Goal: Task Accomplishment & Management: Manage account settings

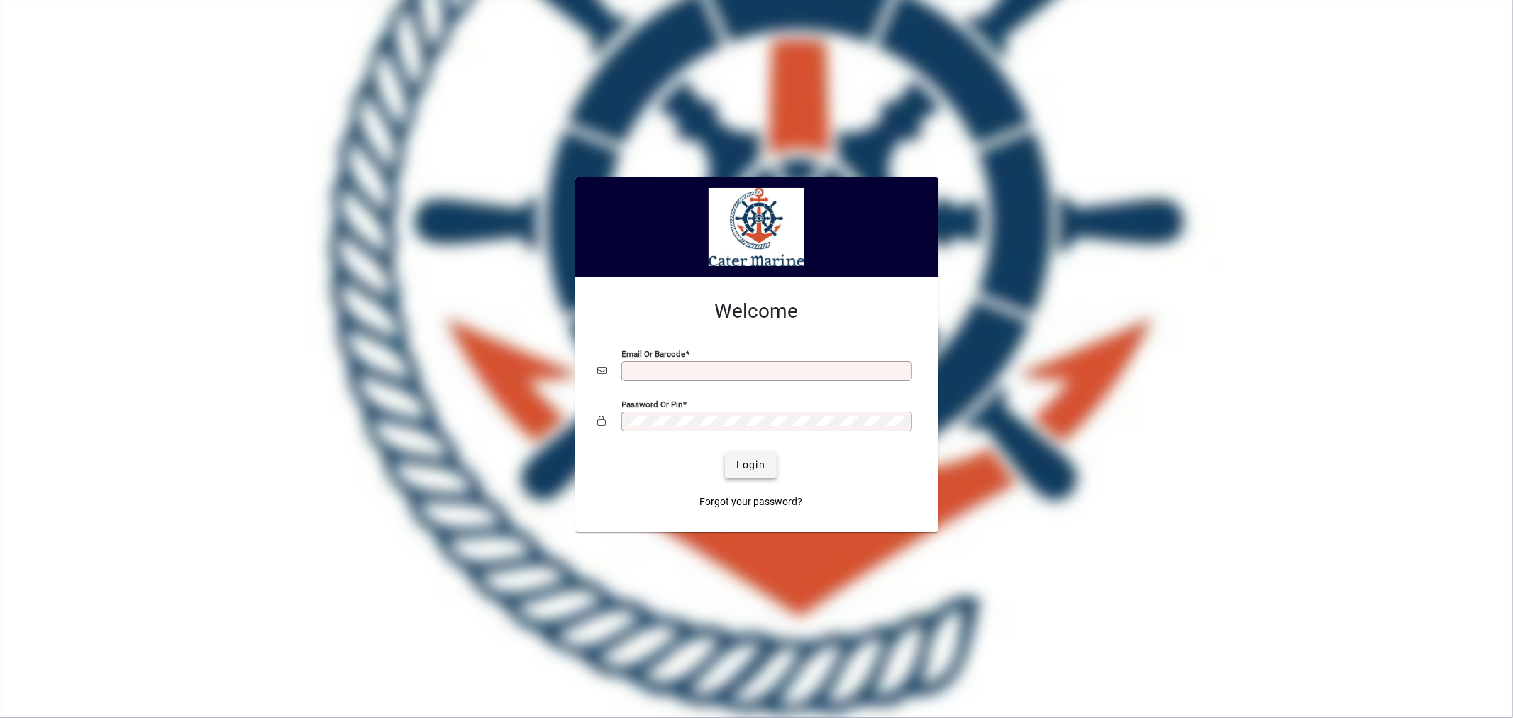
type input "**********"
click at [761, 477] on span "submit" at bounding box center [751, 465] width 52 height 34
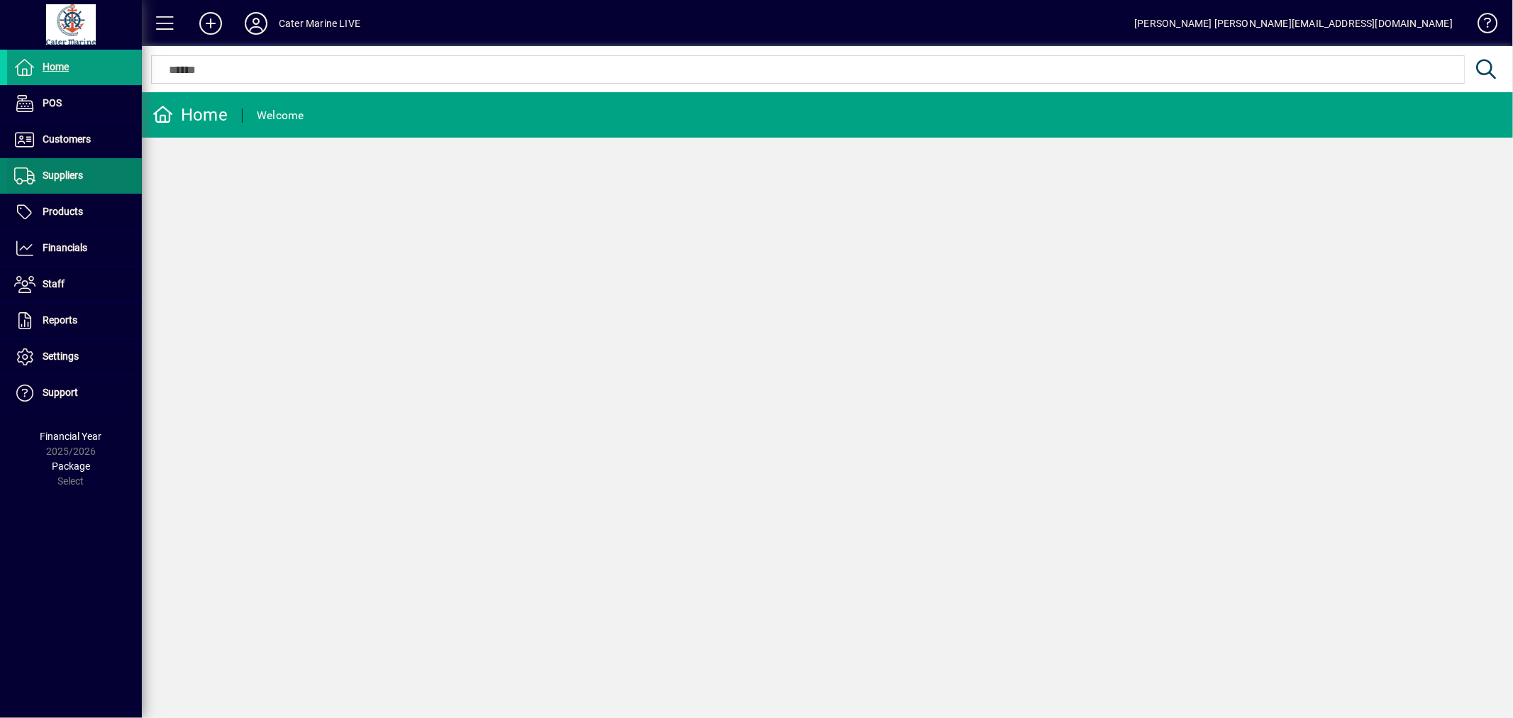
click at [59, 176] on span "Suppliers" at bounding box center [63, 175] width 40 height 11
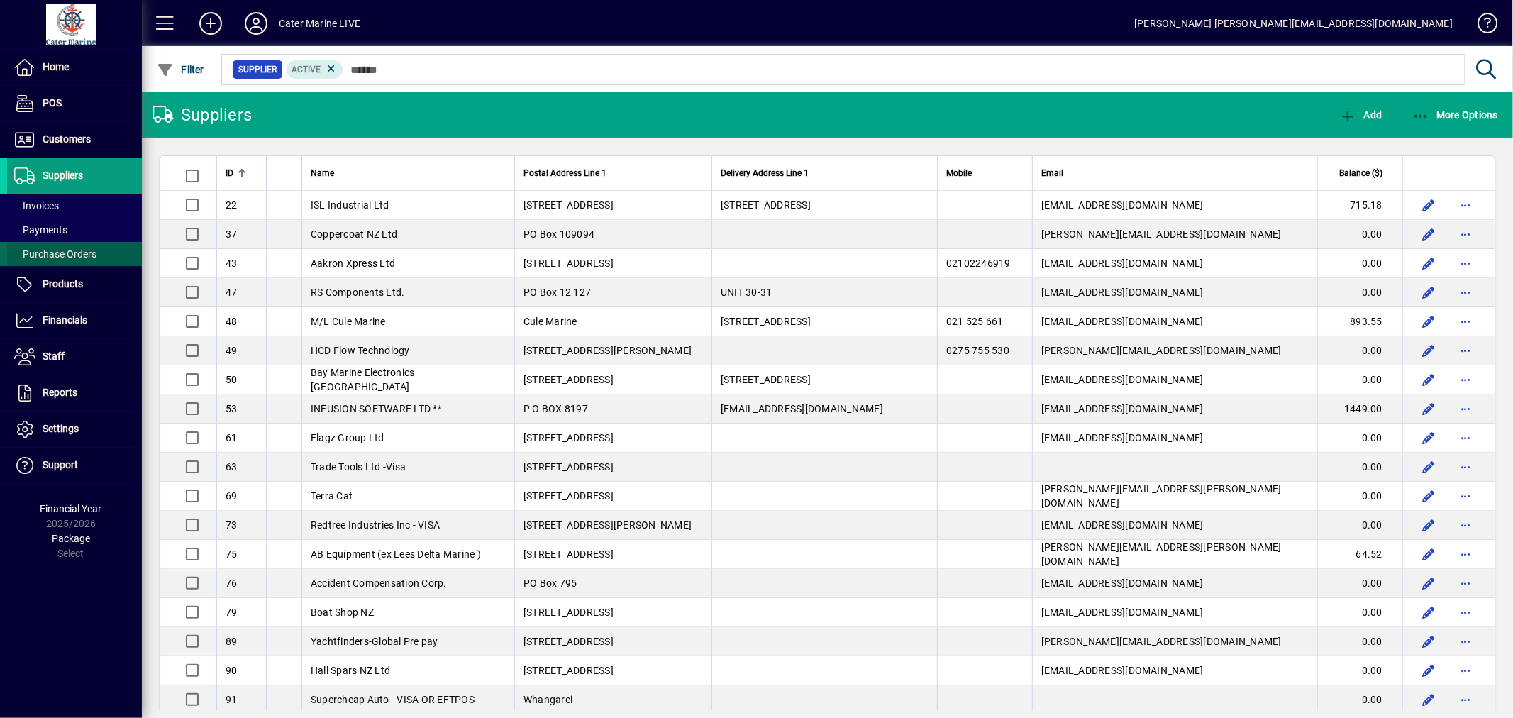
click at [62, 252] on span "Purchase Orders" at bounding box center [55, 253] width 82 height 11
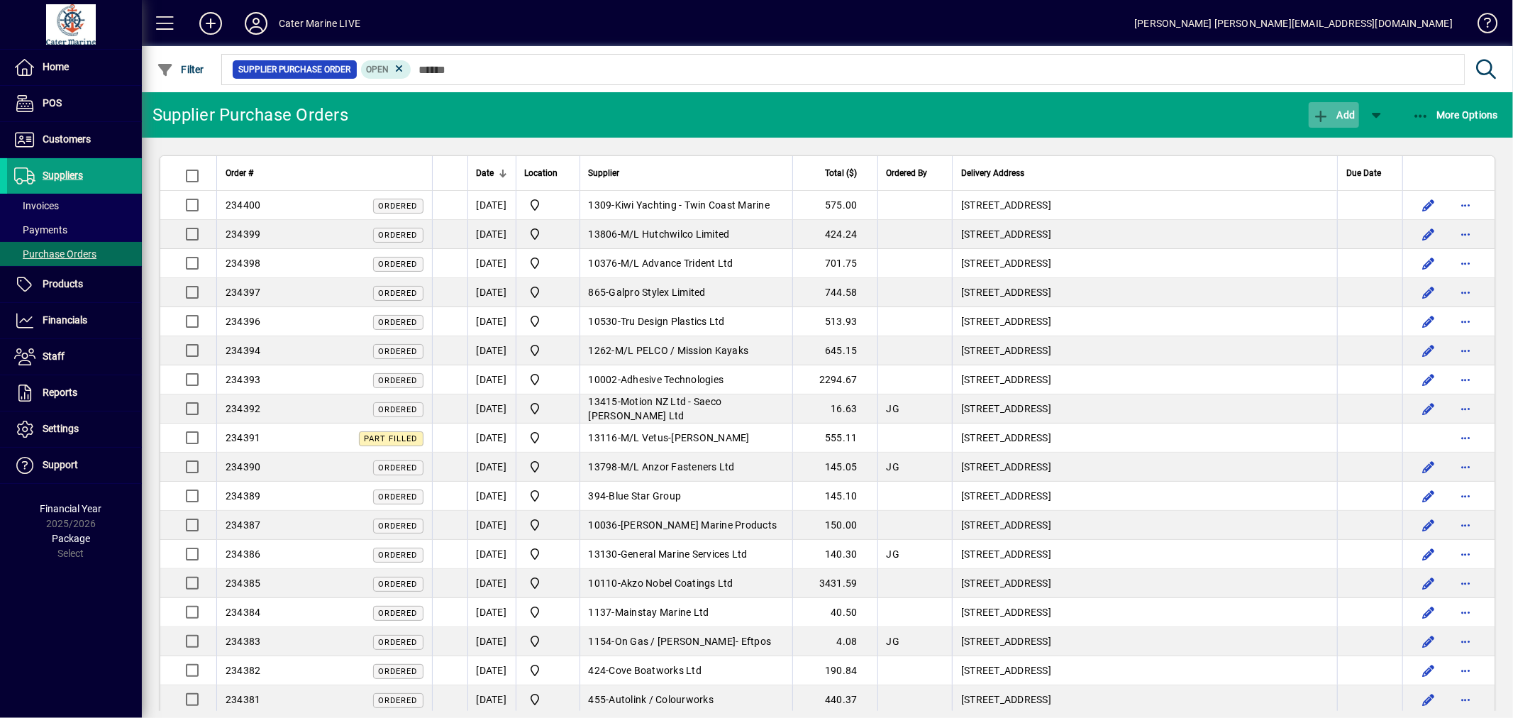
click at [1326, 106] on span "button" at bounding box center [1334, 115] width 50 height 34
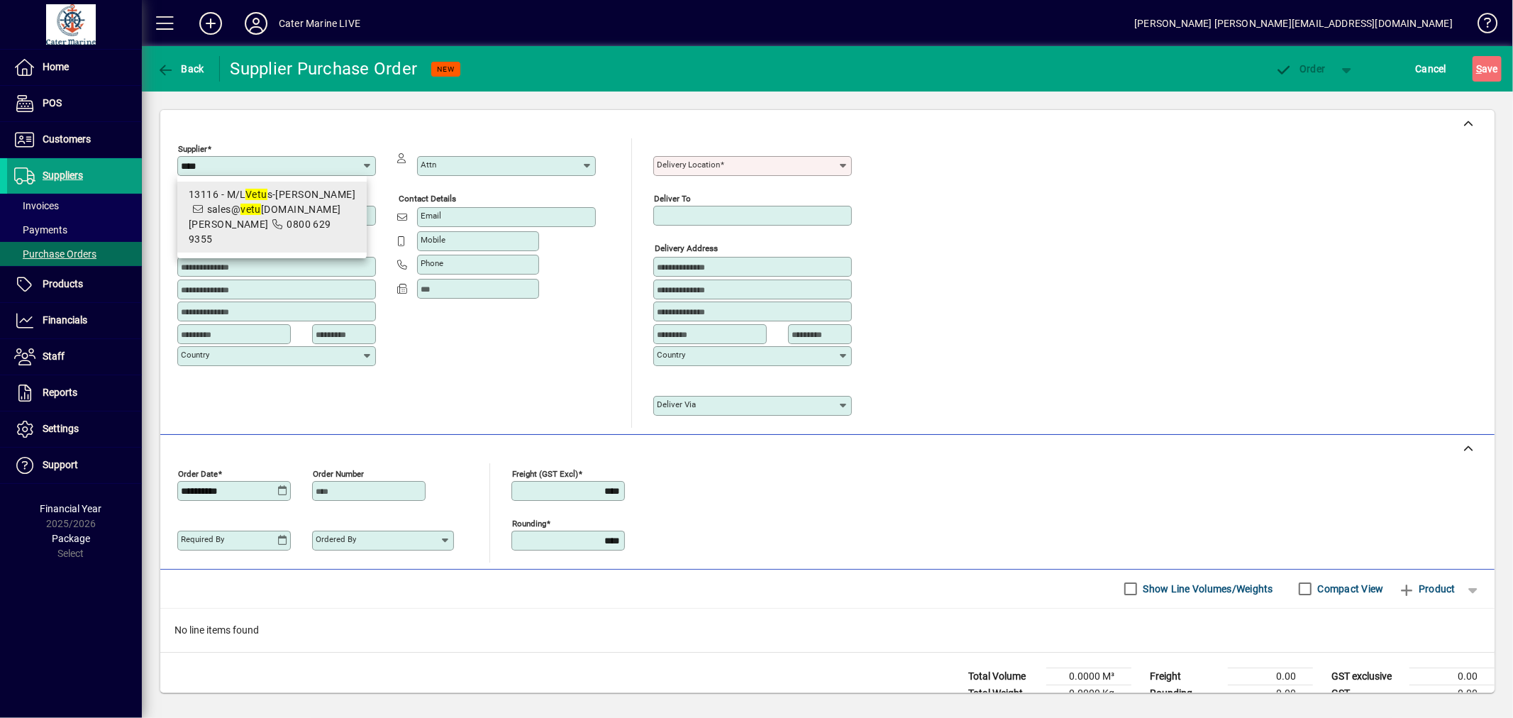
click at [263, 209] on span "sales@ vetu s-maxwell.com" at bounding box center [265, 217] width 152 height 26
type input "**********"
type input "********"
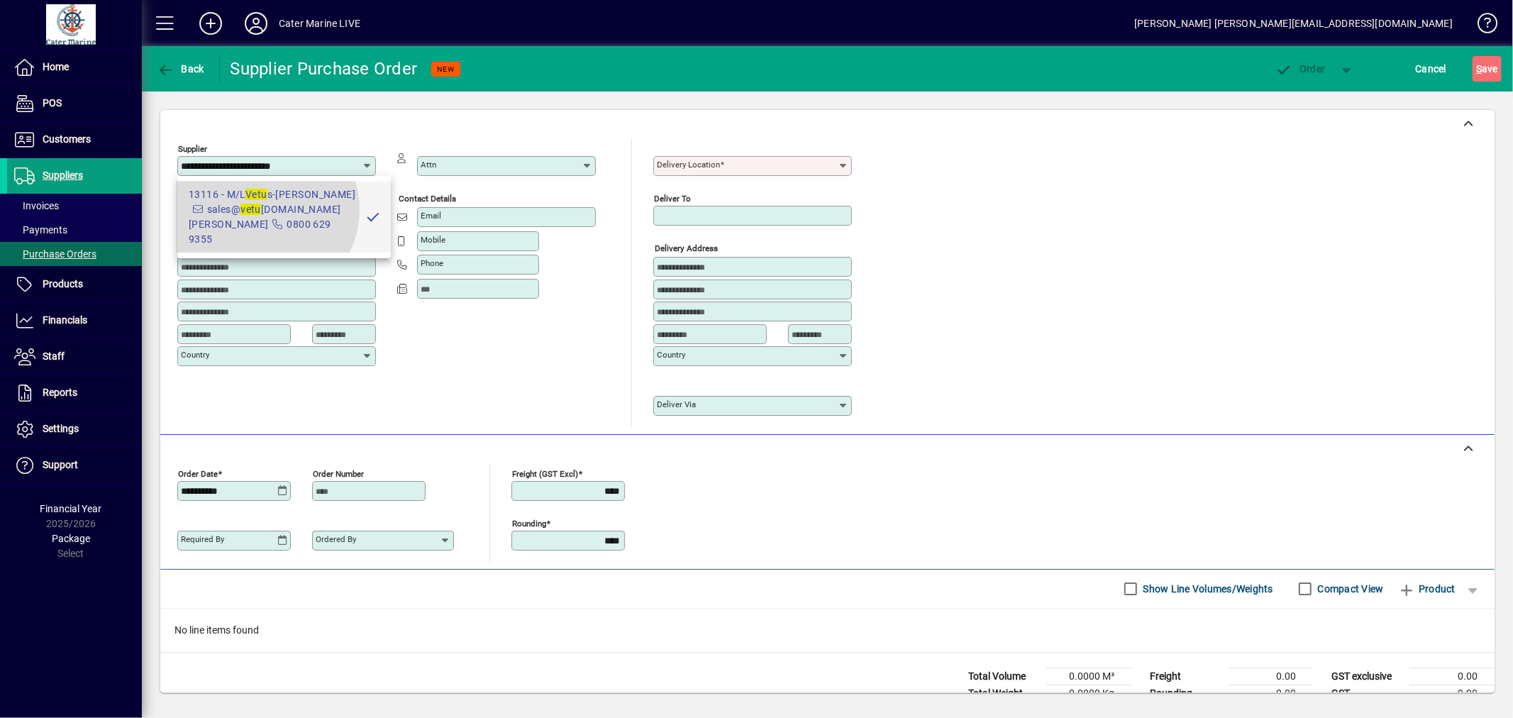
type input "****"
type input "**********"
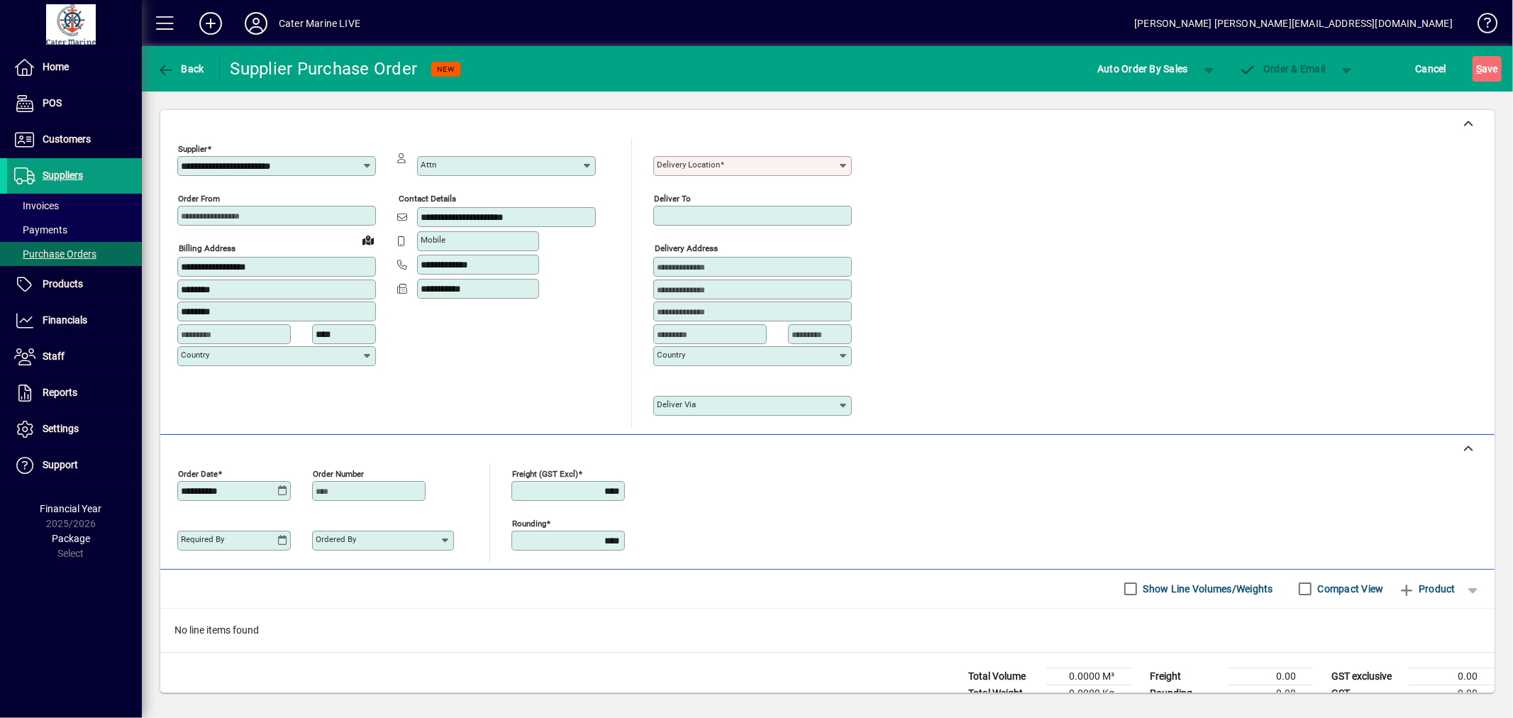
type input "**********"
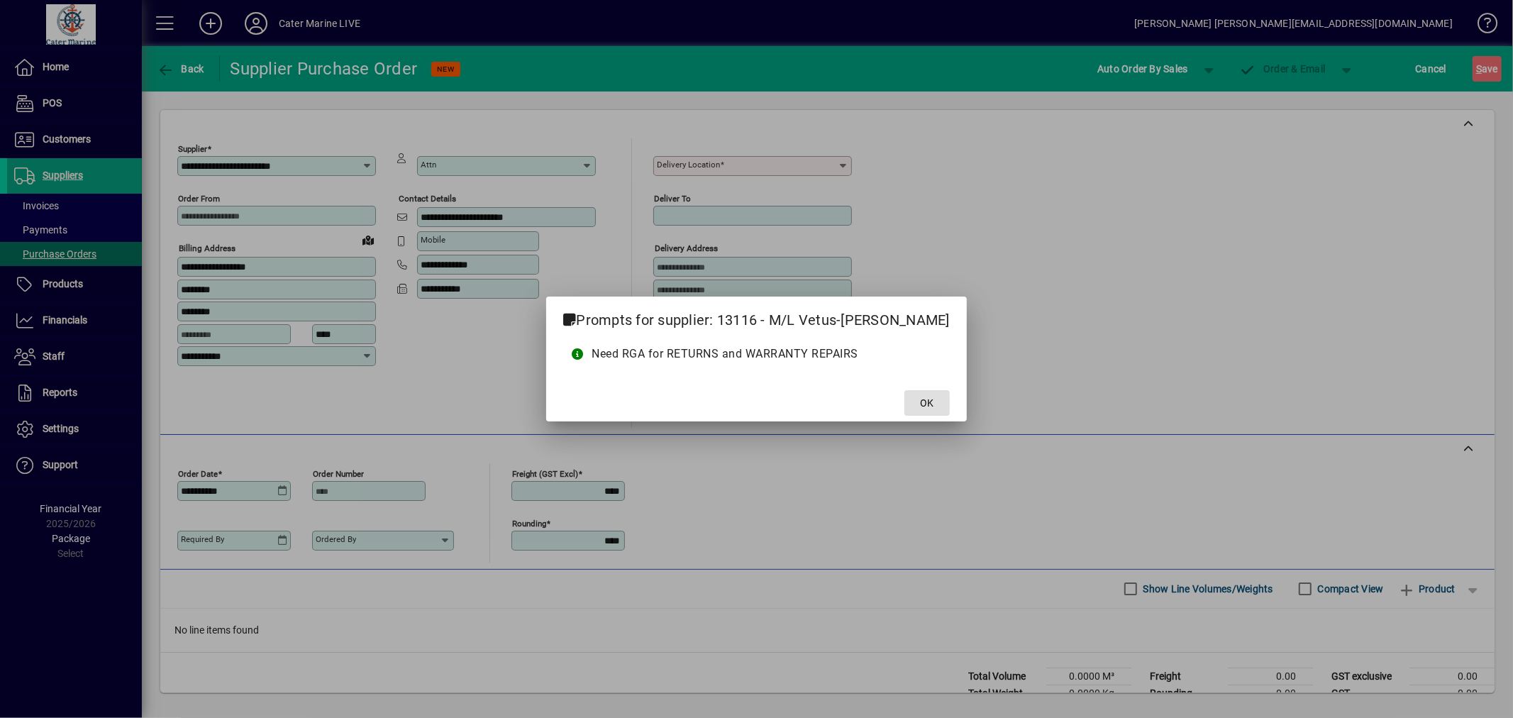
click at [920, 405] on span "OK" at bounding box center [926, 403] width 13 height 15
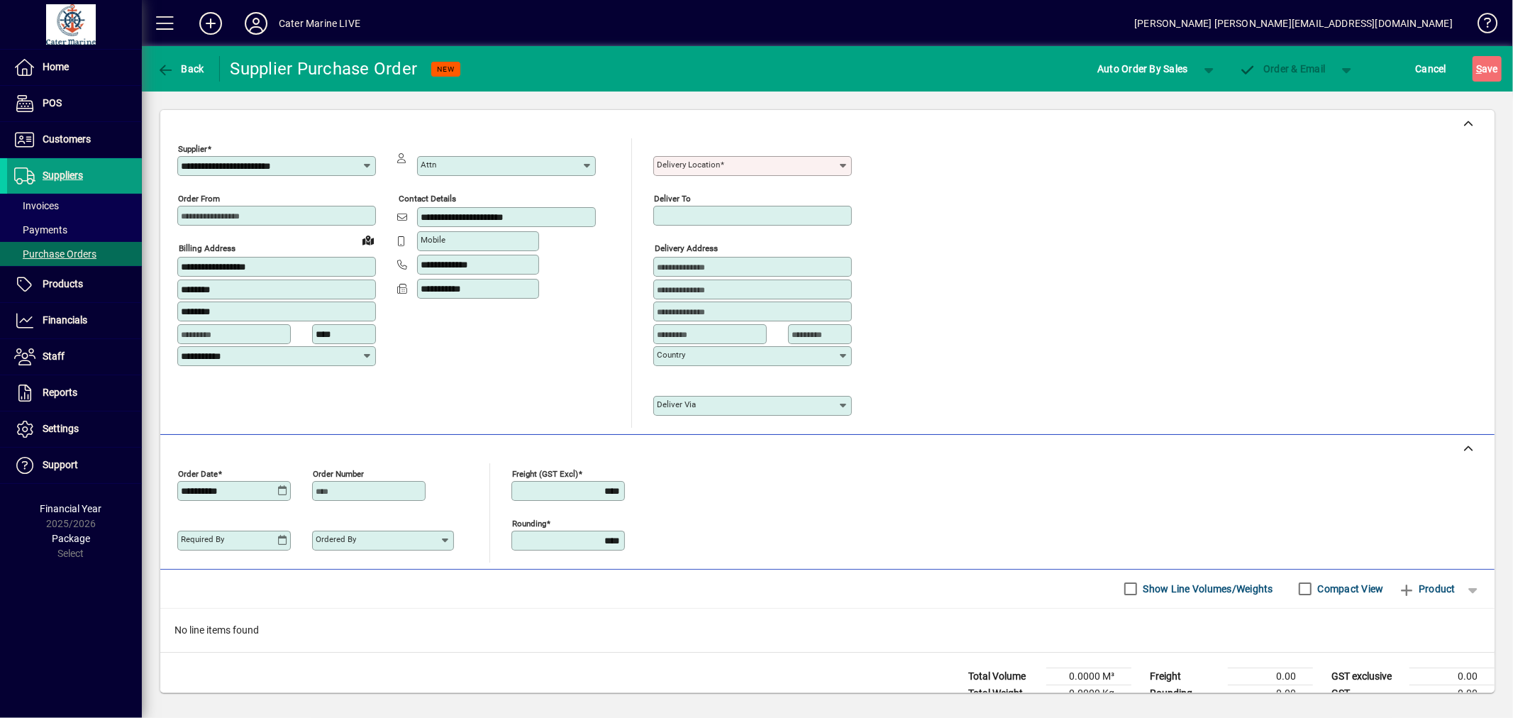
click at [683, 160] on mat-label "Delivery Location" at bounding box center [688, 165] width 63 height 10
click at [683, 160] on input "Delivery Location" at bounding box center [747, 165] width 181 height 11
click at [674, 188] on div "Cater Marine" at bounding box center [695, 195] width 60 height 15
type input "**********"
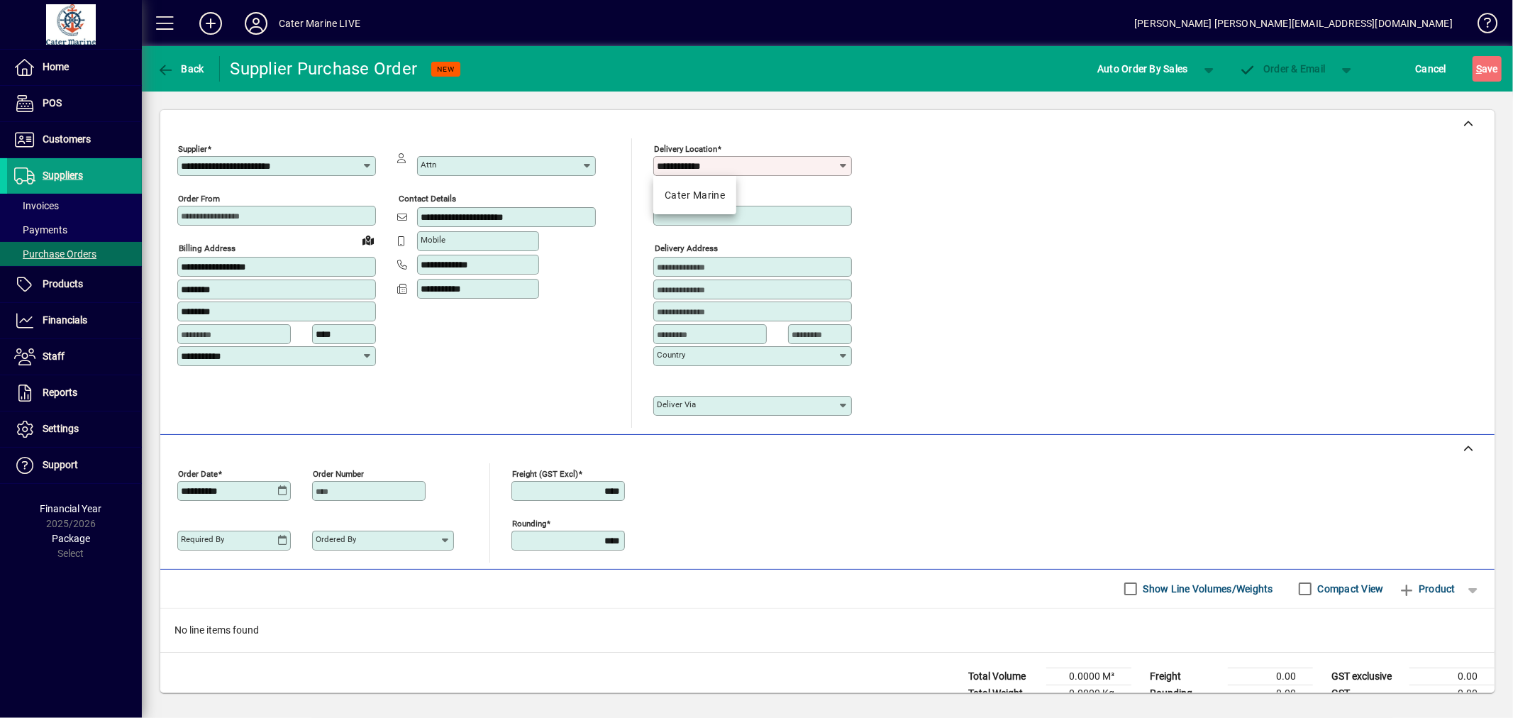
type input "**********"
type input "****"
type input "*********"
type input "****"
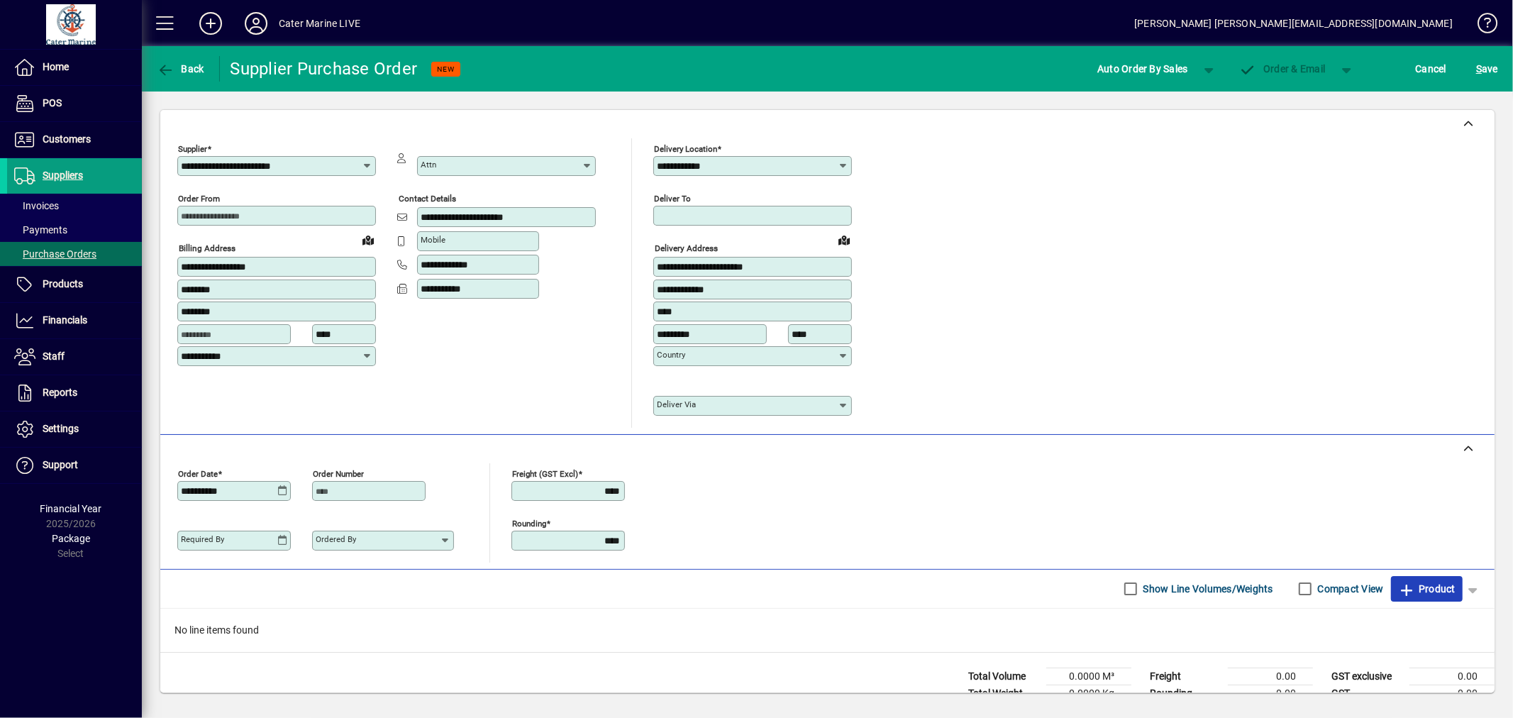
click at [1412, 579] on span "button" at bounding box center [1427, 589] width 72 height 34
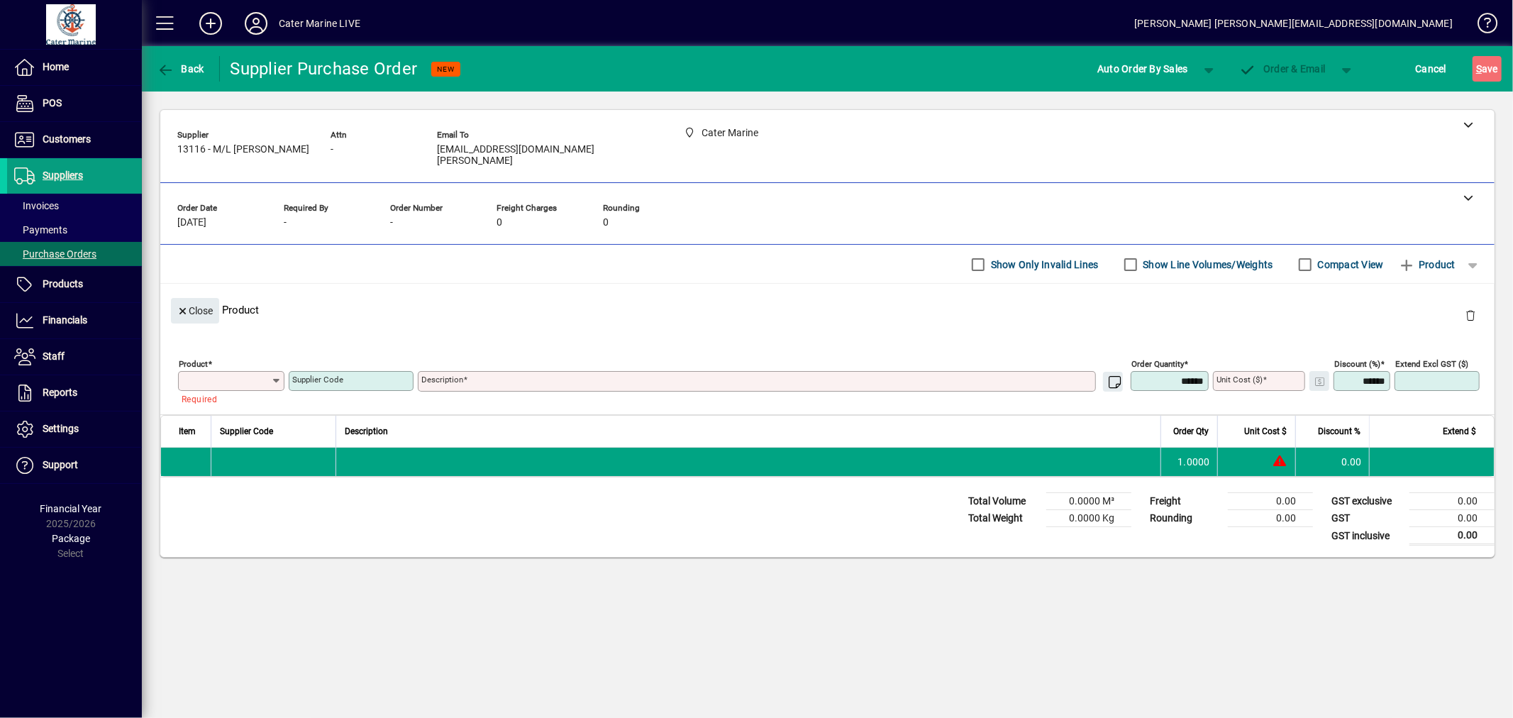
click at [189, 375] on input "Product" at bounding box center [226, 380] width 89 height 11
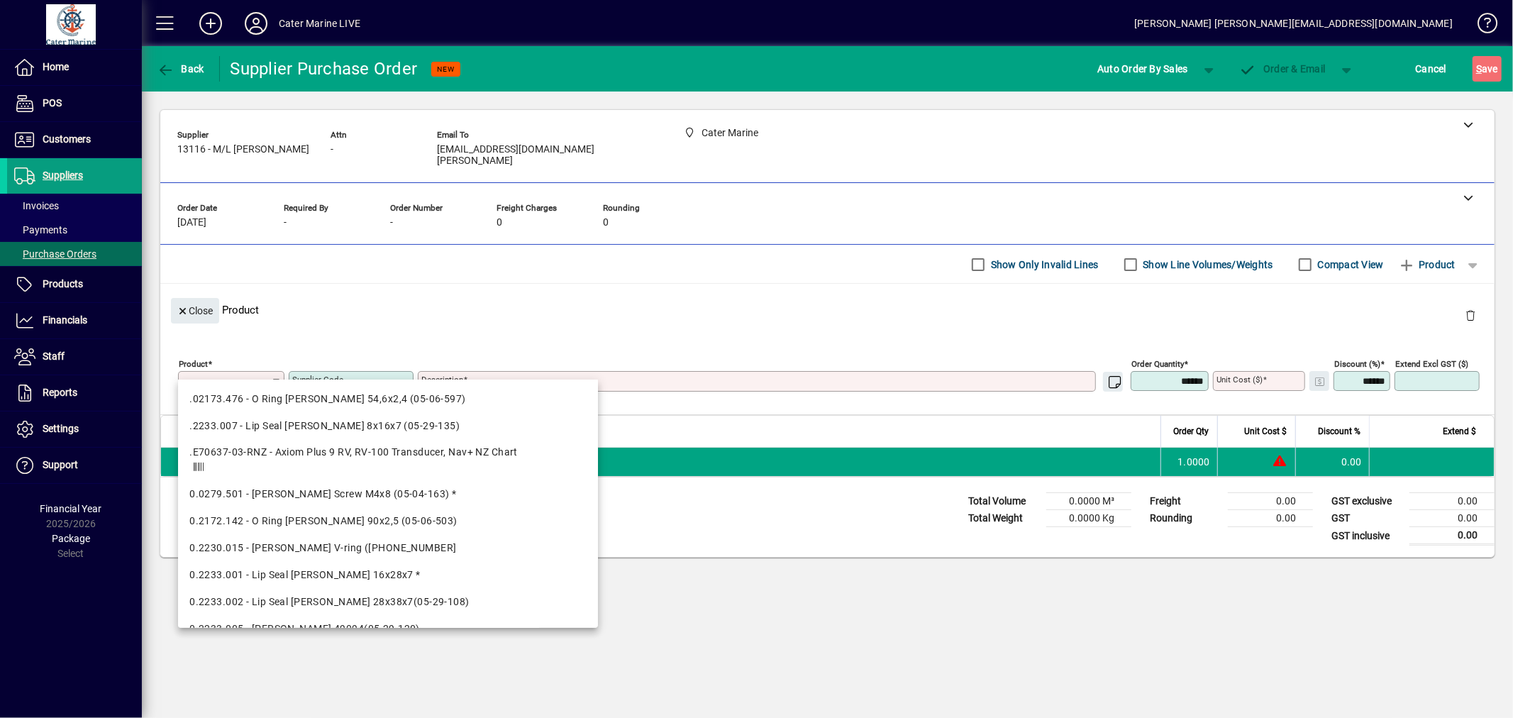
paste input "*******"
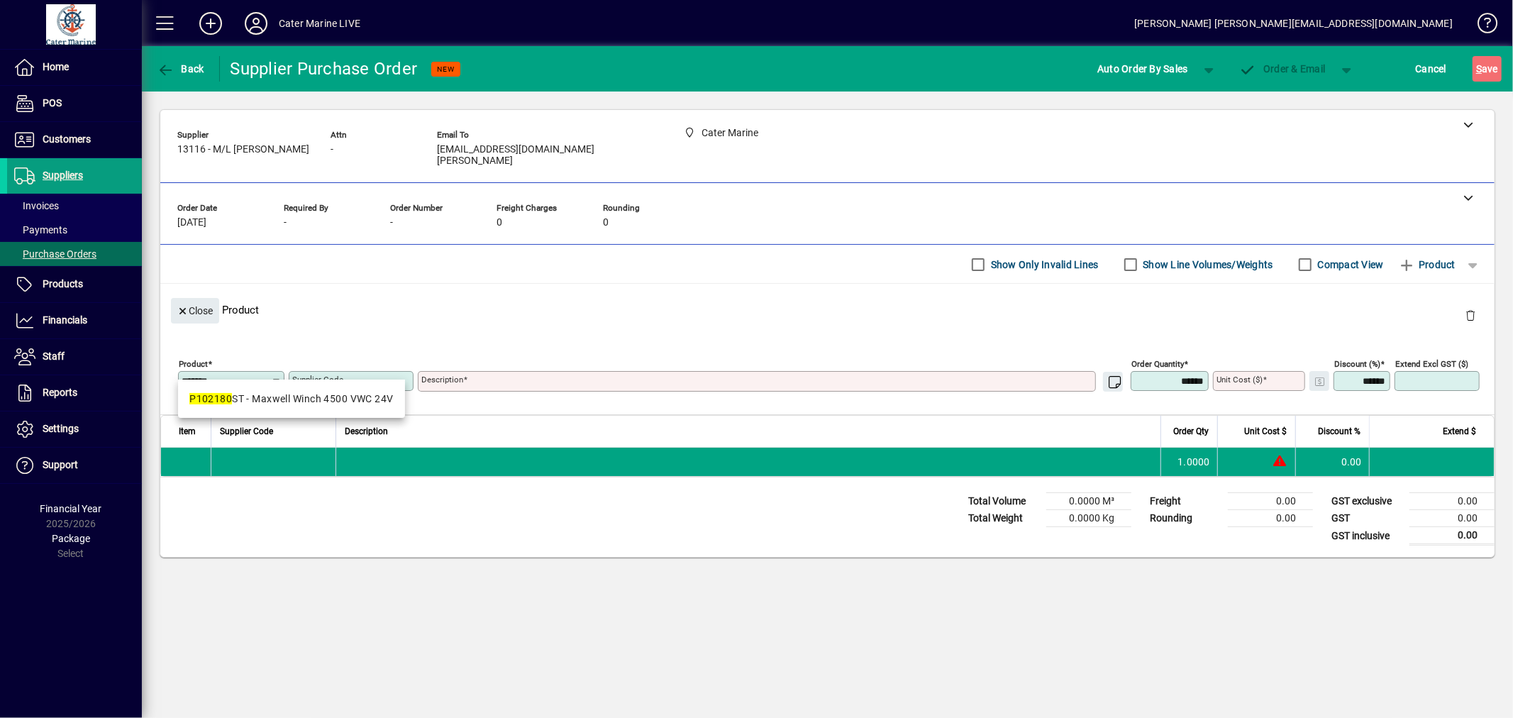
click at [239, 375] on input "*******" at bounding box center [226, 380] width 89 height 11
click at [257, 396] on em "Misce" at bounding box center [259, 398] width 27 height 11
type input "*********"
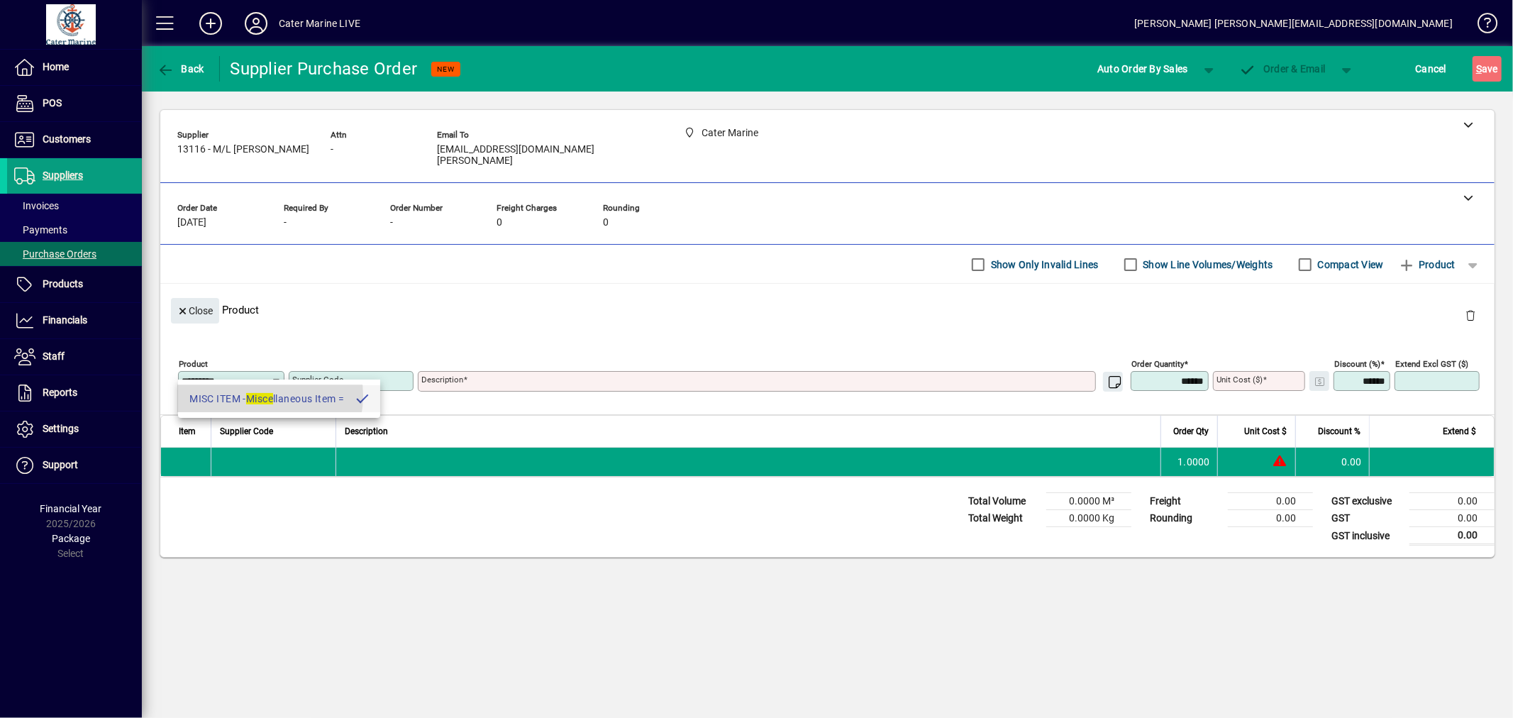
type textarea "**********"
type input "******"
type input "****"
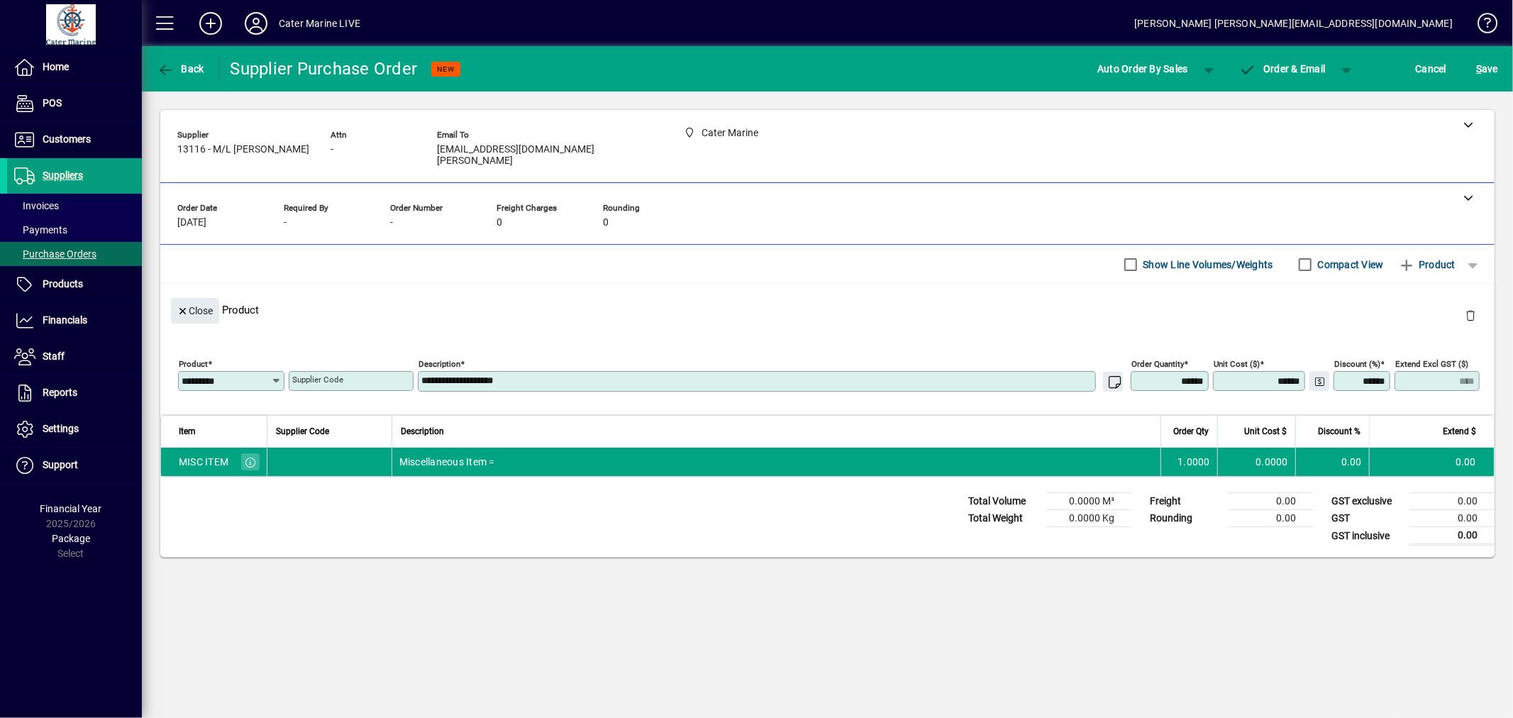
click at [306, 374] on mat-label "Supplier Code" at bounding box center [317, 379] width 51 height 10
click at [306, 375] on input "Supplier Code" at bounding box center [352, 380] width 121 height 11
paste input "*******"
type input "*******"
click at [481, 375] on textarea "**********" at bounding box center [758, 381] width 674 height 12
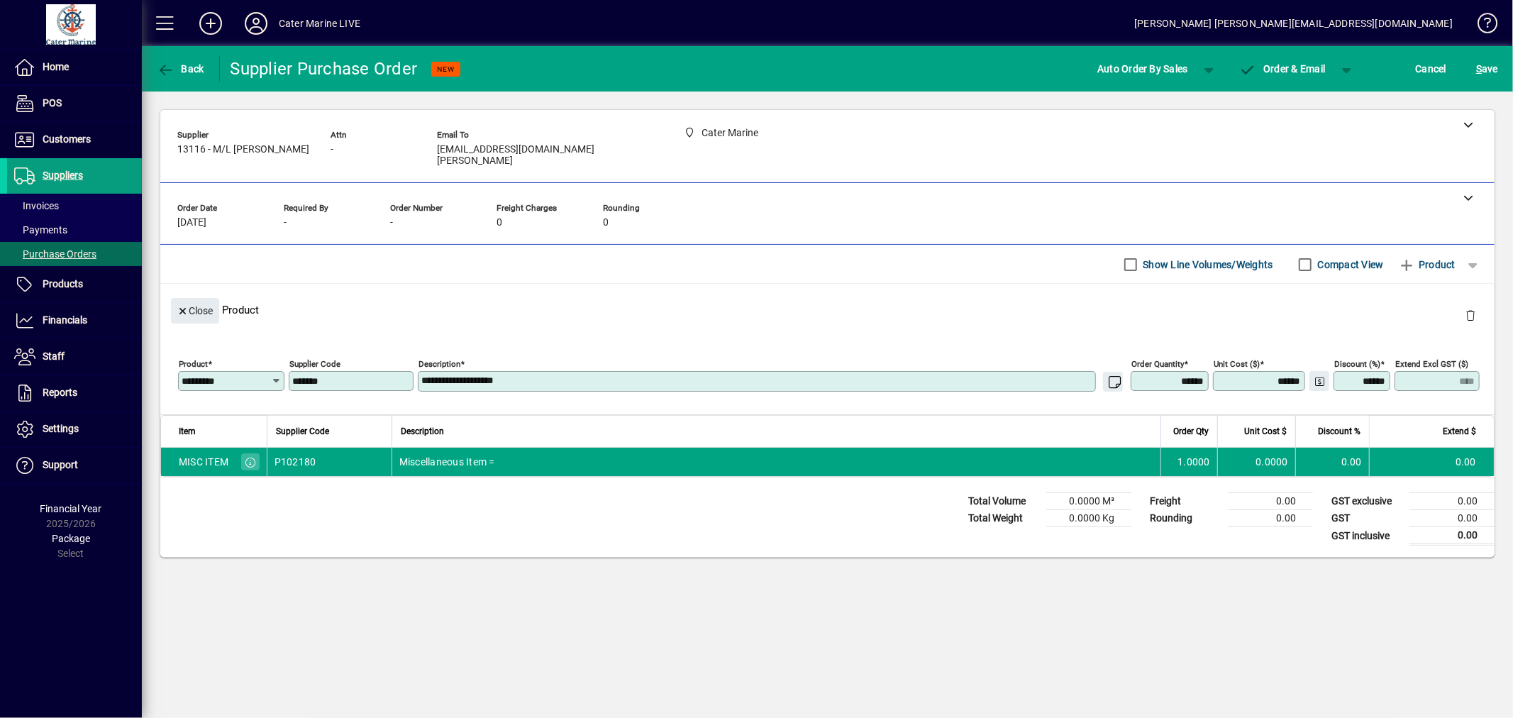
click at [481, 375] on textarea "**********" at bounding box center [758, 381] width 674 height 12
type textarea "**********"
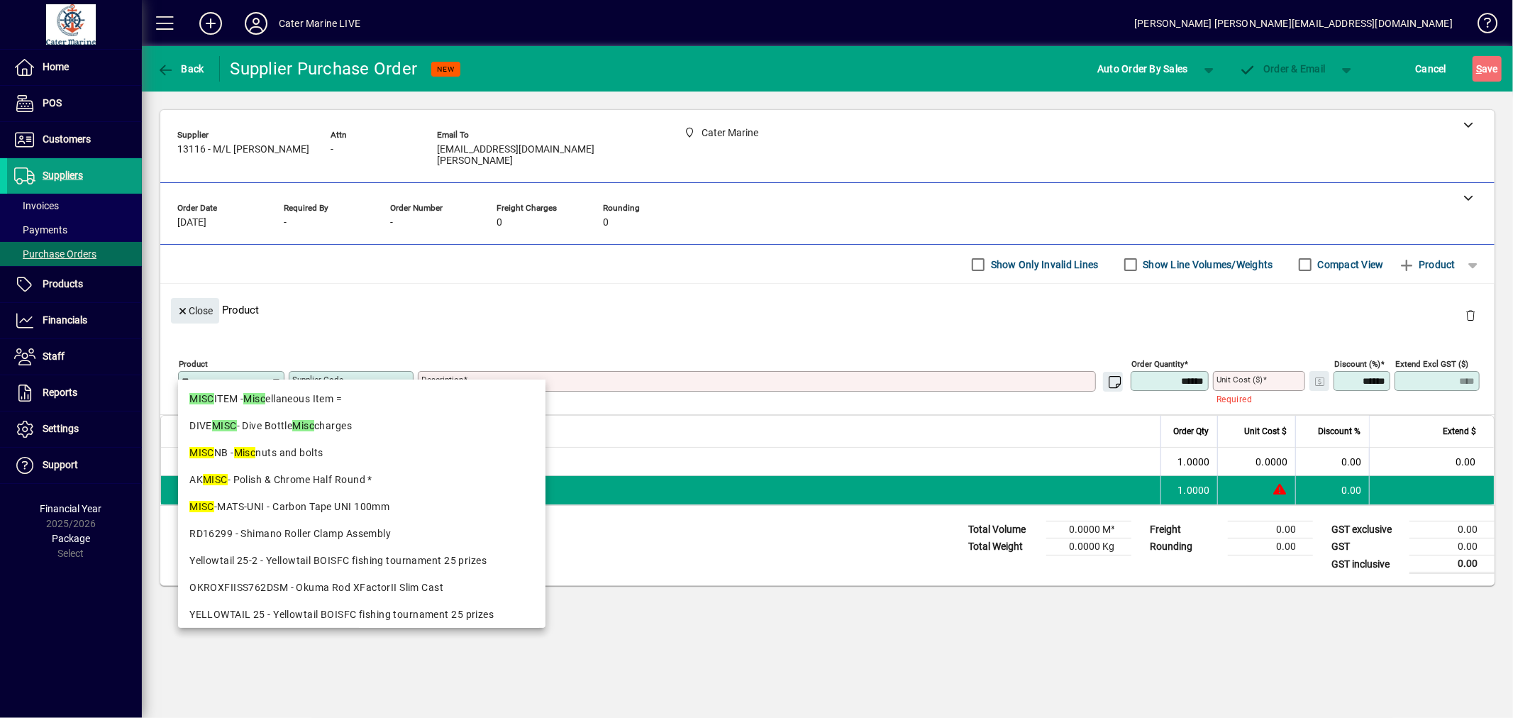
type input "*"
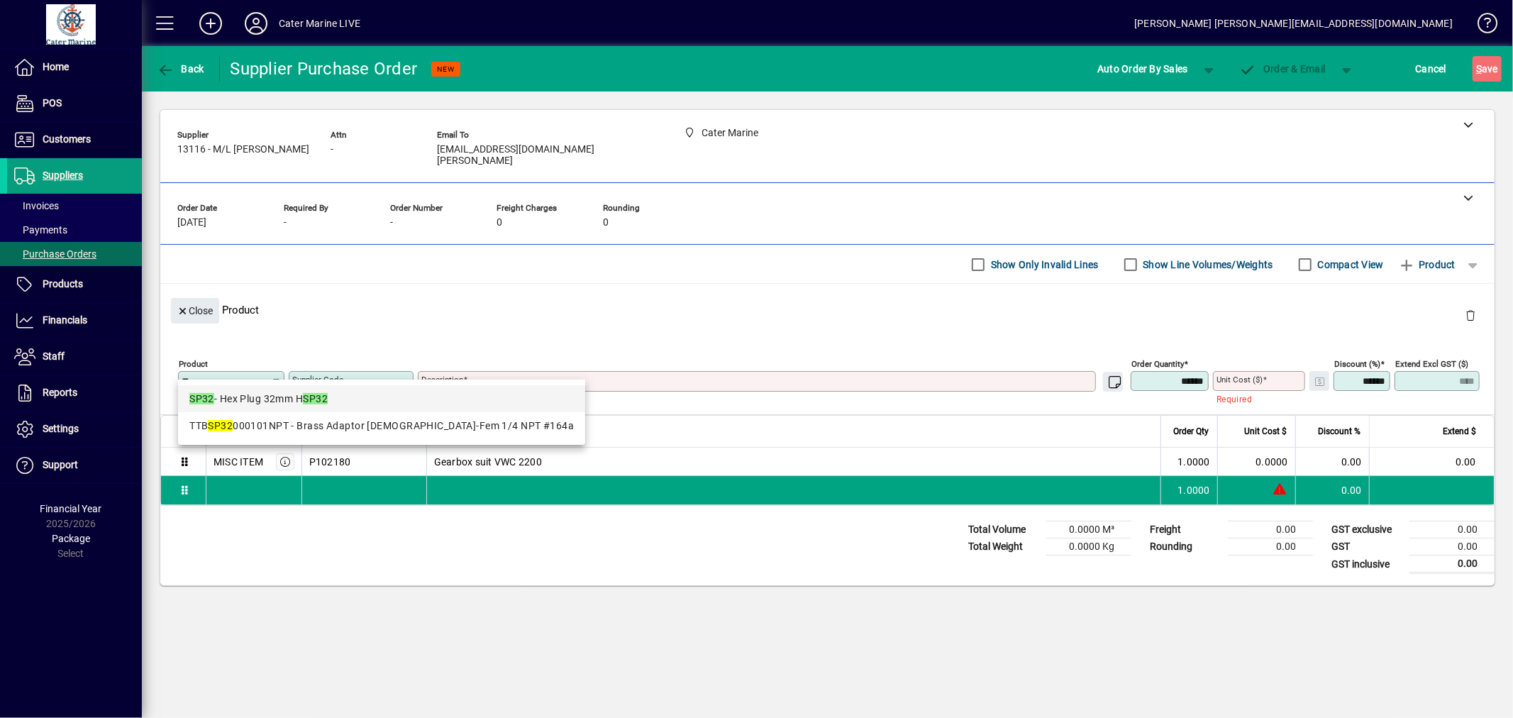
type input "*"
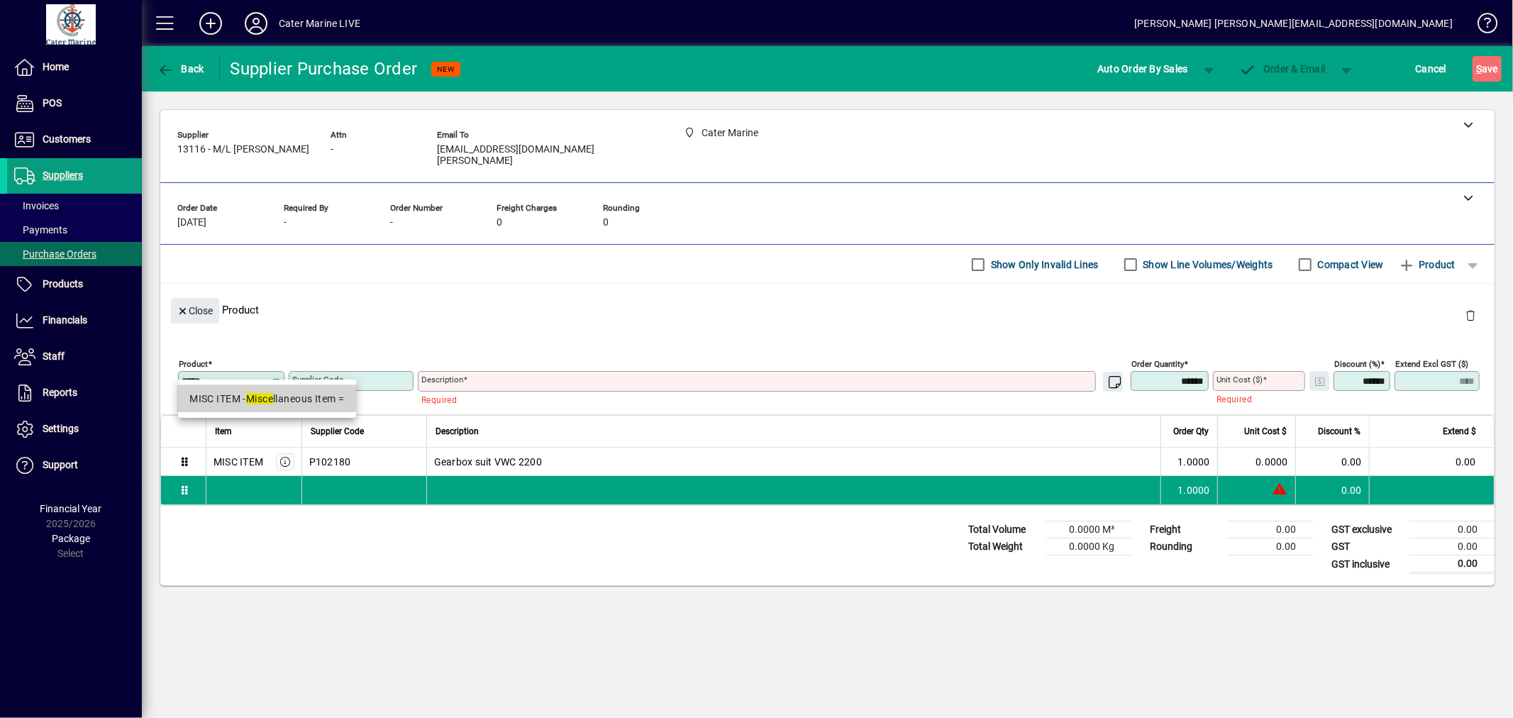
click at [221, 395] on div "MISC ITEM - Misce llaneous Item =" at bounding box center [266, 399] width 155 height 15
type input "*********"
type textarea "**********"
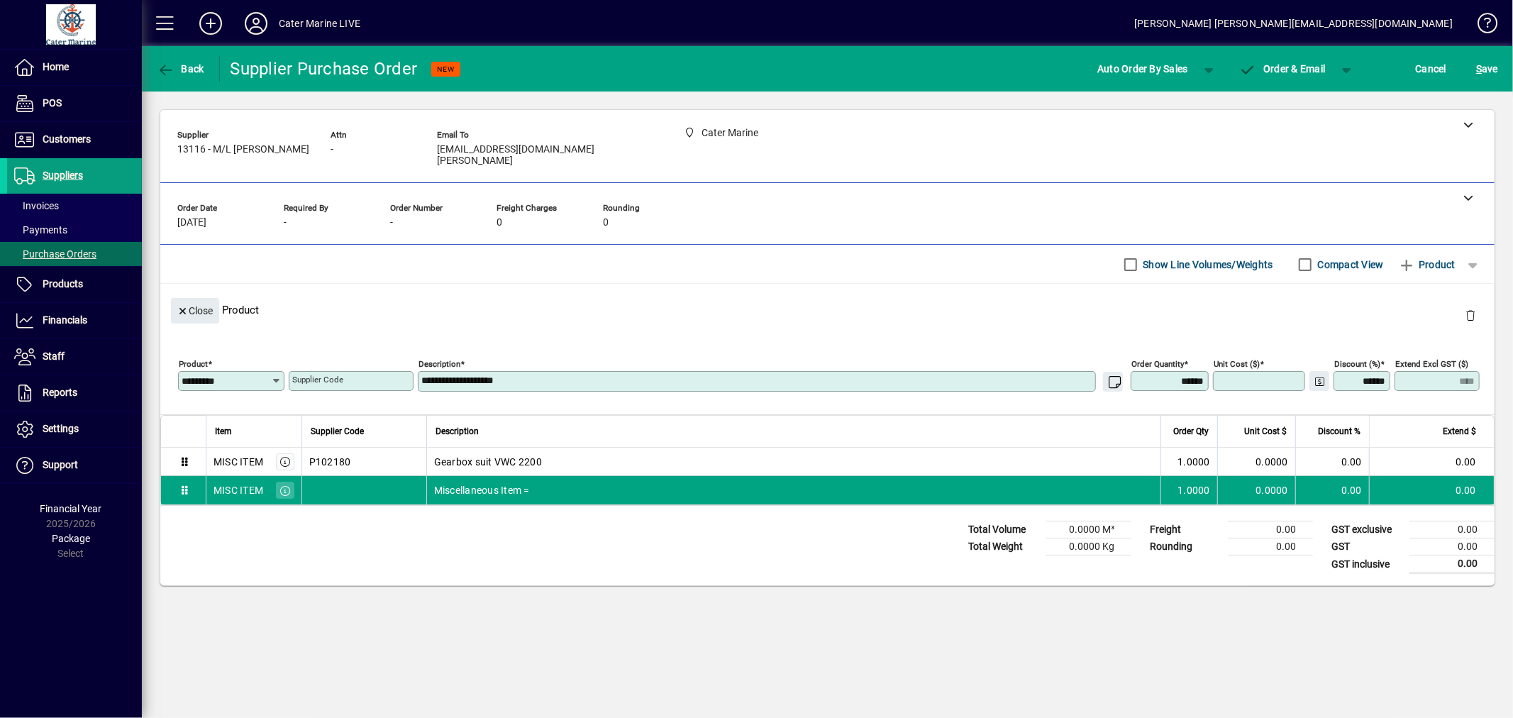
type input "******"
click at [306, 374] on mat-label "Supplier Code" at bounding box center [317, 379] width 51 height 10
click at [306, 375] on input "Supplier Code" at bounding box center [352, 380] width 121 height 11
type input "******"
click at [478, 375] on textarea "**********" at bounding box center [758, 381] width 674 height 12
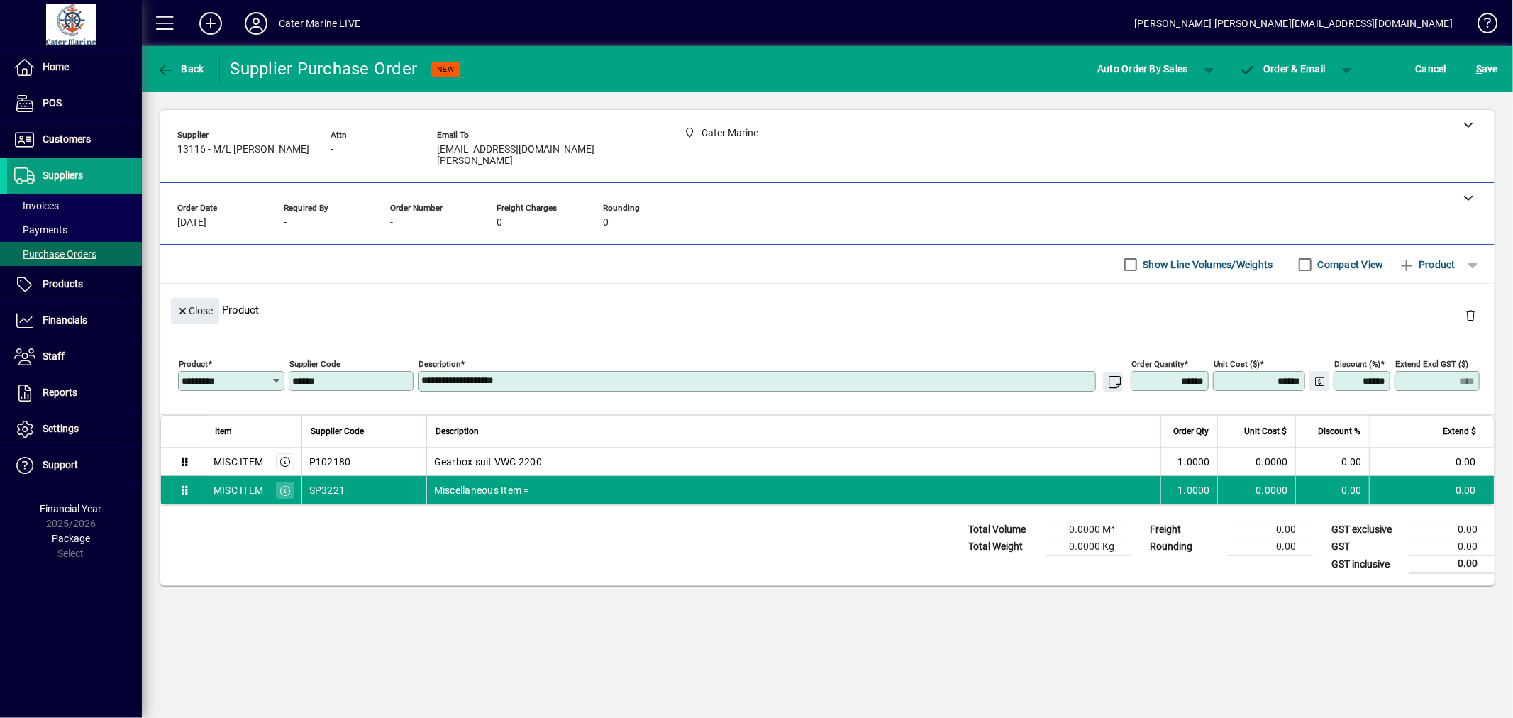
click at [478, 375] on textarea "**********" at bounding box center [758, 381] width 674 height 12
type textarea "**********"
click at [1482, 251] on span "button" at bounding box center [1472, 265] width 34 height 34
click at [1413, 308] on span "button" at bounding box center [1422, 308] width 124 height 34
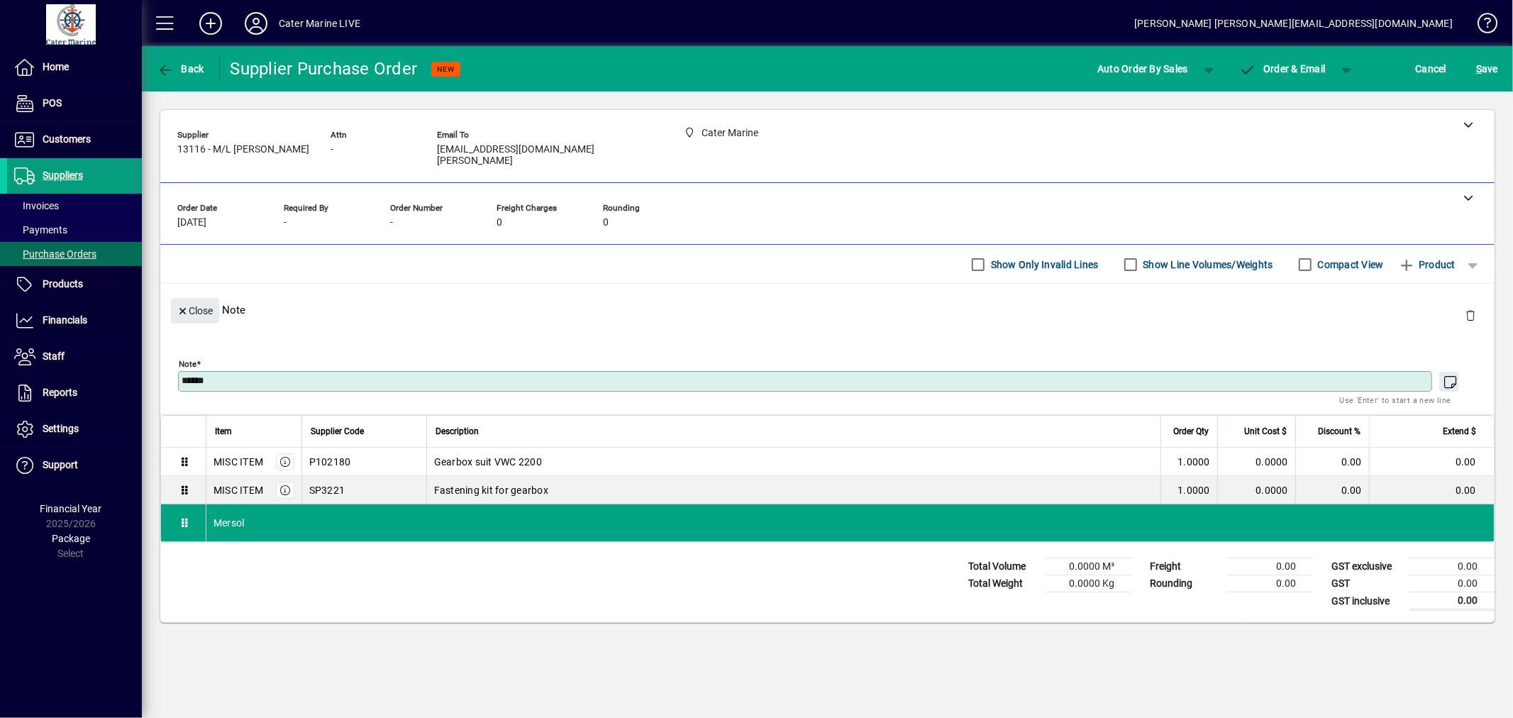
click at [224, 375] on textarea "******" at bounding box center [807, 381] width 1250 height 12
click at [267, 375] on textarea "********" at bounding box center [807, 381] width 1250 height 12
paste textarea "******"
type textarea "**********"
click at [1202, 66] on span "button" at bounding box center [1209, 69] width 34 height 34
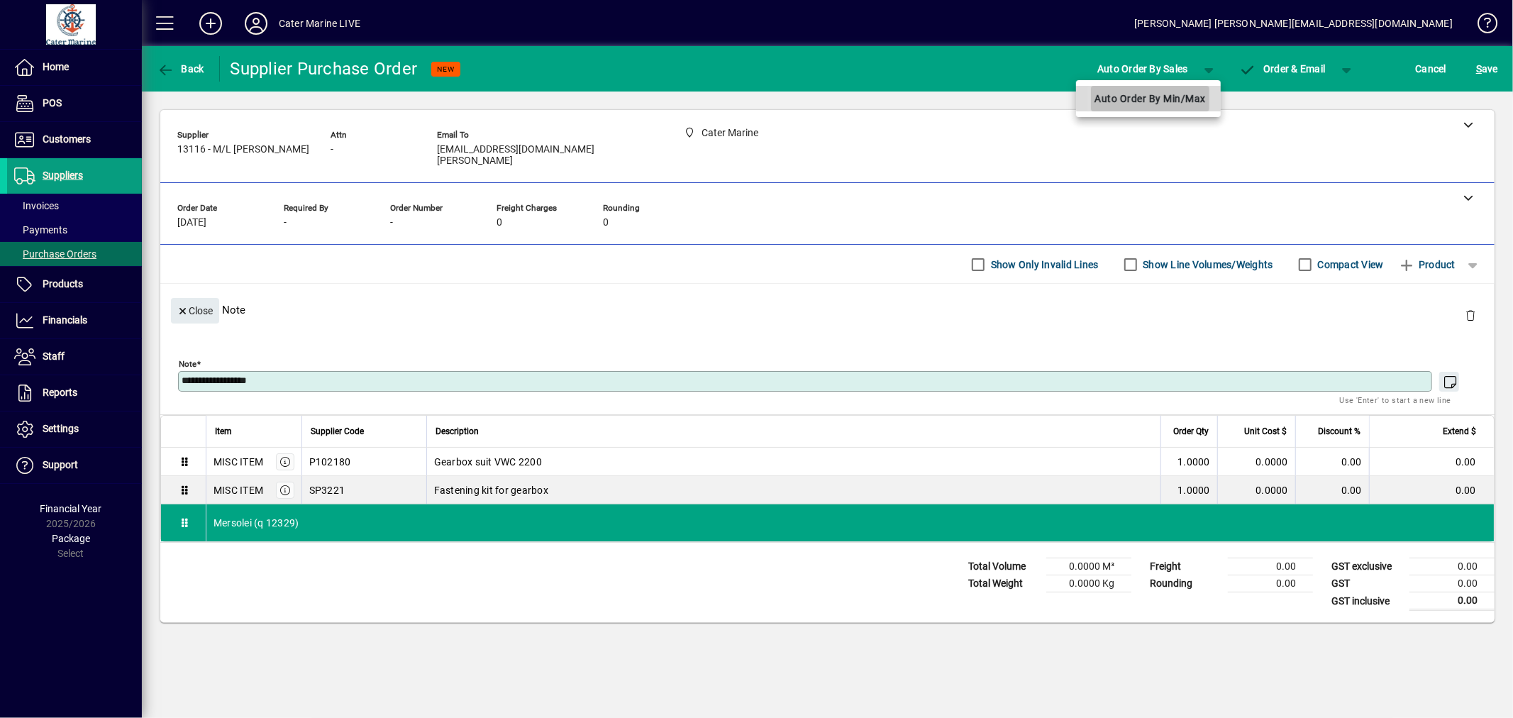
click at [1164, 98] on span "Auto Order By Min/Max" at bounding box center [1149, 98] width 111 height 17
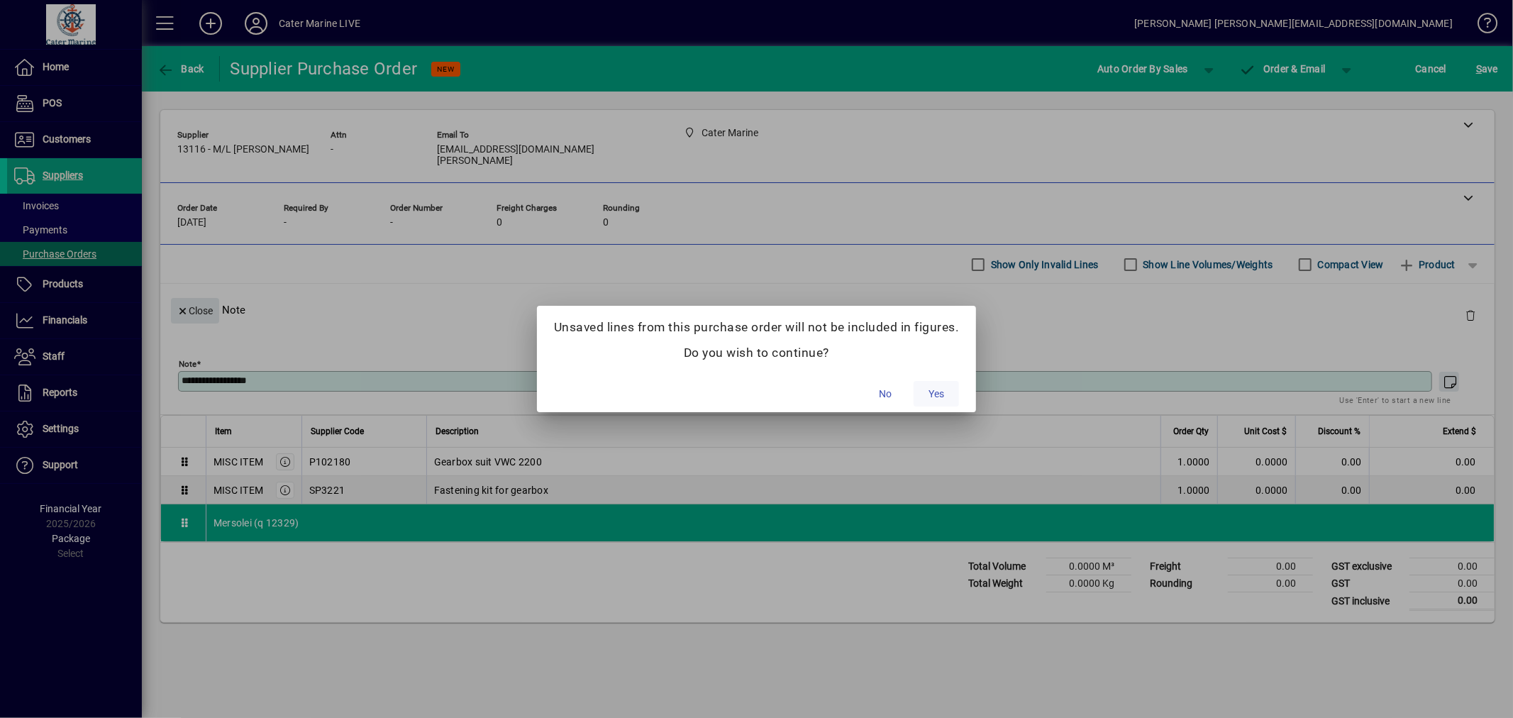
click at [938, 388] on span "Yes" at bounding box center [936, 394] width 16 height 15
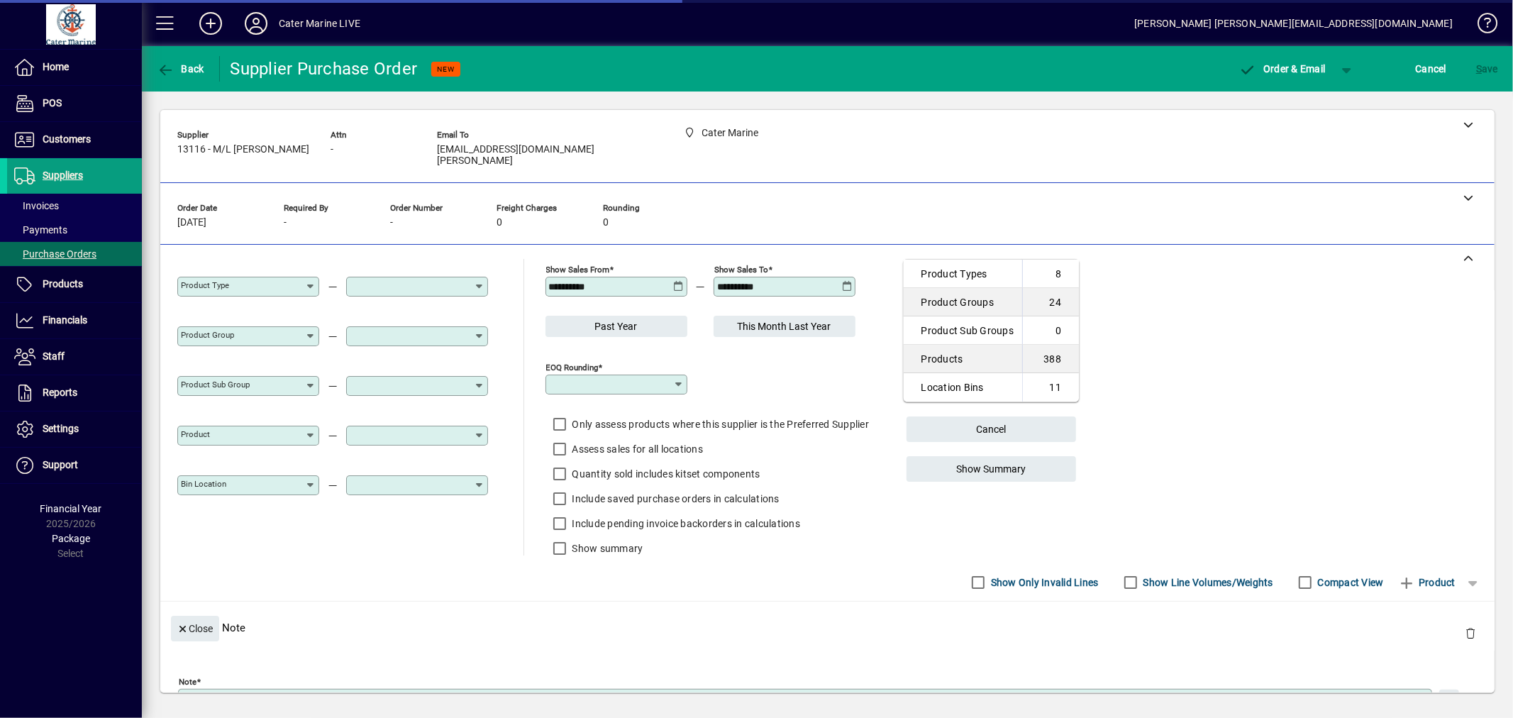
type input "********"
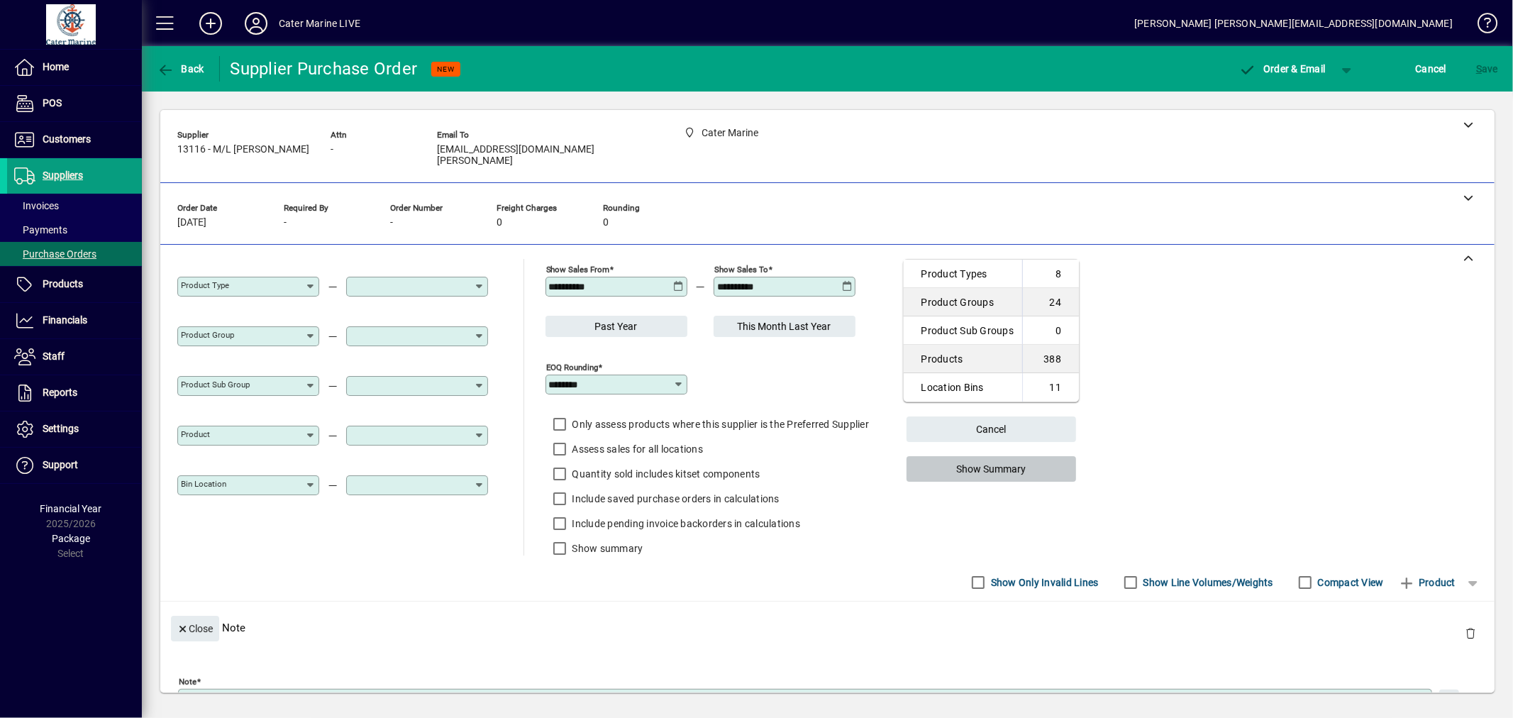
click at [997, 457] on span "Show Summary" at bounding box center [991, 468] width 70 height 23
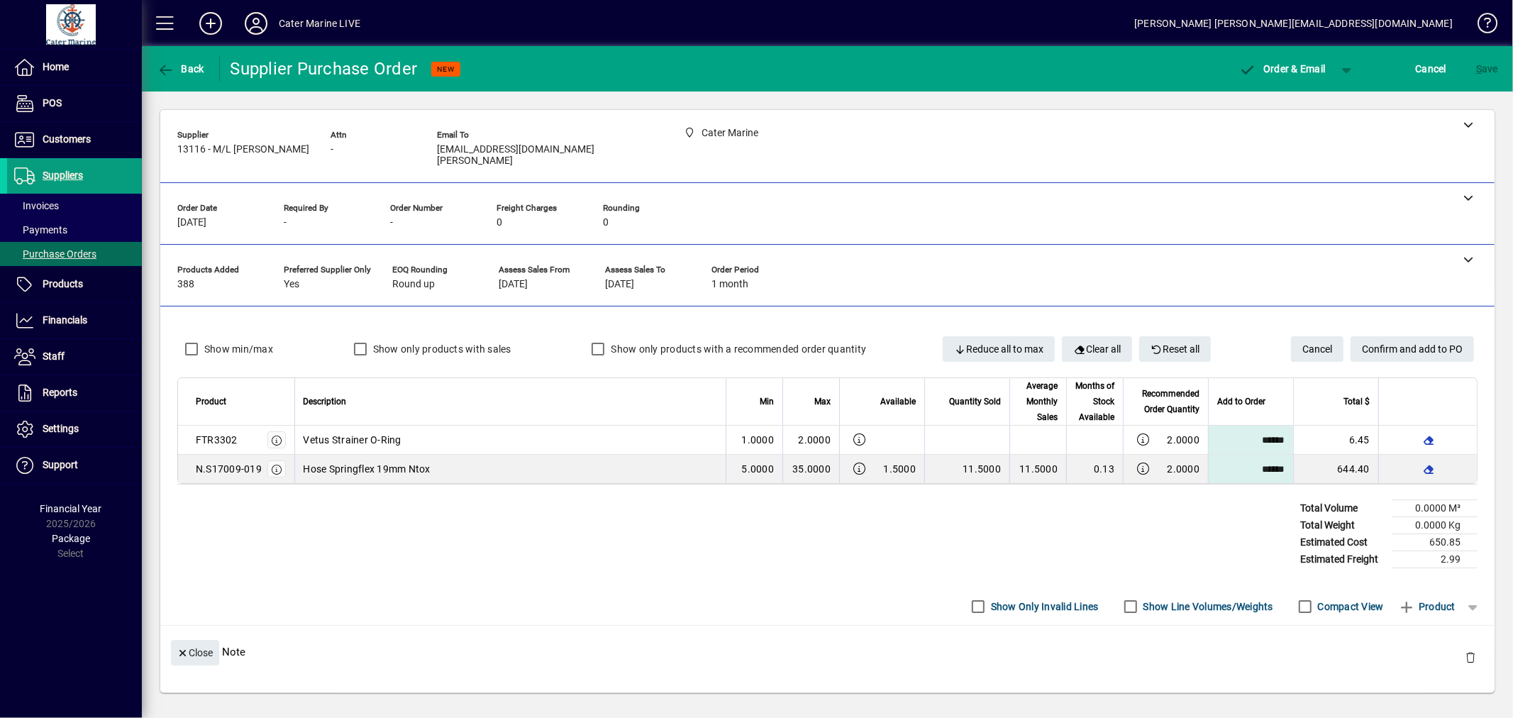
click at [1231, 465] on input "******" at bounding box center [1249, 469] width 80 height 28
type input "******"
click at [1231, 436] on input "******" at bounding box center [1249, 440] width 80 height 28
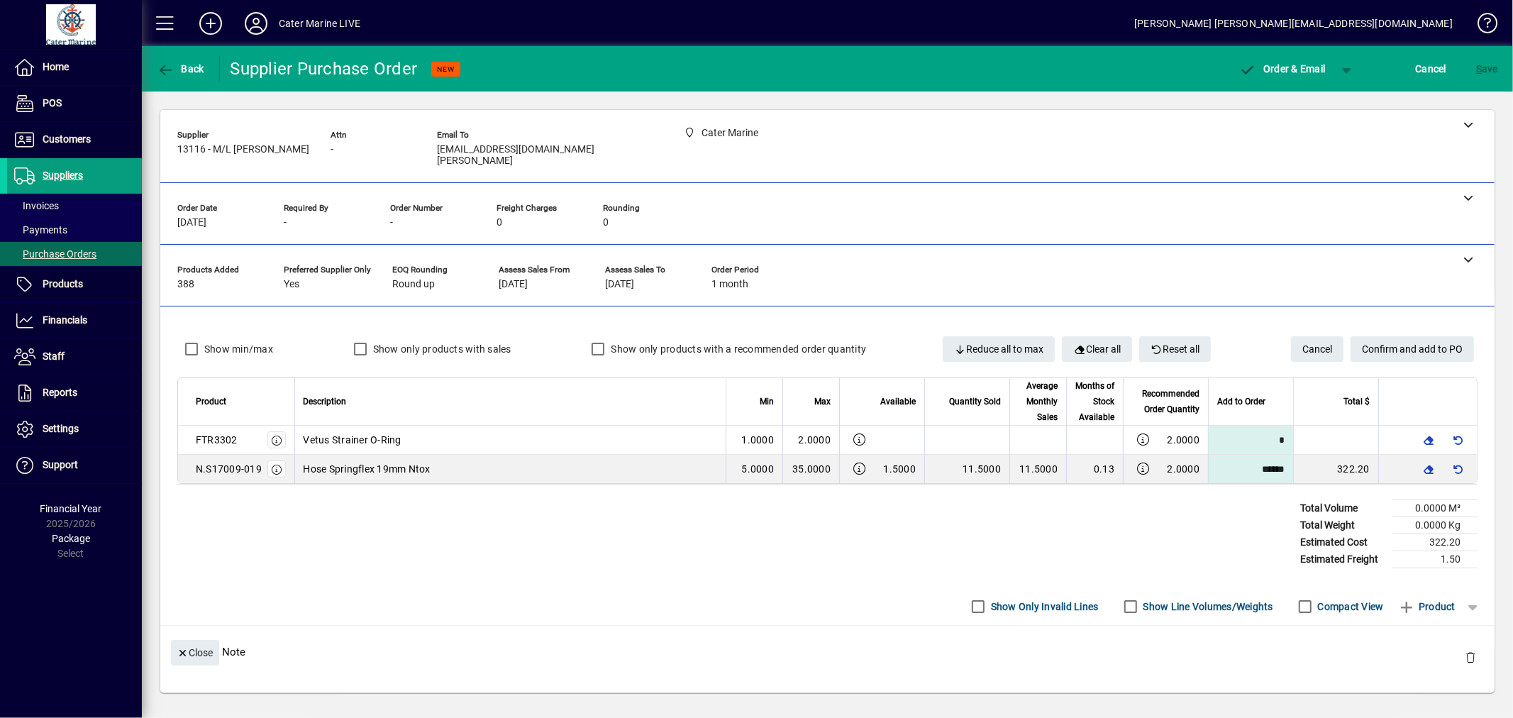
type input "******"
click at [1415, 338] on span "Confirm and add to PO" at bounding box center [1412, 349] width 101 height 23
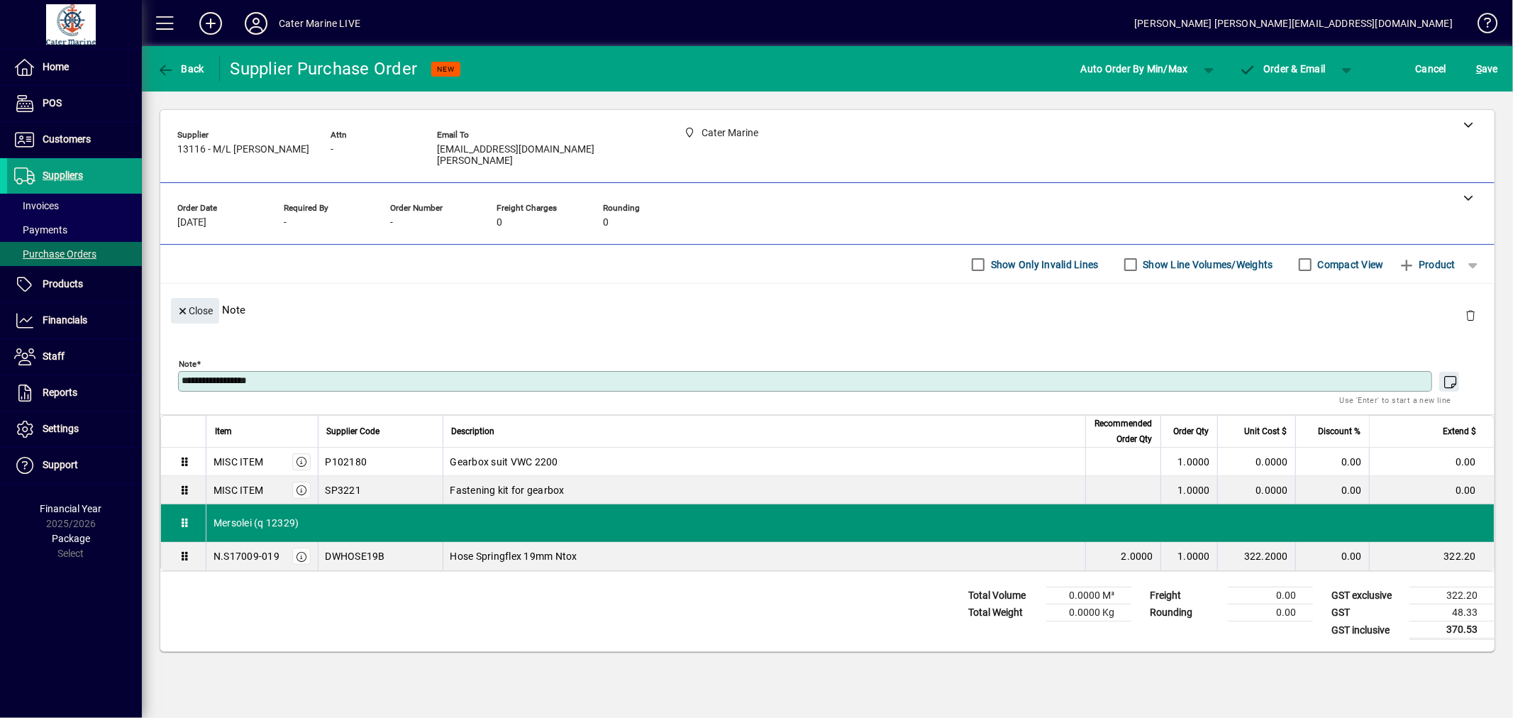
click at [210, 512] on div "Mersolei (q 12329)" at bounding box center [849, 522] width 1287 height 37
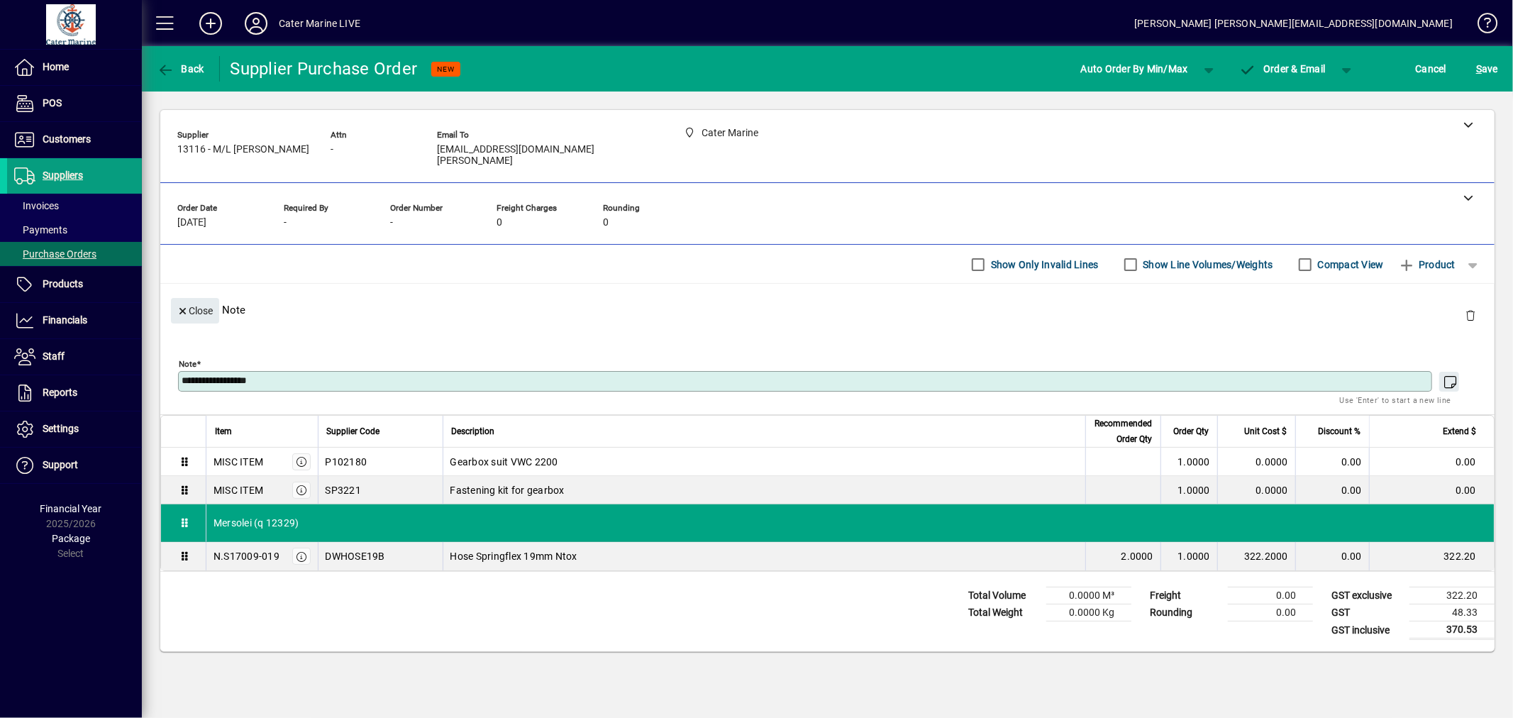
click at [179, 371] on div "**********" at bounding box center [805, 381] width 1254 height 21
click at [180, 371] on div "**********" at bounding box center [805, 381] width 1254 height 21
click at [182, 375] on textarea "**********" at bounding box center [807, 381] width 1250 height 12
click at [250, 375] on textarea "**********" at bounding box center [807, 381] width 1250 height 12
type textarea "**********"
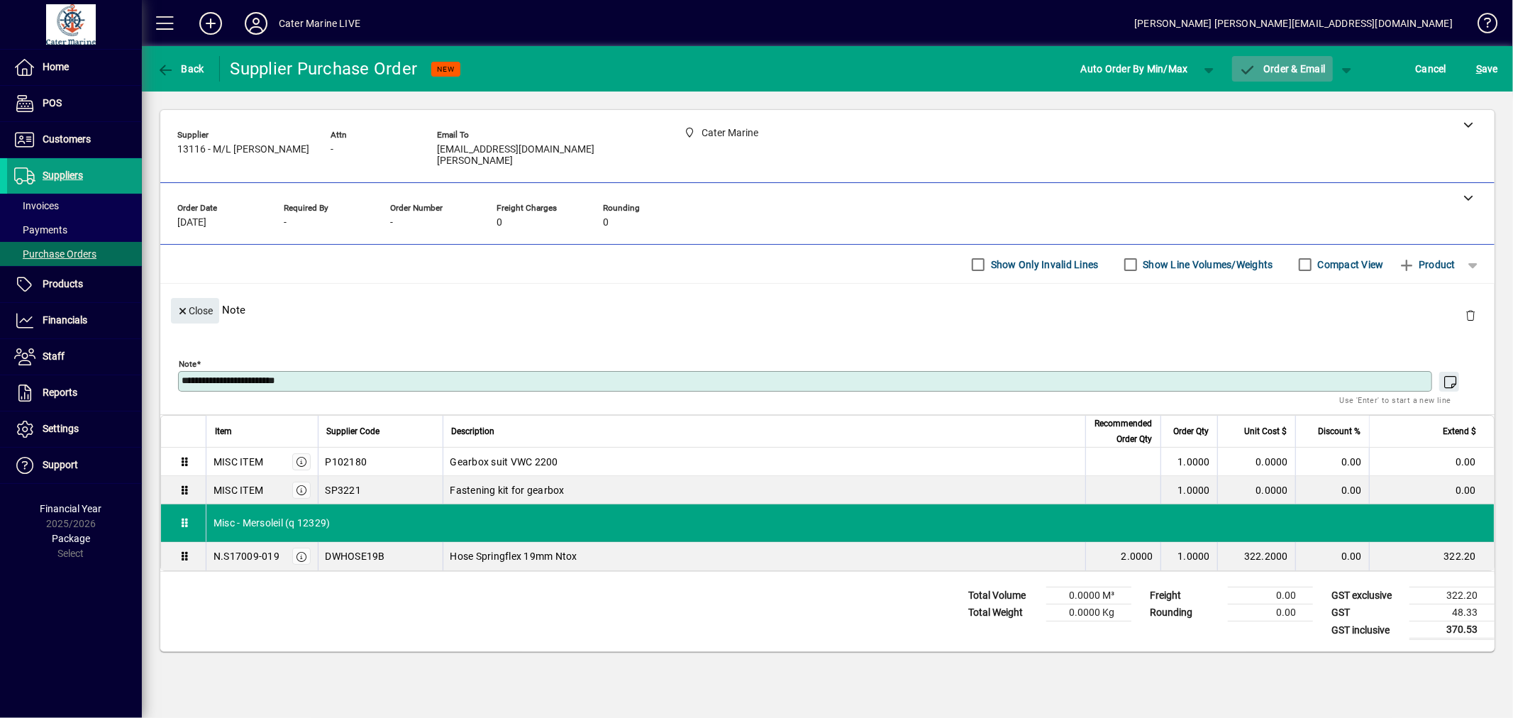
click at [1291, 72] on span "Order & Email" at bounding box center [1282, 68] width 87 height 11
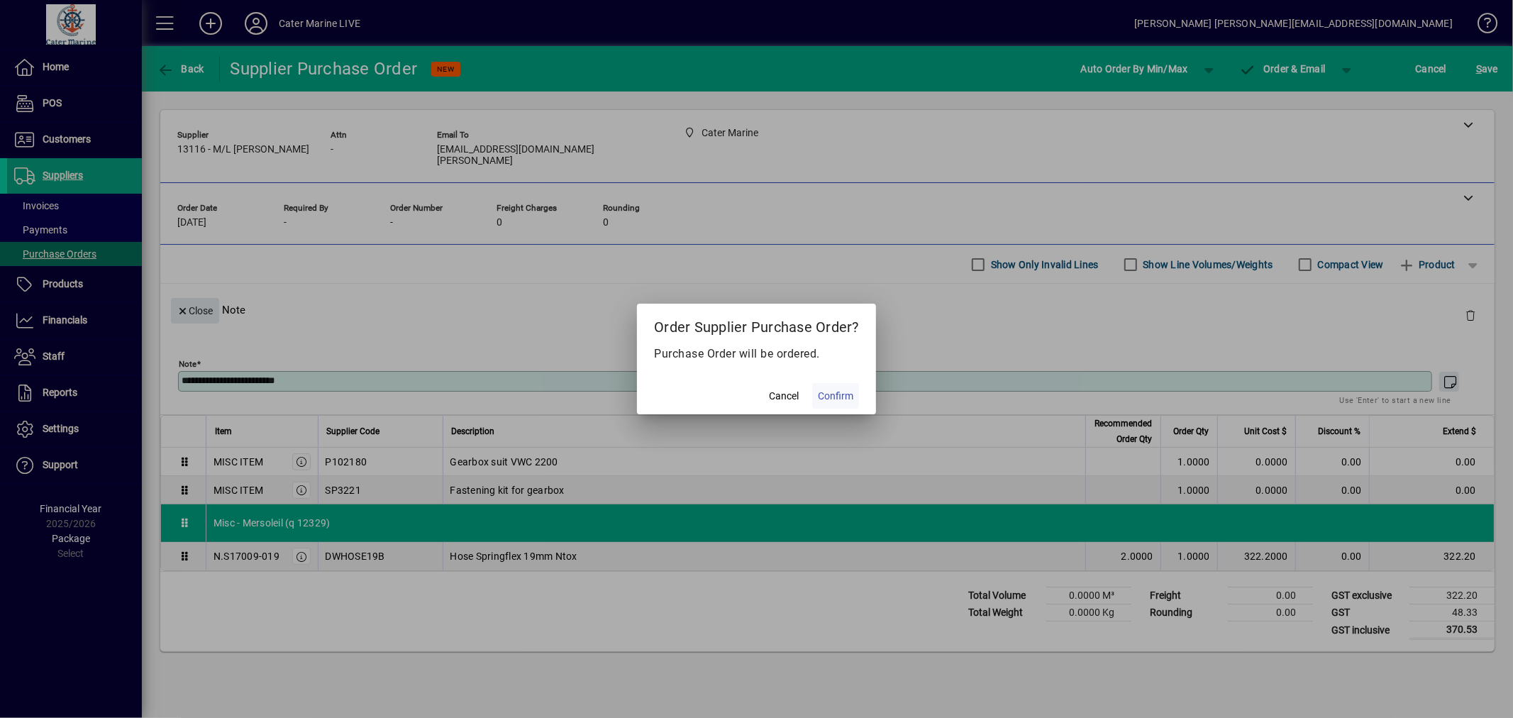
click at [835, 391] on span "Confirm" at bounding box center [835, 396] width 35 height 15
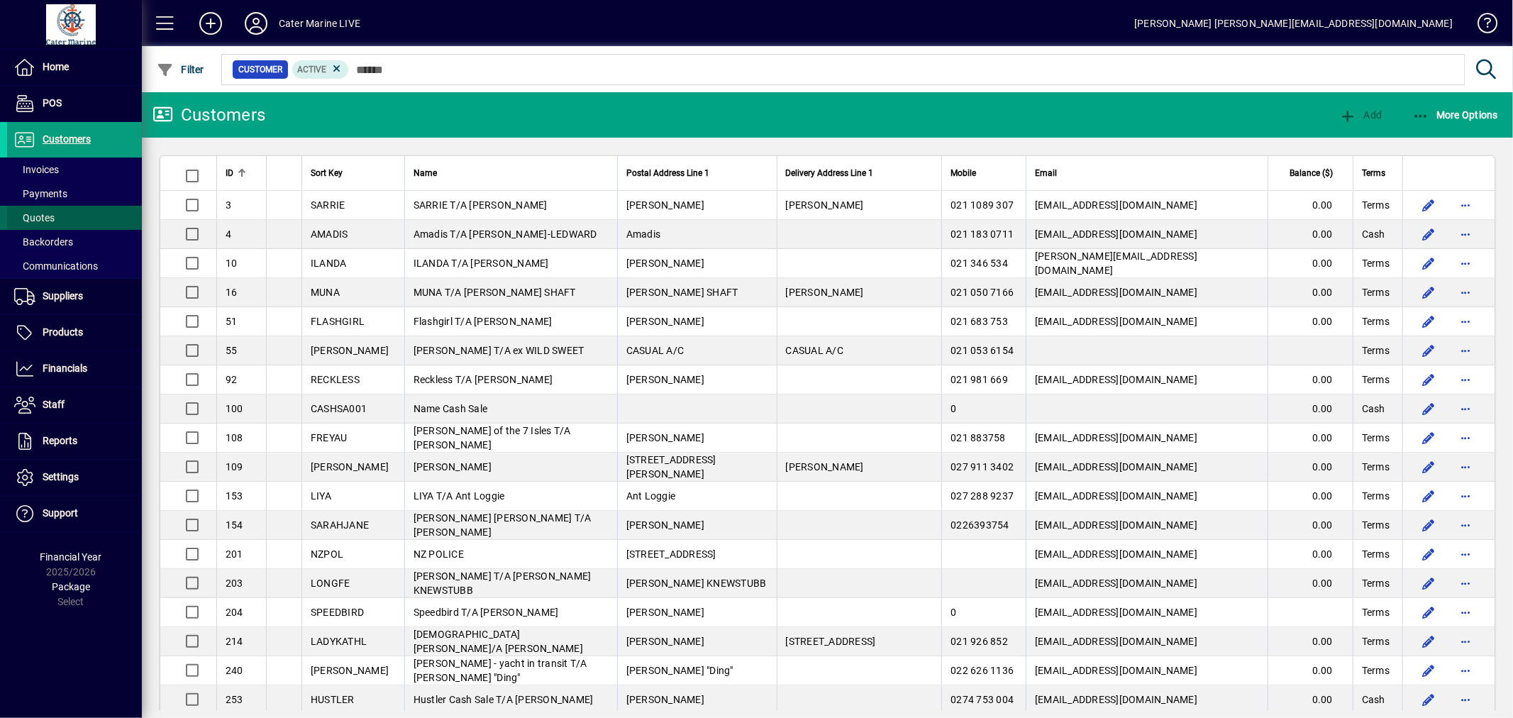
click at [43, 220] on span "Quotes" at bounding box center [34, 217] width 40 height 11
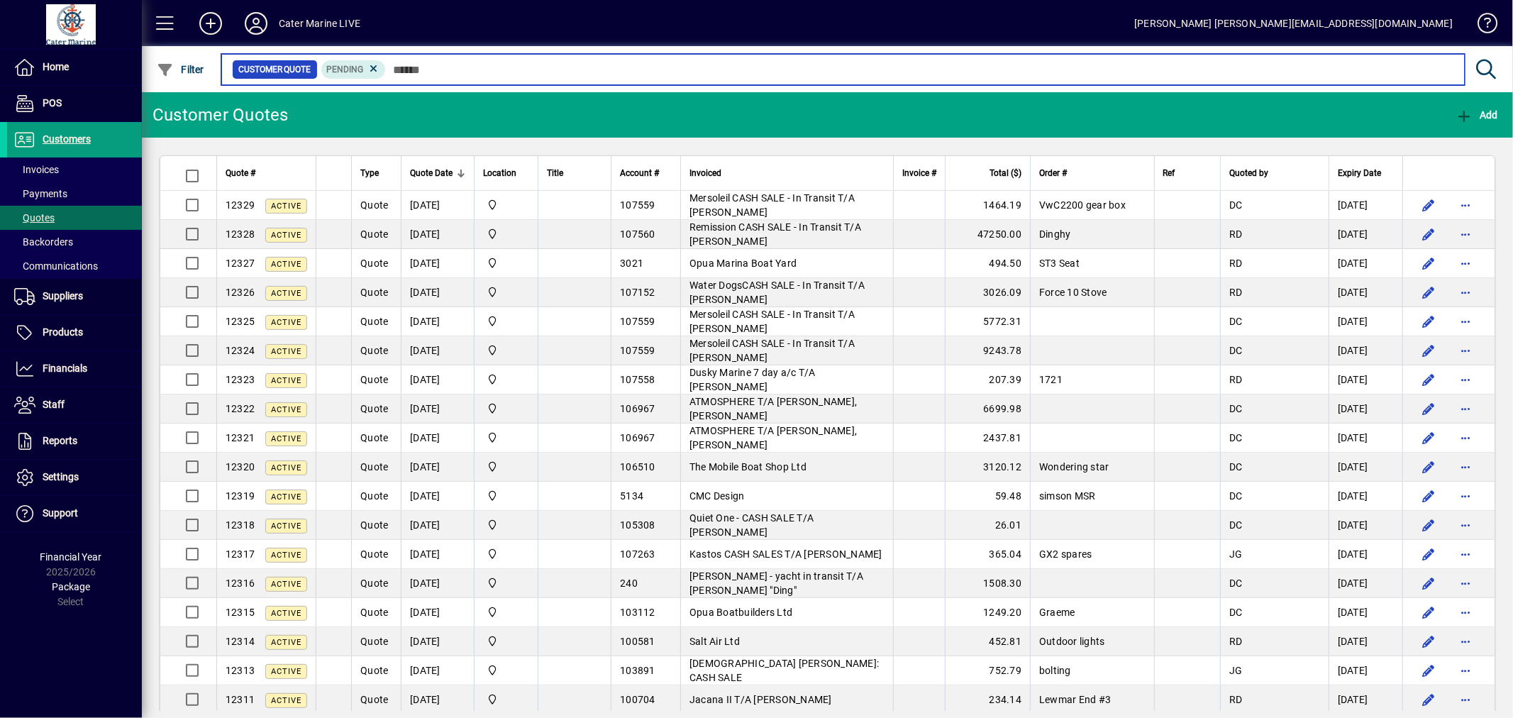
click at [433, 67] on input "text" at bounding box center [919, 70] width 1067 height 20
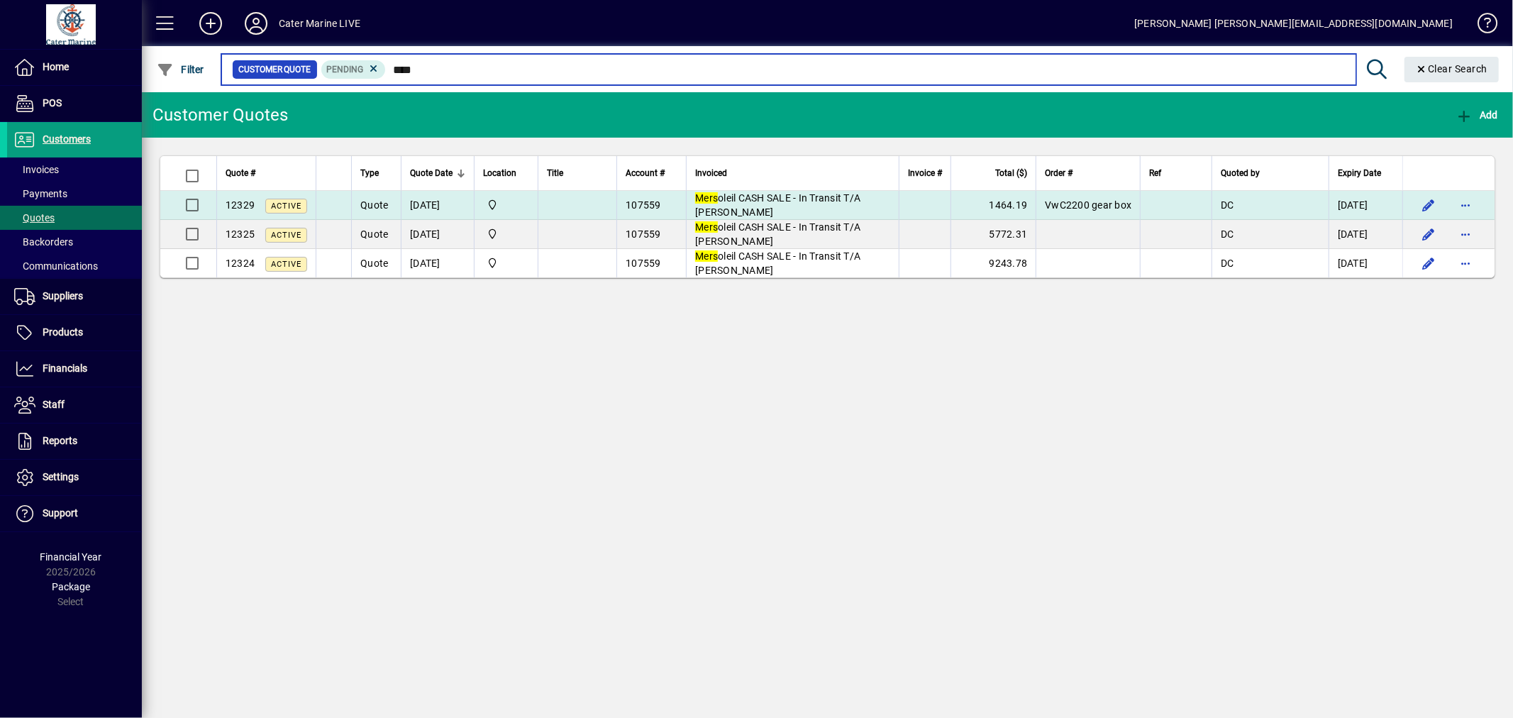
type input "****"
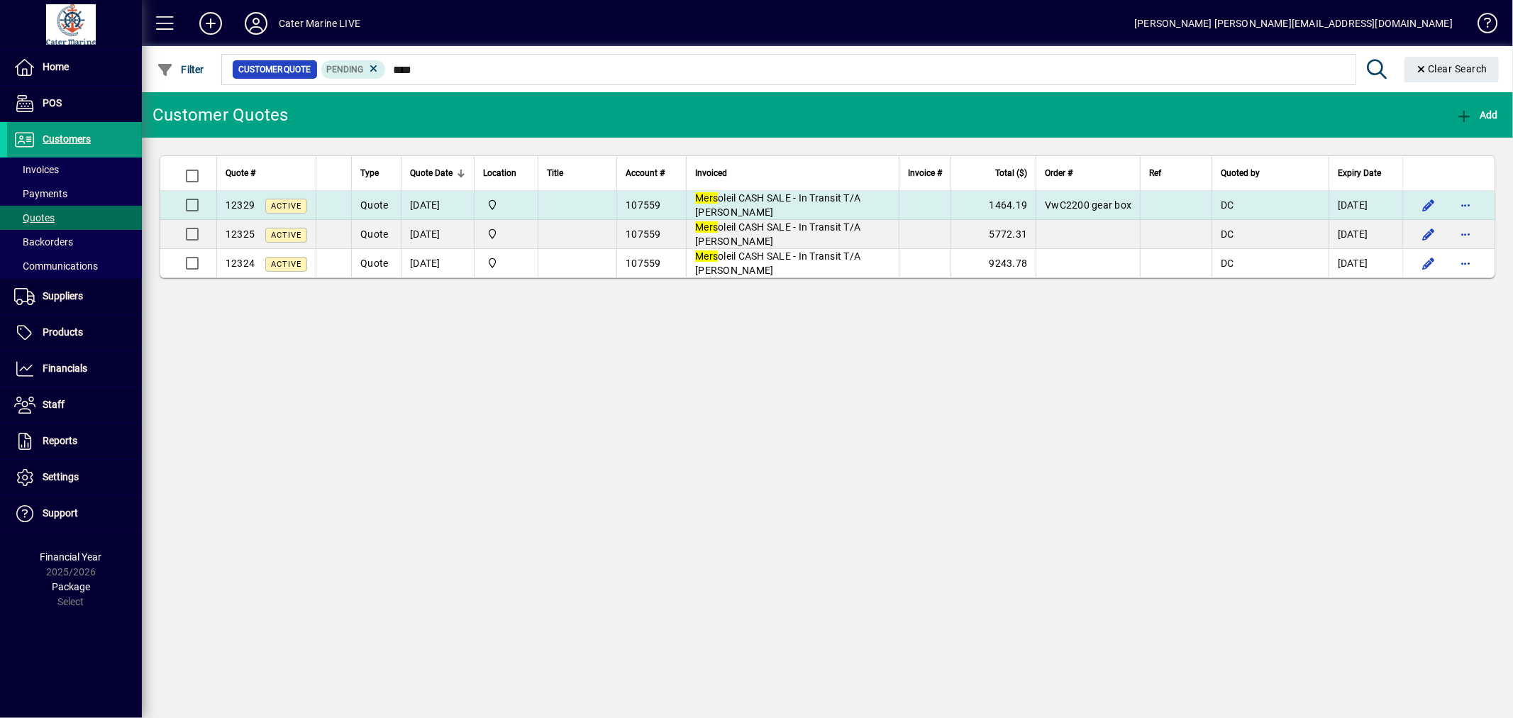
click at [782, 210] on td "Mers oleil CASH SALE - In Transit T/A Hartmut Ludwig" at bounding box center [792, 205] width 213 height 29
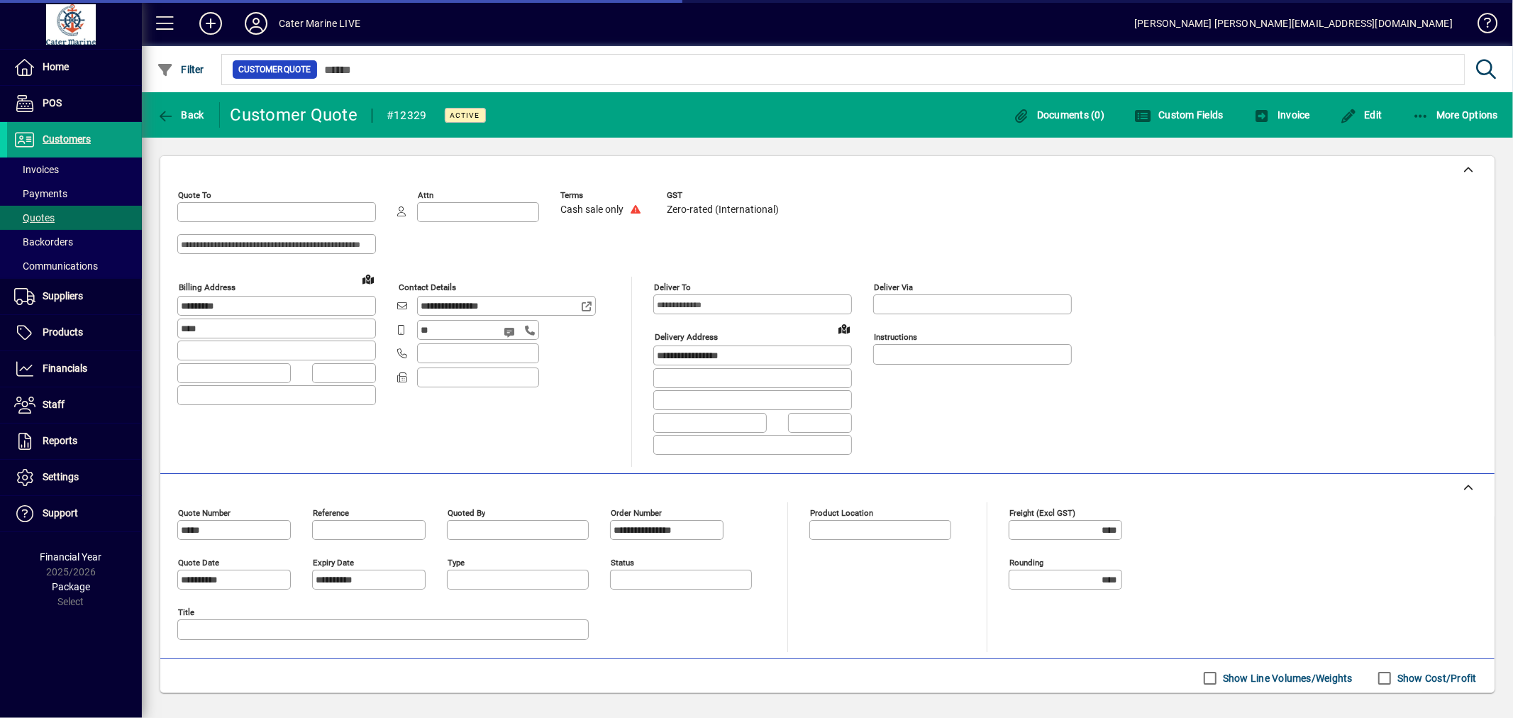
type input "**********"
type input "*********"
type input "******"
type input "**********"
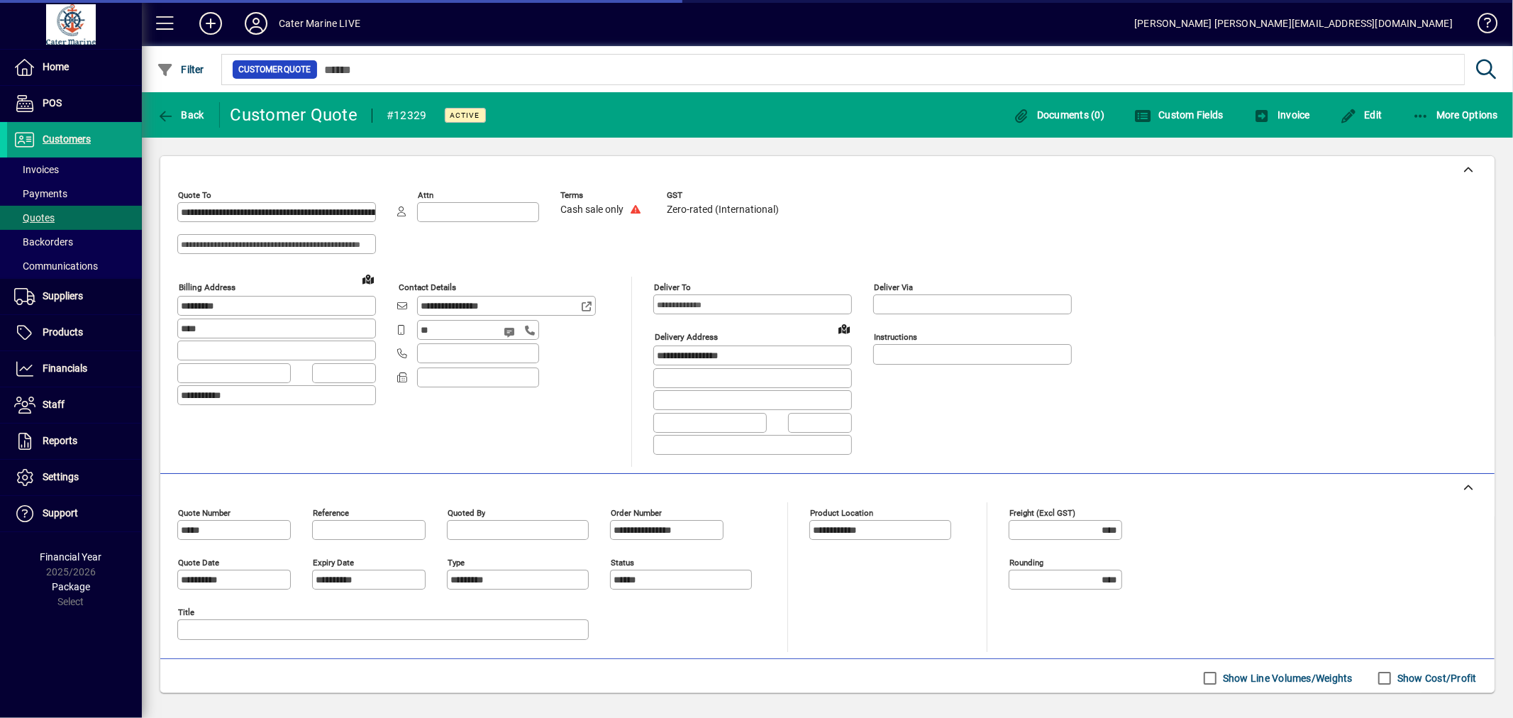
type input "**********"
drag, startPoint x: 423, startPoint y: 114, endPoint x: 390, endPoint y: 124, distance: 34.8
click at [390, 124] on div "#12329" at bounding box center [407, 115] width 40 height 23
copy div "12329"
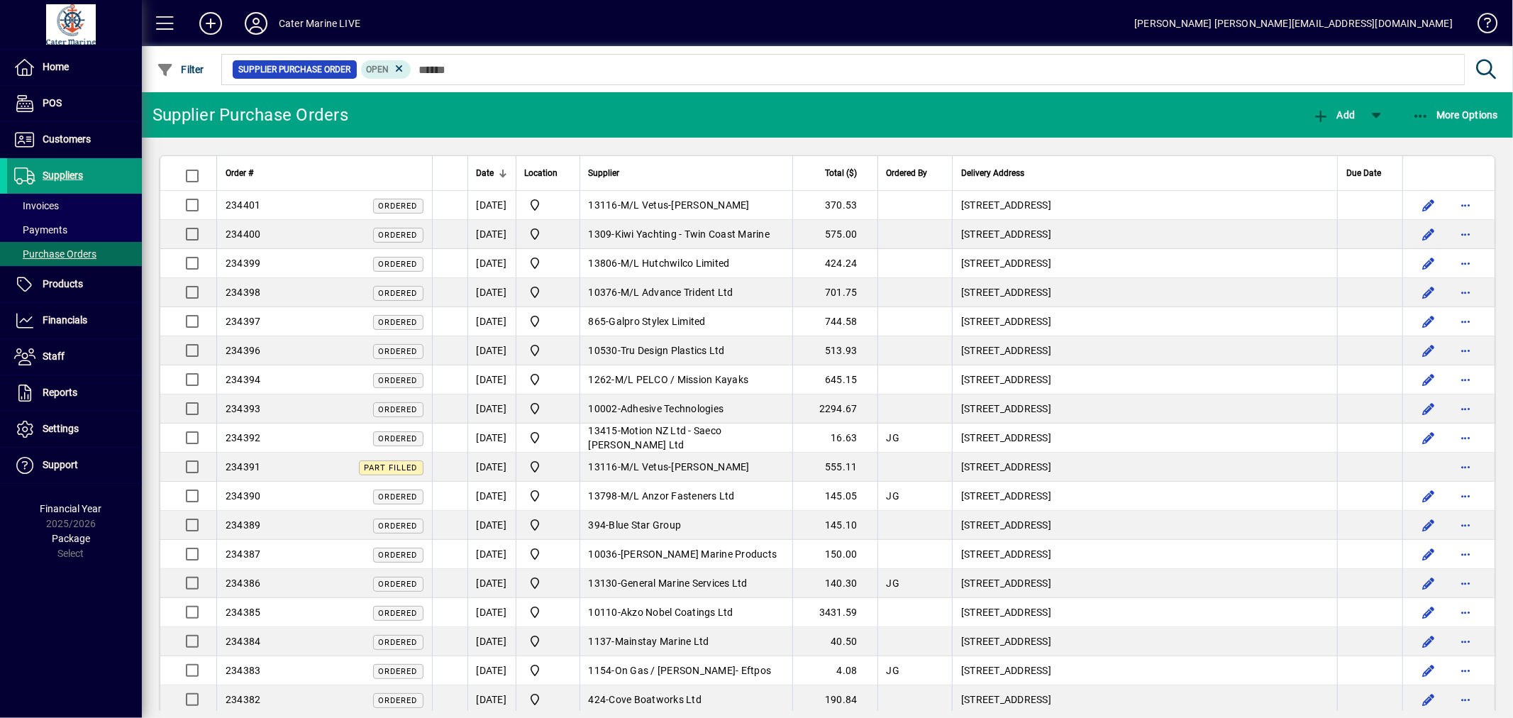
drag, startPoint x: 59, startPoint y: 169, endPoint x: 87, endPoint y: 171, distance: 27.7
click at [59, 170] on span "Suppliers" at bounding box center [63, 175] width 40 height 11
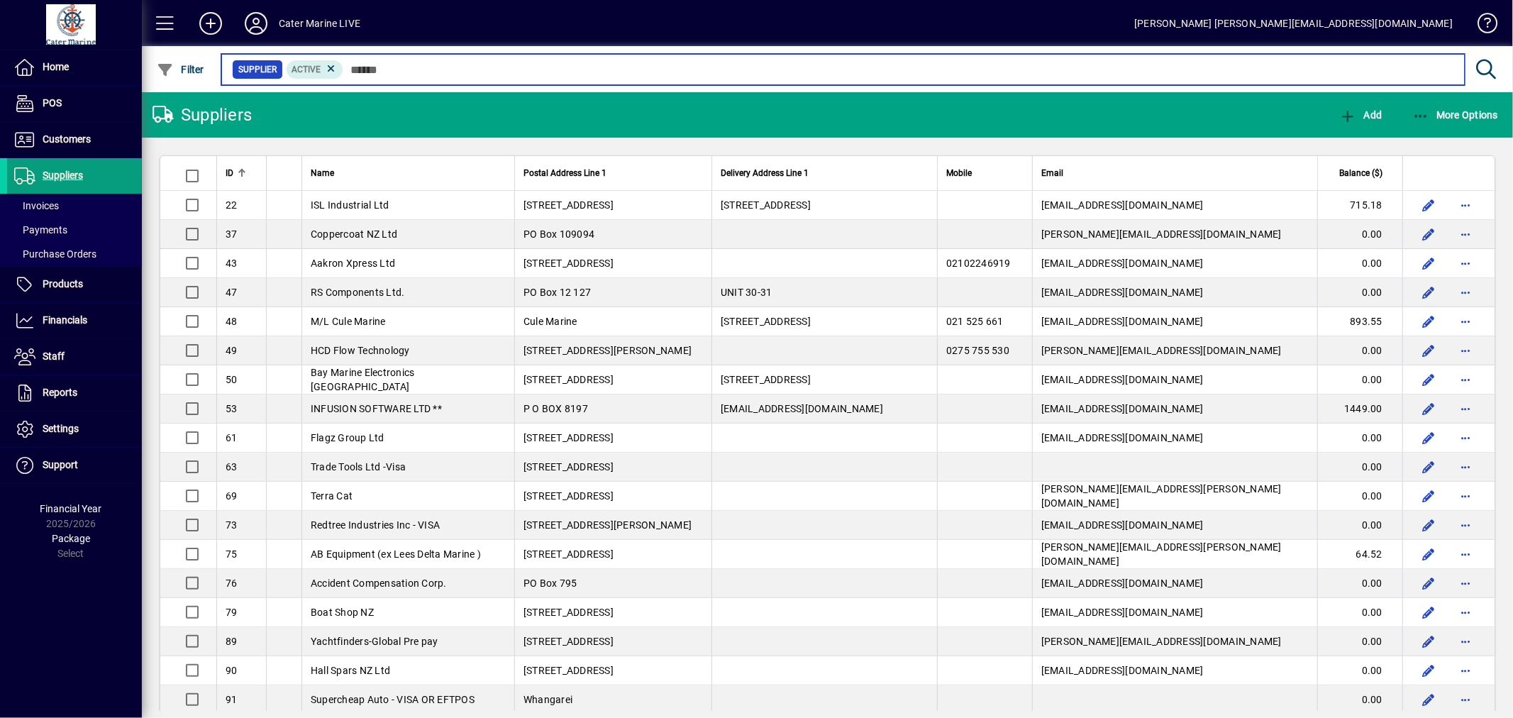
click at [454, 68] on input "text" at bounding box center [898, 70] width 1110 height 20
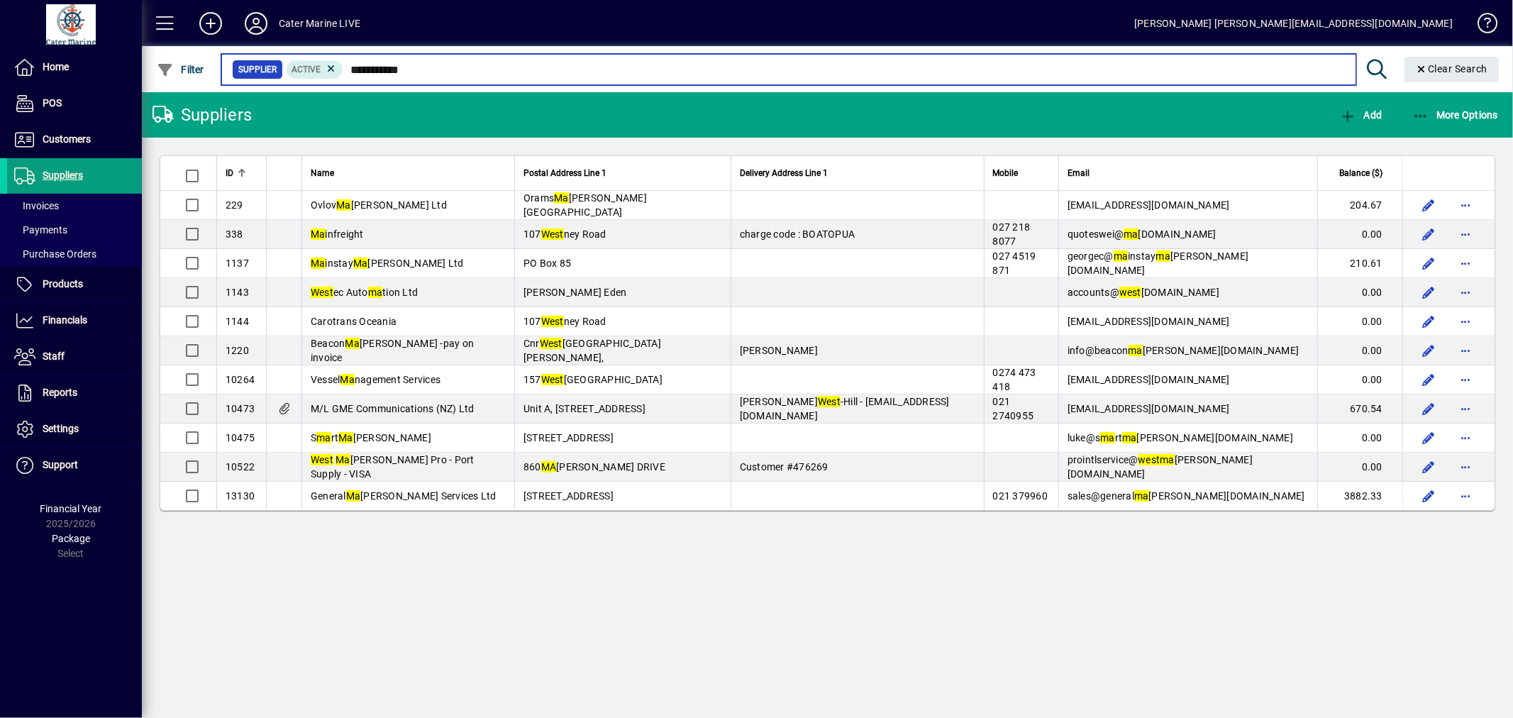
type input "**********"
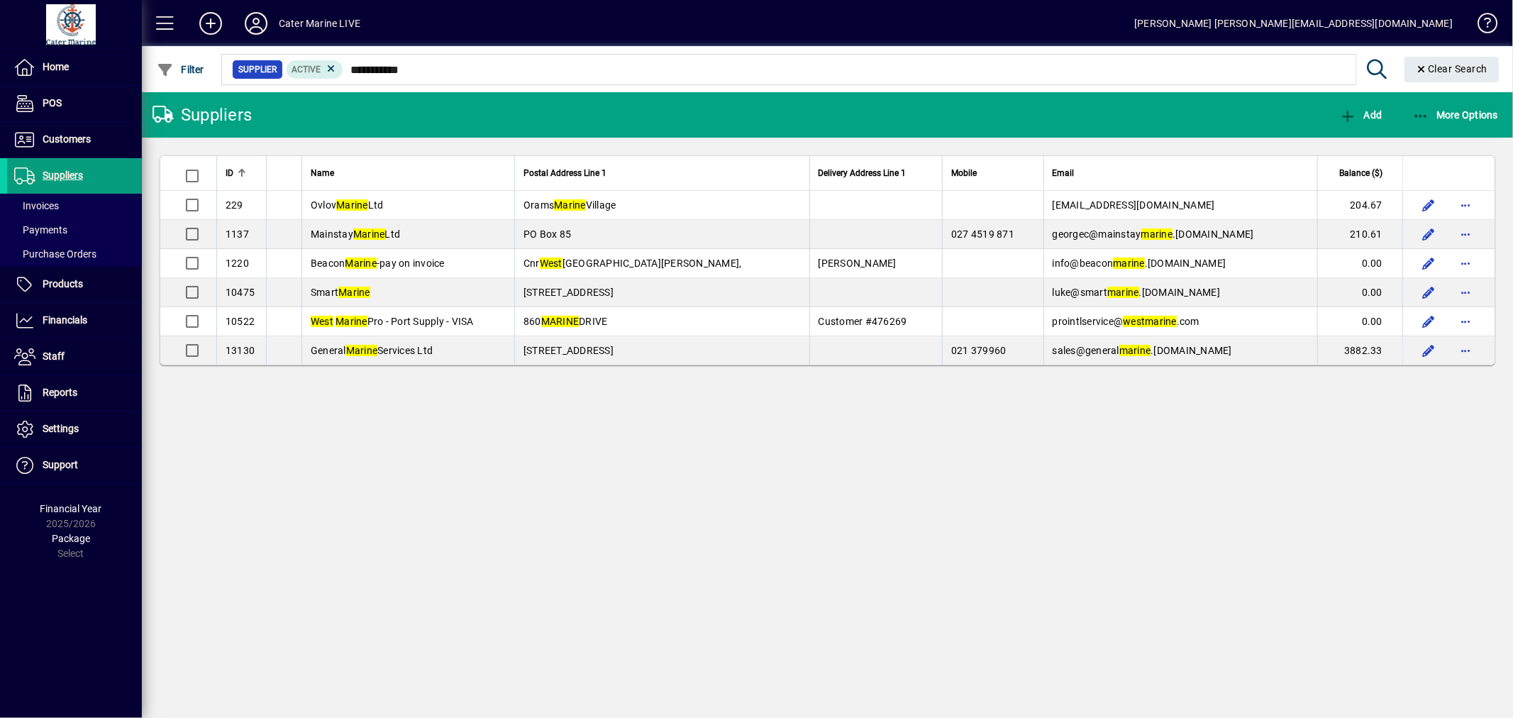
click at [705, 322] on td "860 MARINE DRIVE" at bounding box center [661, 321] width 295 height 29
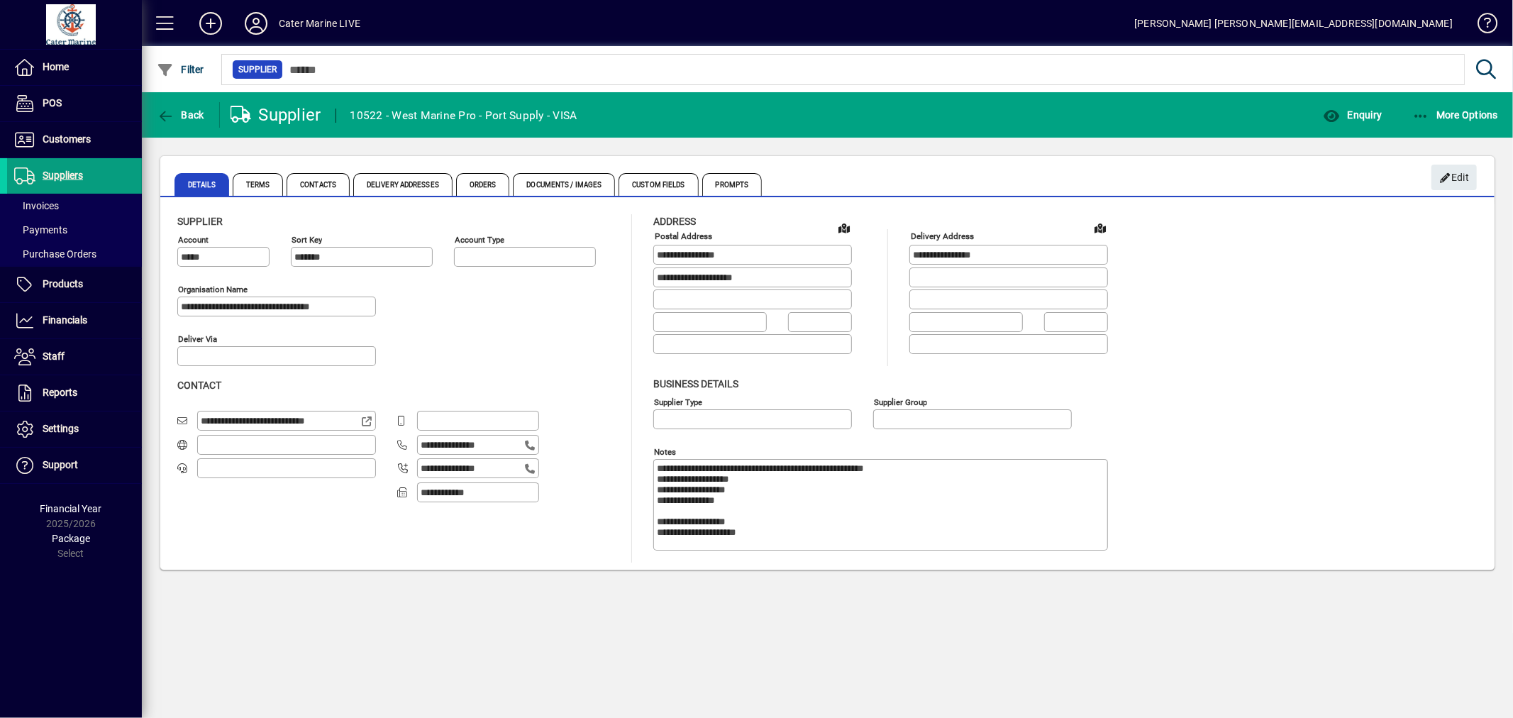
type input "**********"
click at [57, 142] on span "Customers" at bounding box center [67, 138] width 48 height 11
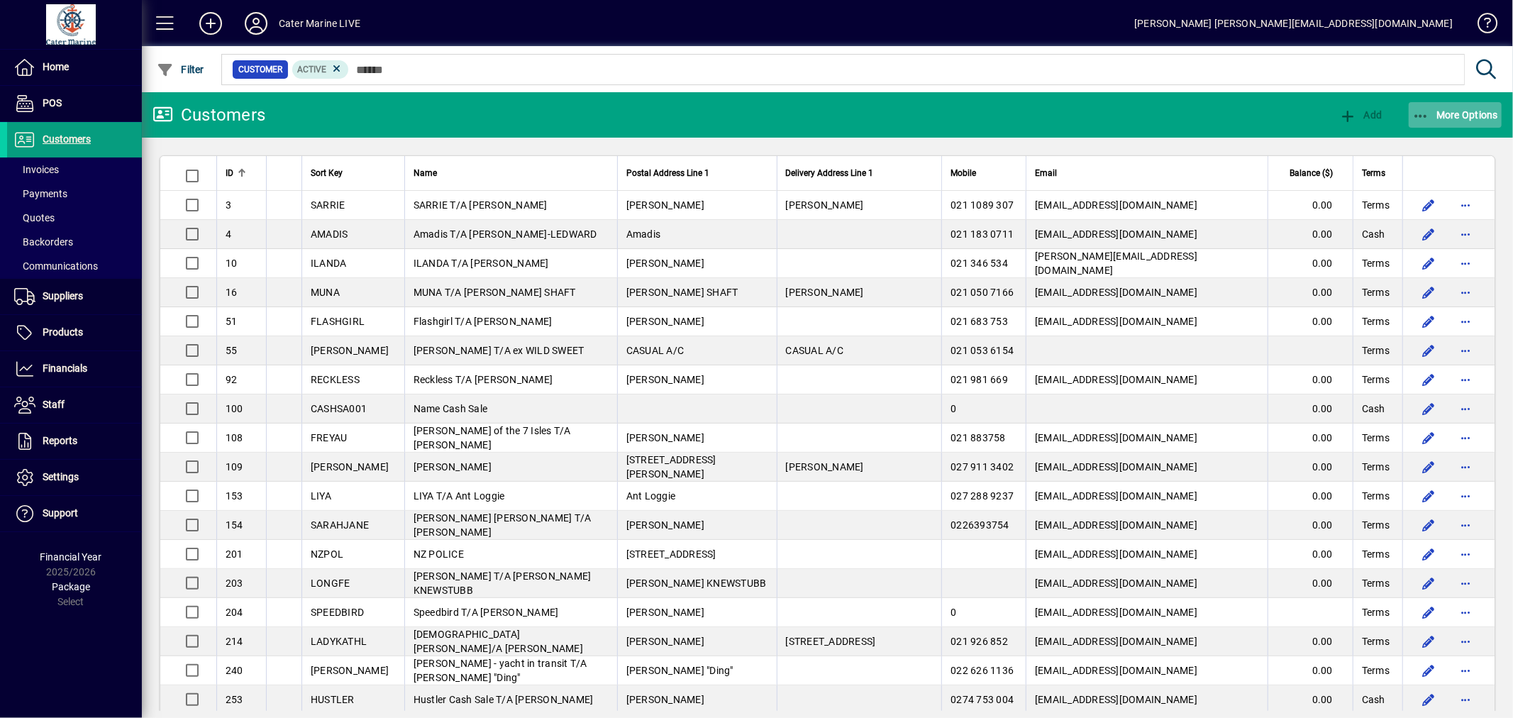
click at [1429, 113] on span "More Options" at bounding box center [1455, 114] width 87 height 11
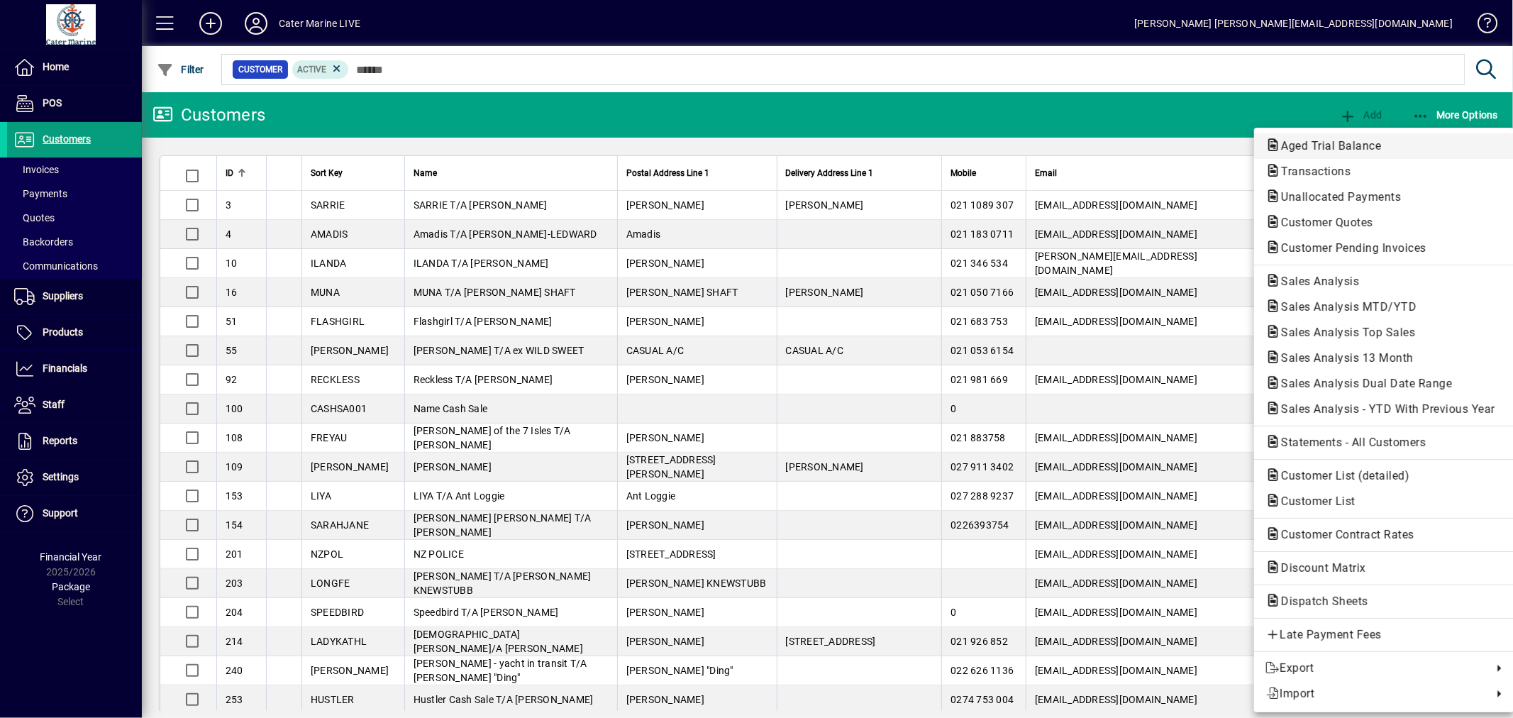
click at [1338, 146] on span "Aged Trial Balance" at bounding box center [1326, 145] width 123 height 13
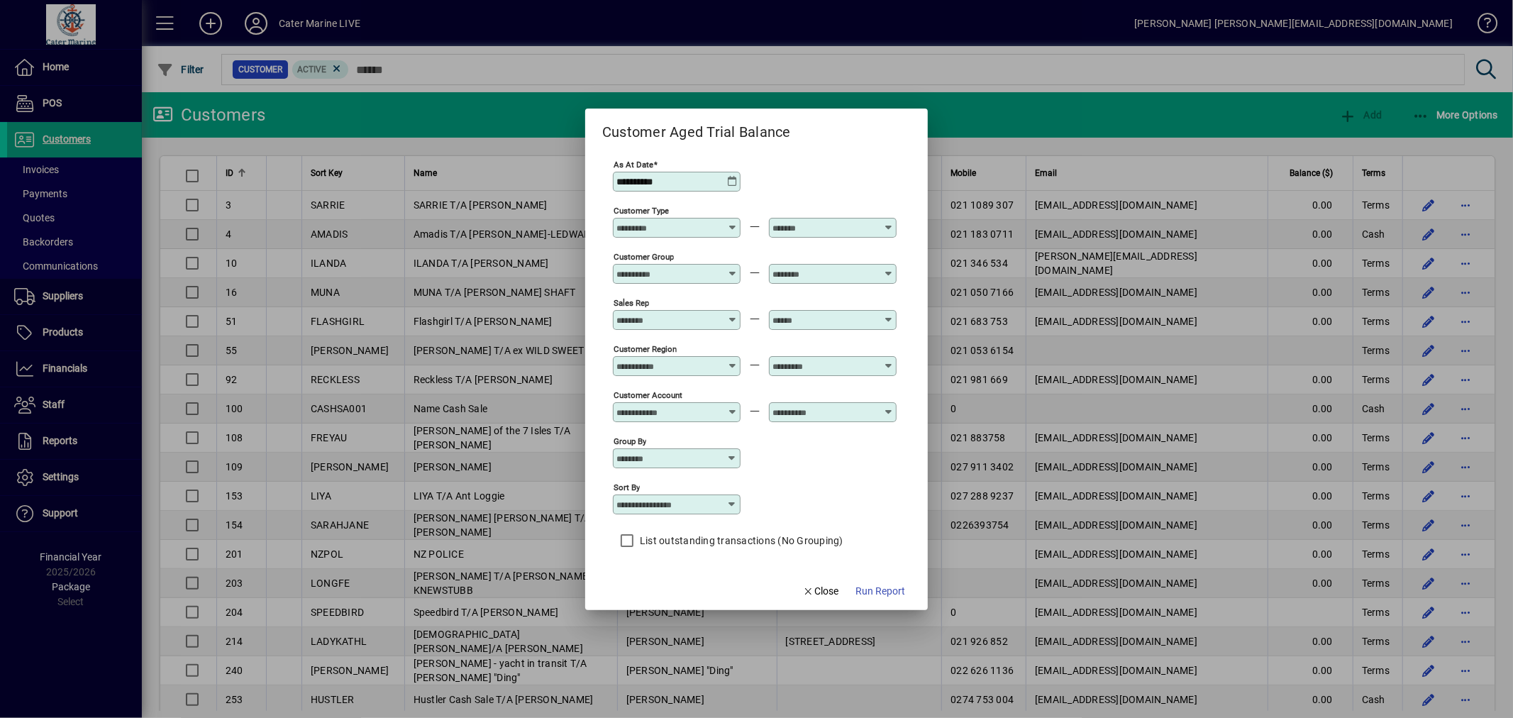
click at [885, 594] on span "Run Report" at bounding box center [880, 591] width 50 height 15
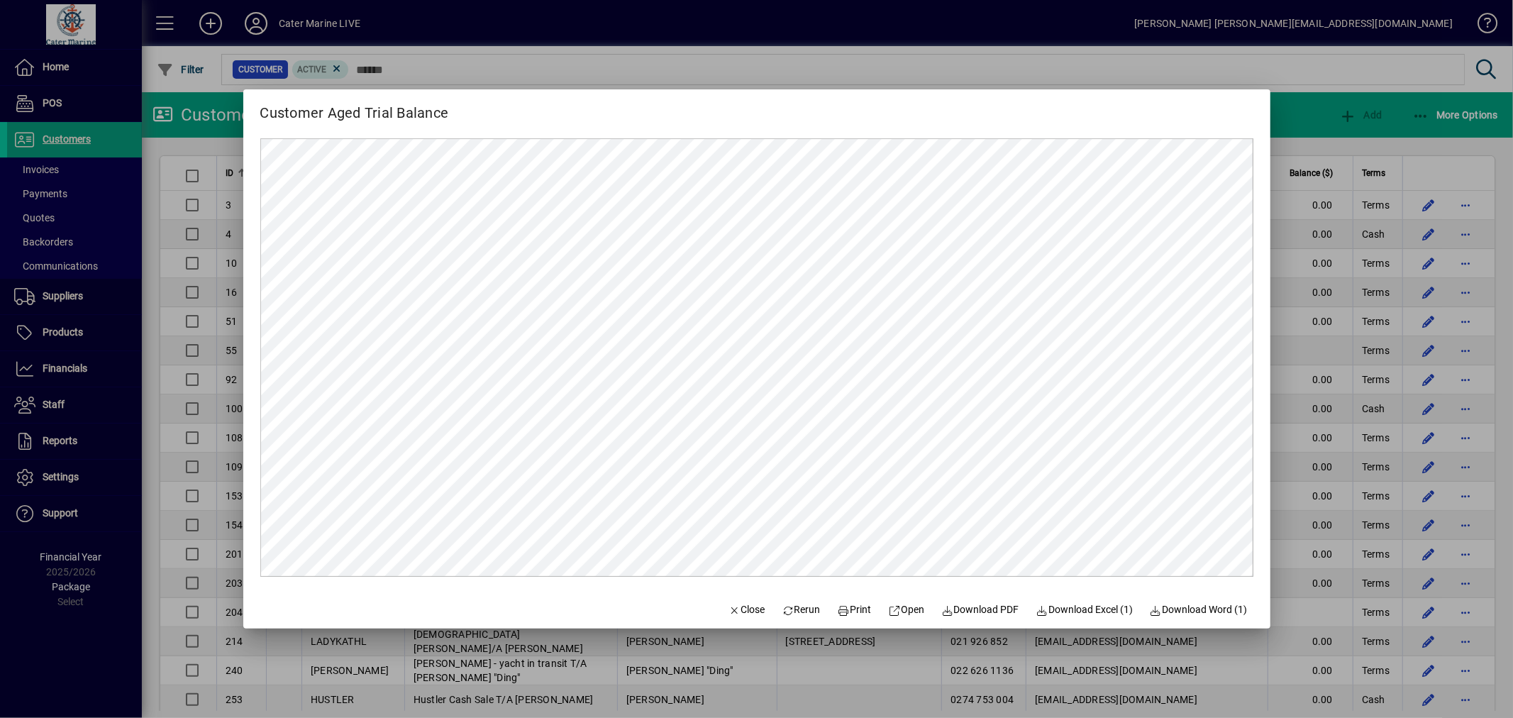
click at [1394, 150] on div at bounding box center [756, 359] width 1513 height 718
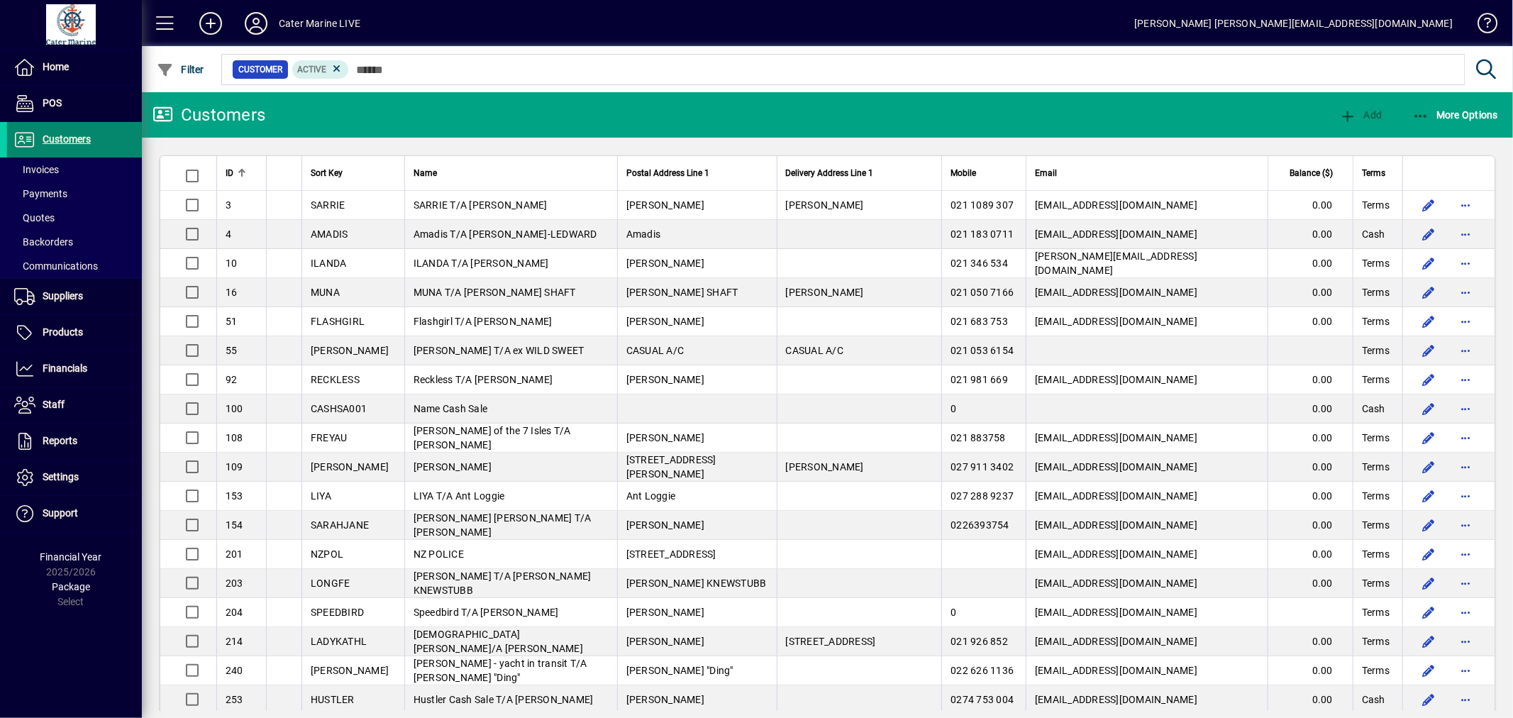
click at [67, 131] on span "Customers" at bounding box center [49, 139] width 84 height 17
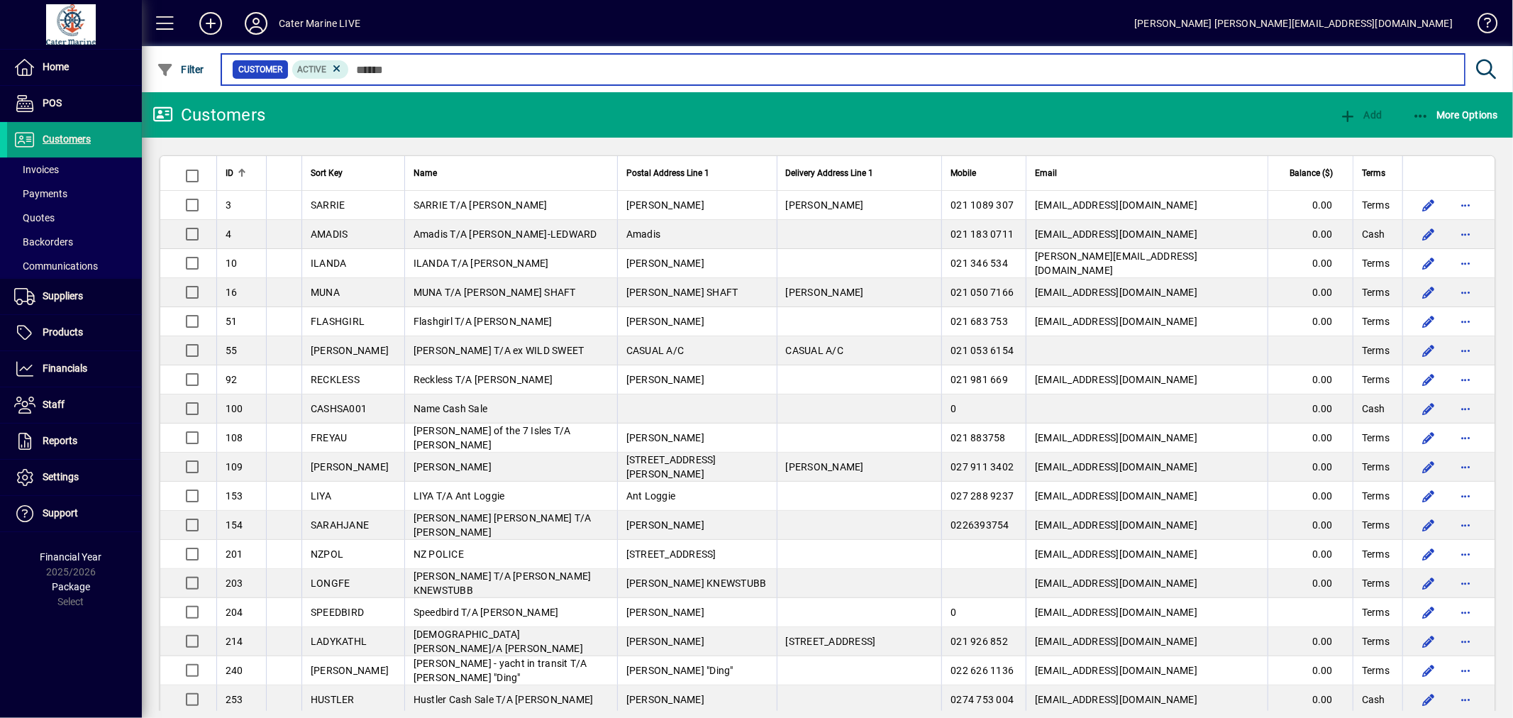
click at [409, 65] on input "text" at bounding box center [901, 70] width 1104 height 20
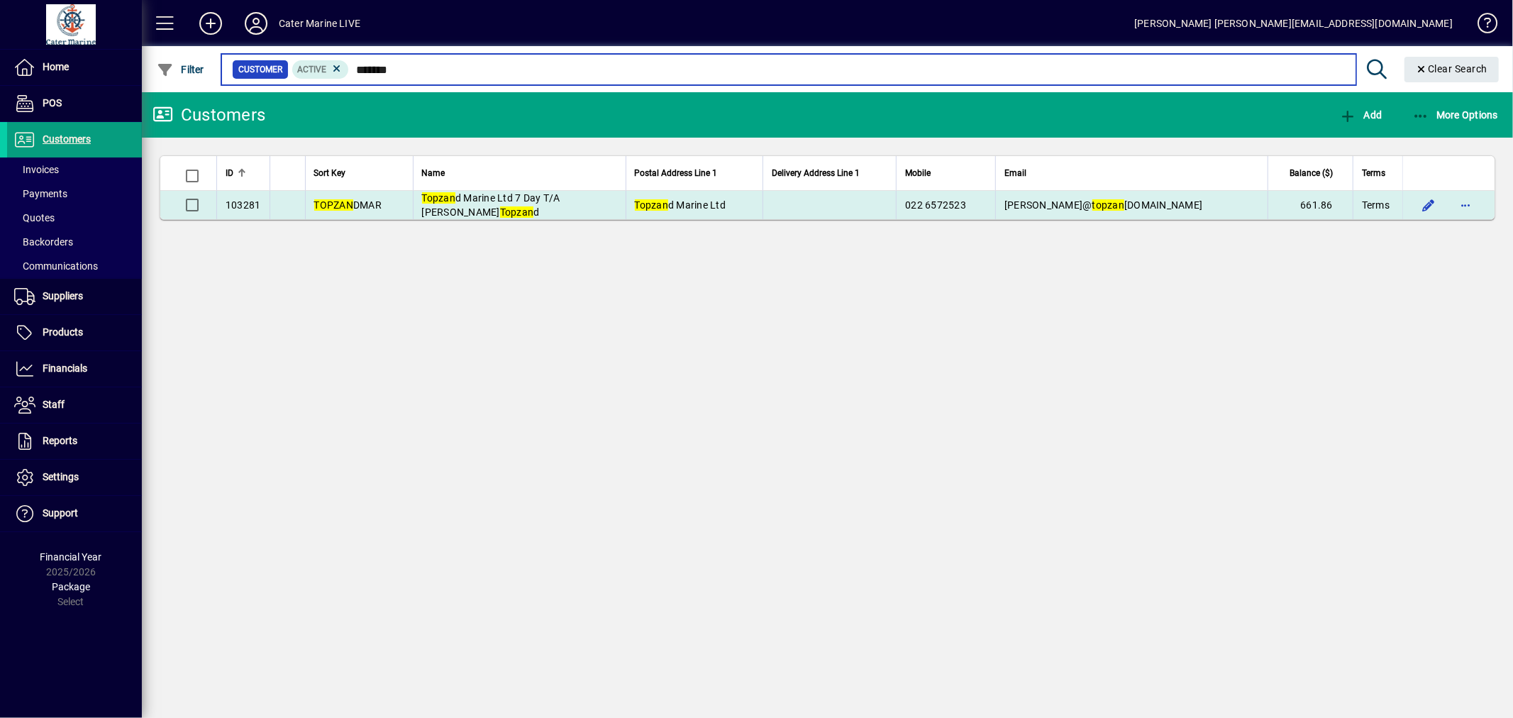
type input "*******"
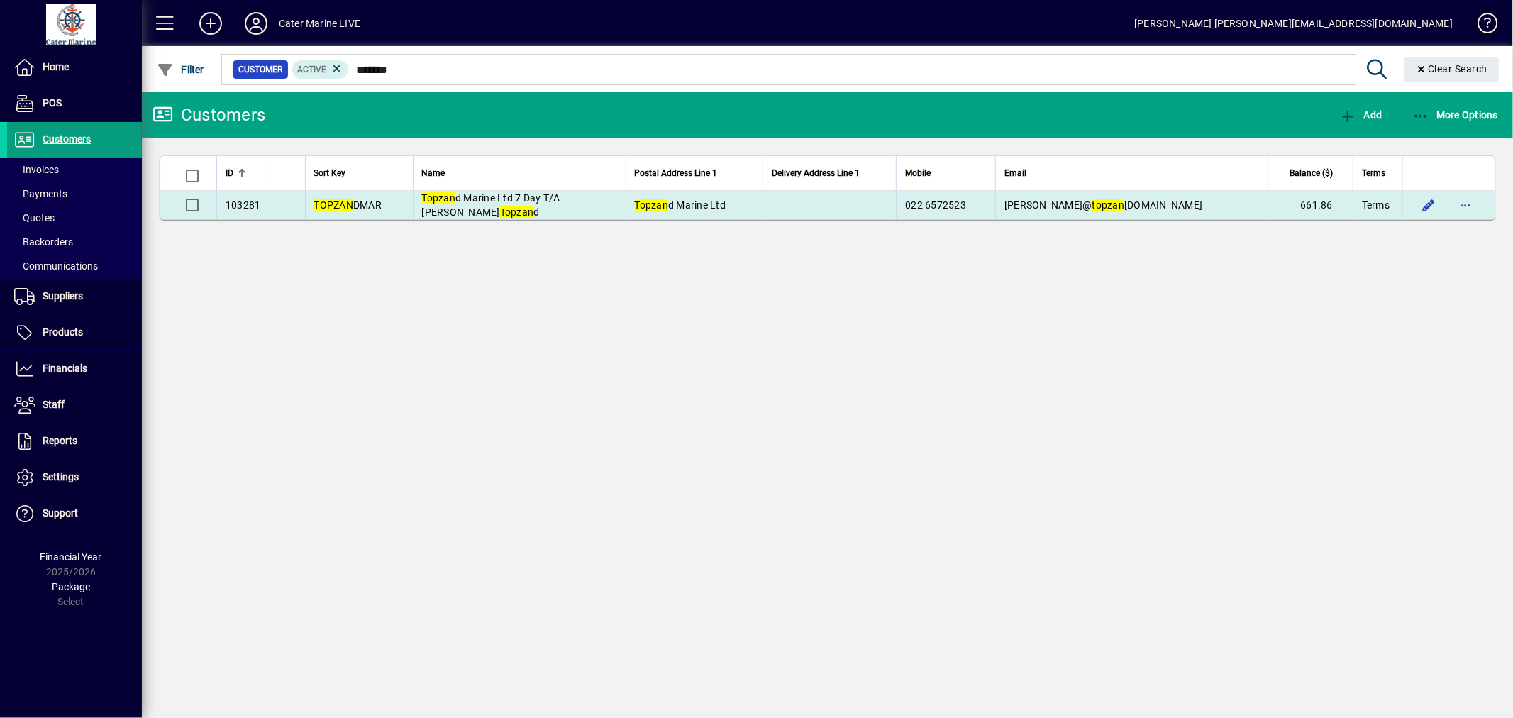
click at [896, 216] on td at bounding box center [828, 205] width 133 height 28
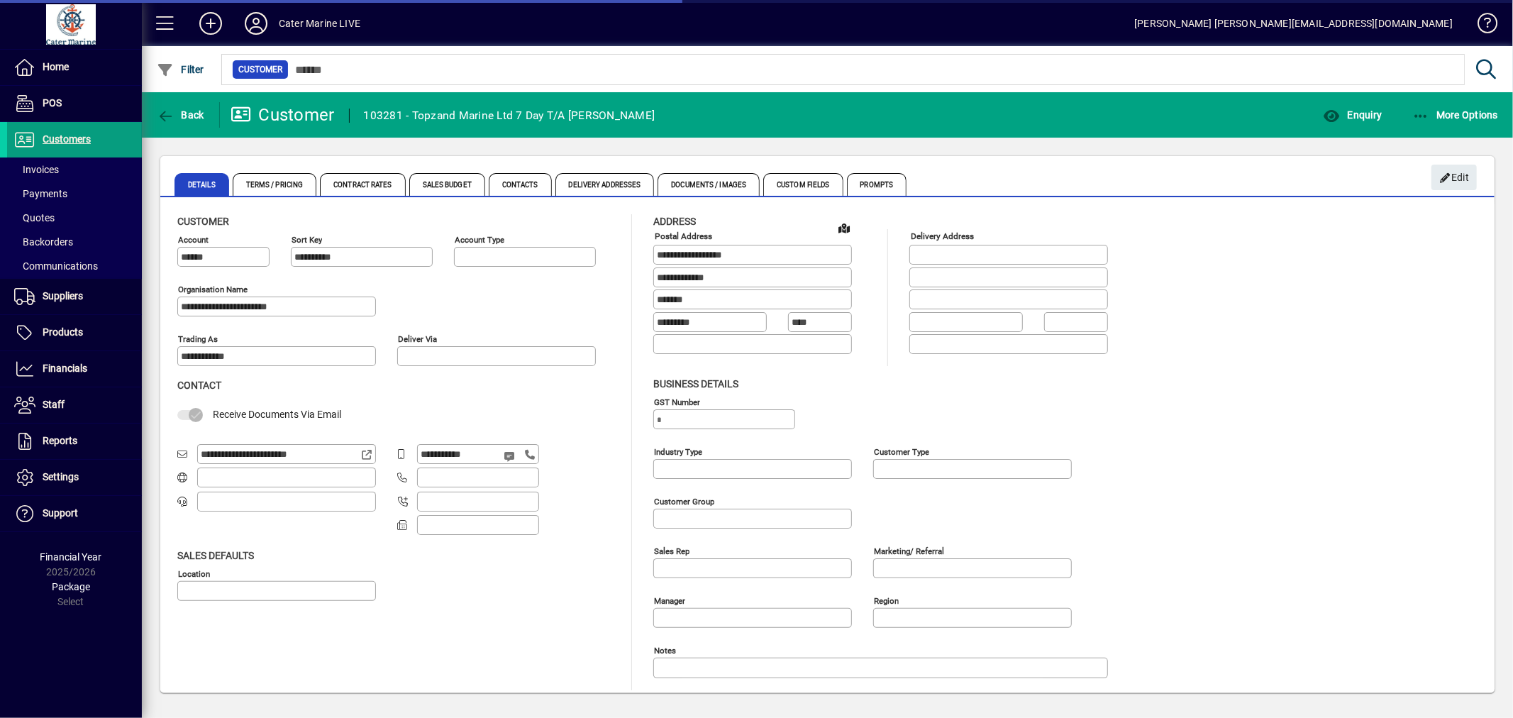
type input "**********"
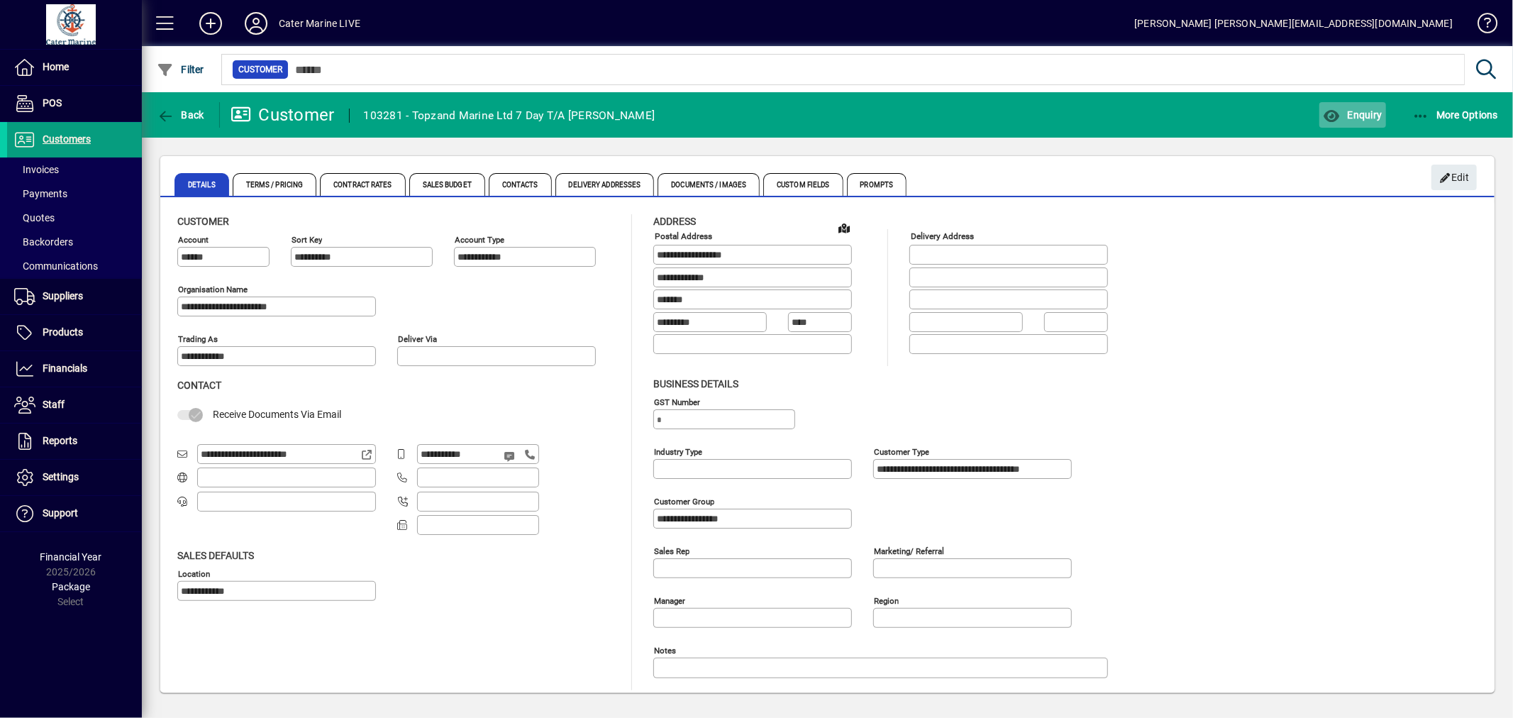
click at [1335, 110] on icon "button" at bounding box center [1332, 116] width 18 height 14
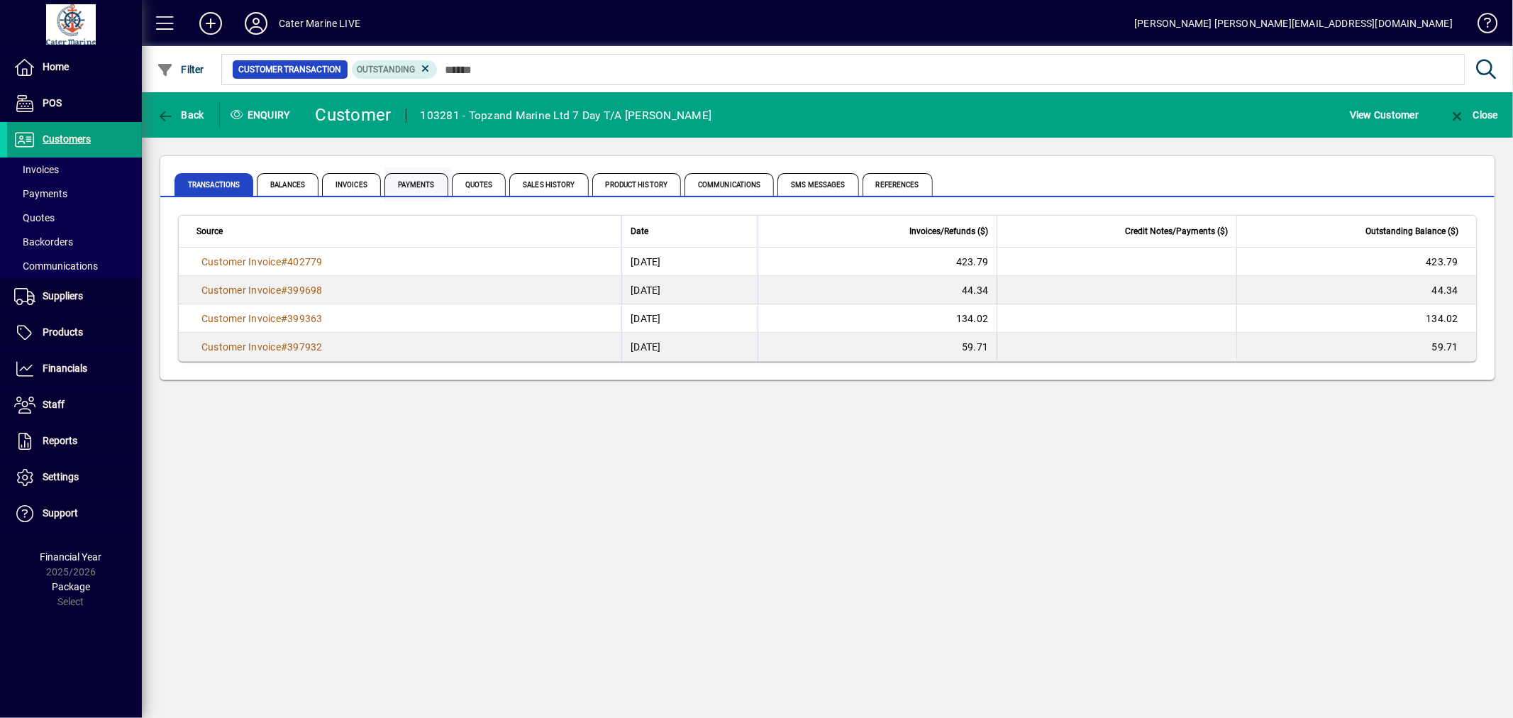
click at [403, 180] on span "Payments" at bounding box center [416, 184] width 64 height 23
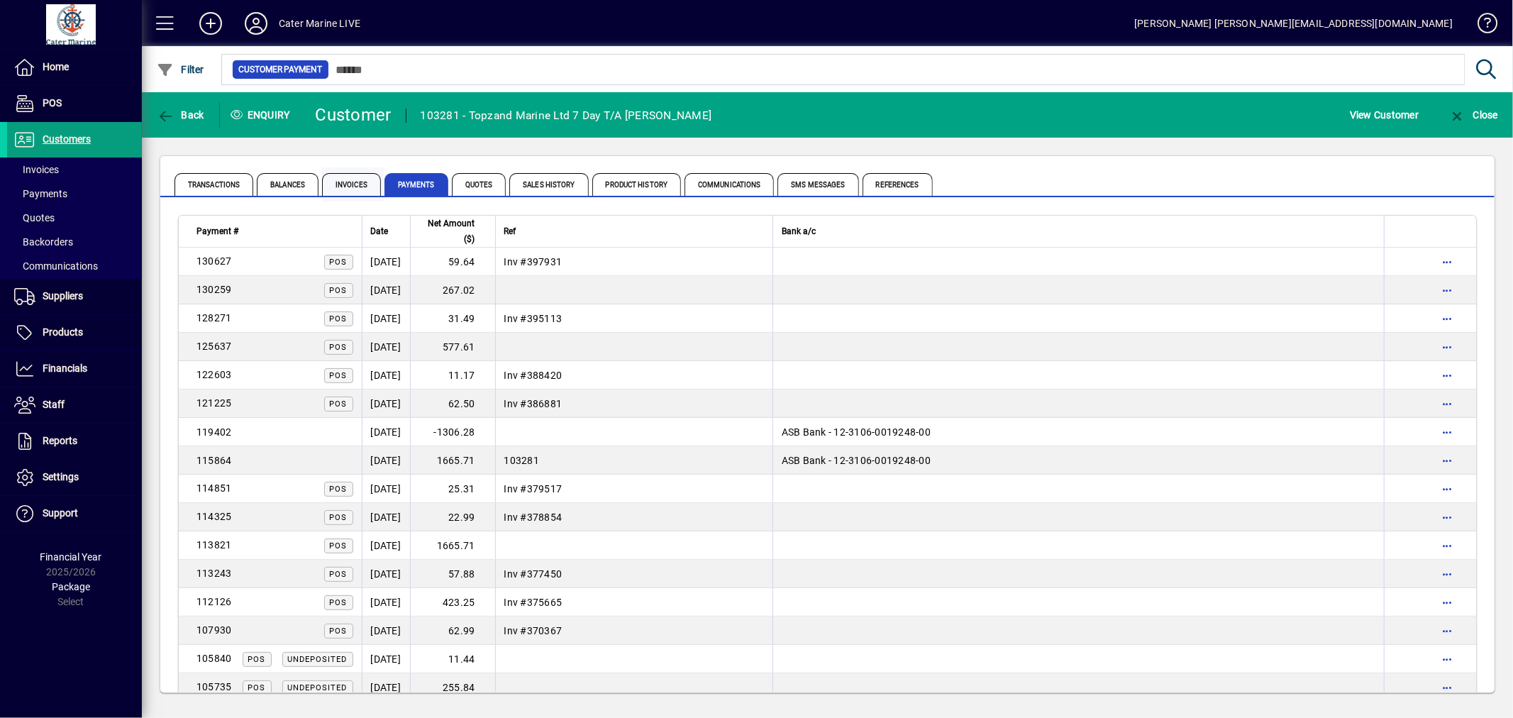
click at [349, 187] on span "Invoices" at bounding box center [351, 184] width 59 height 23
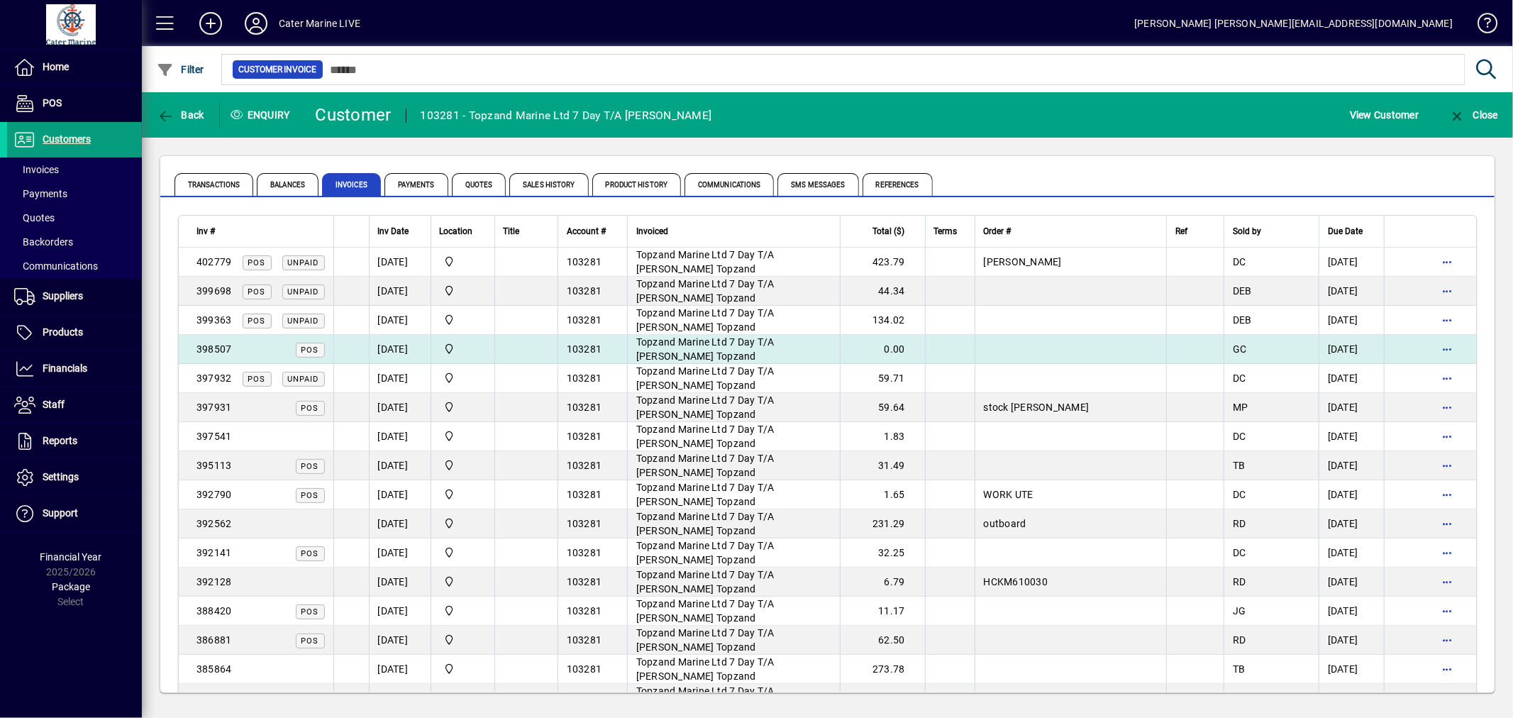
click at [526, 348] on td at bounding box center [525, 349] width 63 height 29
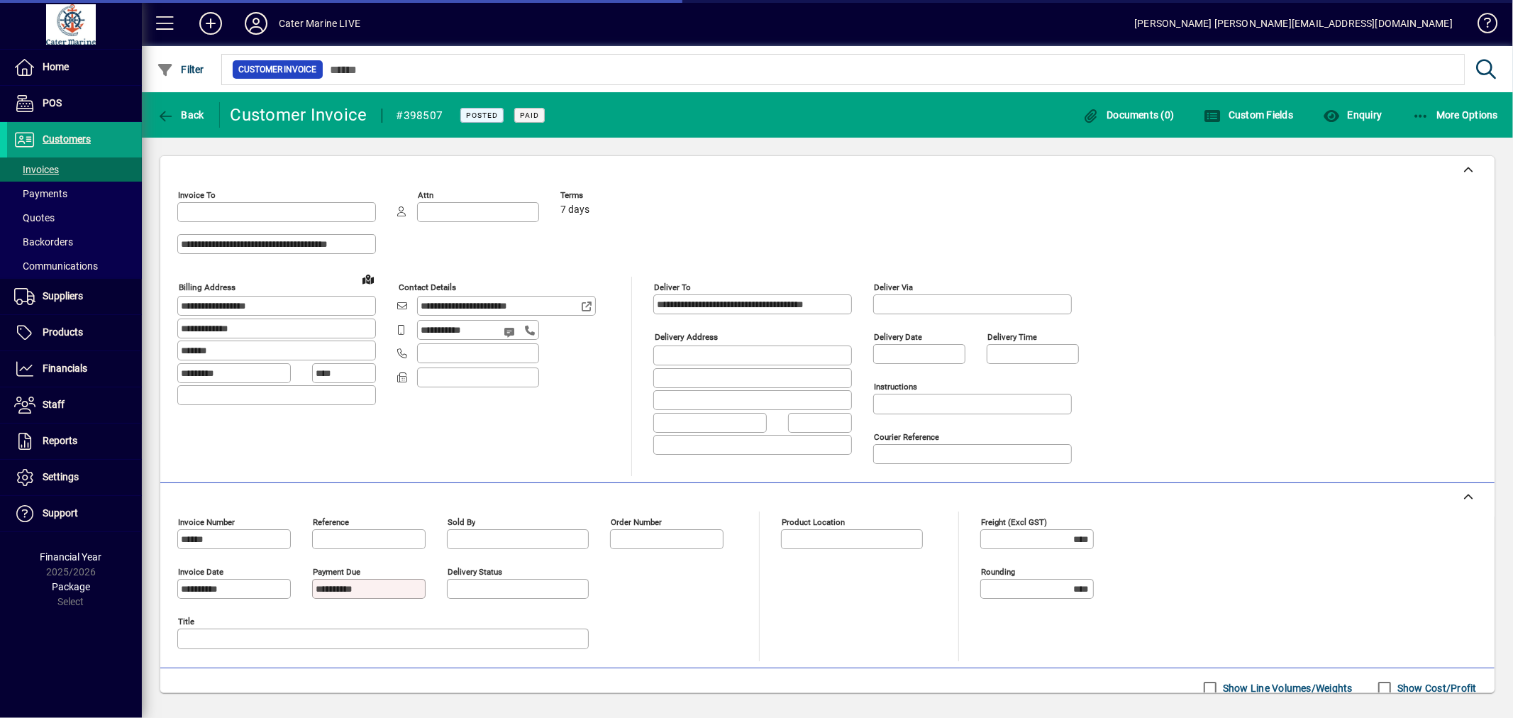
type input "**********"
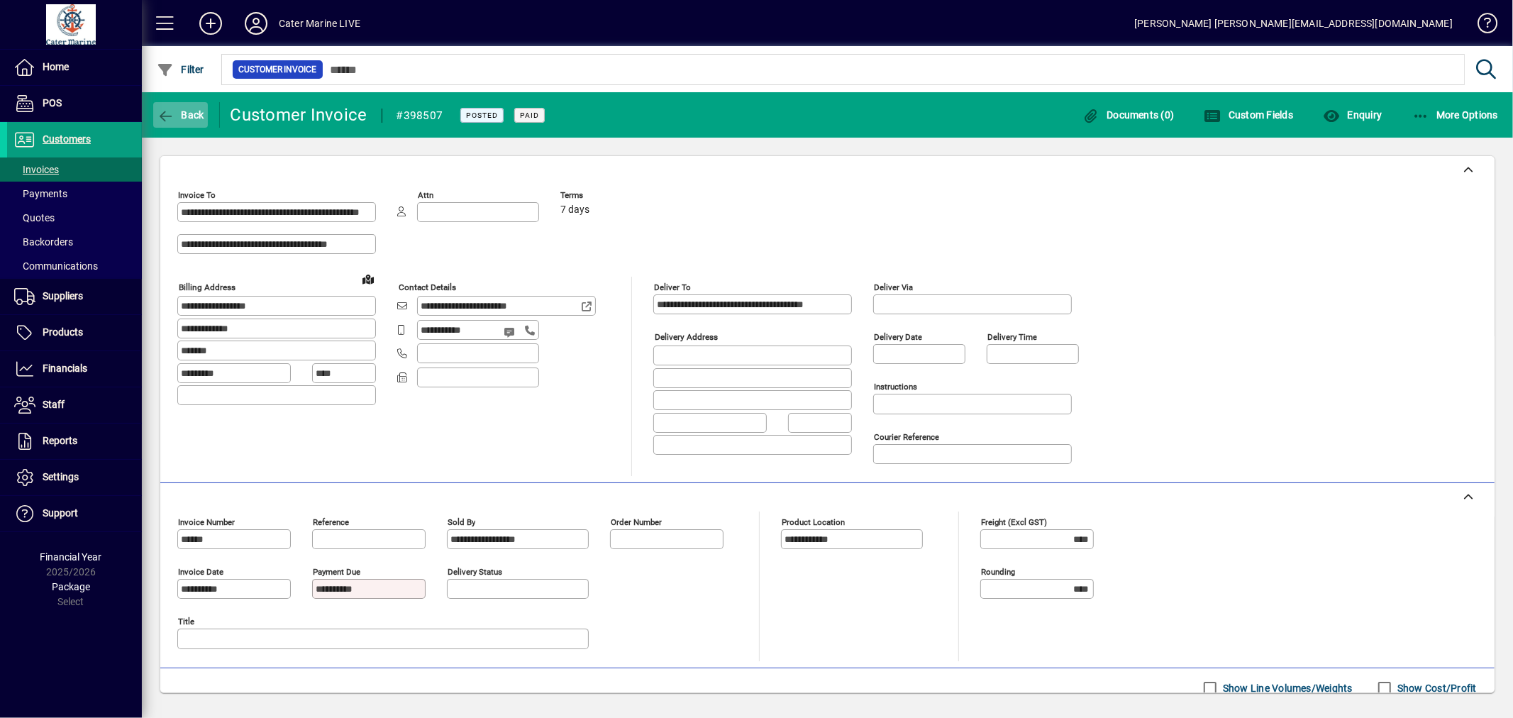
click at [191, 111] on span "Back" at bounding box center [181, 114] width 48 height 11
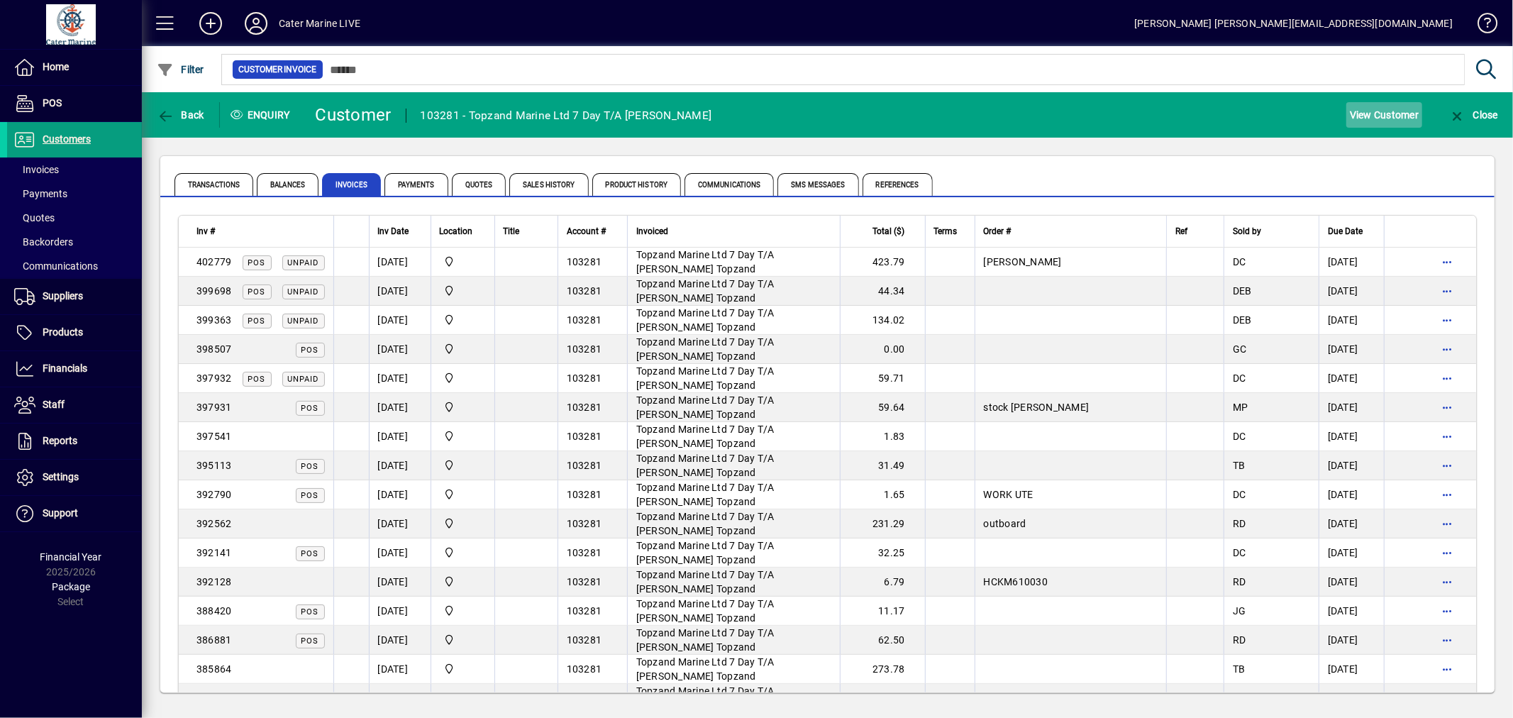
click at [1374, 118] on span "View Customer" at bounding box center [1384, 115] width 69 height 23
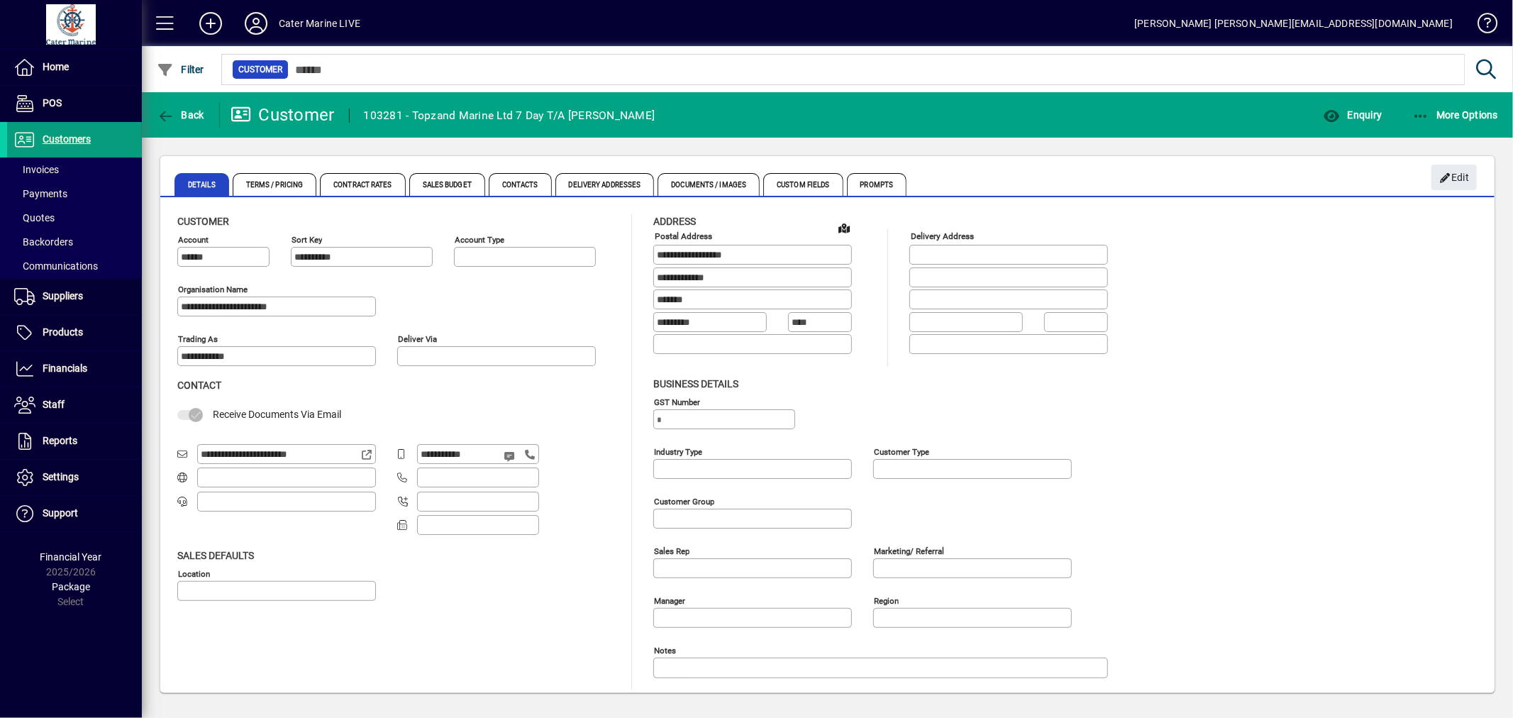
type input "**********"
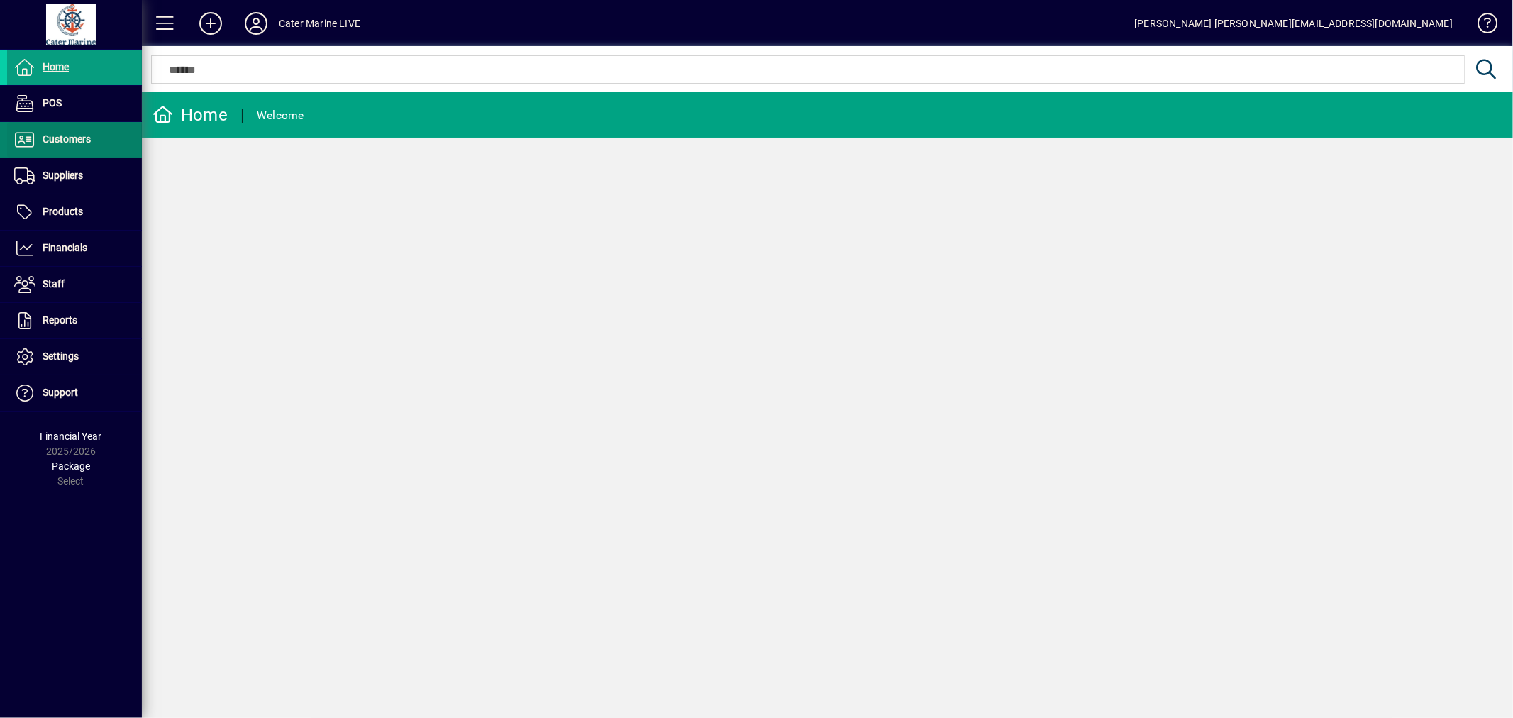
click at [78, 131] on link "Customers" at bounding box center [74, 139] width 135 height 35
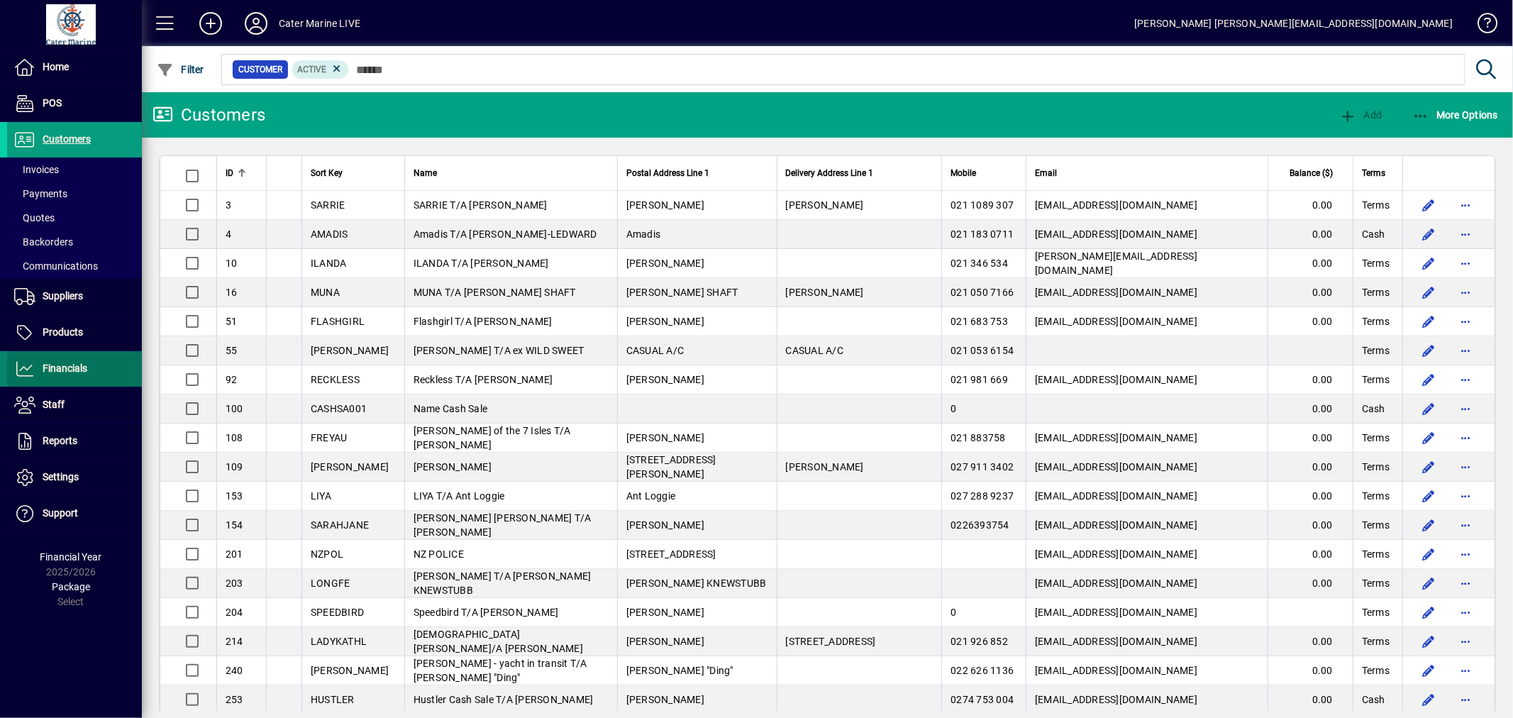
click at [65, 369] on span "Financials" at bounding box center [65, 367] width 45 height 11
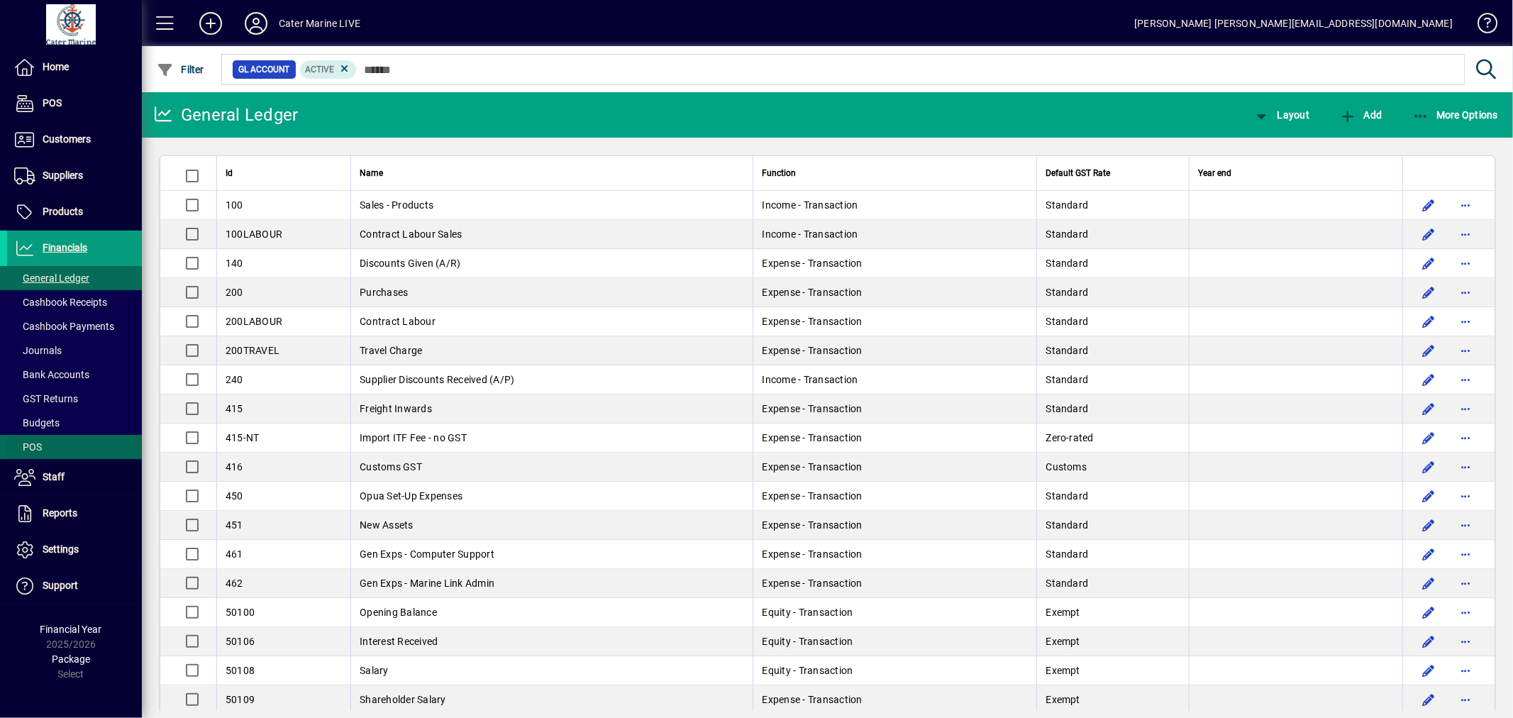
click at [52, 448] on span at bounding box center [74, 447] width 135 height 34
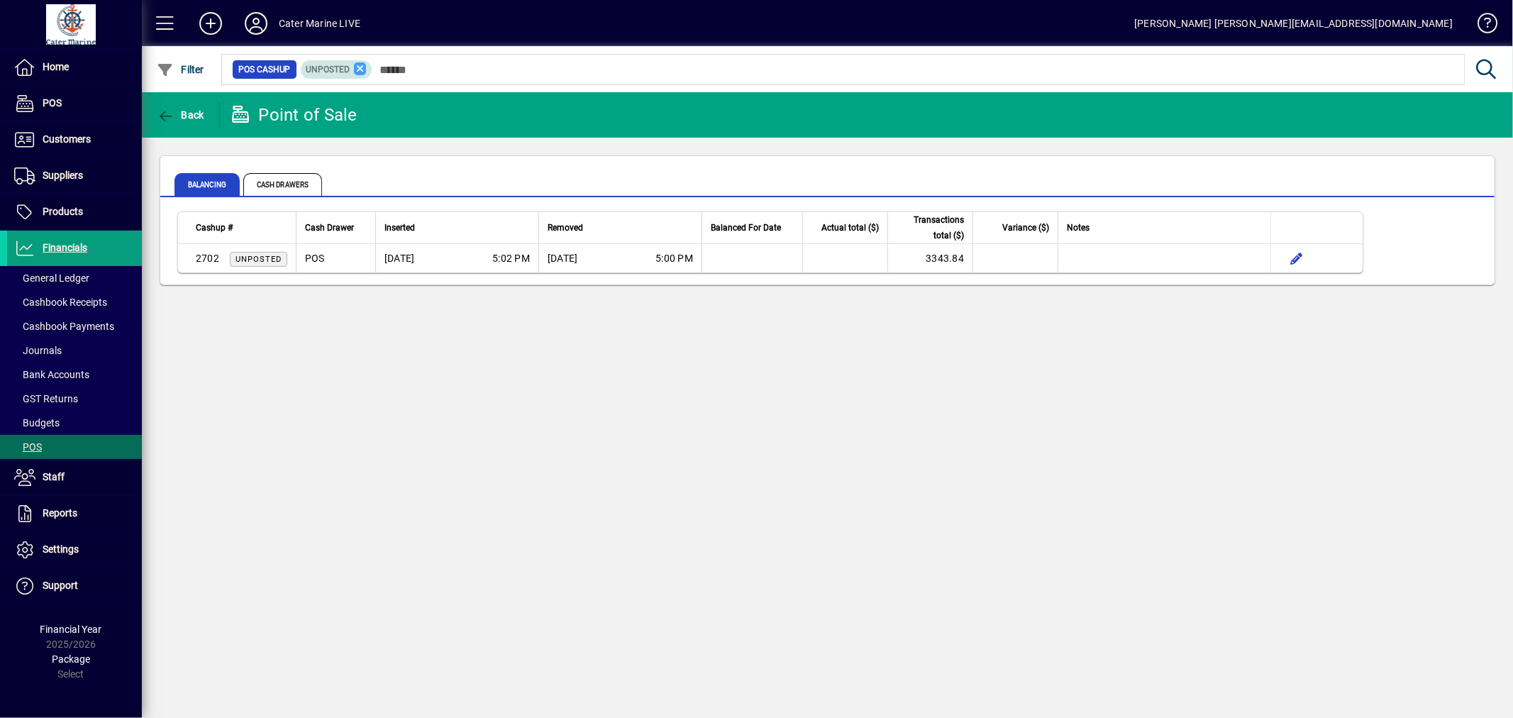
click at [357, 66] on icon at bounding box center [360, 68] width 13 height 13
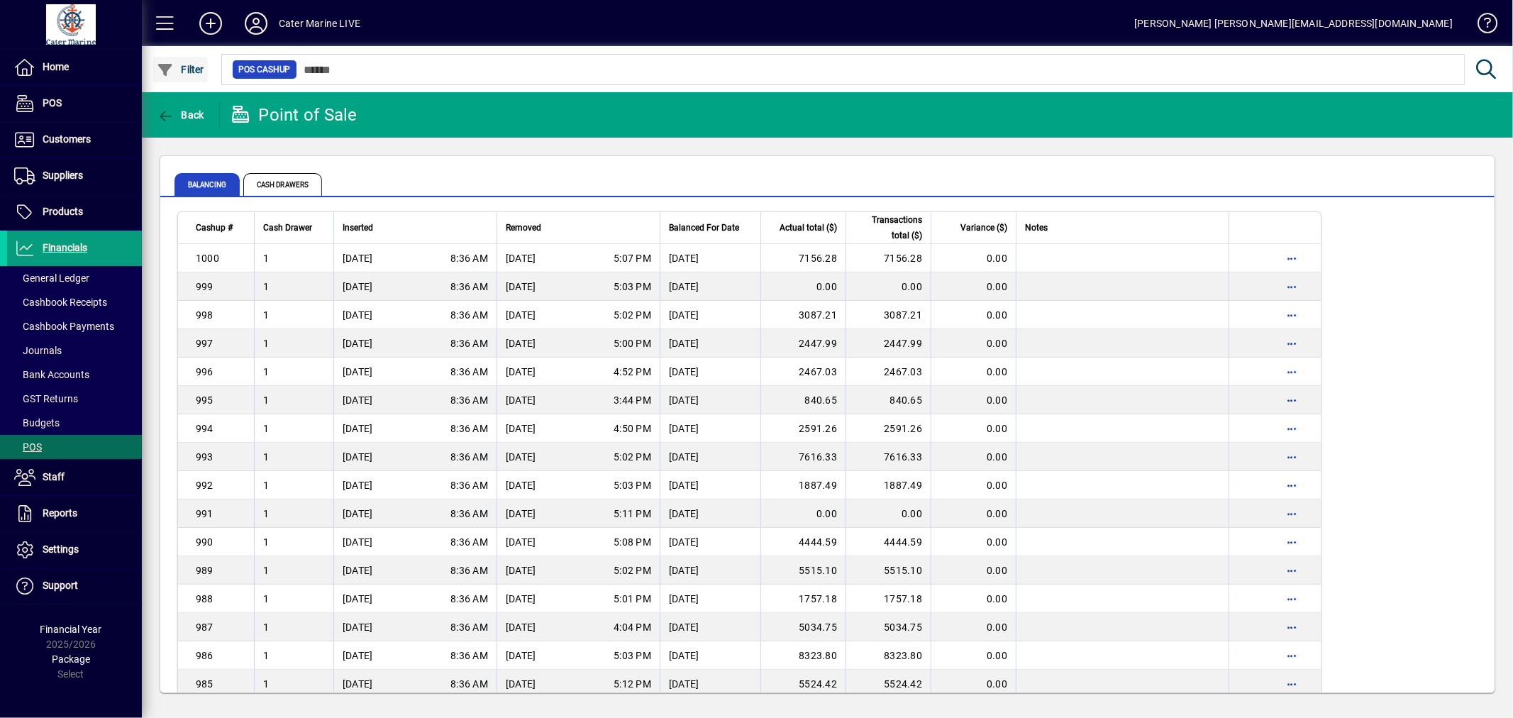
click at [184, 70] on span "Filter" at bounding box center [181, 69] width 48 height 11
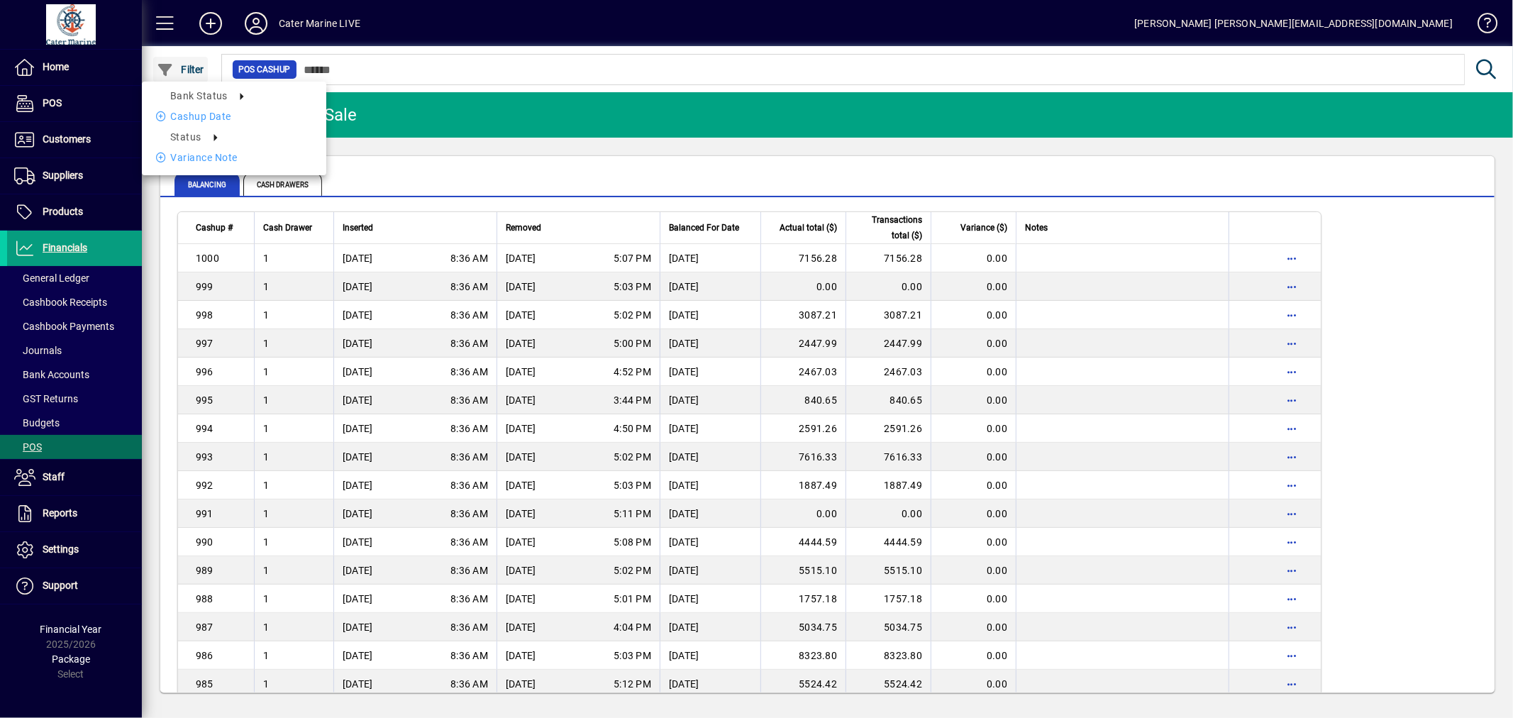
click at [184, 70] on div at bounding box center [756, 359] width 1513 height 718
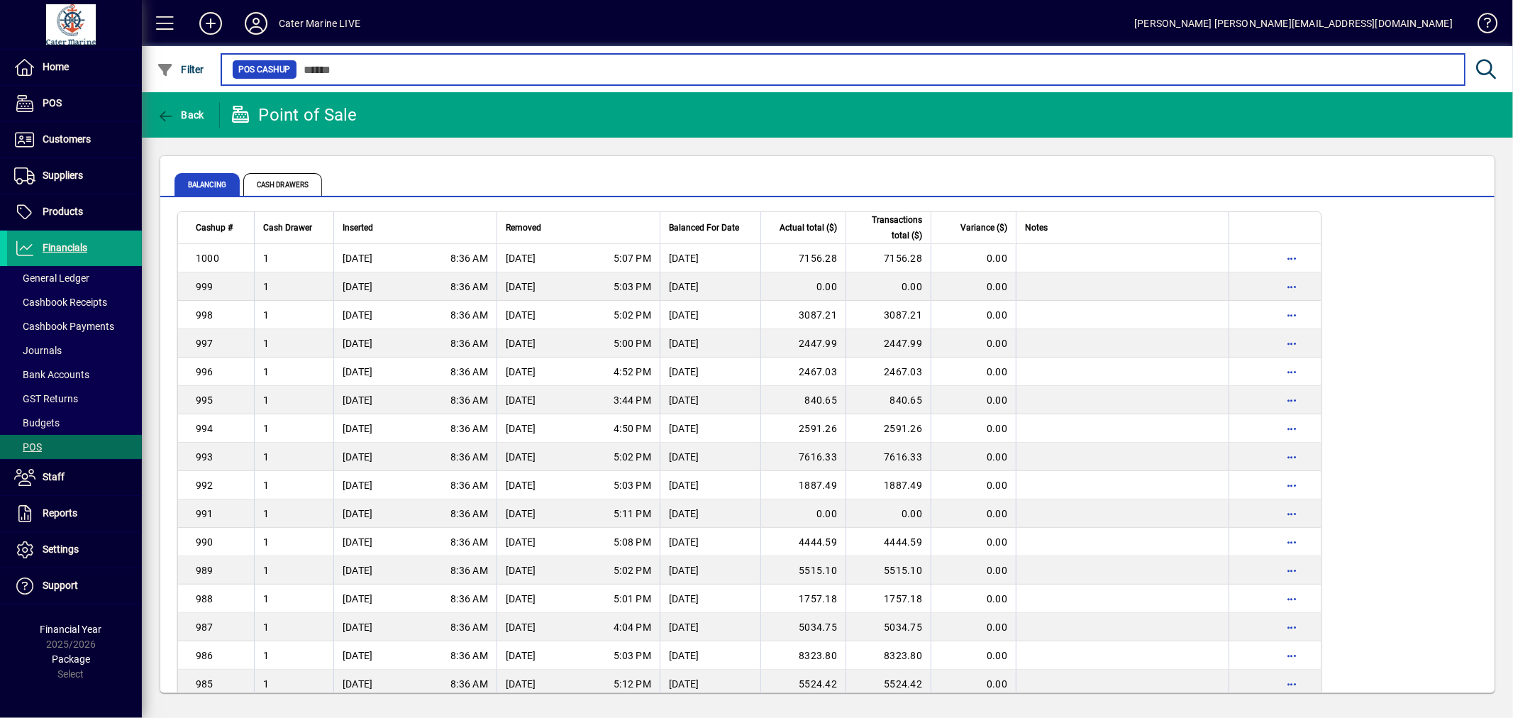
click at [390, 71] on input "text" at bounding box center [875, 70] width 1156 height 20
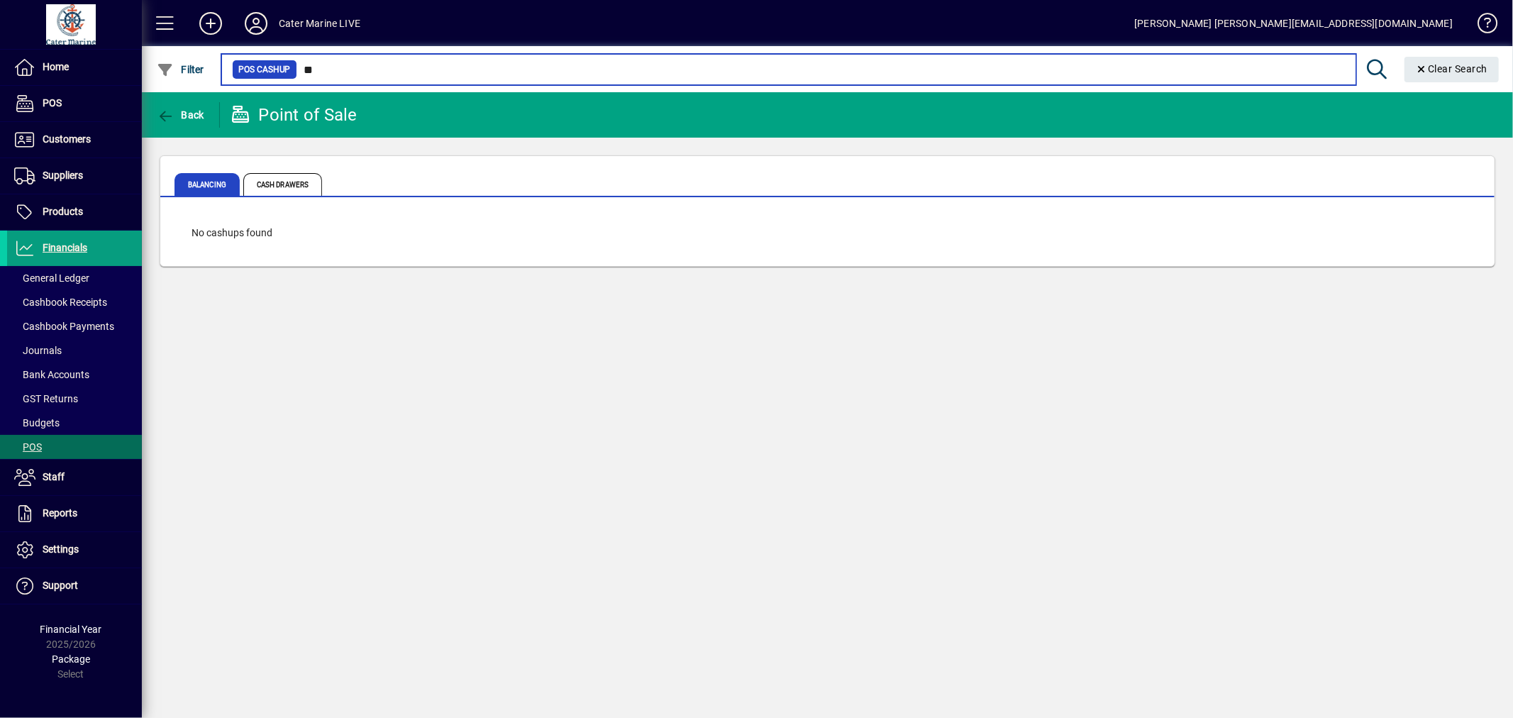
type input "*"
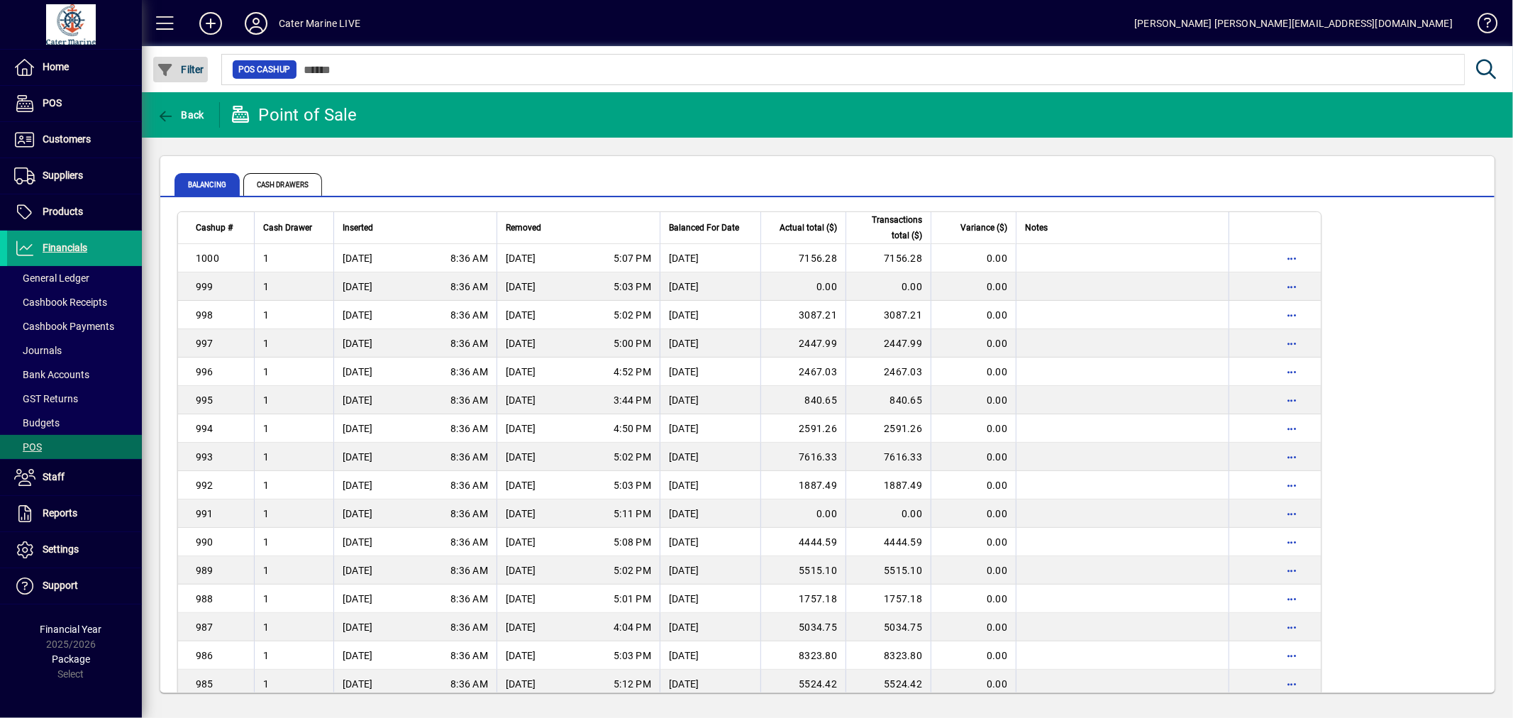
click at [192, 75] on span "button" at bounding box center [180, 69] width 55 height 34
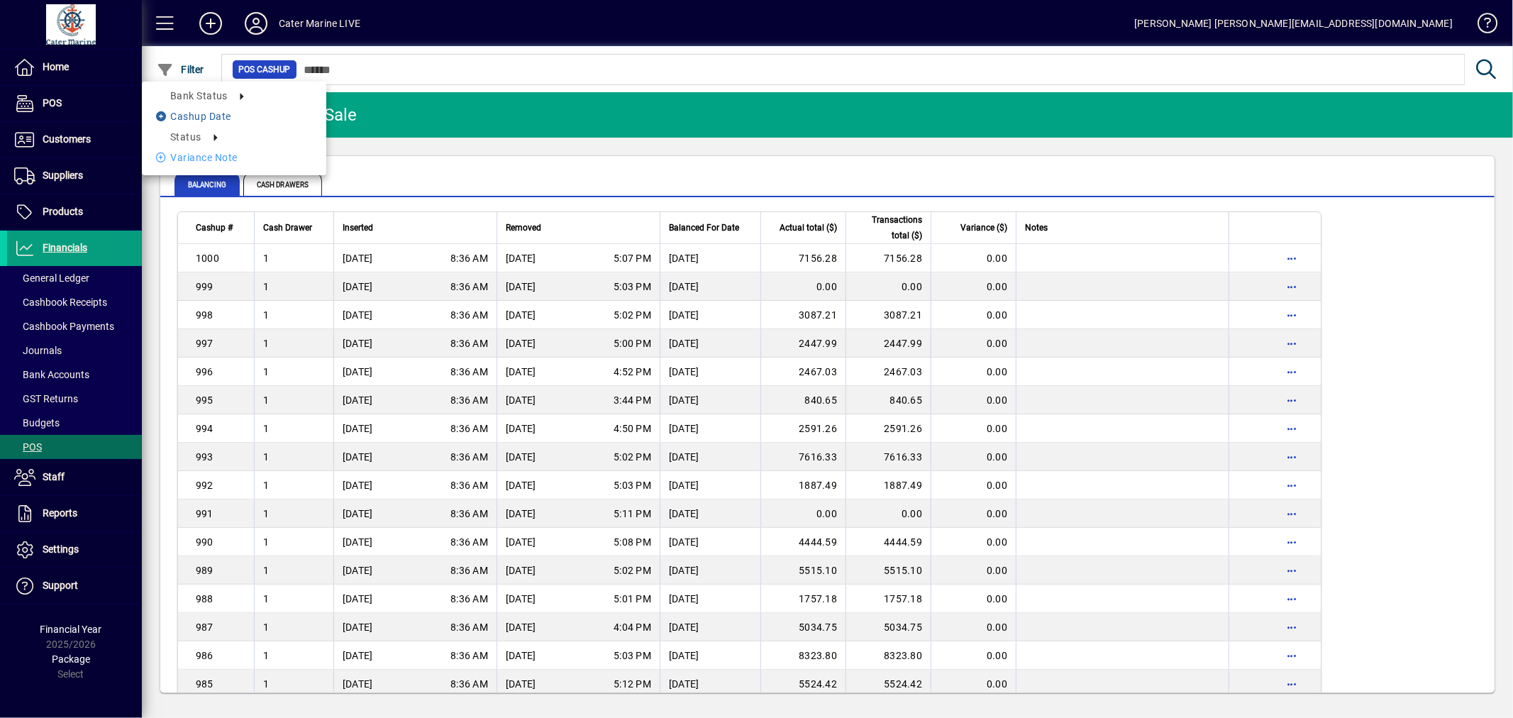
click at [214, 111] on li "Cashup date" at bounding box center [234, 116] width 184 height 17
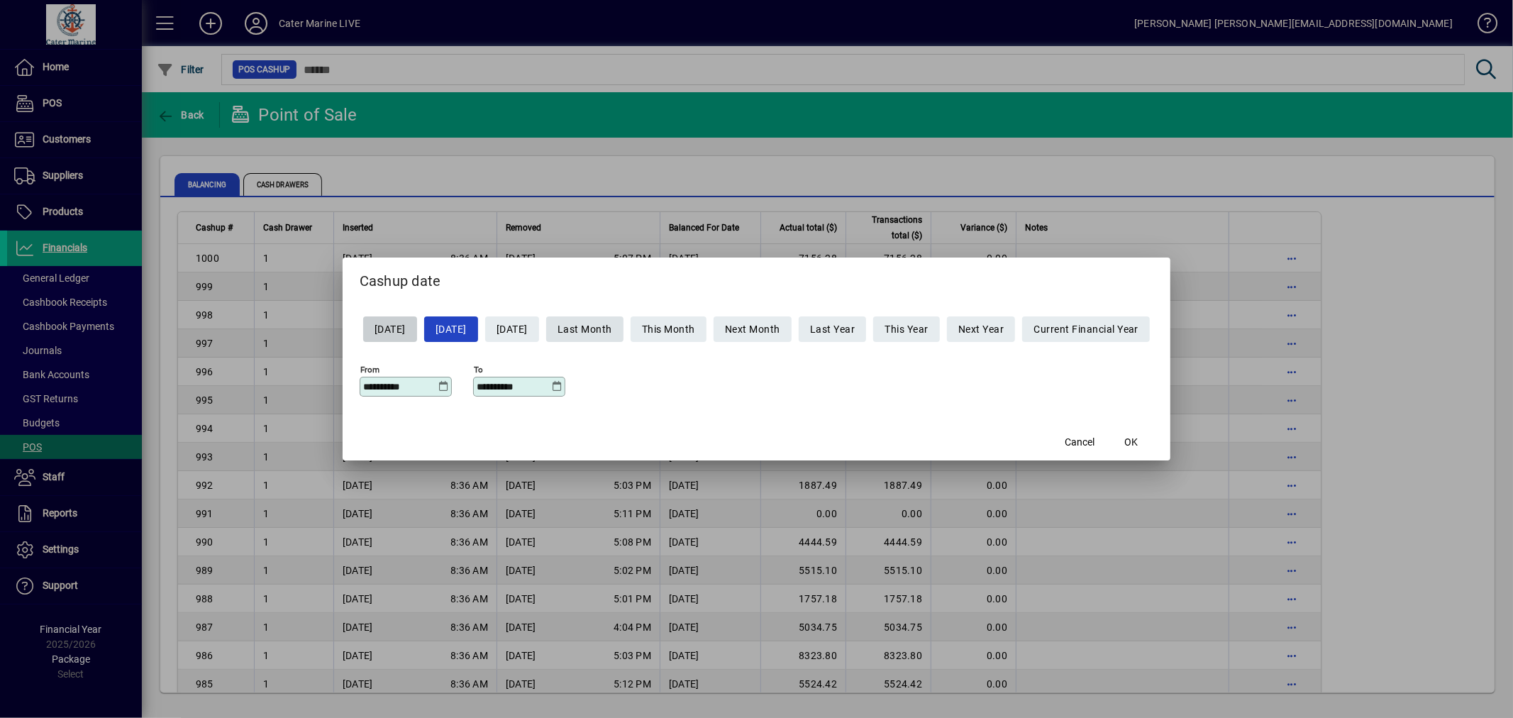
click at [601, 328] on span "Last Month" at bounding box center [584, 329] width 55 height 23
type input "**********"
click at [1138, 445] on span "OK" at bounding box center [1130, 442] width 13 height 15
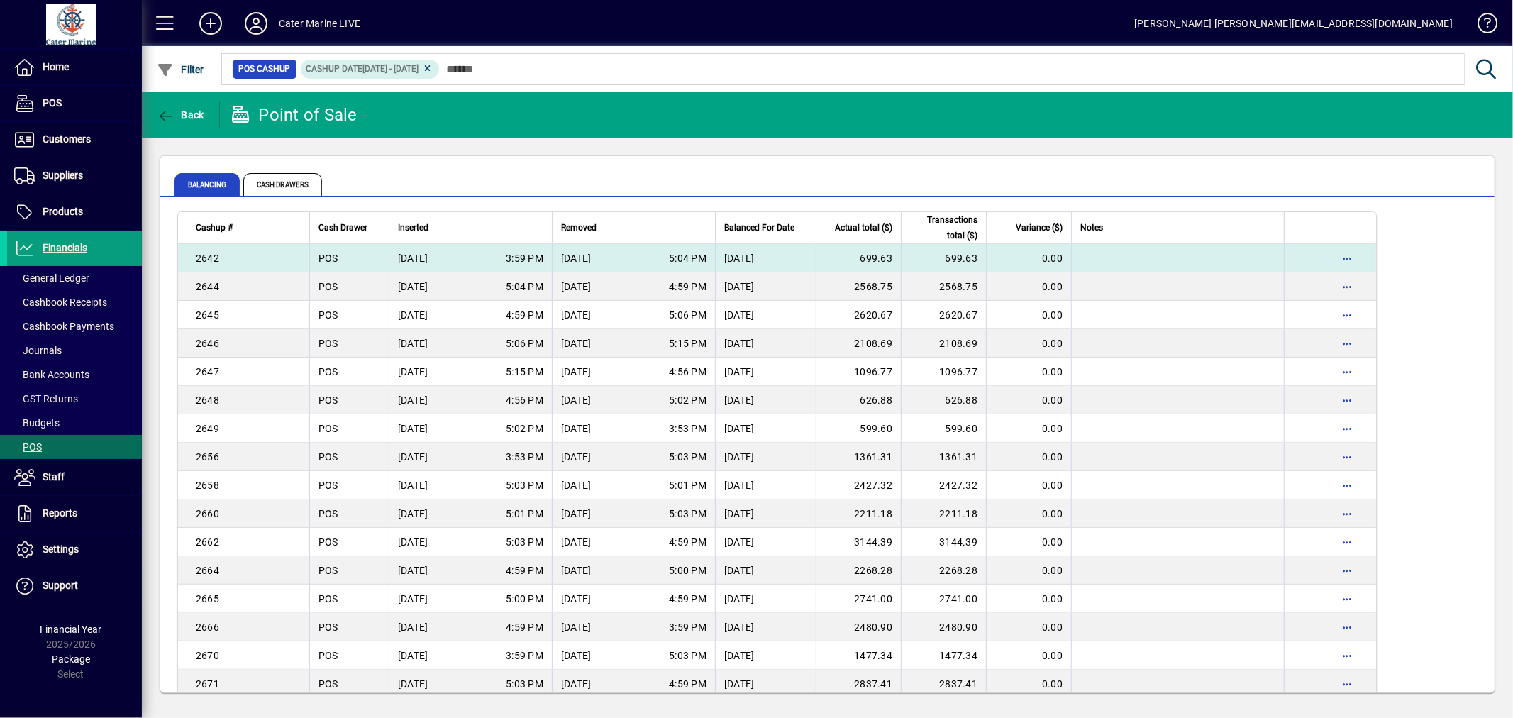
click at [428, 258] on span "[DATE]" at bounding box center [413, 258] width 30 height 14
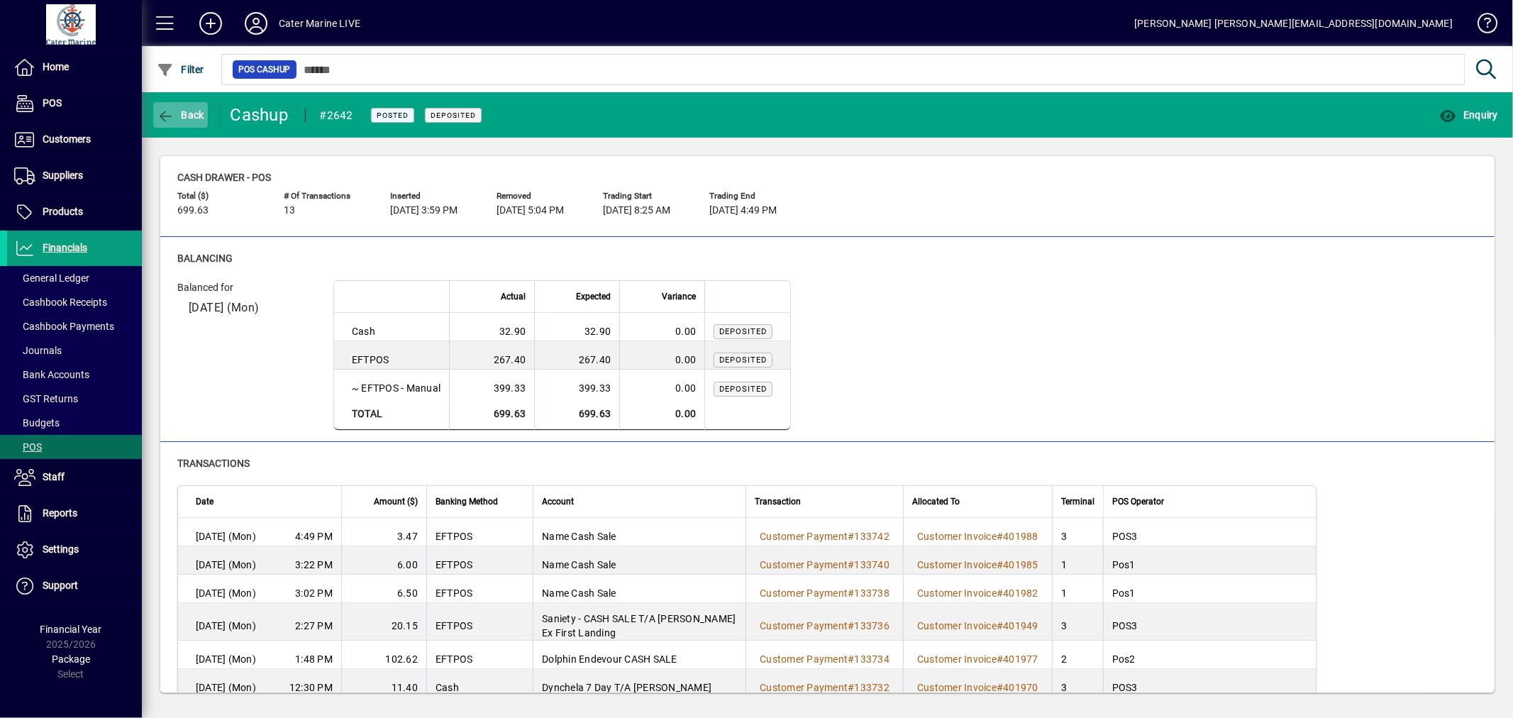
click at [181, 117] on span "Back" at bounding box center [181, 114] width 48 height 11
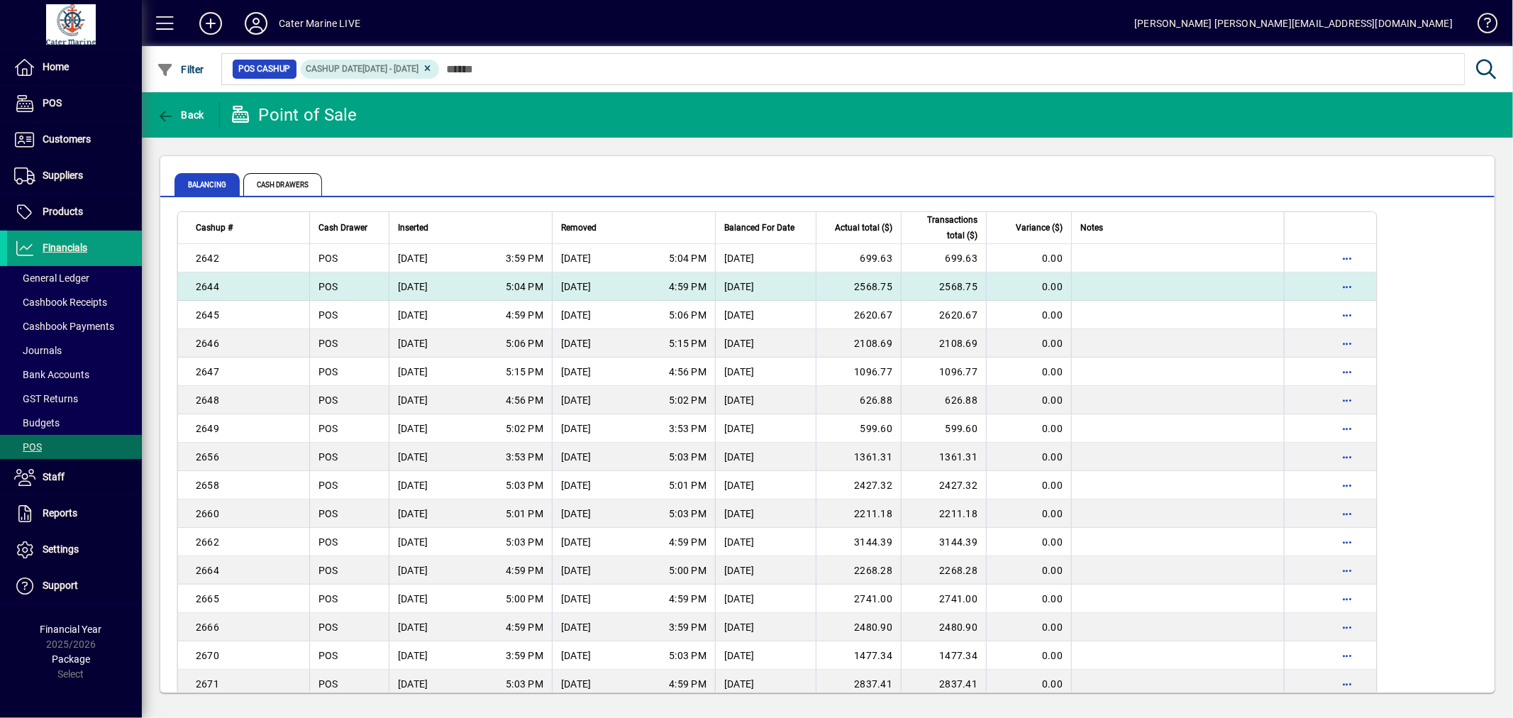
click at [484, 289] on div "[DATE] 5:04 PM" at bounding box center [470, 286] width 145 height 14
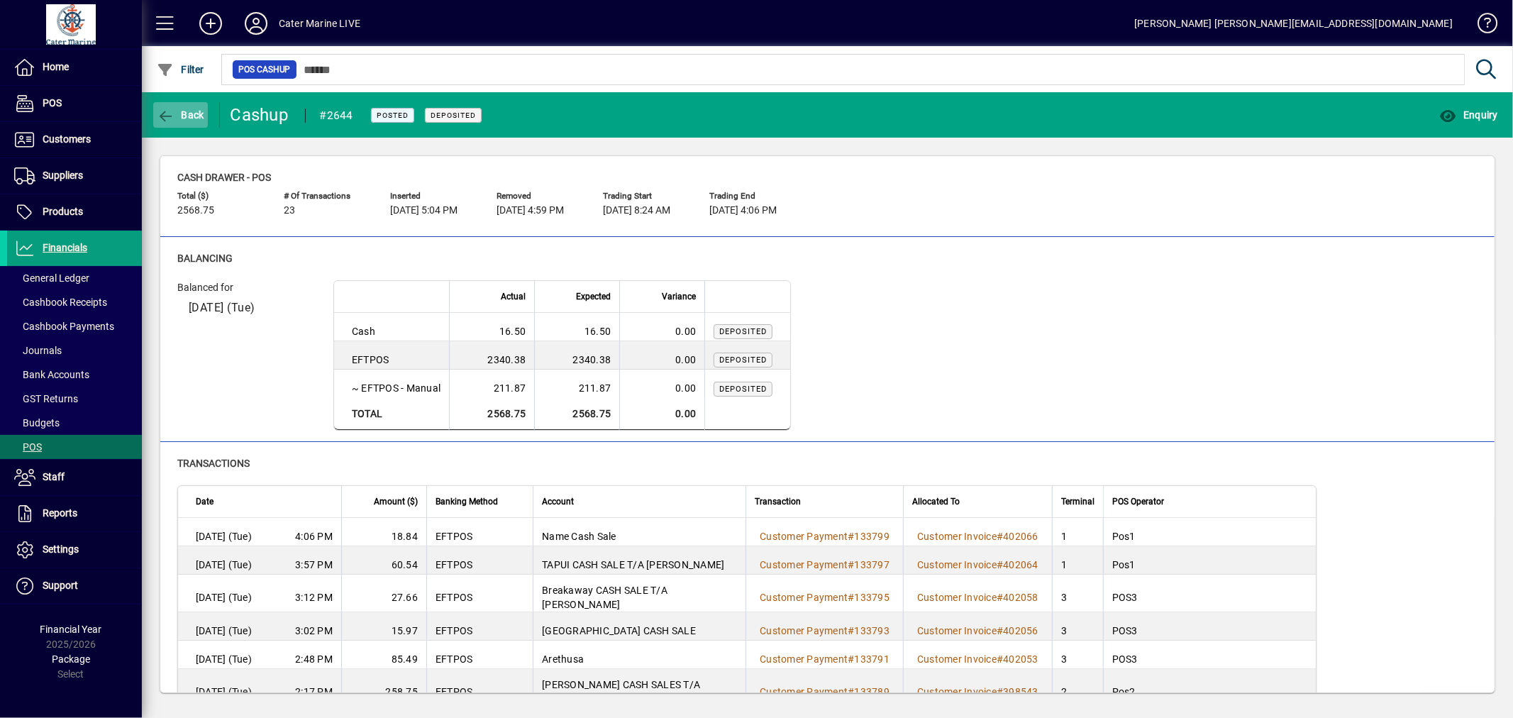
click at [183, 115] on span "Back" at bounding box center [181, 114] width 48 height 11
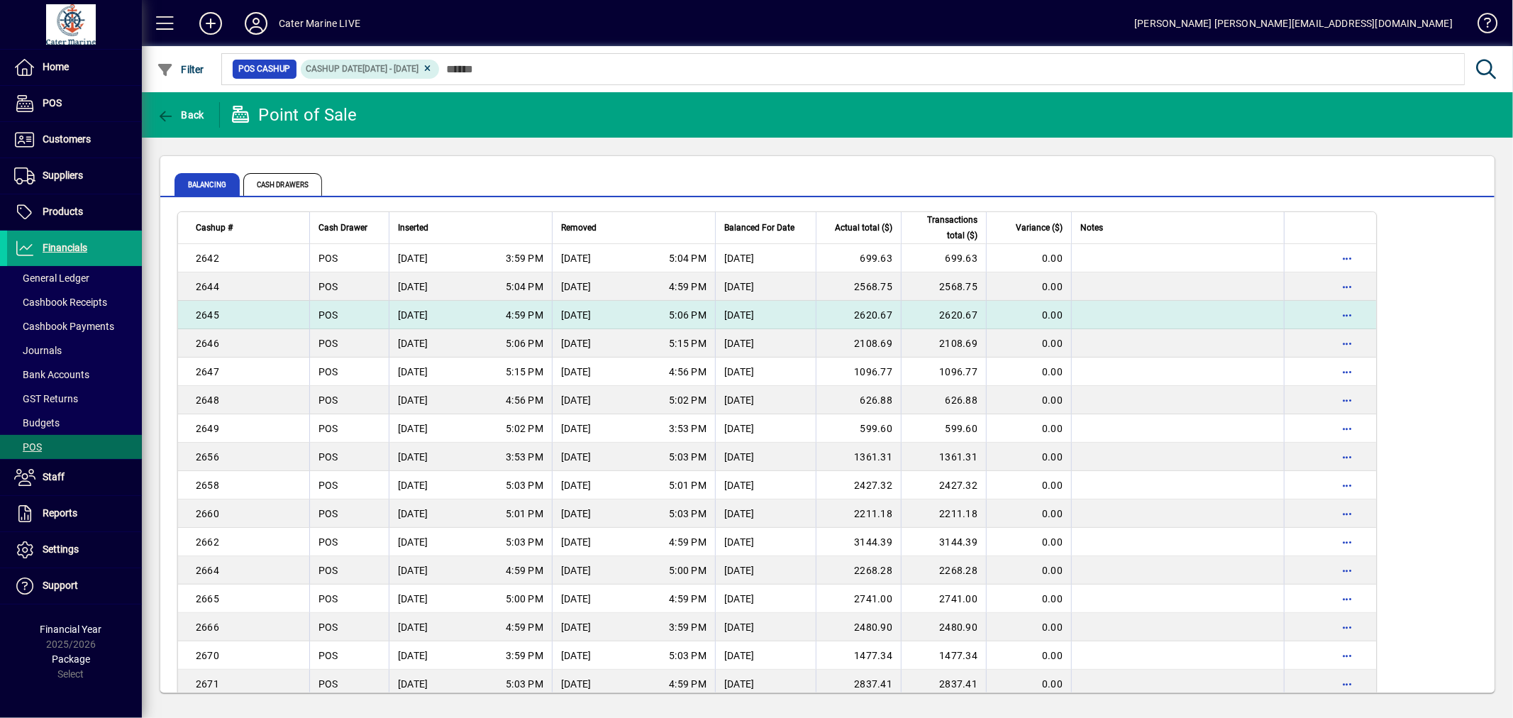
click at [479, 319] on div "[DATE] 4:59 PM" at bounding box center [470, 315] width 145 height 14
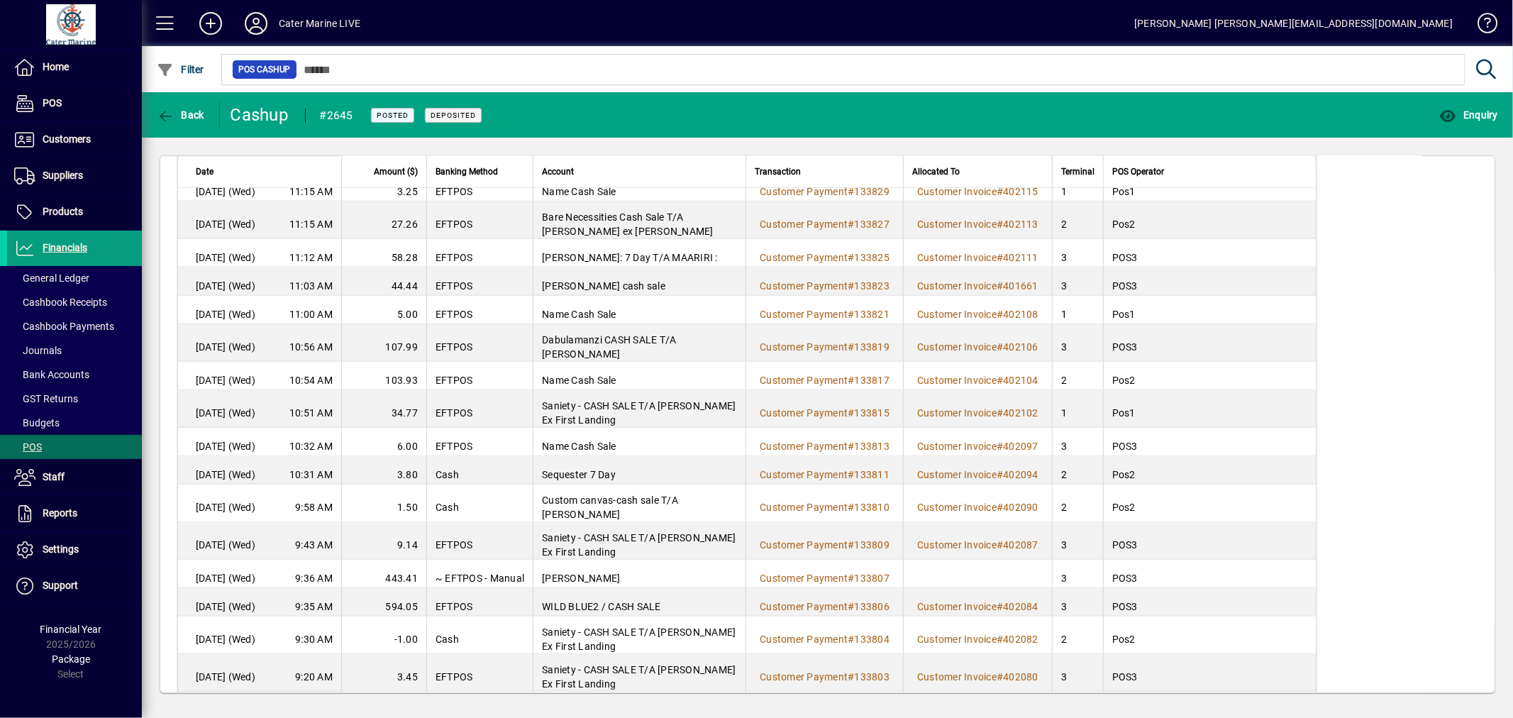
scroll to position [809, 0]
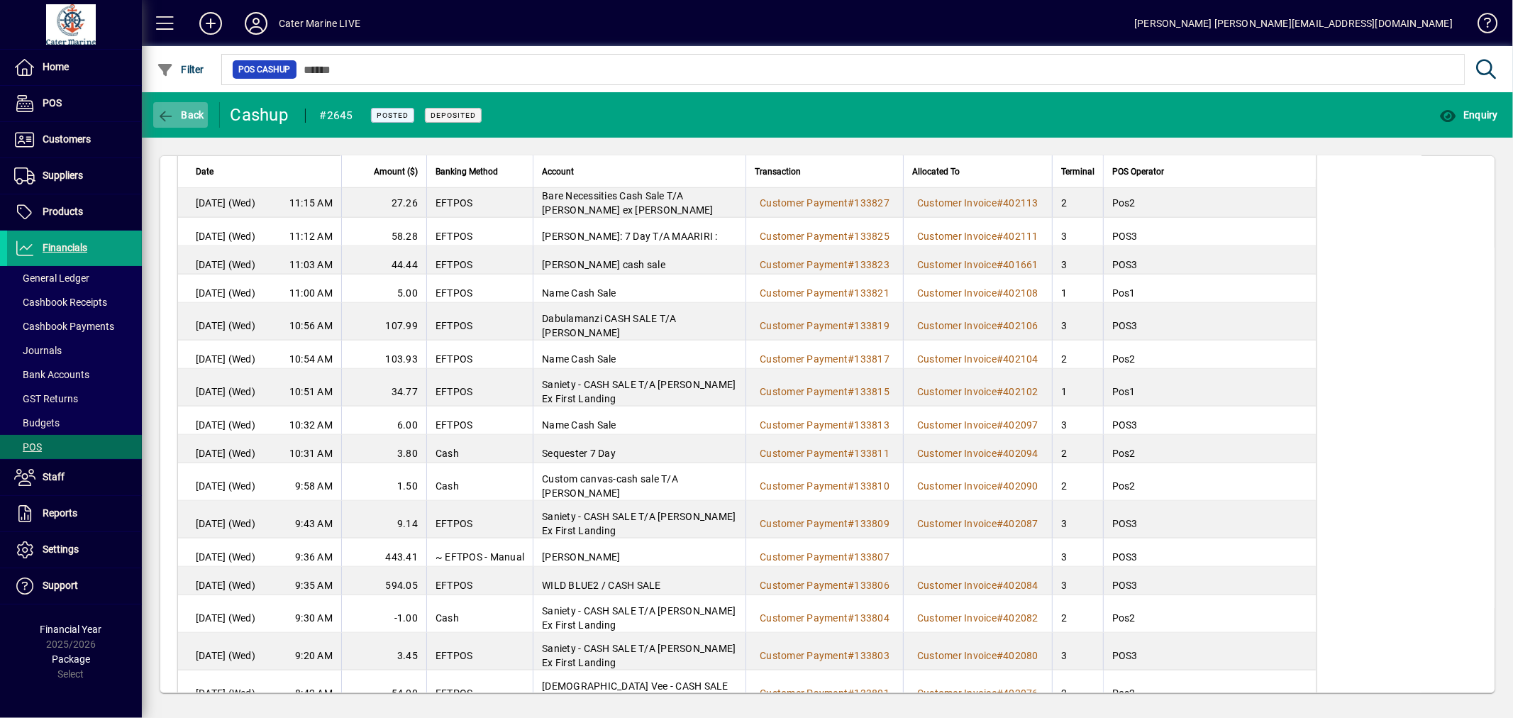
click at [181, 113] on span "Back" at bounding box center [181, 114] width 48 height 11
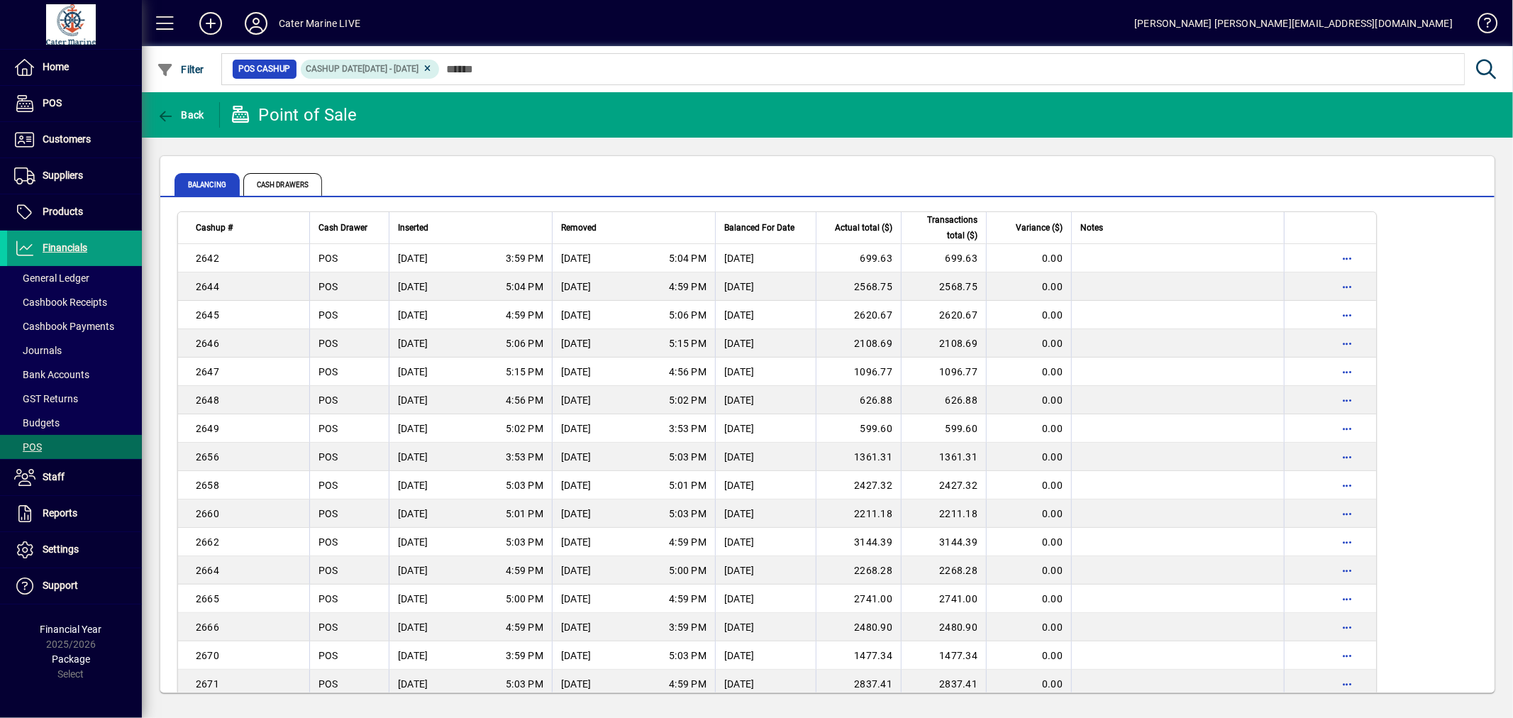
click at [519, 179] on div "Balancing Cash Drawers" at bounding box center [745, 184] width 1143 height 34
click at [68, 126] on span at bounding box center [74, 140] width 135 height 34
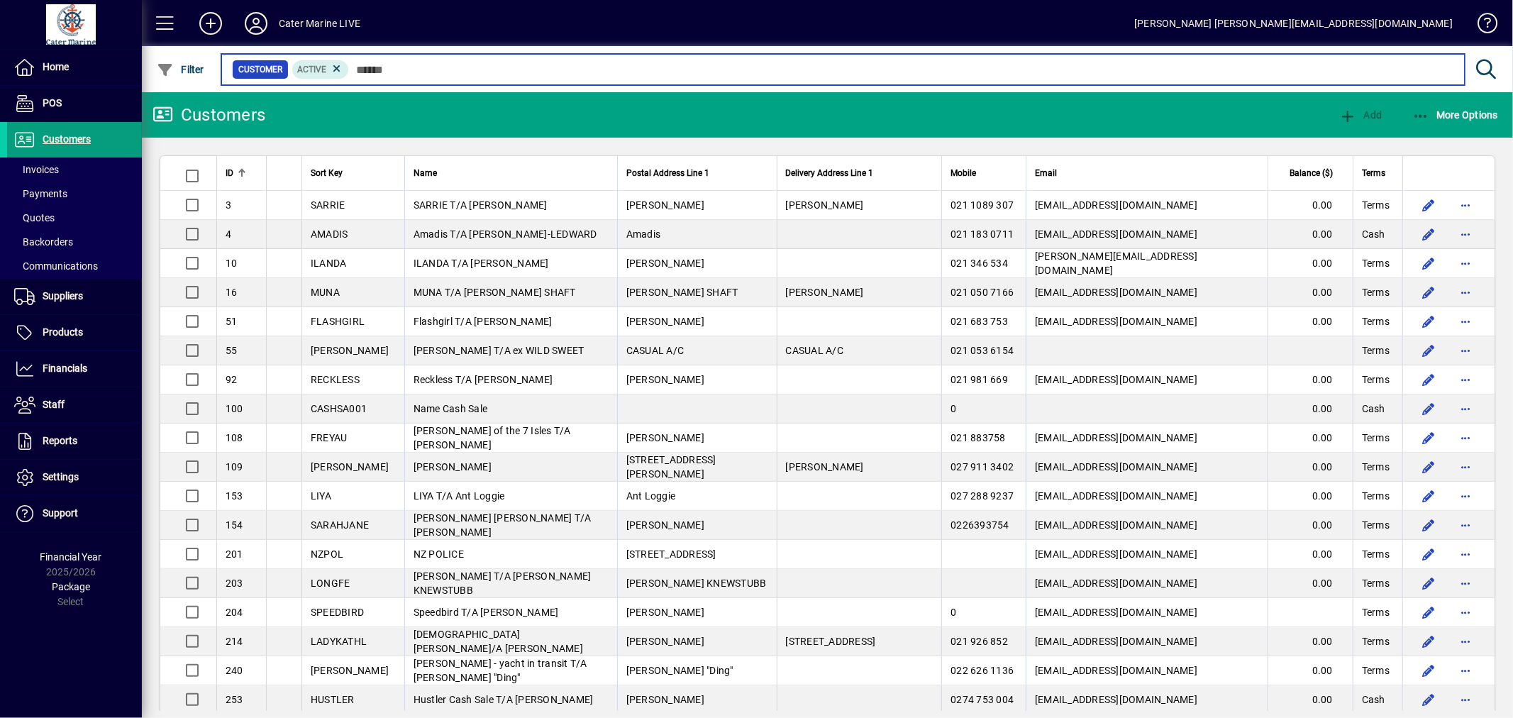
click at [449, 73] on input "text" at bounding box center [901, 70] width 1104 height 20
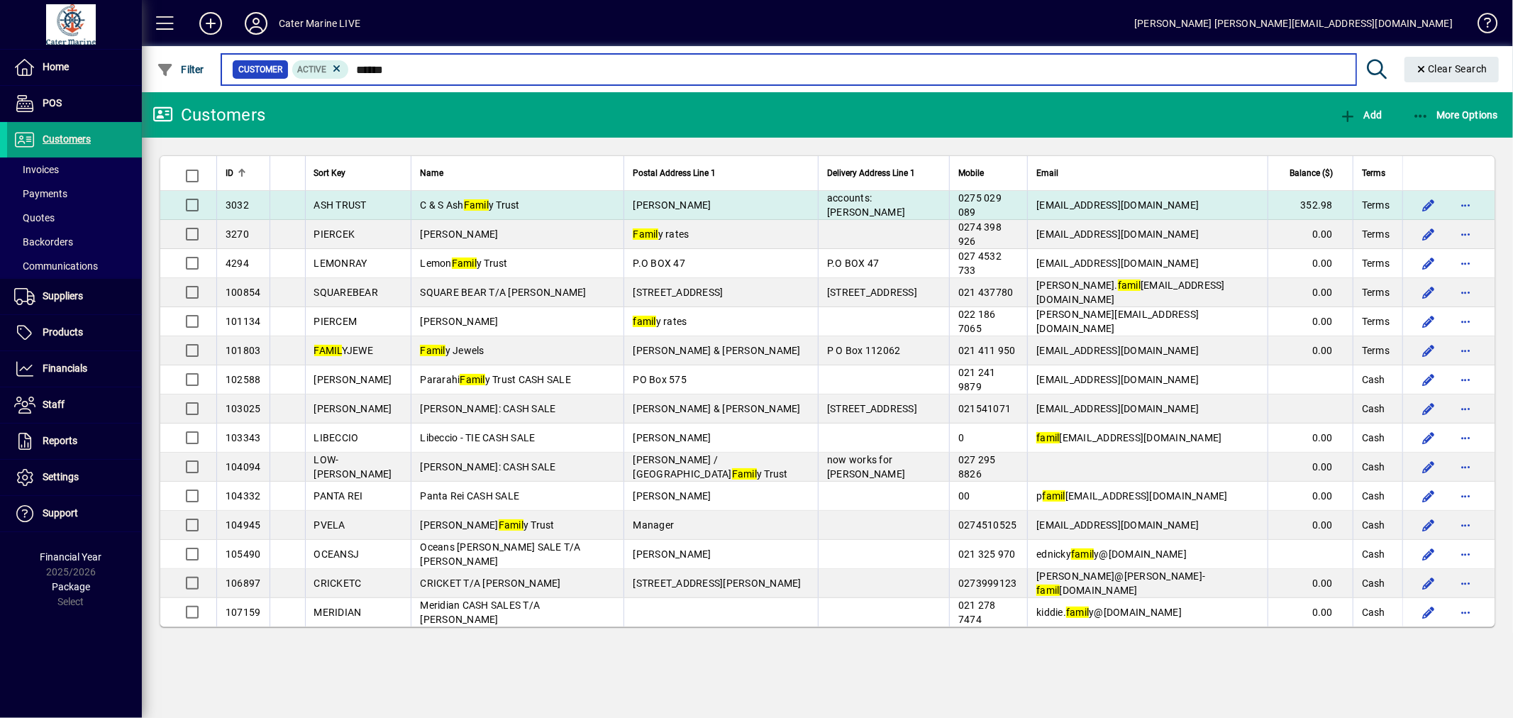
type input "*****"
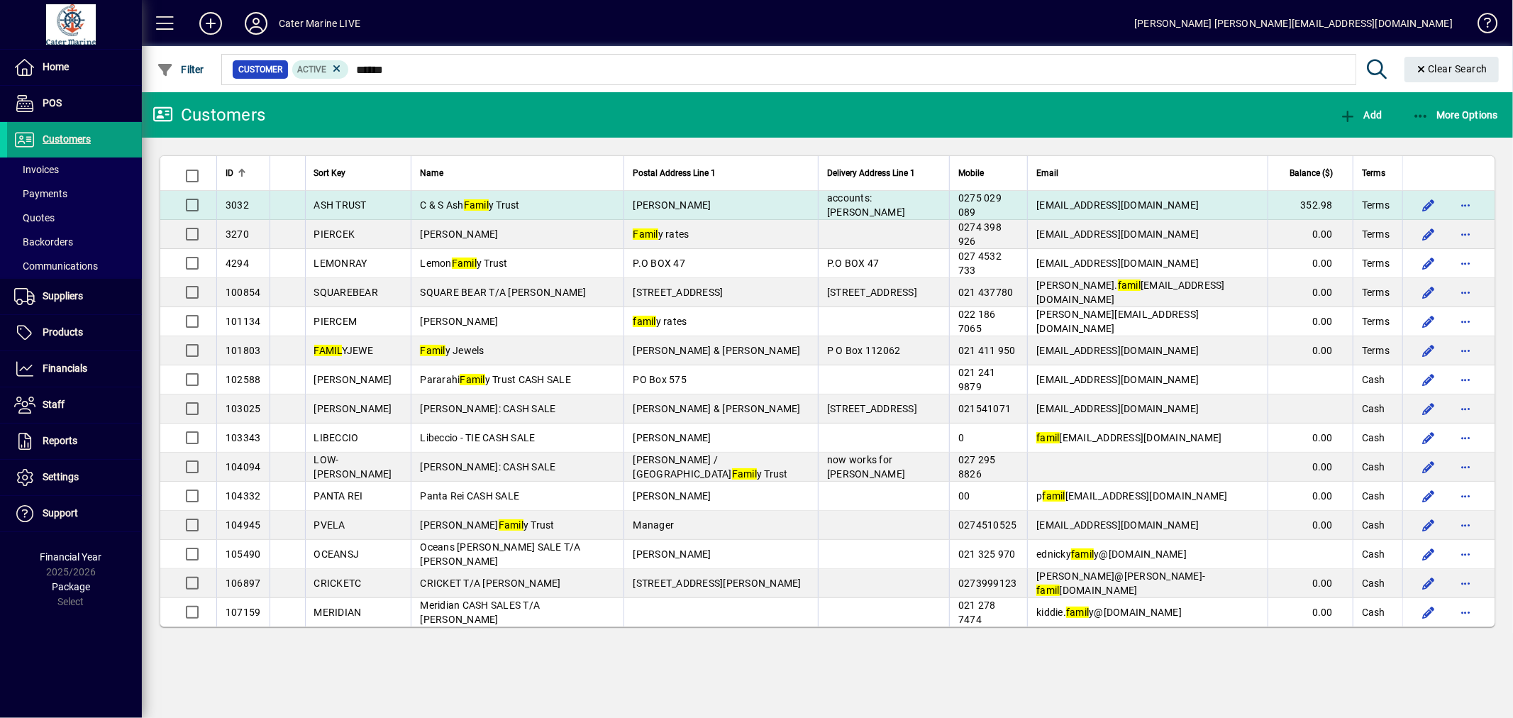
click at [668, 196] on td "[PERSON_NAME]" at bounding box center [720, 205] width 194 height 29
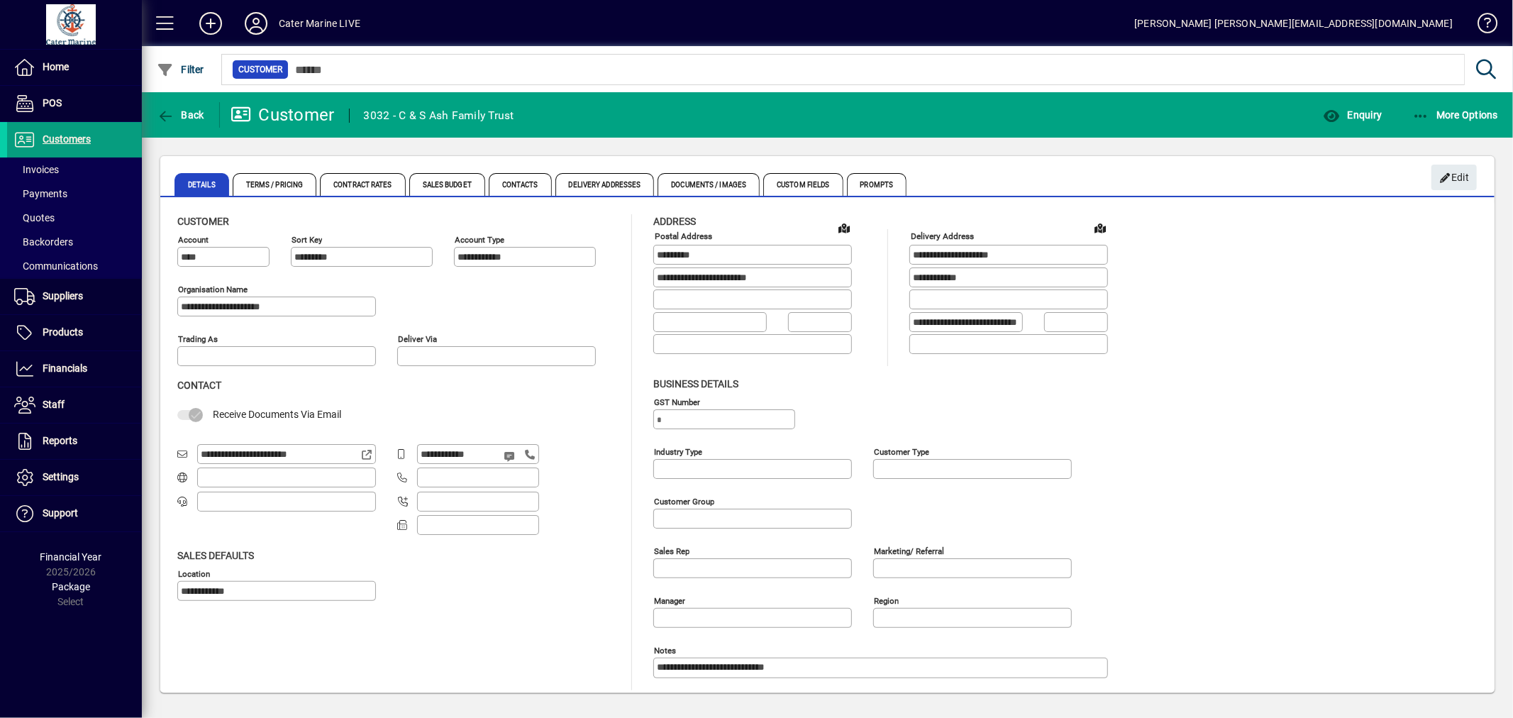
type input "**********"
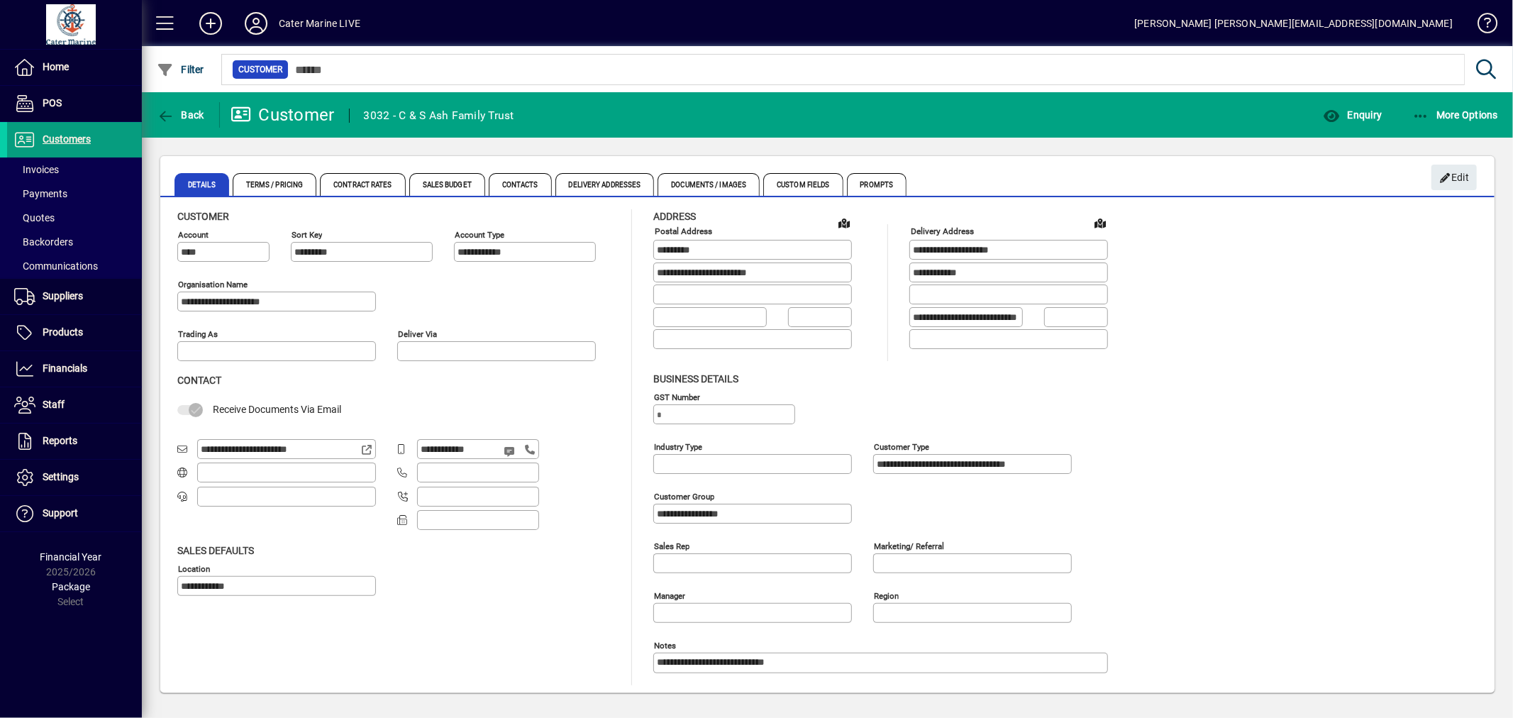
scroll to position [8, 0]
click at [1357, 118] on span "Enquiry" at bounding box center [1352, 114] width 59 height 11
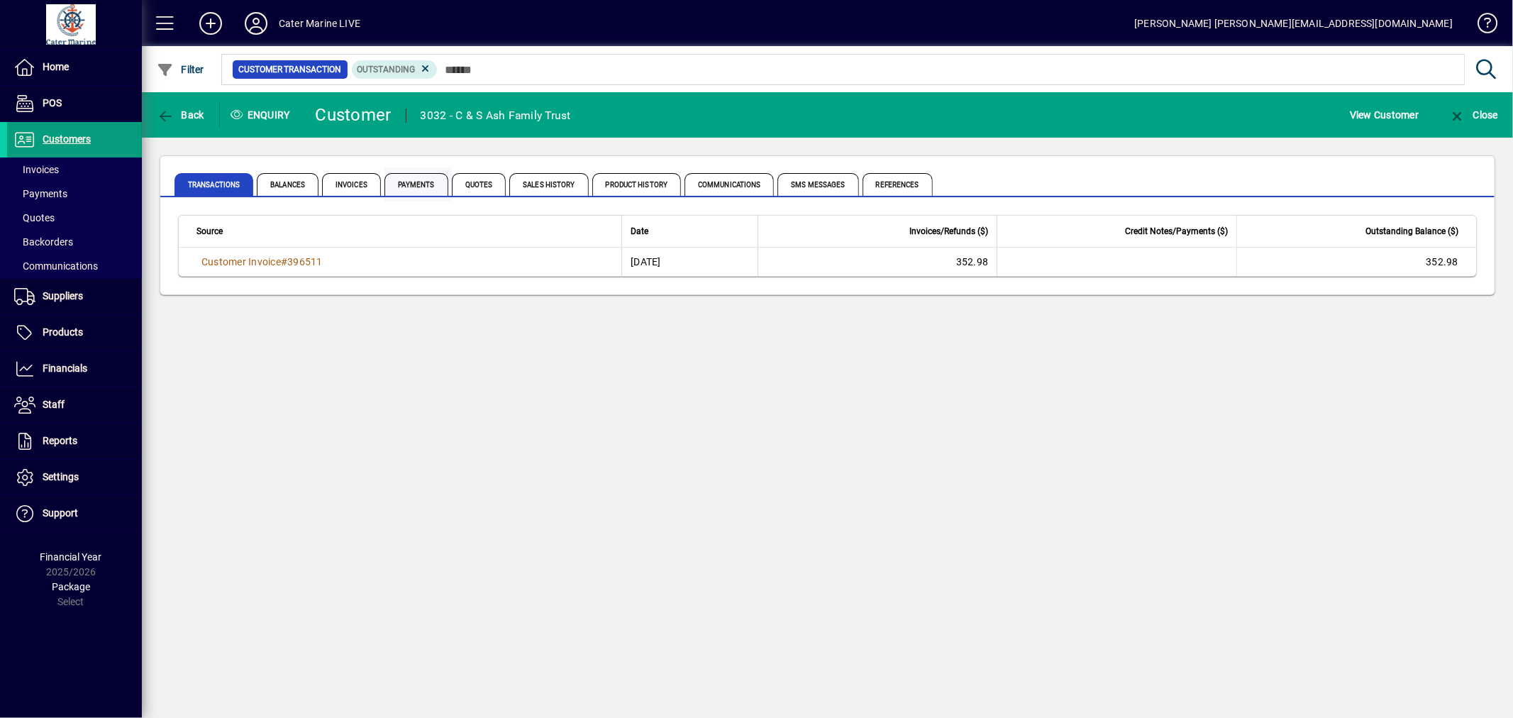
click at [398, 177] on span "Payments" at bounding box center [416, 184] width 64 height 23
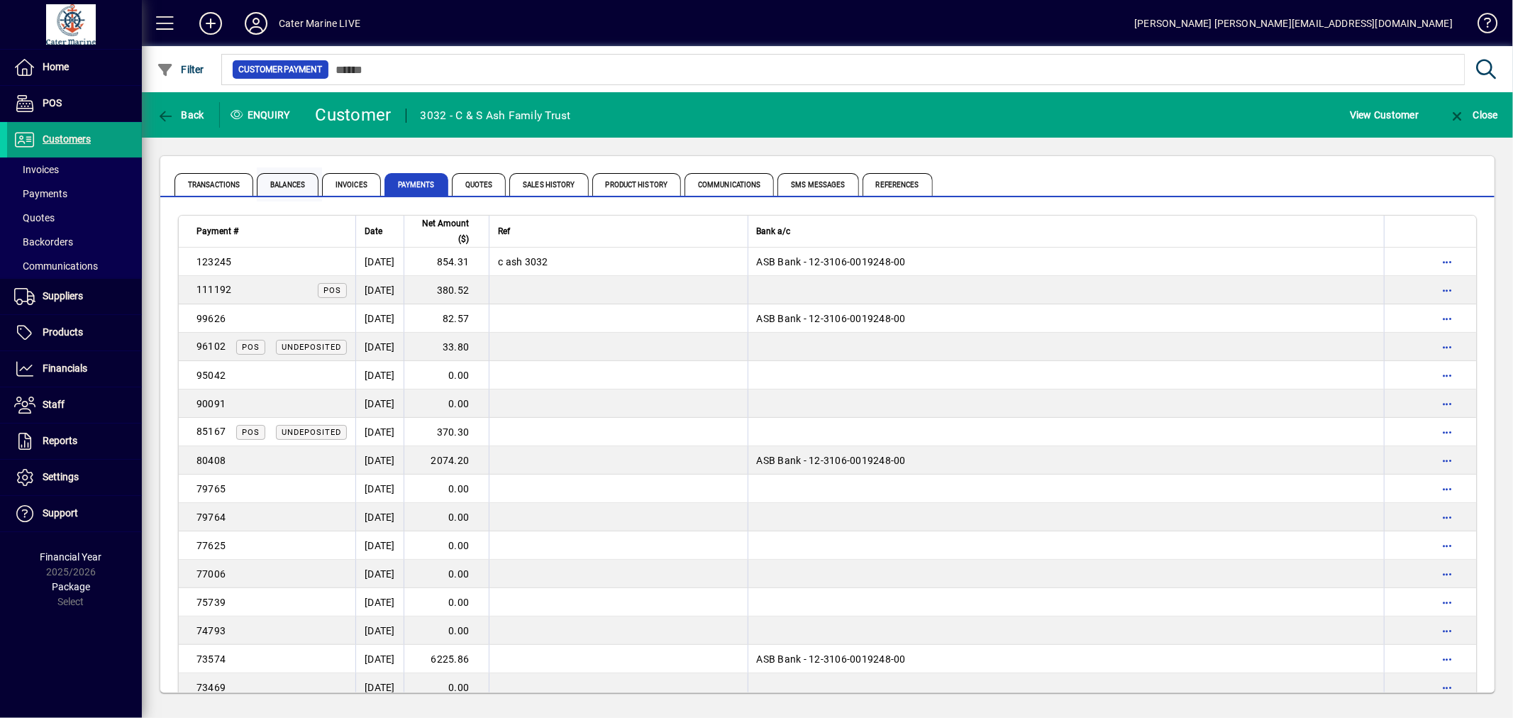
click at [292, 185] on span "Balances" at bounding box center [288, 184] width 62 height 23
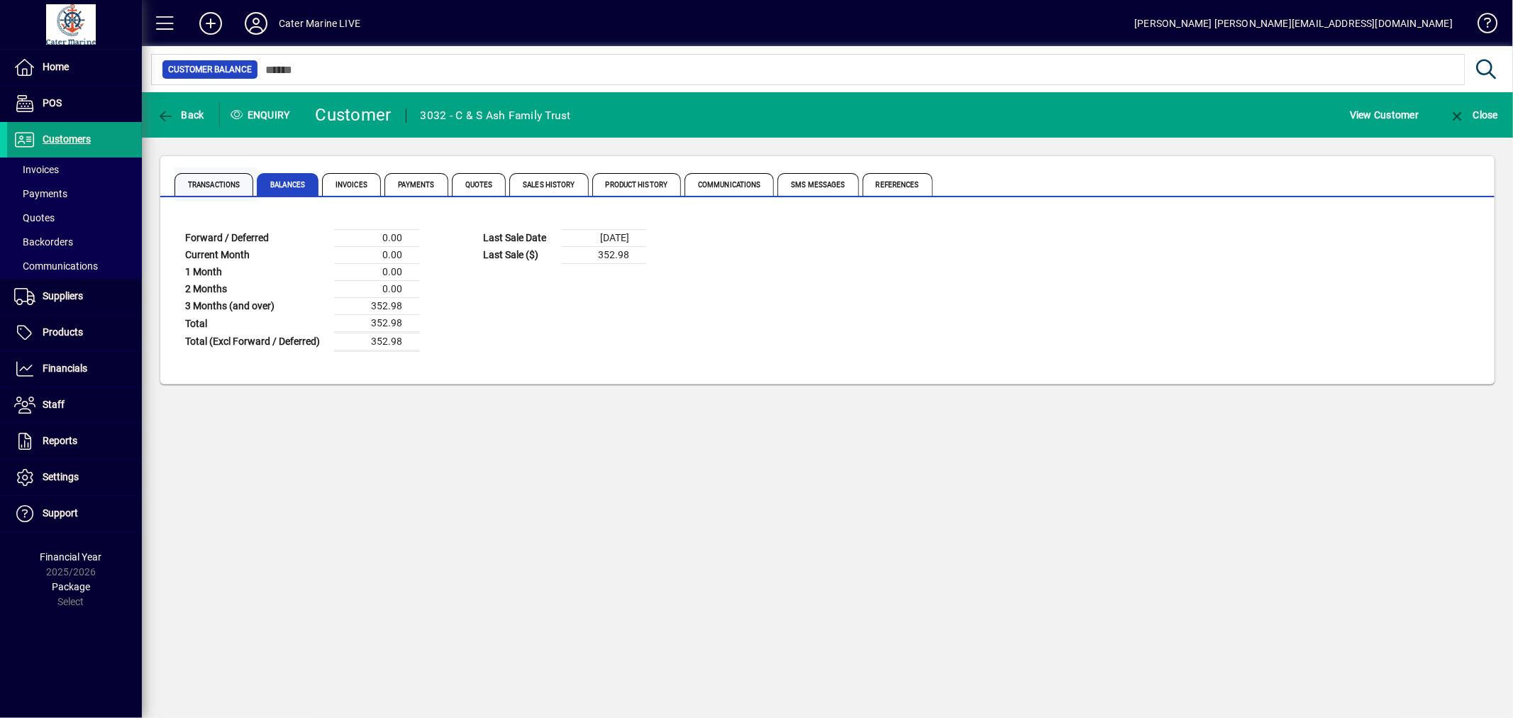
click at [221, 186] on span "Transactions" at bounding box center [213, 184] width 79 height 23
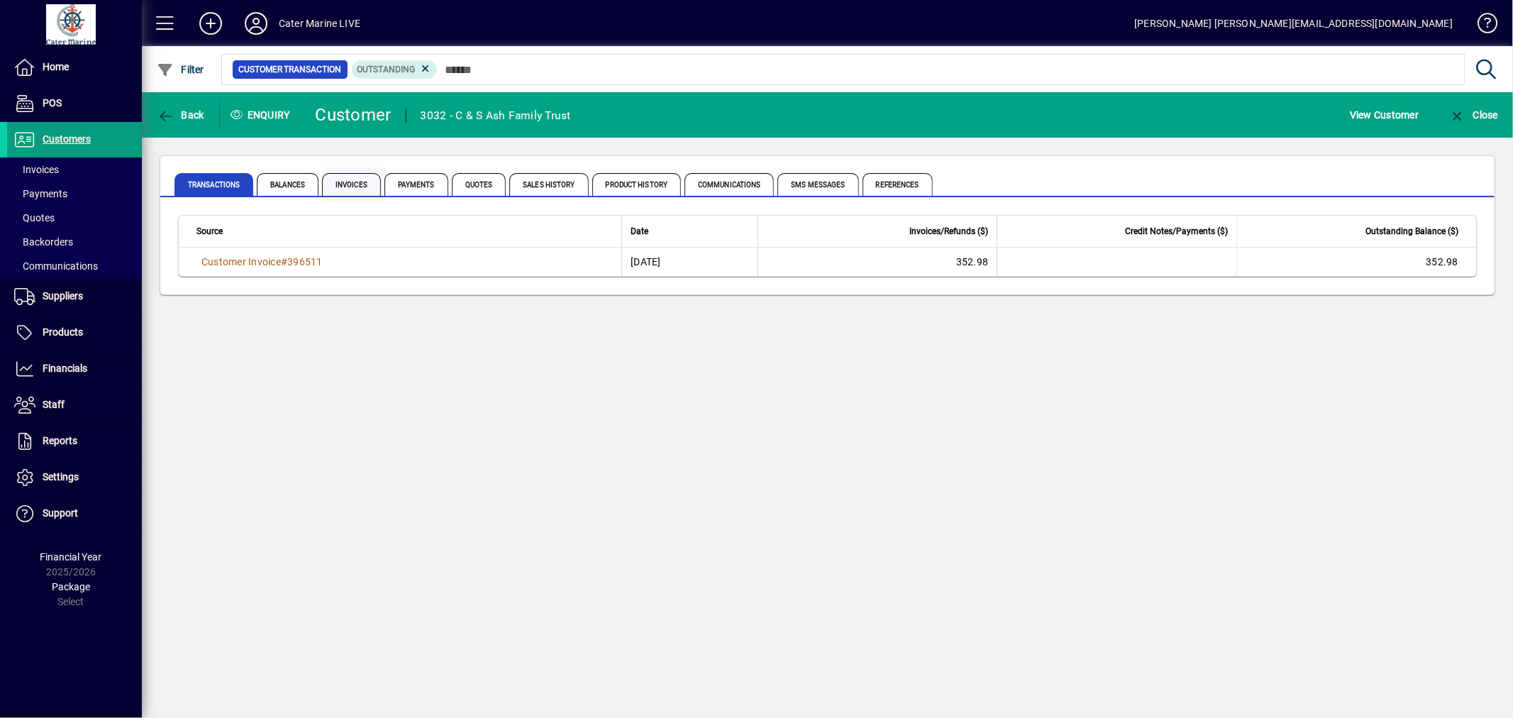
click at [338, 188] on span "Invoices" at bounding box center [351, 184] width 59 height 23
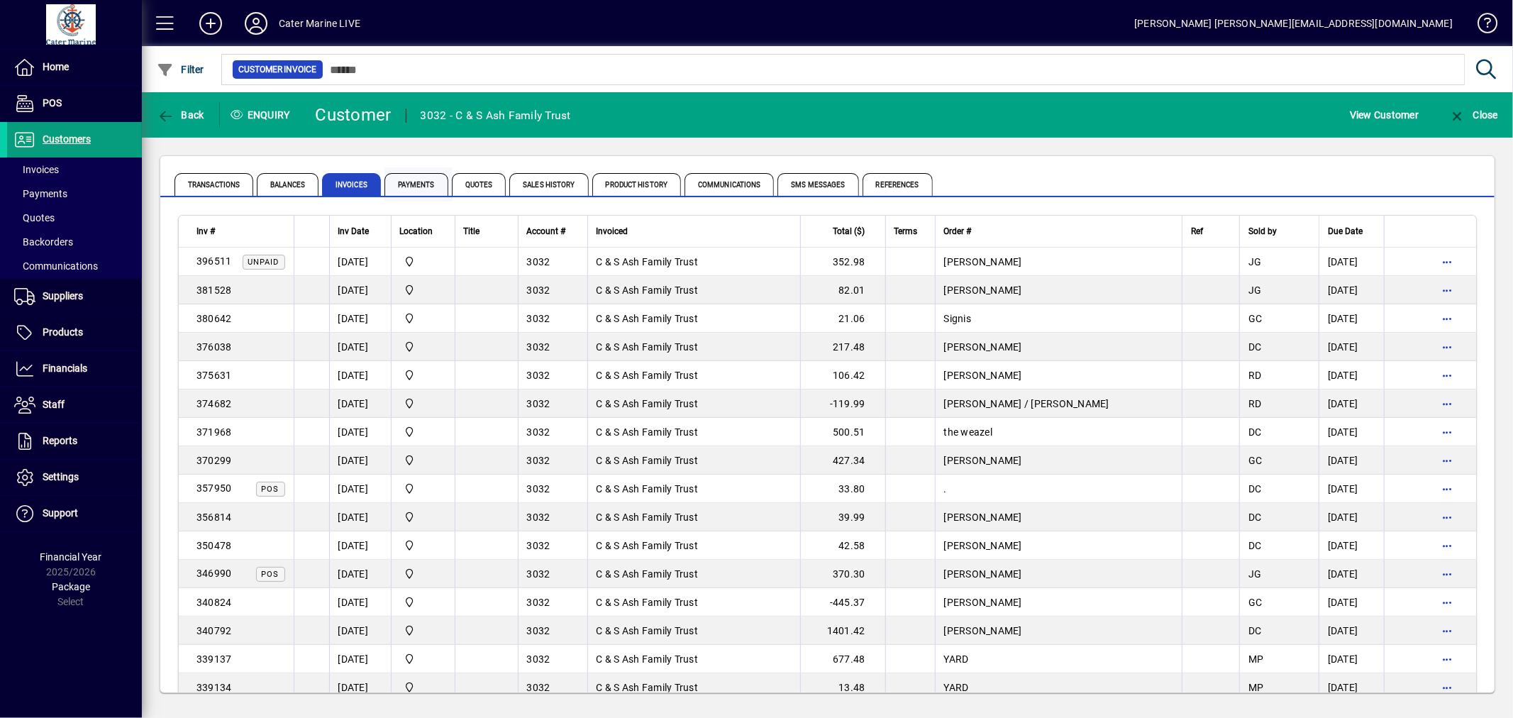
click at [413, 186] on span "Payments" at bounding box center [416, 184] width 64 height 23
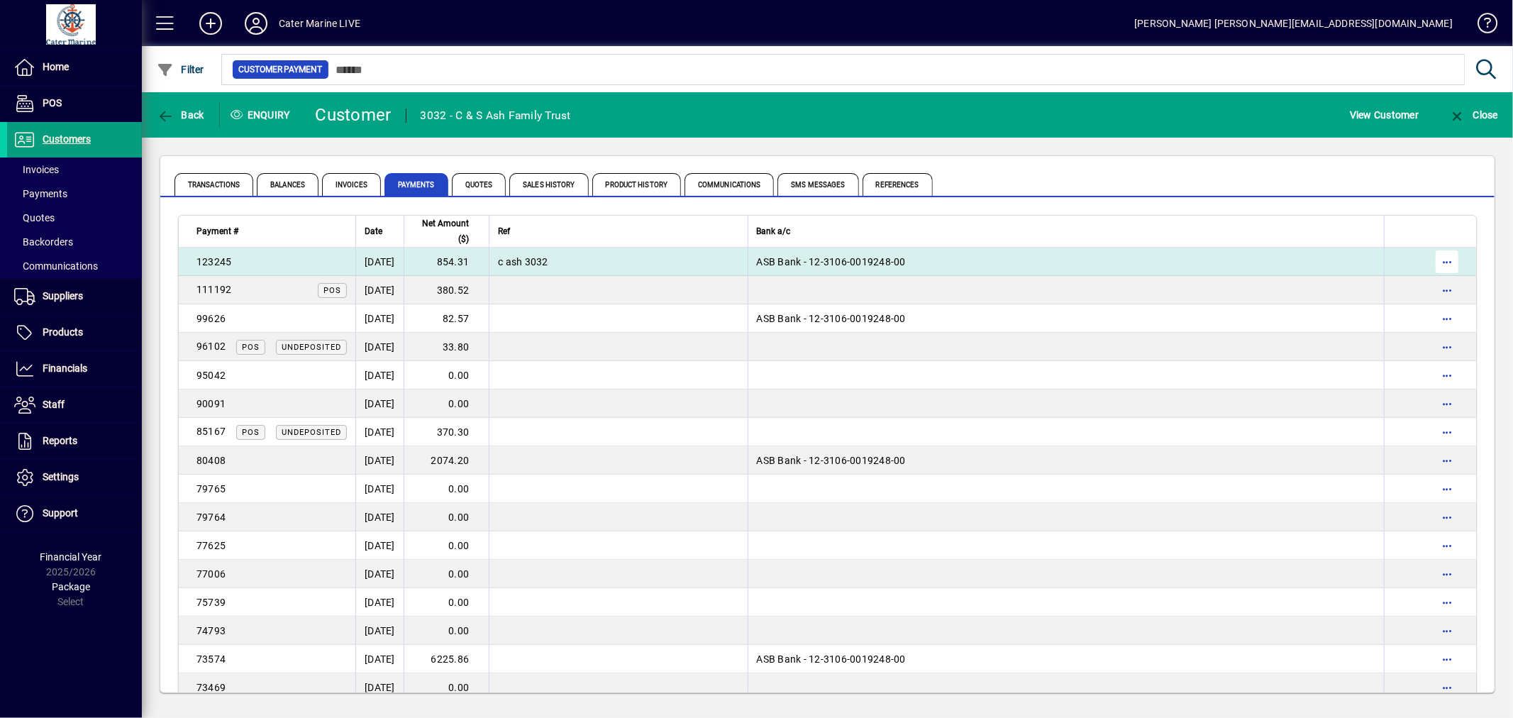
click at [1430, 258] on span "button" at bounding box center [1447, 262] width 34 height 34
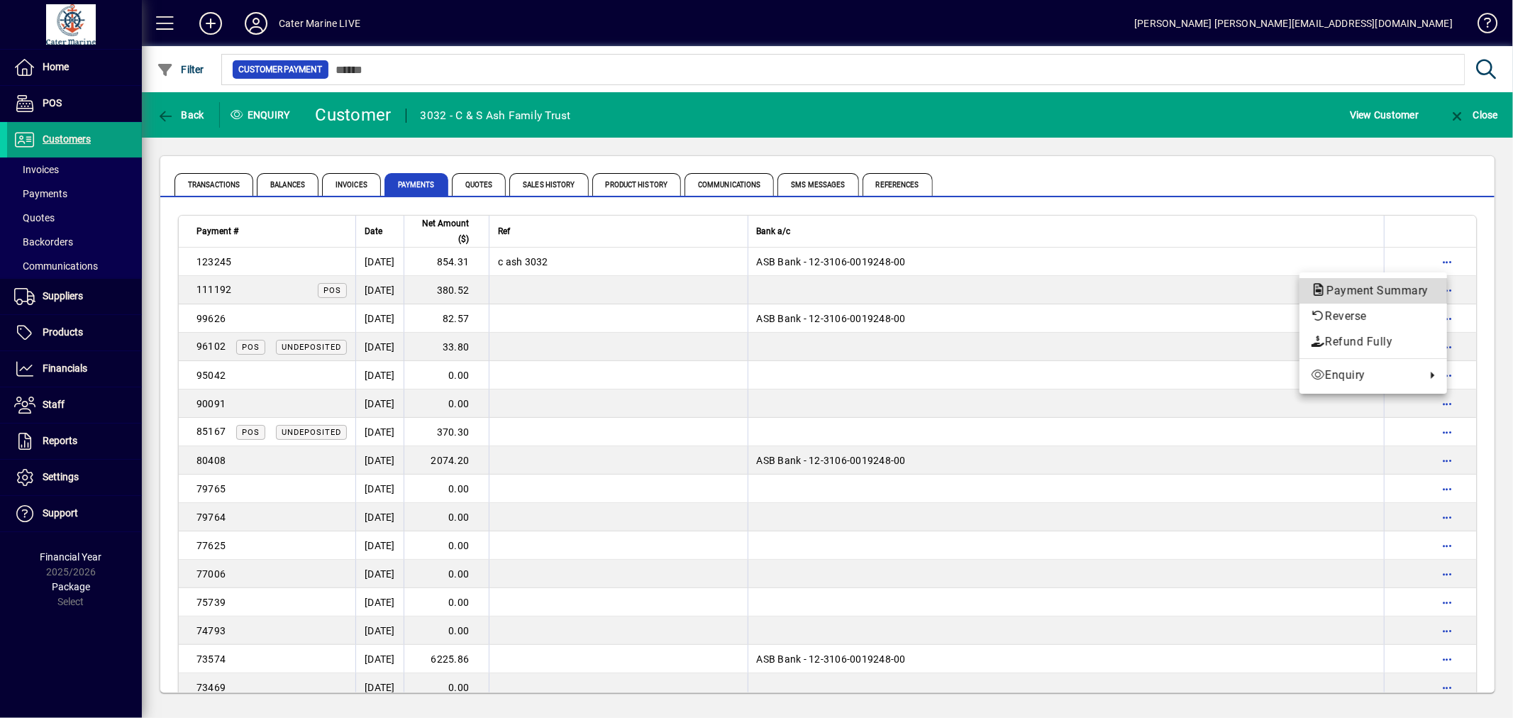
click at [1367, 291] on span "Payment Summary" at bounding box center [1373, 290] width 125 height 13
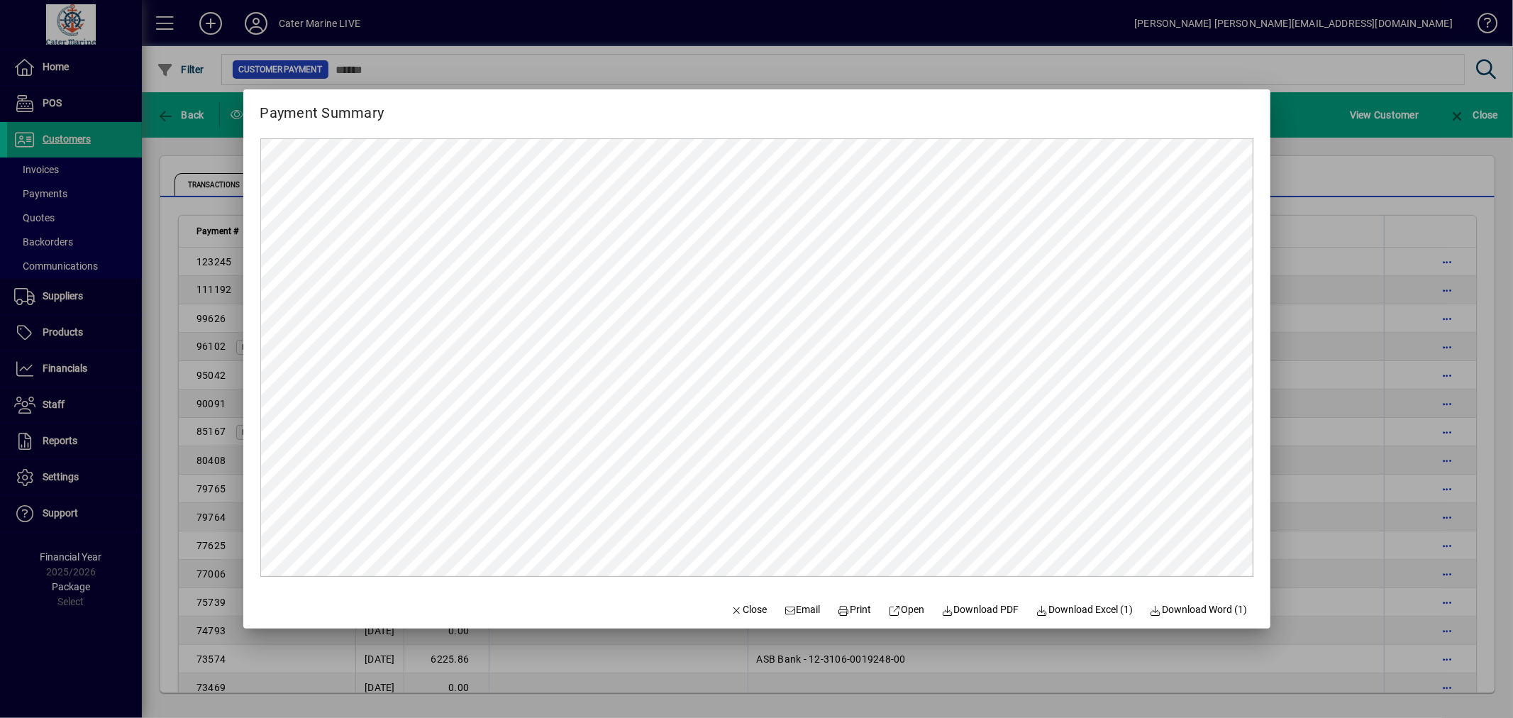
click at [1337, 211] on div at bounding box center [756, 359] width 1513 height 718
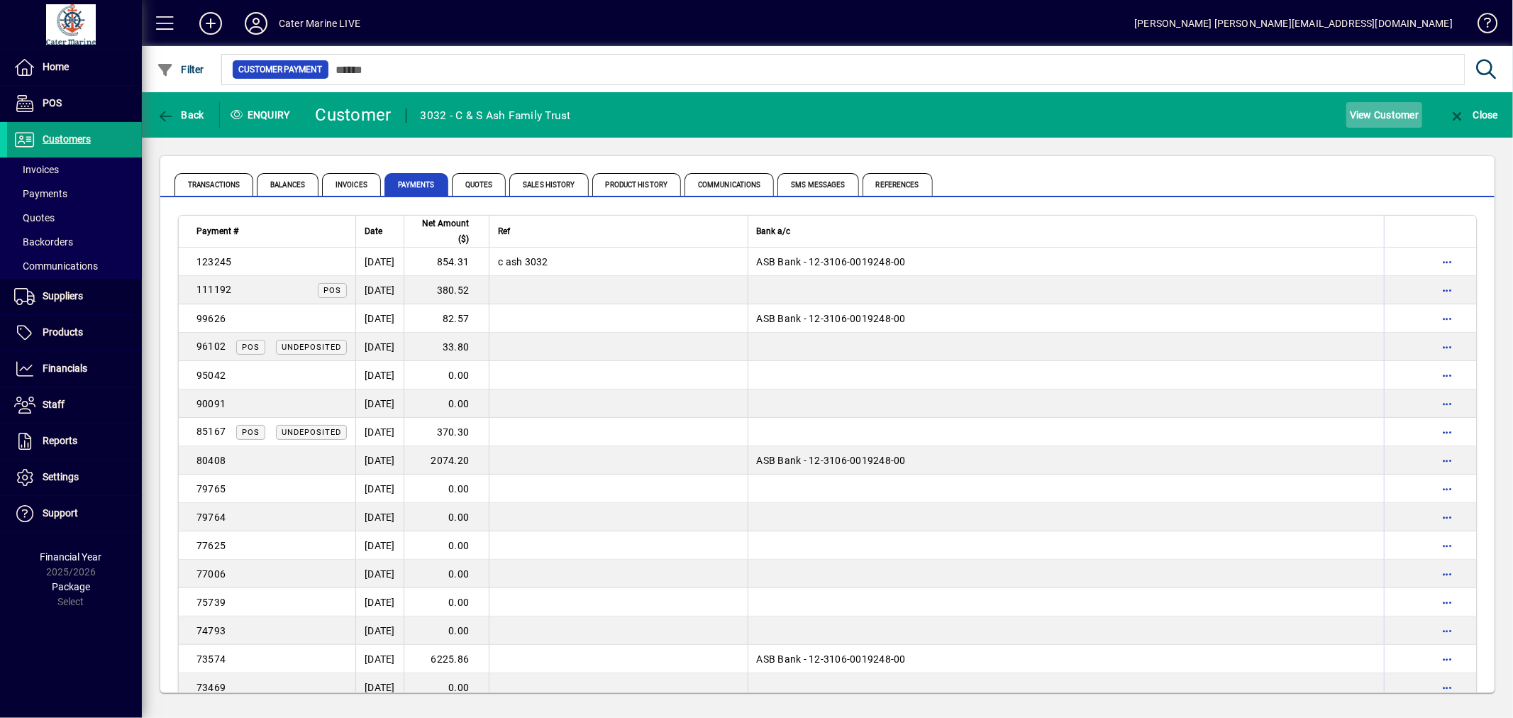
click at [1397, 118] on span "View Customer" at bounding box center [1384, 115] width 69 height 23
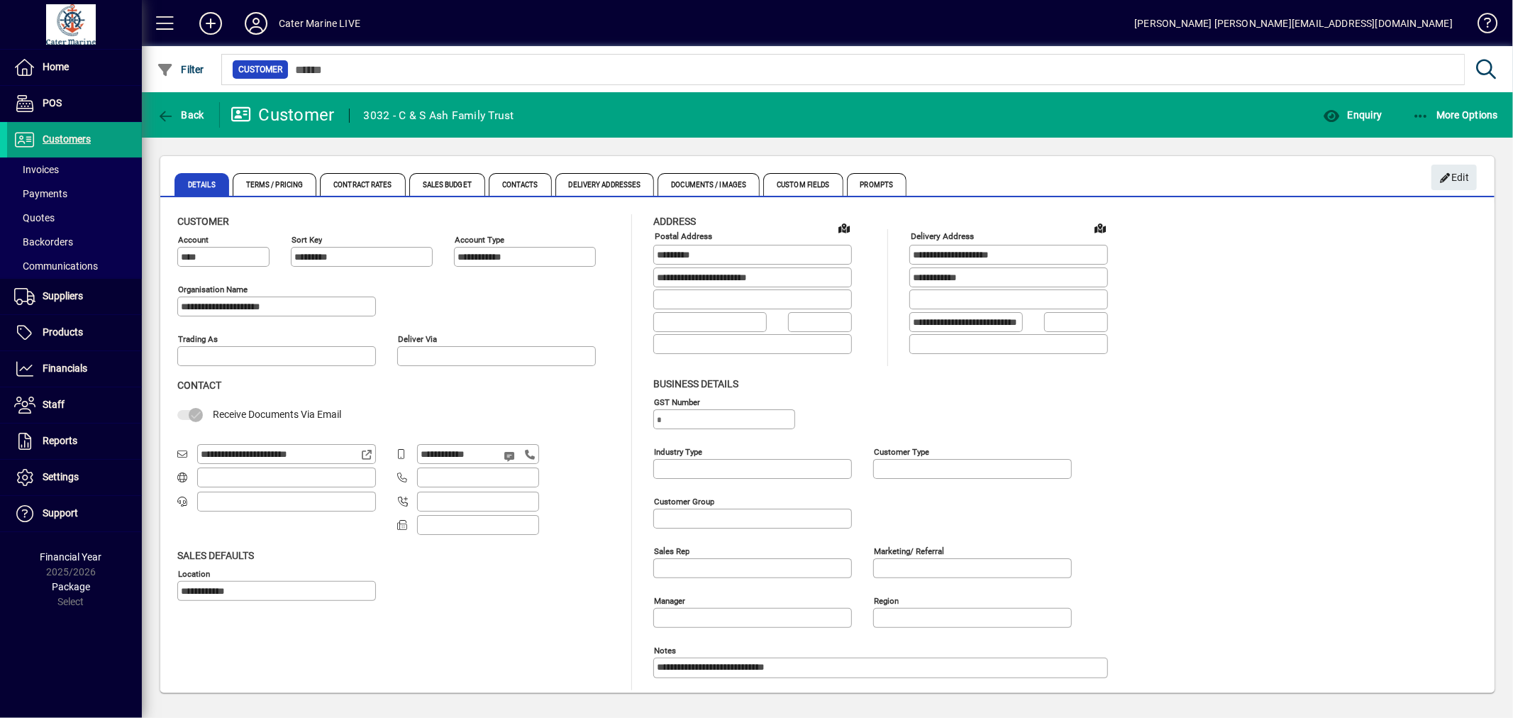
type input "**********"
click at [1419, 111] on icon "button" at bounding box center [1421, 116] width 18 height 14
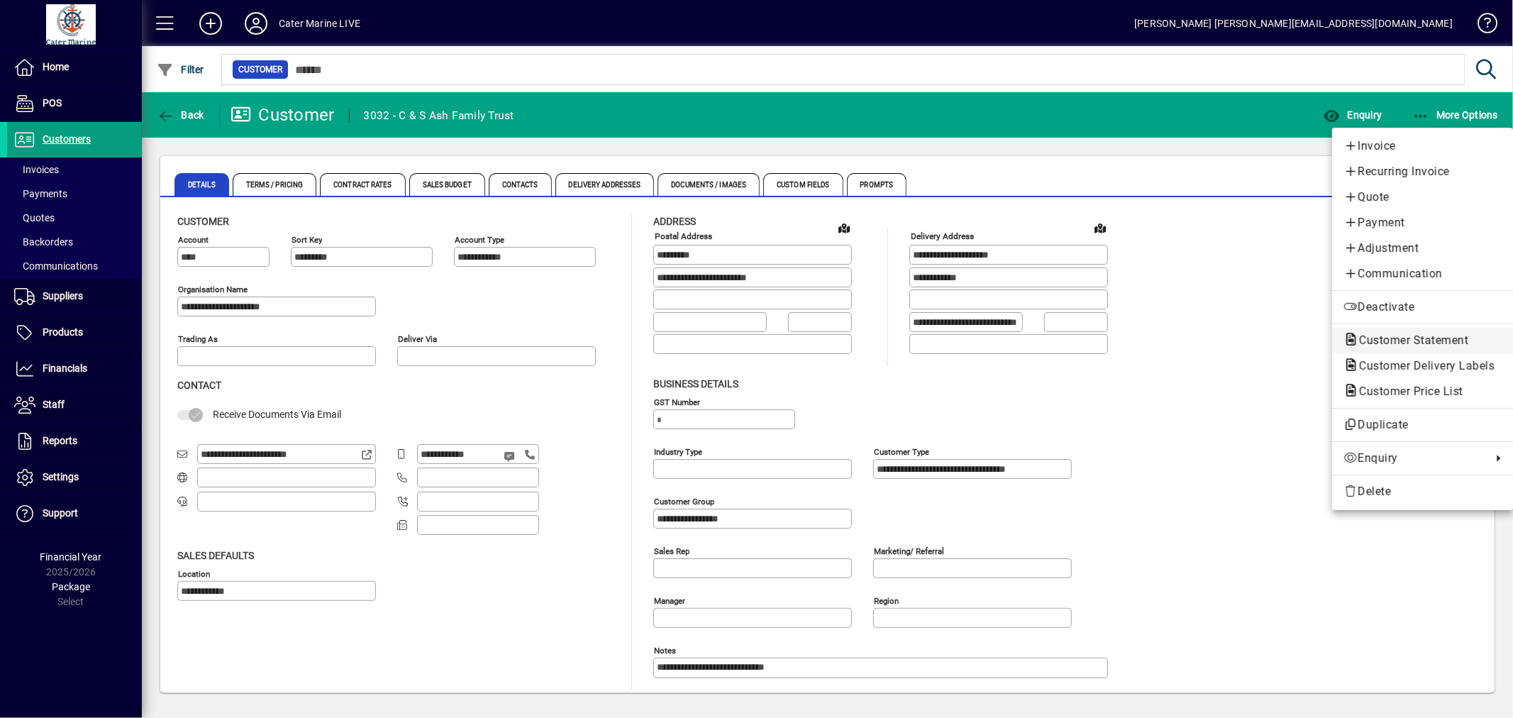
click at [1414, 336] on span "Customer Statement" at bounding box center [1409, 339] width 132 height 13
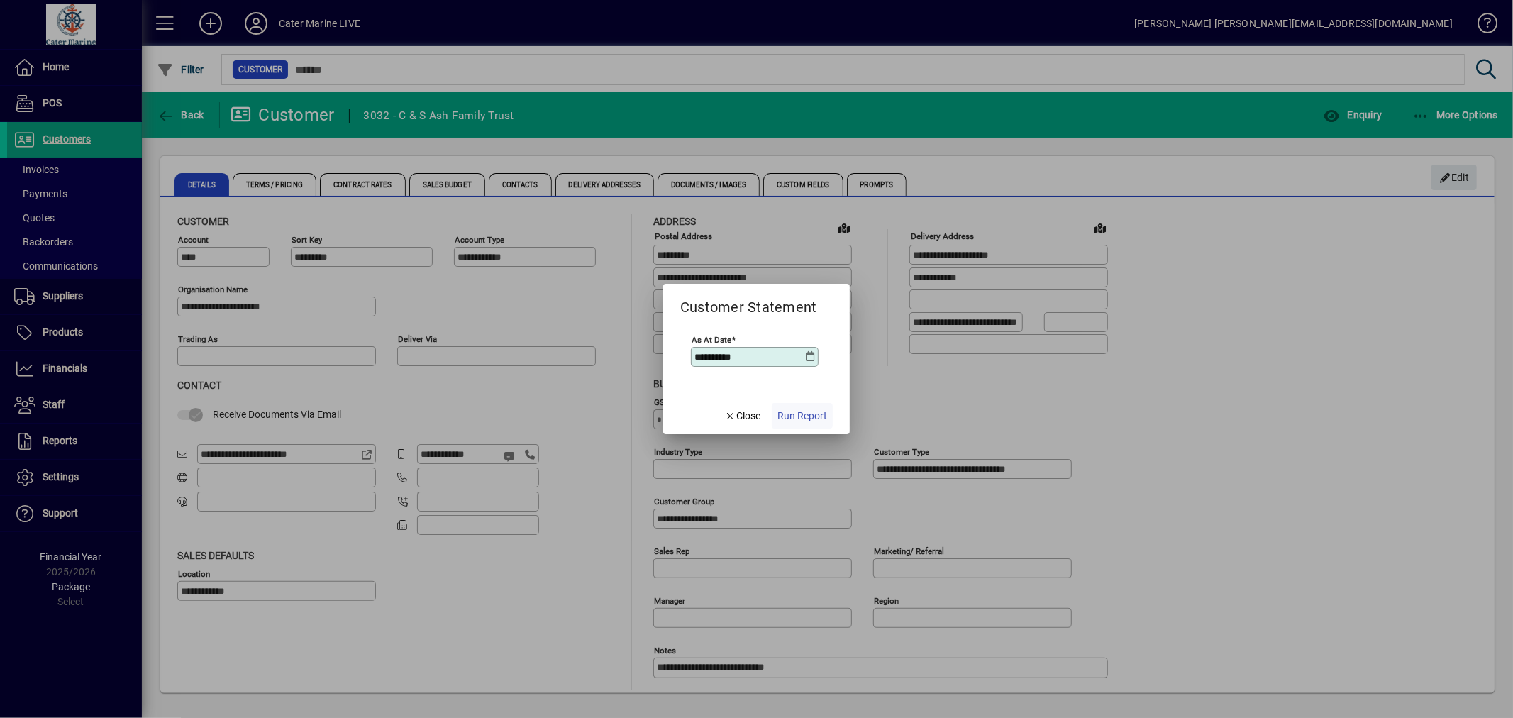
click at [813, 419] on span "Run Report" at bounding box center [802, 416] width 50 height 15
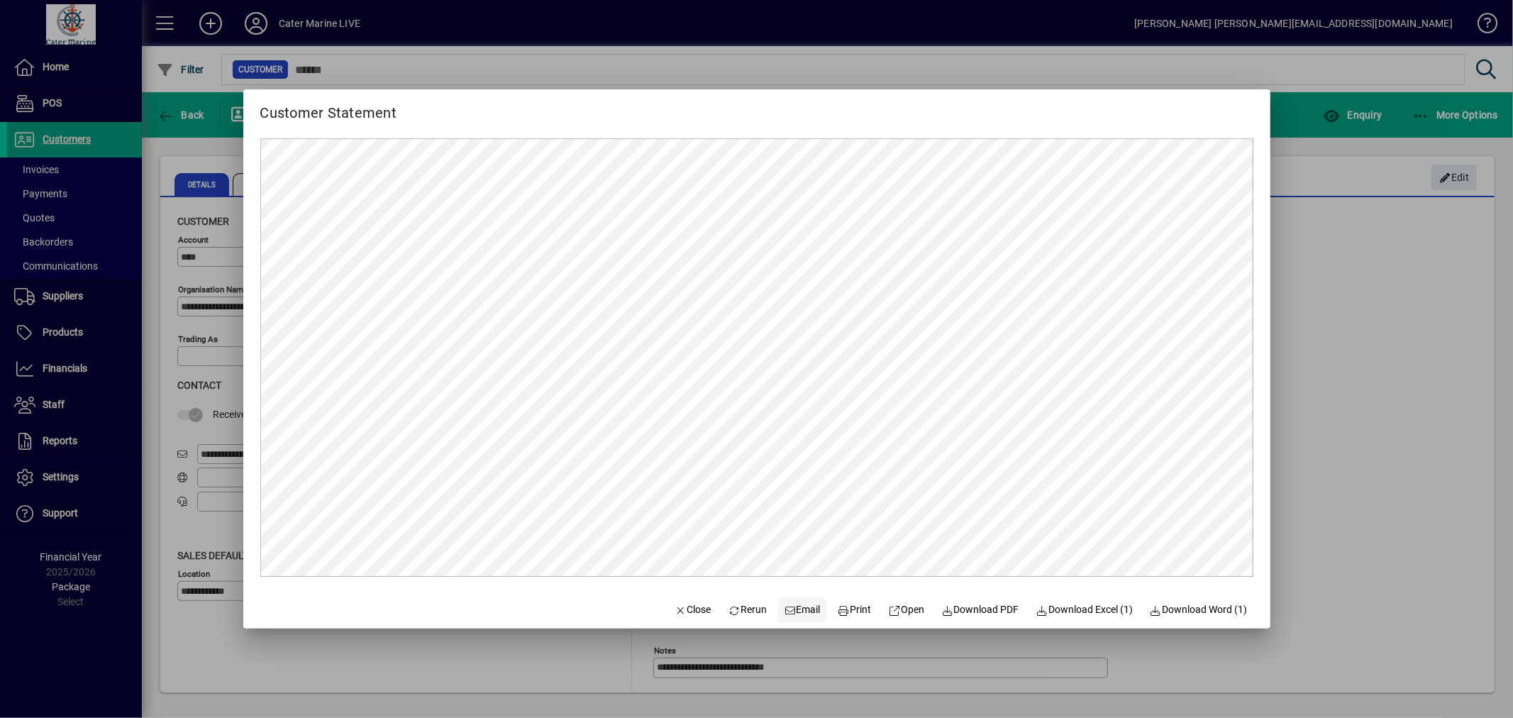
click at [790, 605] on span "Email" at bounding box center [802, 609] width 37 height 15
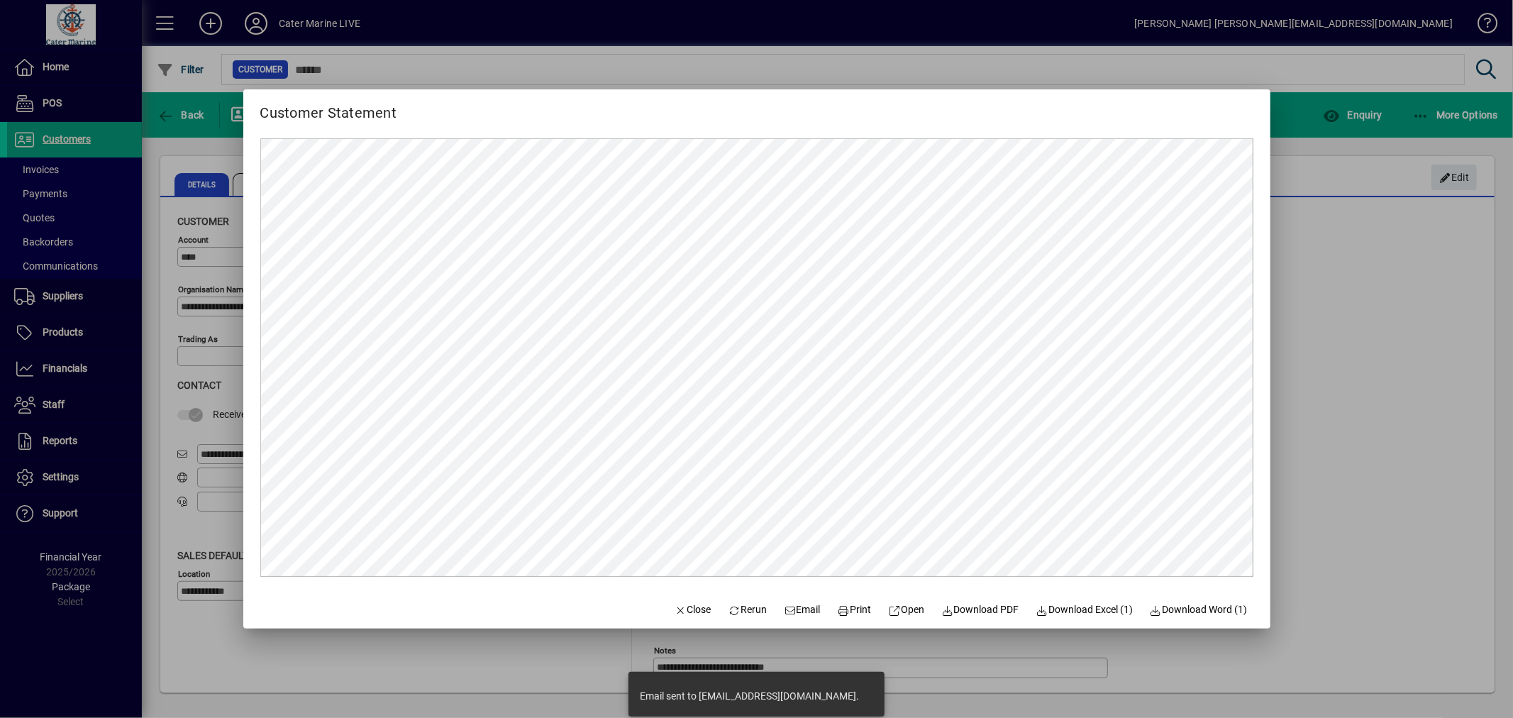
click at [1320, 370] on div at bounding box center [756, 359] width 1513 height 718
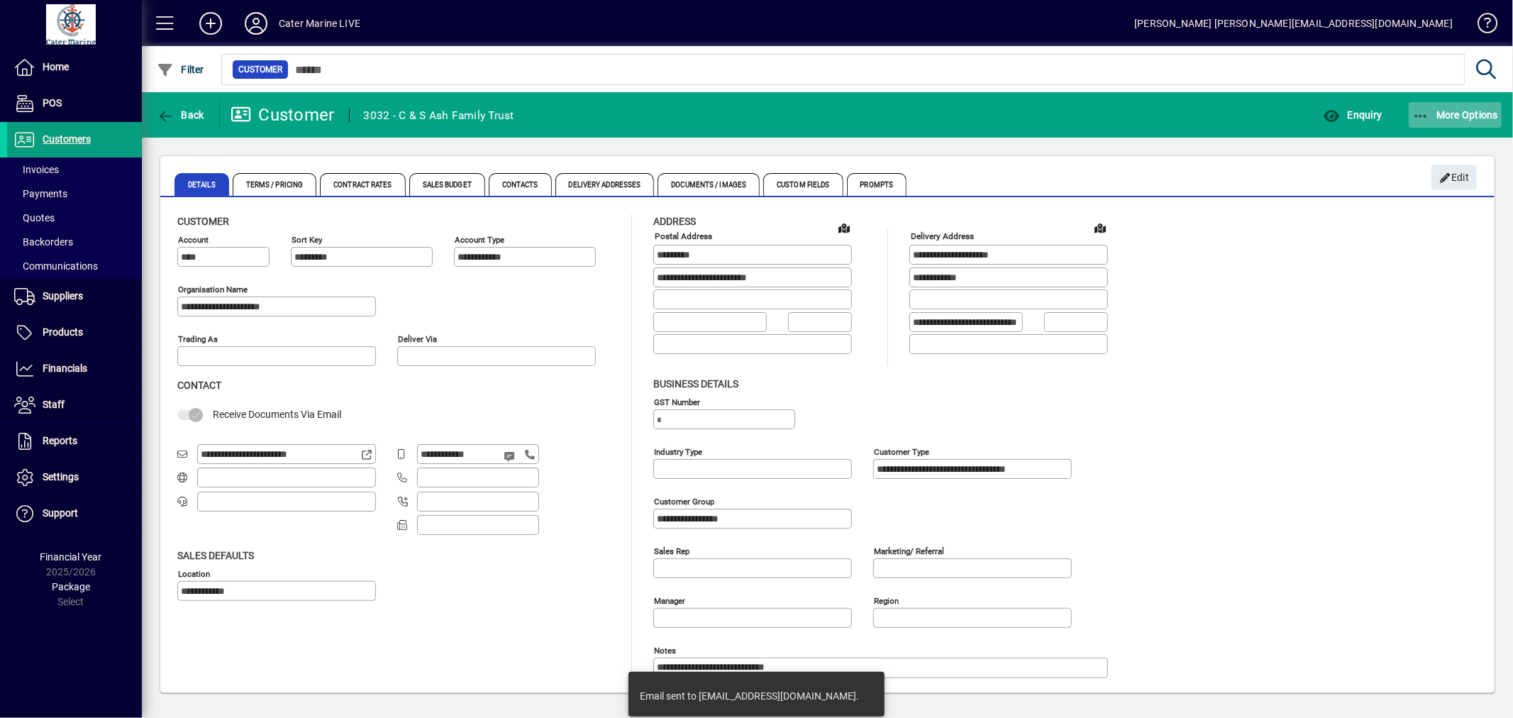
click at [1430, 114] on span "More Options" at bounding box center [1455, 114] width 87 height 11
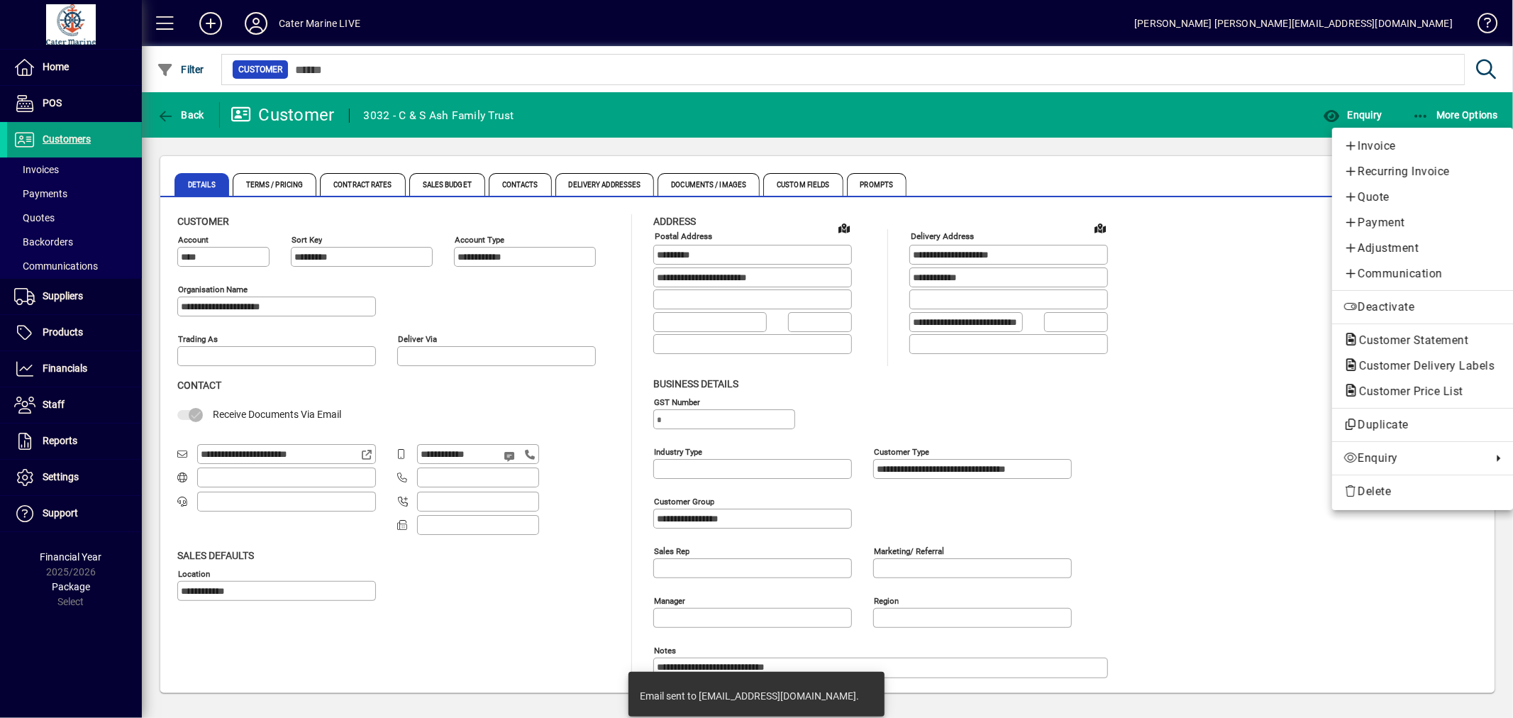
click at [1286, 294] on div at bounding box center [756, 359] width 1513 height 718
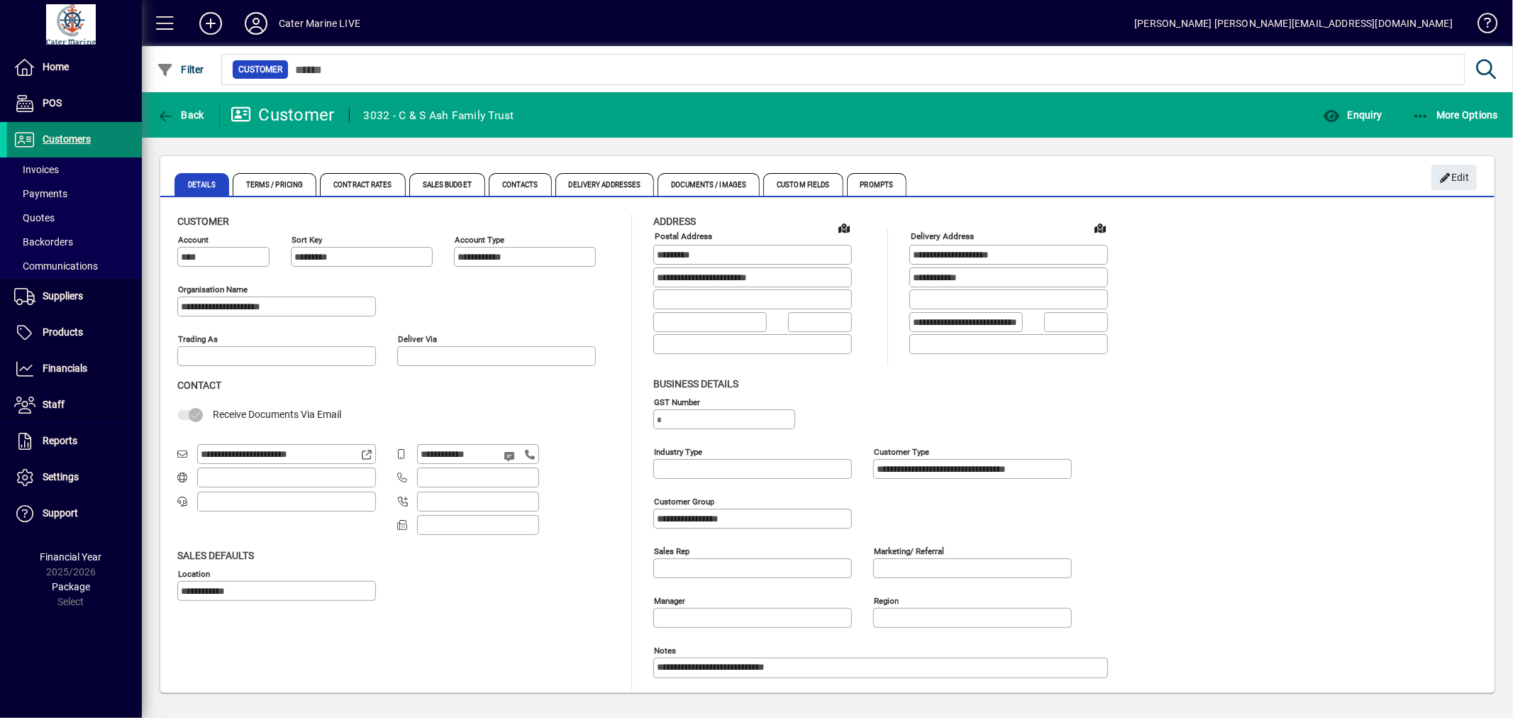
click at [57, 138] on span "Customers" at bounding box center [67, 138] width 48 height 11
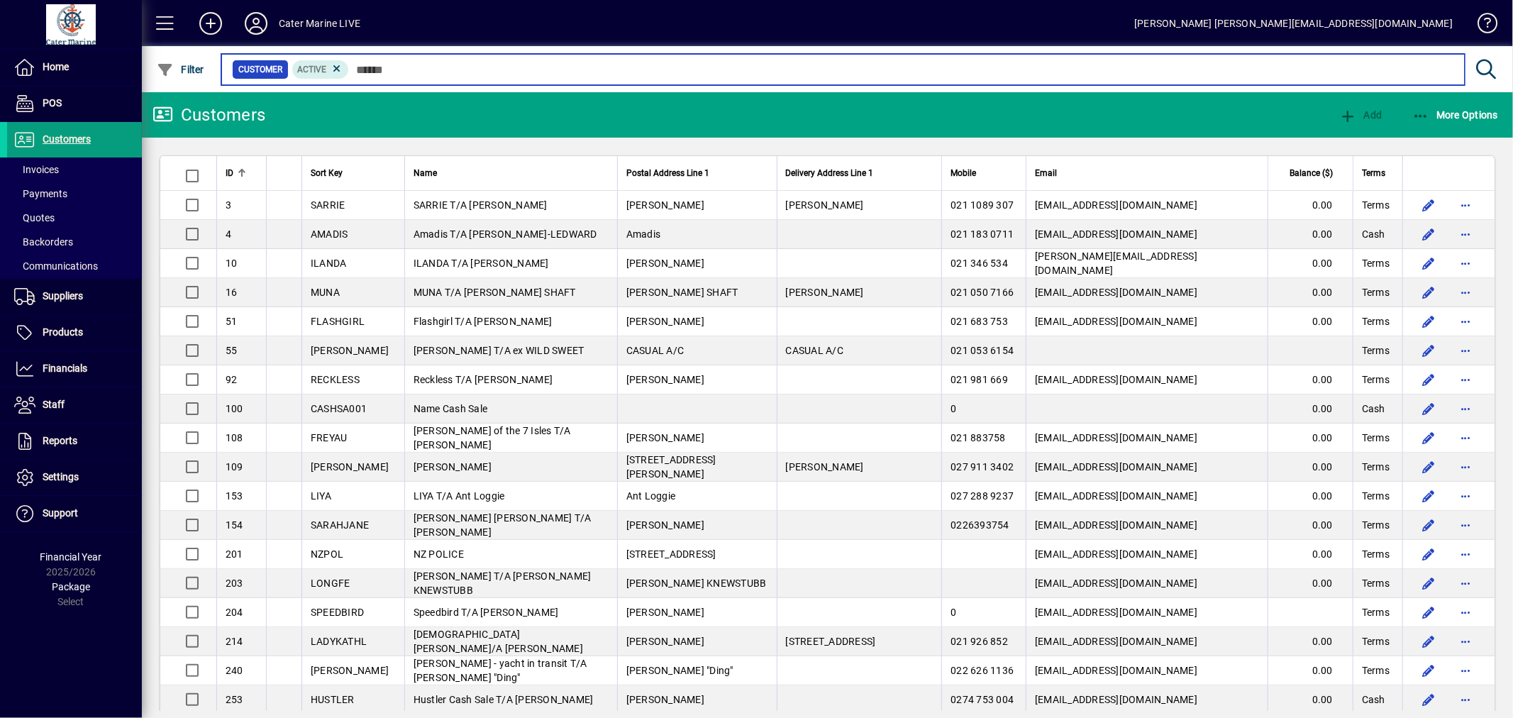
click at [403, 73] on input "text" at bounding box center [901, 70] width 1104 height 20
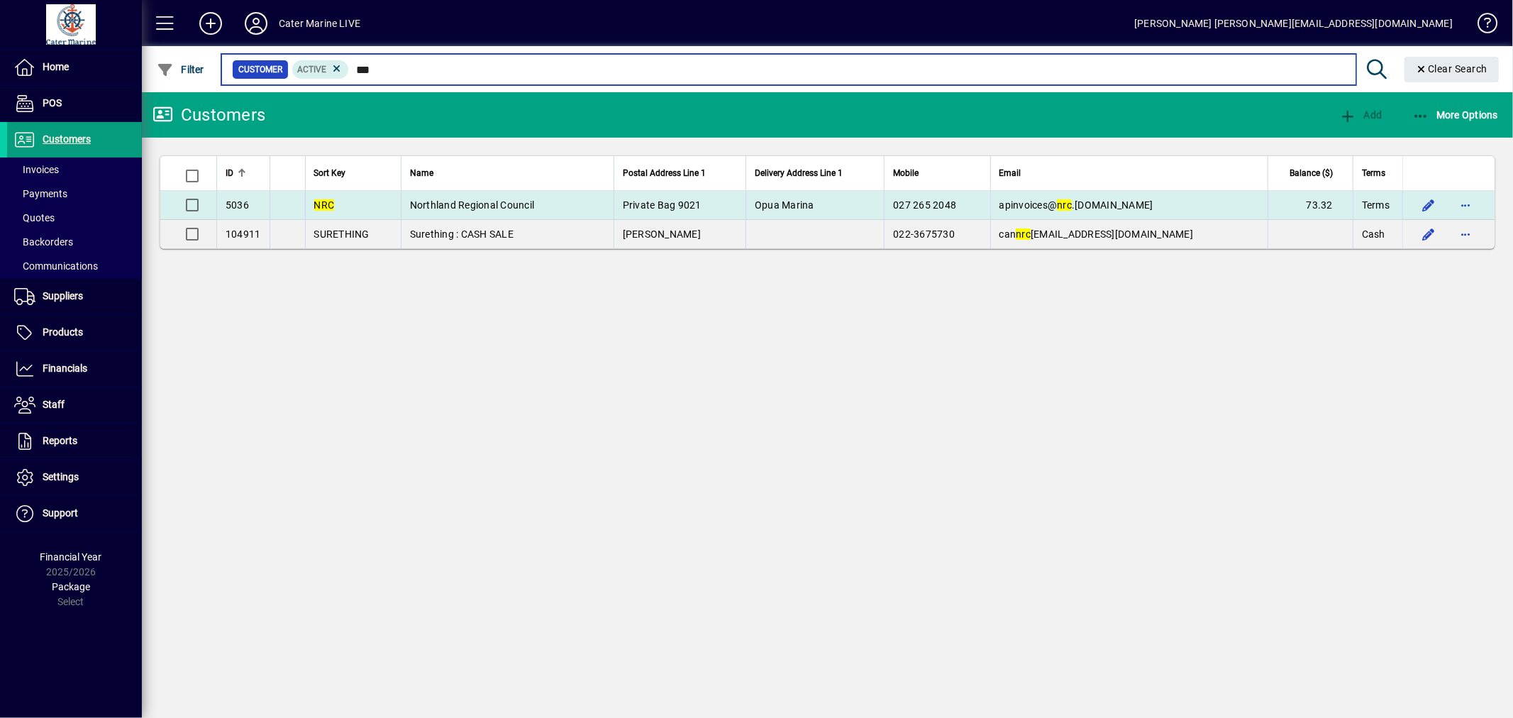
type input "***"
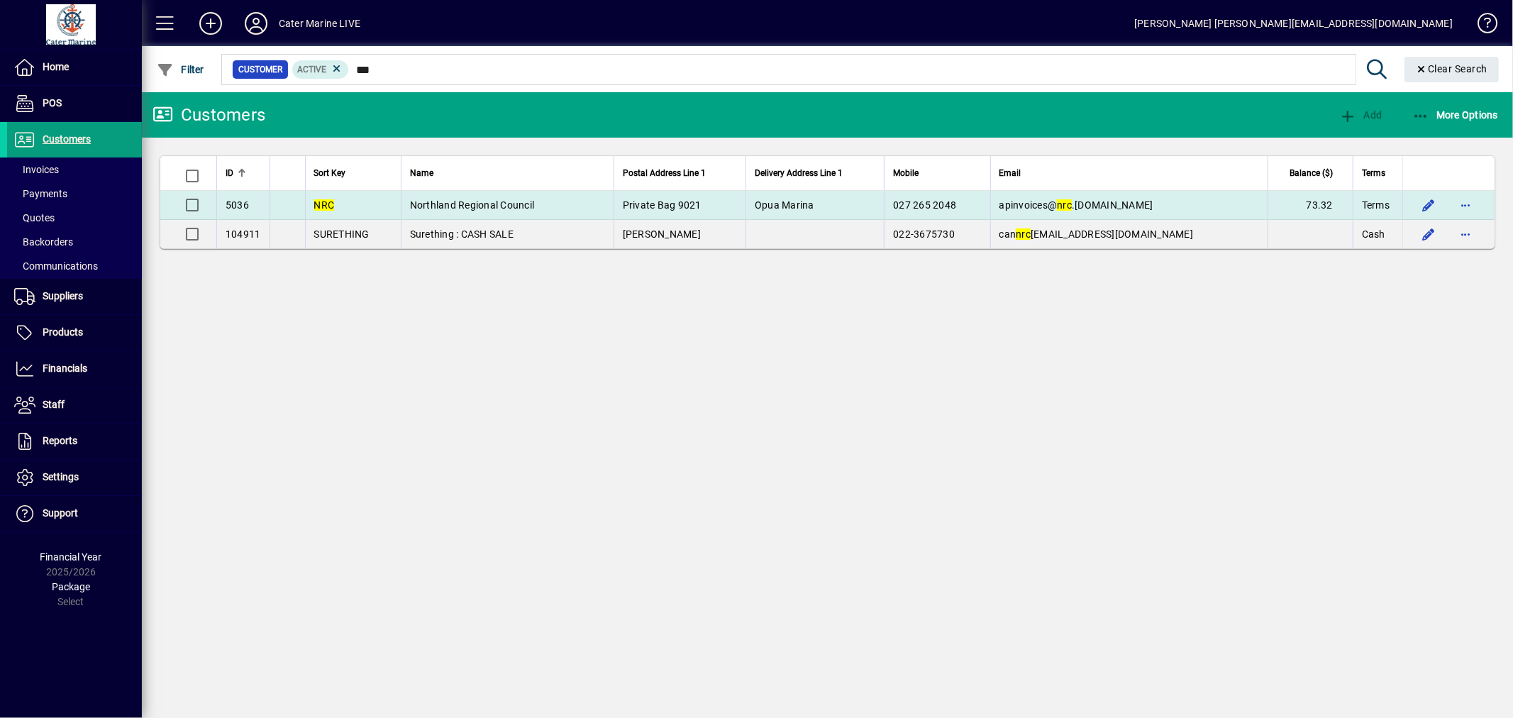
click at [1118, 207] on span "apinvoices@ nrc .[DOMAIN_NAME]" at bounding box center [1076, 204] width 154 height 11
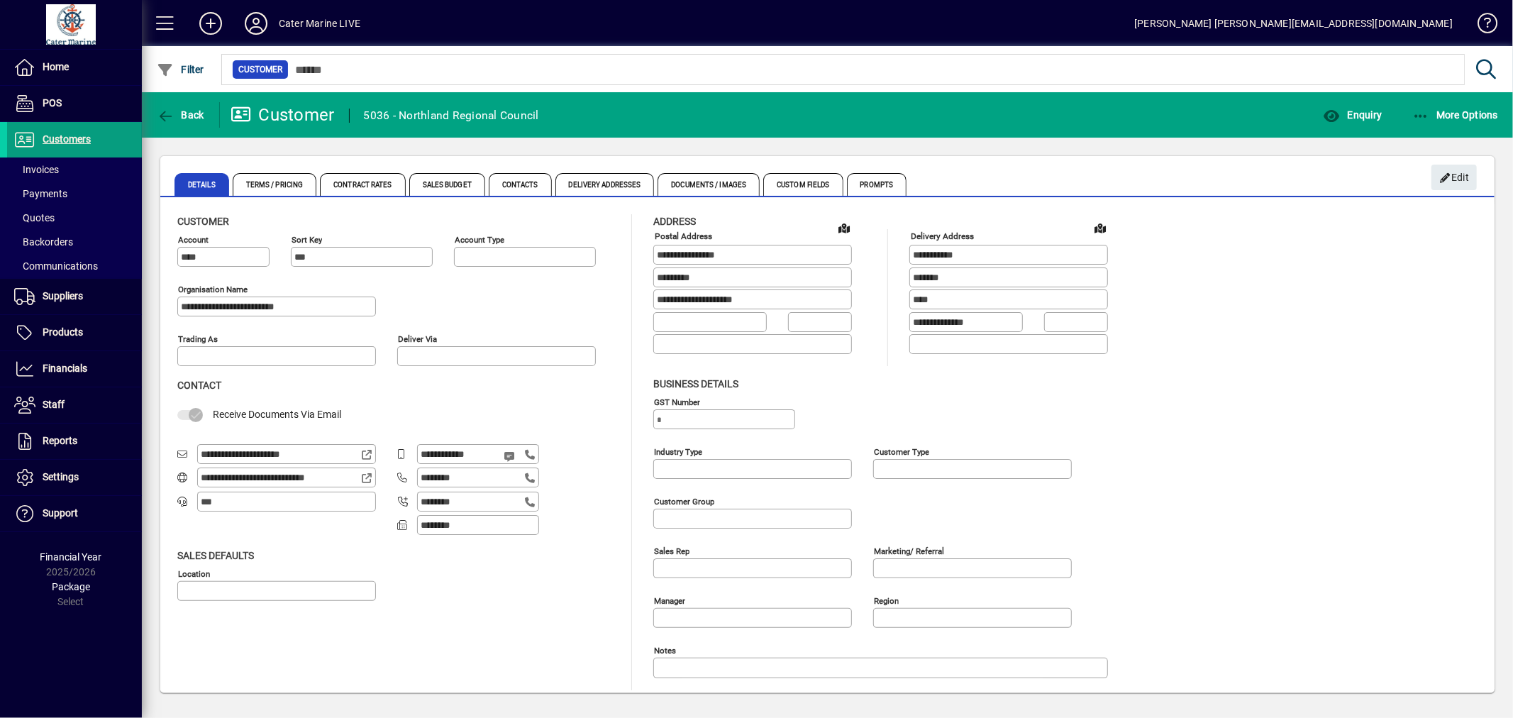
type input "**********"
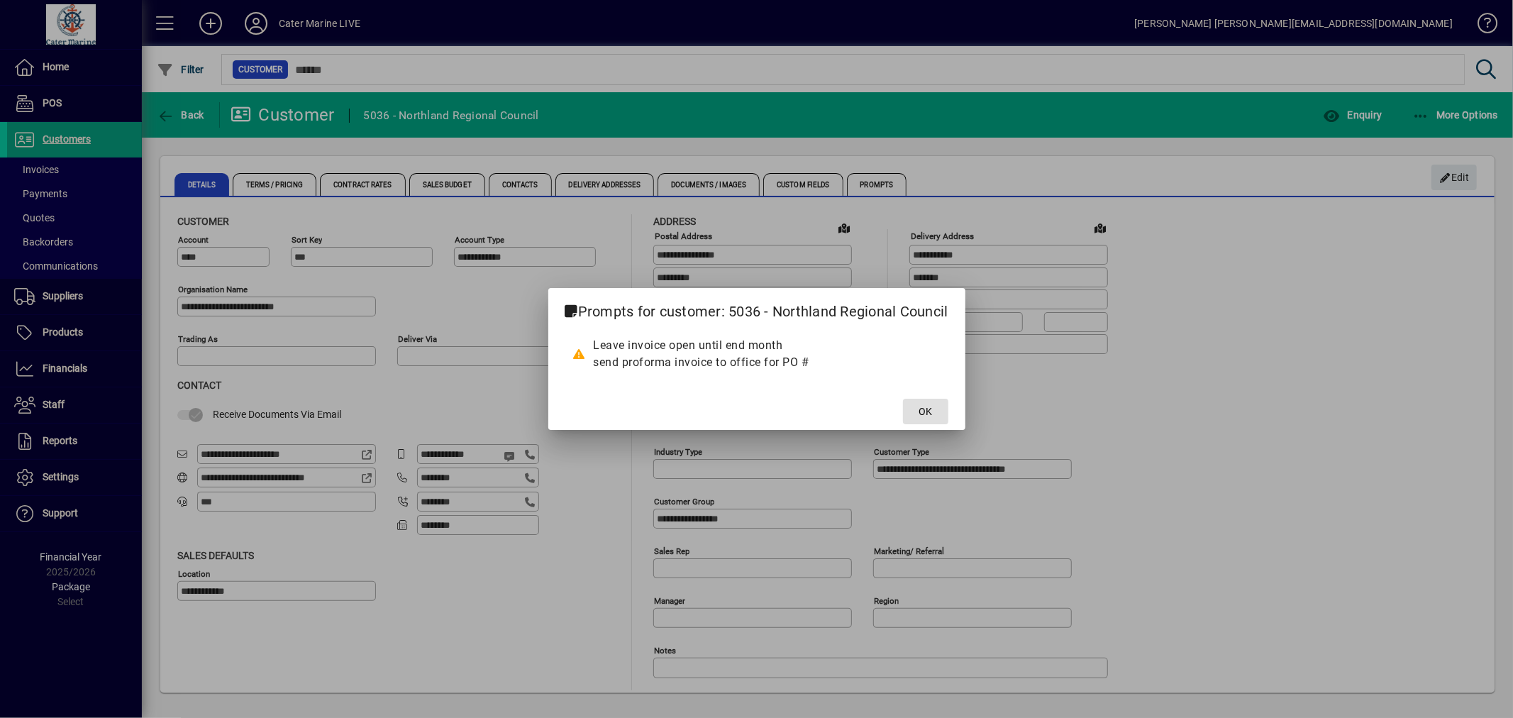
click at [935, 401] on span at bounding box center [925, 411] width 45 height 34
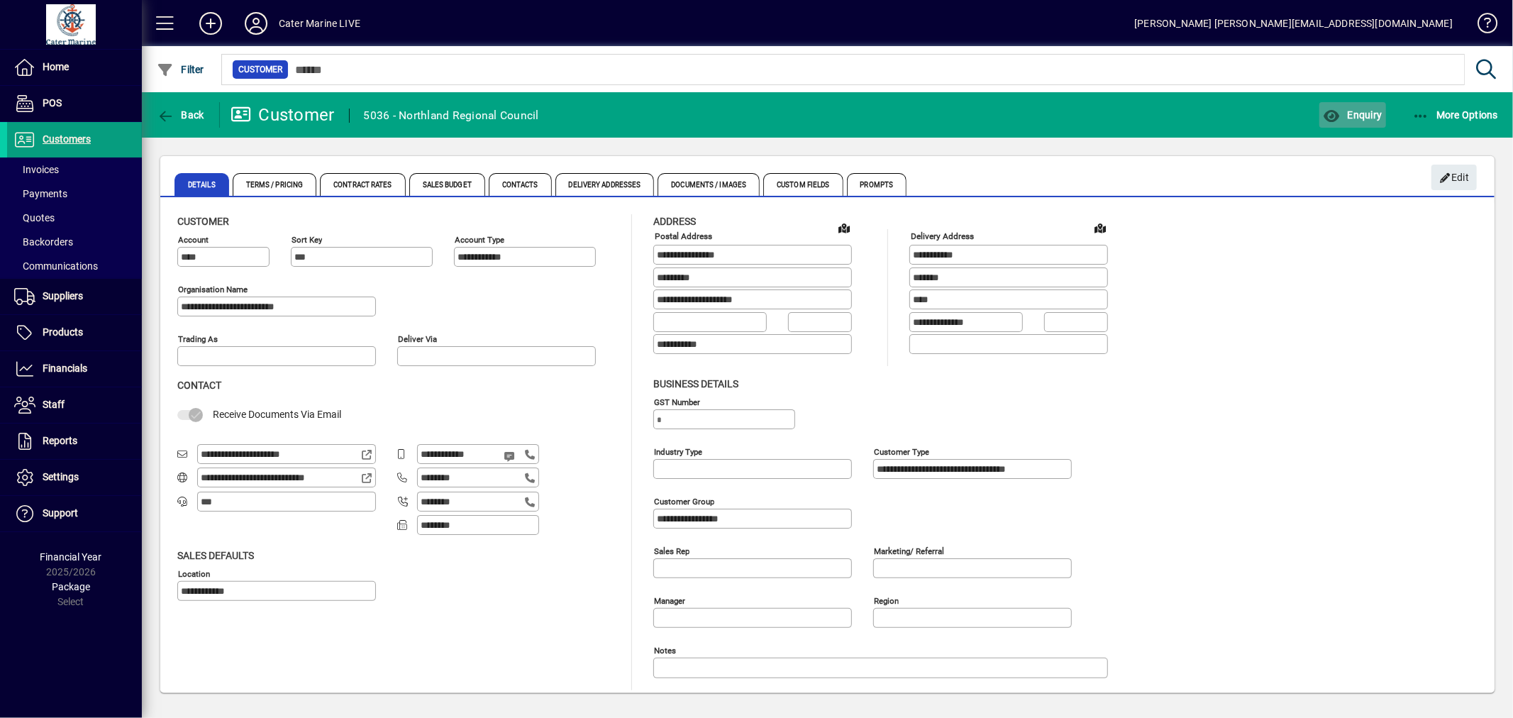
click at [1349, 109] on span "Enquiry" at bounding box center [1352, 114] width 59 height 11
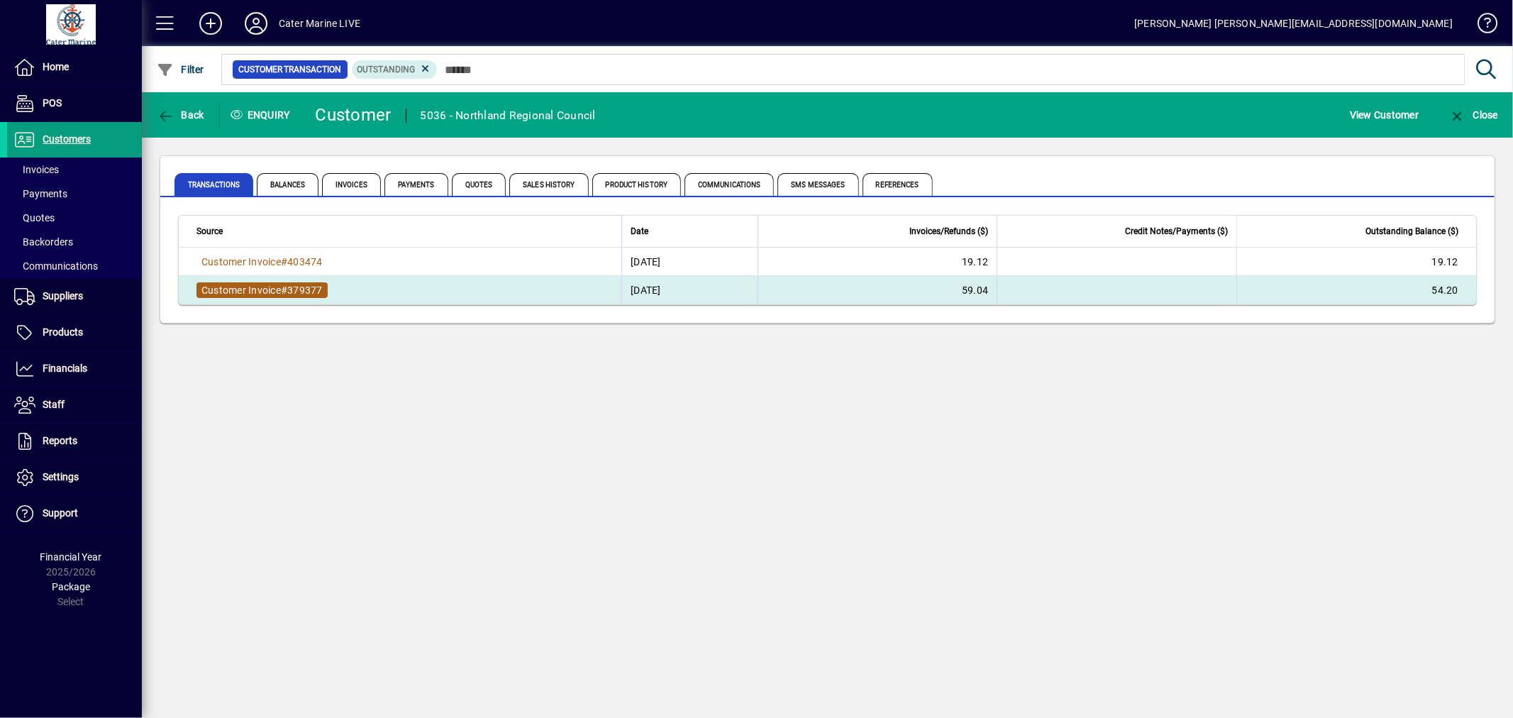
click at [265, 289] on span "Customer Invoice" at bounding box center [240, 289] width 79 height 11
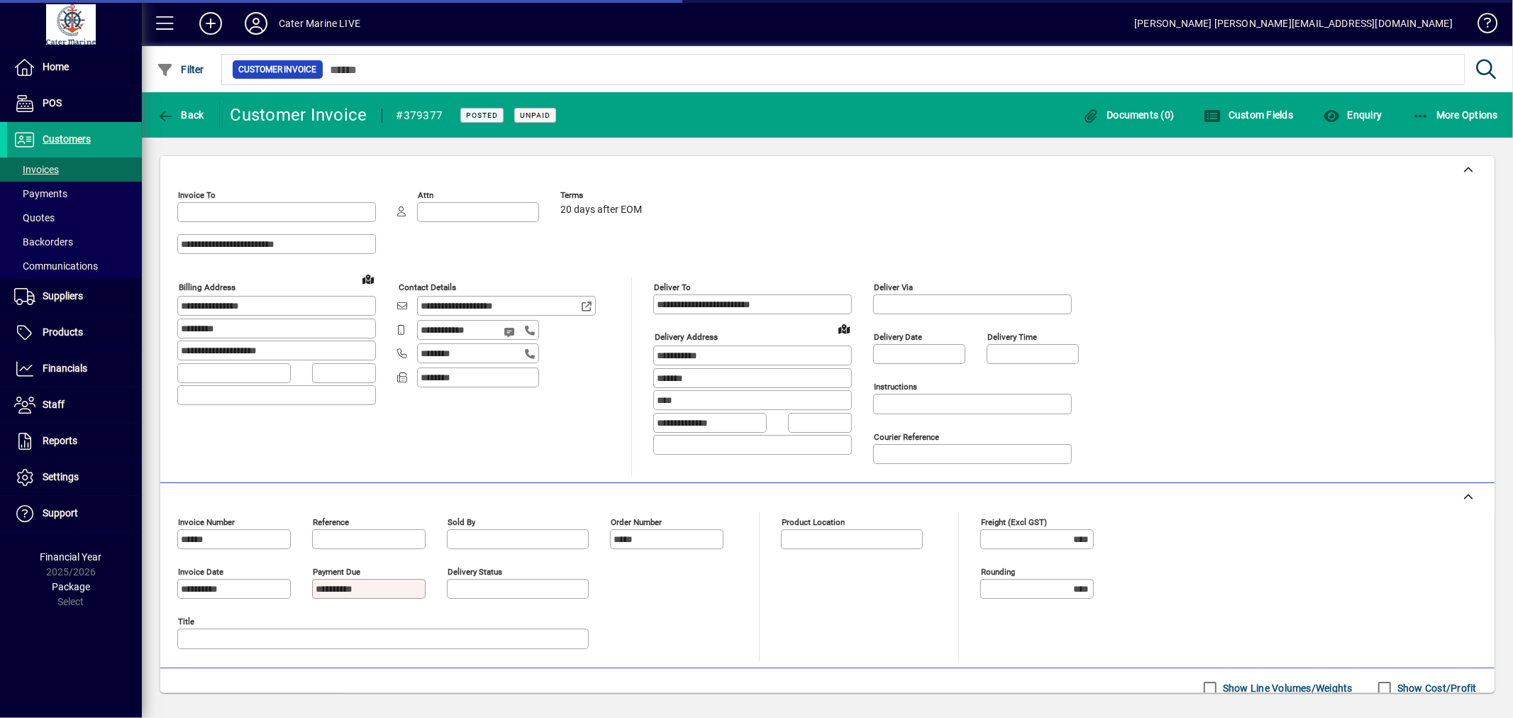
type input "**********"
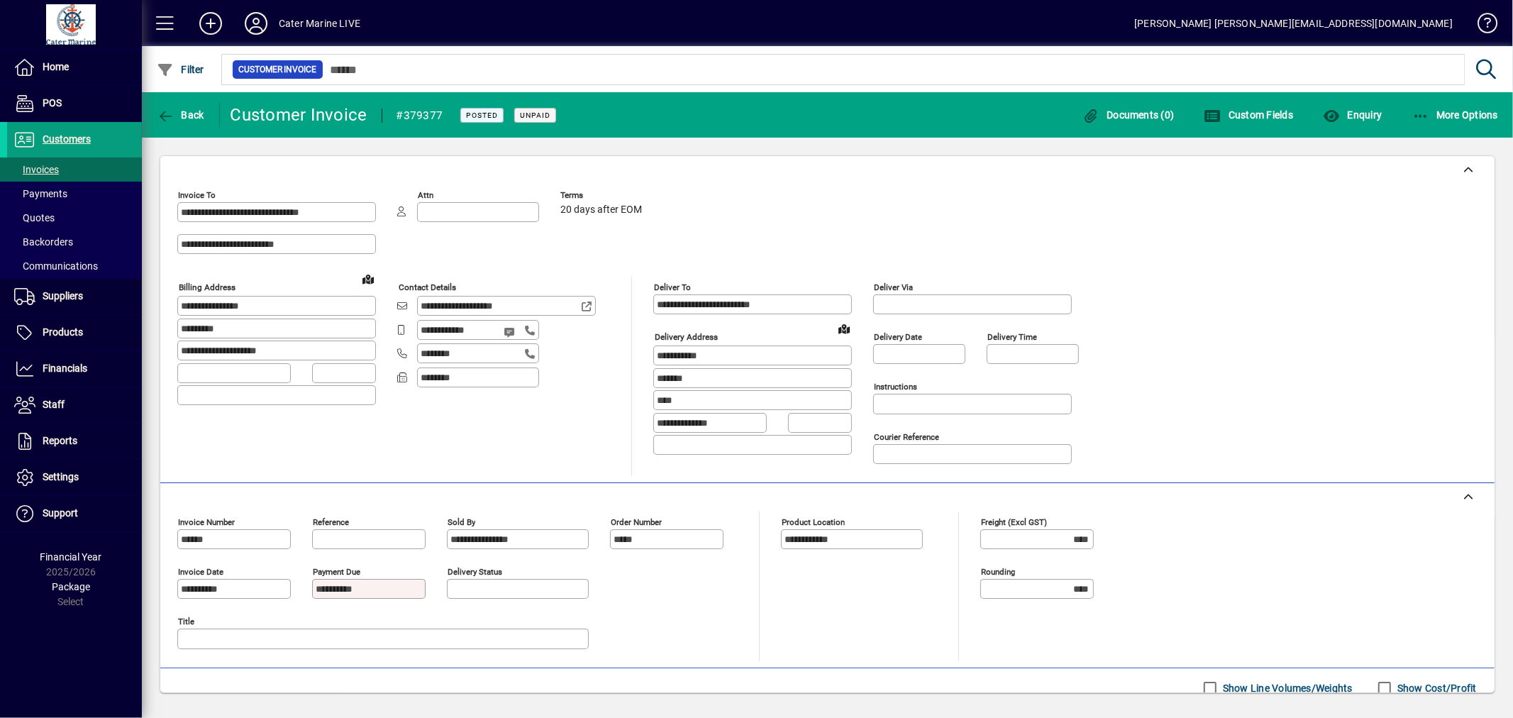
click at [585, 308] on icon at bounding box center [587, 306] width 13 height 10
click at [187, 111] on span "Back" at bounding box center [181, 114] width 48 height 11
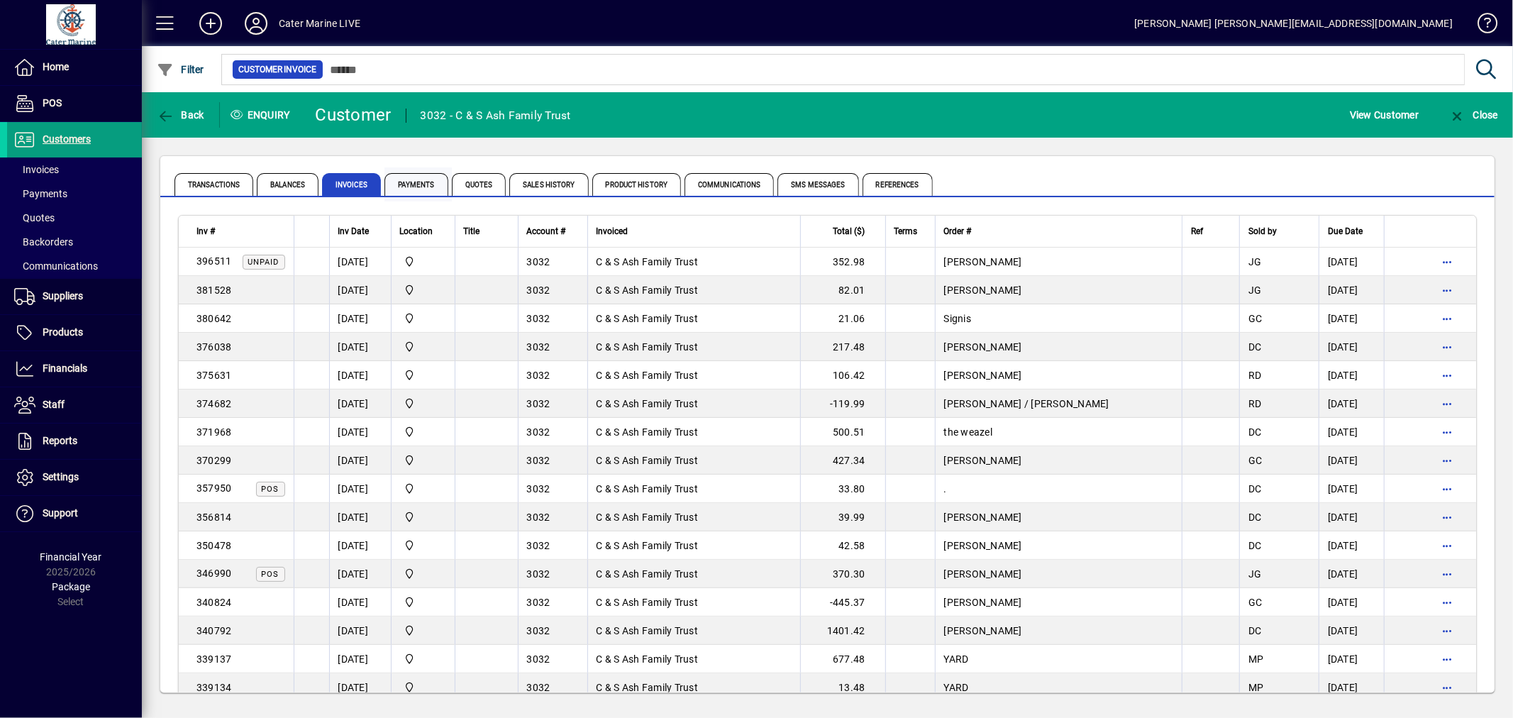
click at [408, 187] on span "Payments" at bounding box center [416, 184] width 64 height 23
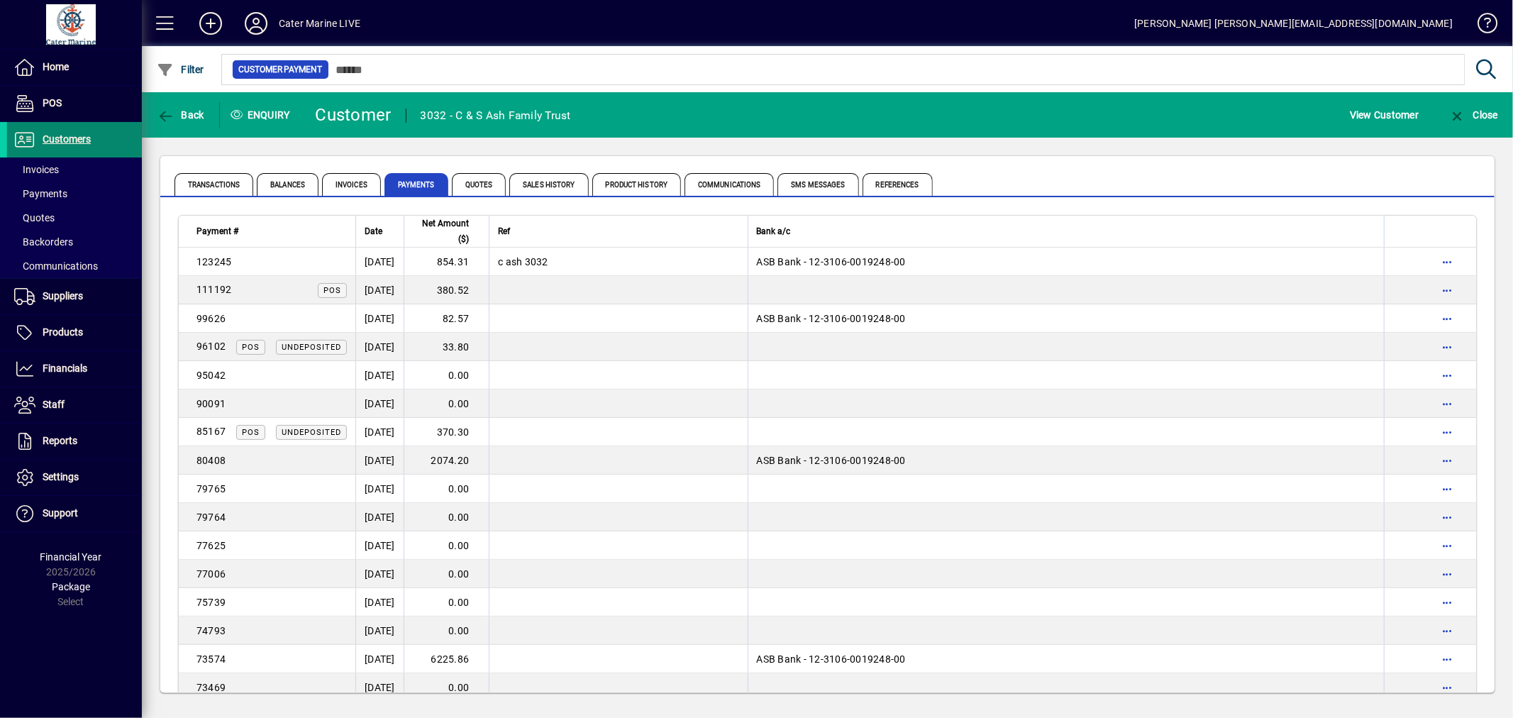
drag, startPoint x: 65, startPoint y: 133, endPoint x: 135, endPoint y: 135, distance: 69.6
click at [66, 133] on span "Customers" at bounding box center [67, 138] width 48 height 11
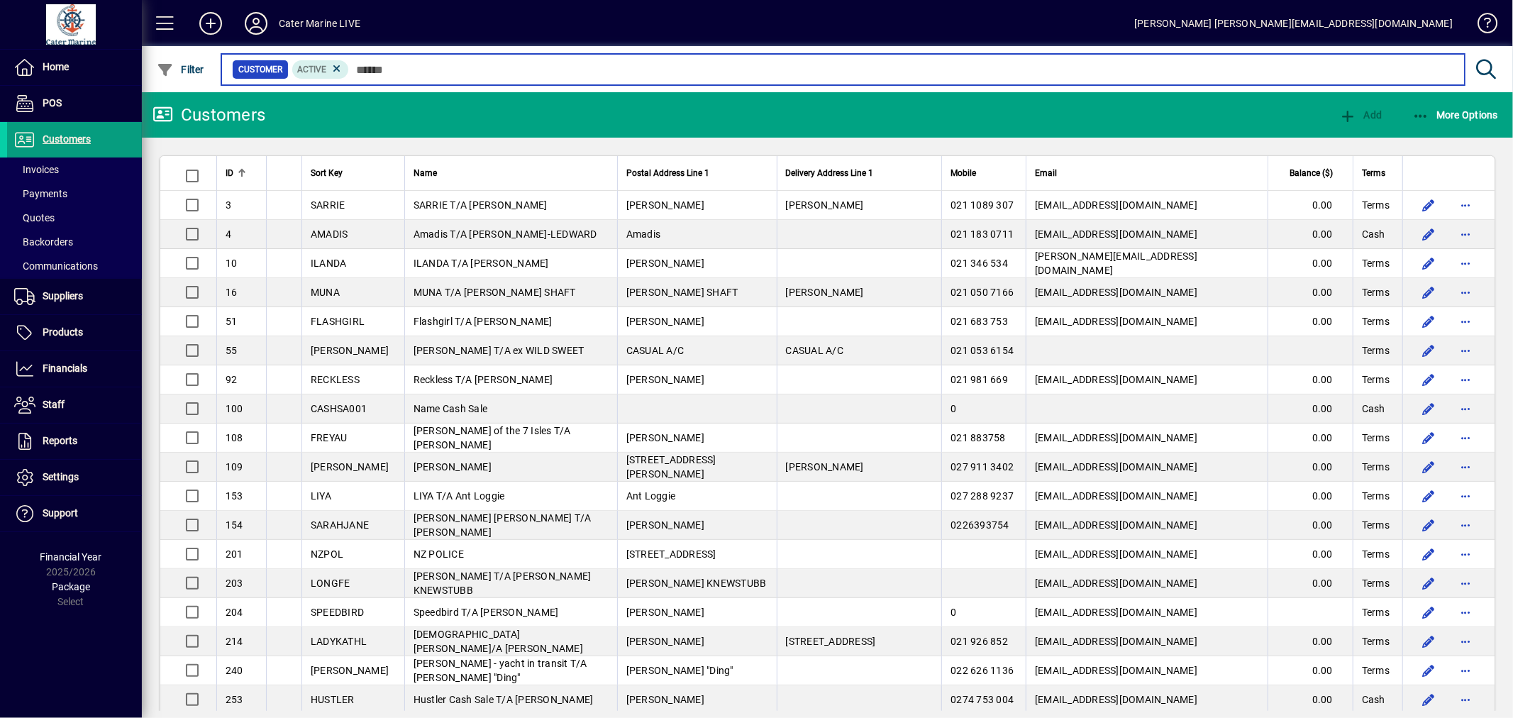
click at [419, 68] on input "text" at bounding box center [901, 70] width 1104 height 20
type input "***"
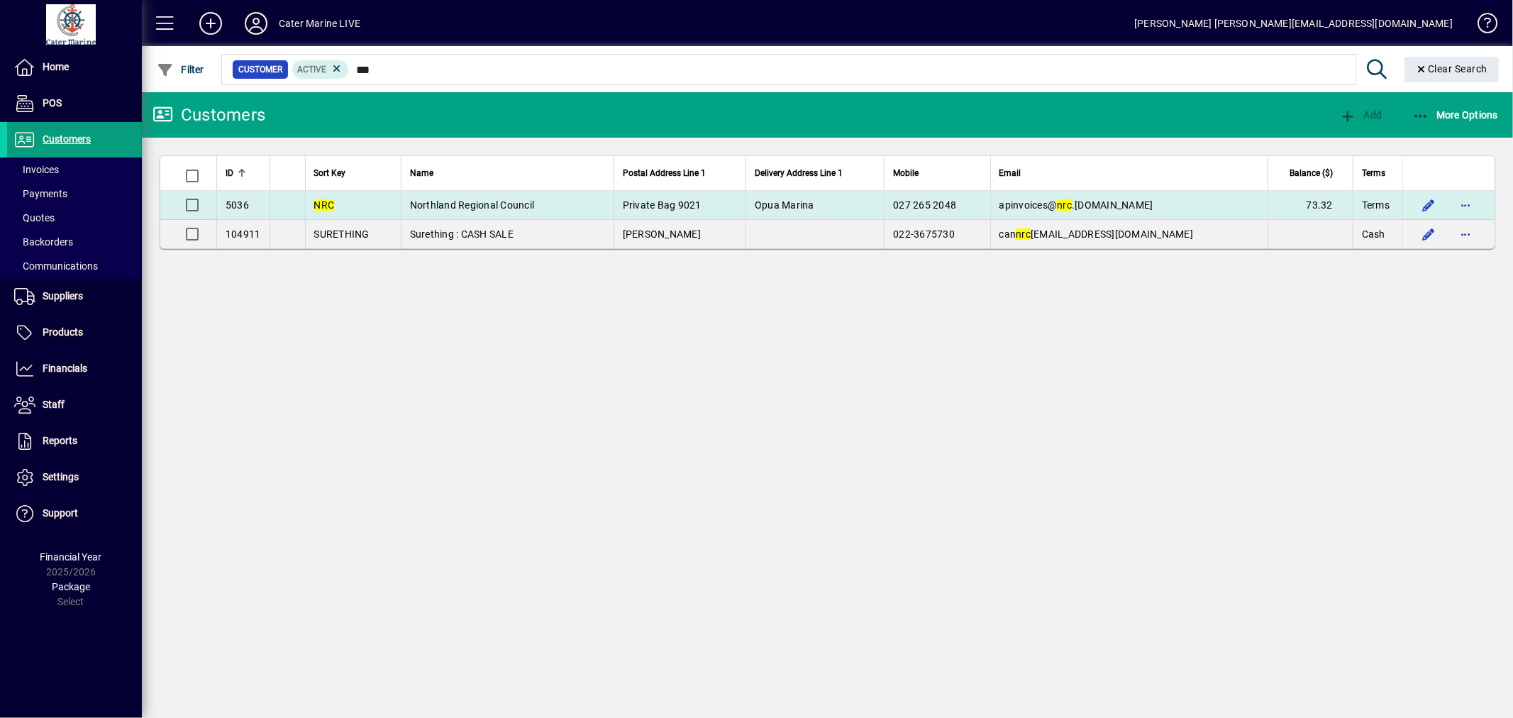
click at [745, 196] on td "Private Bag 9021" at bounding box center [679, 205] width 132 height 29
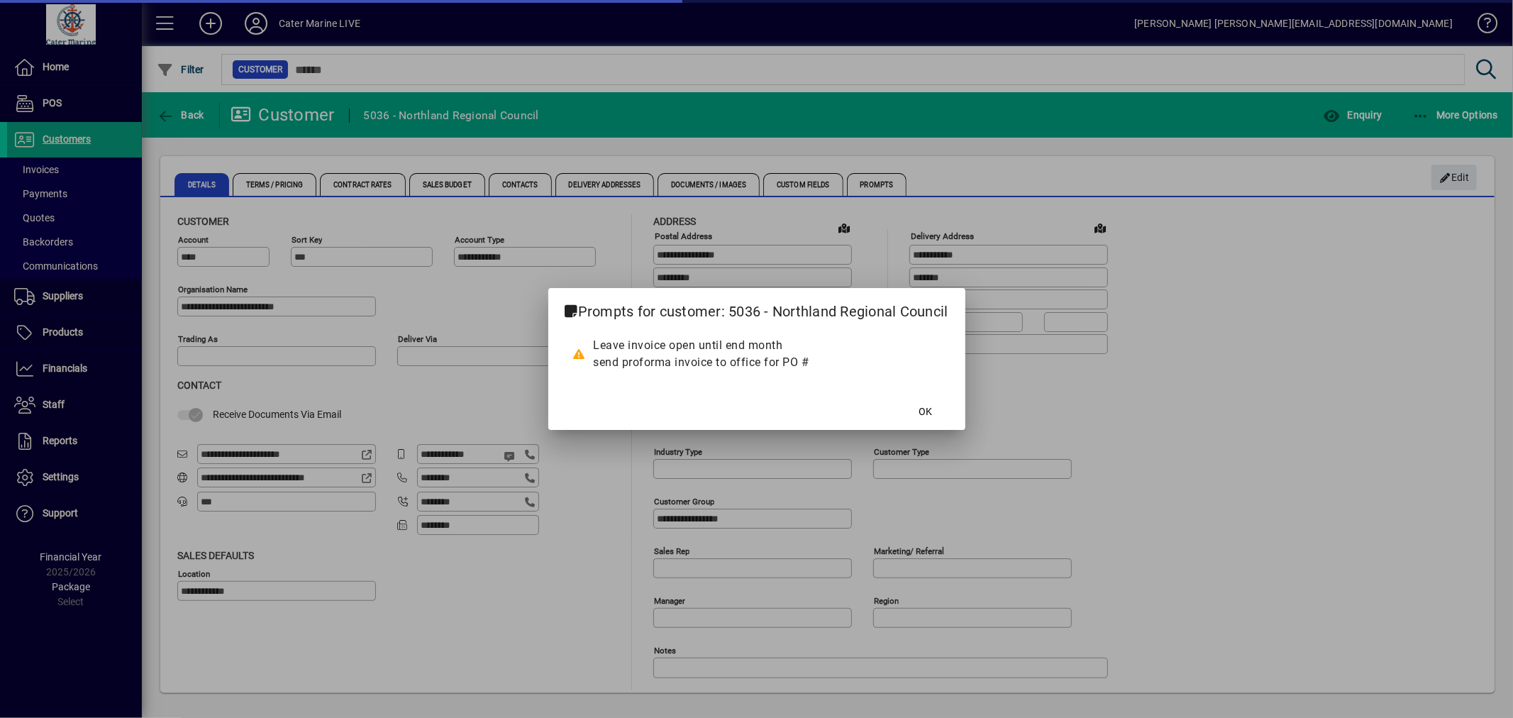
type input "**********"
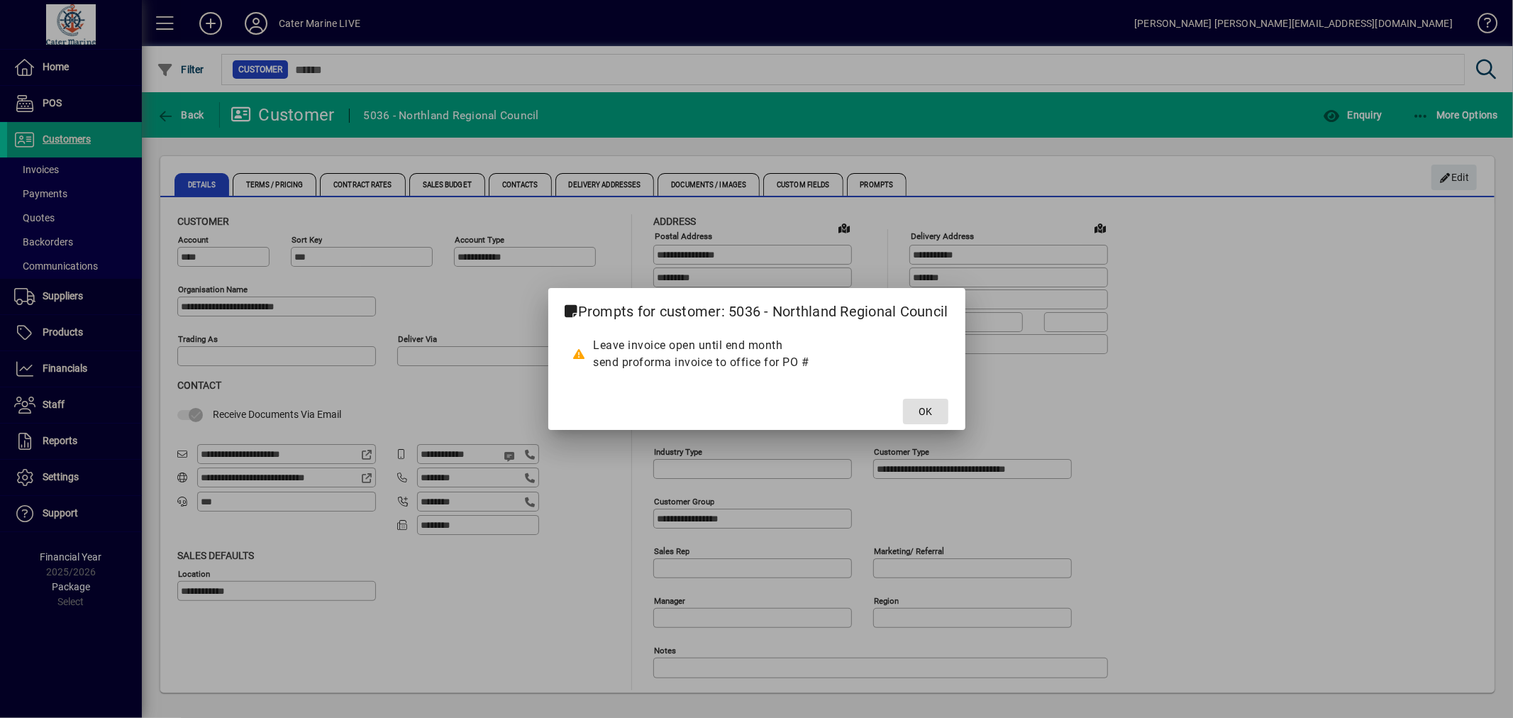
click at [933, 416] on span at bounding box center [925, 411] width 45 height 34
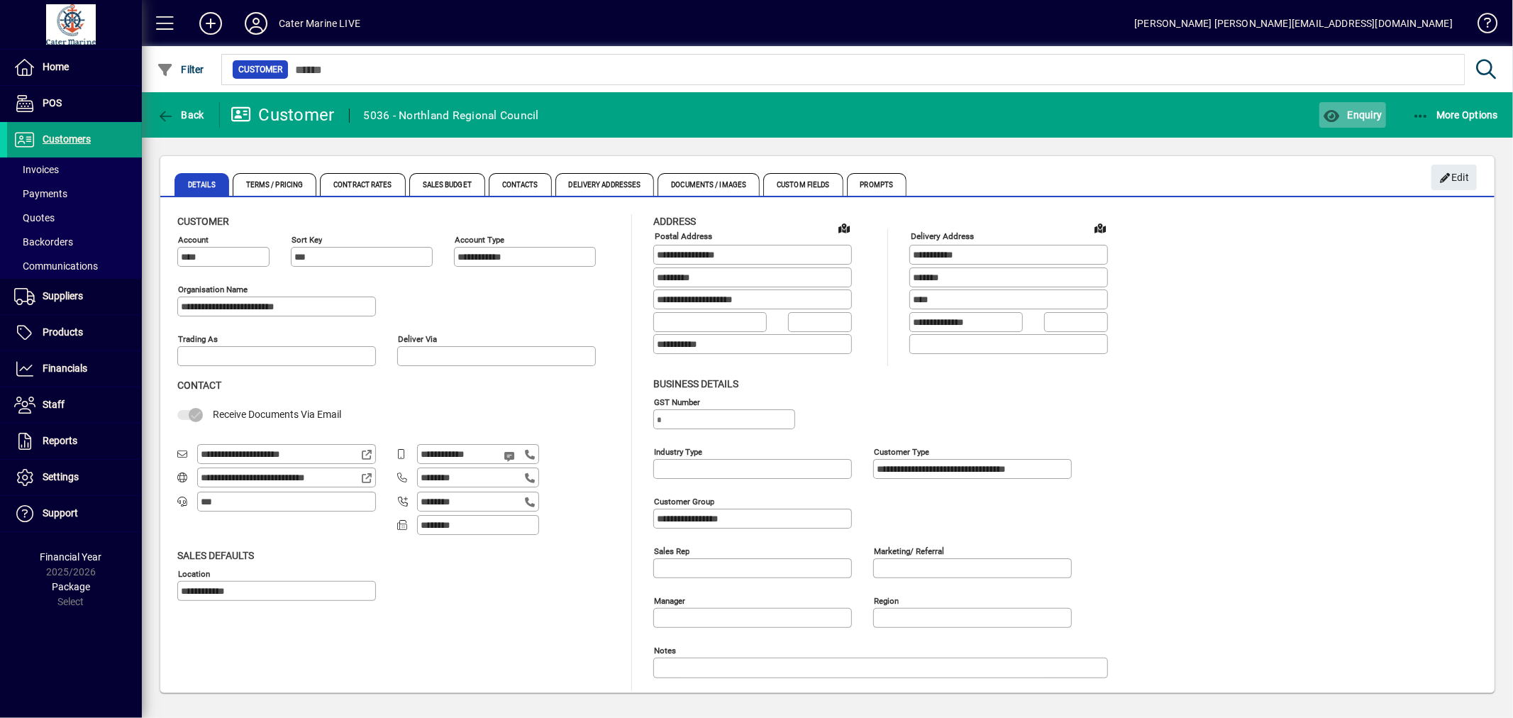
click at [1351, 116] on span "Enquiry" at bounding box center [1352, 114] width 59 height 11
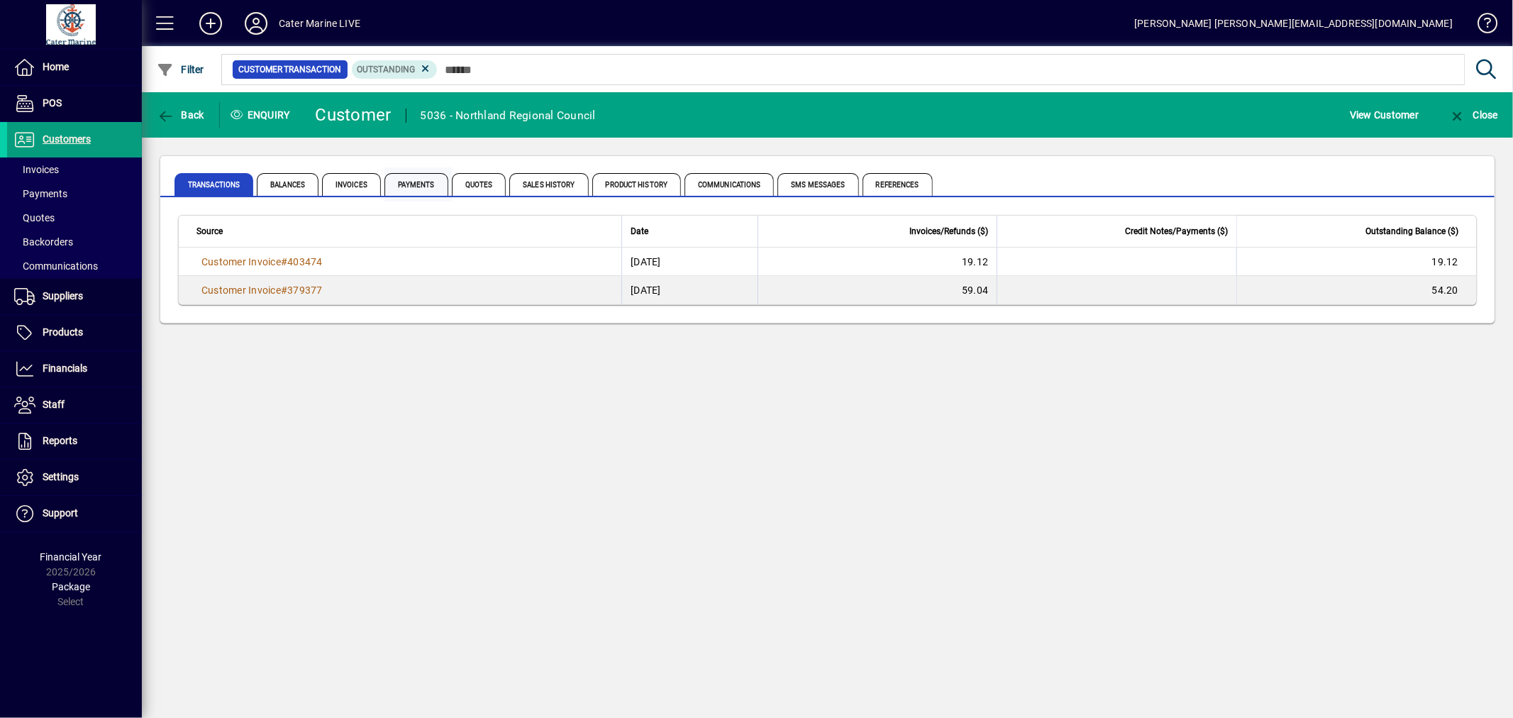
click at [409, 177] on span "Payments" at bounding box center [416, 184] width 64 height 23
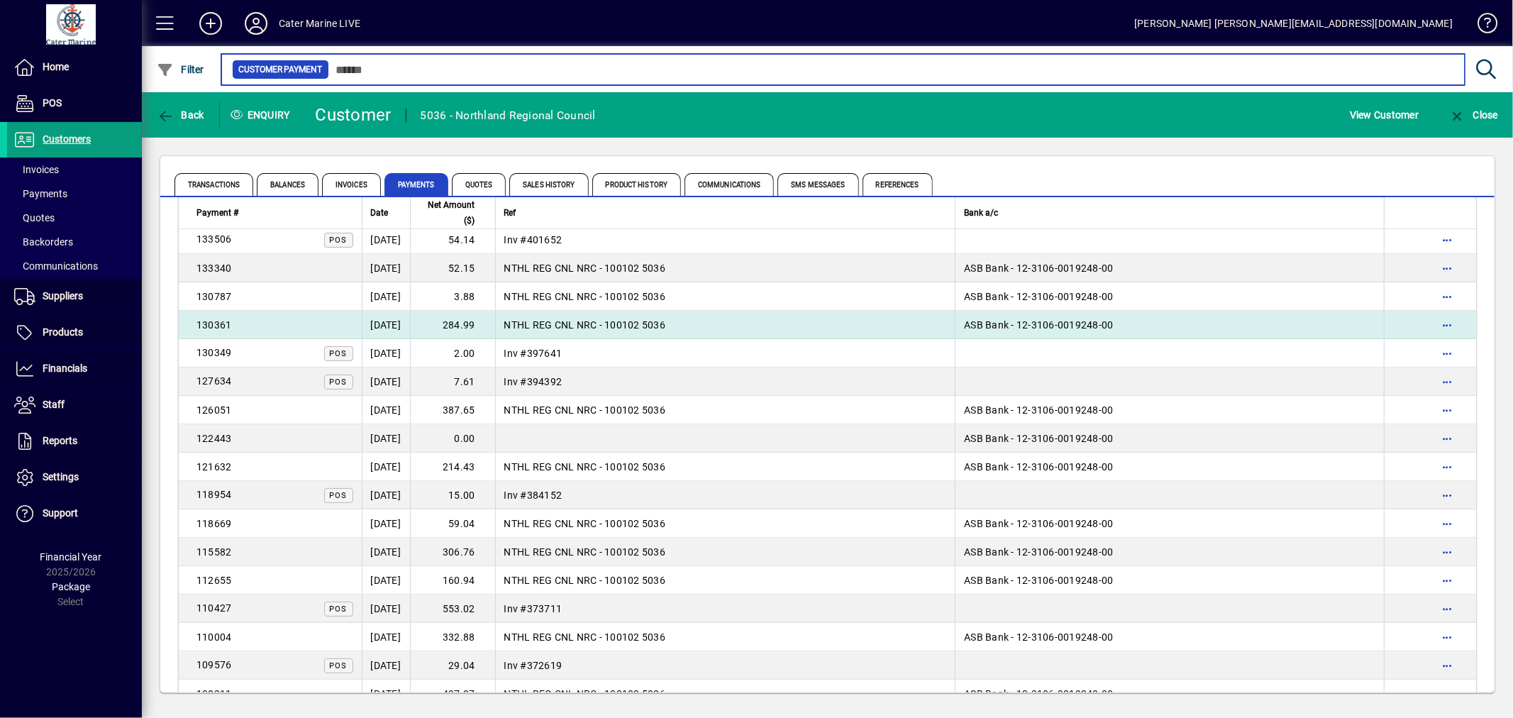
scroll to position [157, 0]
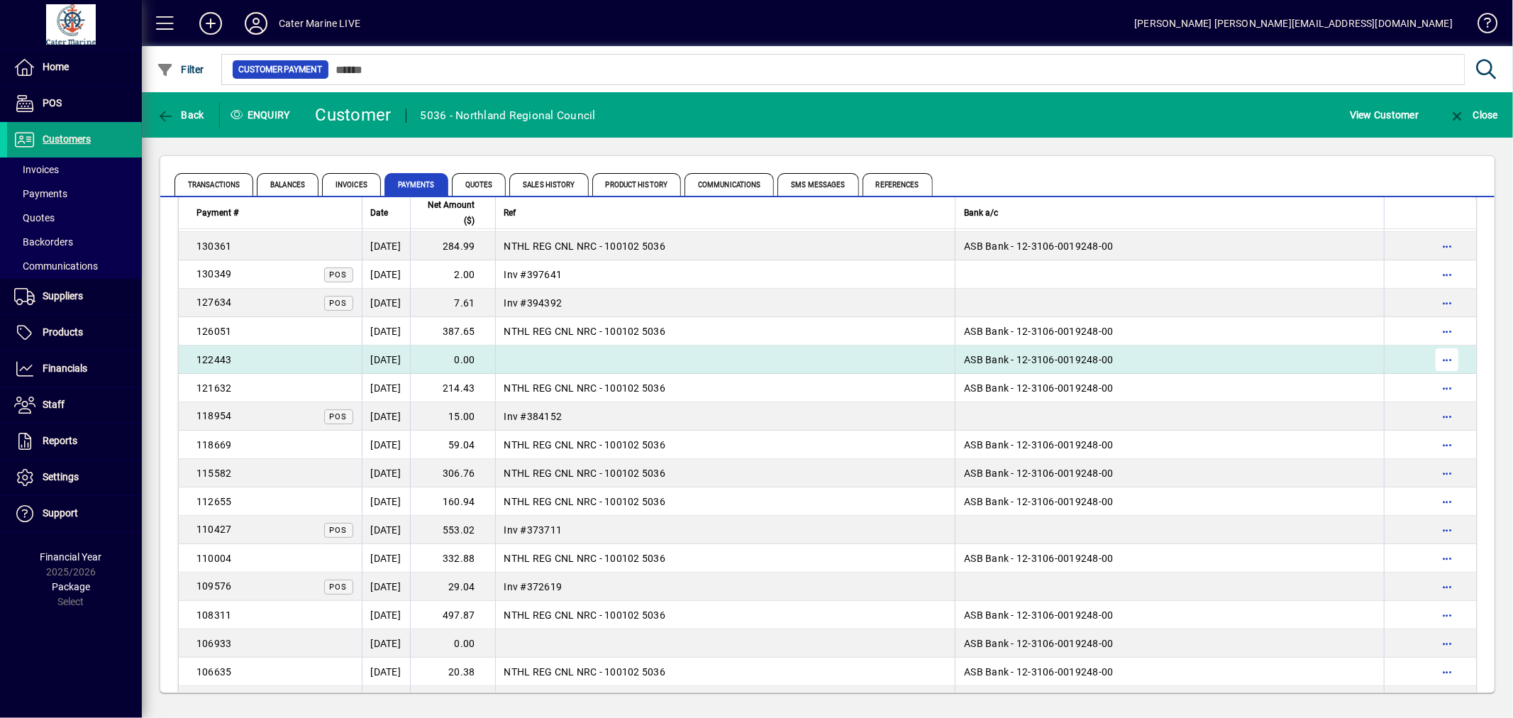
click at [1448, 357] on span "button" at bounding box center [1447, 360] width 34 height 34
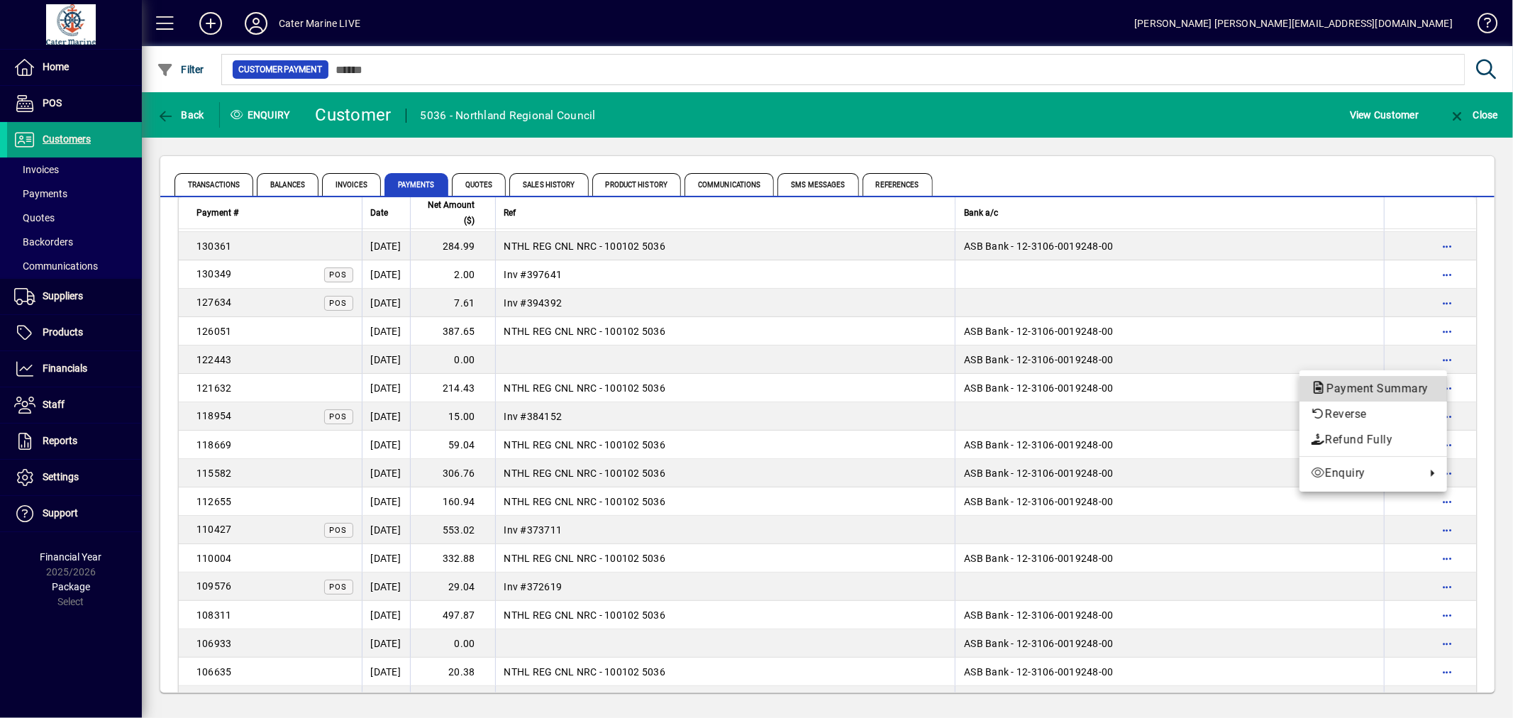
click at [1350, 387] on span "Payment Summary" at bounding box center [1373, 388] width 125 height 13
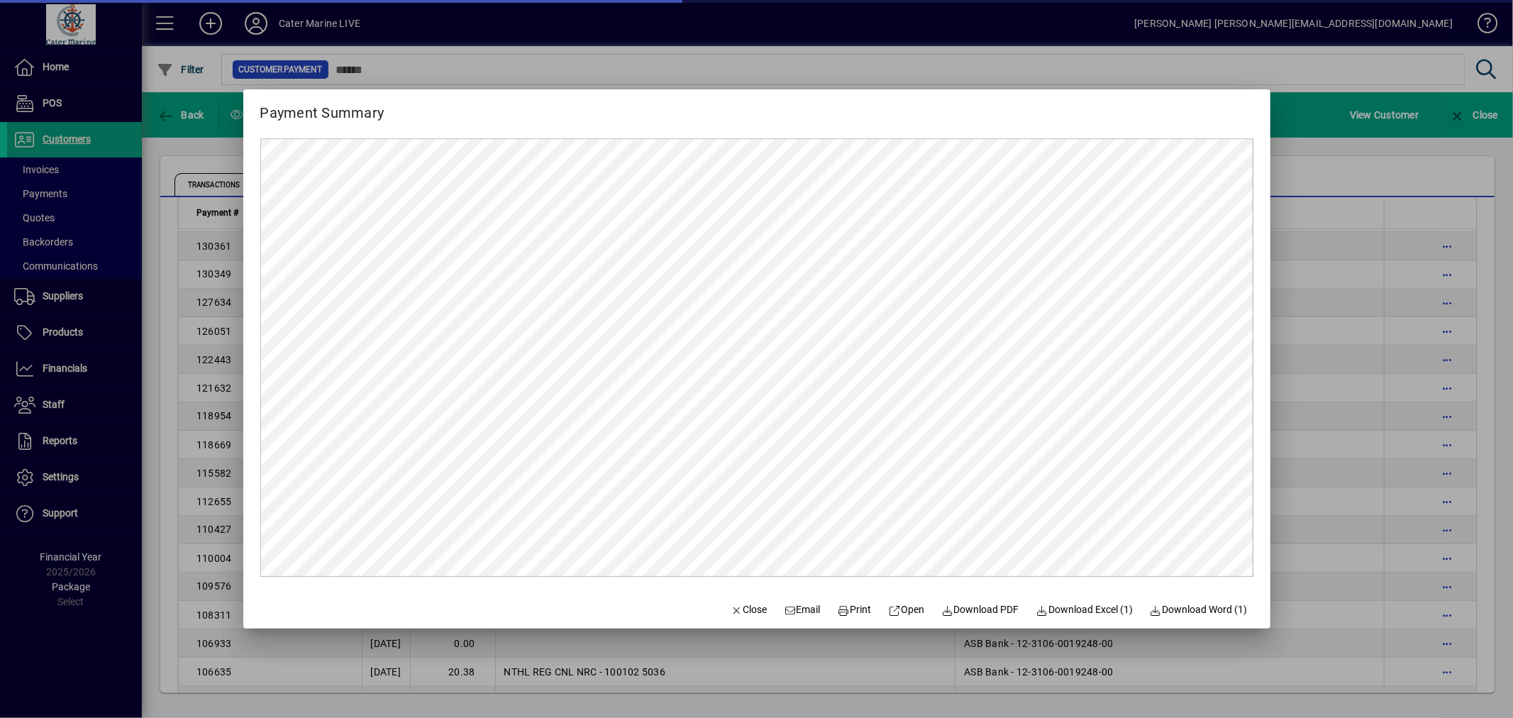
scroll to position [0, 0]
click at [1291, 191] on div at bounding box center [756, 359] width 1513 height 718
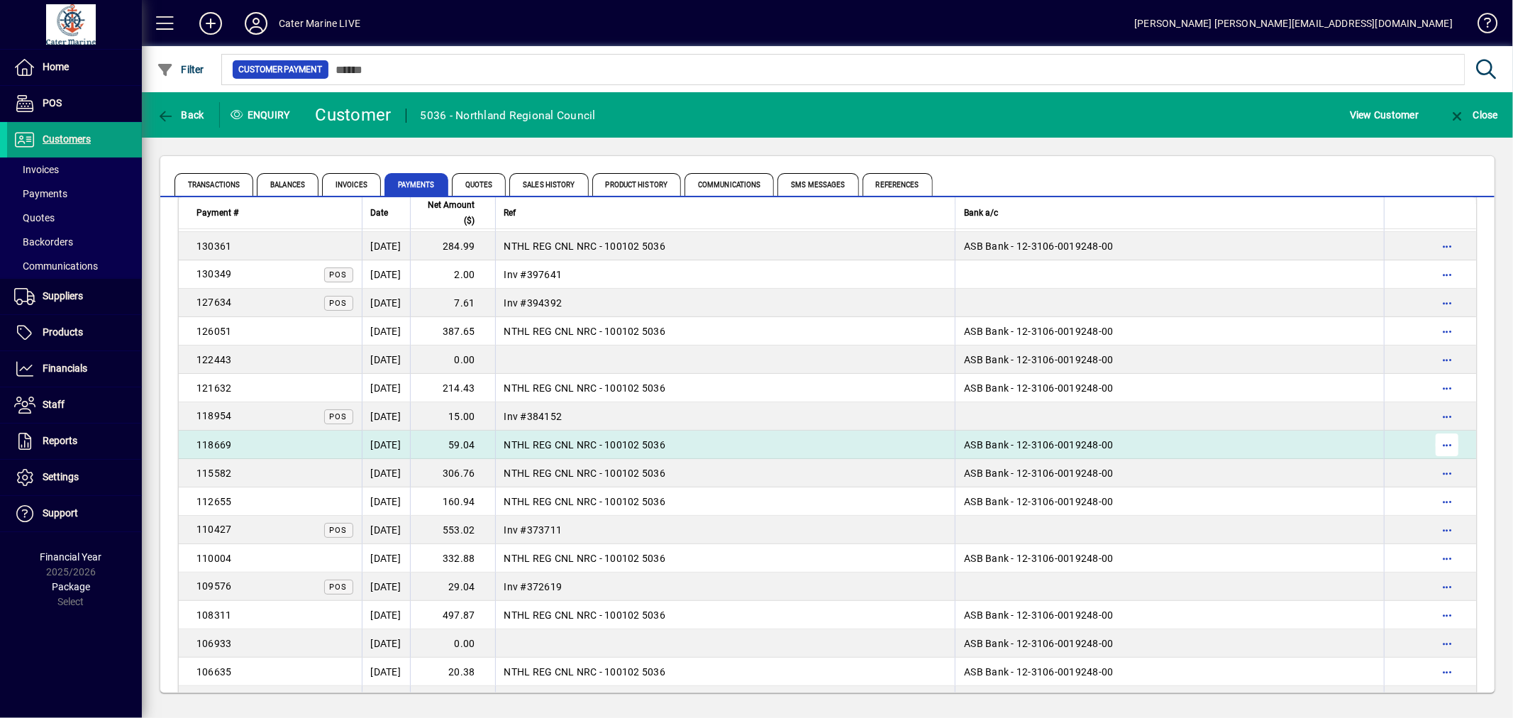
click at [1438, 445] on span "button" at bounding box center [1447, 445] width 34 height 34
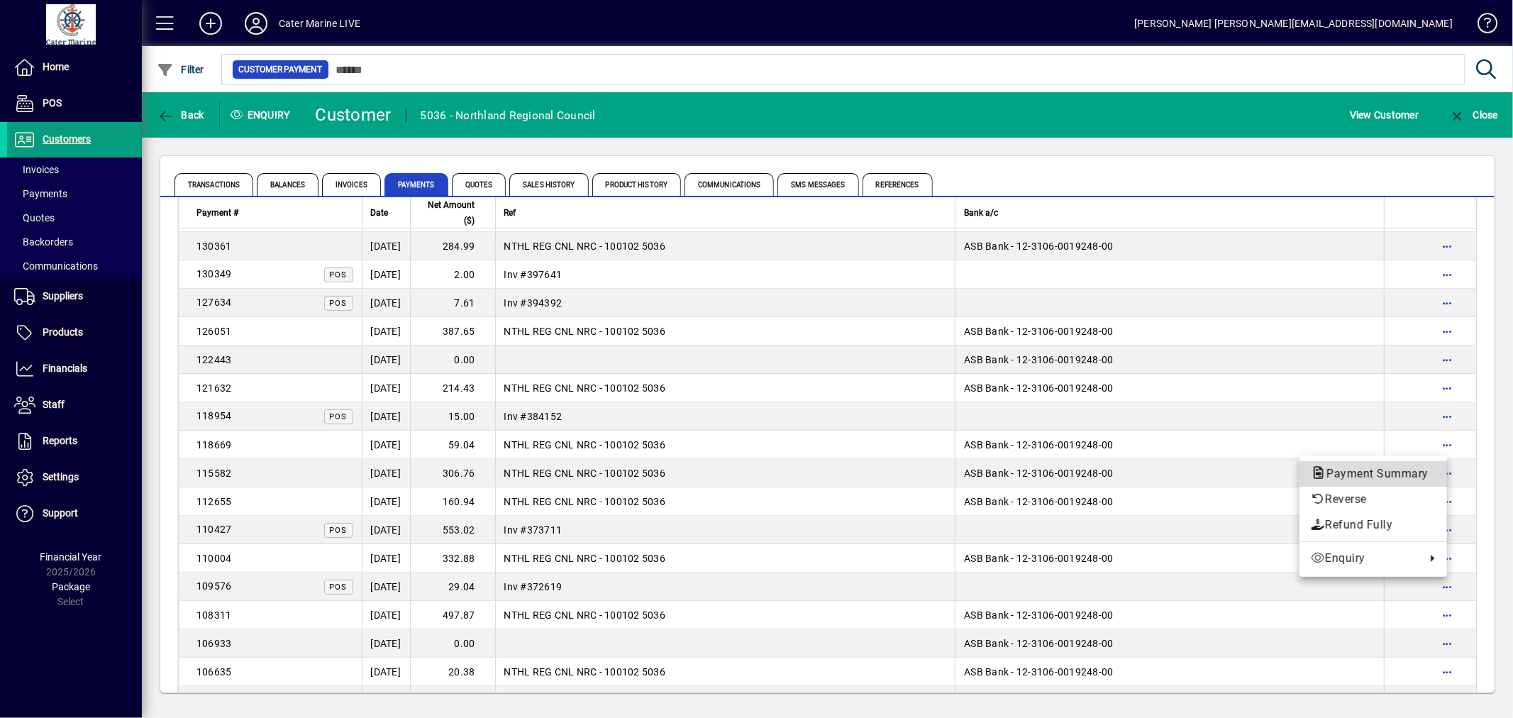
click at [1359, 469] on span "Payment Summary" at bounding box center [1373, 473] width 125 height 13
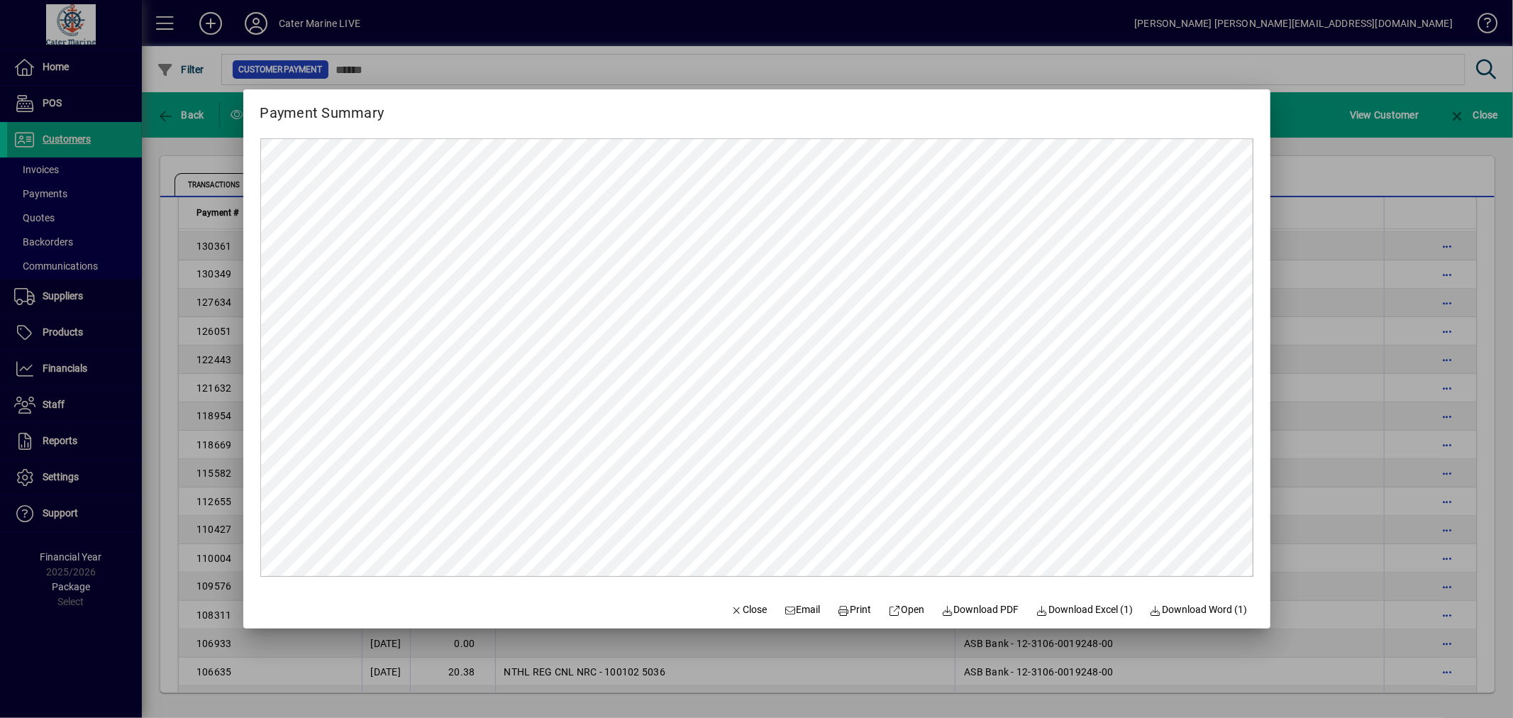
click at [1328, 166] on div at bounding box center [756, 359] width 1513 height 718
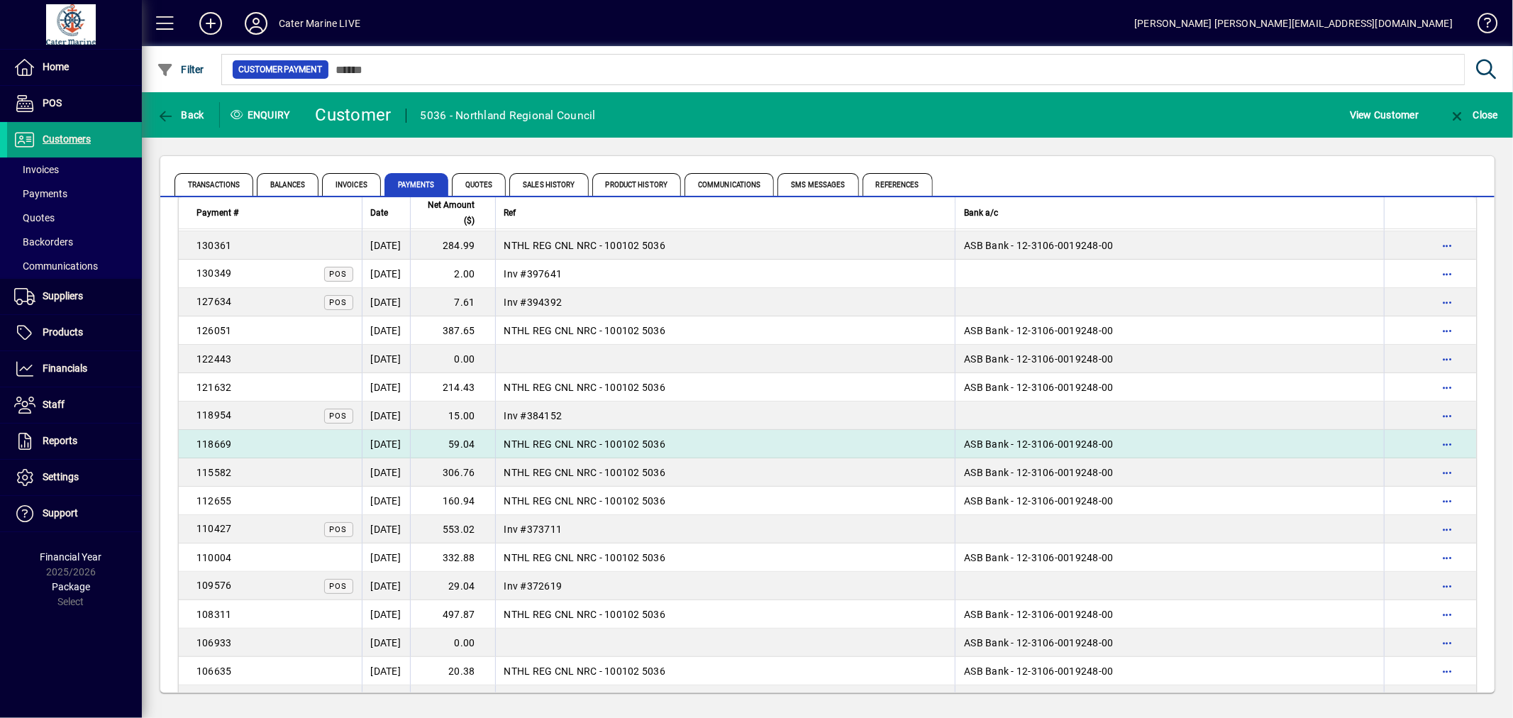
scroll to position [236, 0]
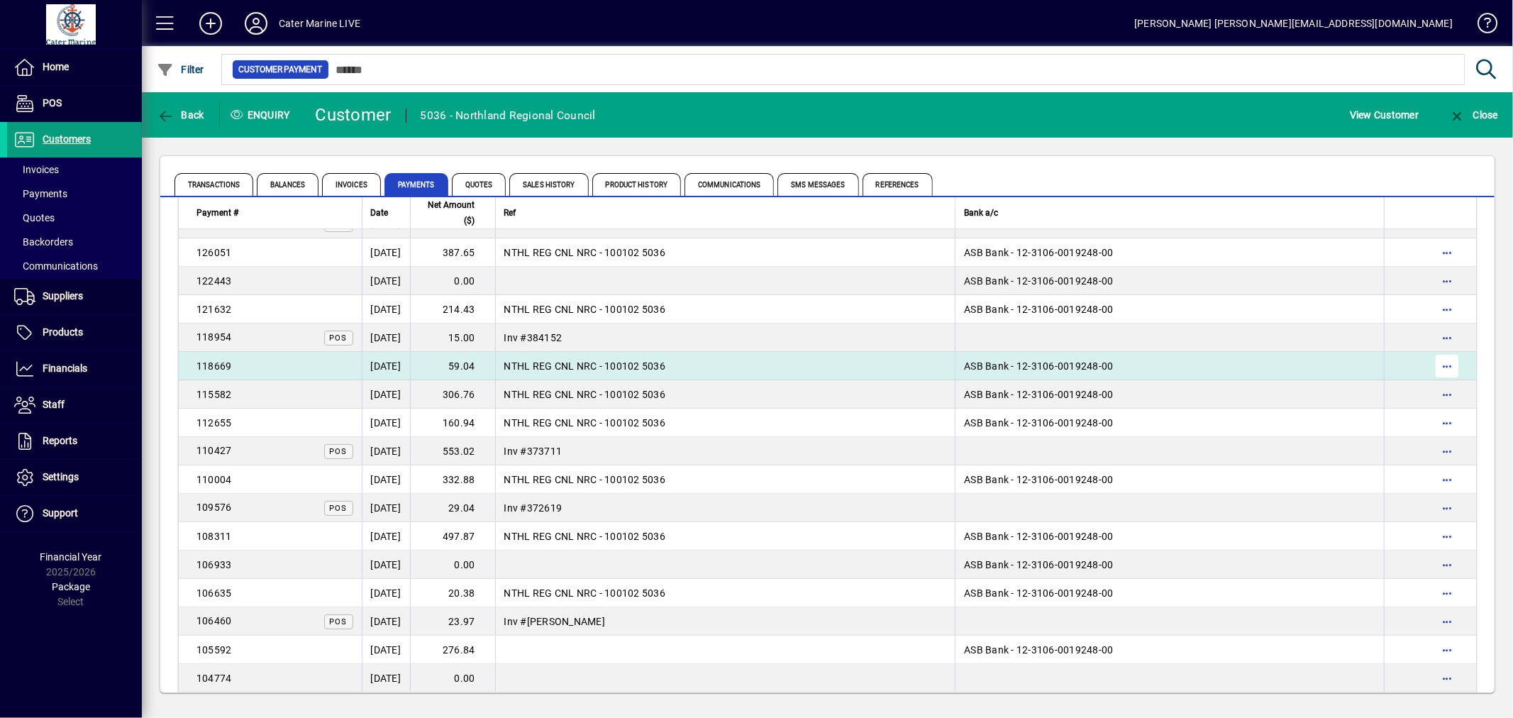
click at [1430, 364] on span "button" at bounding box center [1447, 366] width 34 height 34
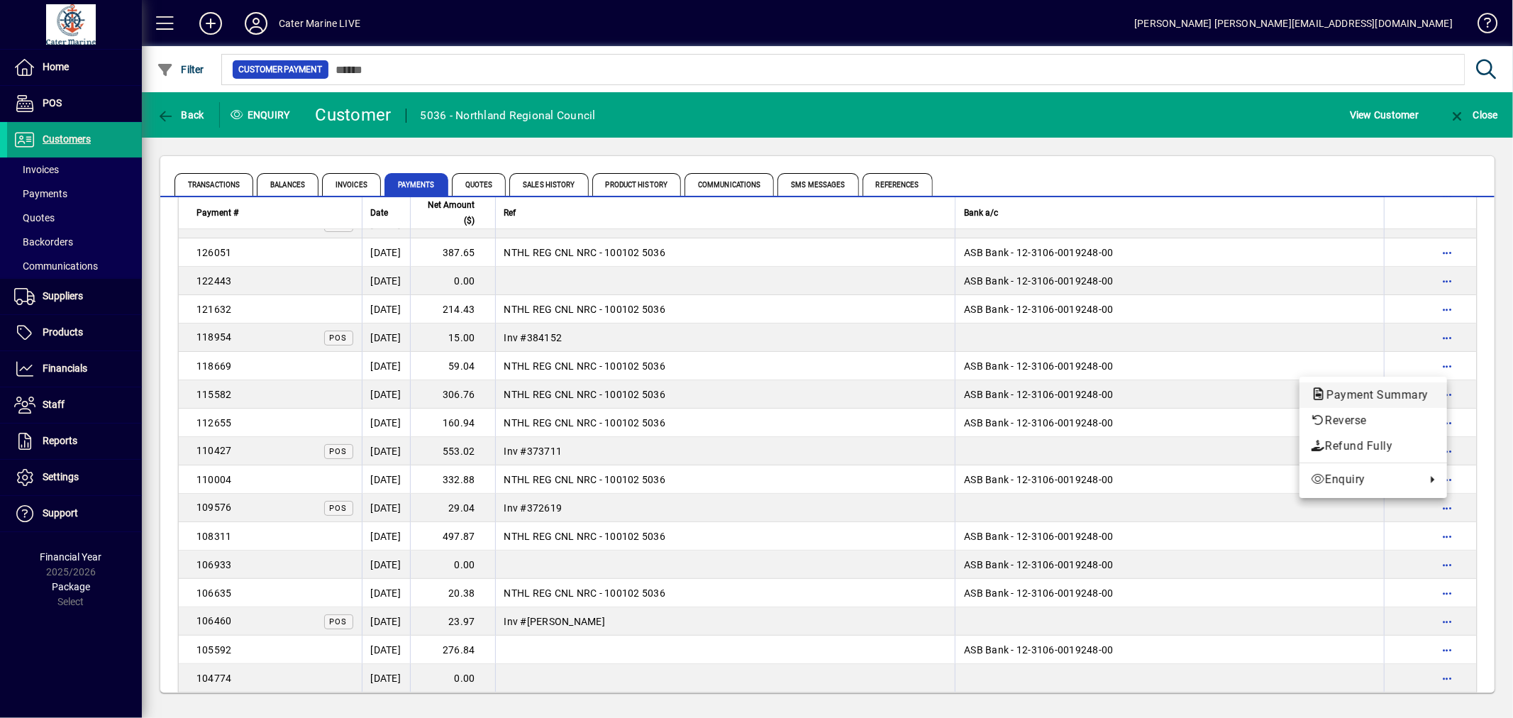
click at [1379, 392] on span "Payment Summary" at bounding box center [1373, 394] width 125 height 13
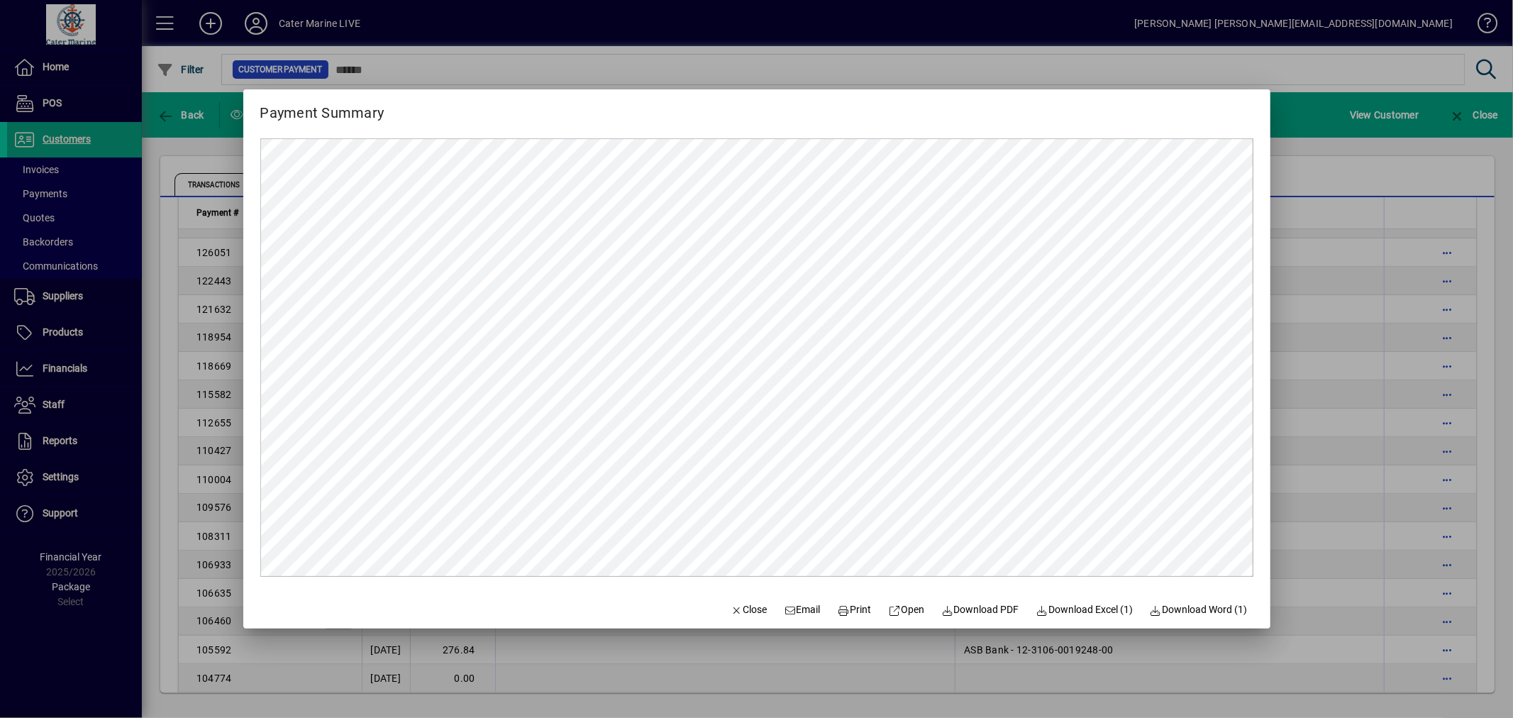
scroll to position [0, 0]
click at [1321, 187] on div at bounding box center [756, 359] width 1513 height 718
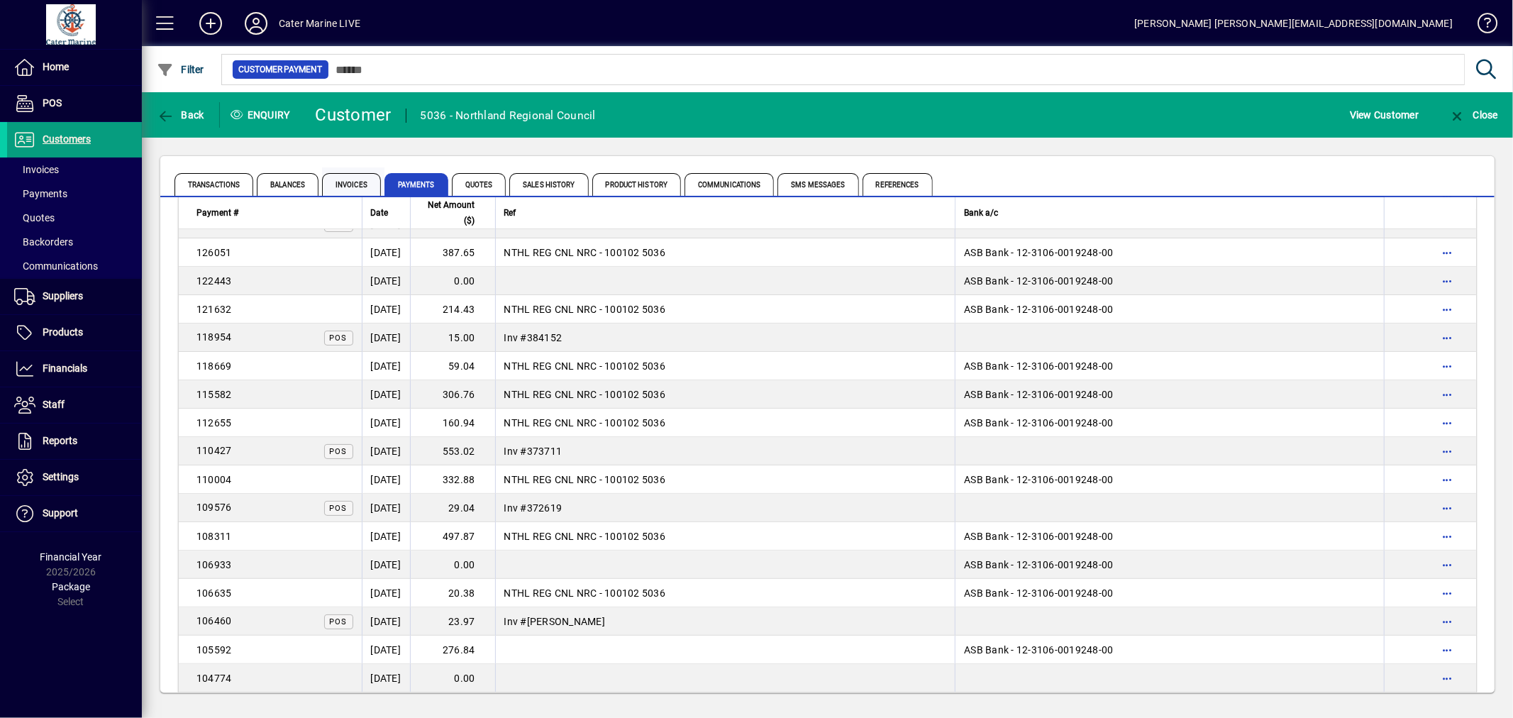
click at [340, 180] on span "Invoices" at bounding box center [351, 184] width 59 height 23
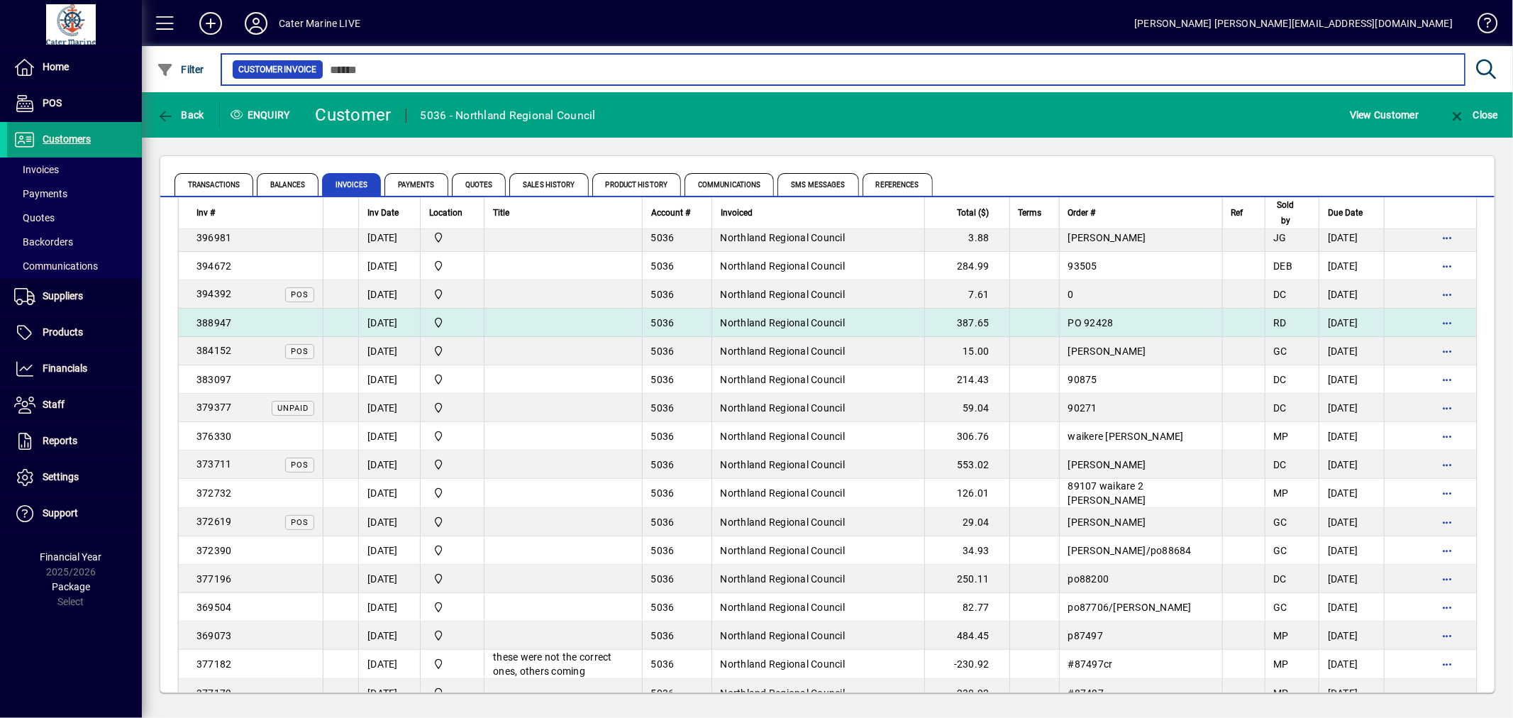
scroll to position [236, 0]
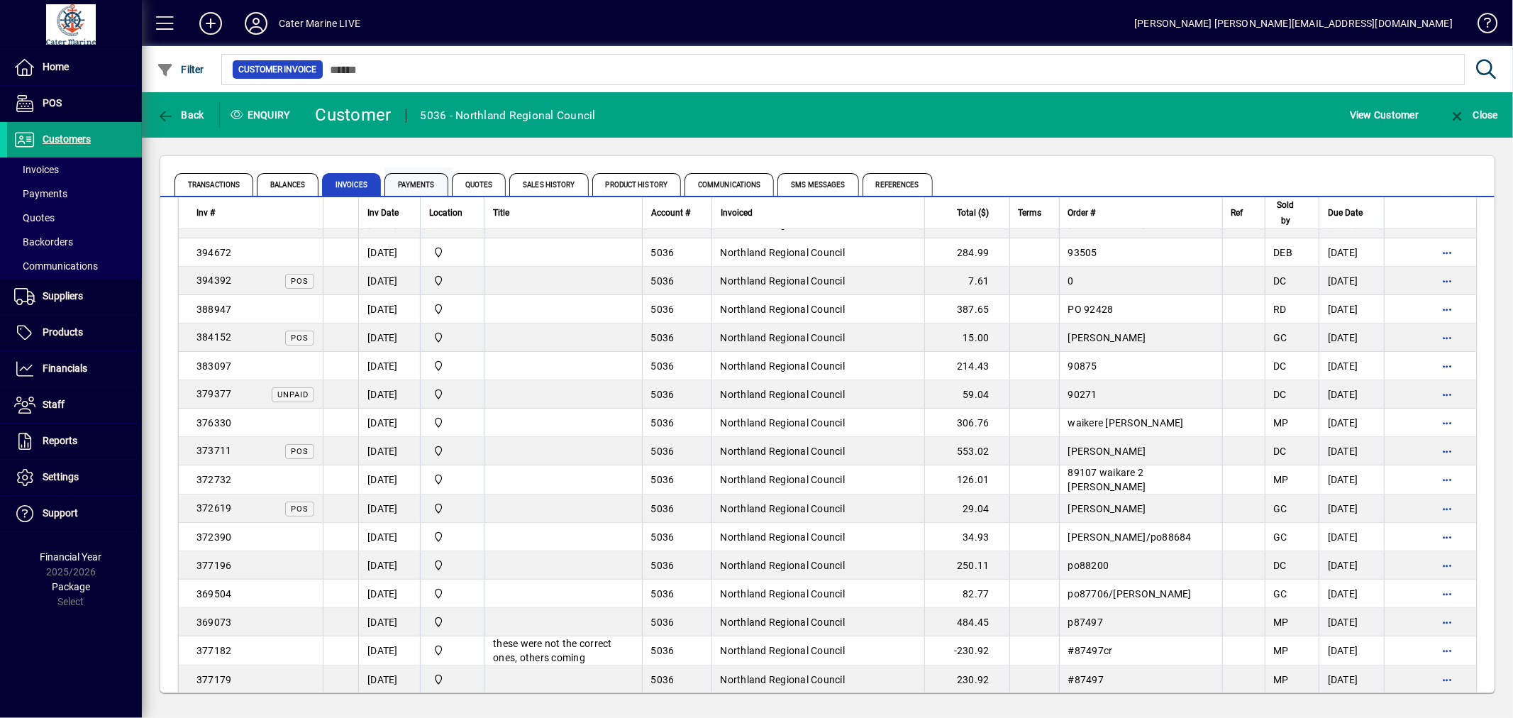
click at [408, 180] on span "Payments" at bounding box center [416, 184] width 64 height 23
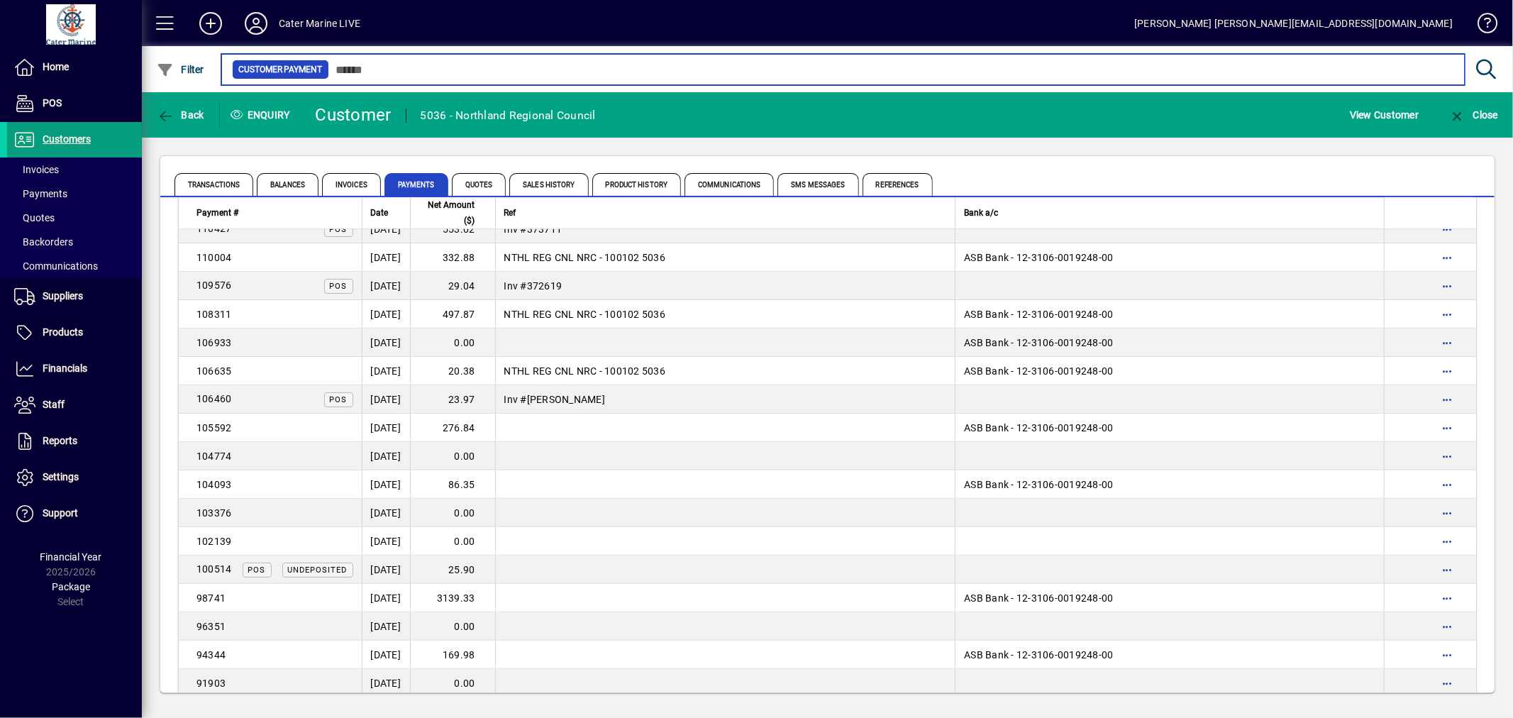
scroll to position [472, 0]
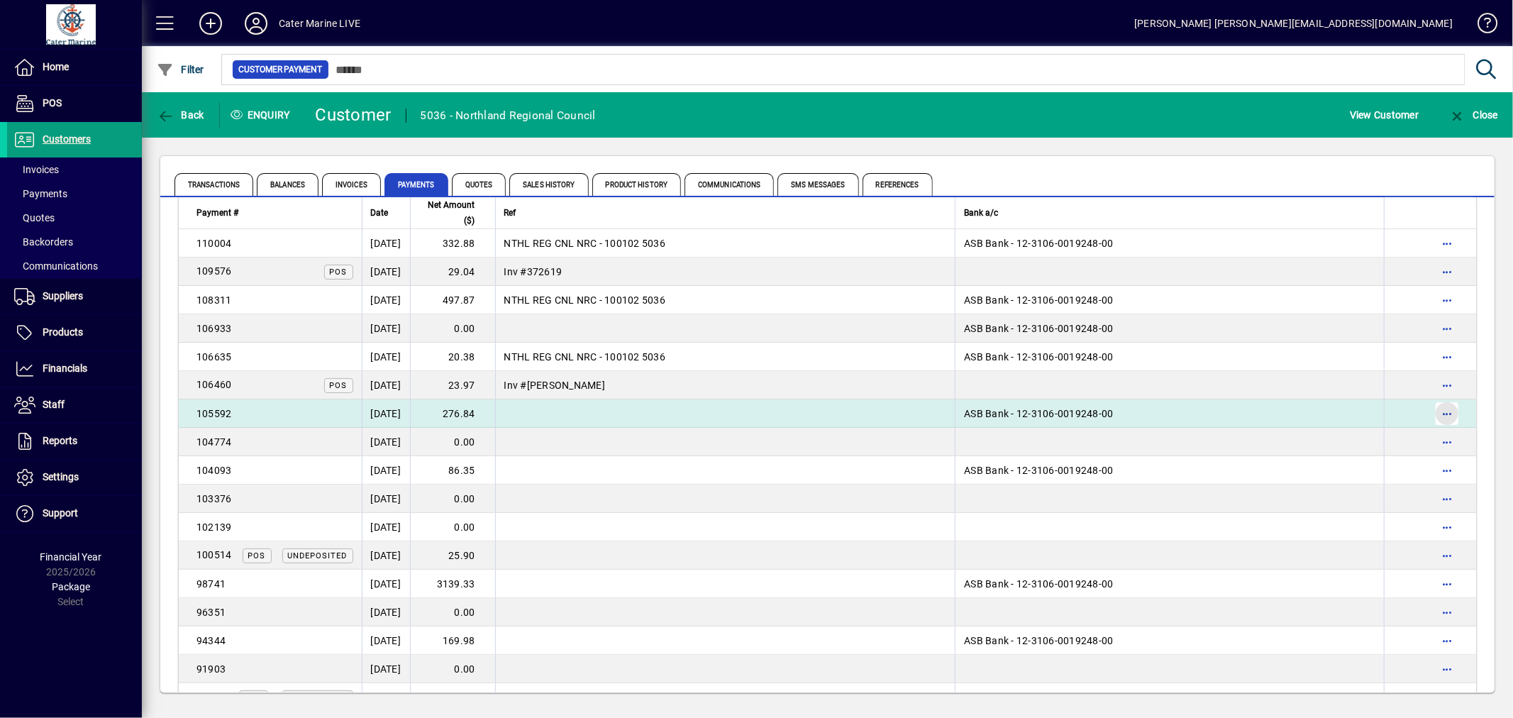
click at [1440, 412] on span "button" at bounding box center [1447, 413] width 34 height 34
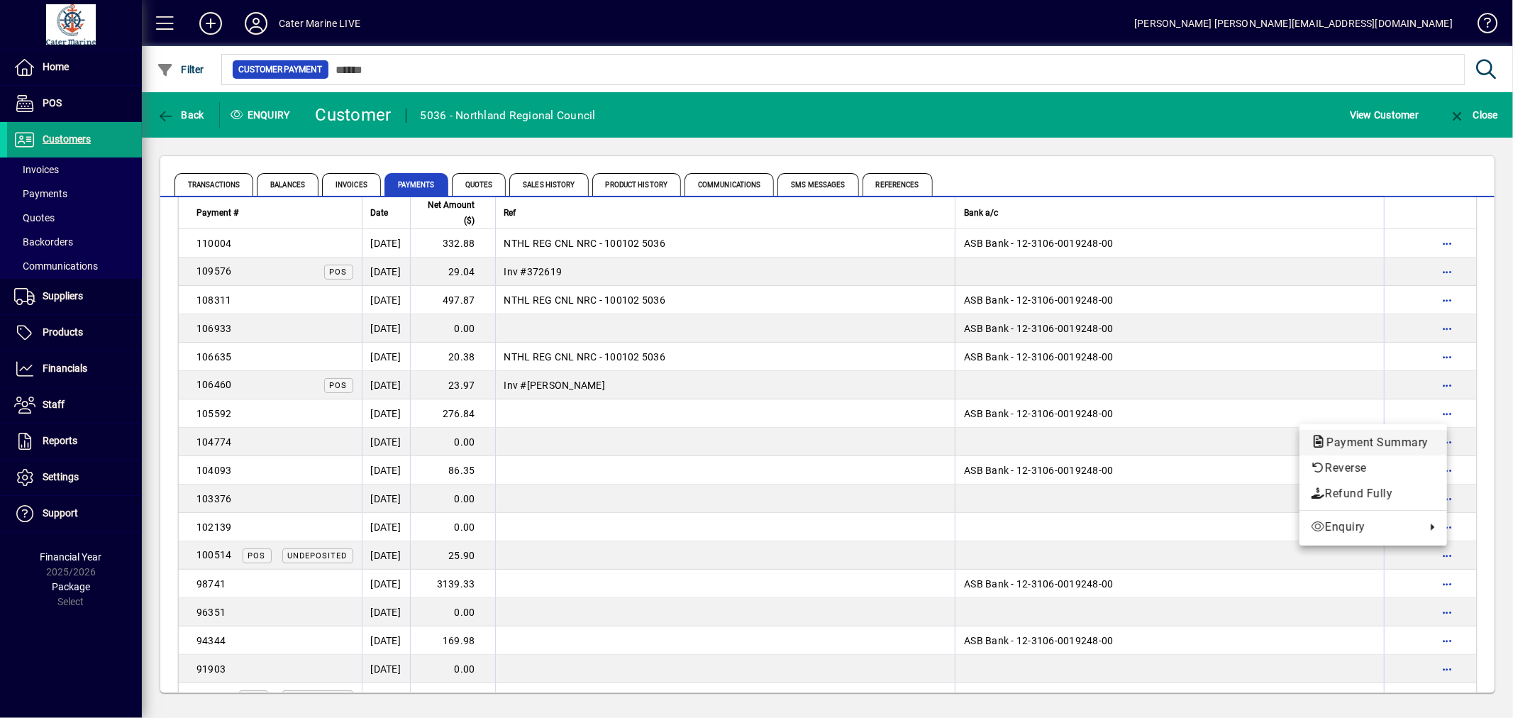
click at [1391, 440] on span "Payment Summary" at bounding box center [1373, 441] width 125 height 13
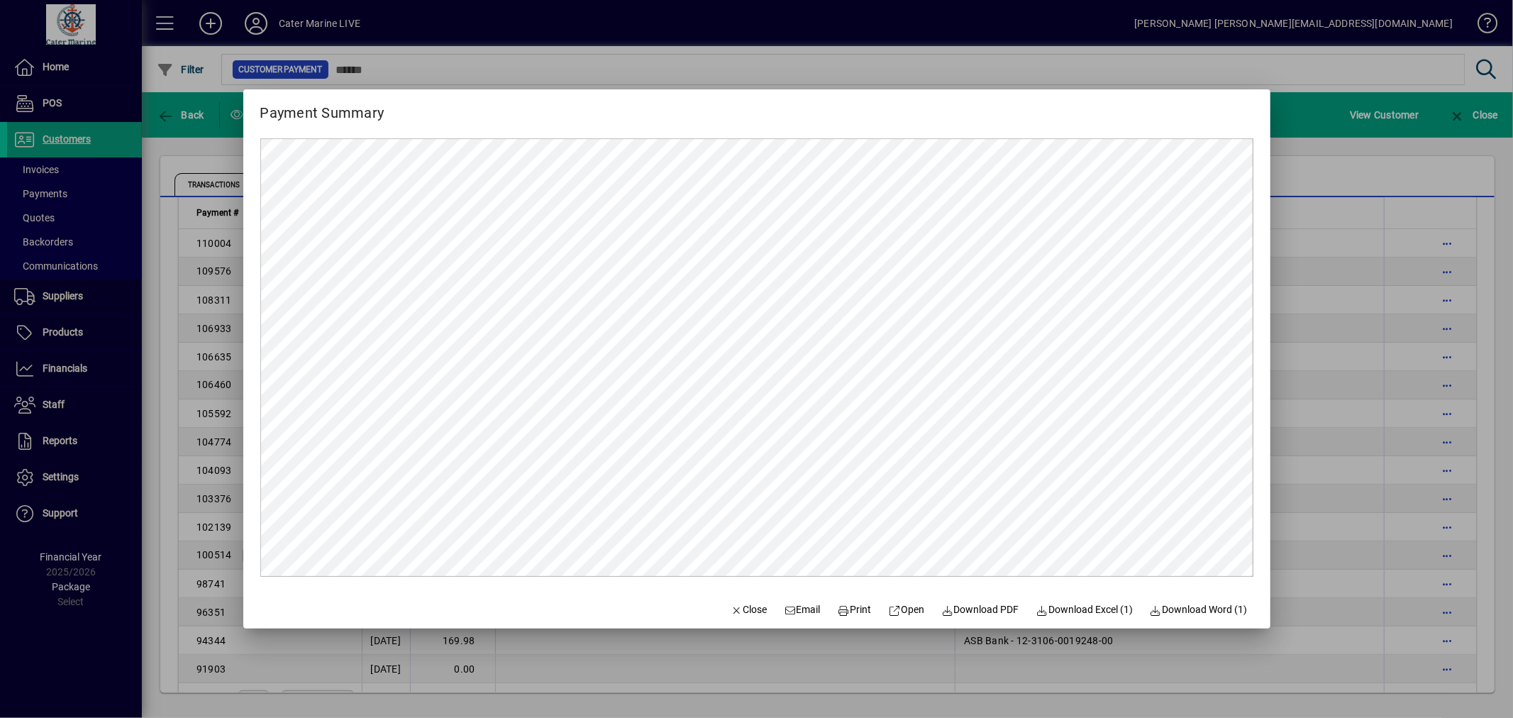
scroll to position [0, 0]
click at [1349, 426] on div at bounding box center [756, 359] width 1513 height 718
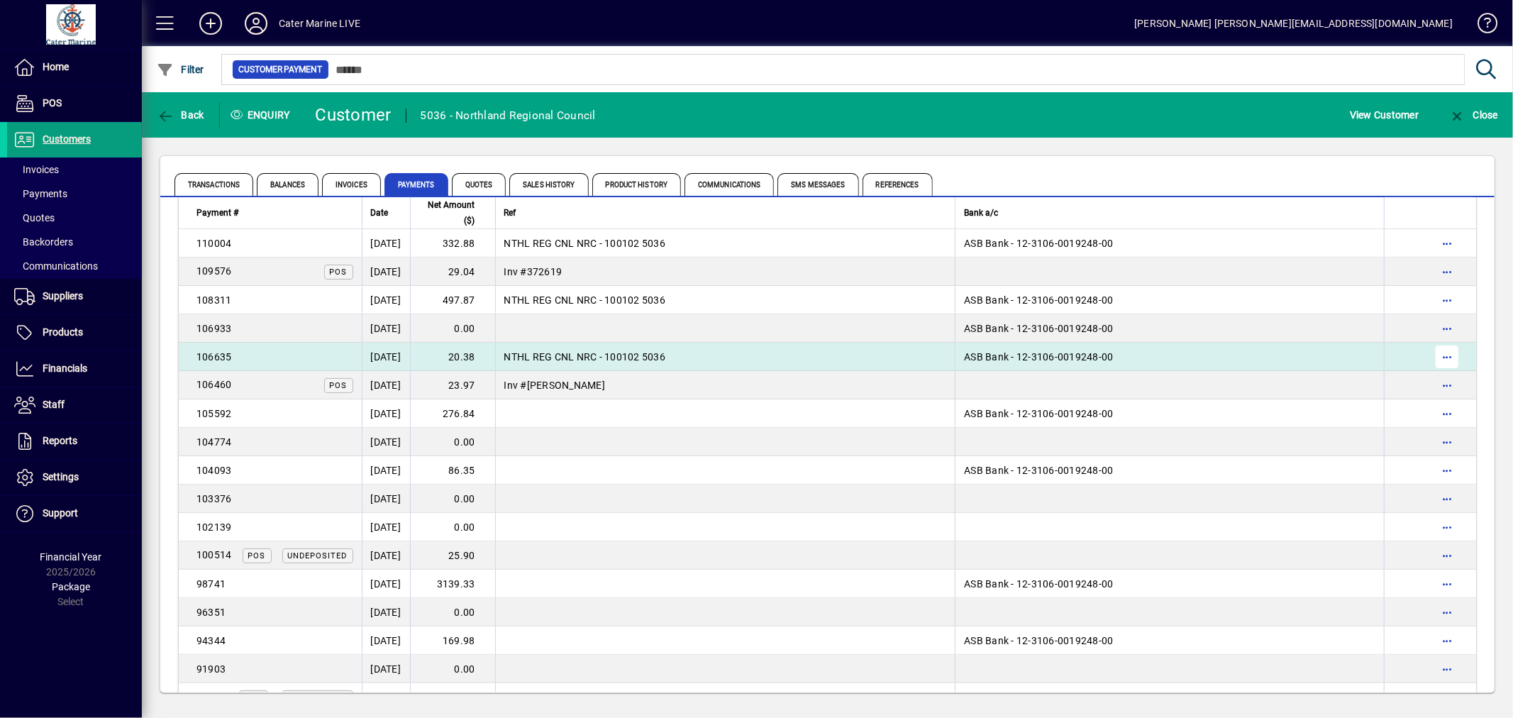
click at [1430, 357] on span "button" at bounding box center [1447, 357] width 34 height 34
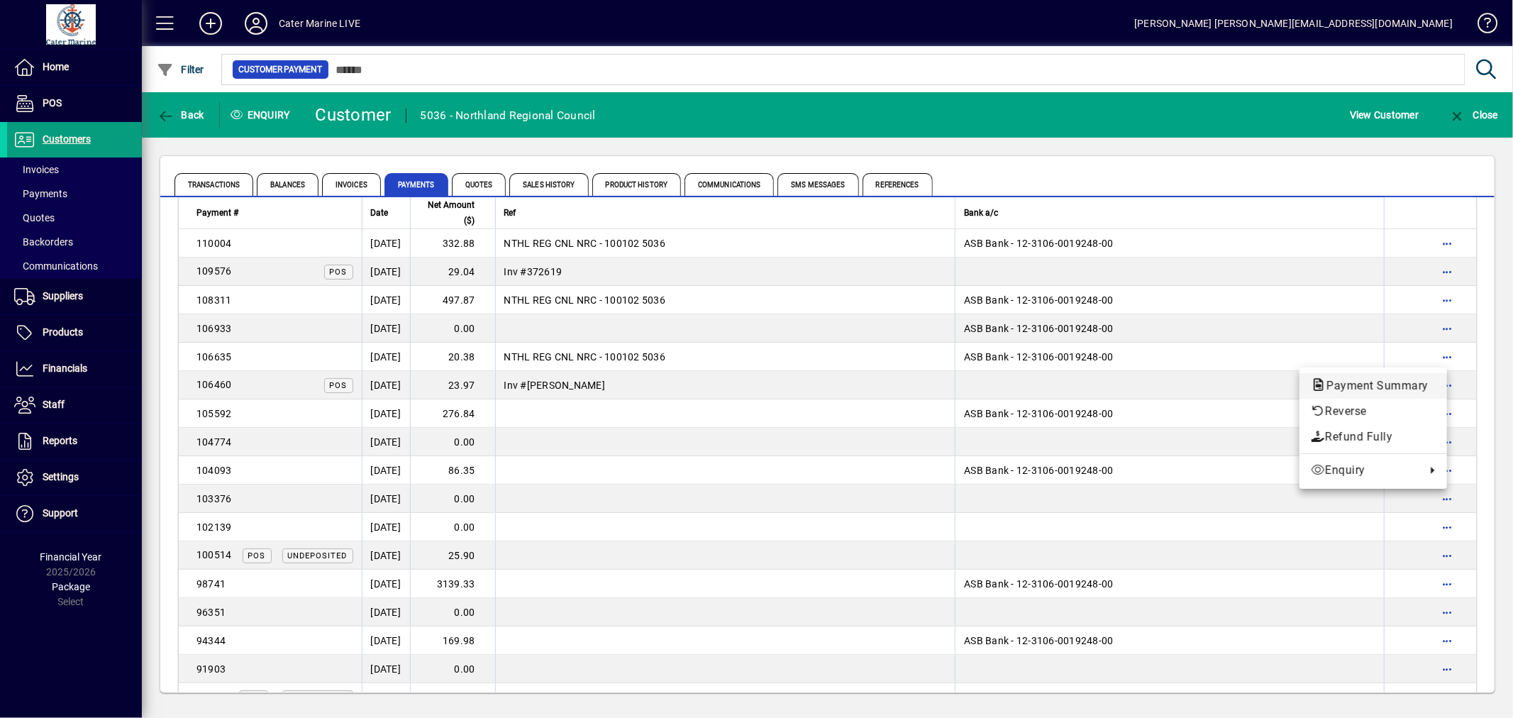
click at [1356, 382] on span "Payment Summary" at bounding box center [1373, 385] width 125 height 13
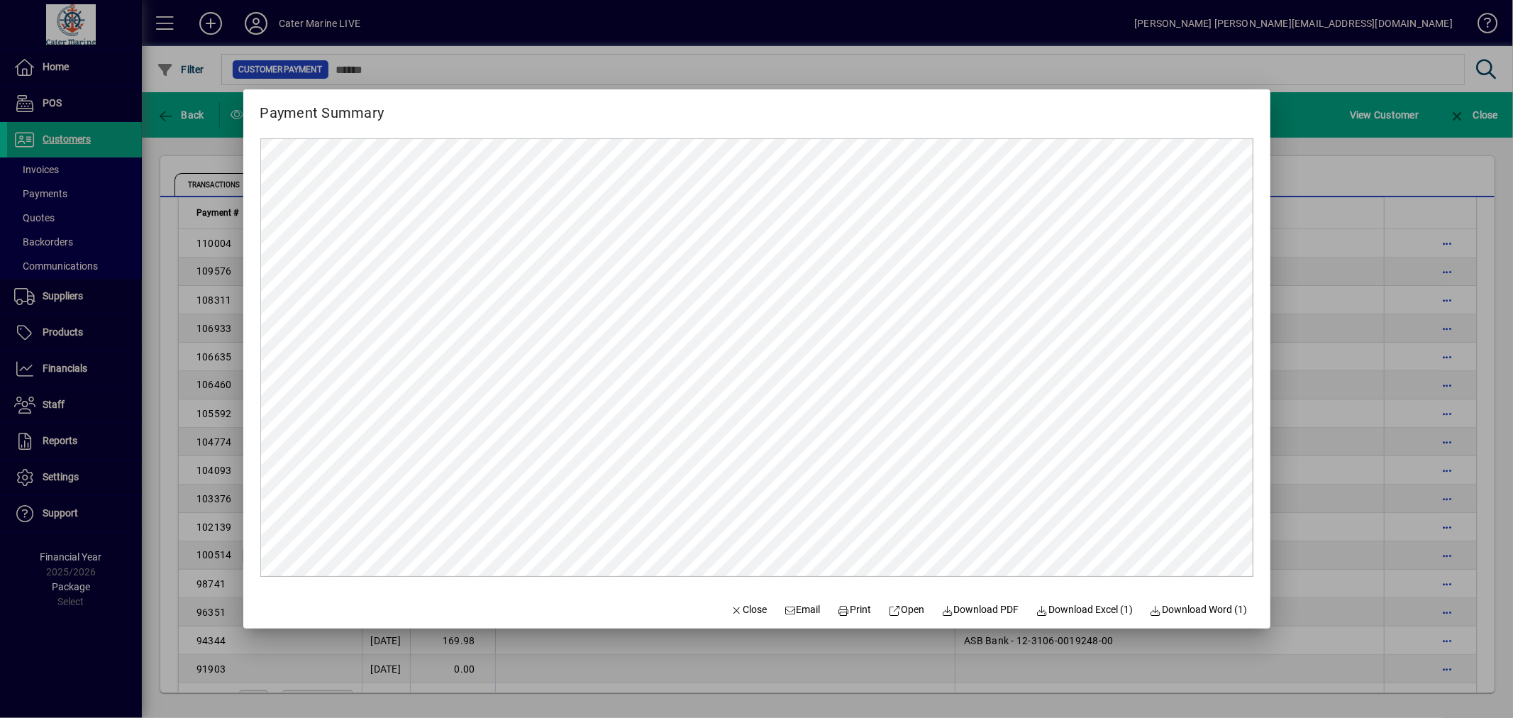
click at [1323, 218] on div at bounding box center [756, 359] width 1513 height 718
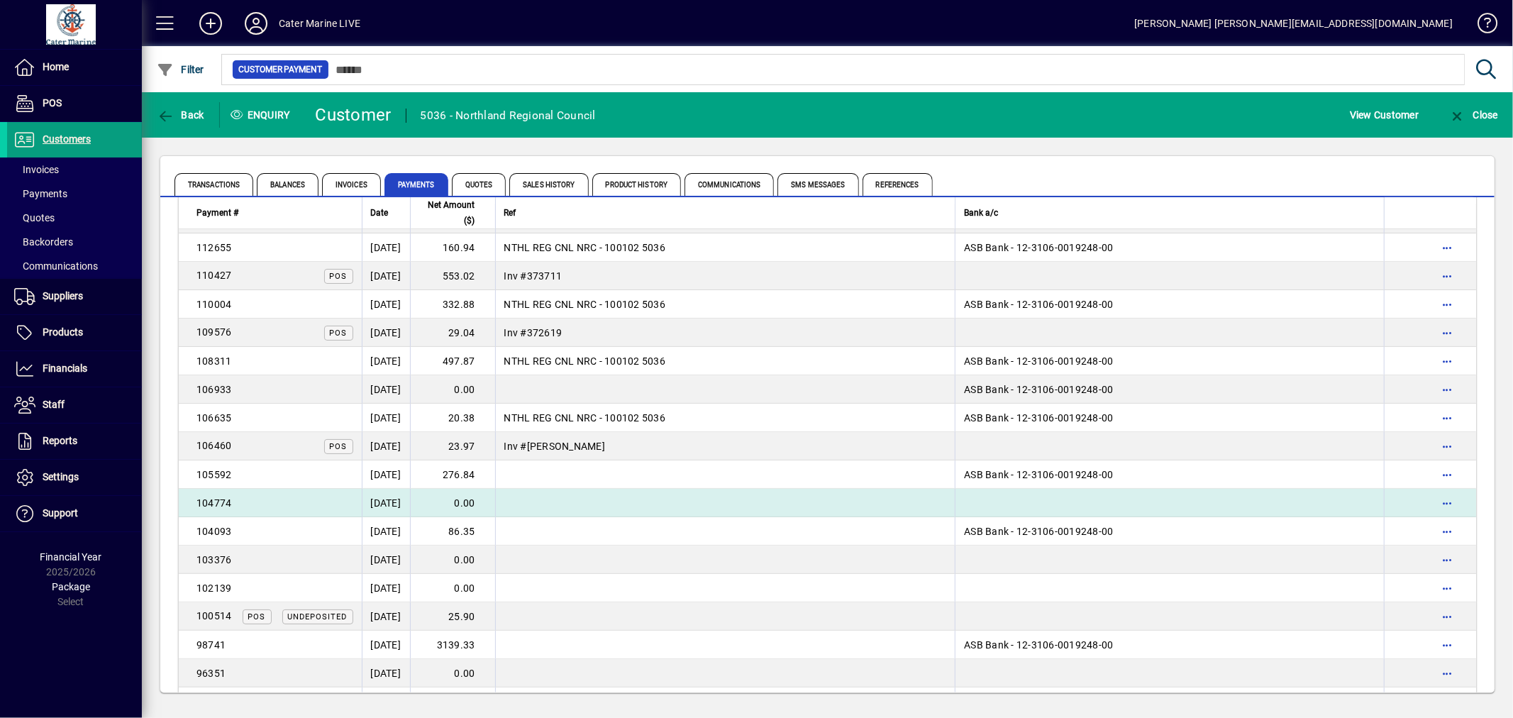
scroll to position [394, 0]
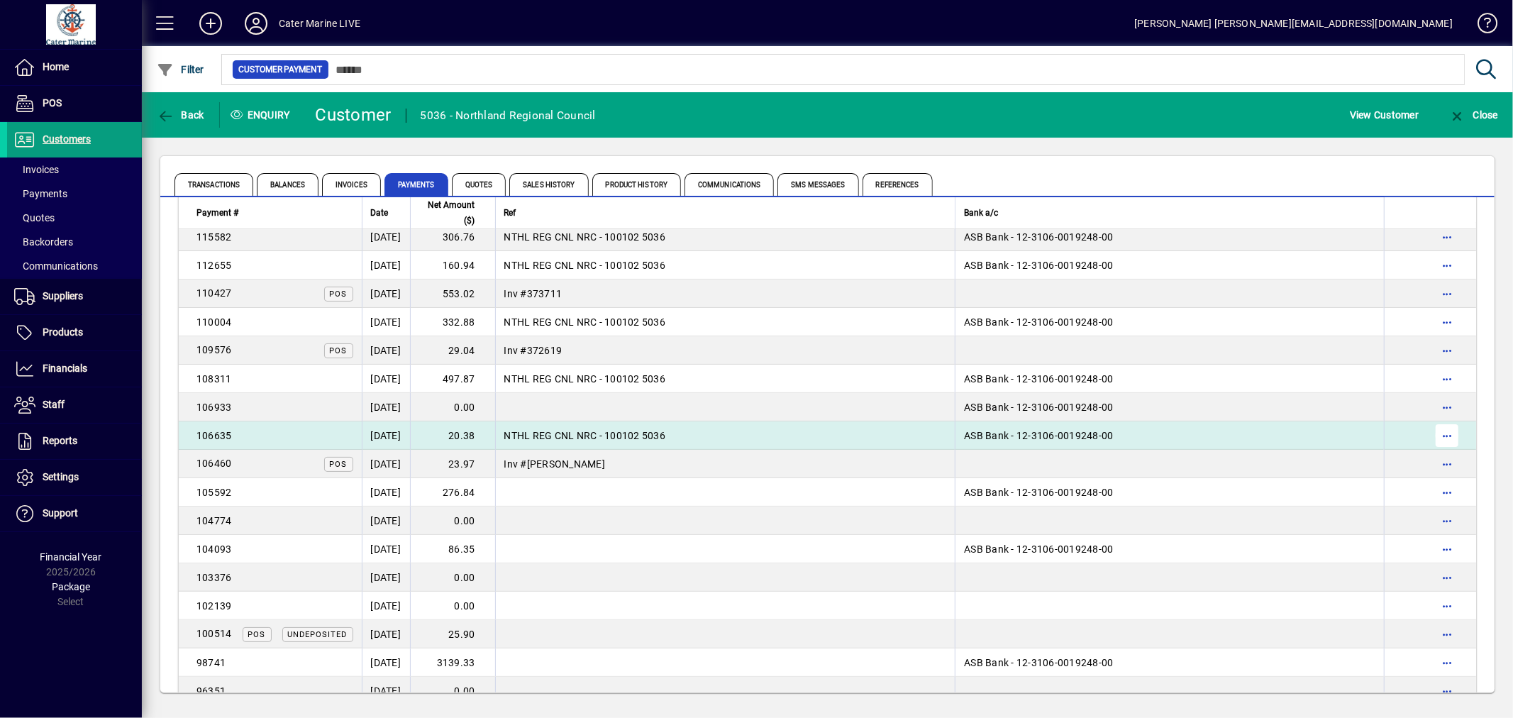
click at [1433, 431] on span "button" at bounding box center [1447, 435] width 34 height 34
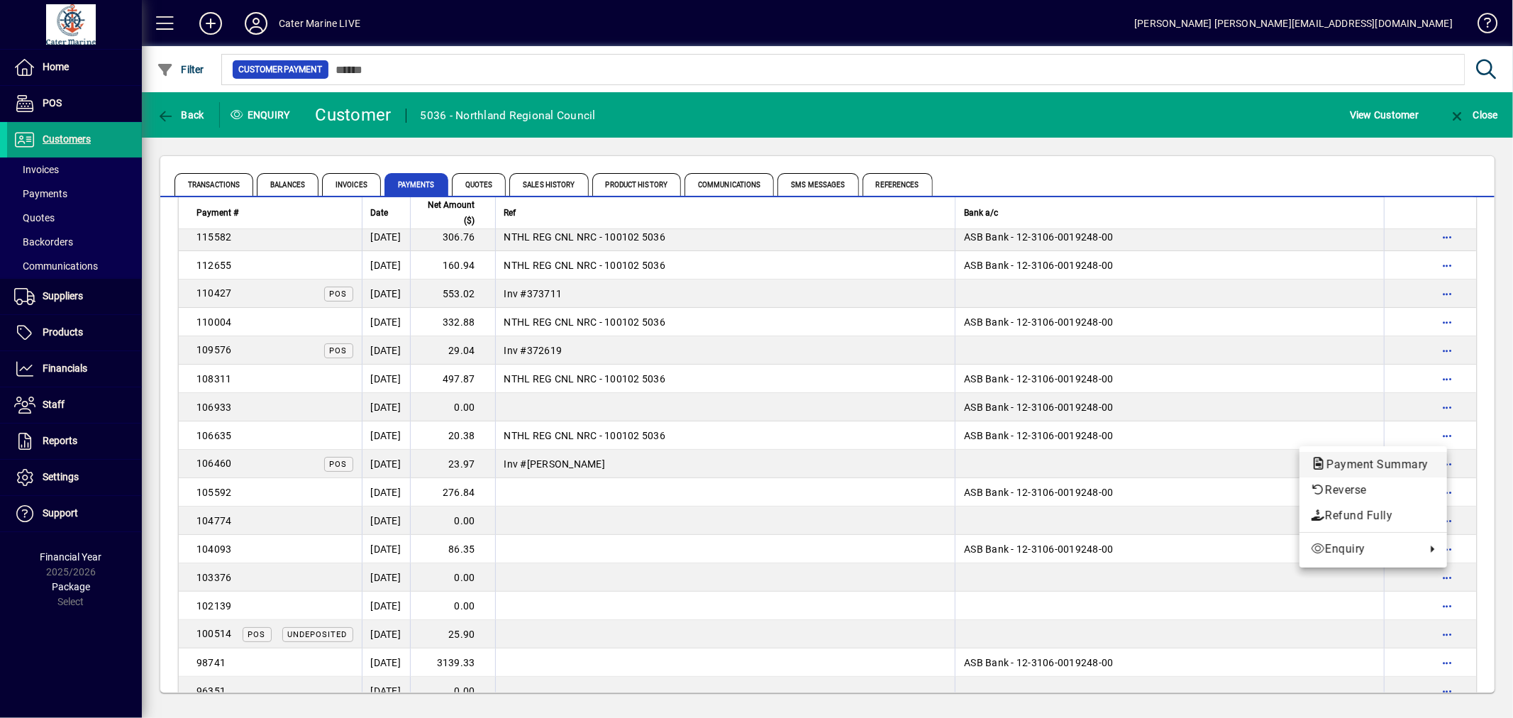
click at [1379, 459] on span "Payment Summary" at bounding box center [1373, 463] width 125 height 13
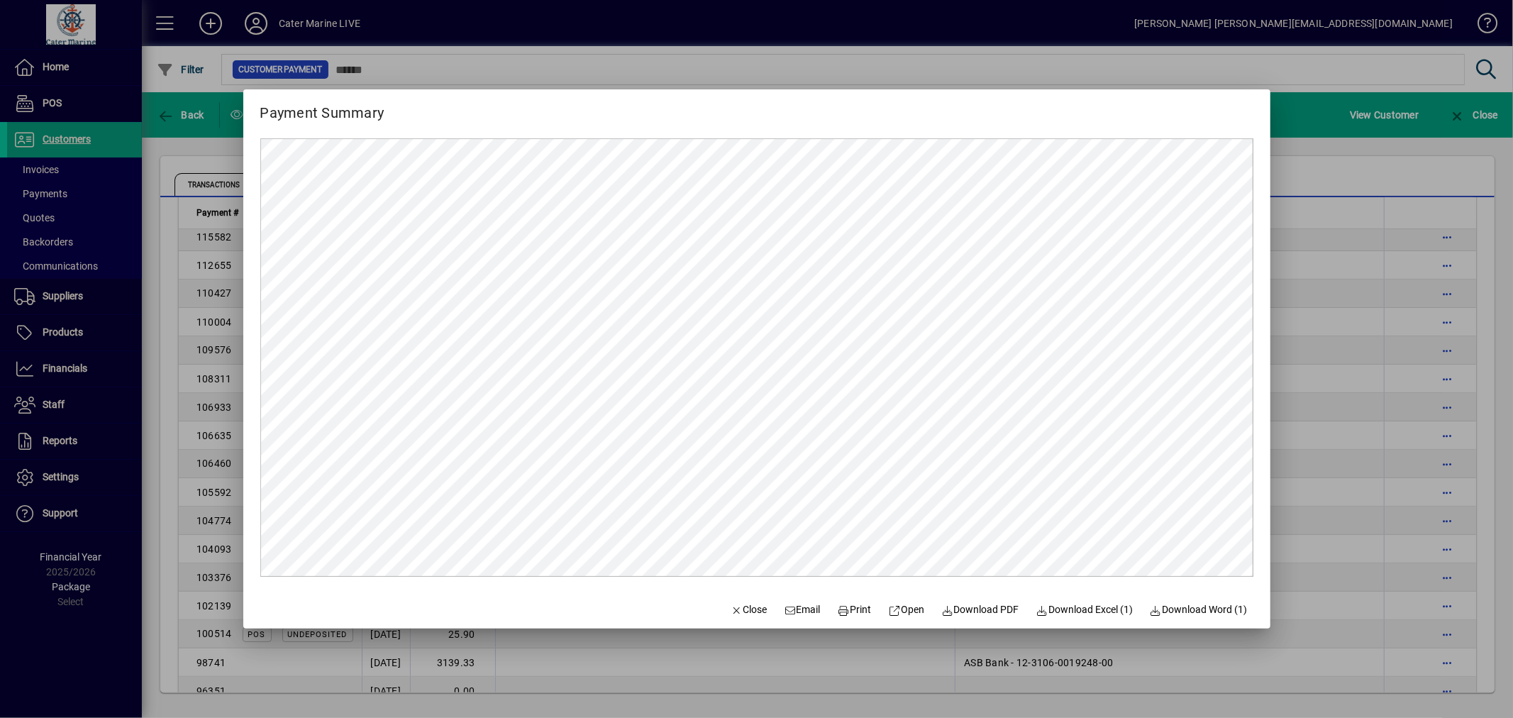
scroll to position [0, 0]
click at [1322, 323] on div at bounding box center [756, 359] width 1513 height 718
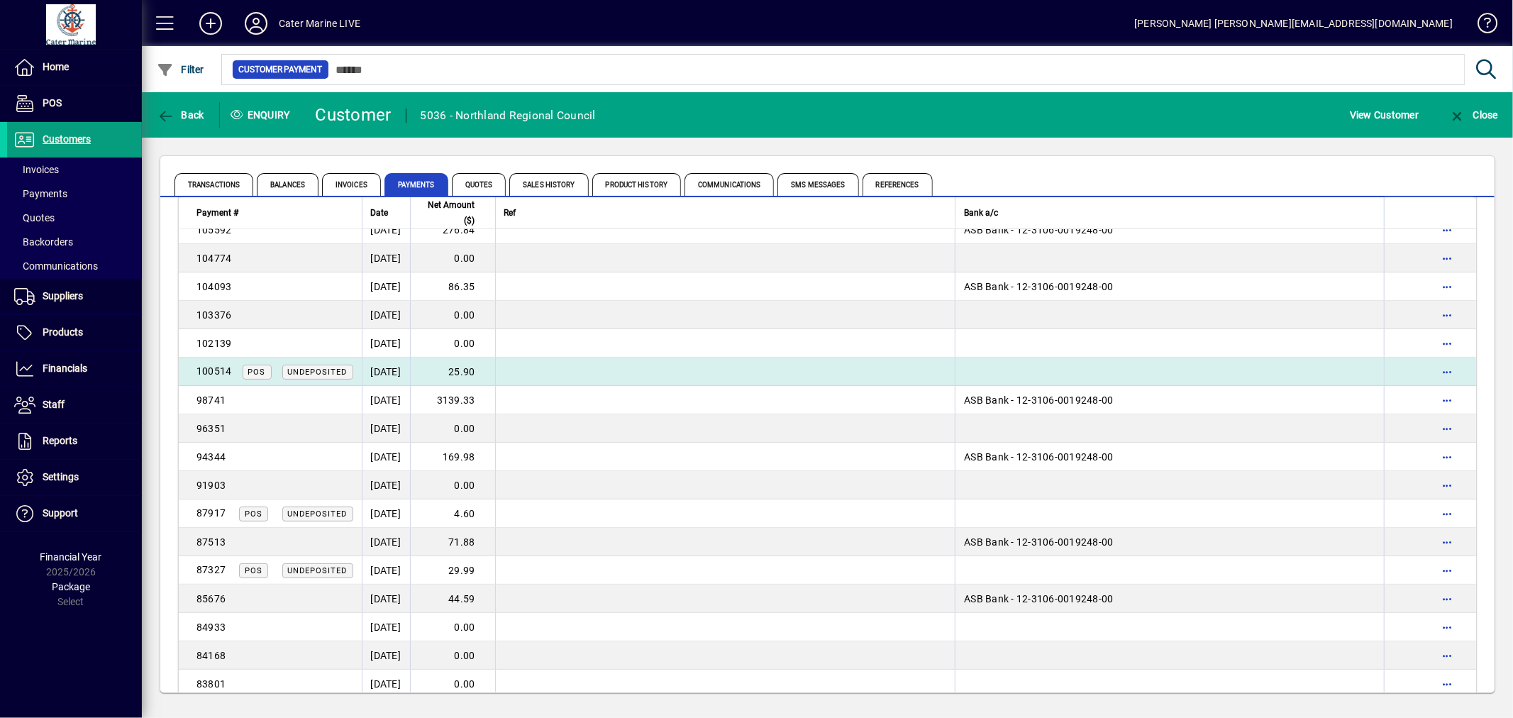
scroll to position [630, 0]
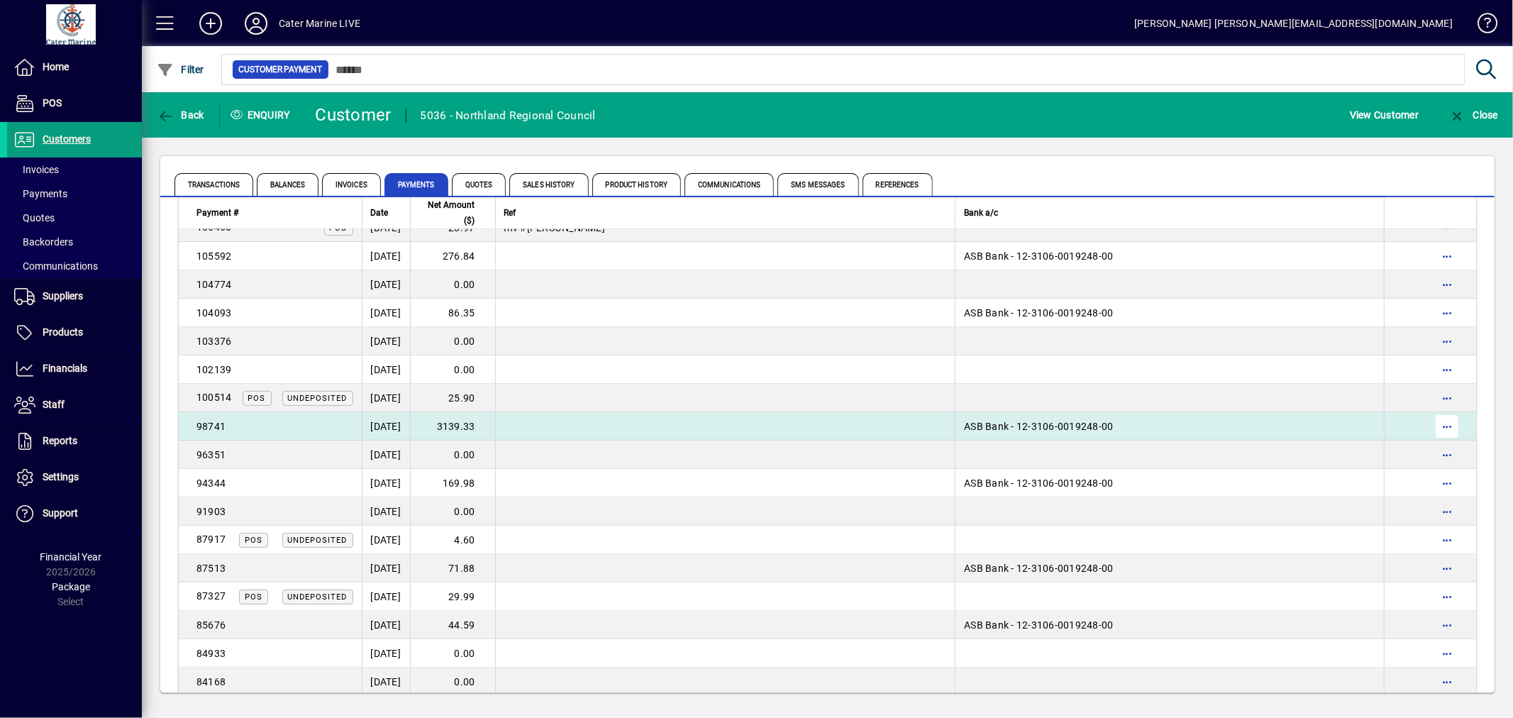
click at [1438, 423] on span "button" at bounding box center [1447, 426] width 34 height 34
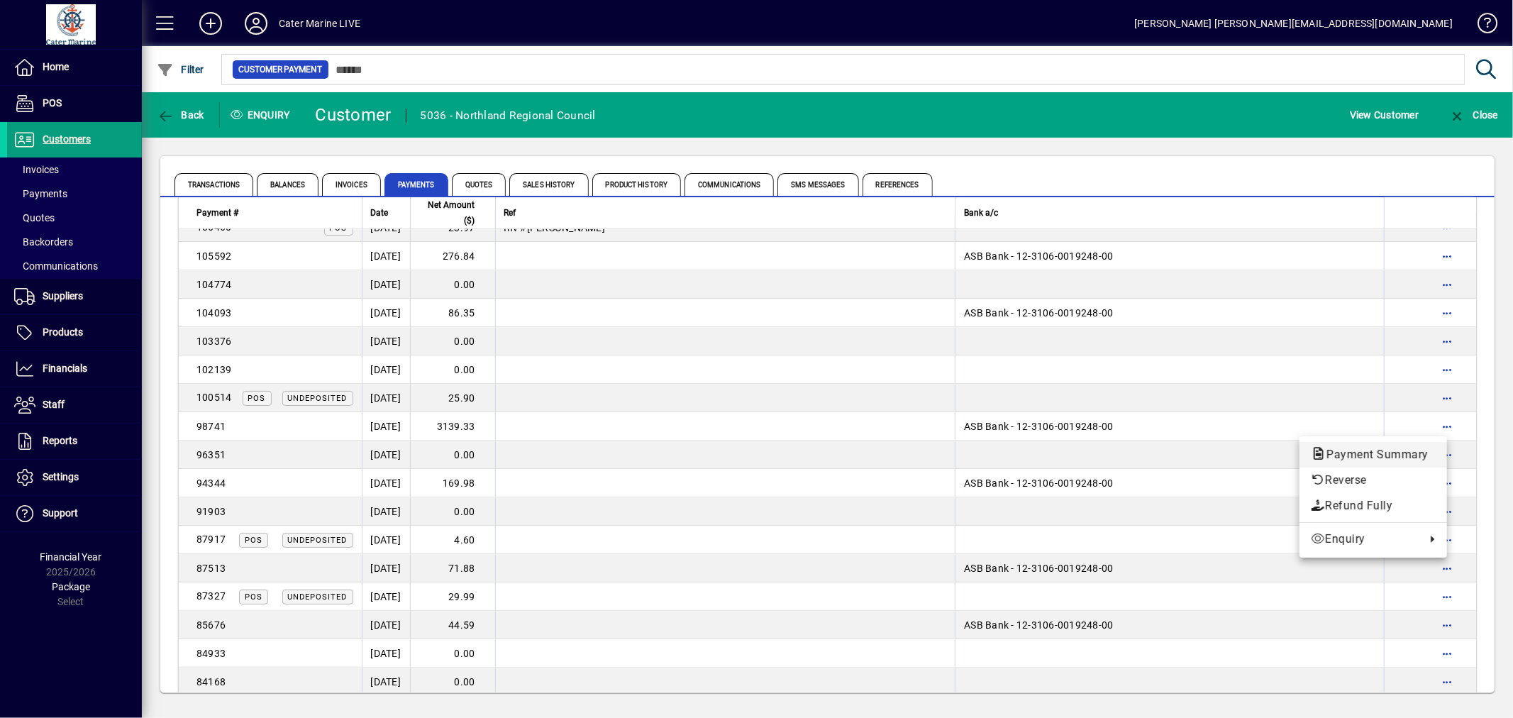
click at [1374, 457] on span "Payment Summary" at bounding box center [1373, 454] width 125 height 13
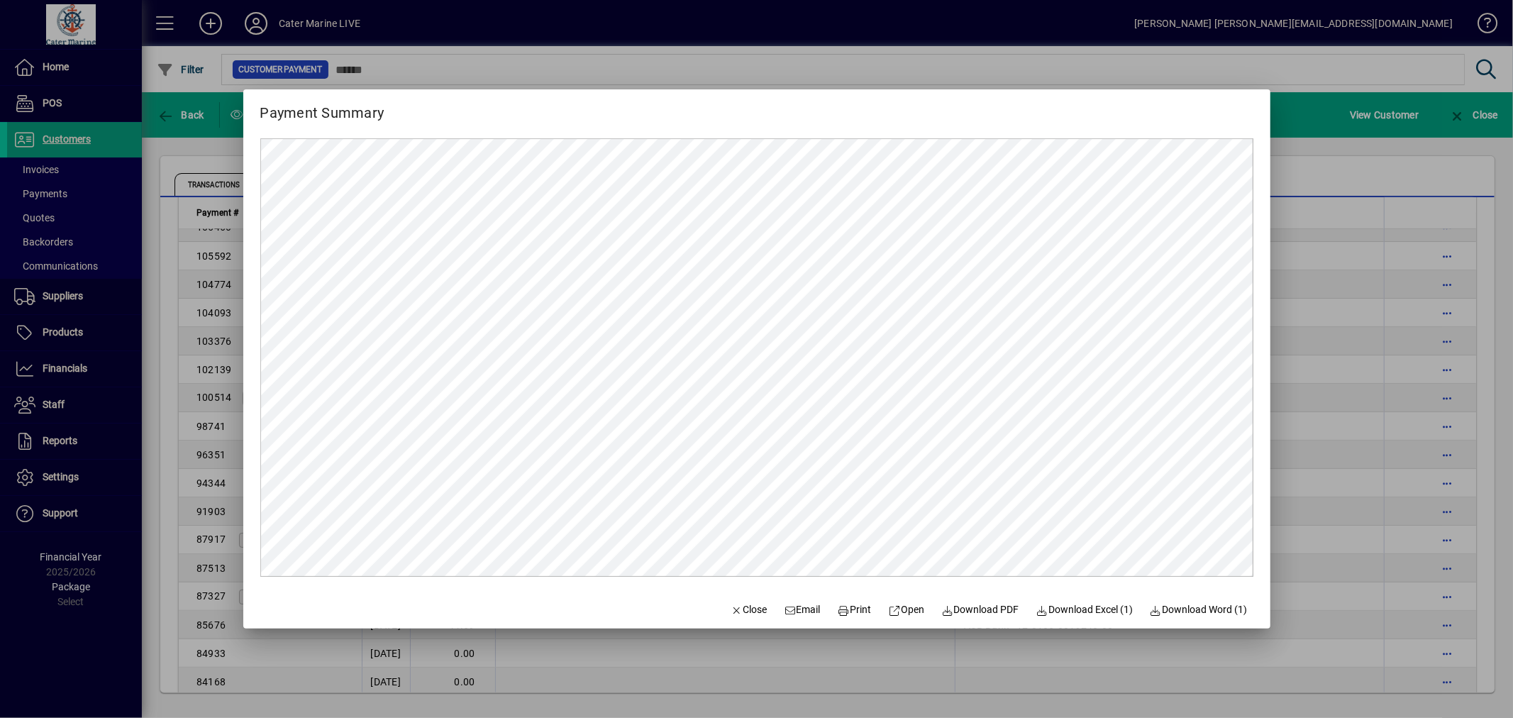
scroll to position [0, 0]
click at [1315, 395] on div at bounding box center [756, 359] width 1513 height 718
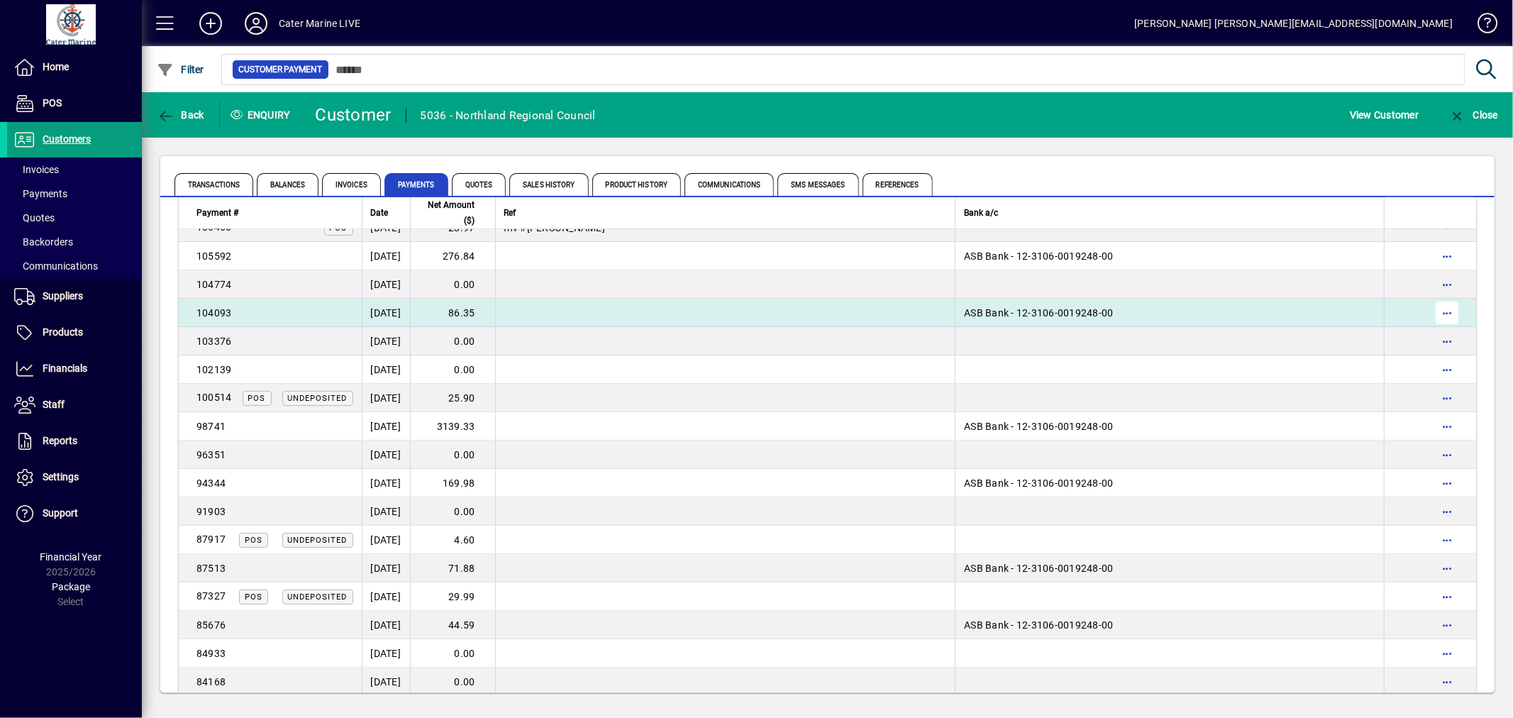
click at [1444, 309] on span "button" at bounding box center [1447, 313] width 34 height 34
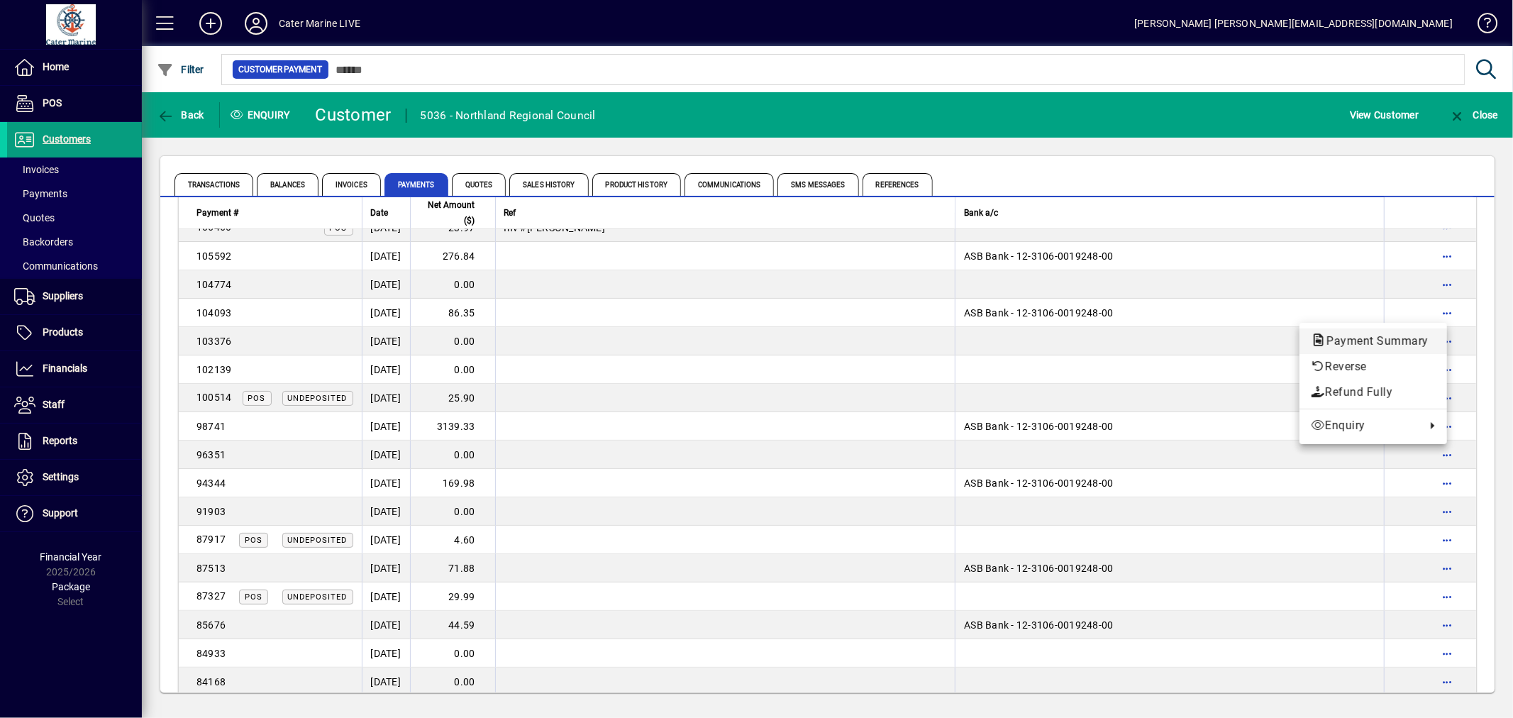
click at [1370, 337] on span "Payment Summary" at bounding box center [1373, 340] width 125 height 13
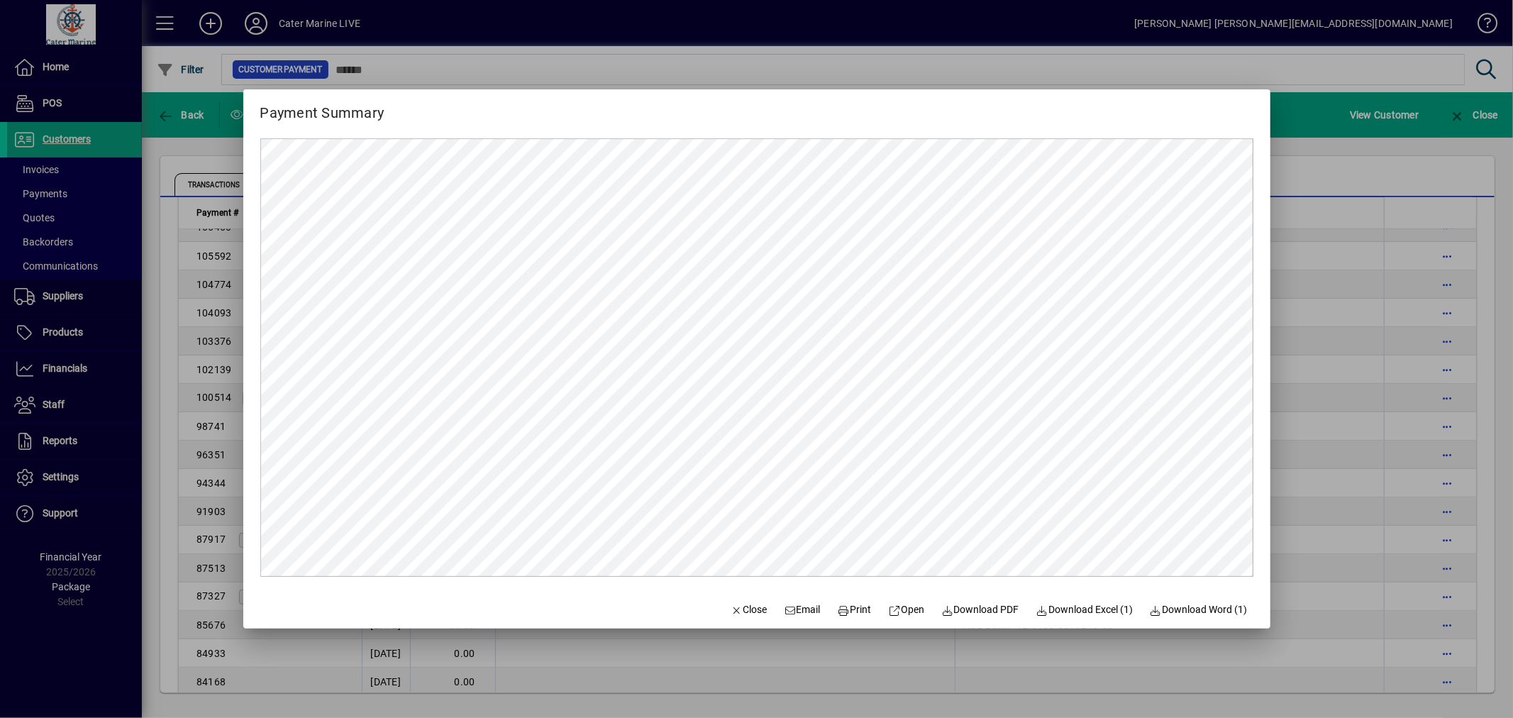
click at [1294, 356] on div at bounding box center [756, 359] width 1513 height 718
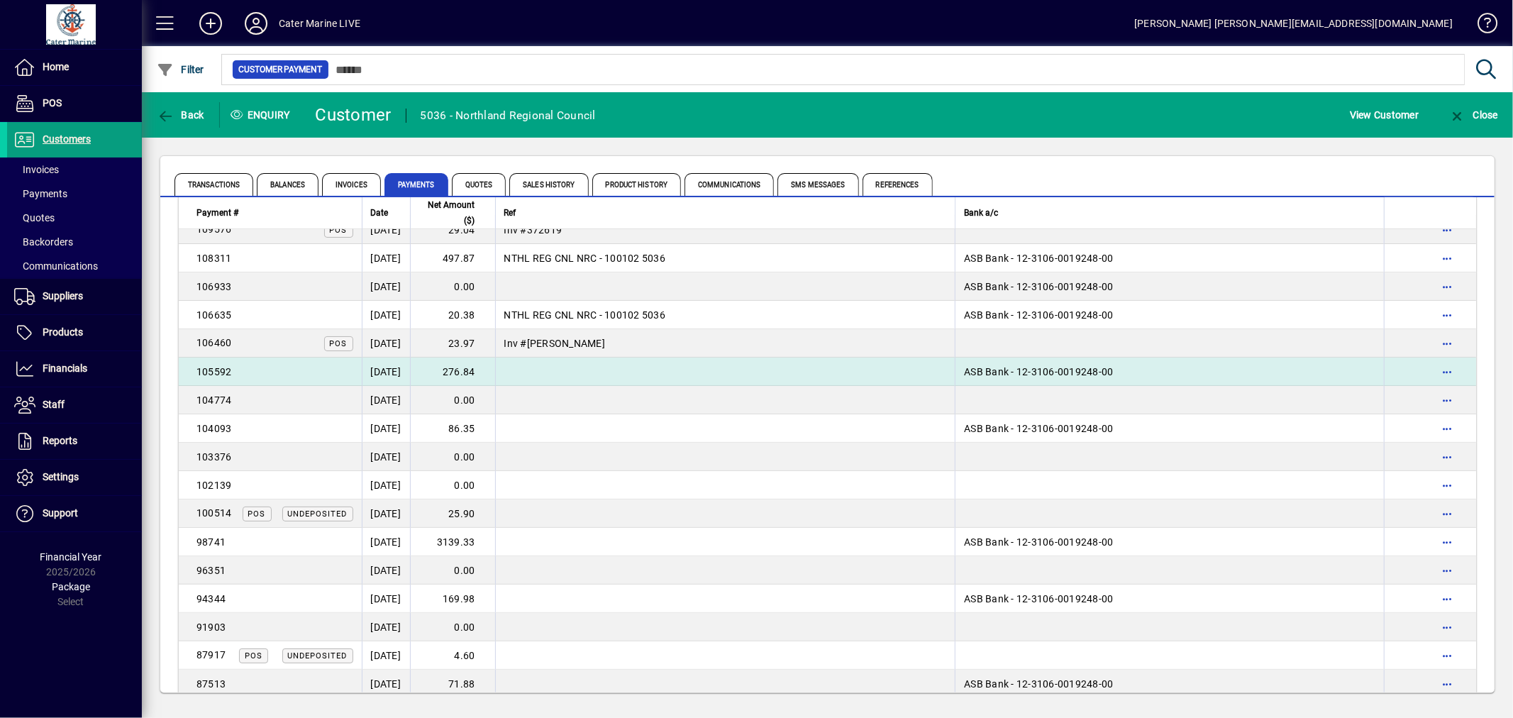
scroll to position [472, 0]
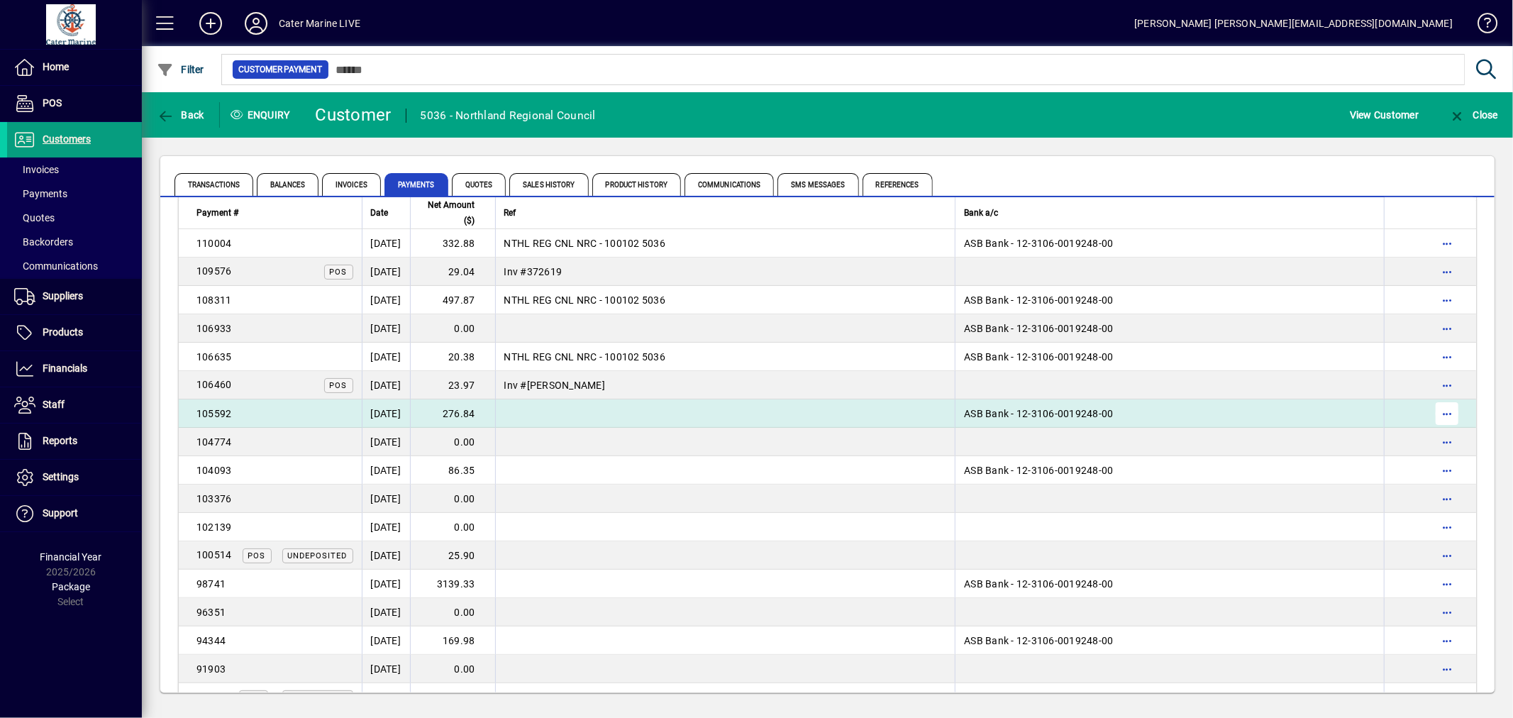
click at [1430, 416] on span "button" at bounding box center [1447, 413] width 34 height 34
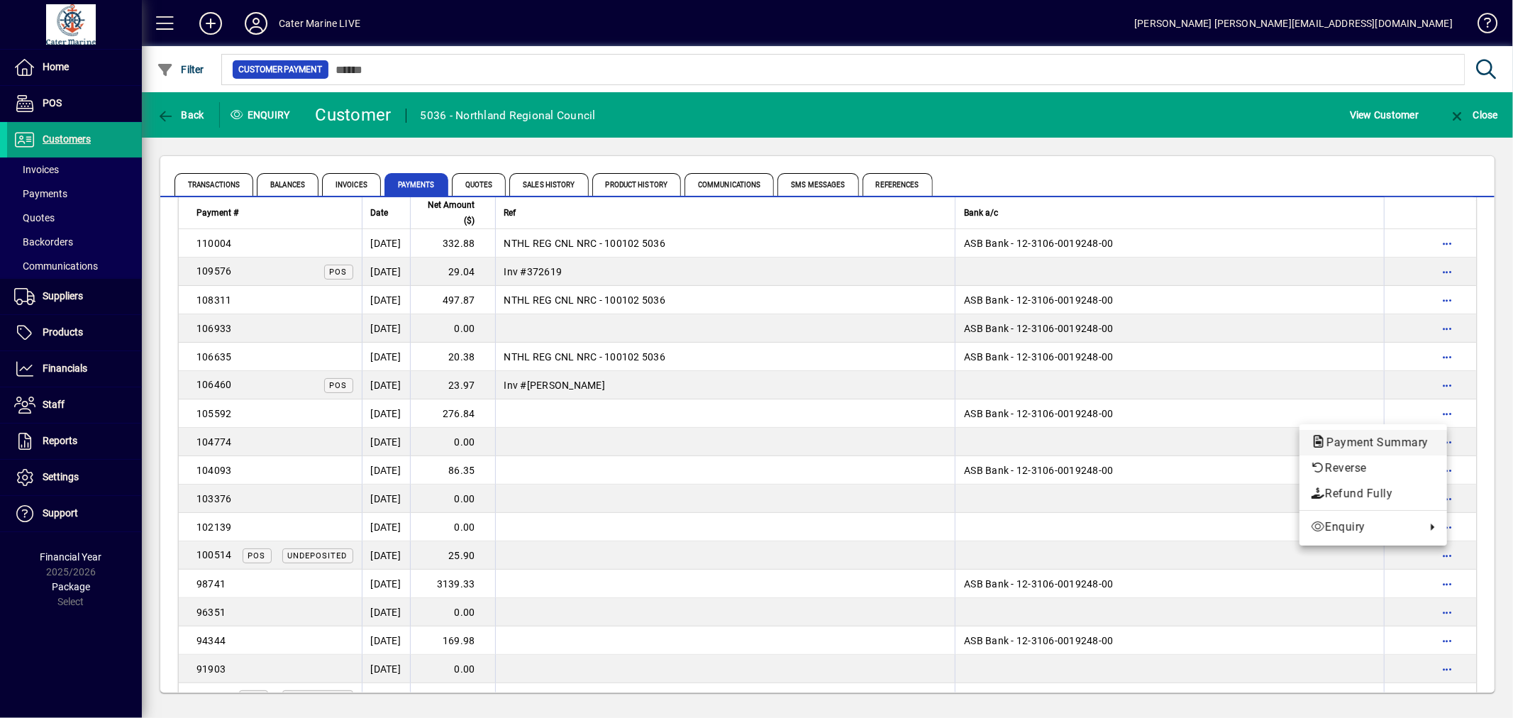
click at [1334, 444] on span "Payment Summary" at bounding box center [1373, 441] width 125 height 13
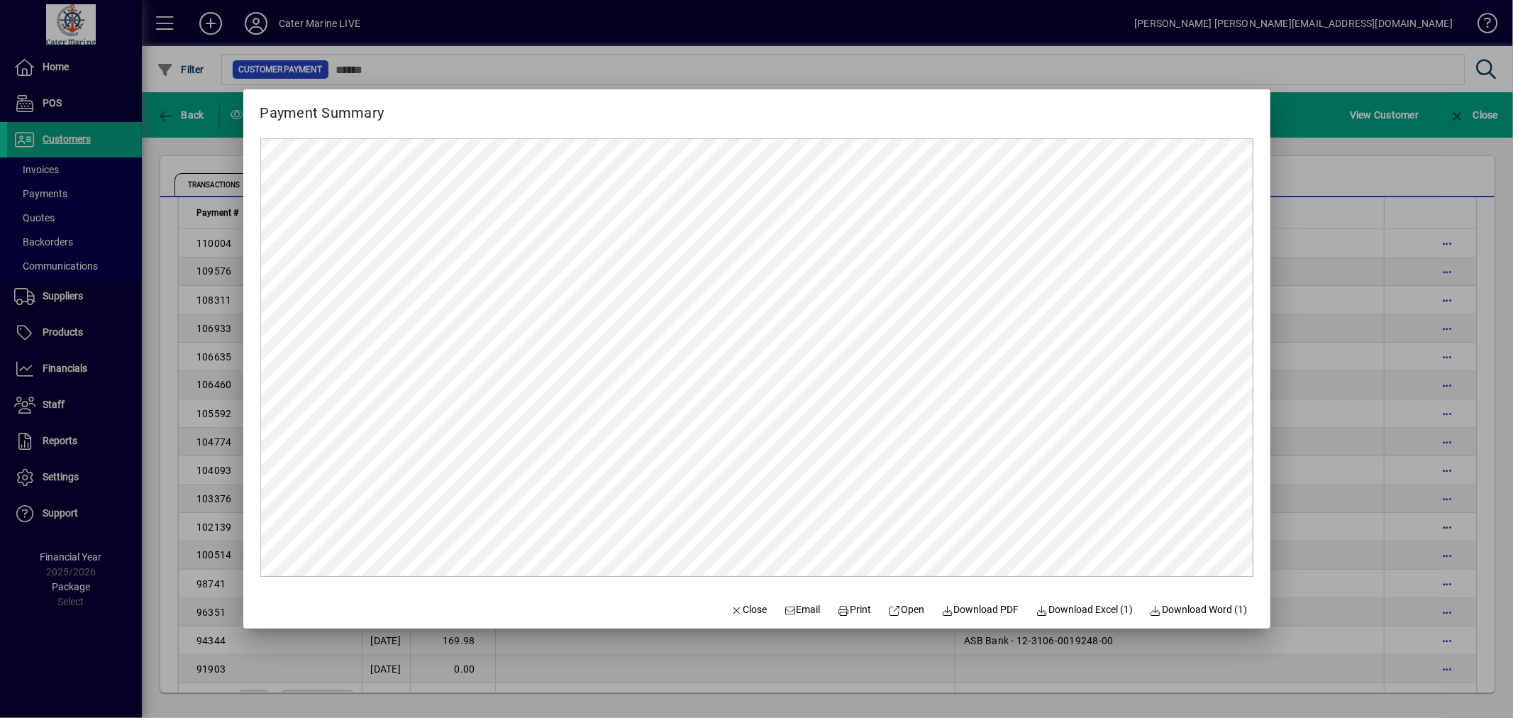
scroll to position [0, 0]
click at [1391, 423] on div at bounding box center [756, 359] width 1513 height 718
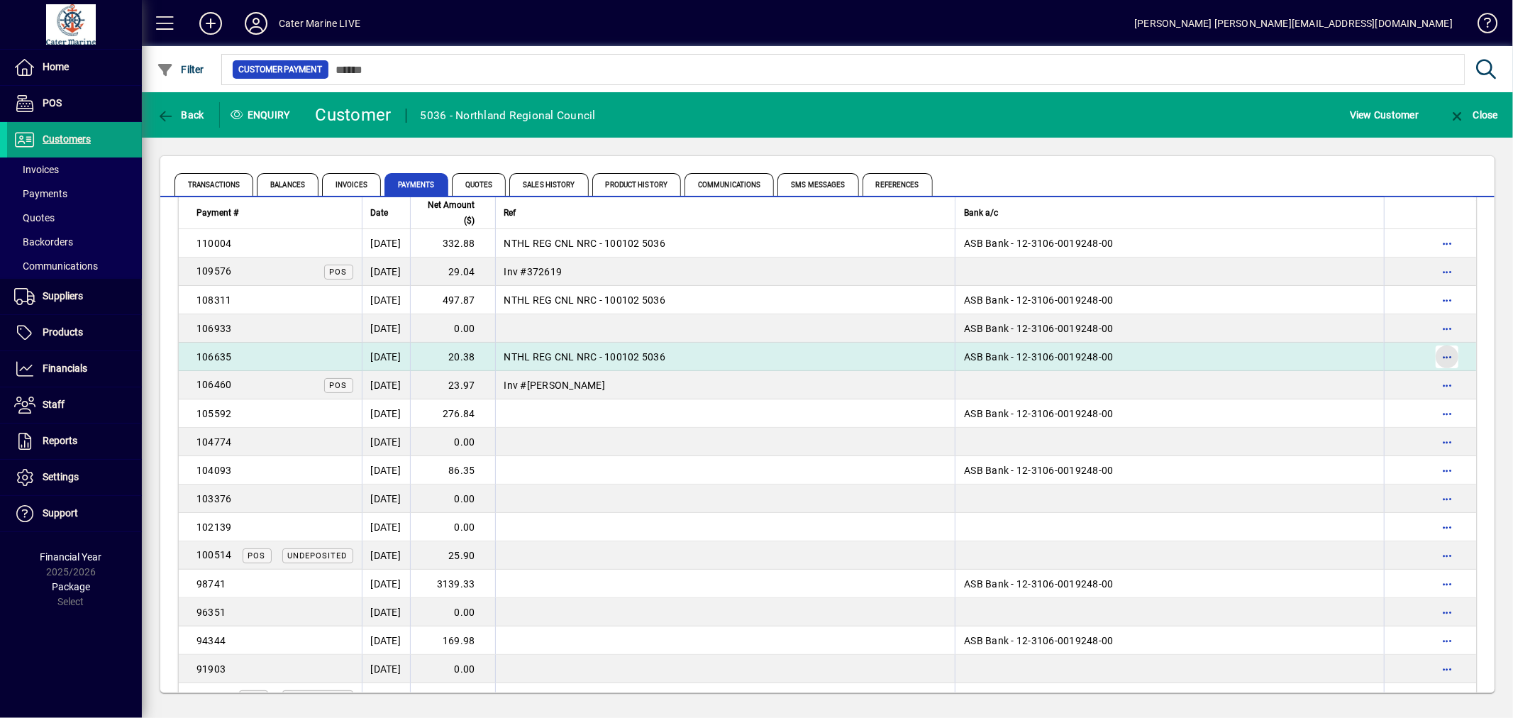
click at [1433, 356] on span "button" at bounding box center [1447, 357] width 34 height 34
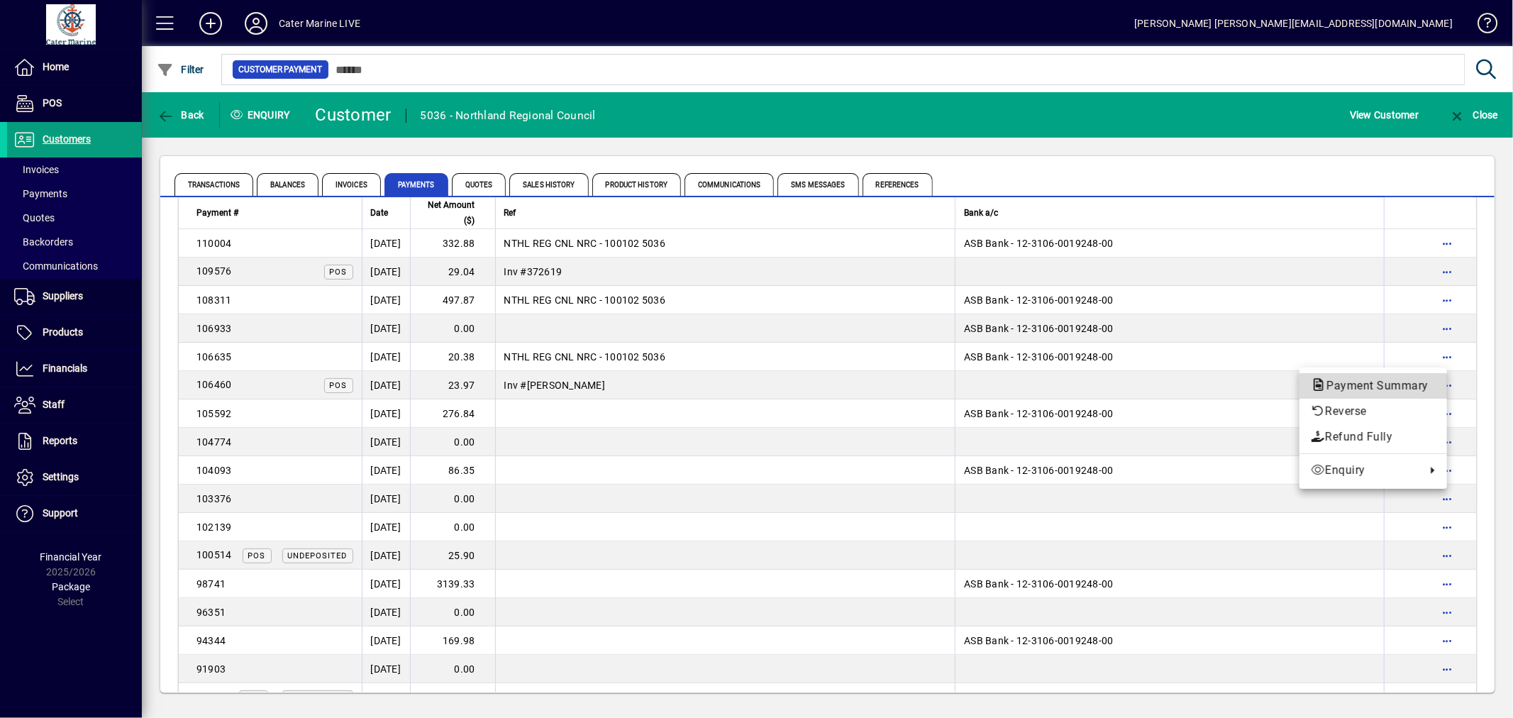
click at [1382, 380] on span "Payment Summary" at bounding box center [1373, 385] width 125 height 13
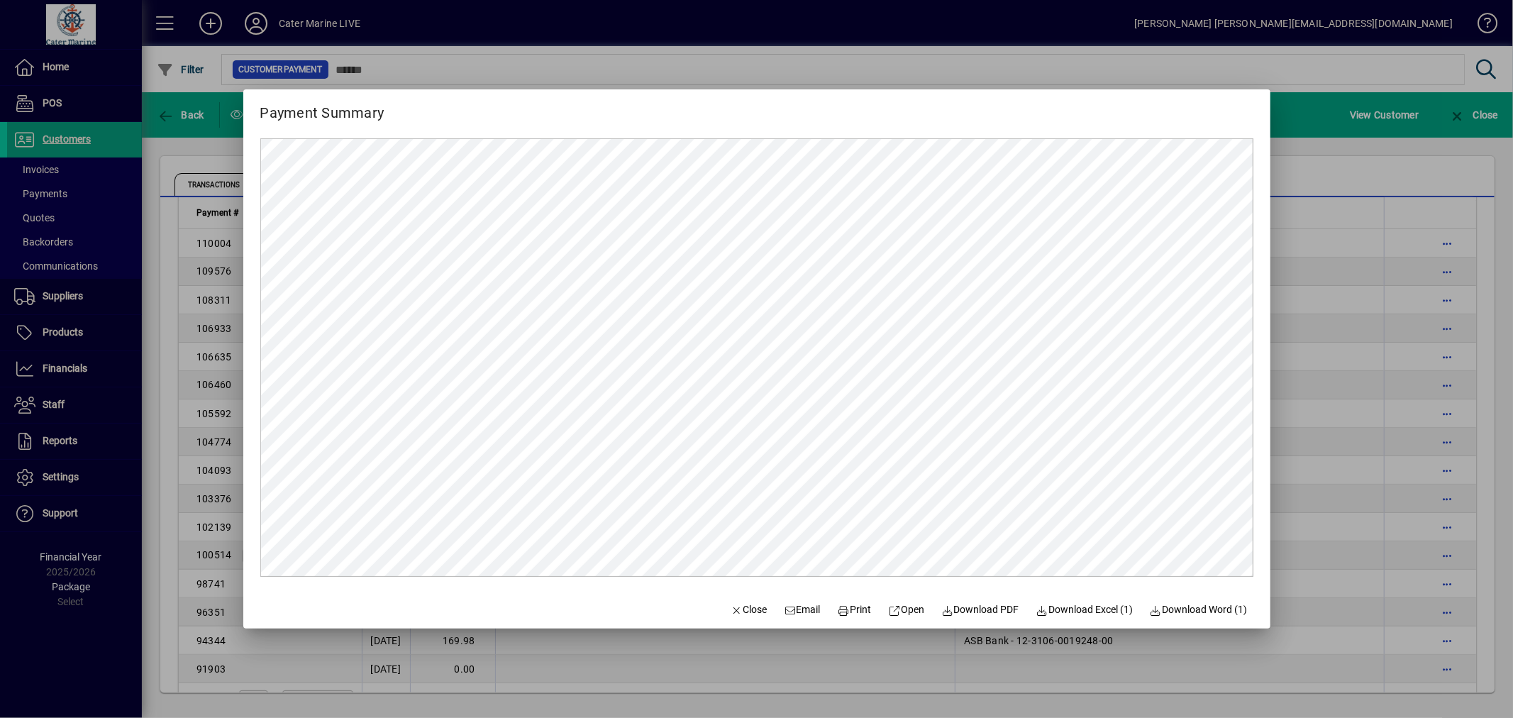
click at [1367, 324] on div at bounding box center [756, 359] width 1513 height 718
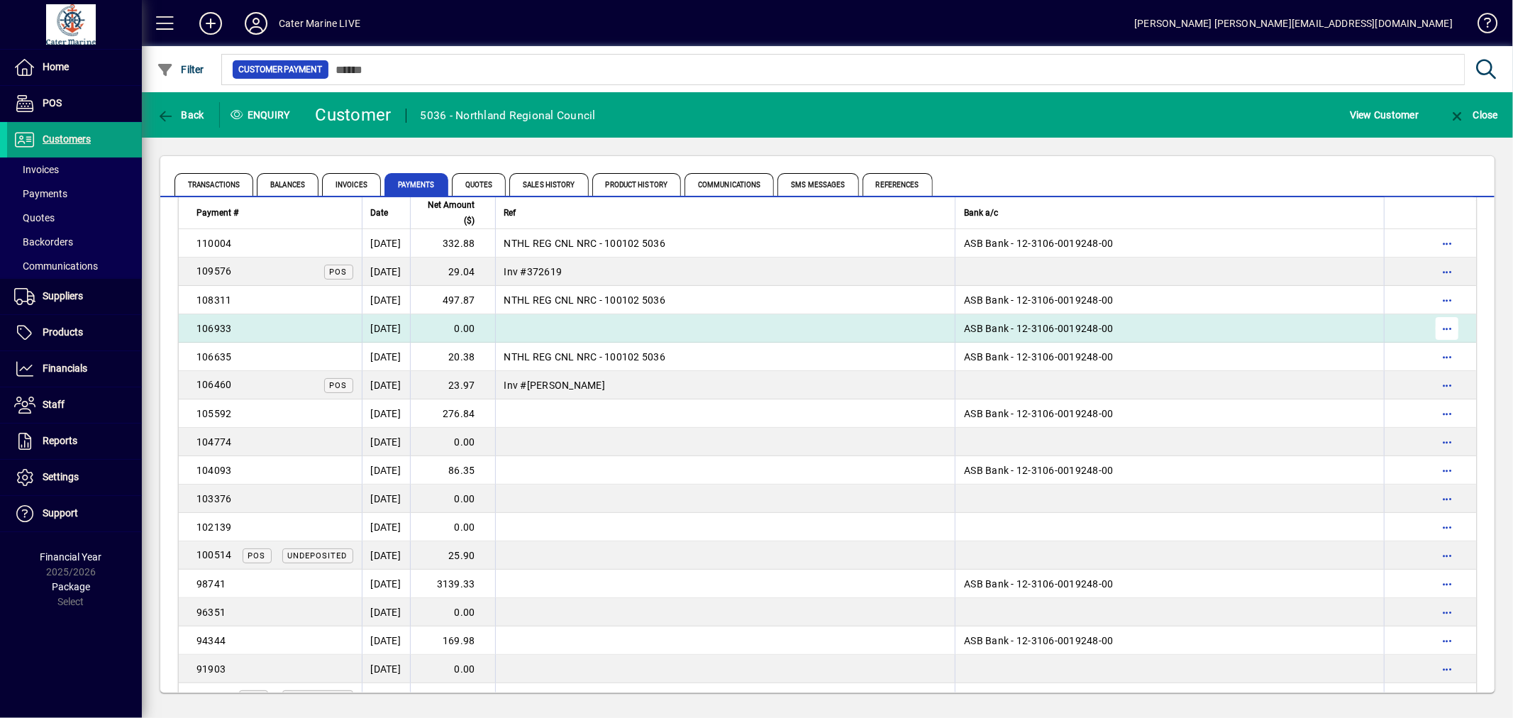
click at [1440, 324] on span "button" at bounding box center [1447, 328] width 34 height 34
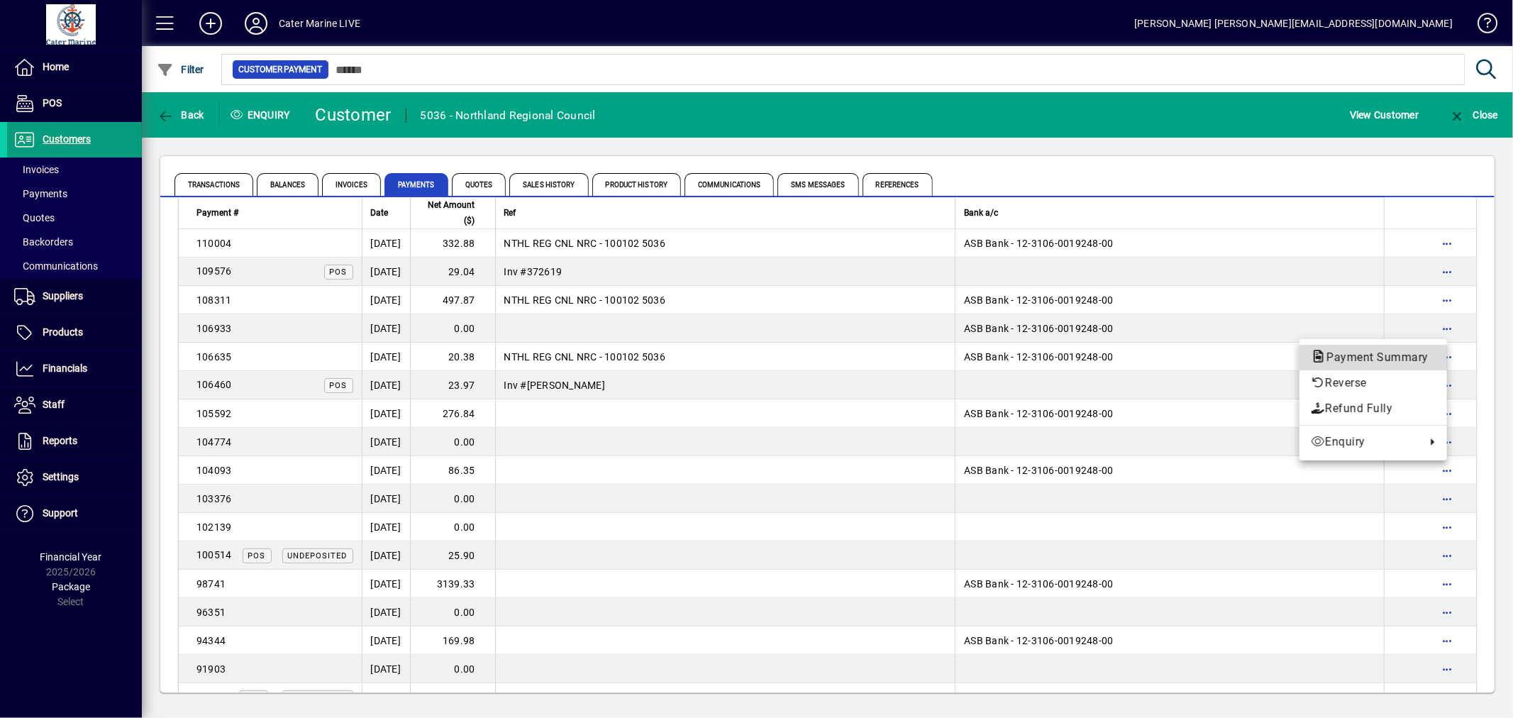
click at [1355, 352] on span "Payment Summary" at bounding box center [1373, 356] width 125 height 13
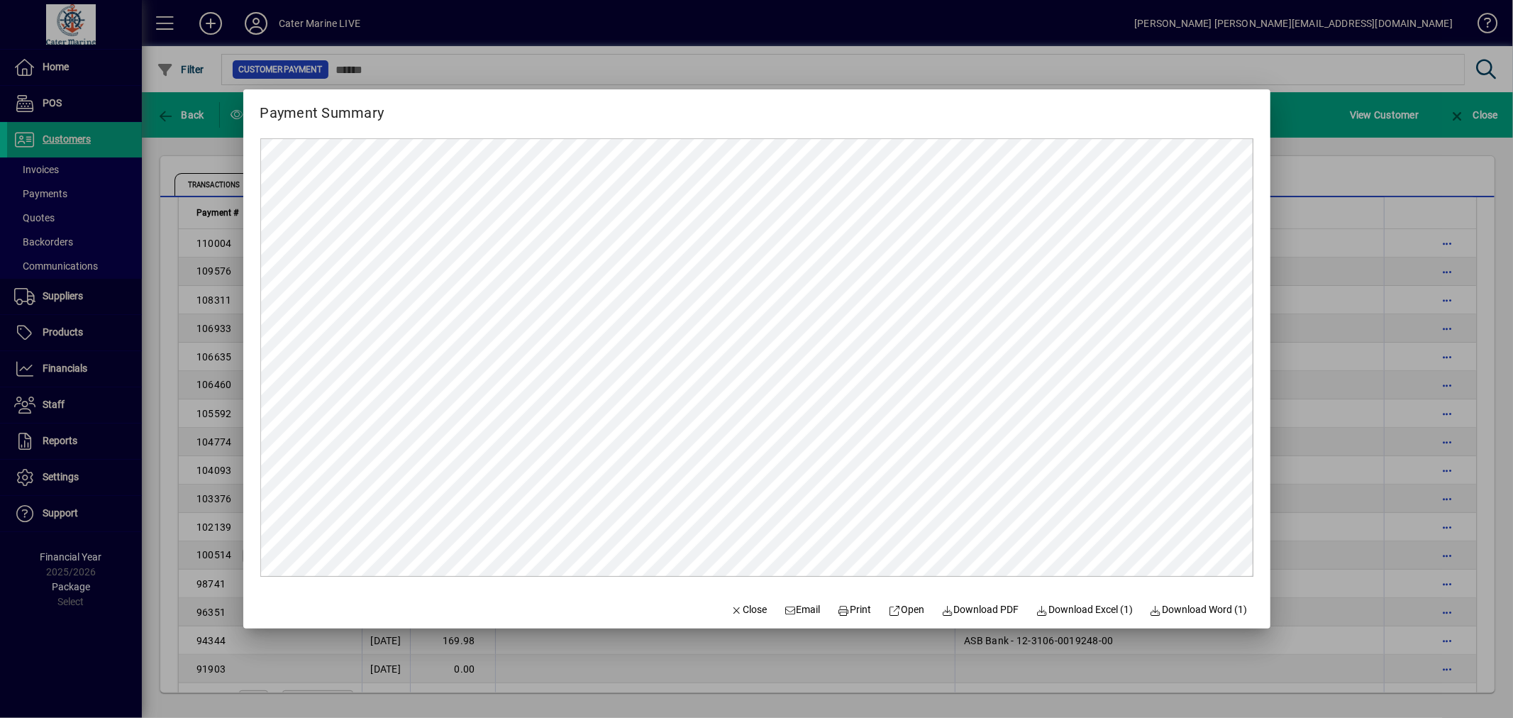
click at [1379, 350] on div at bounding box center [756, 359] width 1513 height 718
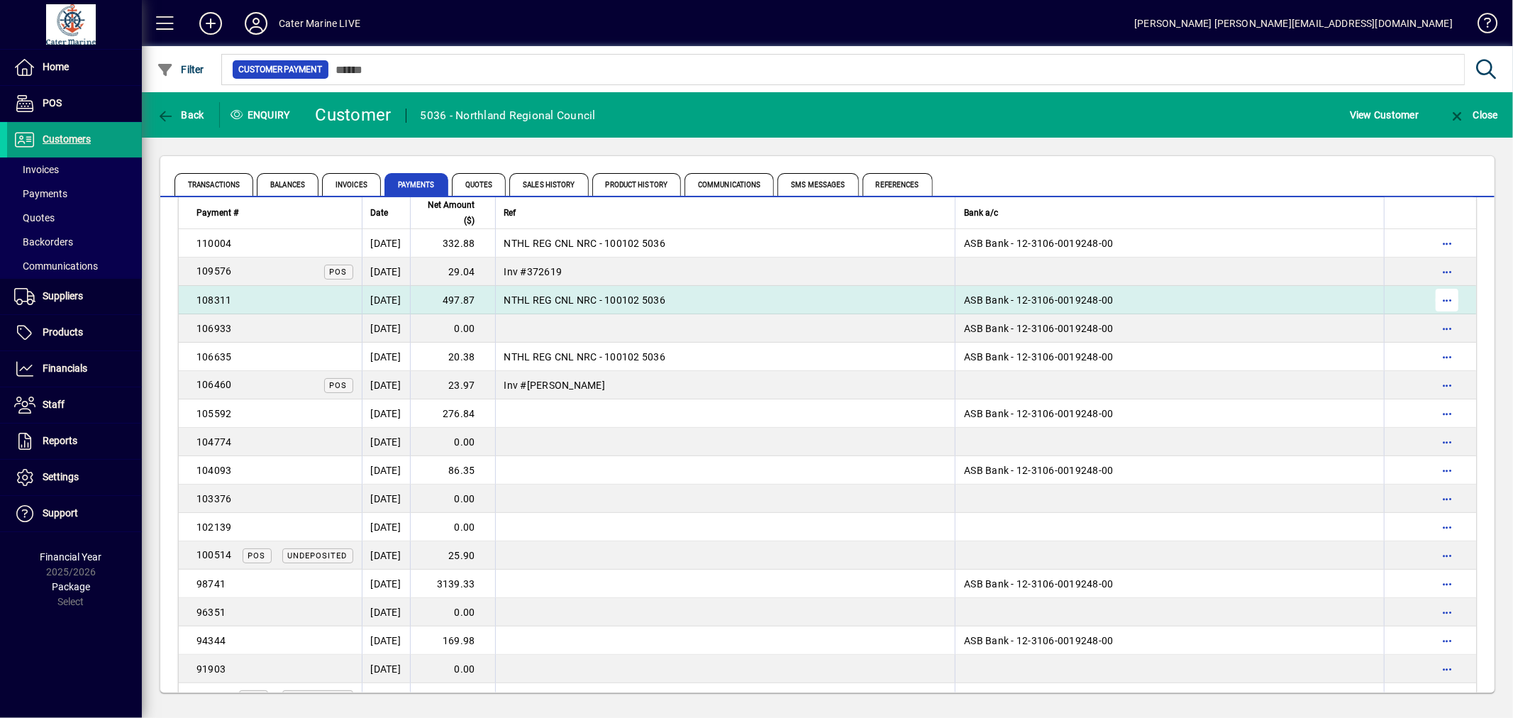
click at [1430, 299] on span "button" at bounding box center [1447, 300] width 34 height 34
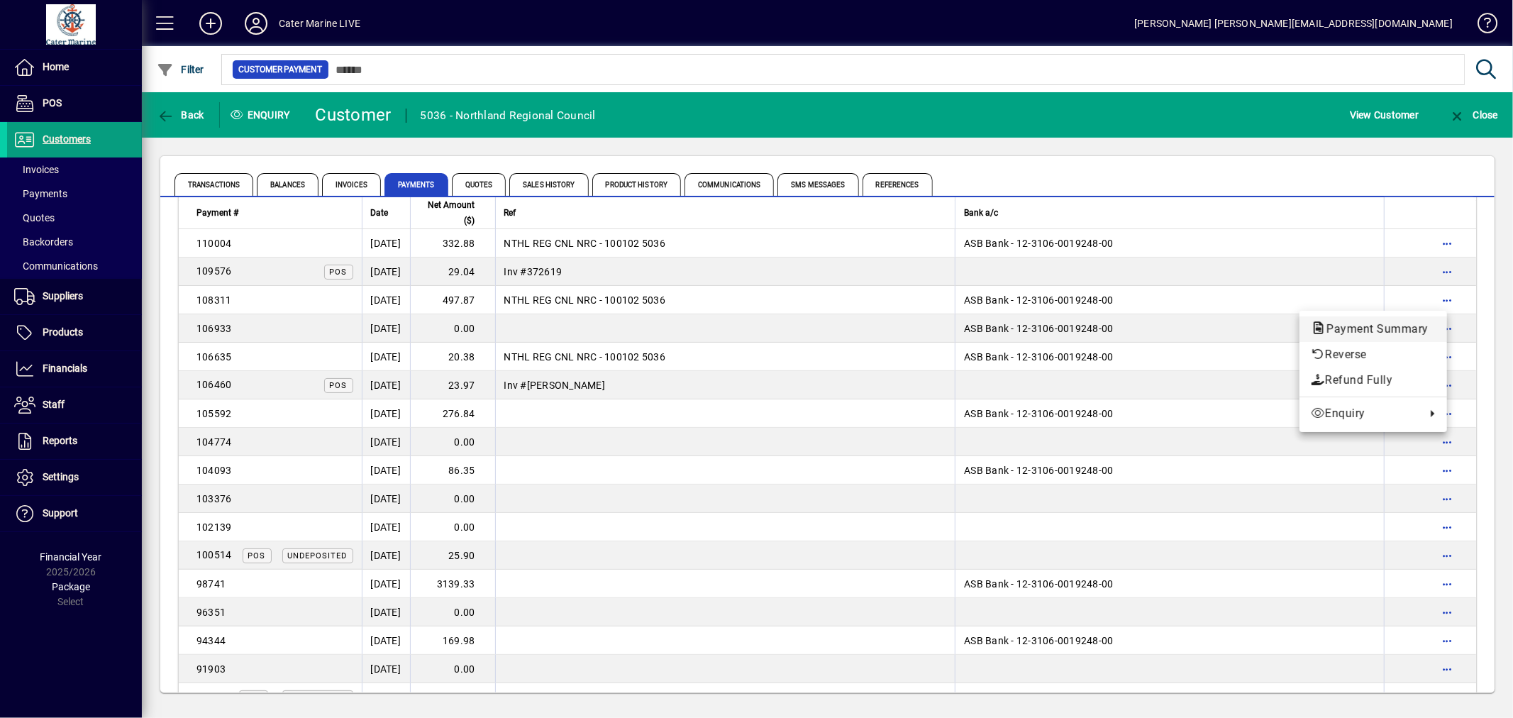
click at [1321, 323] on icon "button" at bounding box center [1319, 328] width 16 height 13
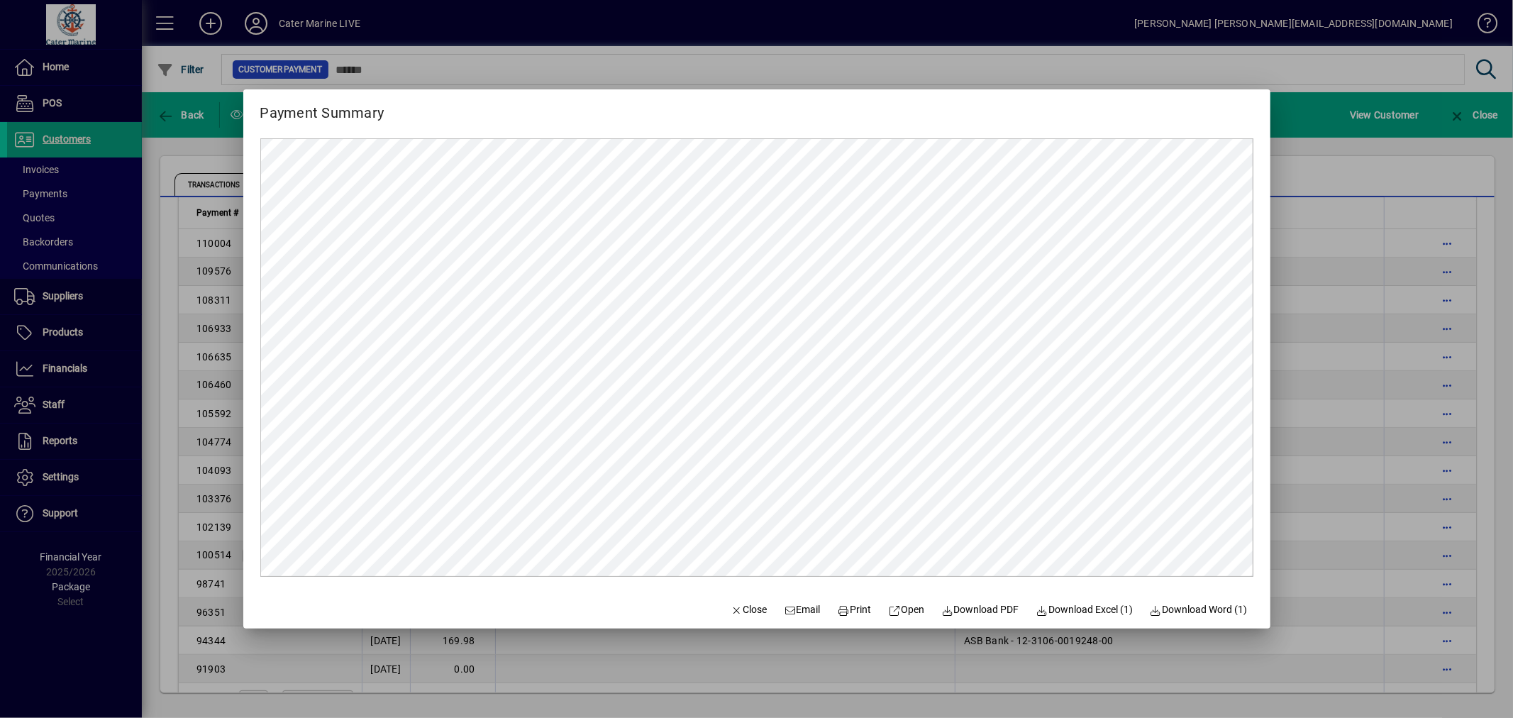
click at [1310, 307] on div at bounding box center [756, 359] width 1513 height 718
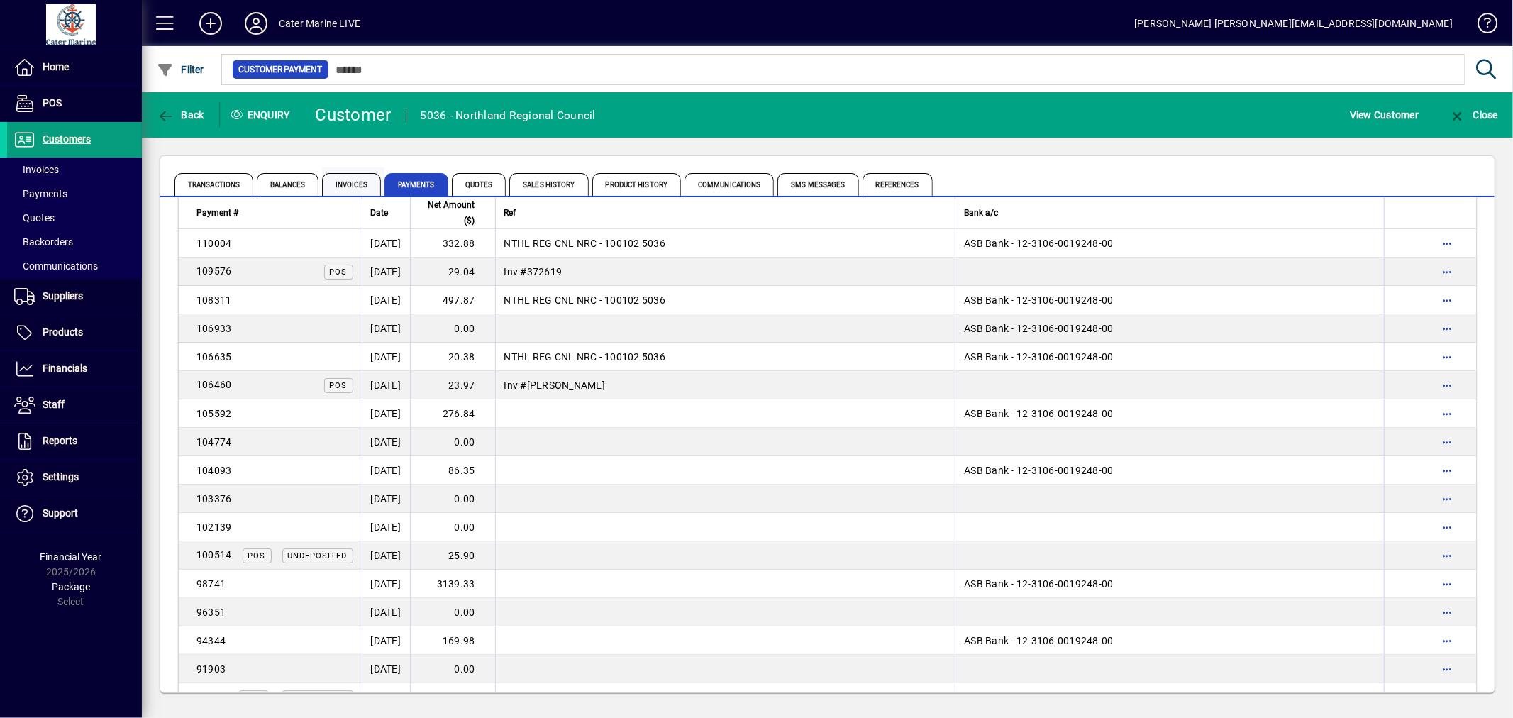
click at [345, 190] on span "Invoices" at bounding box center [351, 184] width 59 height 23
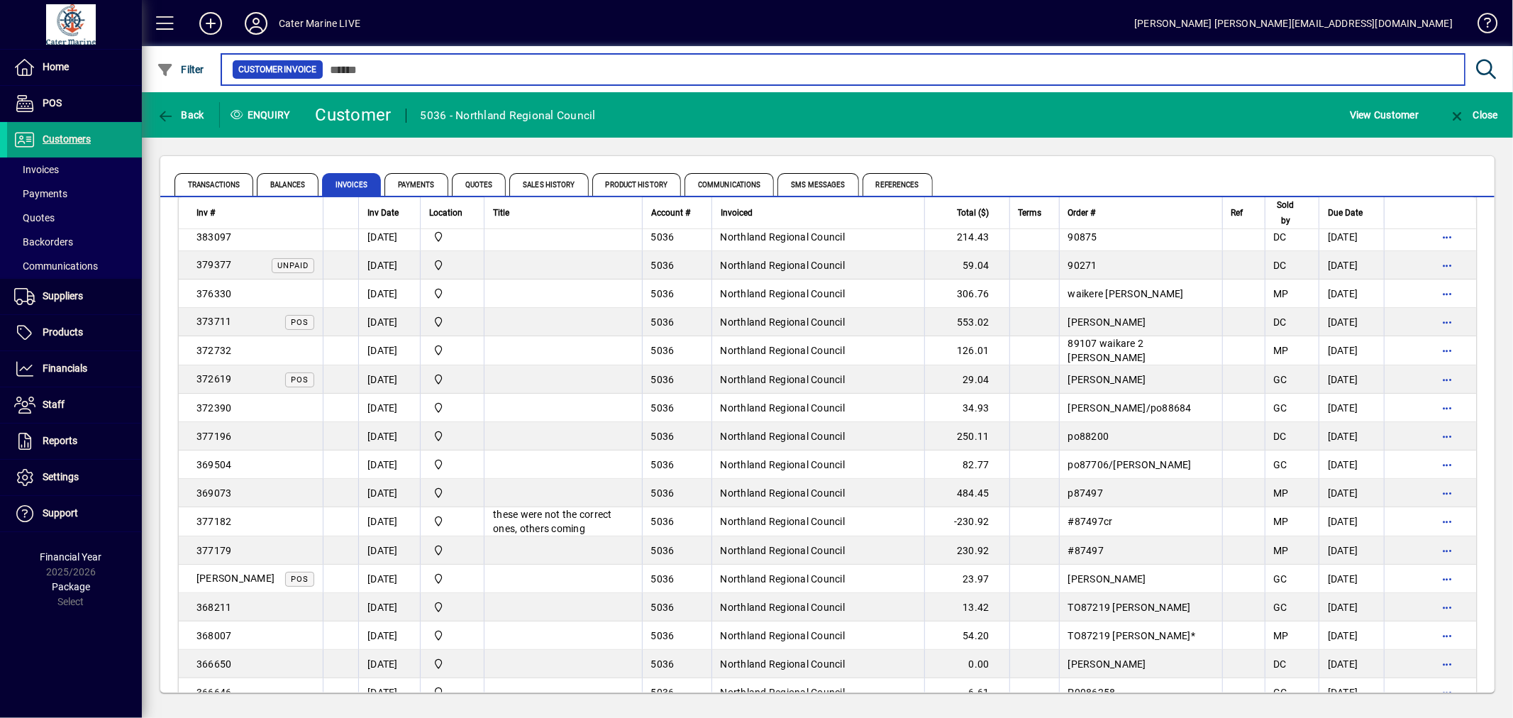
scroll to position [394, 0]
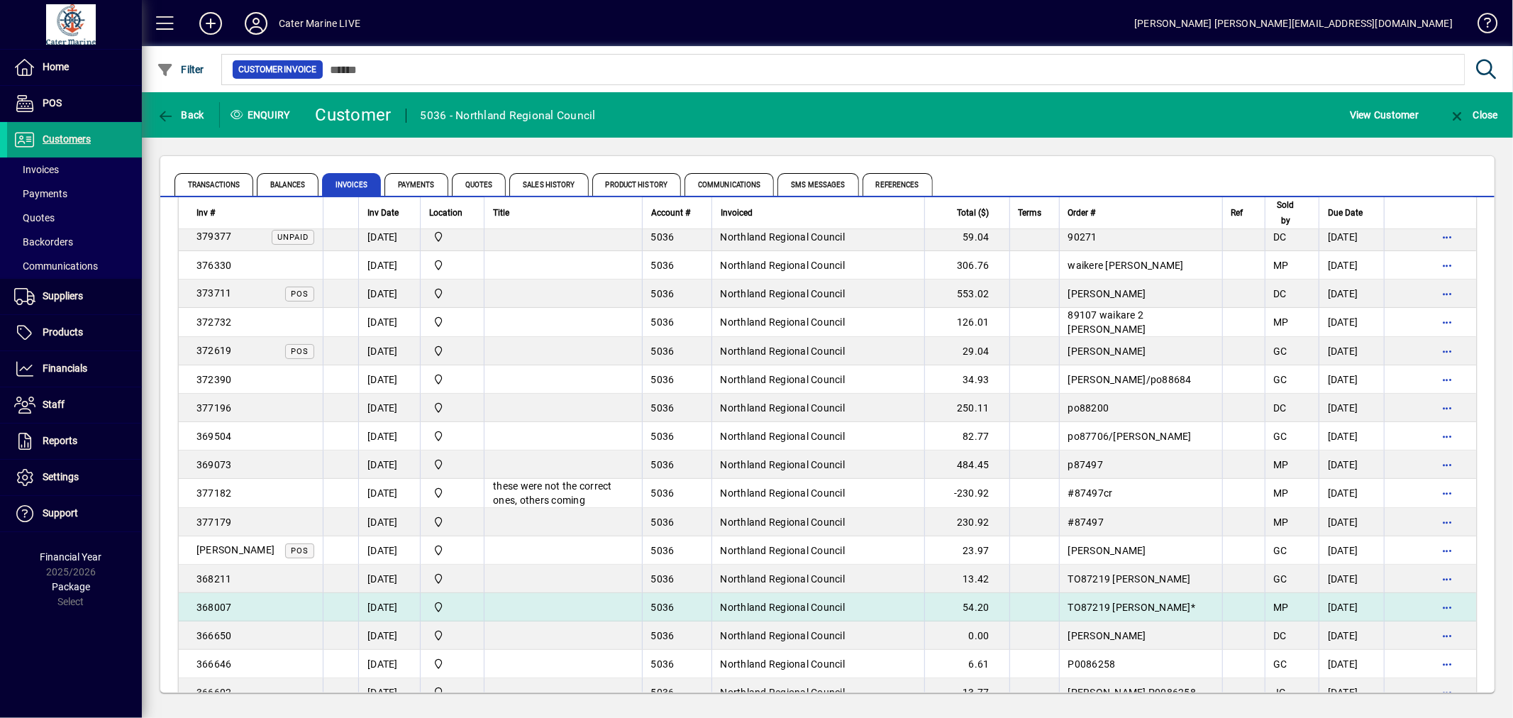
click at [537, 614] on td at bounding box center [562, 607] width 157 height 28
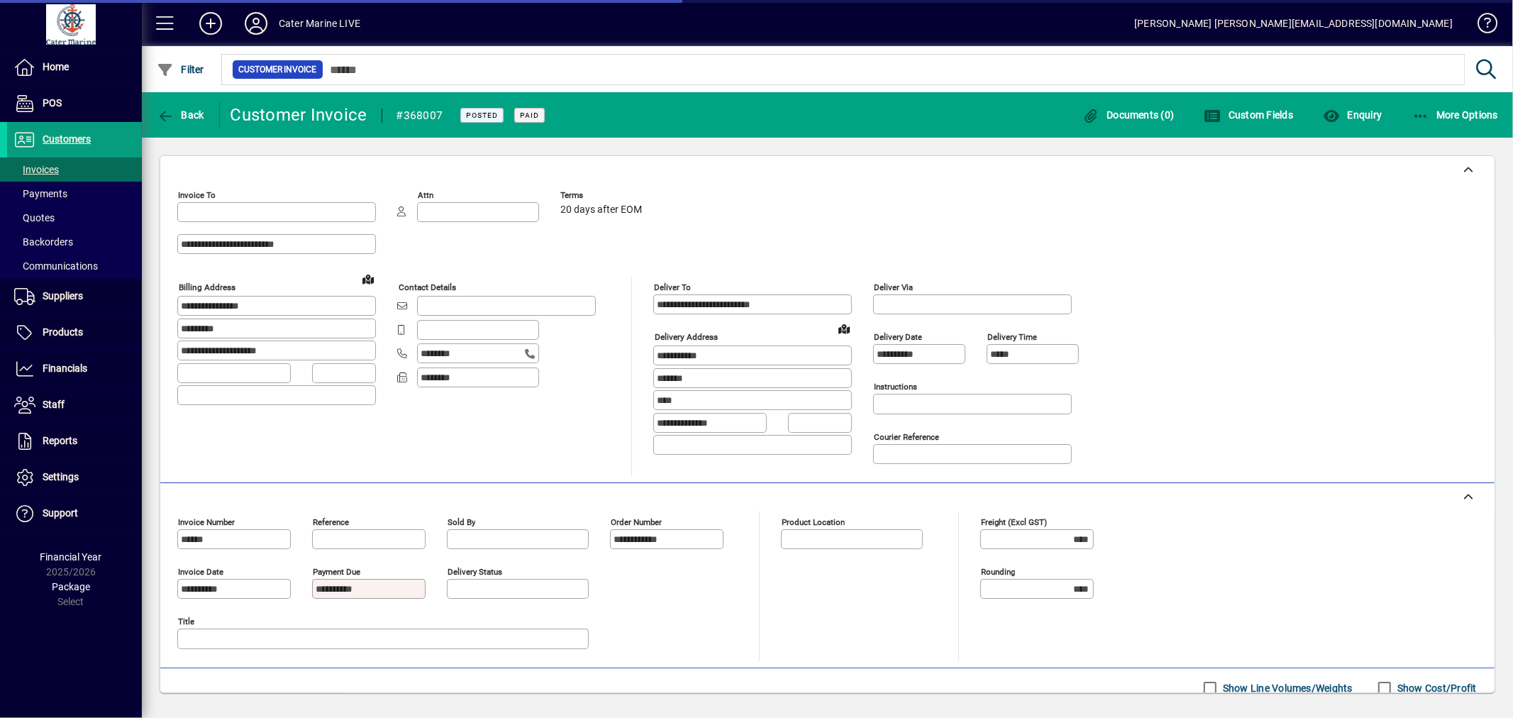
type input "**********"
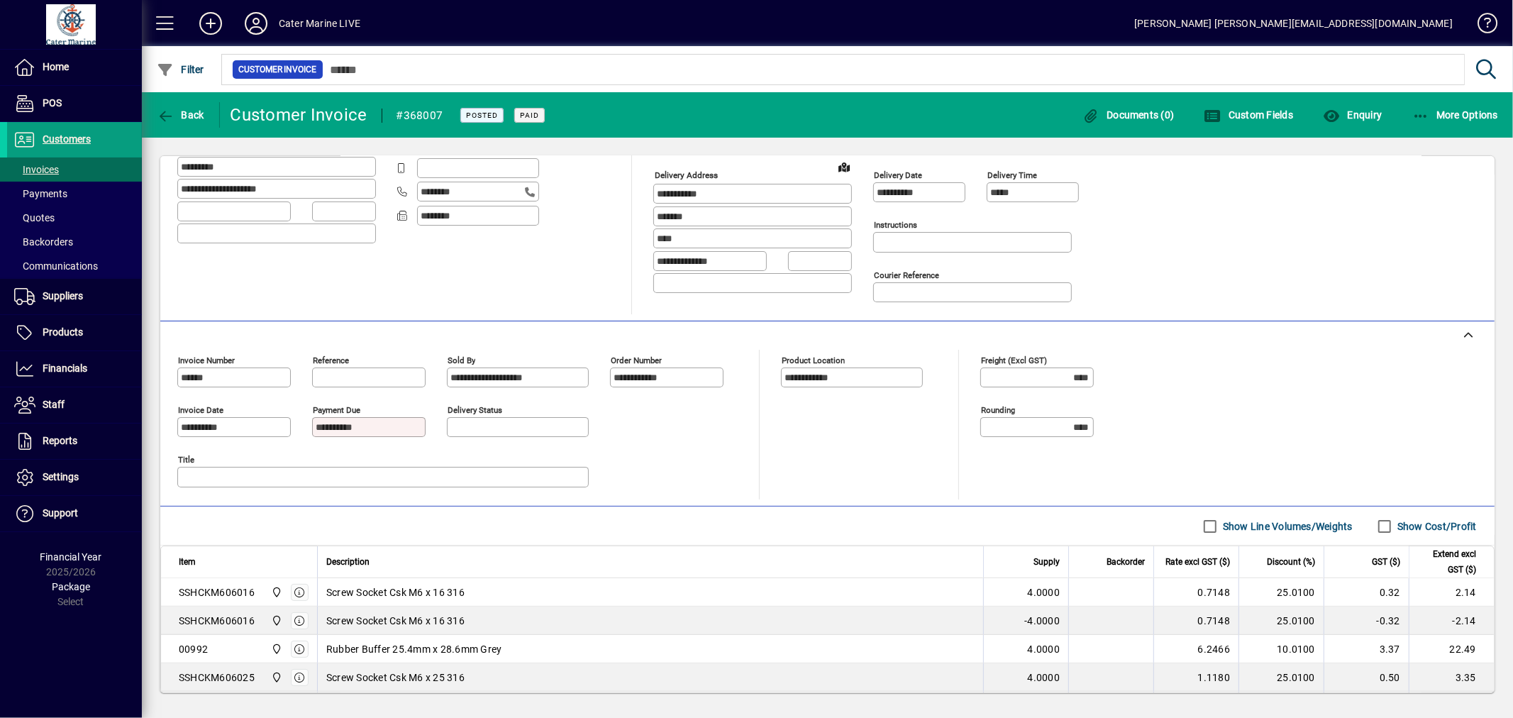
scroll to position [157, 0]
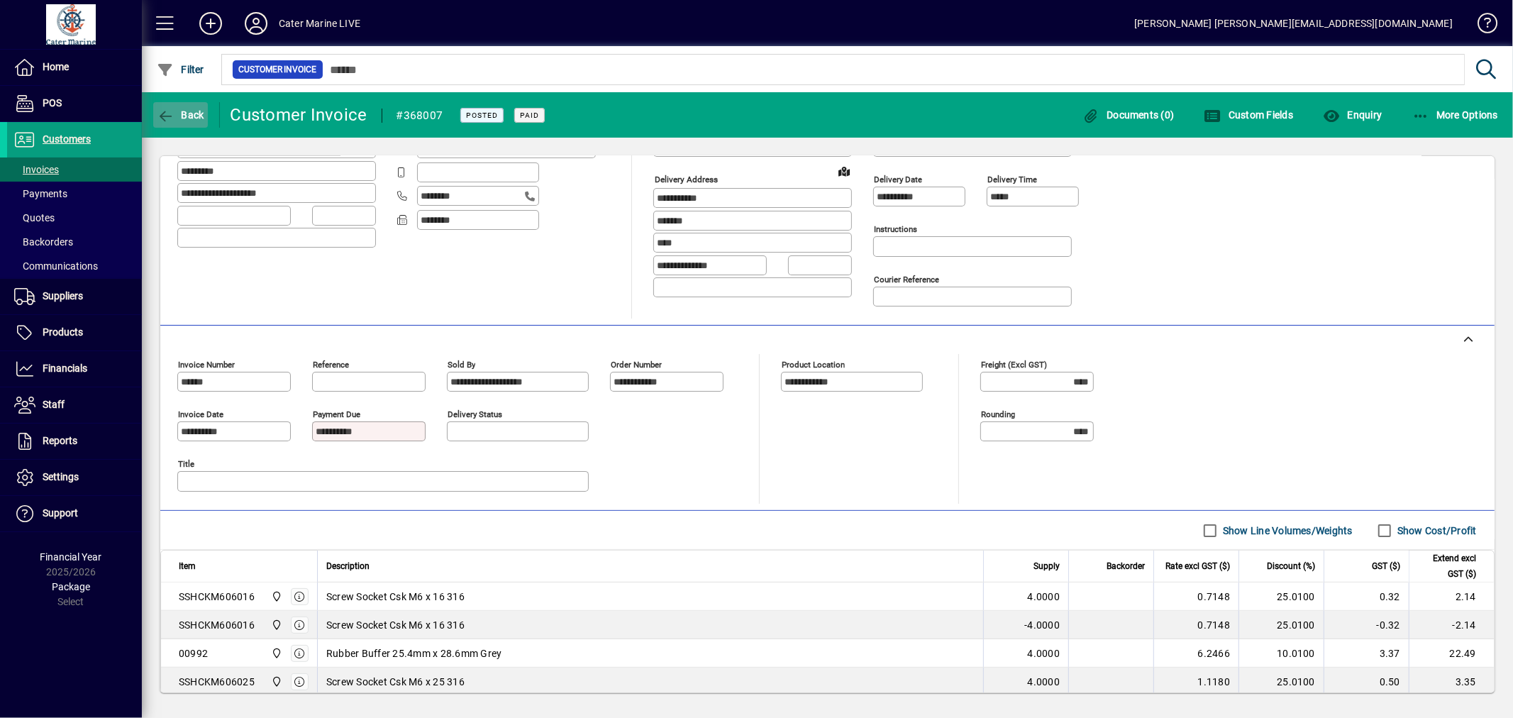
click at [178, 116] on span "Back" at bounding box center [181, 114] width 48 height 11
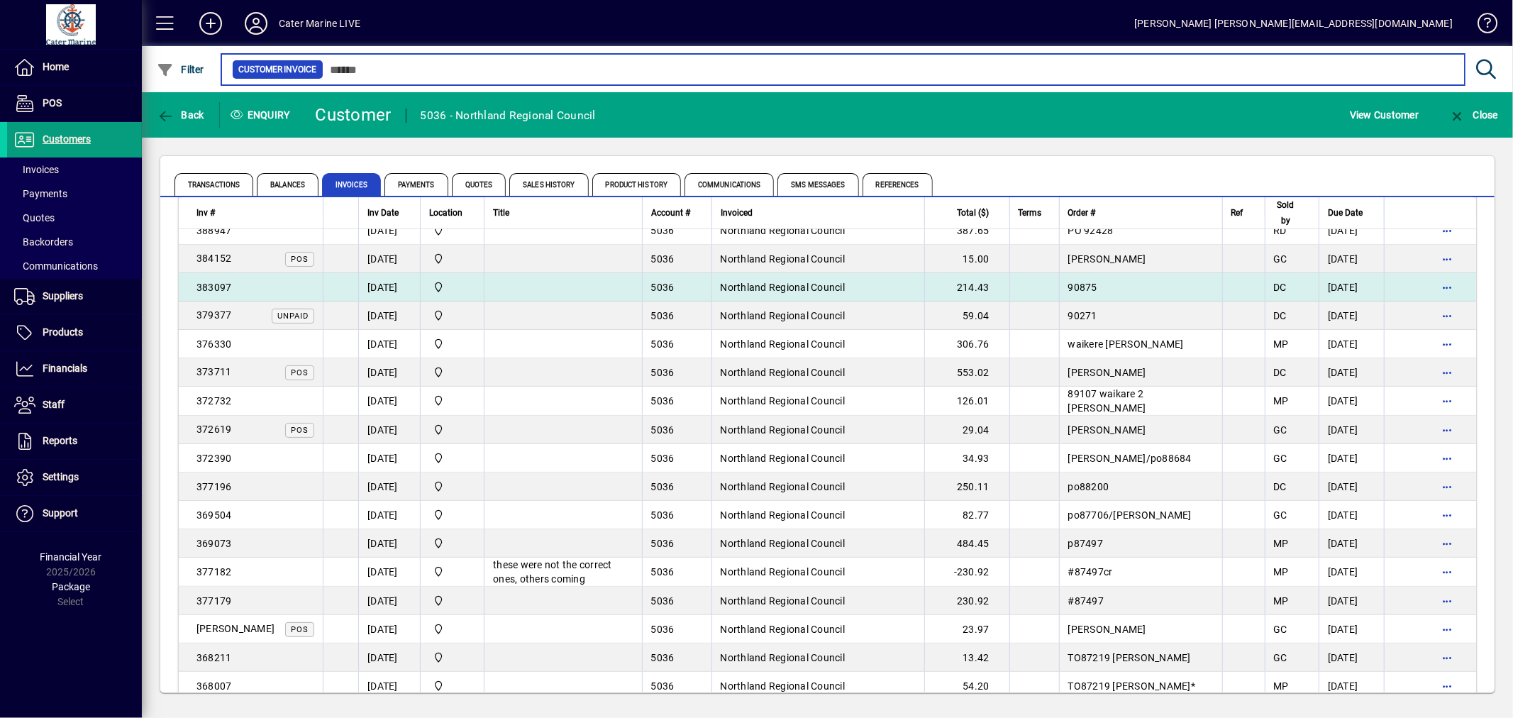
scroll to position [394, 0]
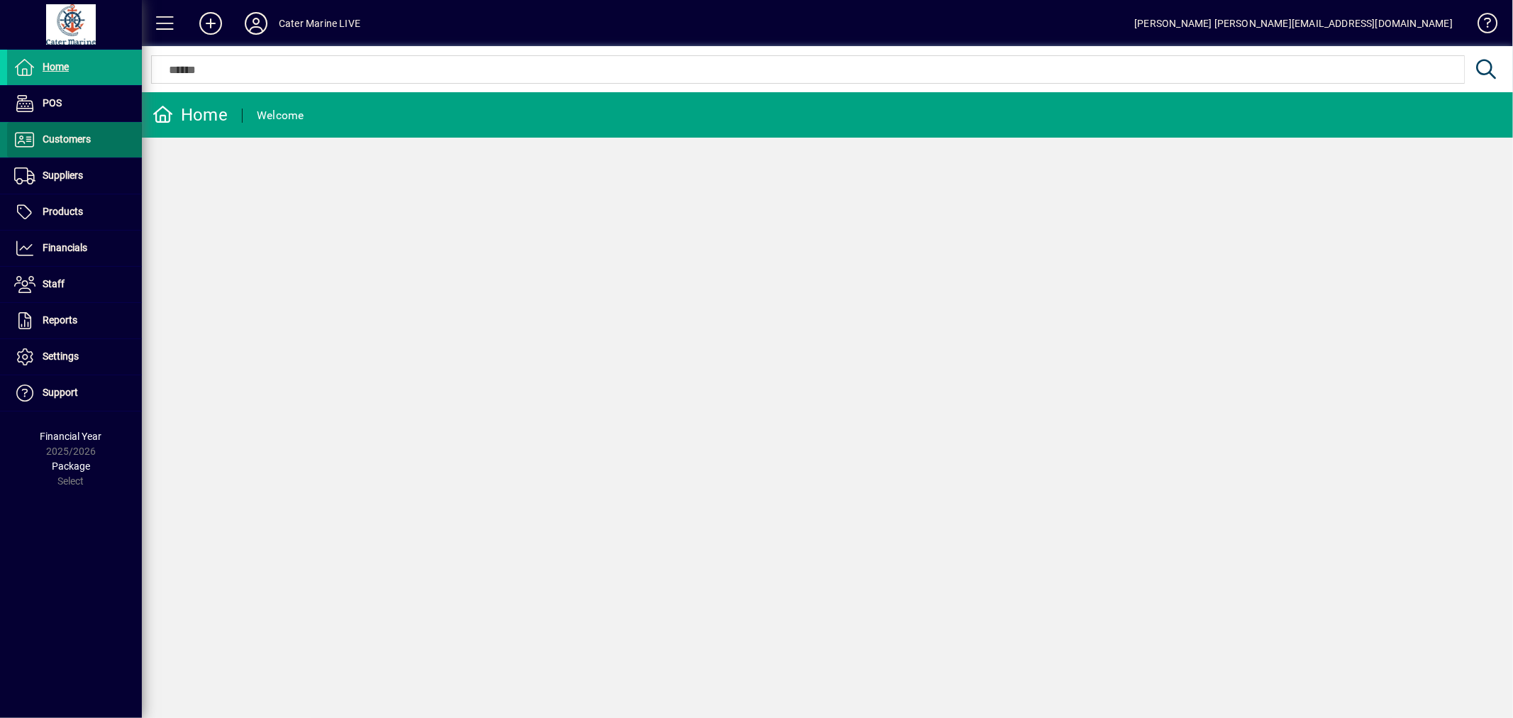
click at [41, 147] on span "Customers" at bounding box center [49, 139] width 84 height 17
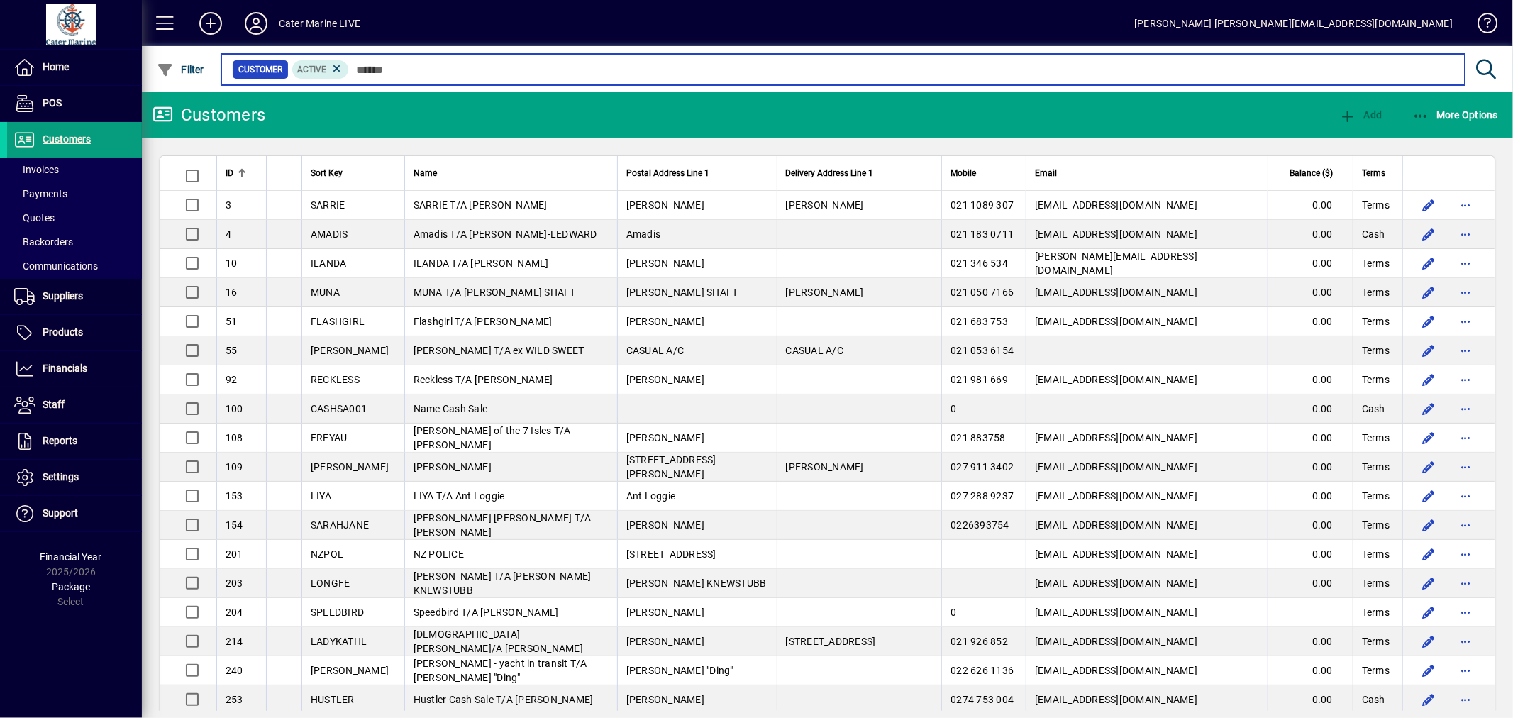
click at [447, 70] on input "text" at bounding box center [901, 70] width 1104 height 20
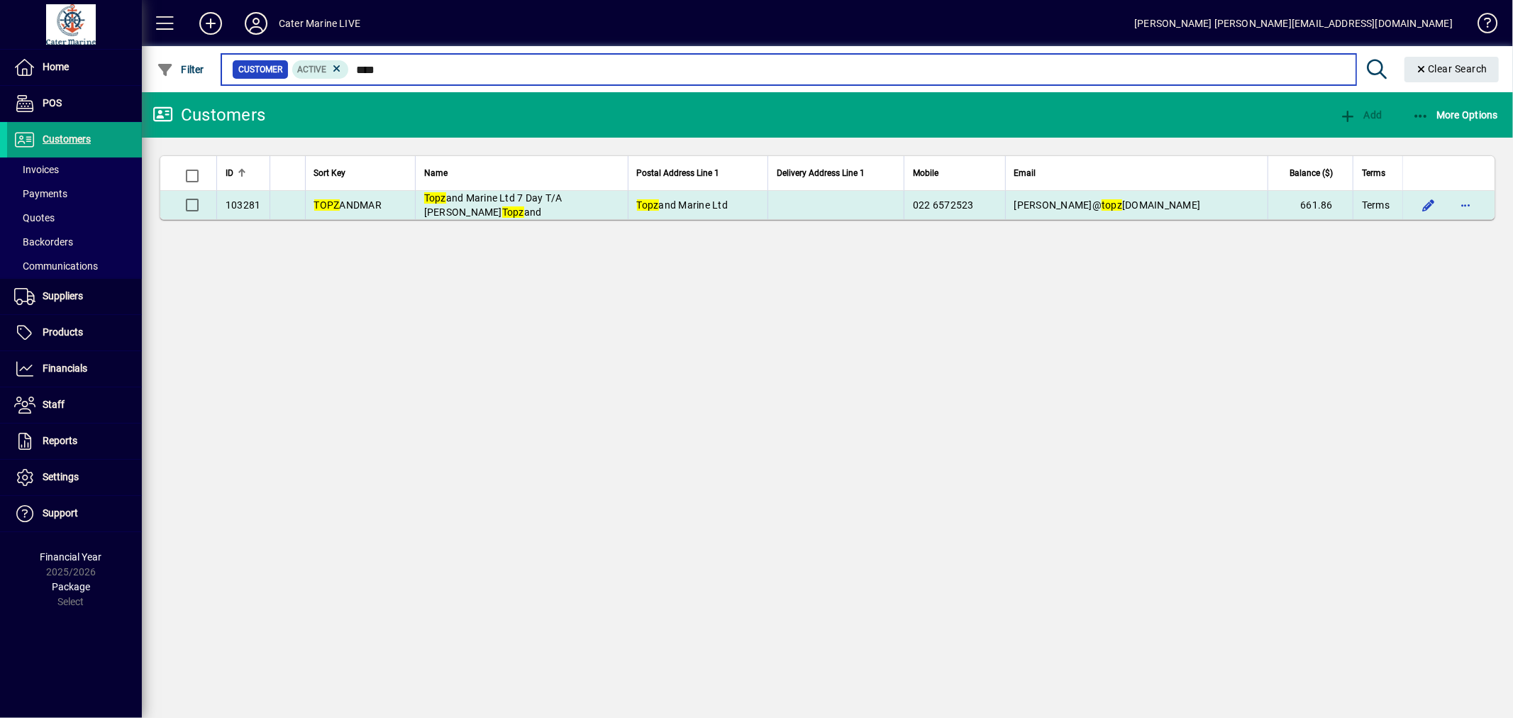
type input "****"
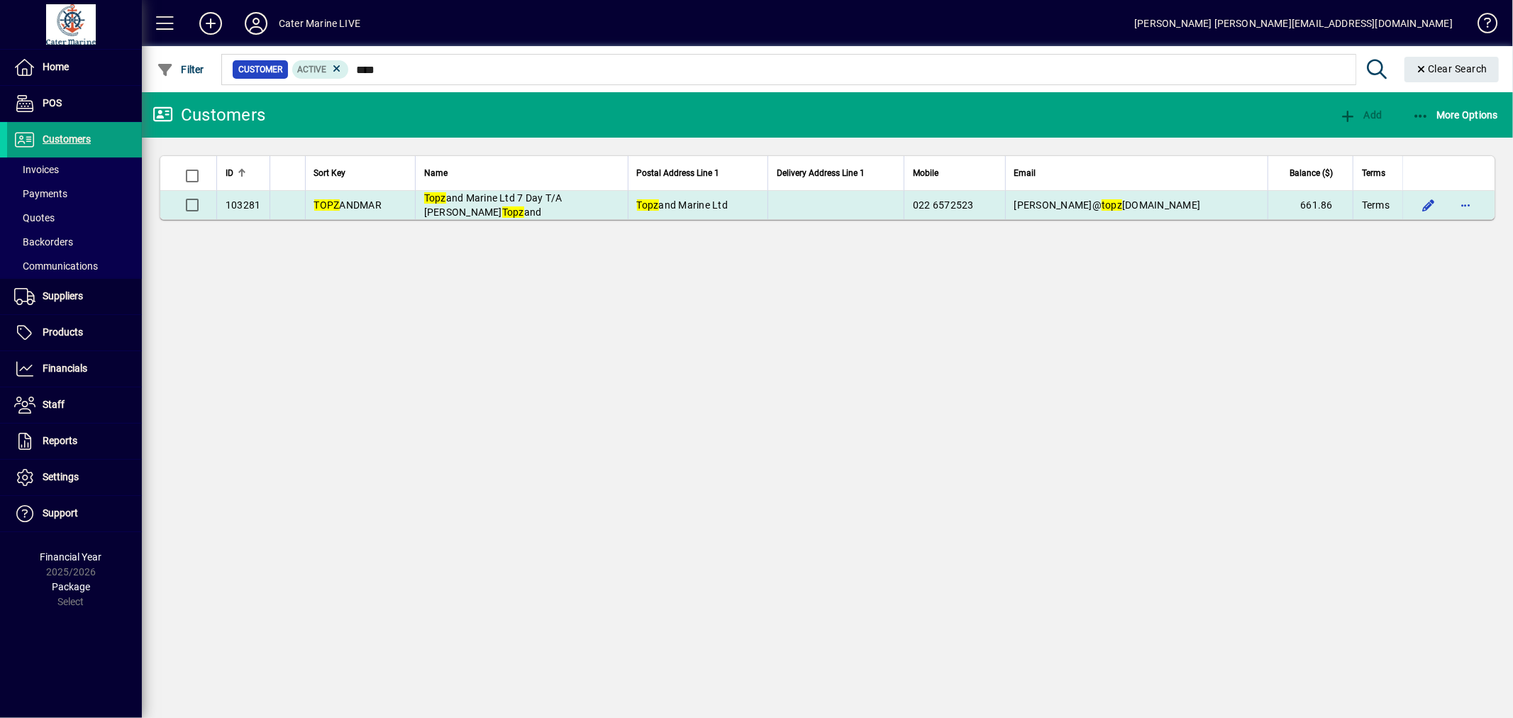
click at [601, 214] on td "Topz and Marine Ltd 7 Day T/A Finn Topz and" at bounding box center [521, 205] width 213 height 28
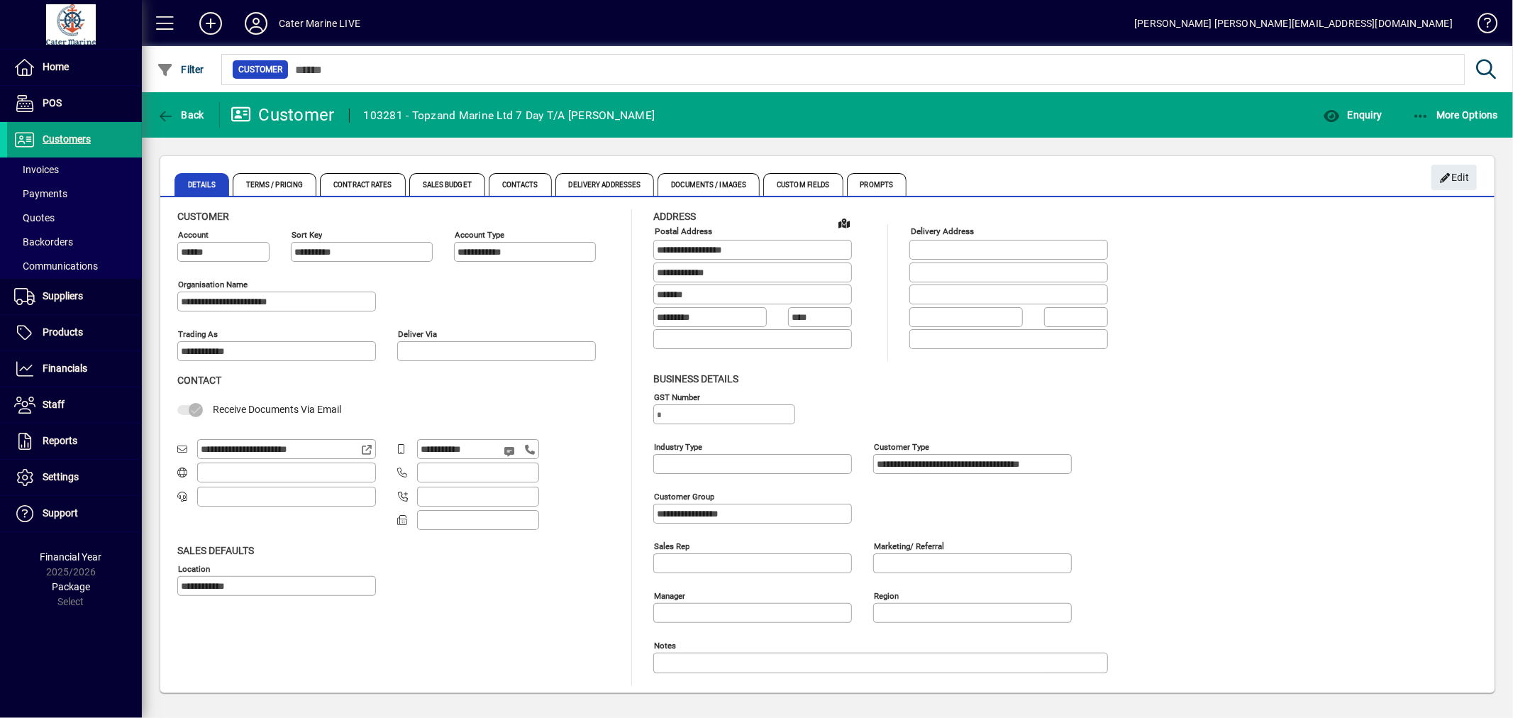
scroll to position [8, 0]
click at [1349, 117] on span "Enquiry" at bounding box center [1352, 114] width 59 height 11
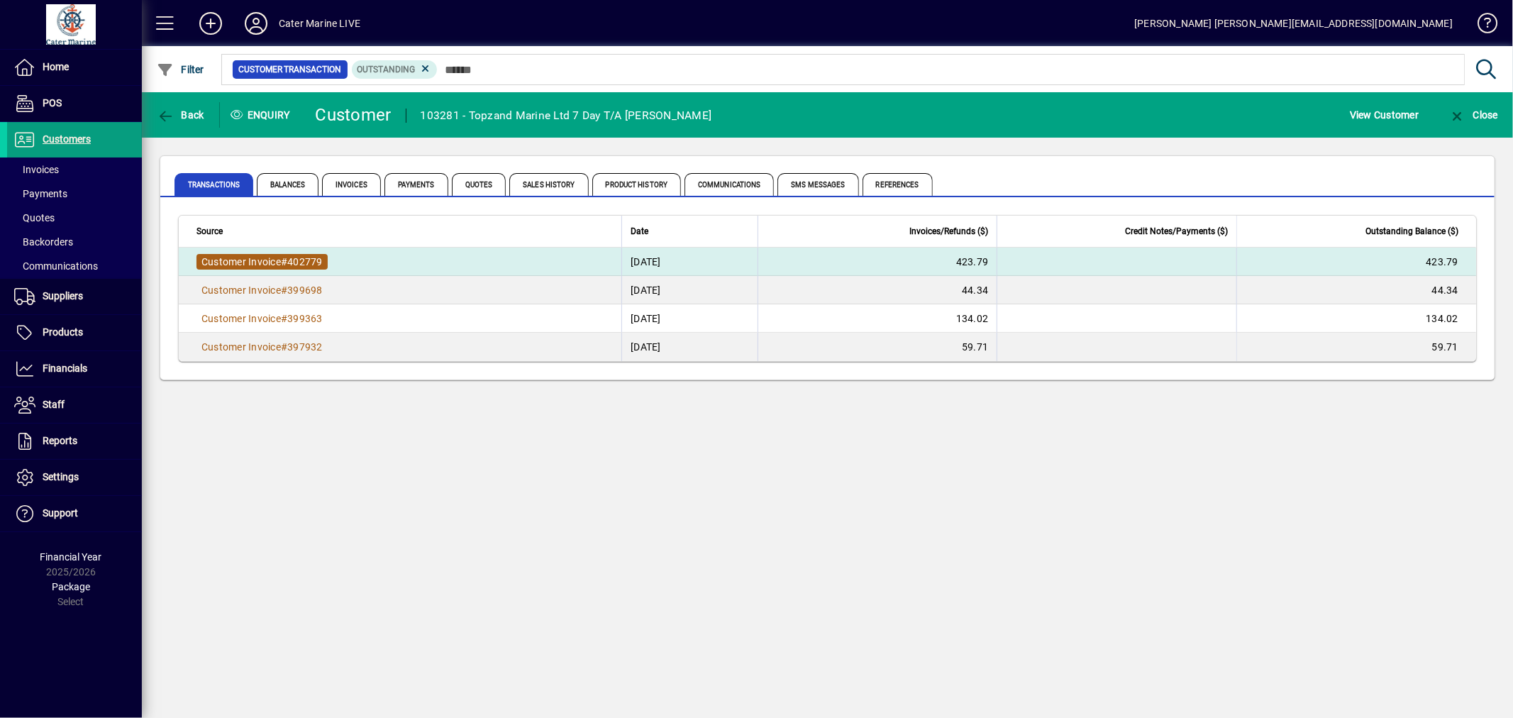
click at [294, 262] on span "402779" at bounding box center [304, 261] width 35 height 11
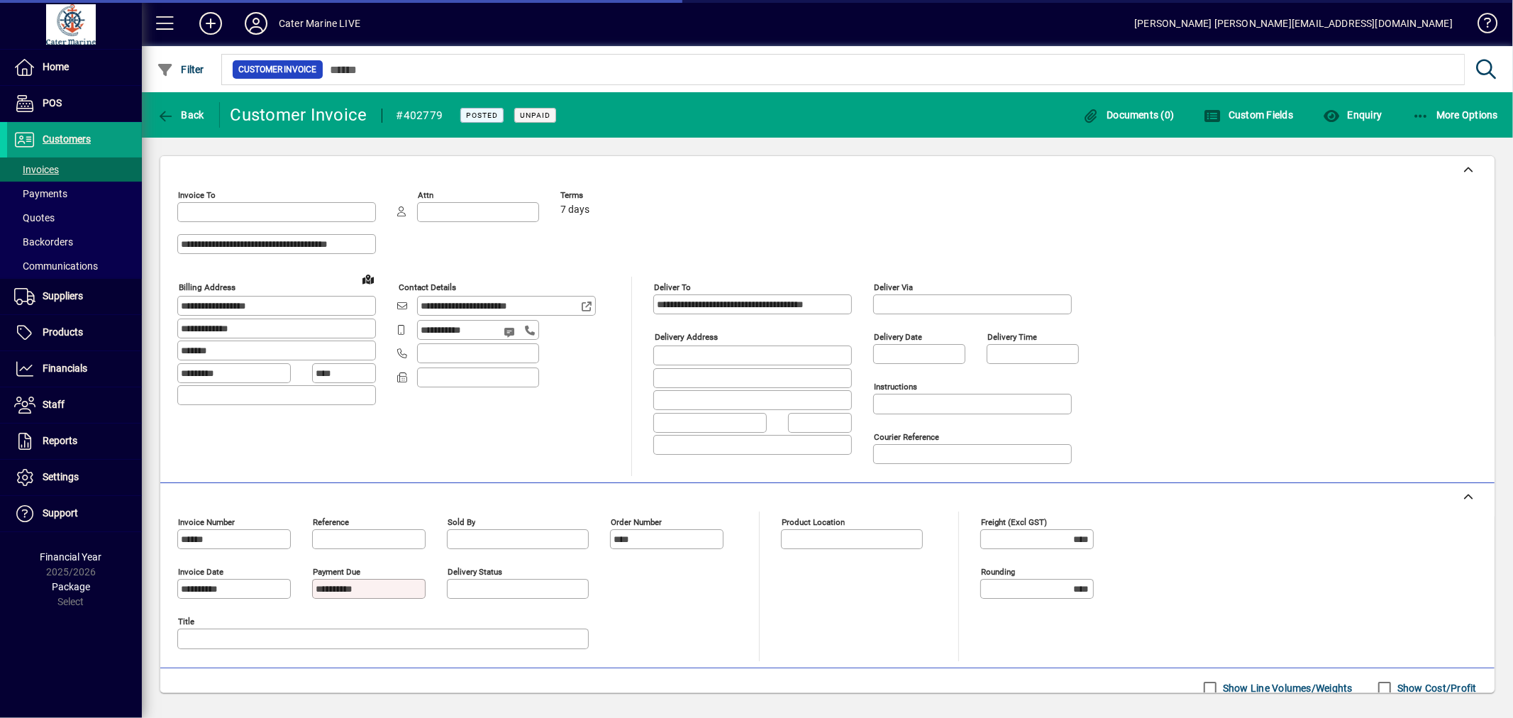
type input "**********"
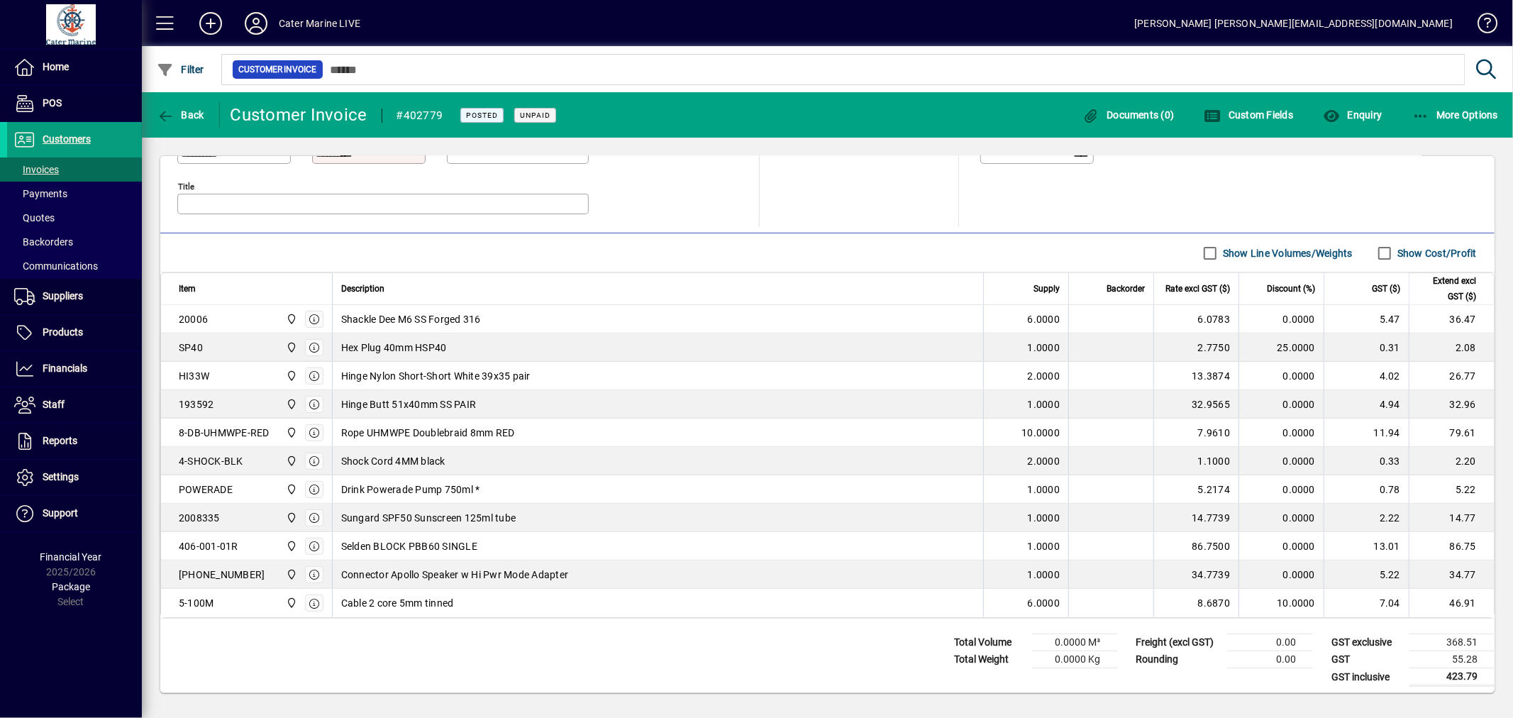
scroll to position [445, 0]
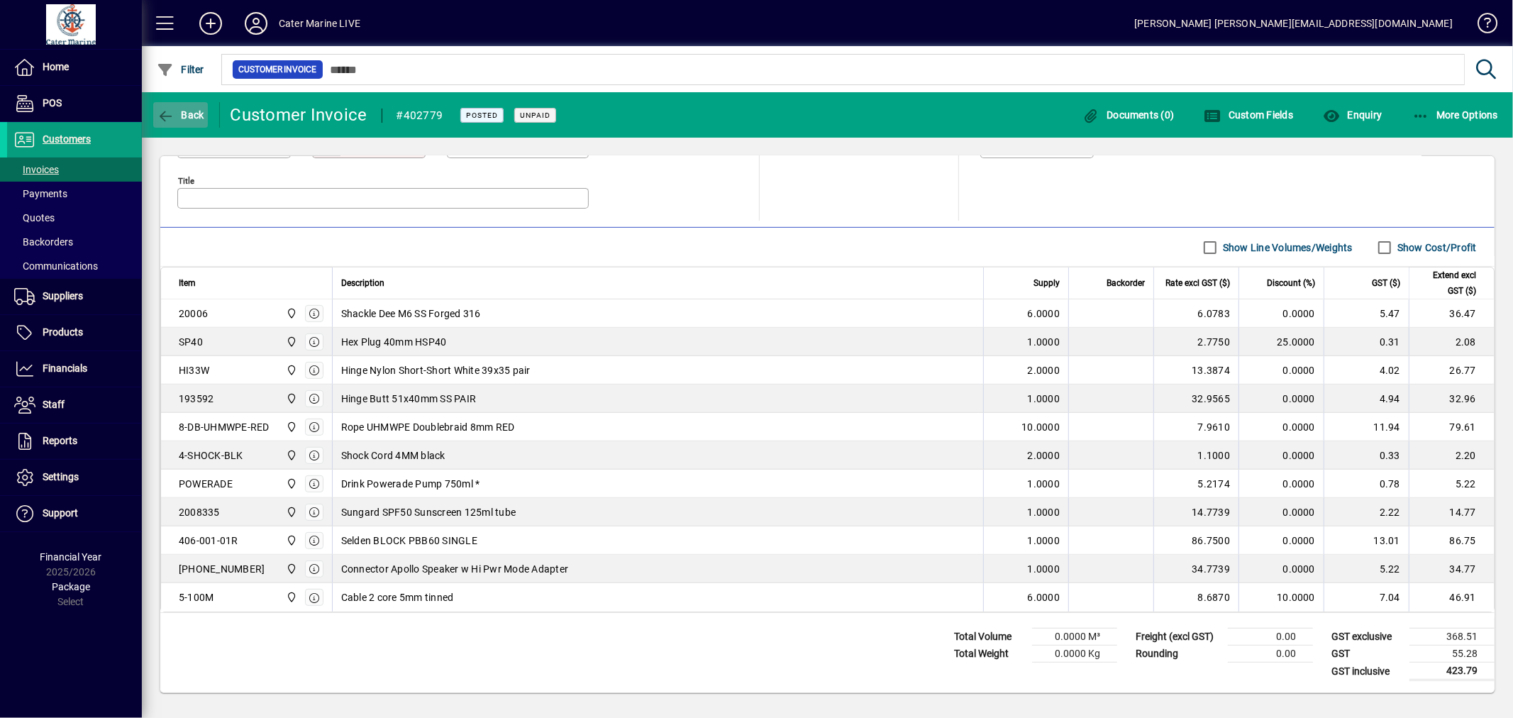
click at [169, 110] on icon "button" at bounding box center [166, 116] width 18 height 14
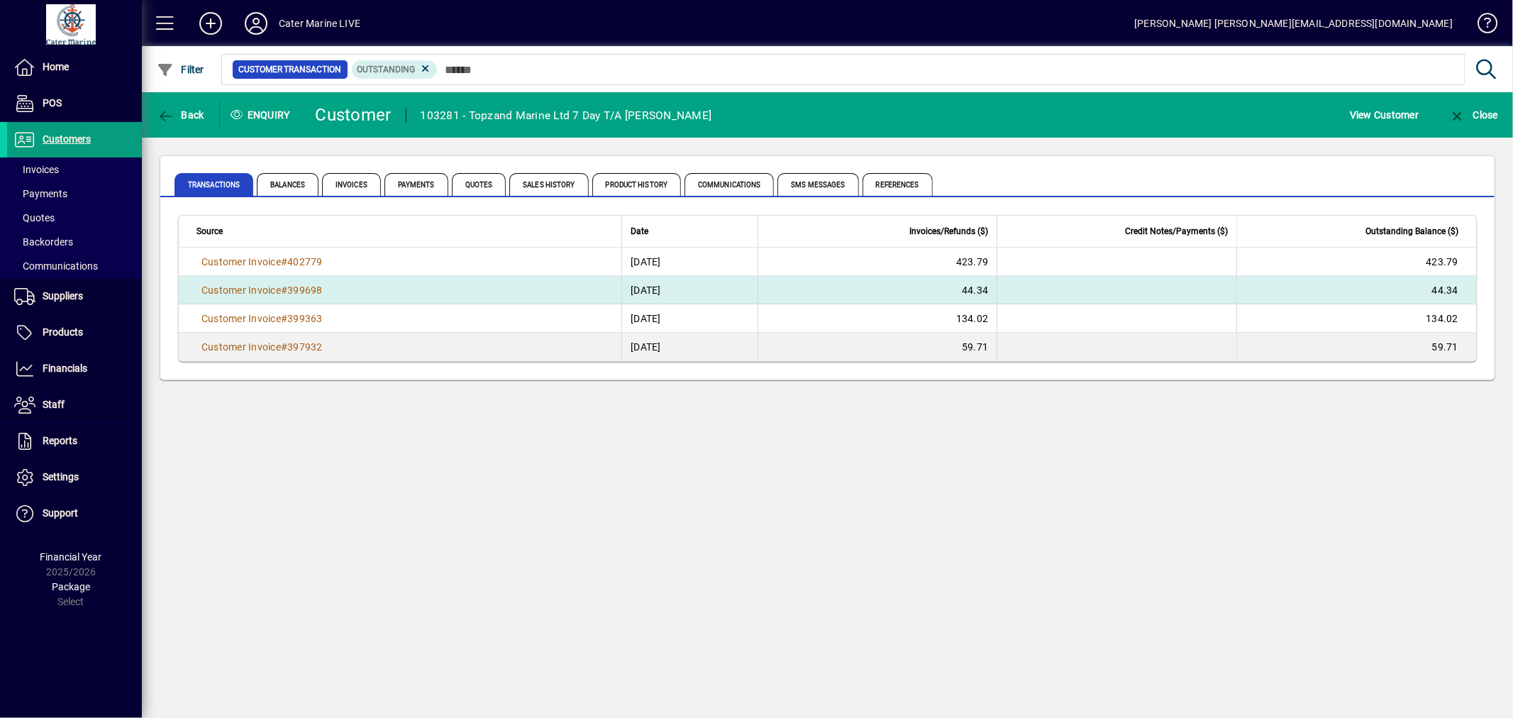
click at [661, 284] on td "25/07/2025" at bounding box center [688, 290] width 135 height 28
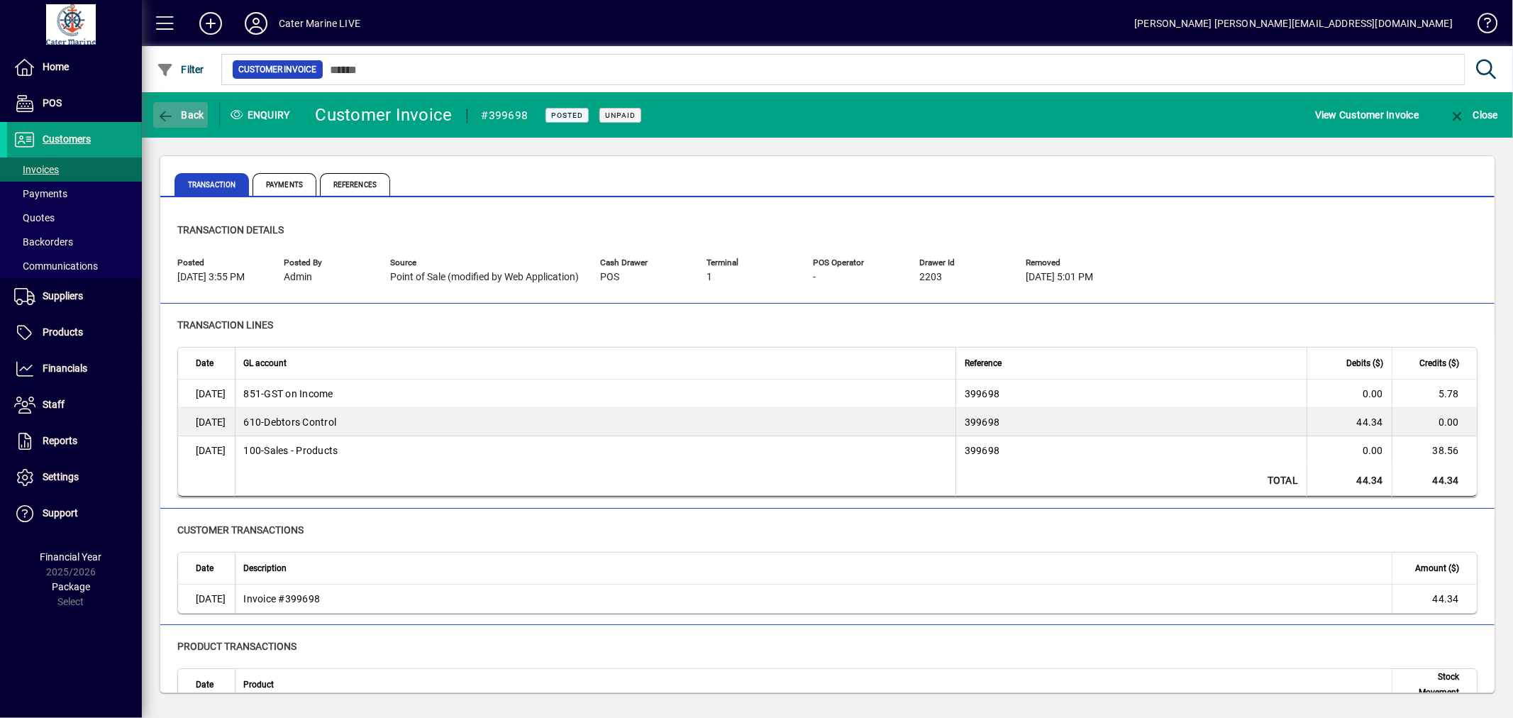
click at [179, 116] on span "Back" at bounding box center [181, 114] width 48 height 11
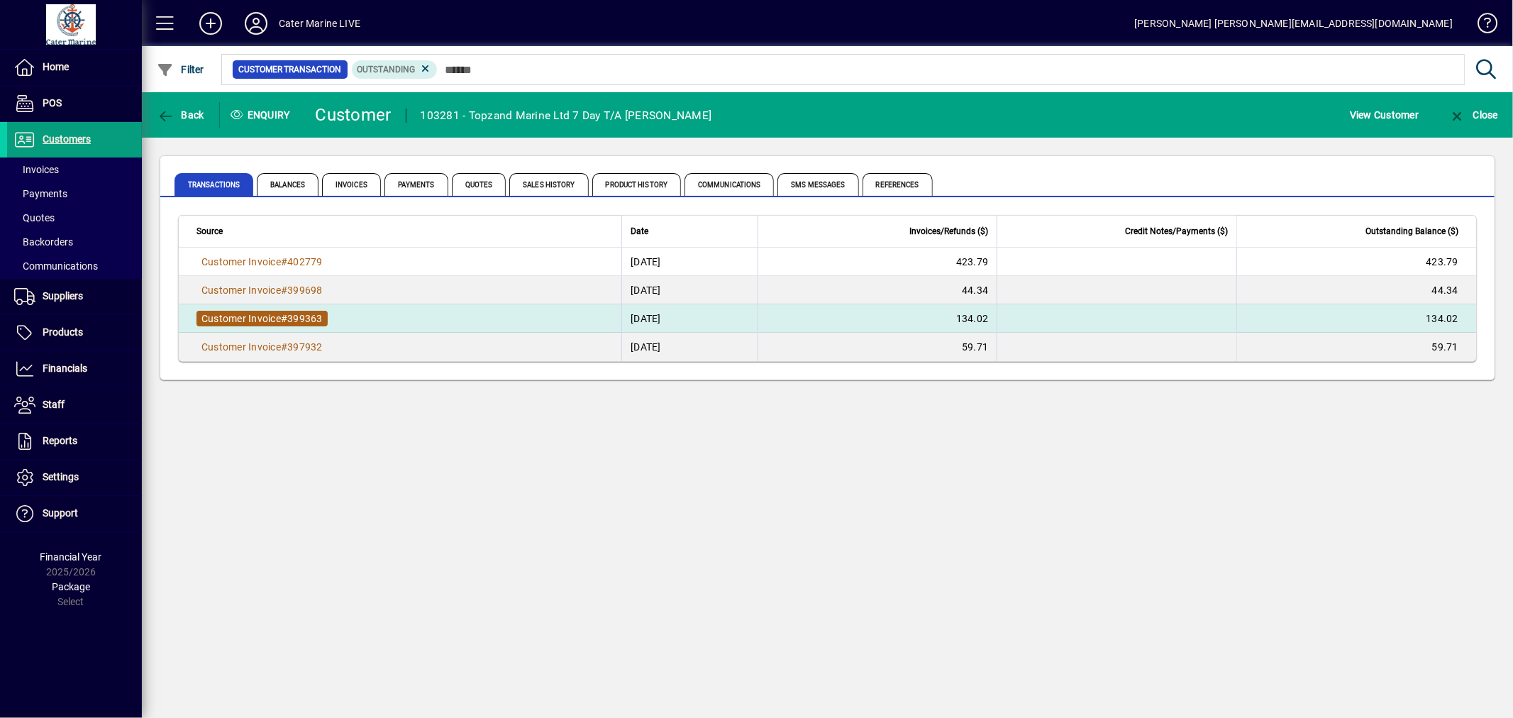
click at [278, 313] on span "Customer Invoice" at bounding box center [240, 318] width 79 height 11
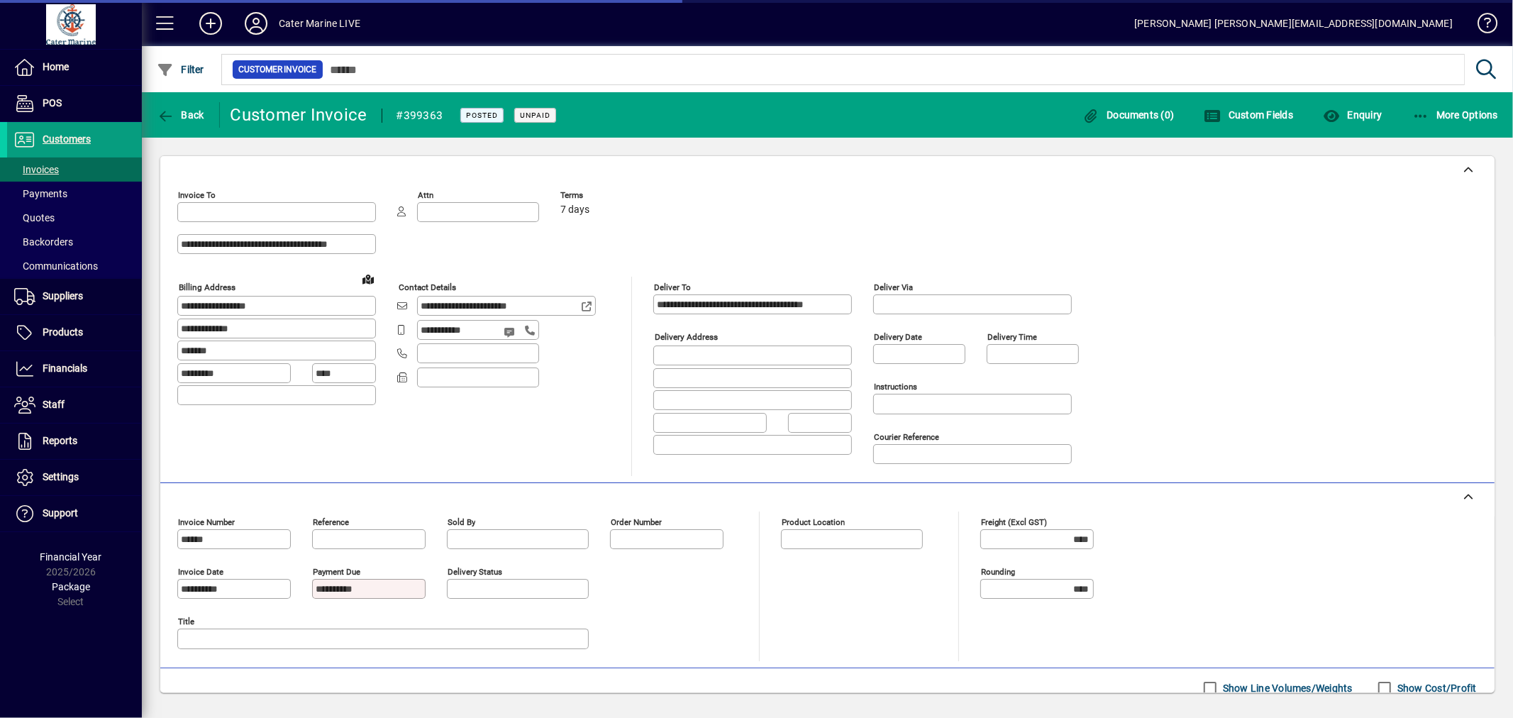
type input "**********"
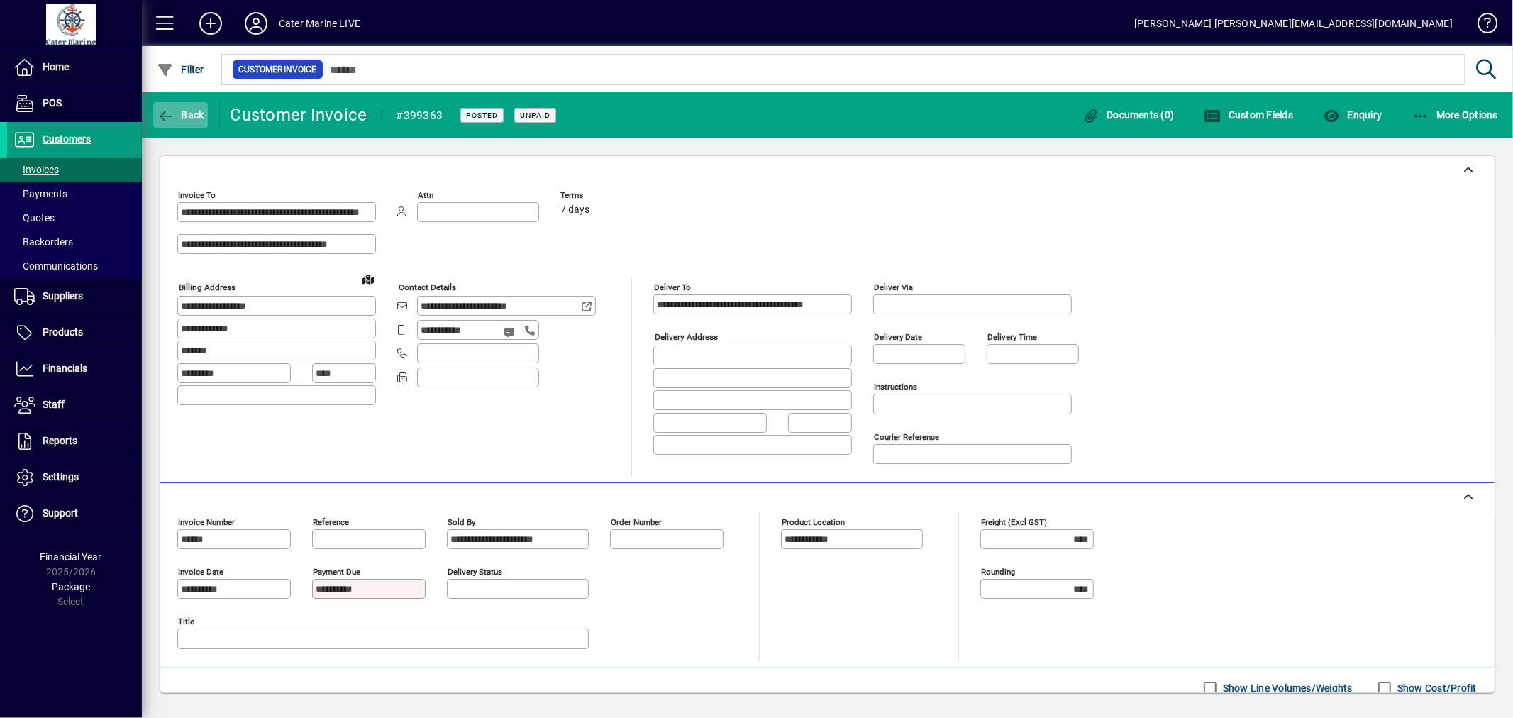
click at [176, 113] on span "Back" at bounding box center [181, 114] width 48 height 11
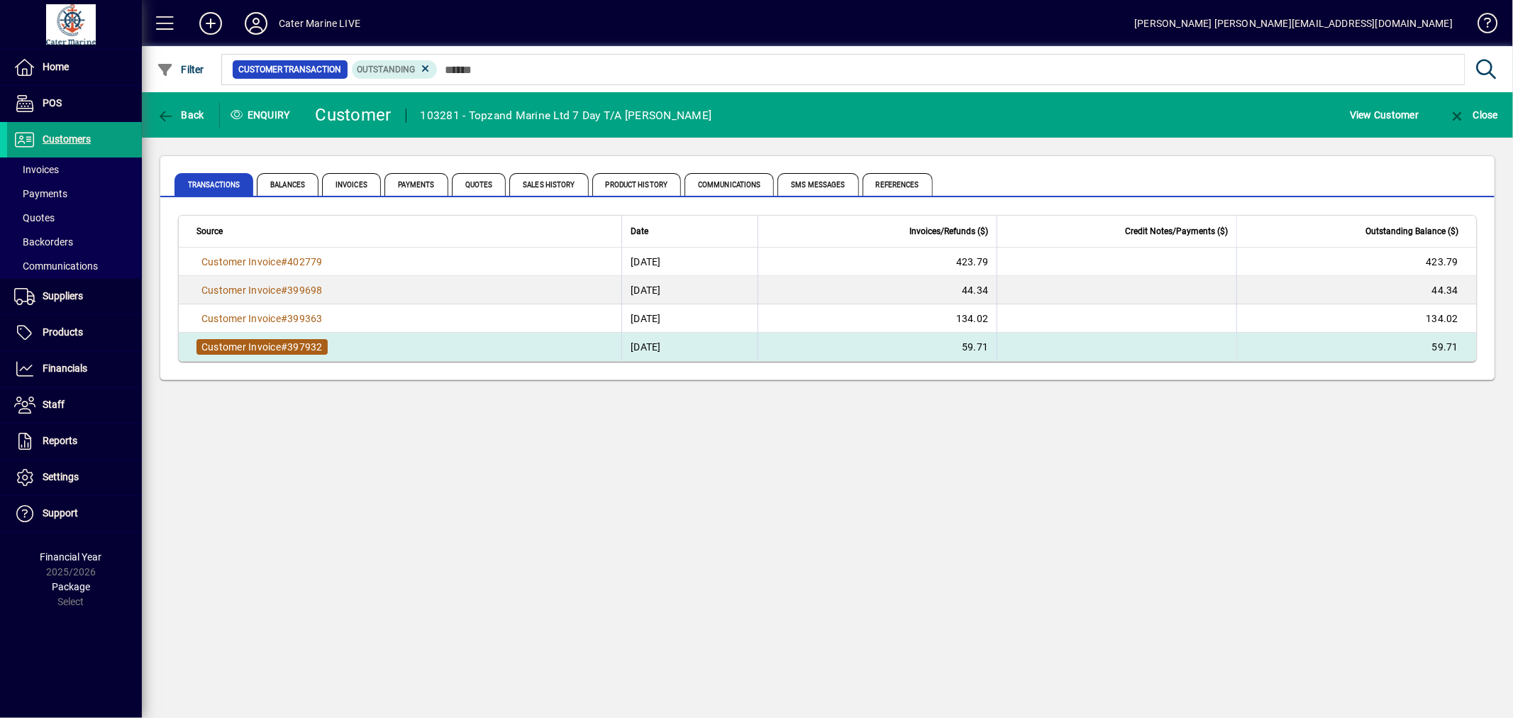
click at [294, 349] on span "397932" at bounding box center [304, 346] width 35 height 11
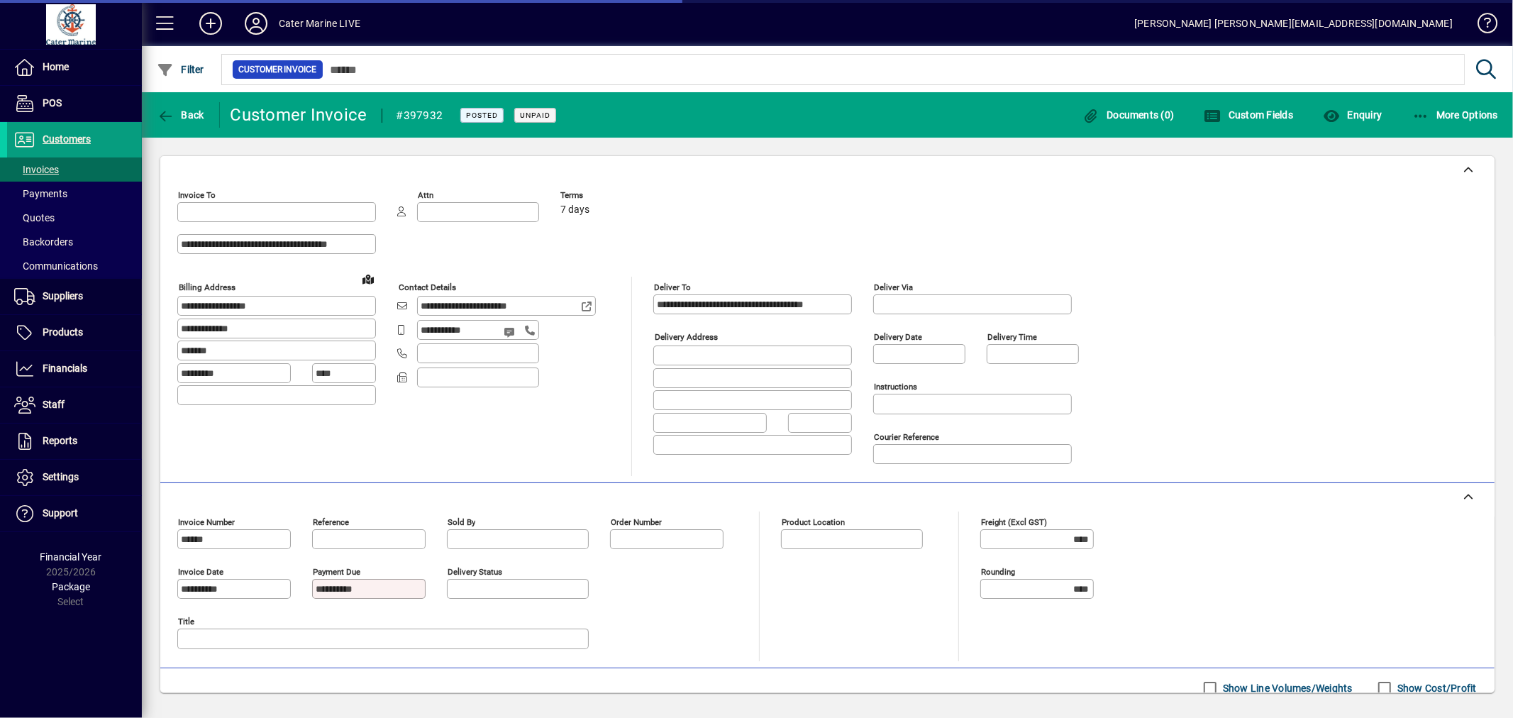
type input "**********"
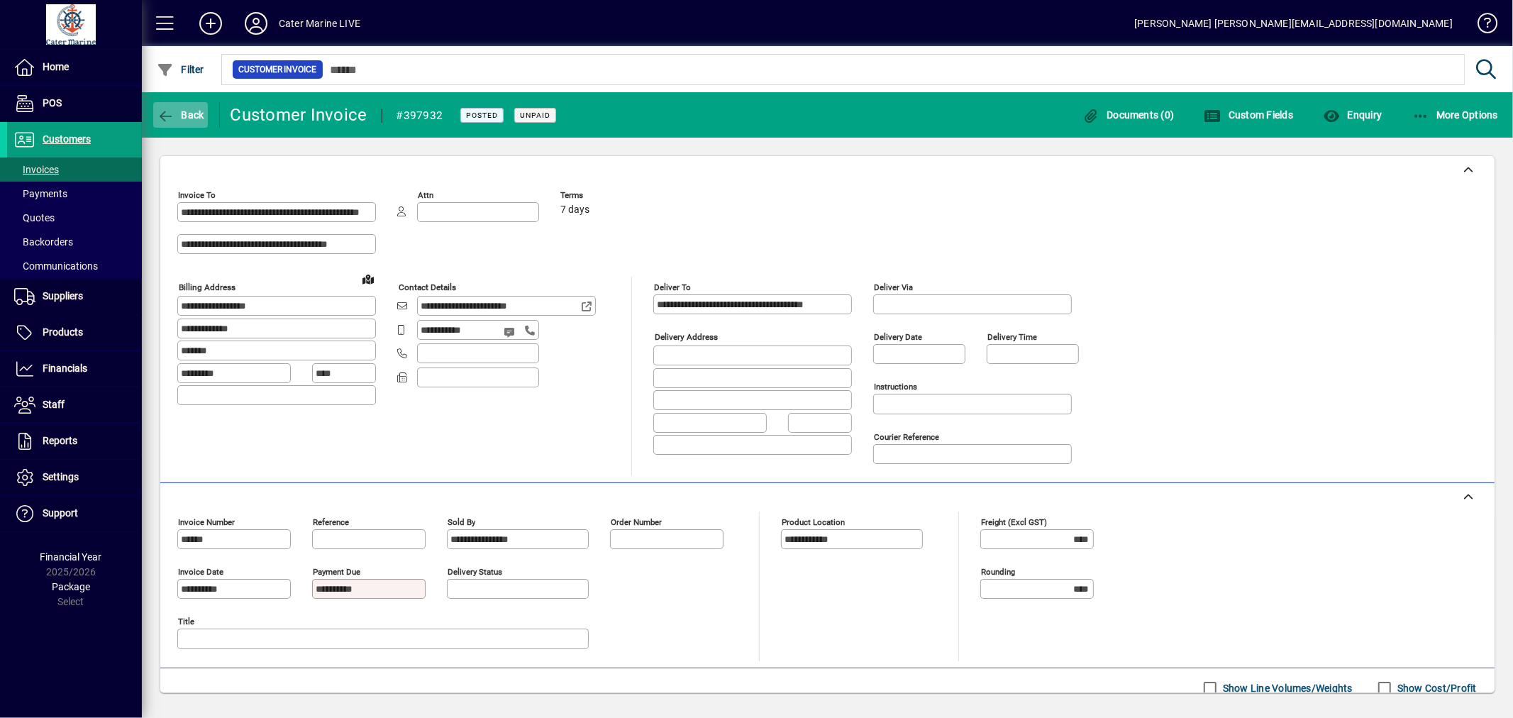
click at [180, 115] on span "Back" at bounding box center [181, 114] width 48 height 11
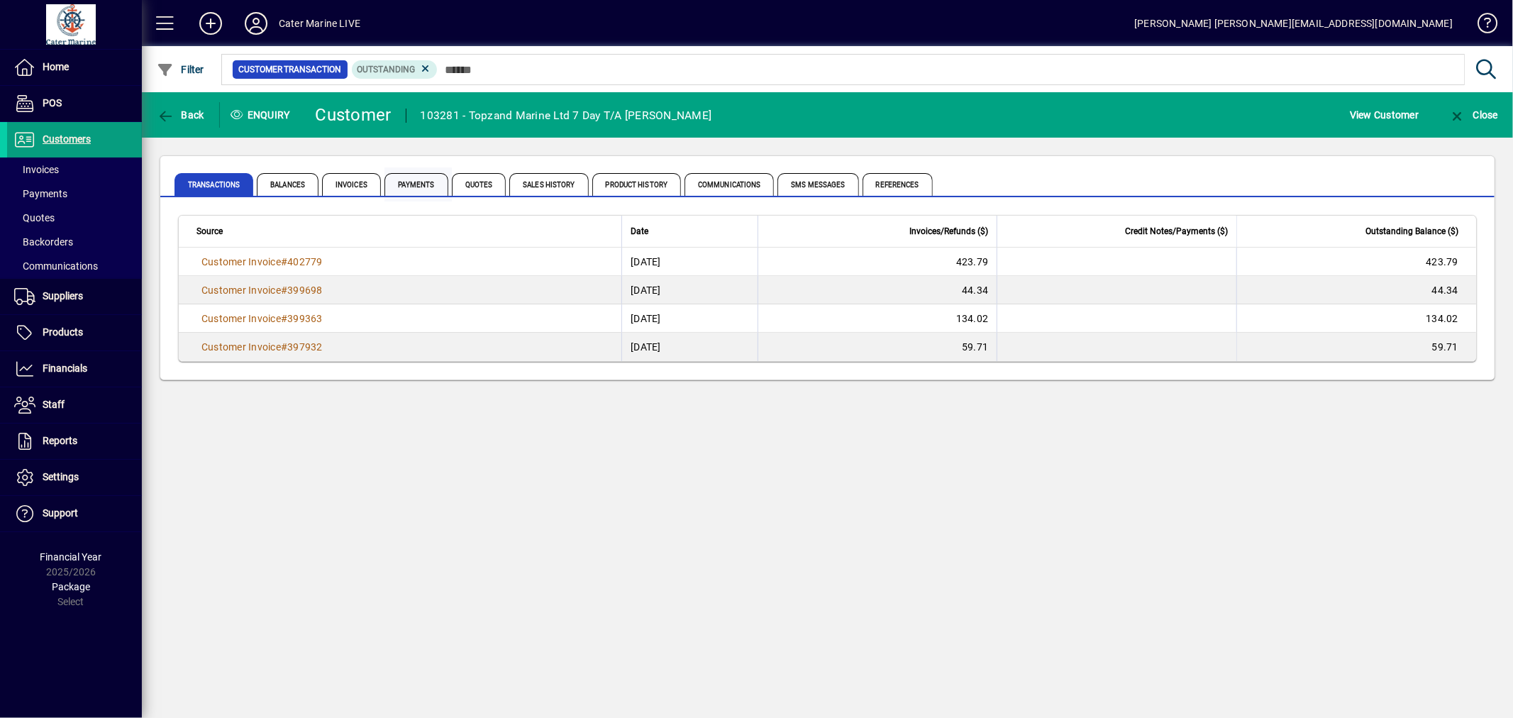
click at [412, 183] on span "Payments" at bounding box center [416, 184] width 64 height 23
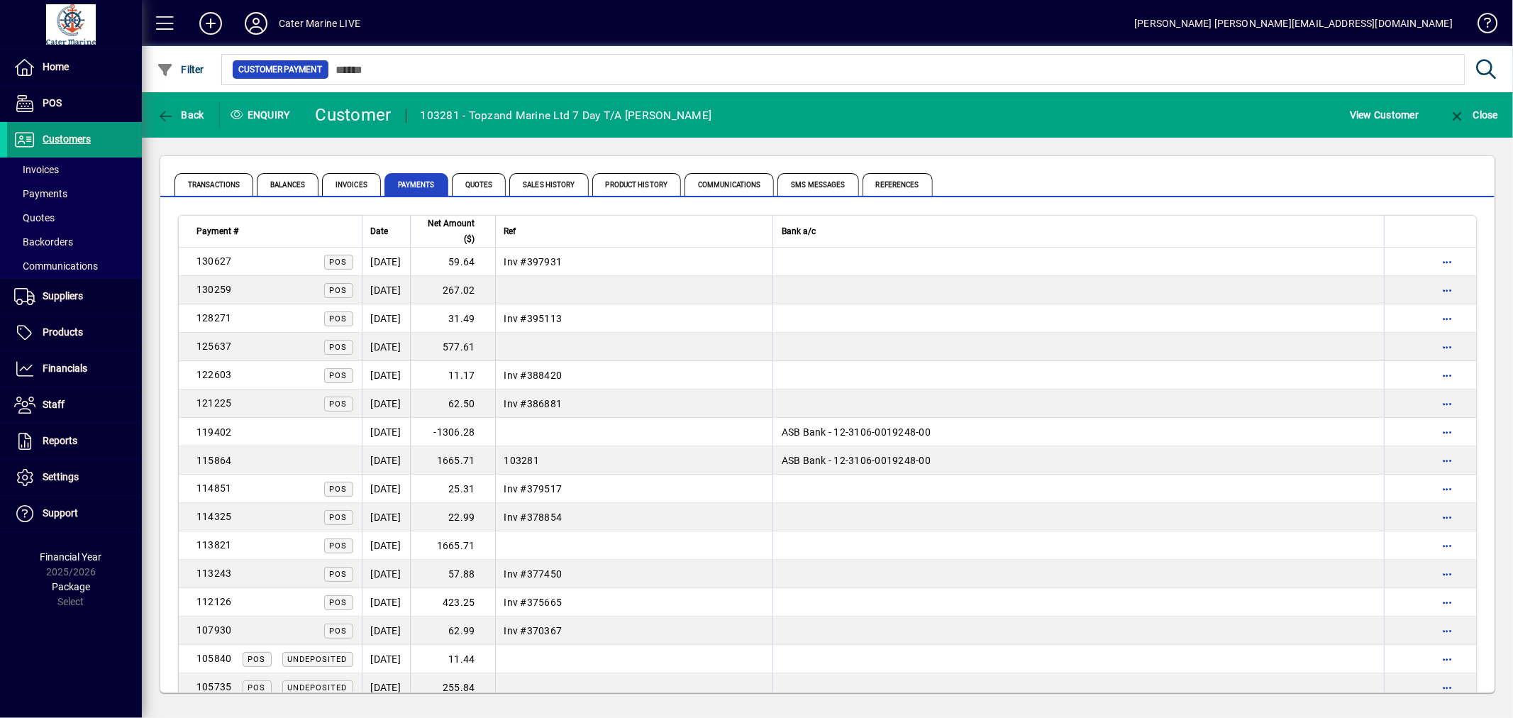
drag, startPoint x: 58, startPoint y: 132, endPoint x: 68, endPoint y: 132, distance: 9.9
click at [58, 132] on span "Customers" at bounding box center [49, 139] width 84 height 17
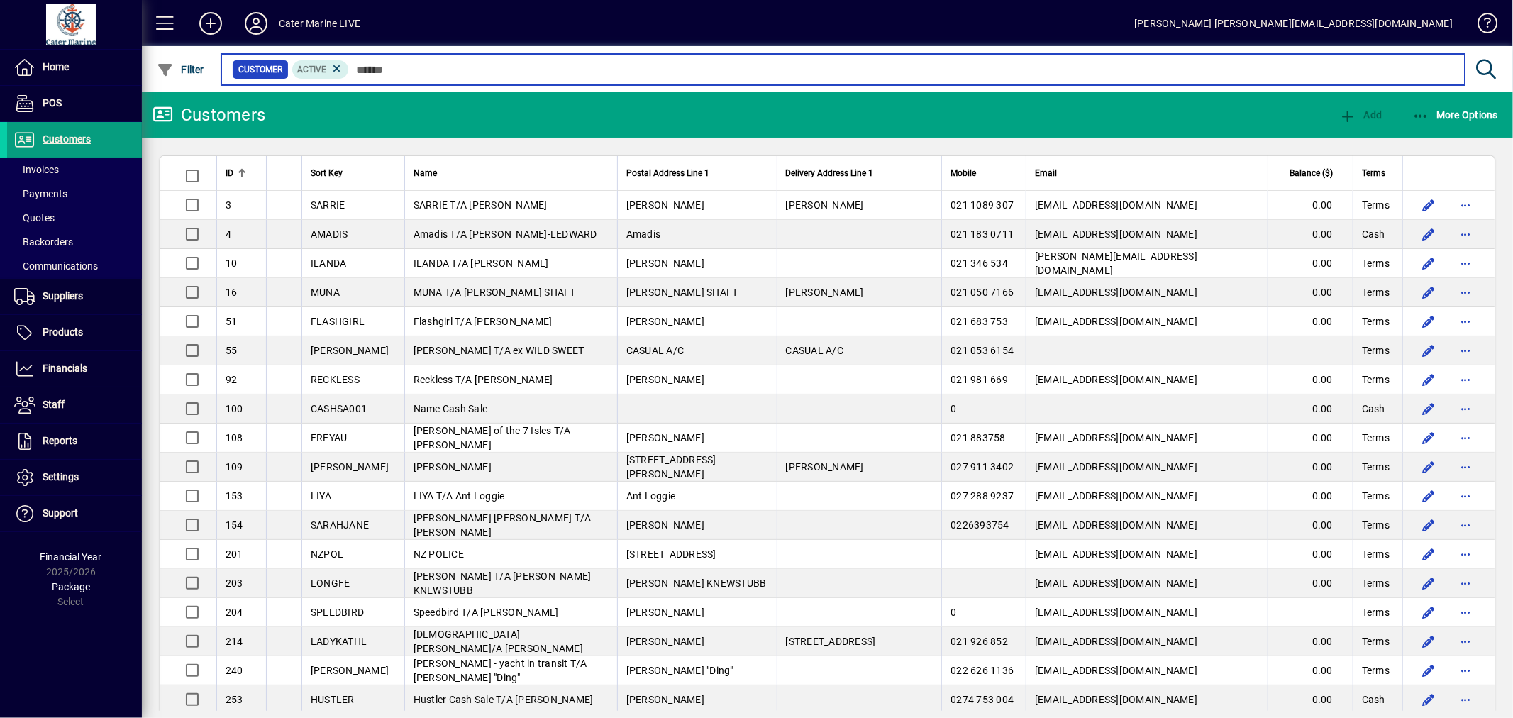
click at [404, 68] on input "text" at bounding box center [901, 70] width 1104 height 20
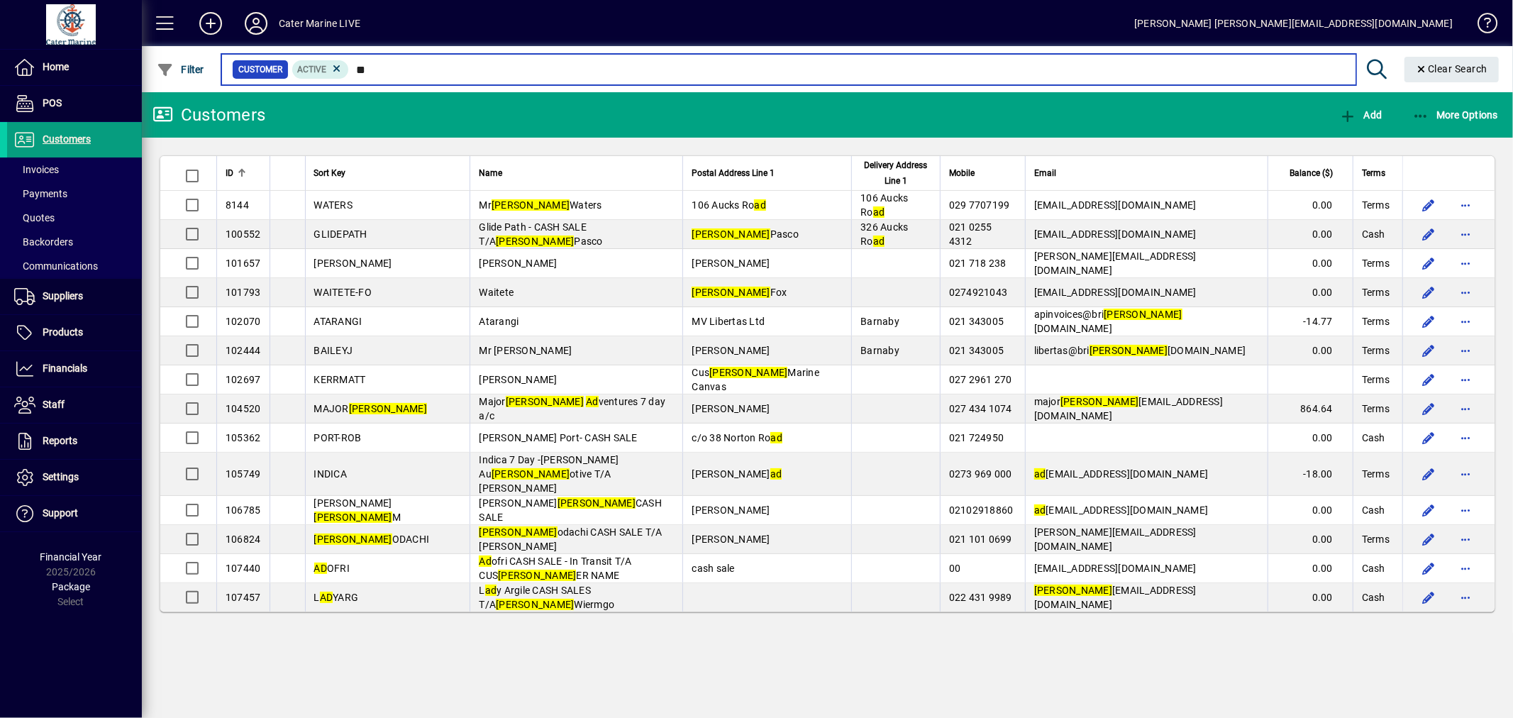
type input "*"
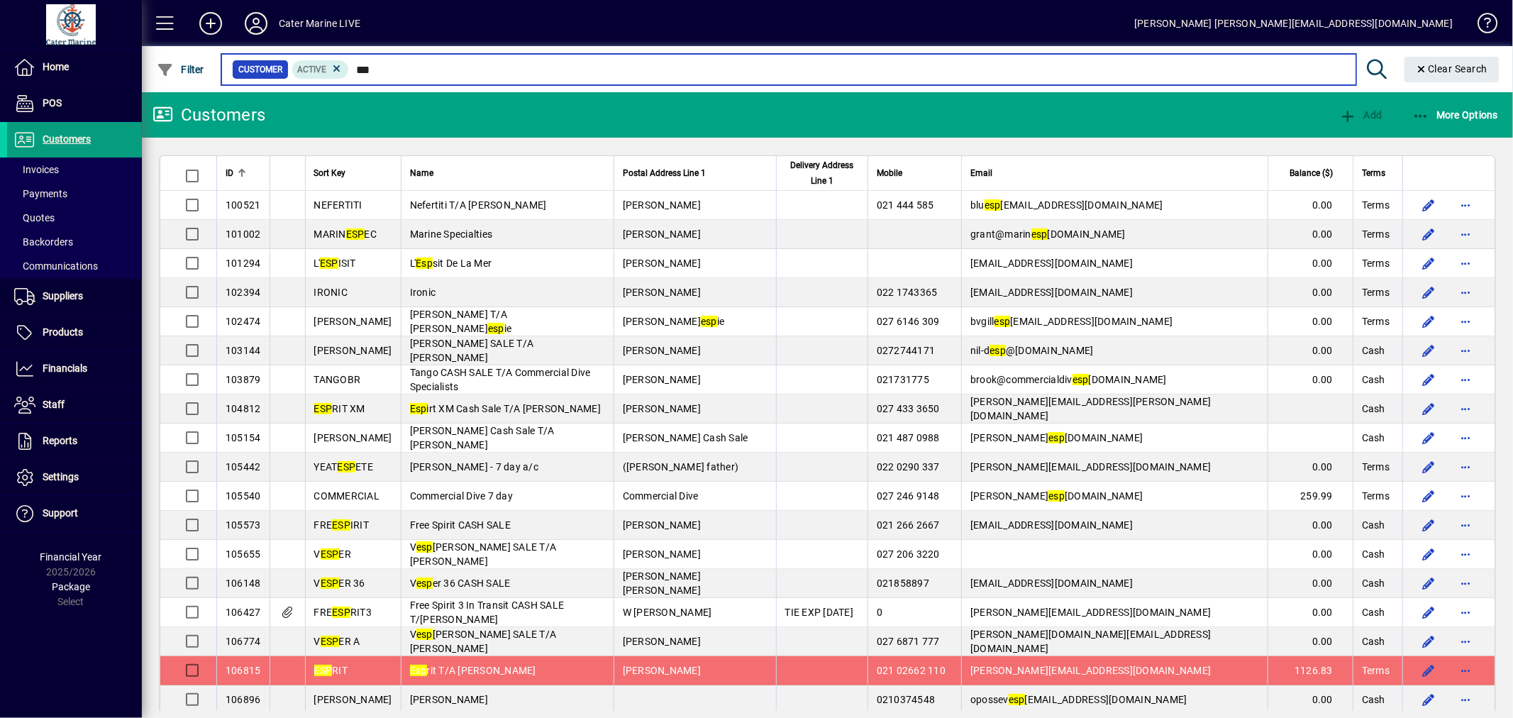
type input "***"
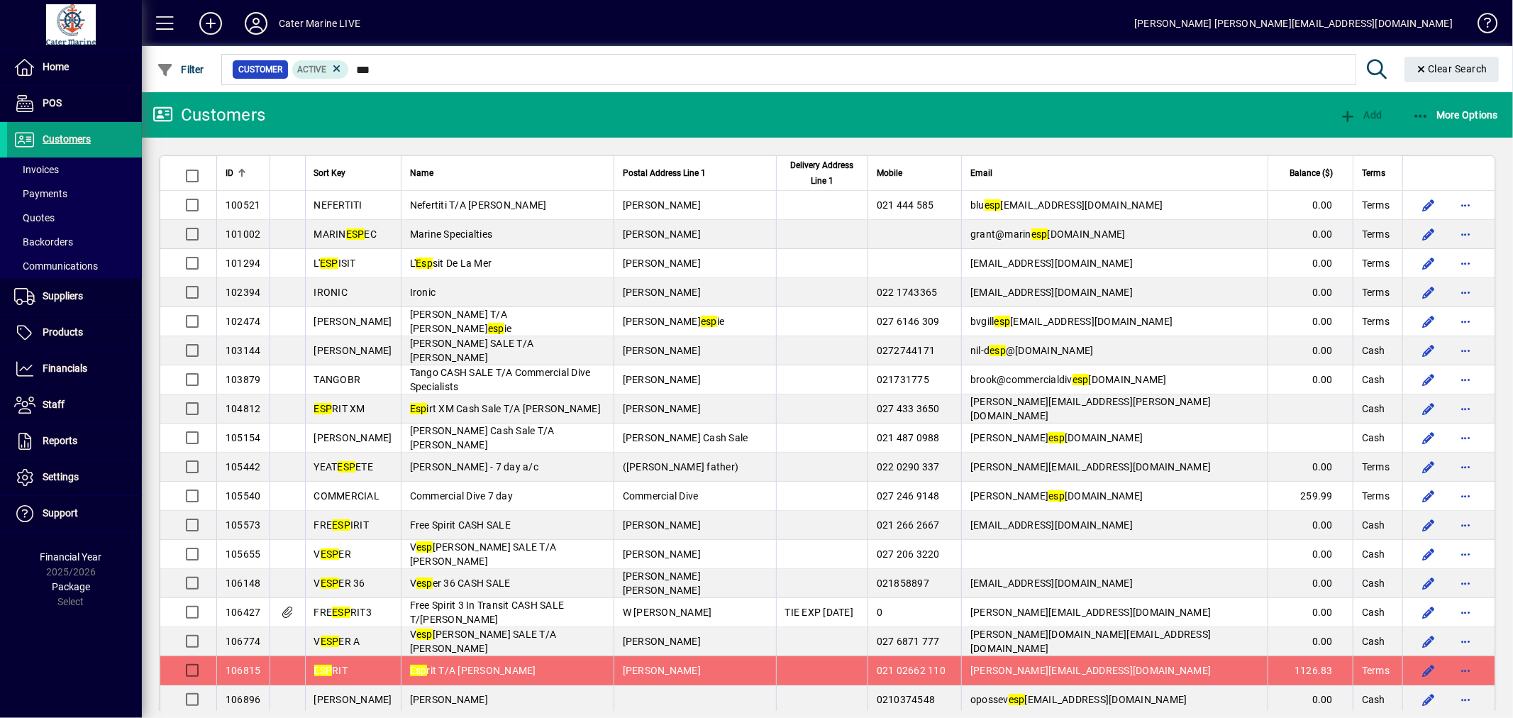
click at [720, 664] on td "[PERSON_NAME]" at bounding box center [694, 670] width 162 height 29
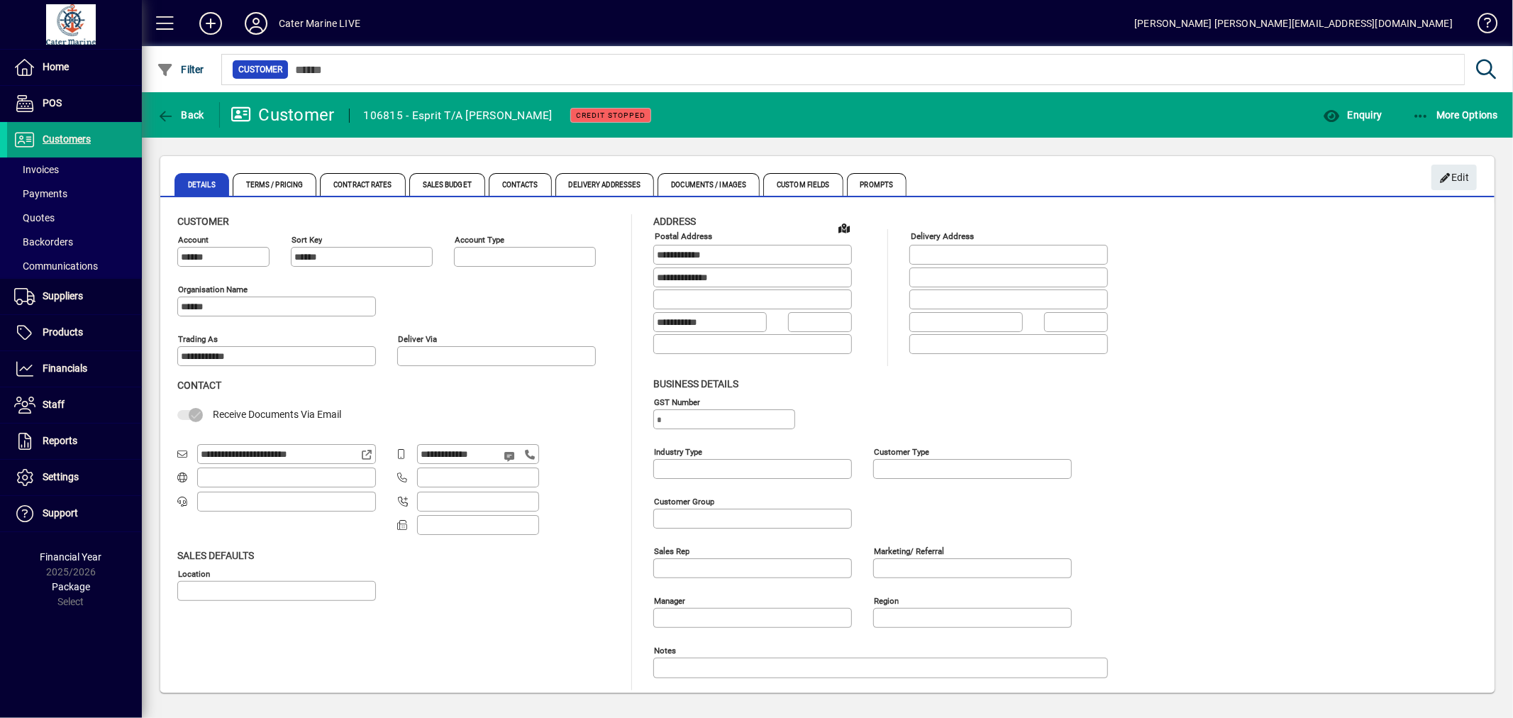
type input "**********"
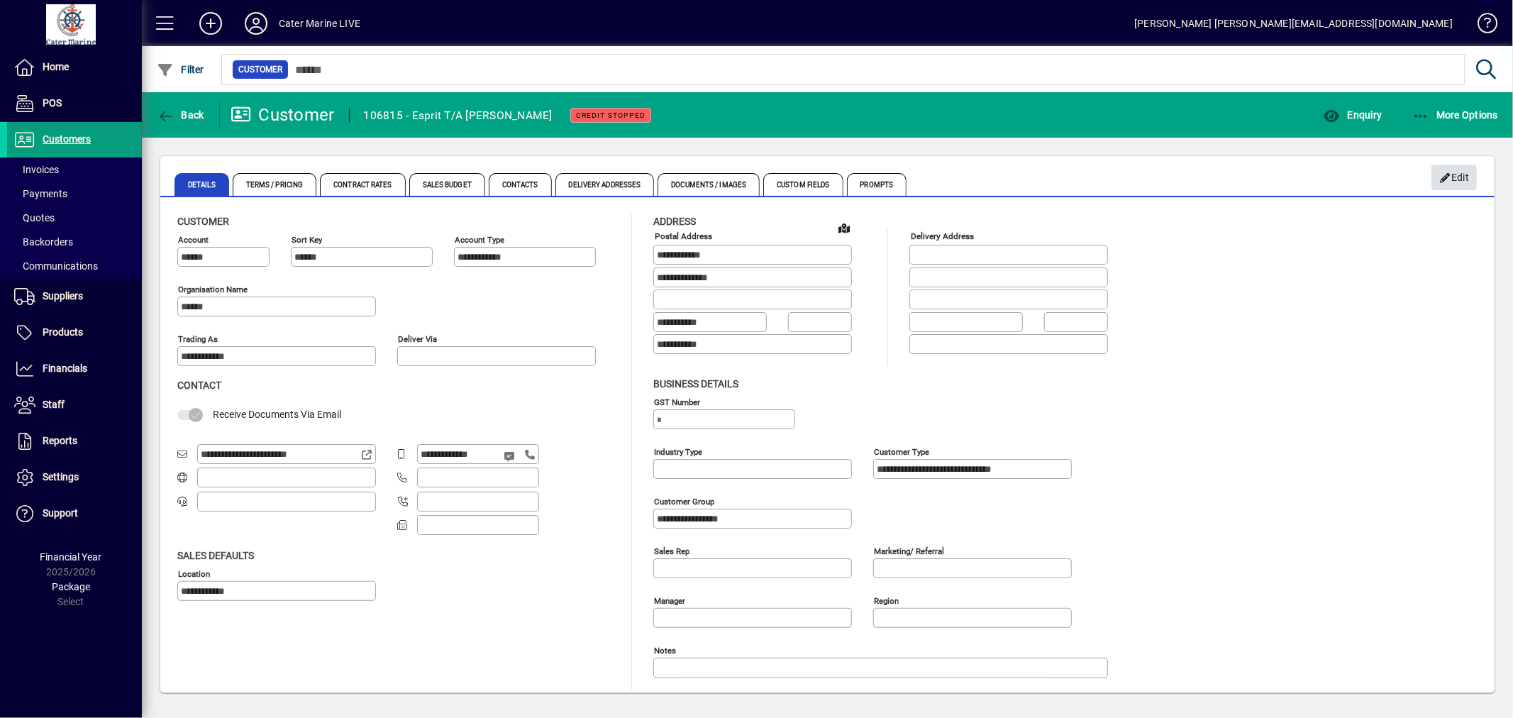
click at [1448, 173] on icon "button" at bounding box center [1445, 178] width 13 height 10
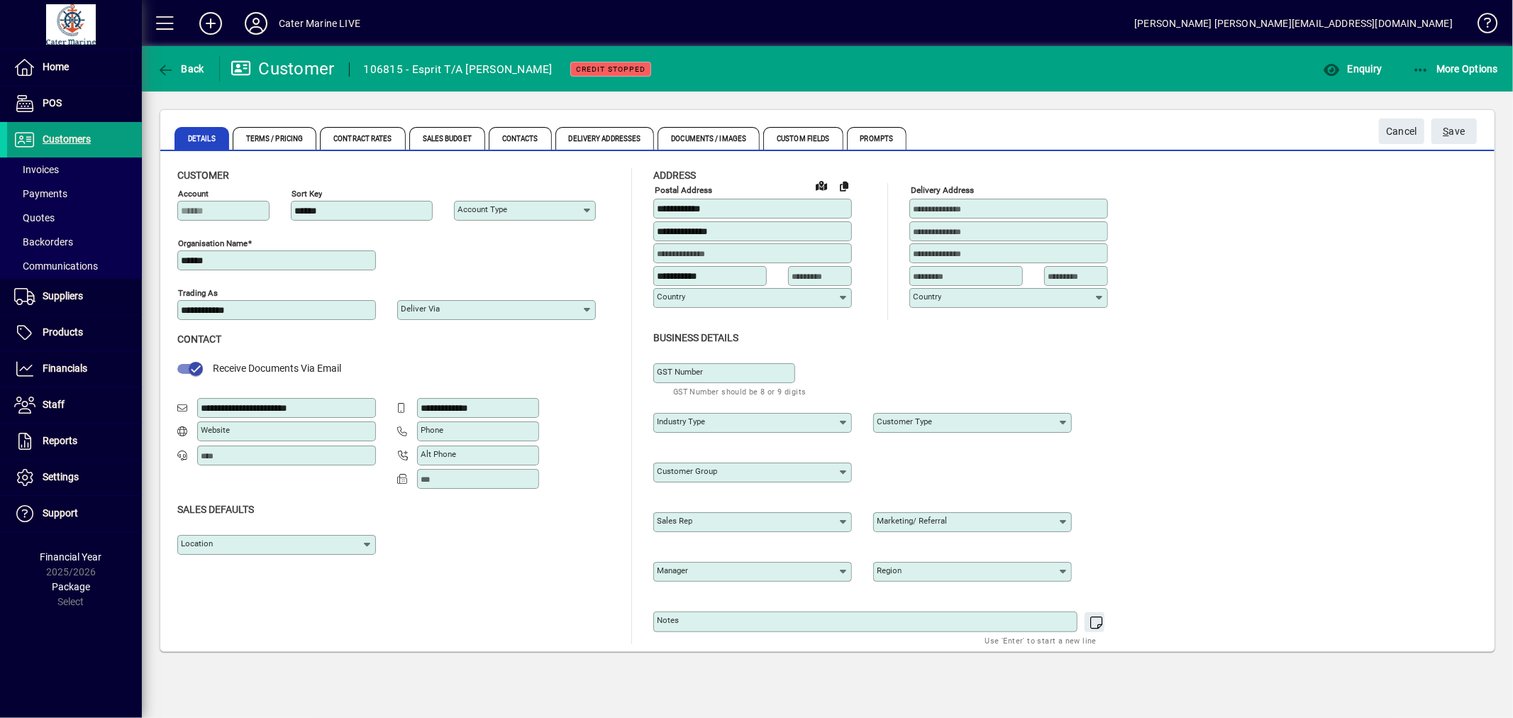
type input "**********"
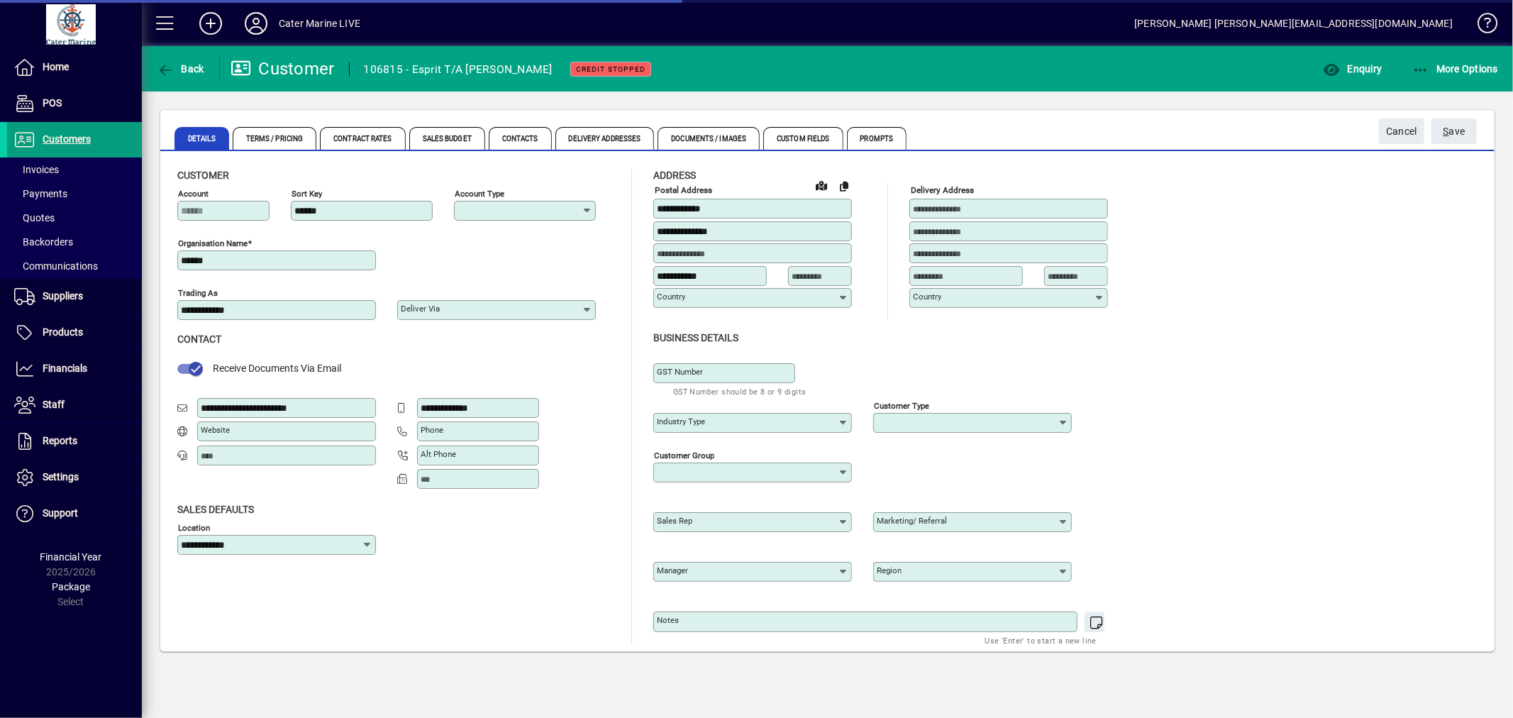
type input "**********"
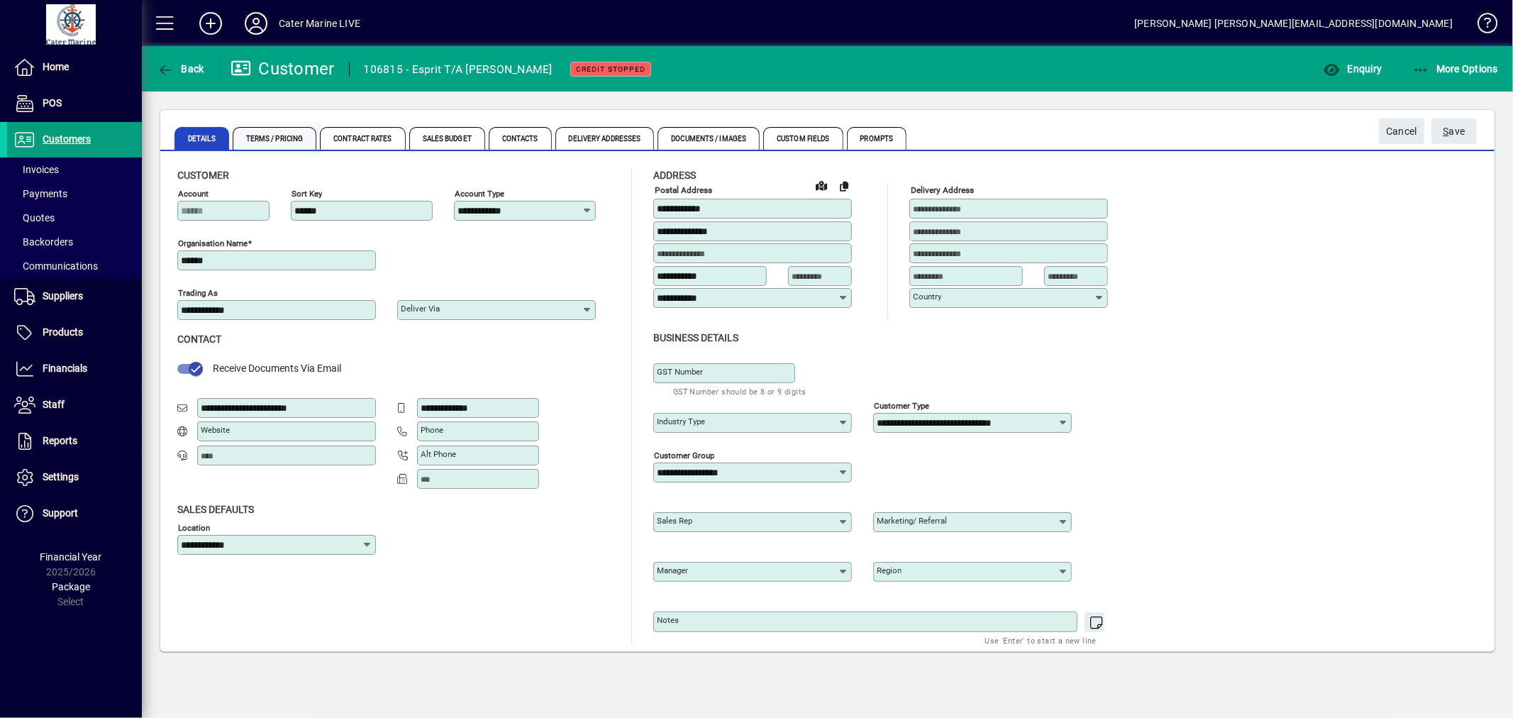
click at [271, 133] on span "Terms / Pricing" at bounding box center [275, 138] width 84 height 23
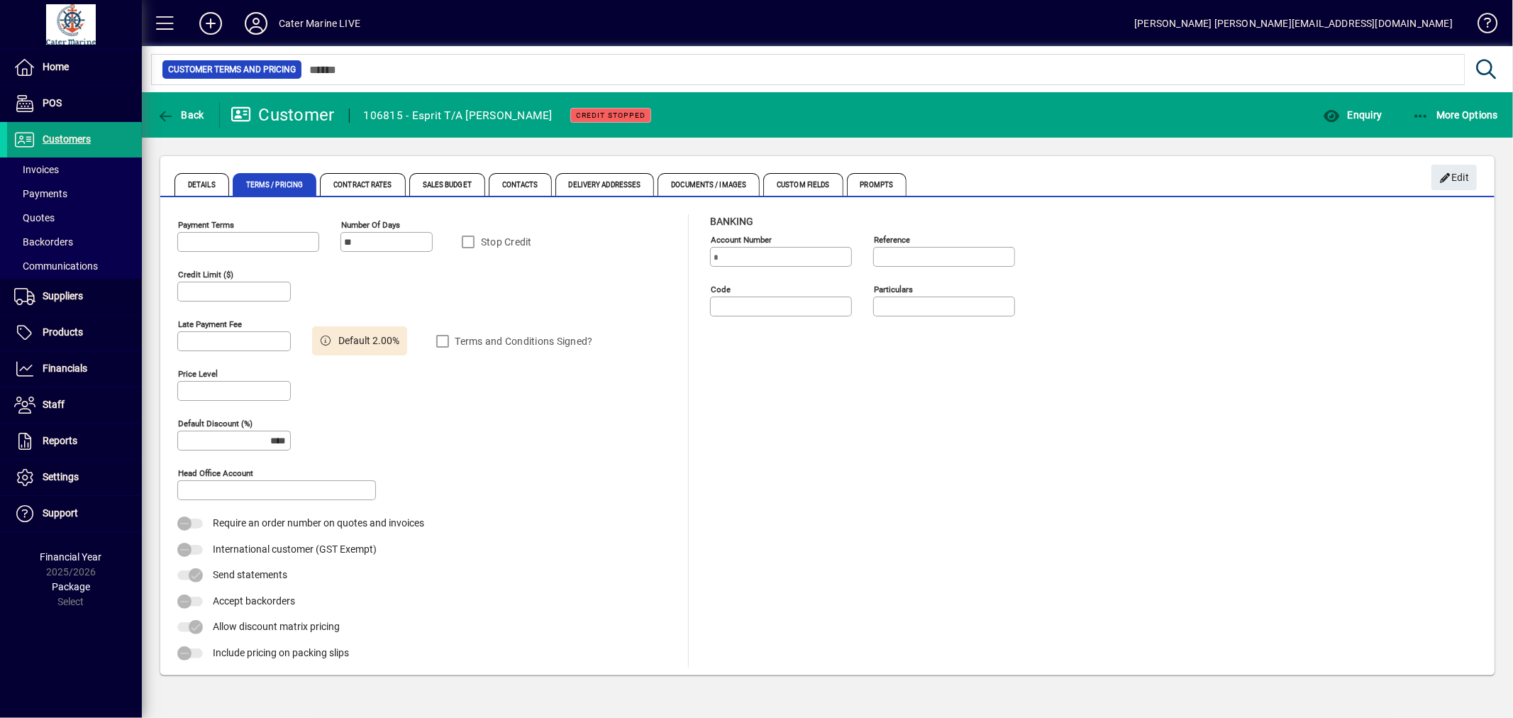
type input "**********"
type input "******"
click at [1473, 181] on span "button" at bounding box center [1453, 177] width 45 height 34
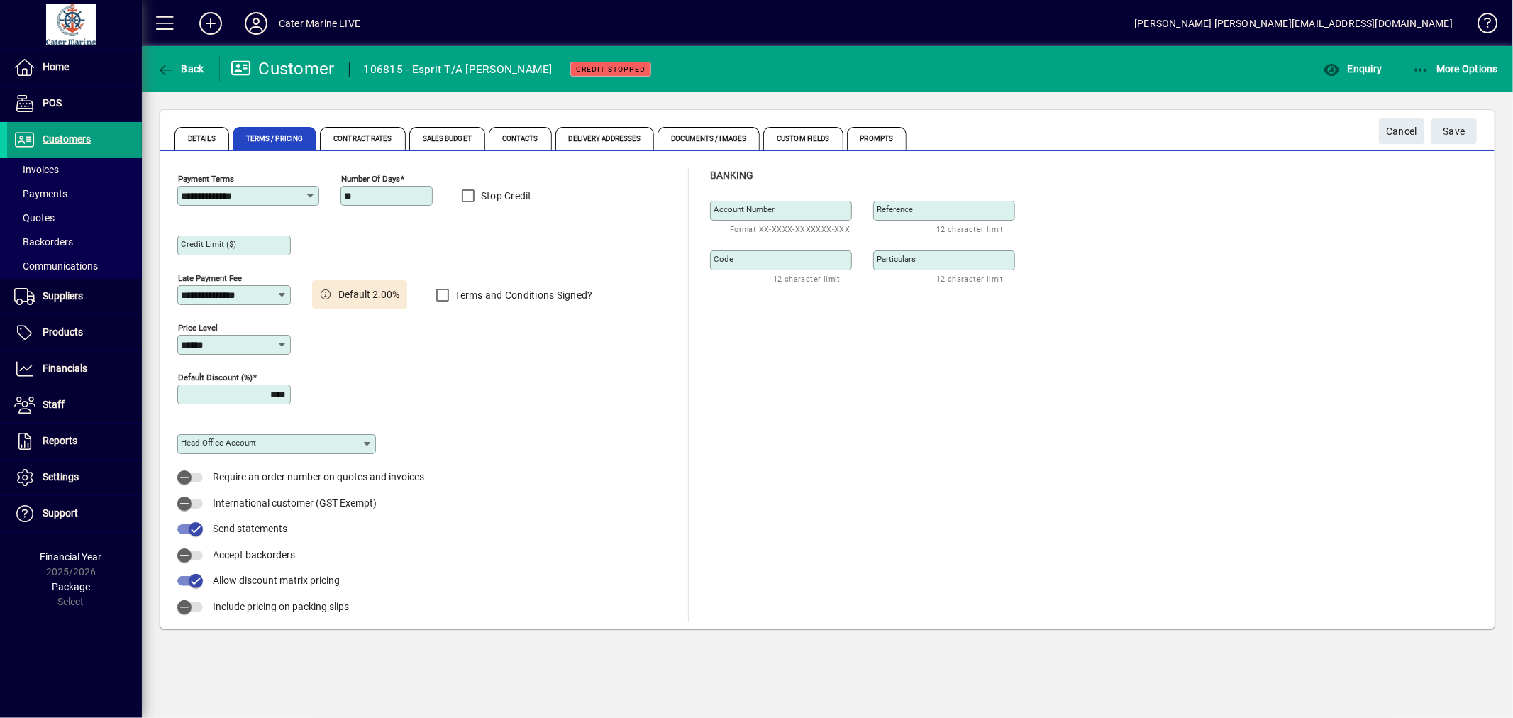
click at [309, 193] on icon at bounding box center [310, 195] width 11 height 11
click at [263, 241] on mat-option "Cash sale only" at bounding box center [236, 251] width 118 height 27
type input "**********"
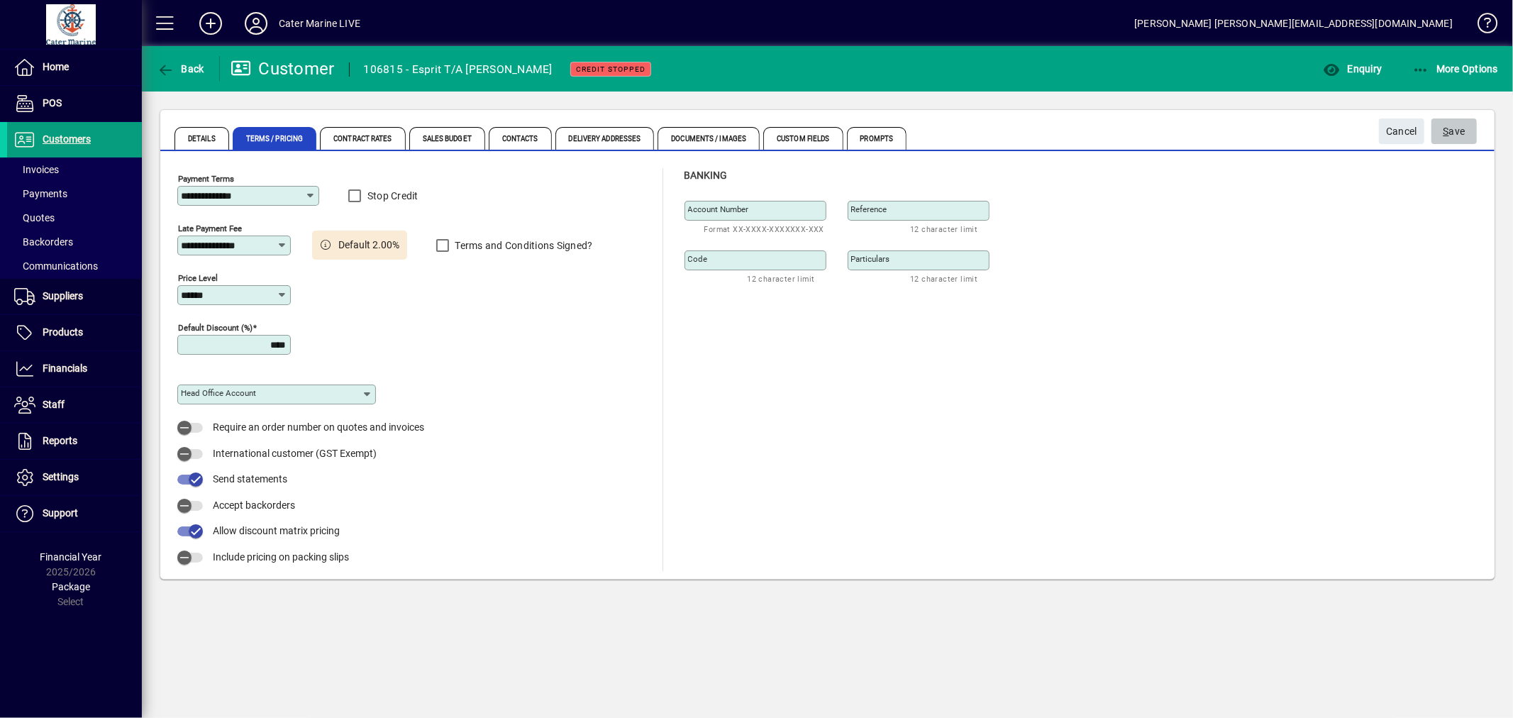
click at [1452, 137] on span "S ave" at bounding box center [1454, 131] width 22 height 23
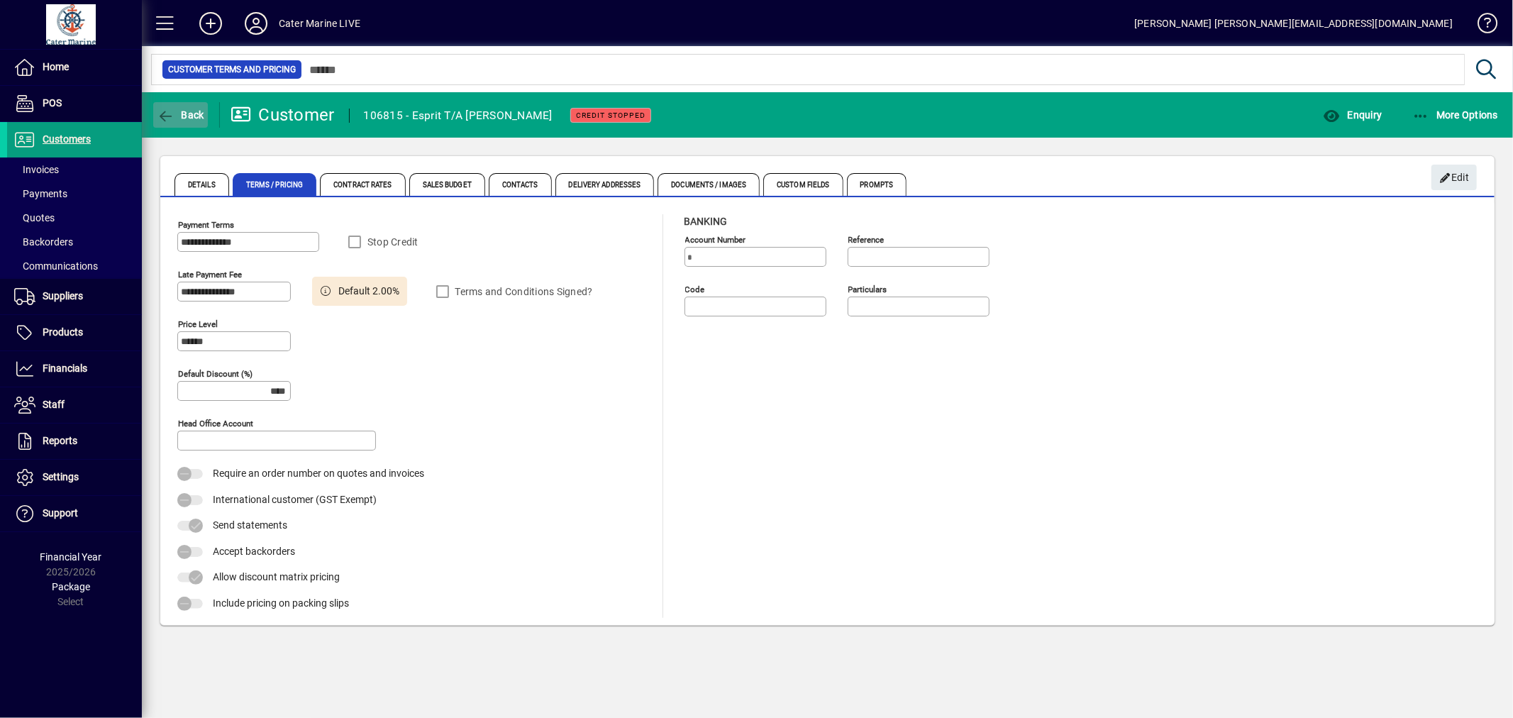
click at [182, 113] on span "Back" at bounding box center [181, 114] width 48 height 11
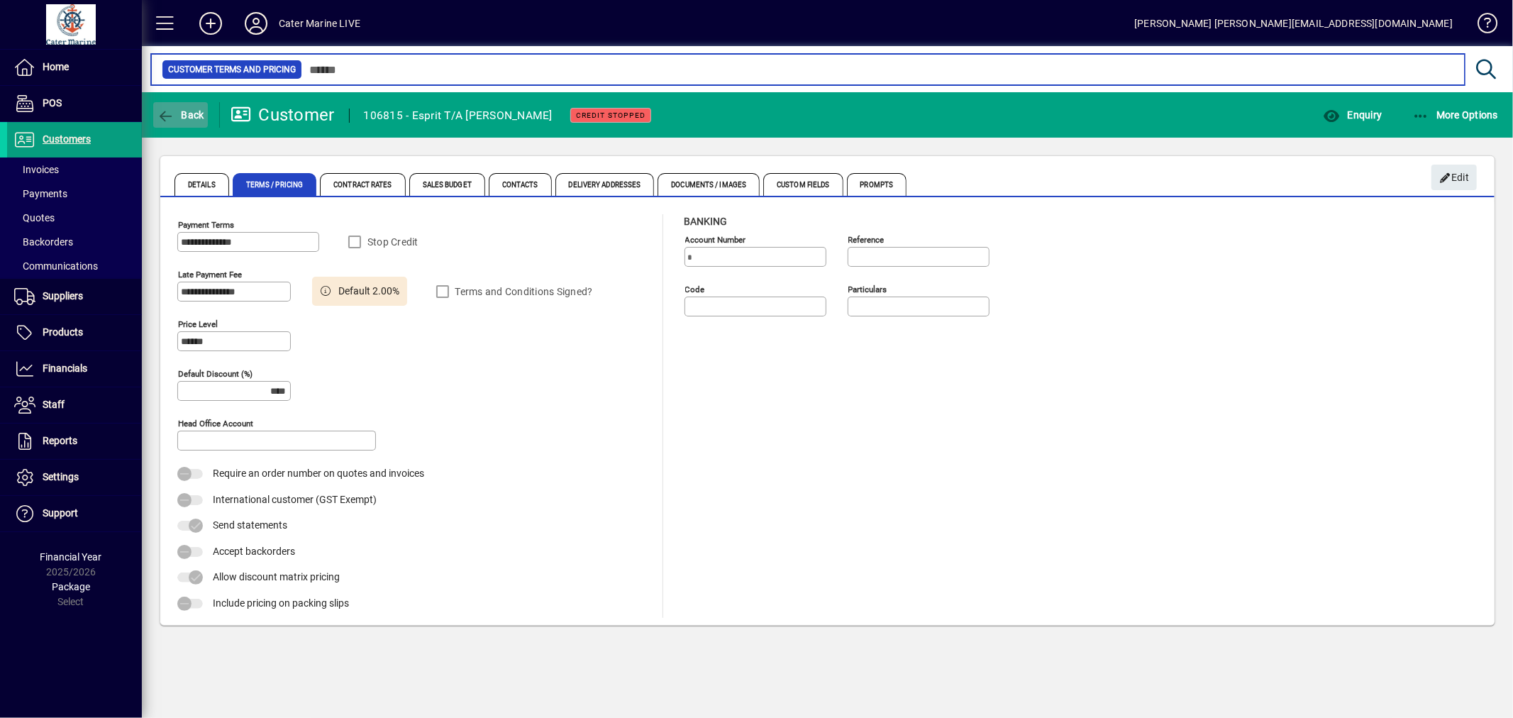
type input "***"
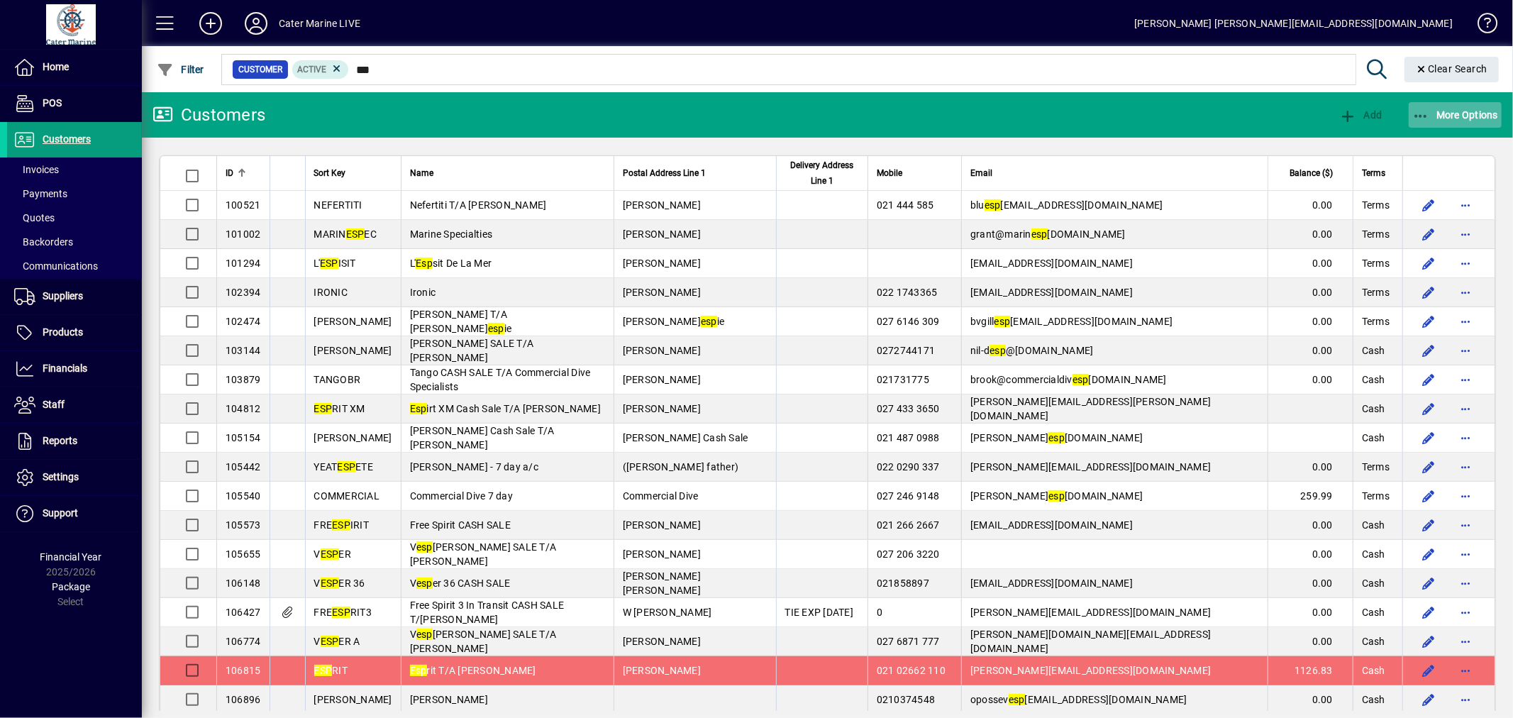
click at [1416, 109] on icon "button" at bounding box center [1421, 116] width 18 height 14
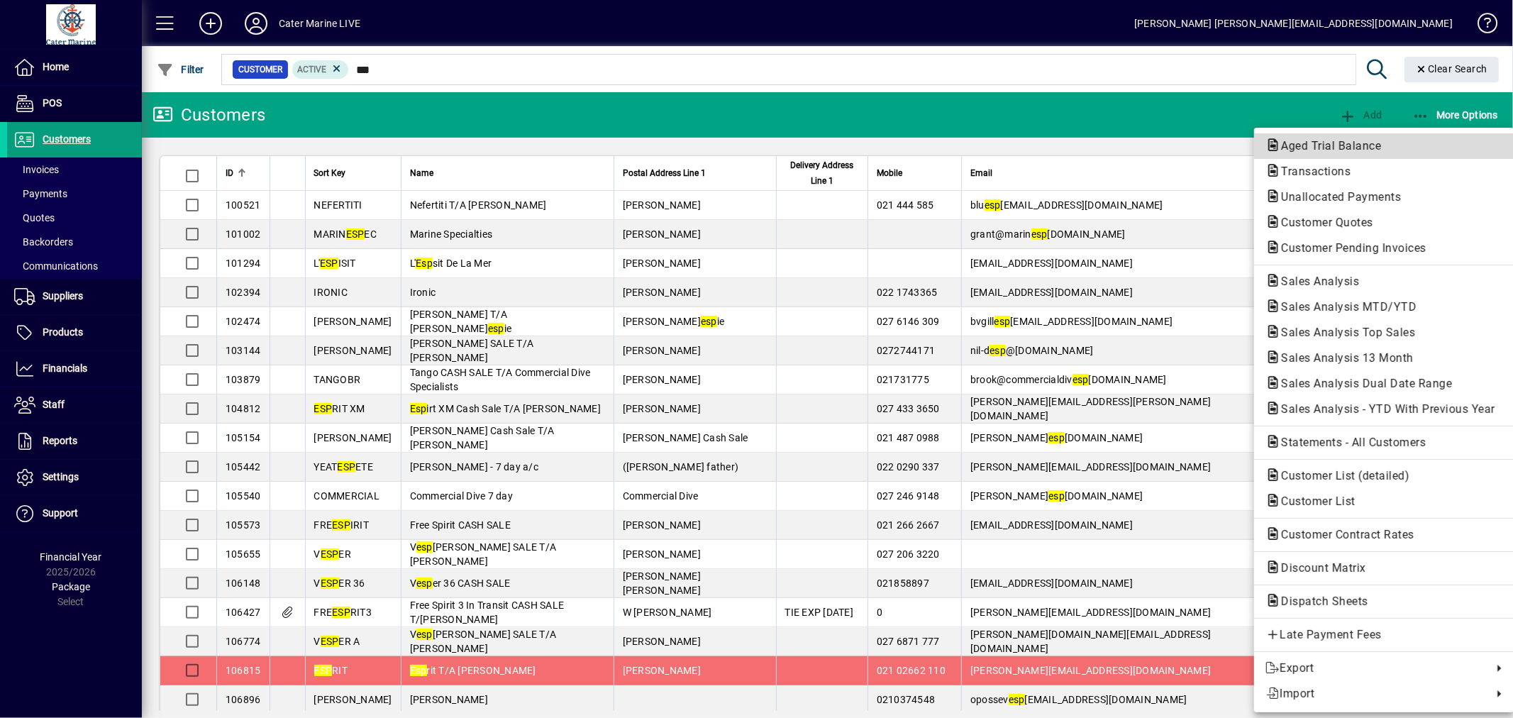
click at [1413, 138] on span "Aged Trial Balance" at bounding box center [1383, 146] width 237 height 17
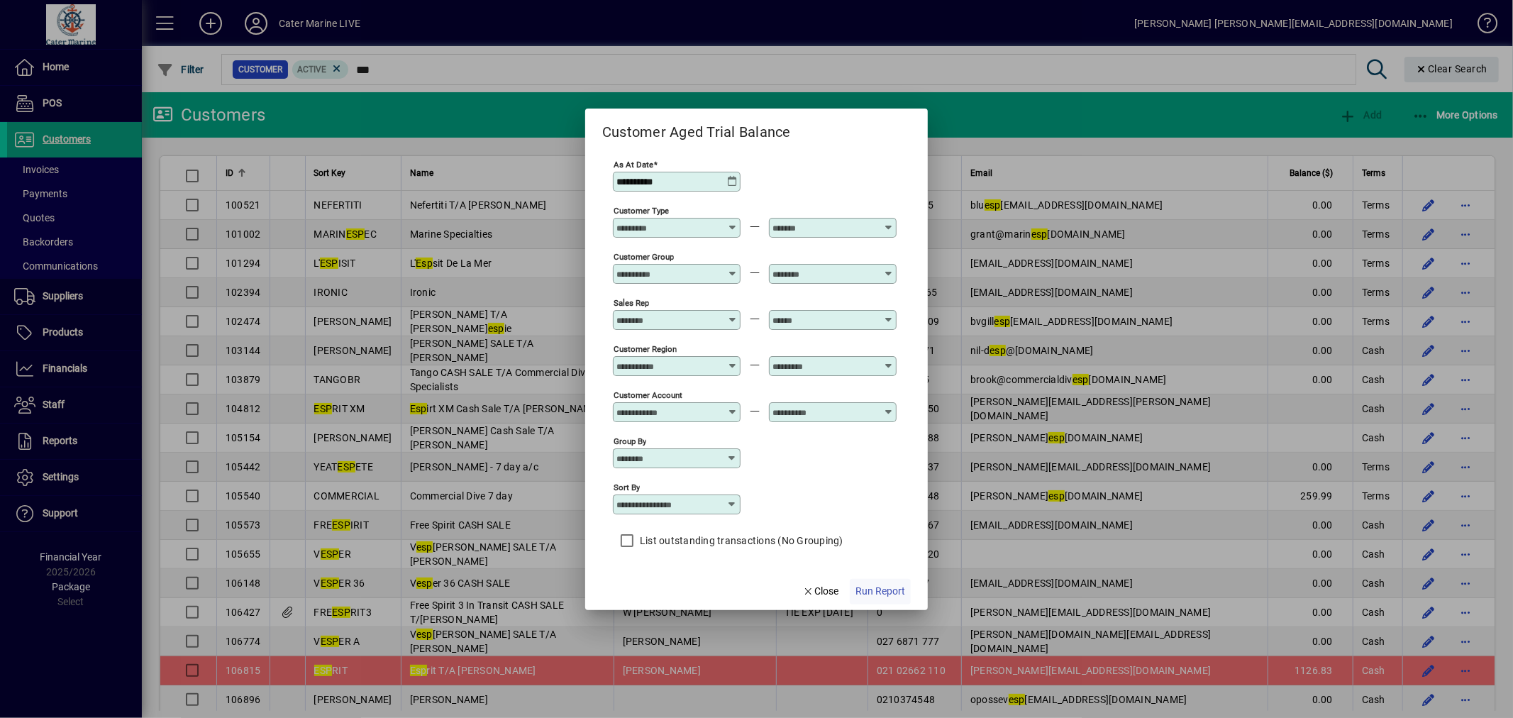
click at [870, 591] on span "Run Report" at bounding box center [880, 591] width 50 height 15
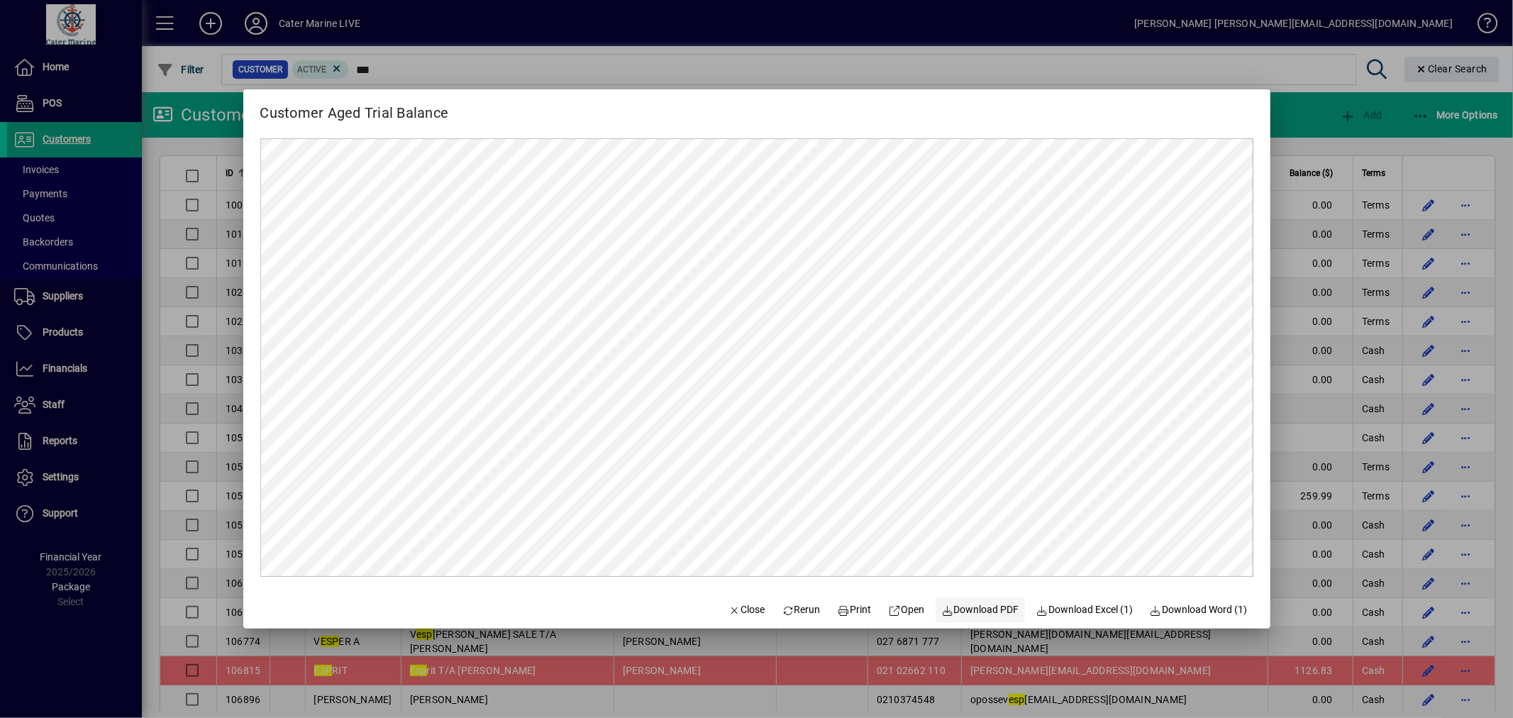
click at [970, 613] on span "Download PDF" at bounding box center [980, 609] width 78 height 15
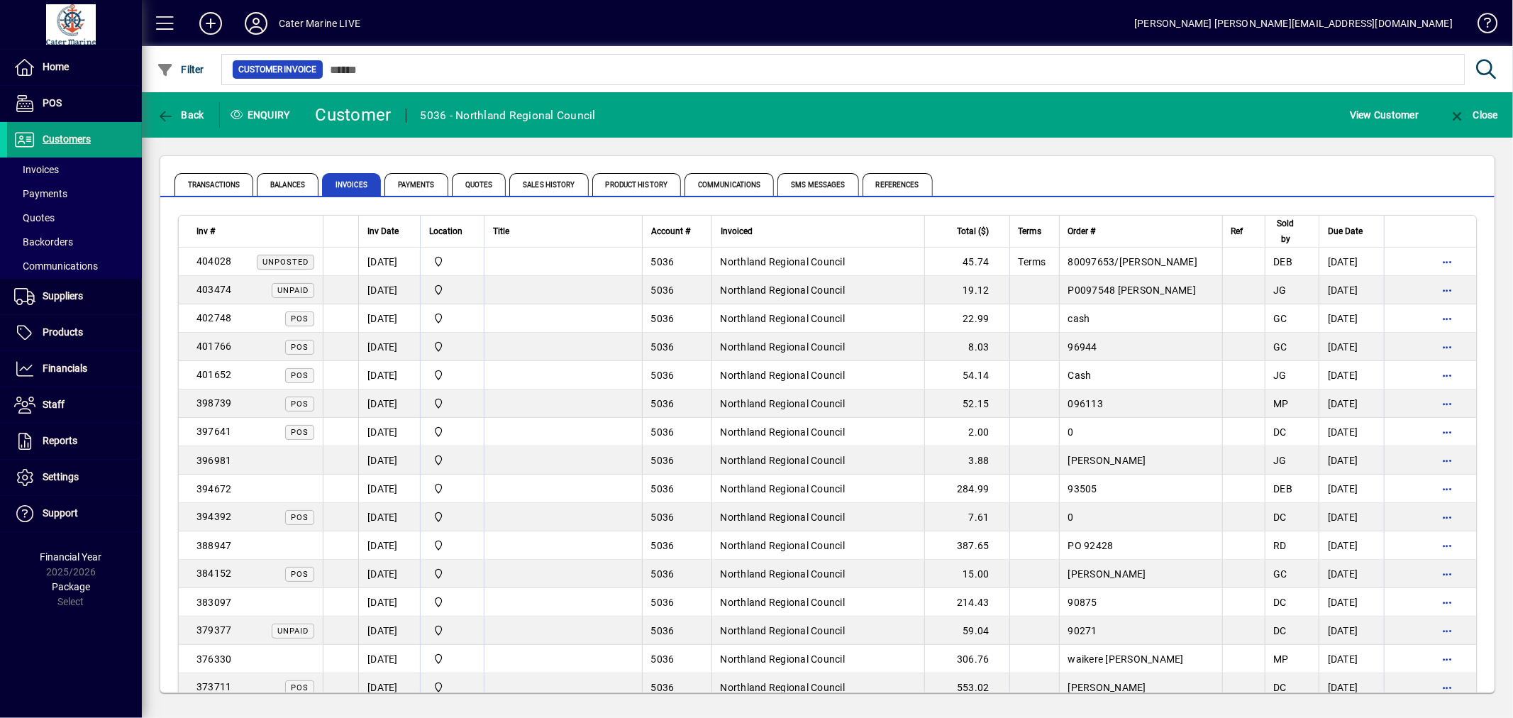
scroll to position [394, 0]
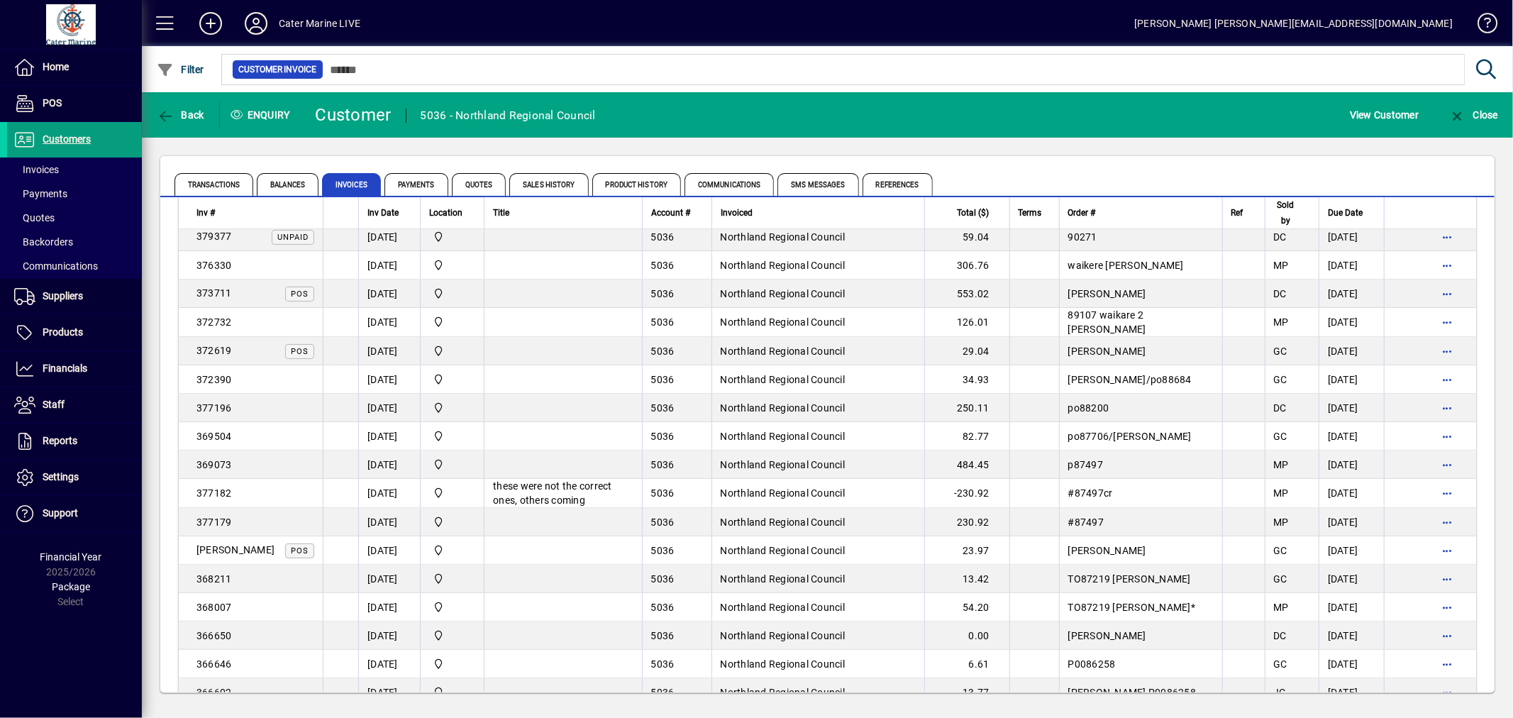
click at [556, 579] on td at bounding box center [562, 579] width 157 height 28
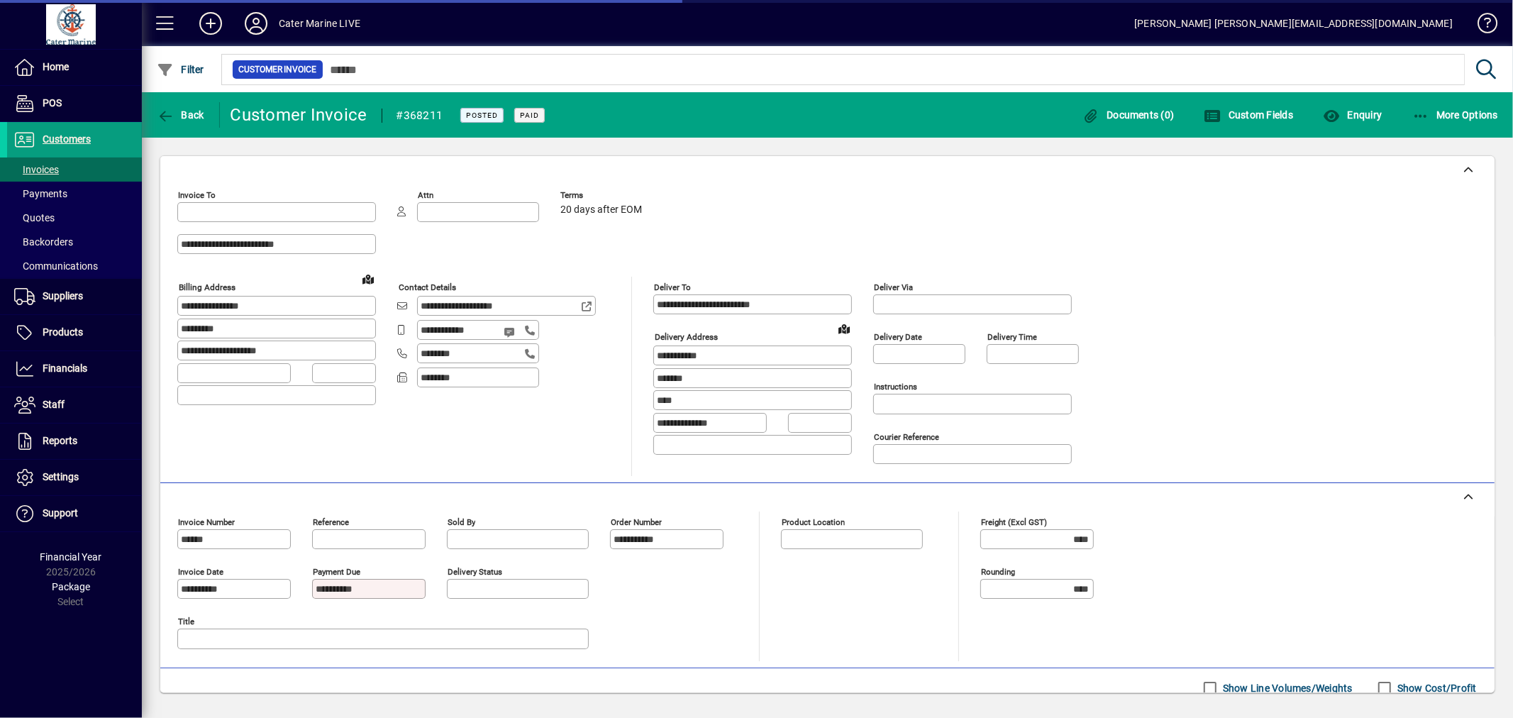
type input "**********"
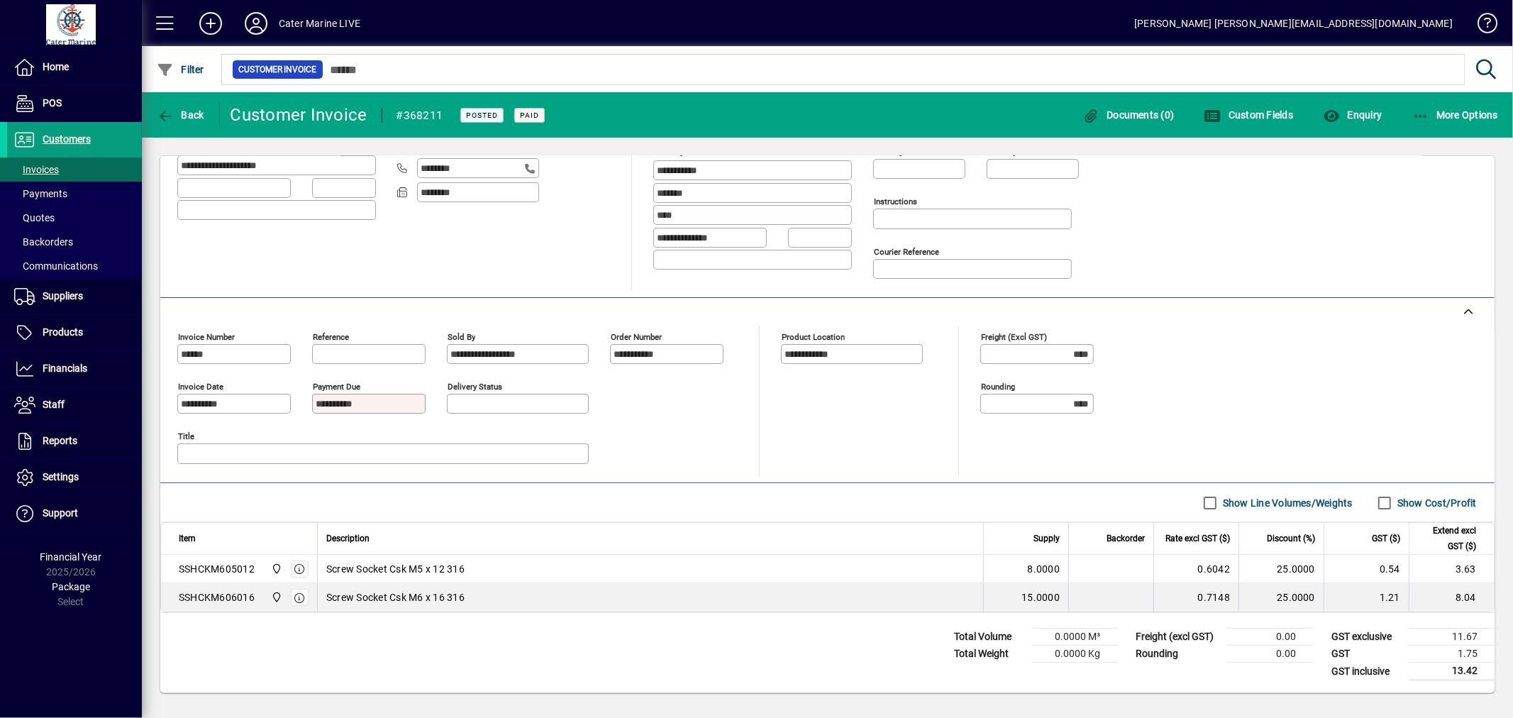
scroll to position [33, 0]
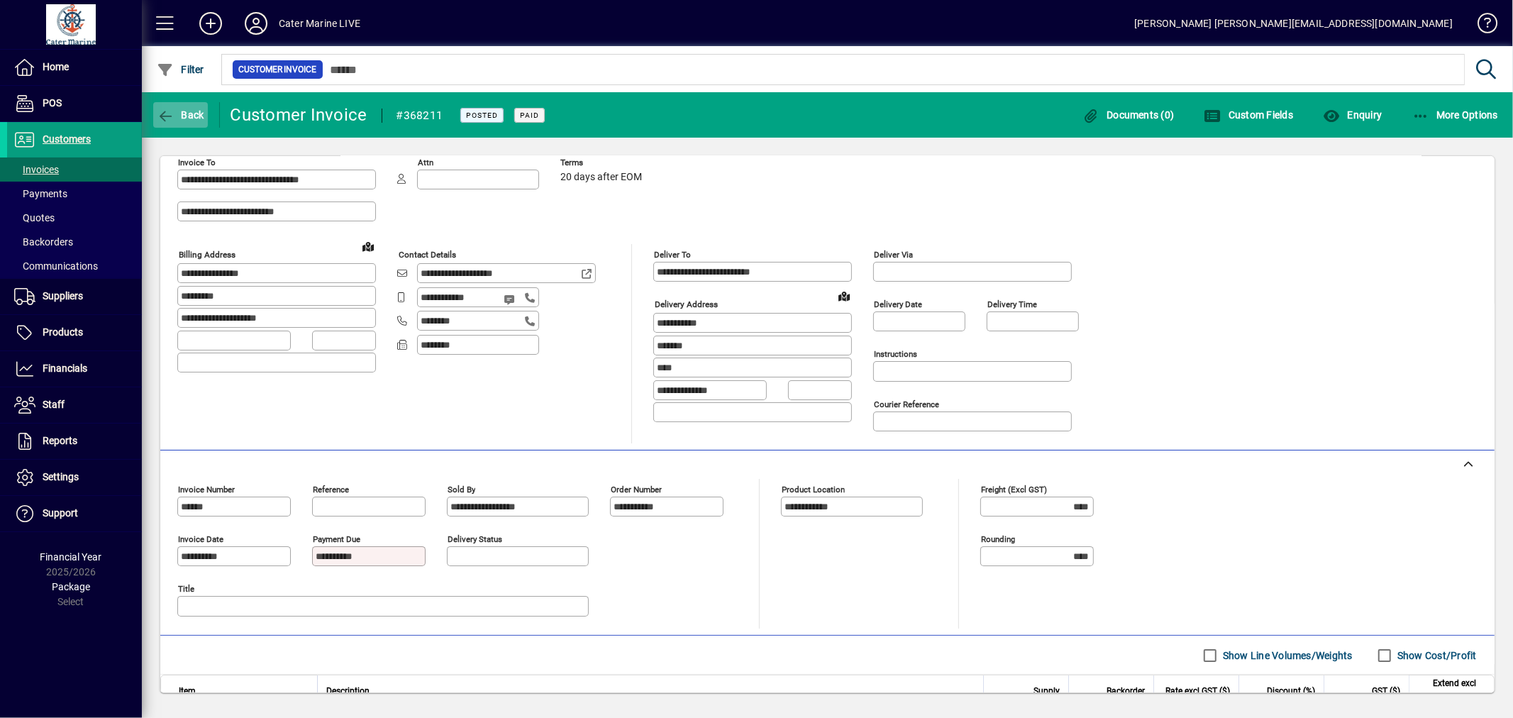
click at [172, 112] on icon "button" at bounding box center [166, 116] width 18 height 14
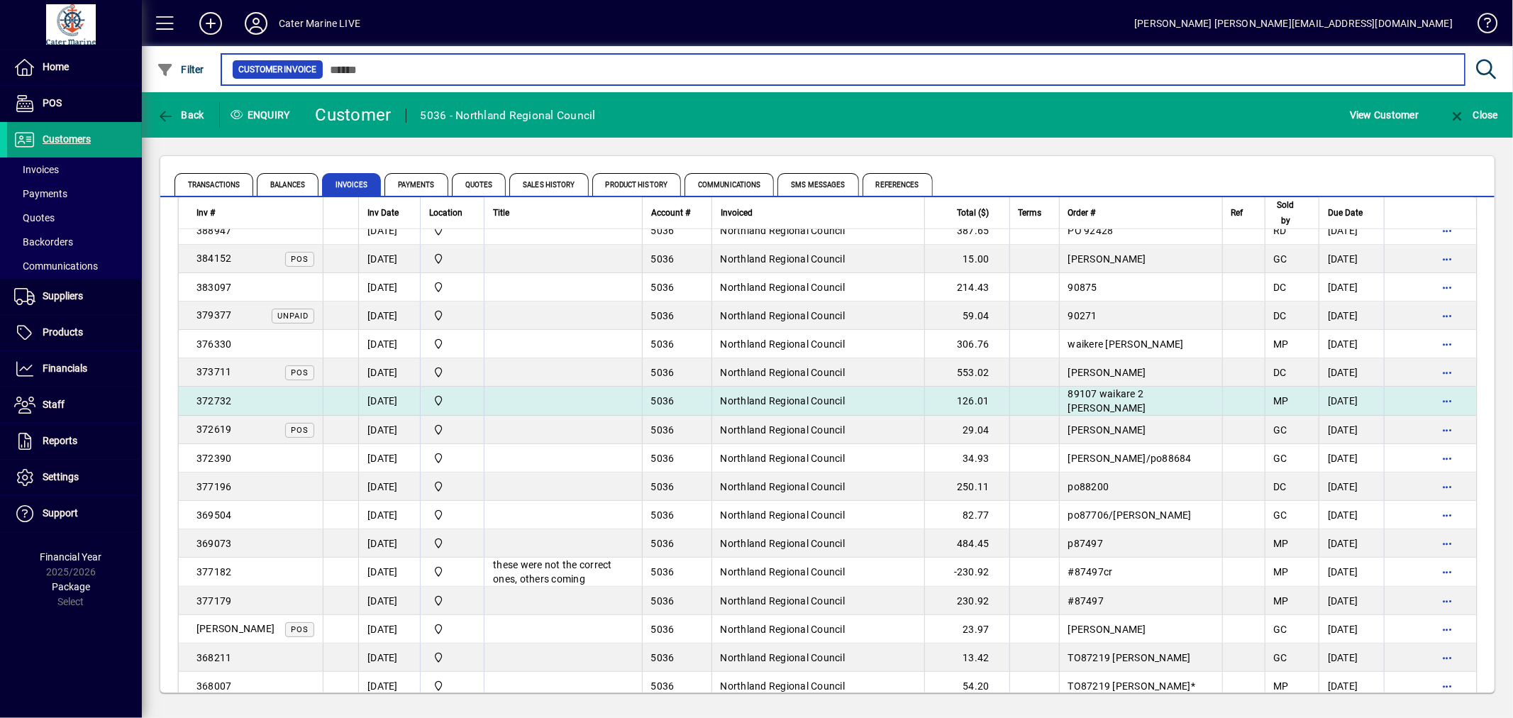
scroll to position [472, 0]
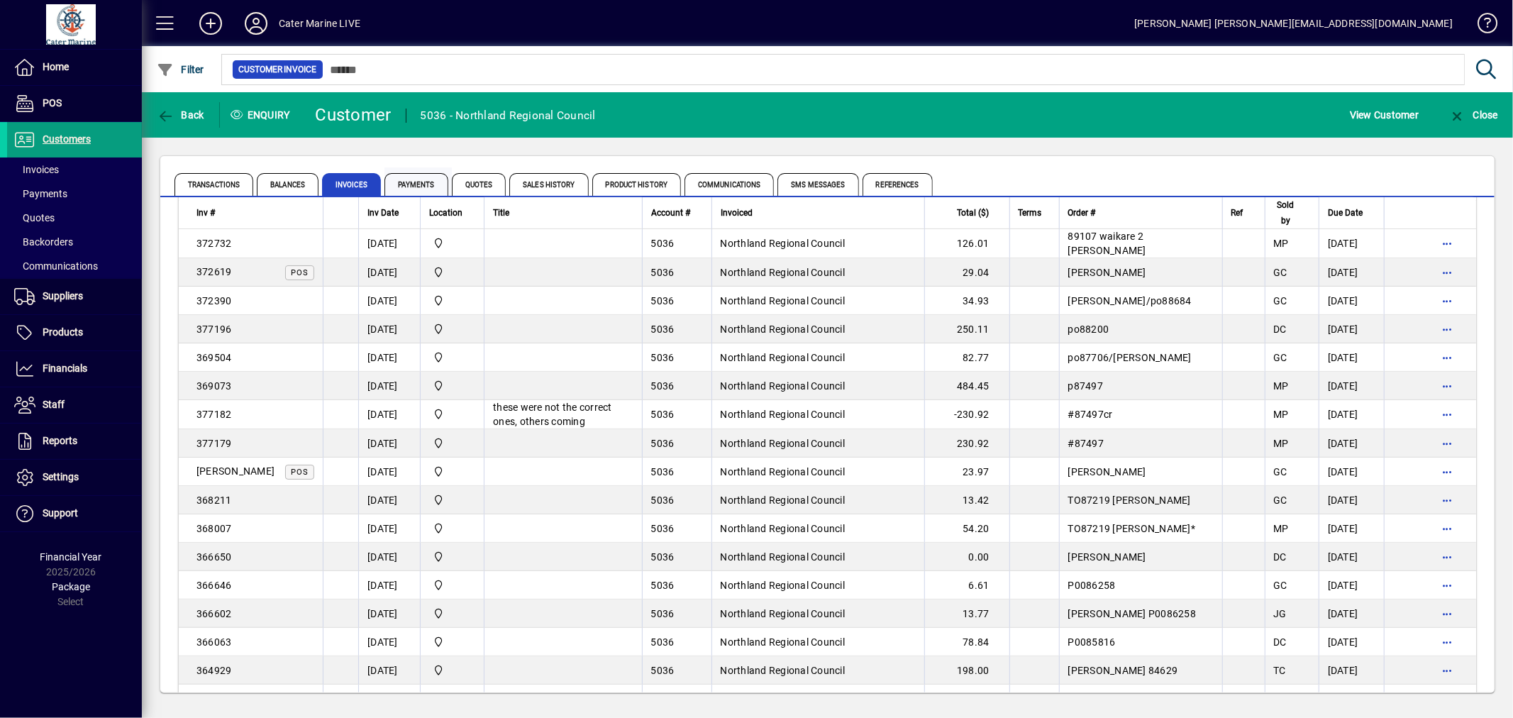
click at [421, 178] on span "Payments" at bounding box center [416, 184] width 64 height 23
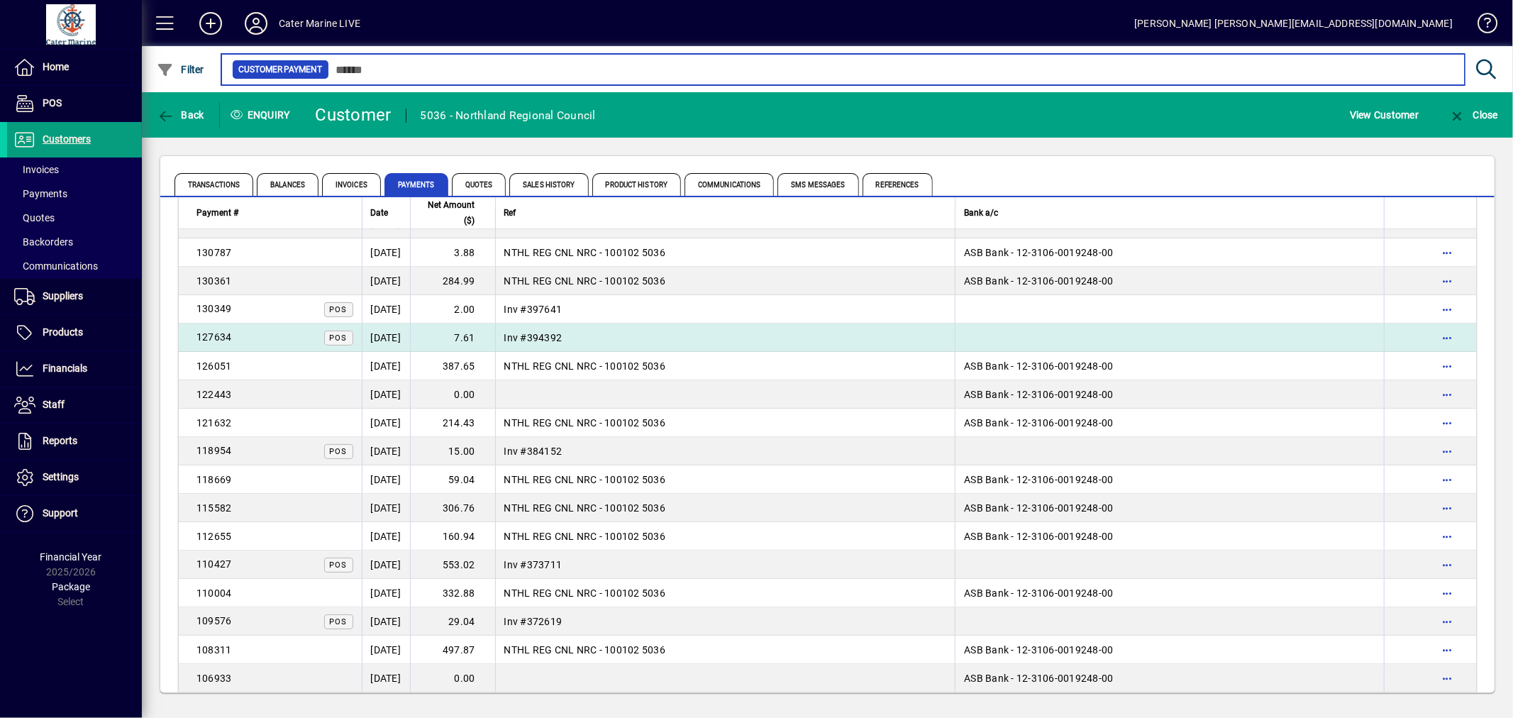
scroll to position [236, 0]
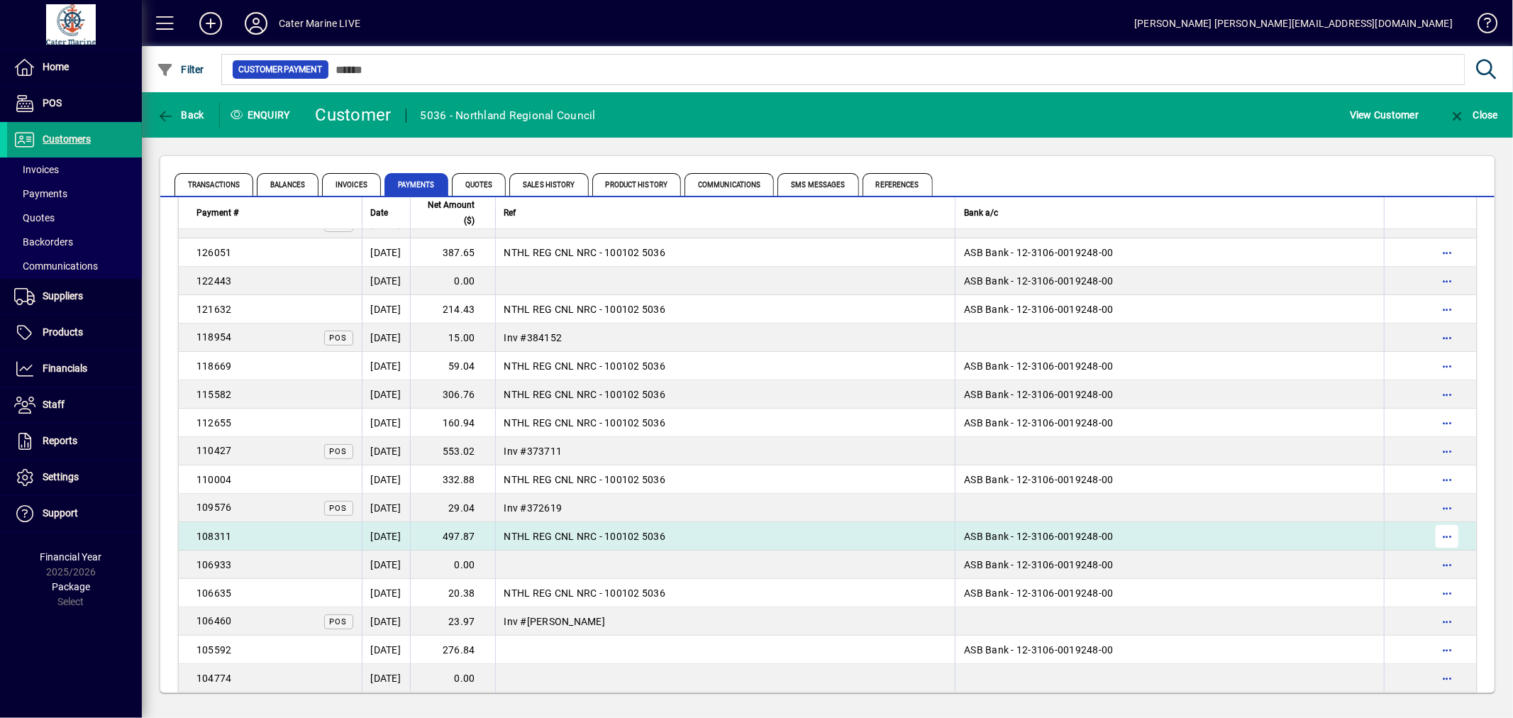
click at [1448, 530] on span "button" at bounding box center [1447, 536] width 34 height 34
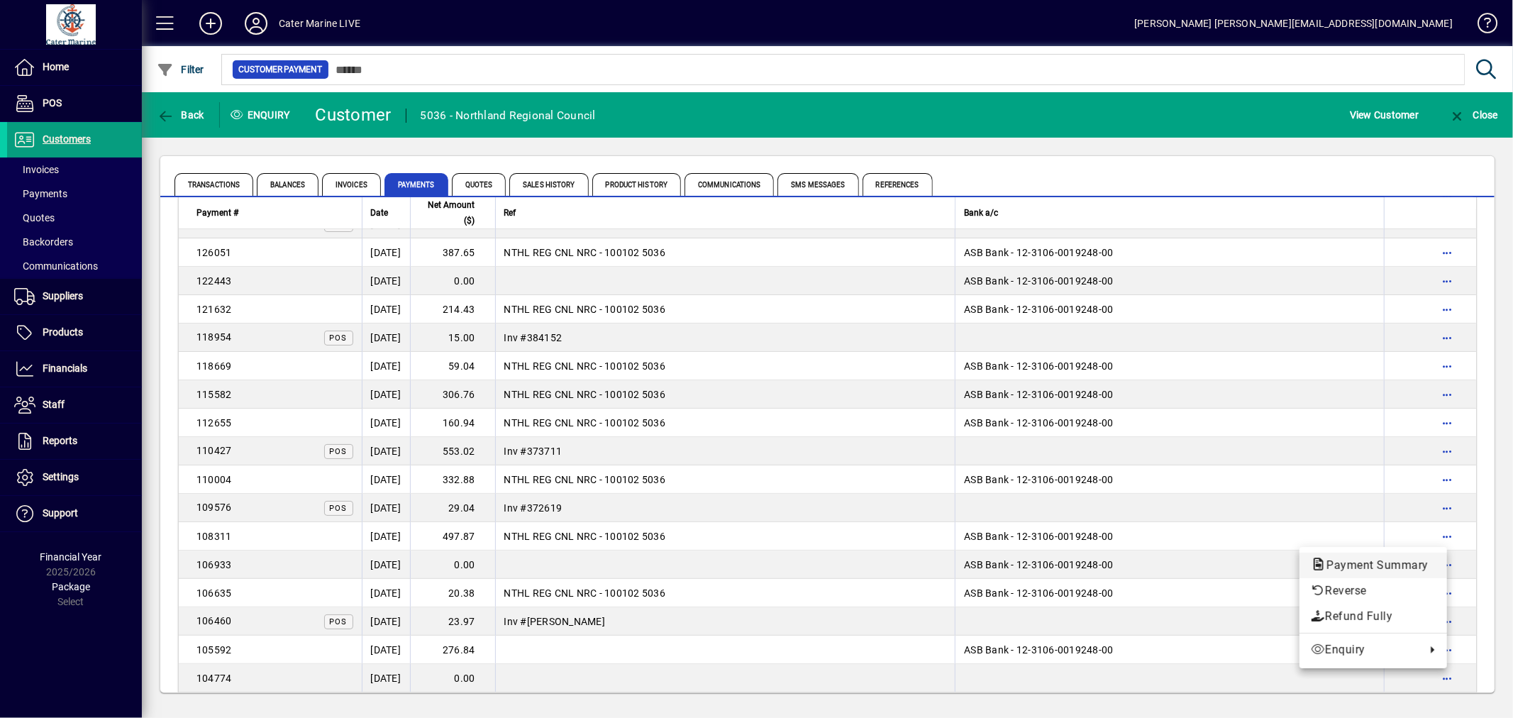
click at [1325, 562] on span "Payment Summary" at bounding box center [1373, 564] width 125 height 13
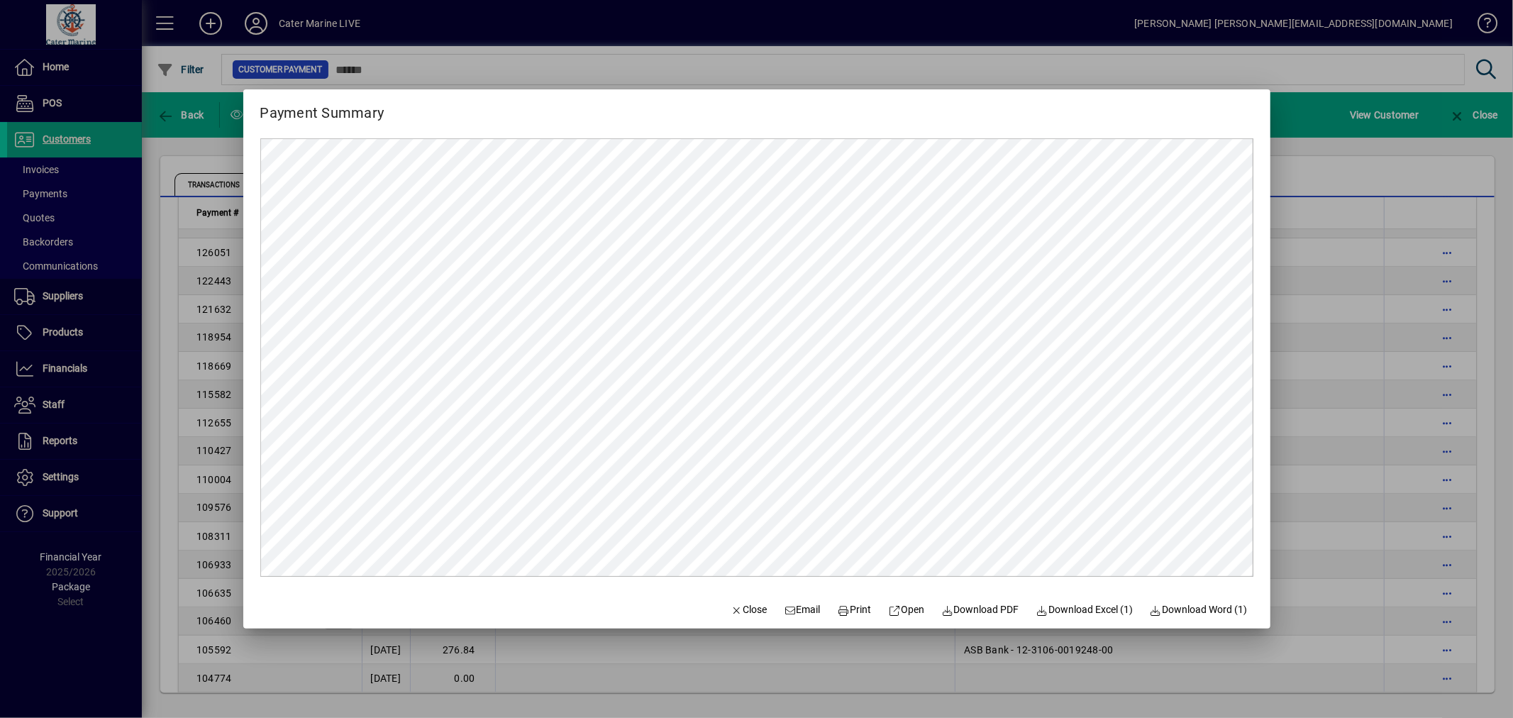
scroll to position [0, 0]
click at [1345, 422] on div at bounding box center [756, 359] width 1513 height 718
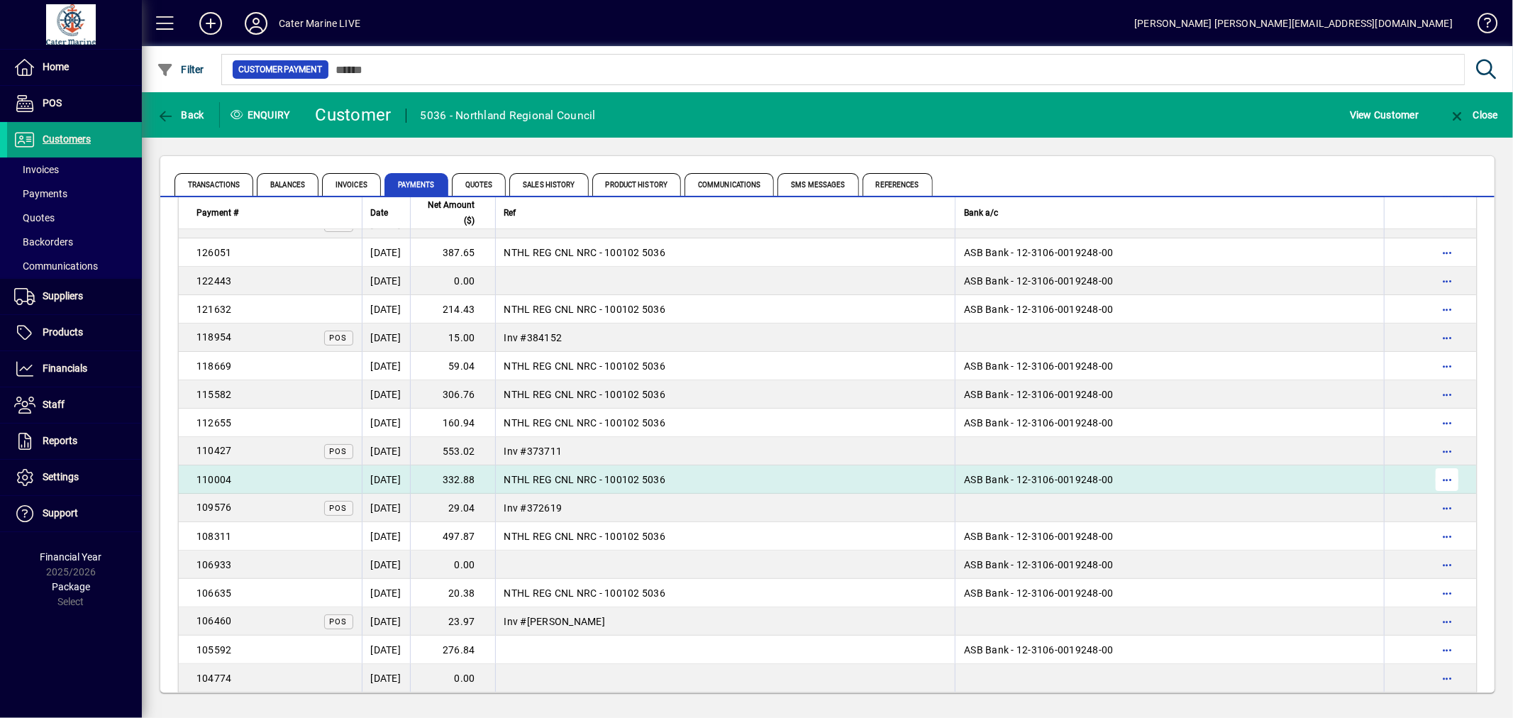
click at [1437, 480] on span "button" at bounding box center [1447, 479] width 34 height 34
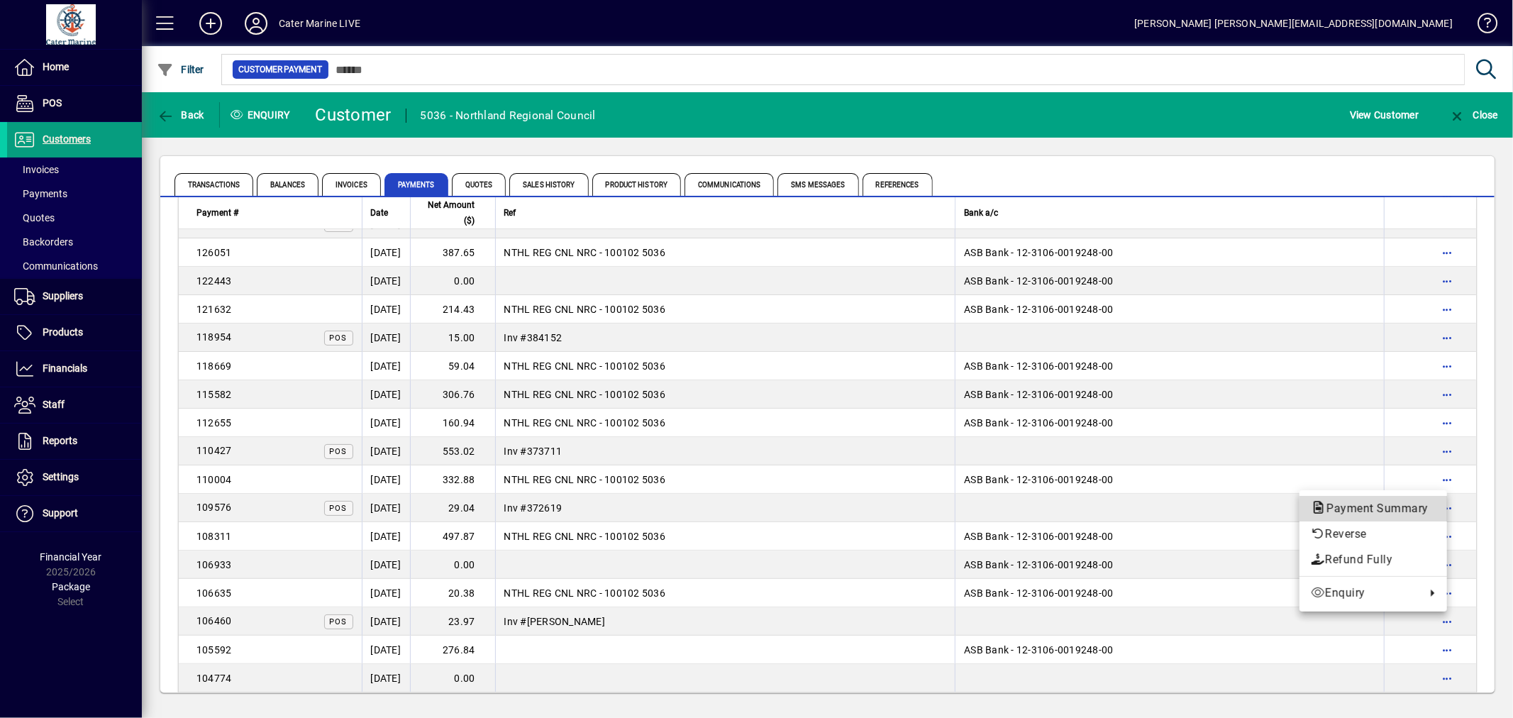
click at [1360, 506] on span "Payment Summary" at bounding box center [1373, 507] width 125 height 13
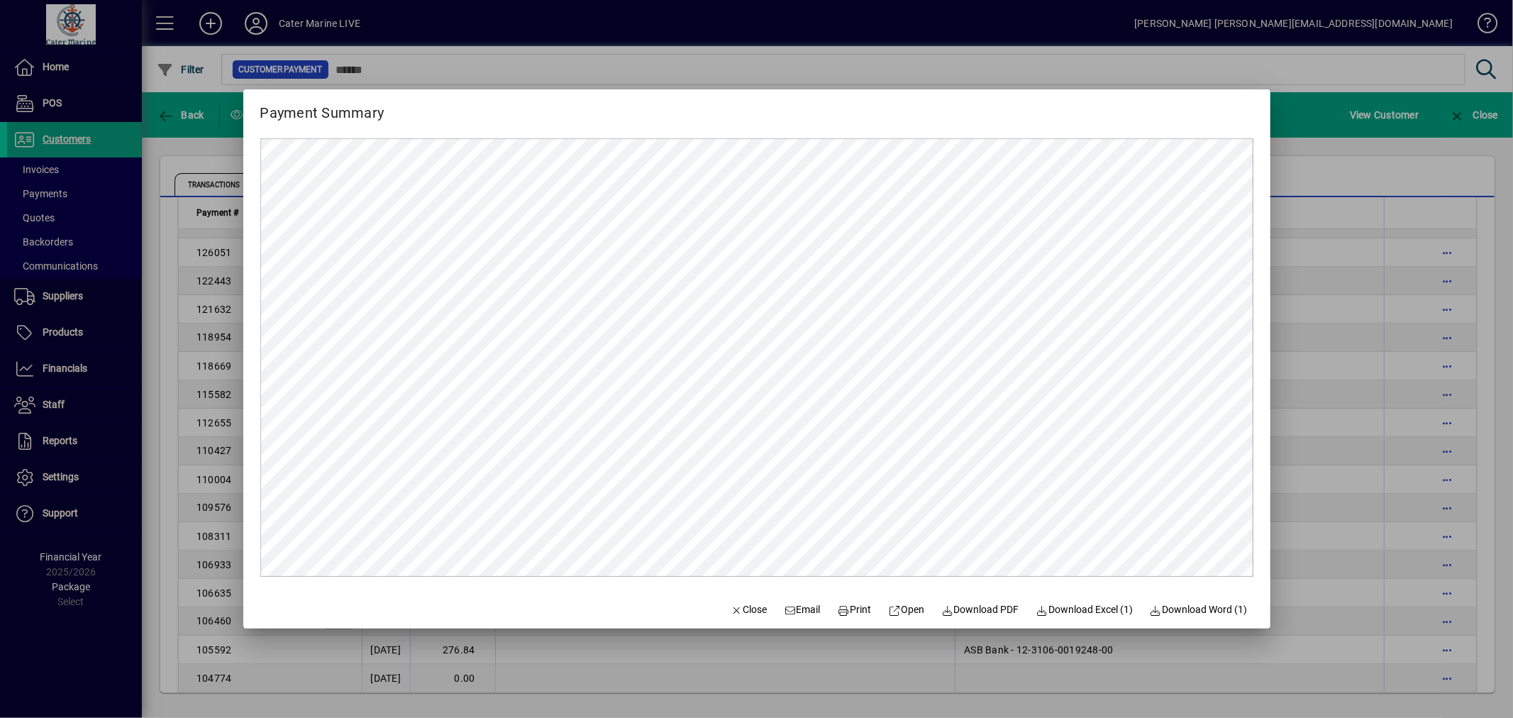
click at [1292, 404] on div at bounding box center [756, 359] width 1513 height 718
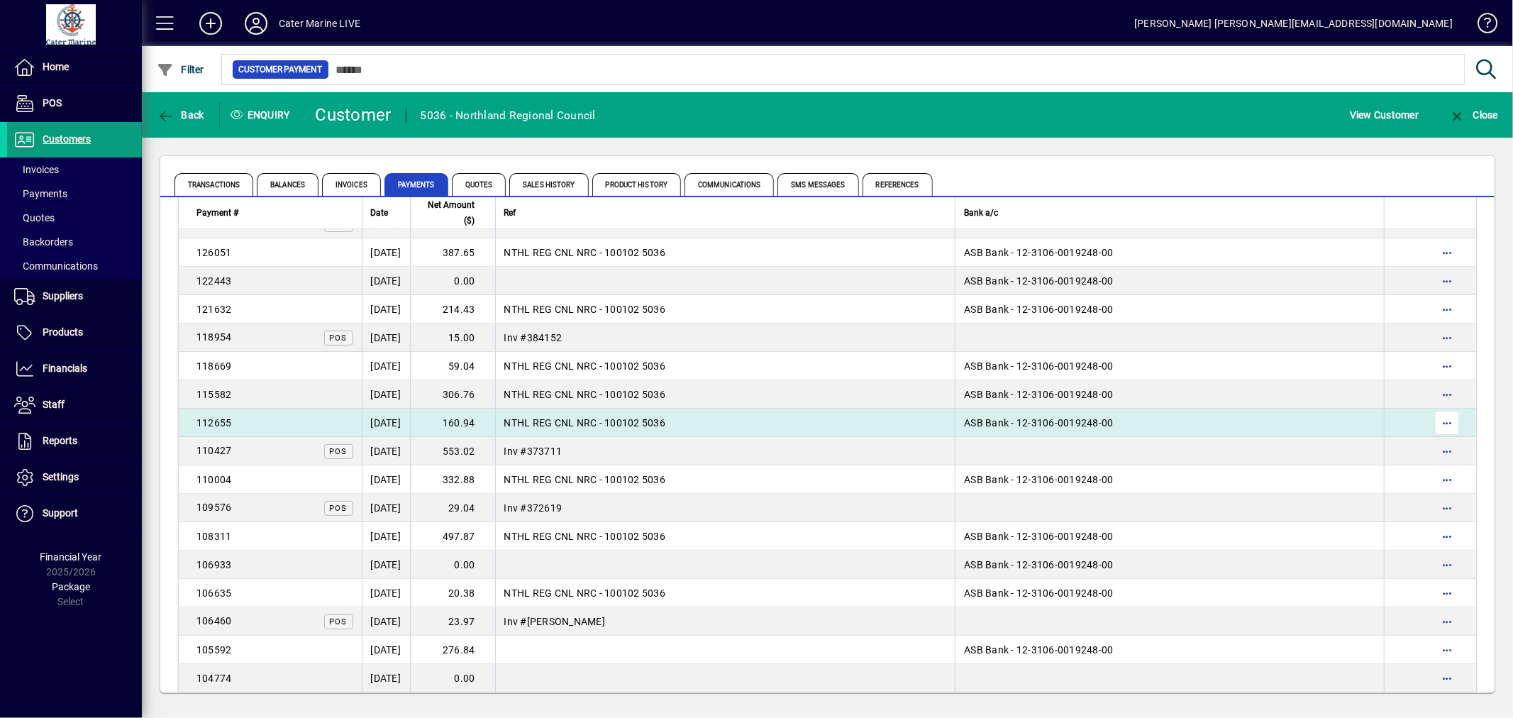
click at [1433, 420] on span "button" at bounding box center [1447, 423] width 34 height 34
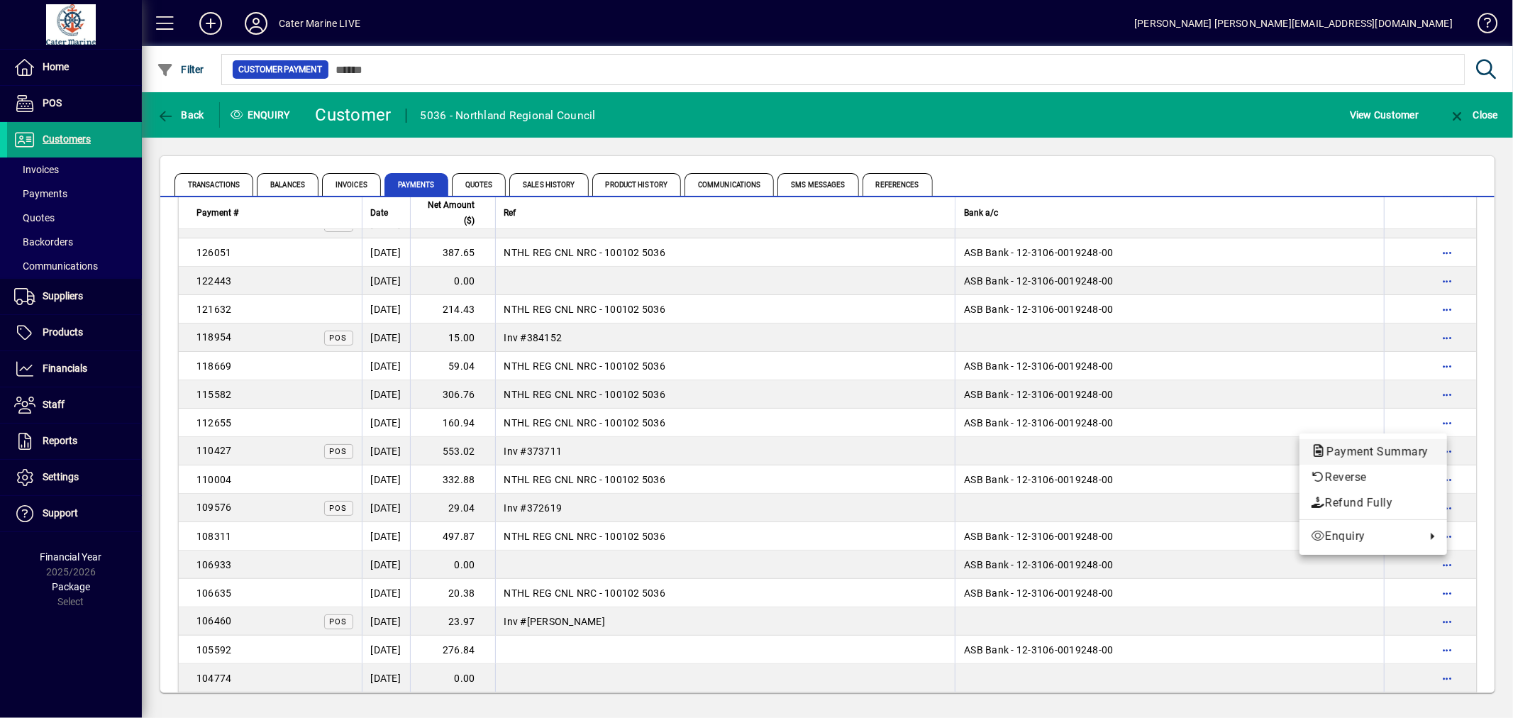
click at [1362, 447] on span "Payment Summary" at bounding box center [1373, 451] width 125 height 13
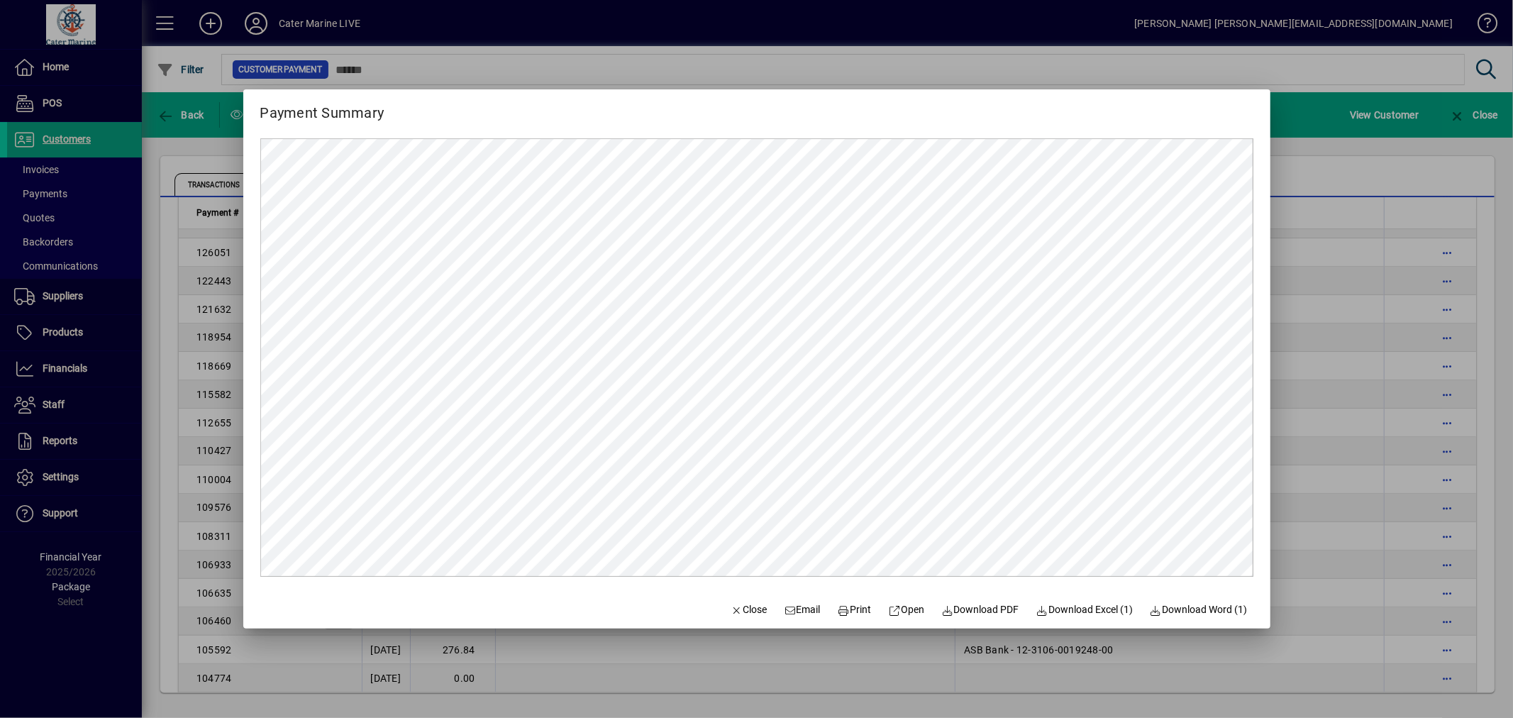
click at [1326, 417] on div at bounding box center [756, 359] width 1513 height 718
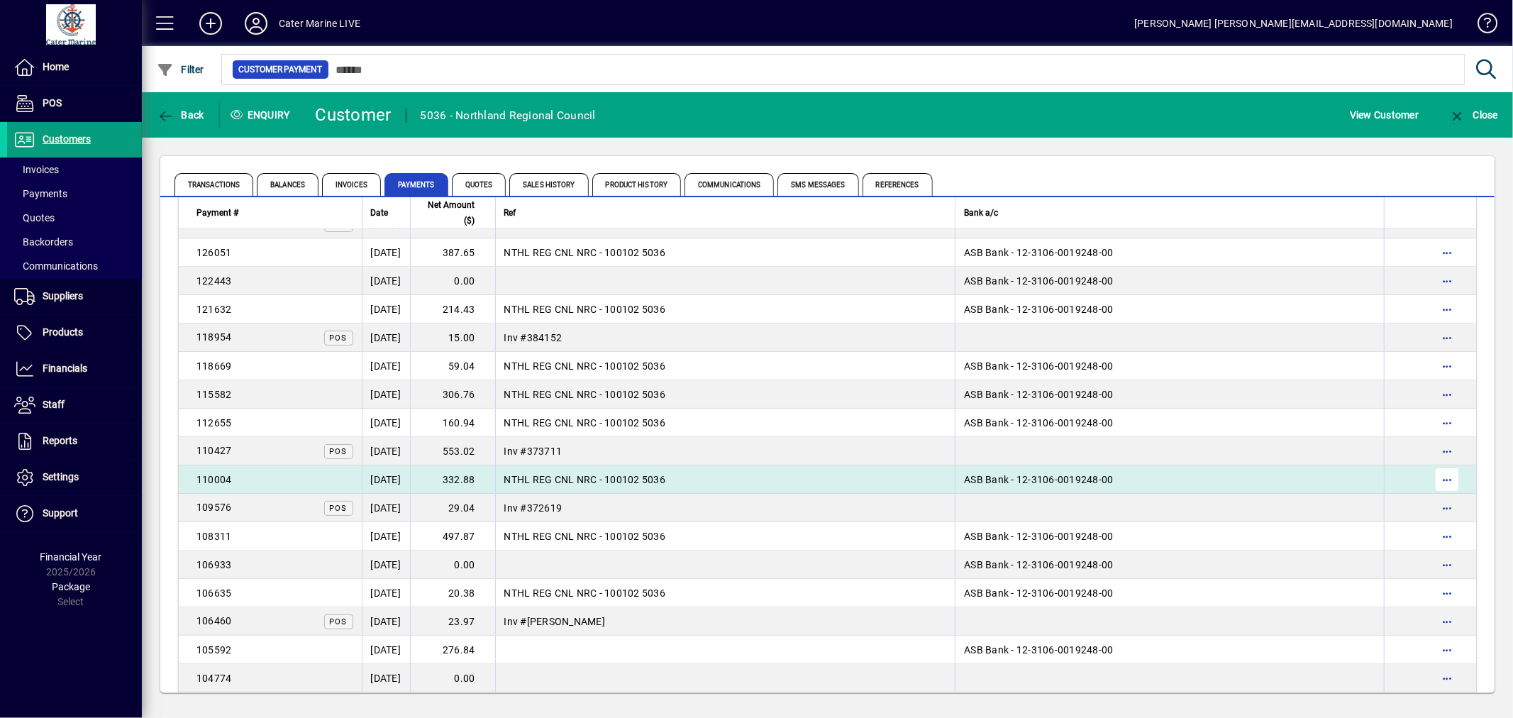
click at [1447, 480] on span "button" at bounding box center [1447, 479] width 34 height 34
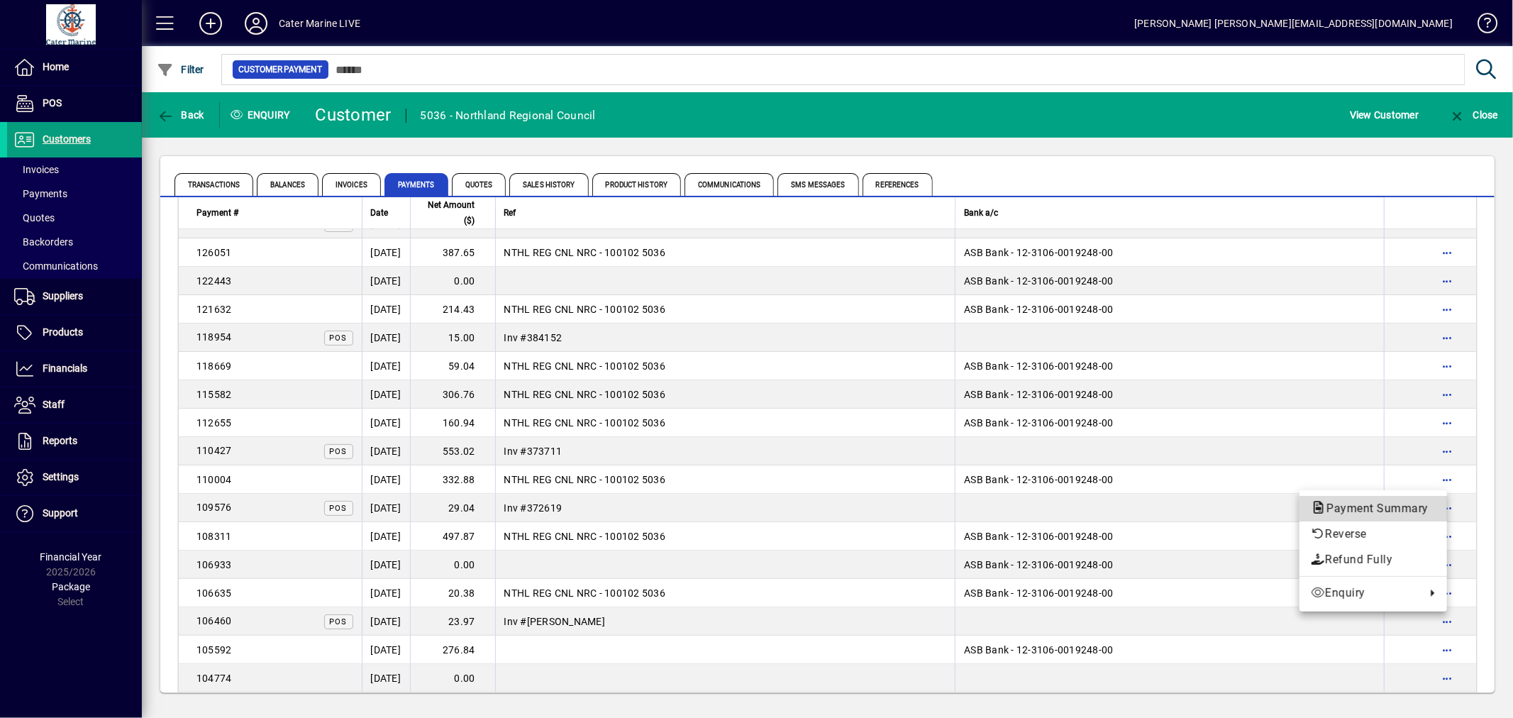
click at [1360, 506] on span "Payment Summary" at bounding box center [1373, 507] width 125 height 13
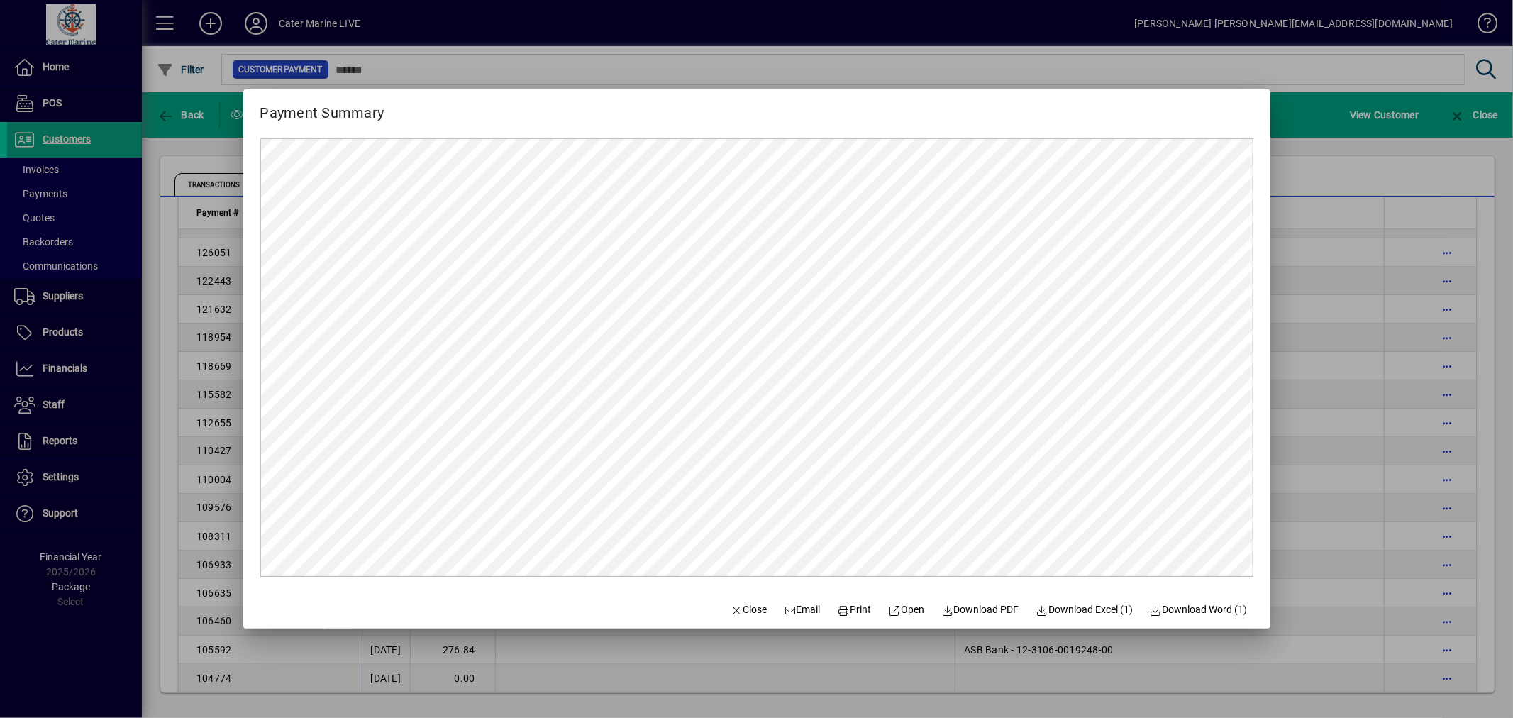
click at [1314, 435] on div at bounding box center [756, 359] width 1513 height 718
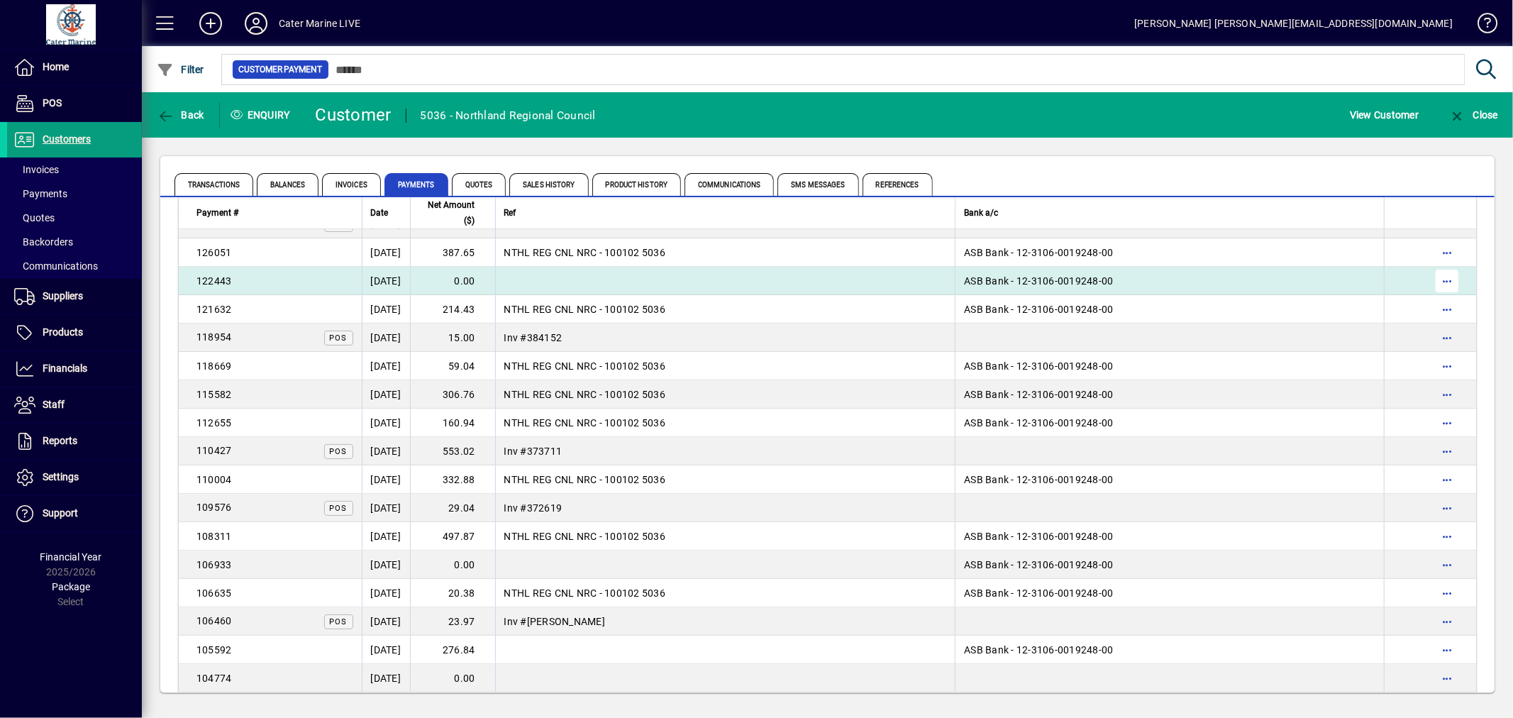
click at [1436, 282] on span "button" at bounding box center [1447, 281] width 34 height 34
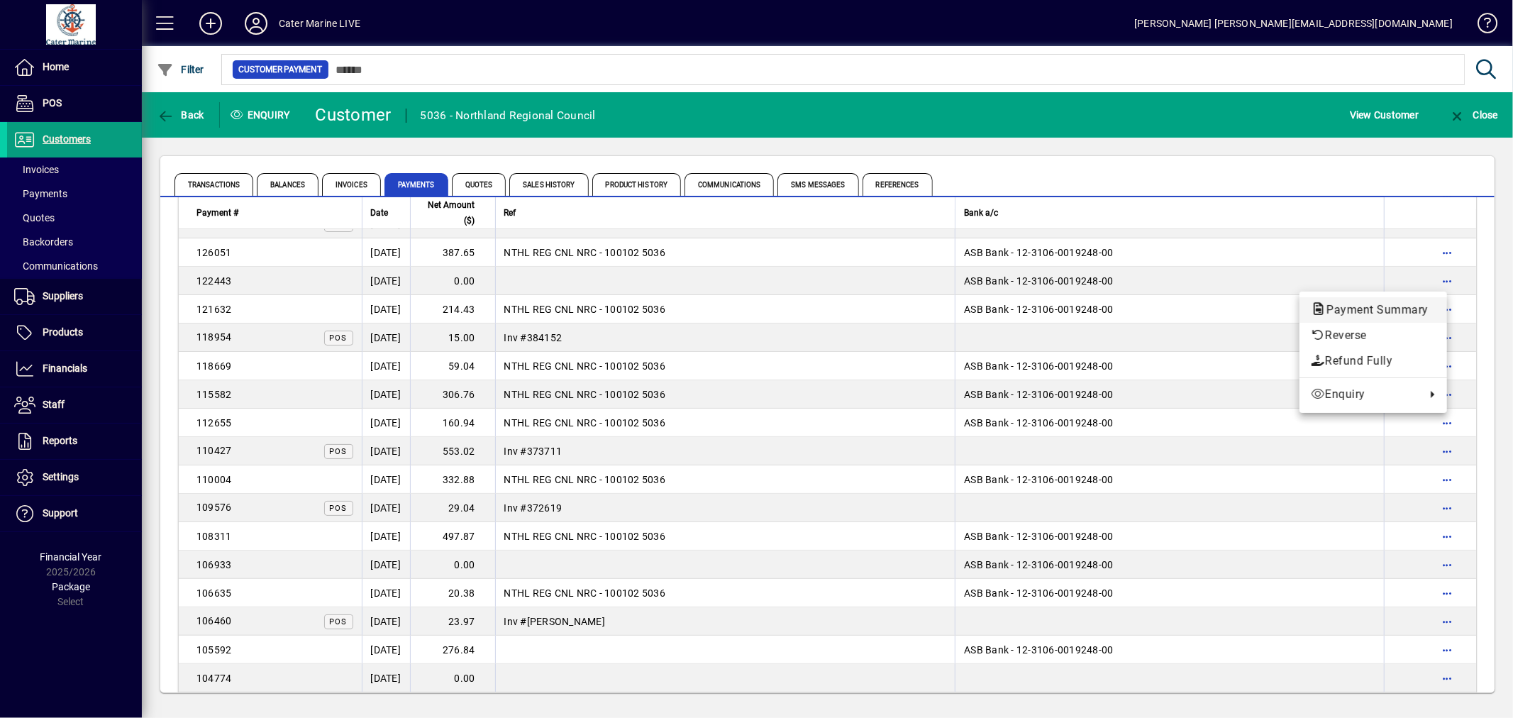
click at [1384, 309] on span "Payment Summary" at bounding box center [1373, 309] width 125 height 13
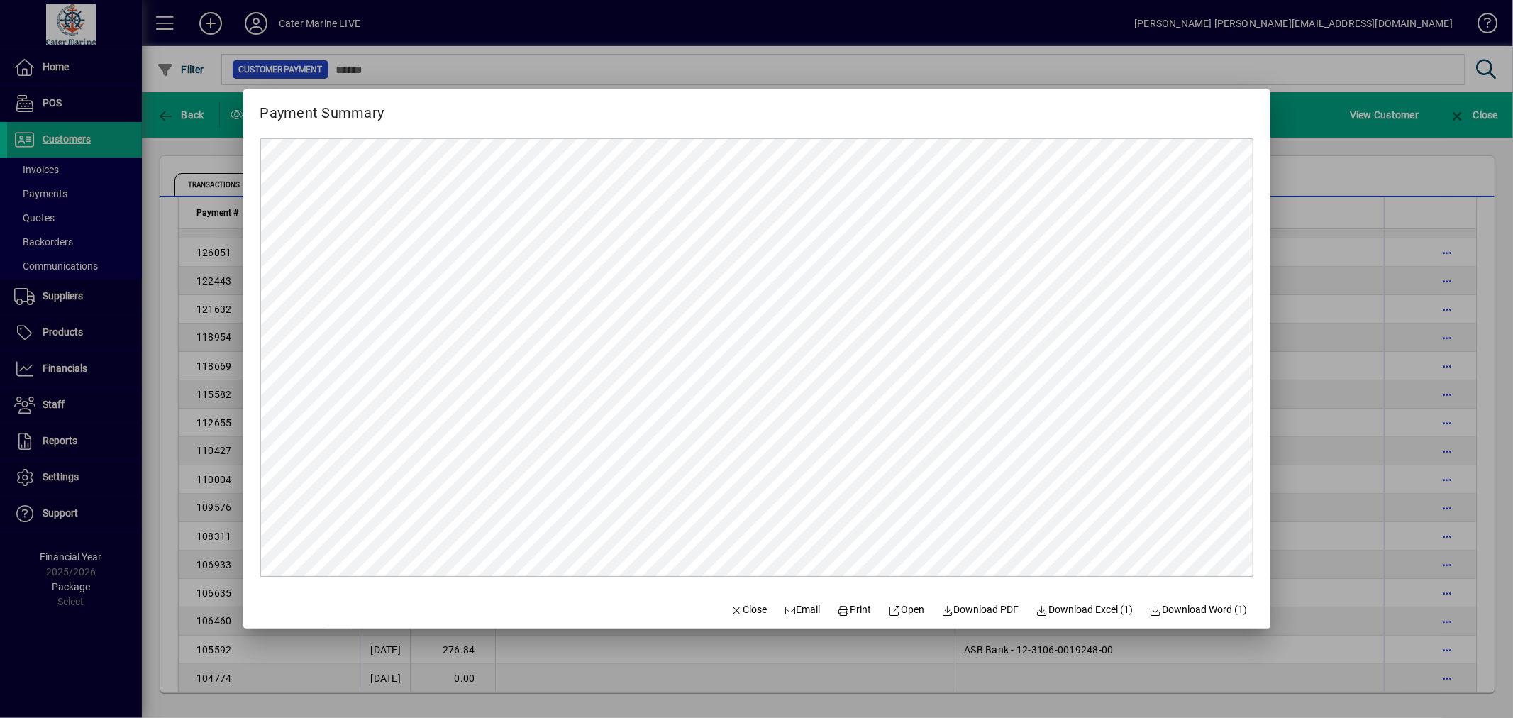
click at [1331, 284] on div at bounding box center [756, 359] width 1513 height 718
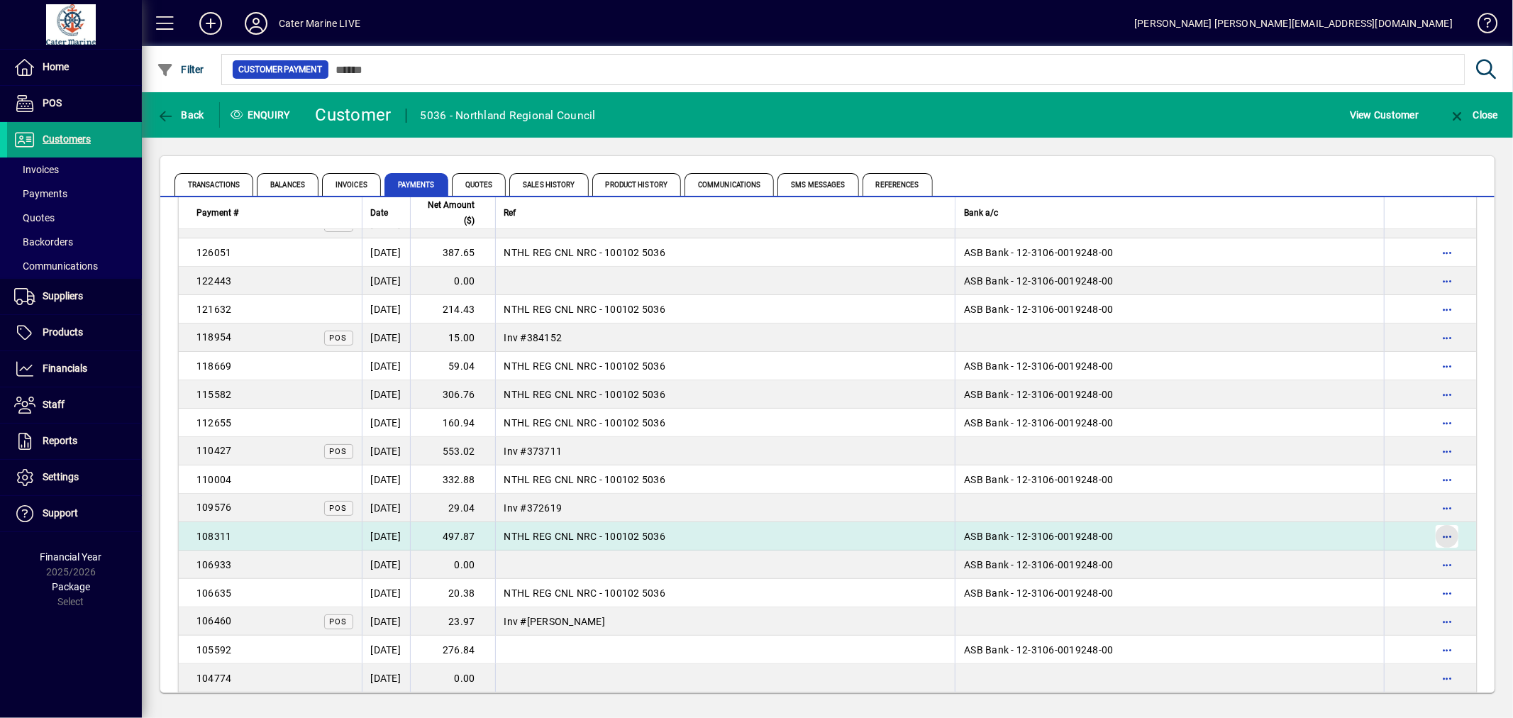
click at [1437, 538] on span "button" at bounding box center [1447, 536] width 34 height 34
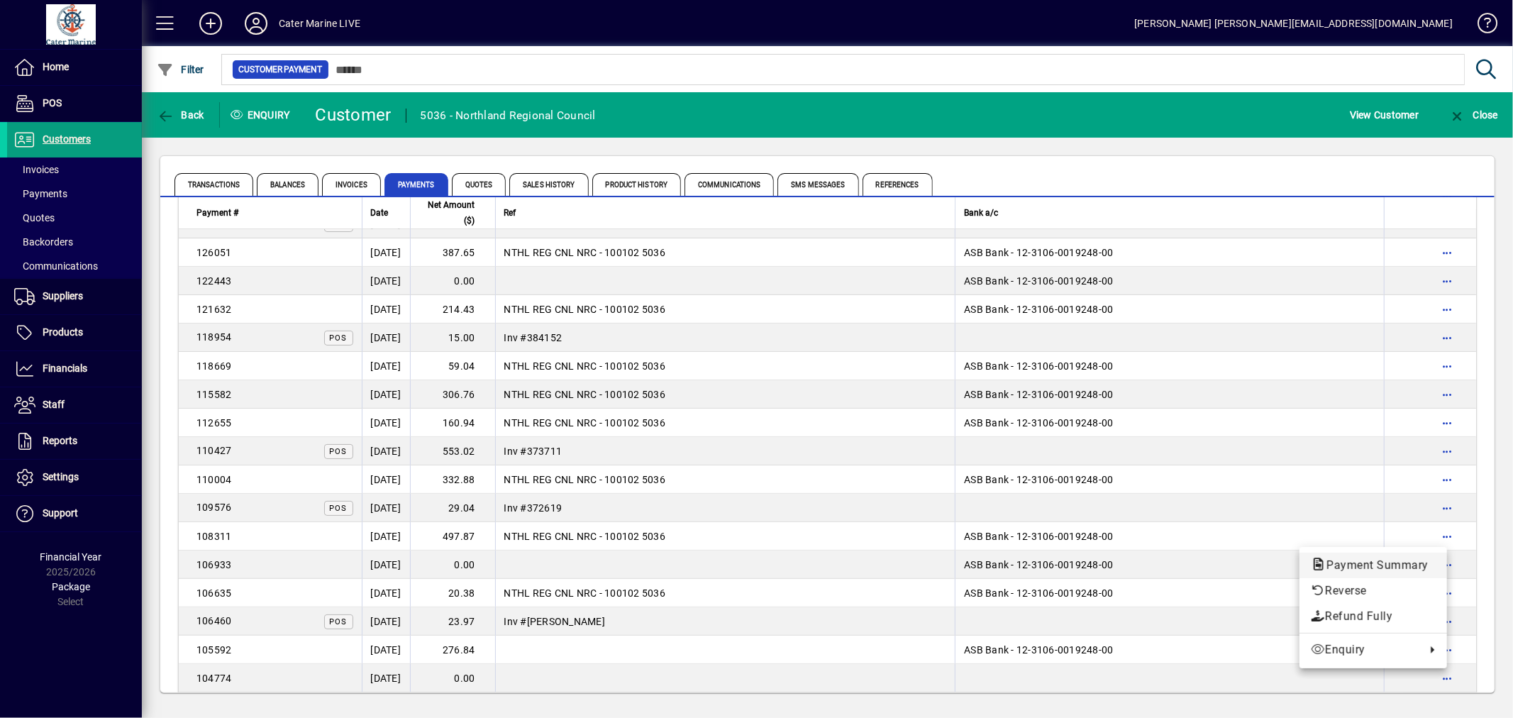
click at [1373, 563] on span "Payment Summary" at bounding box center [1373, 564] width 125 height 13
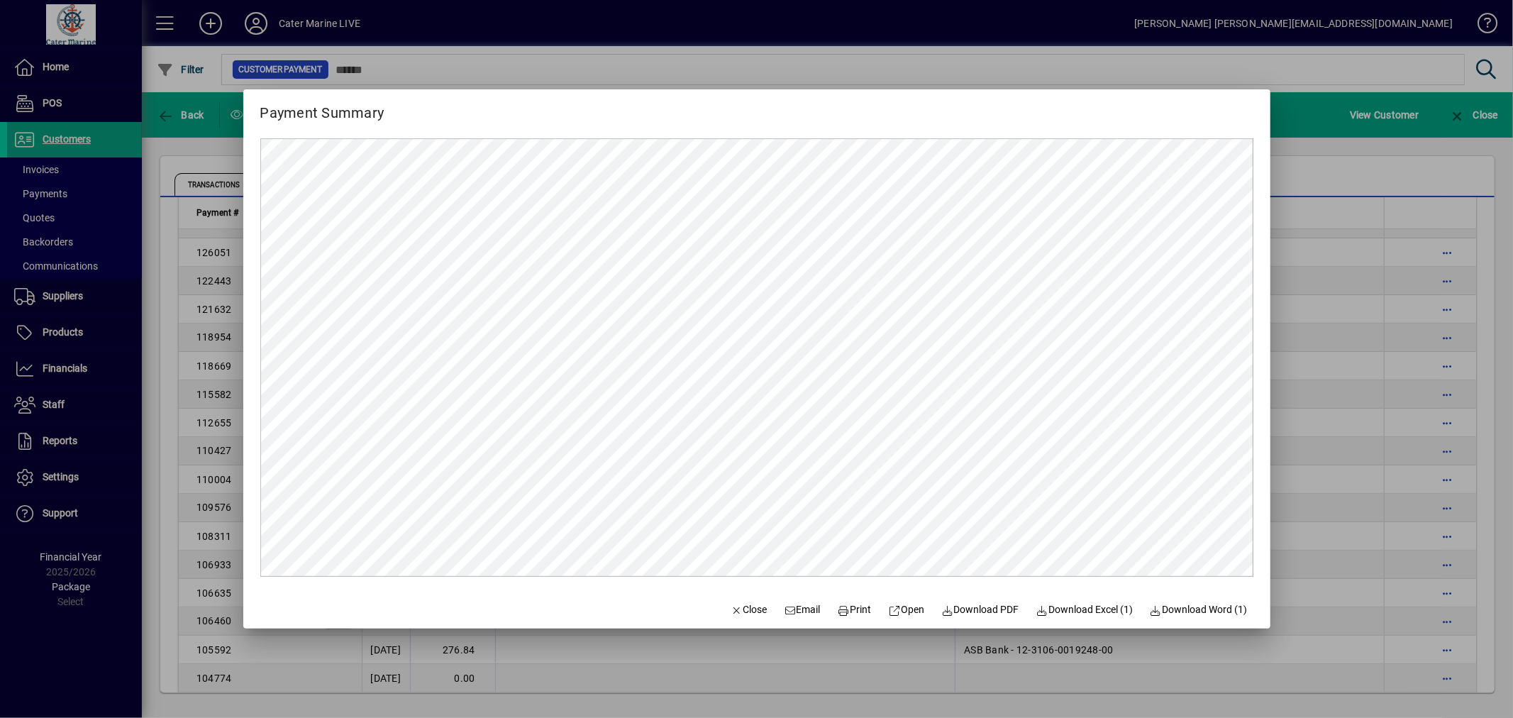
click at [1302, 443] on div at bounding box center [756, 359] width 1513 height 718
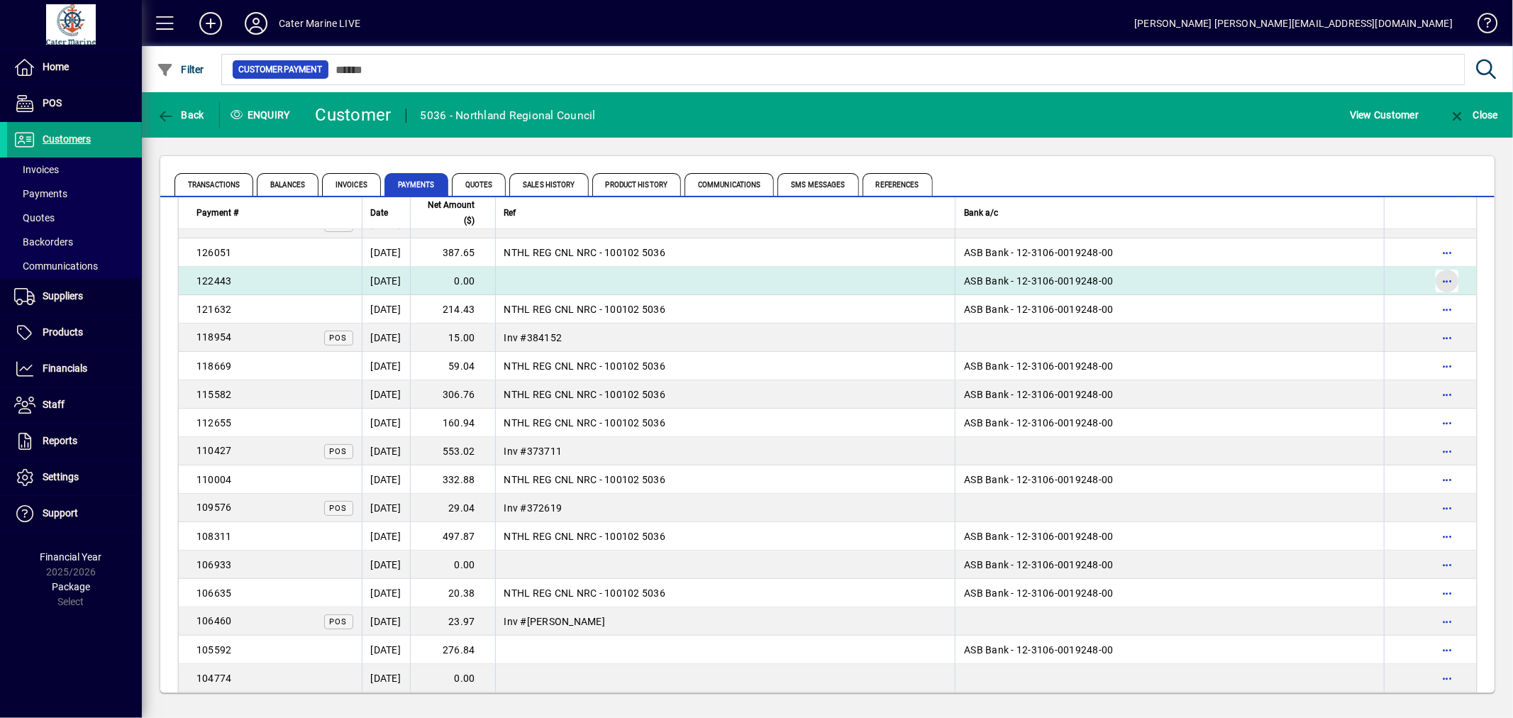
click at [1437, 270] on span "button" at bounding box center [1447, 281] width 34 height 34
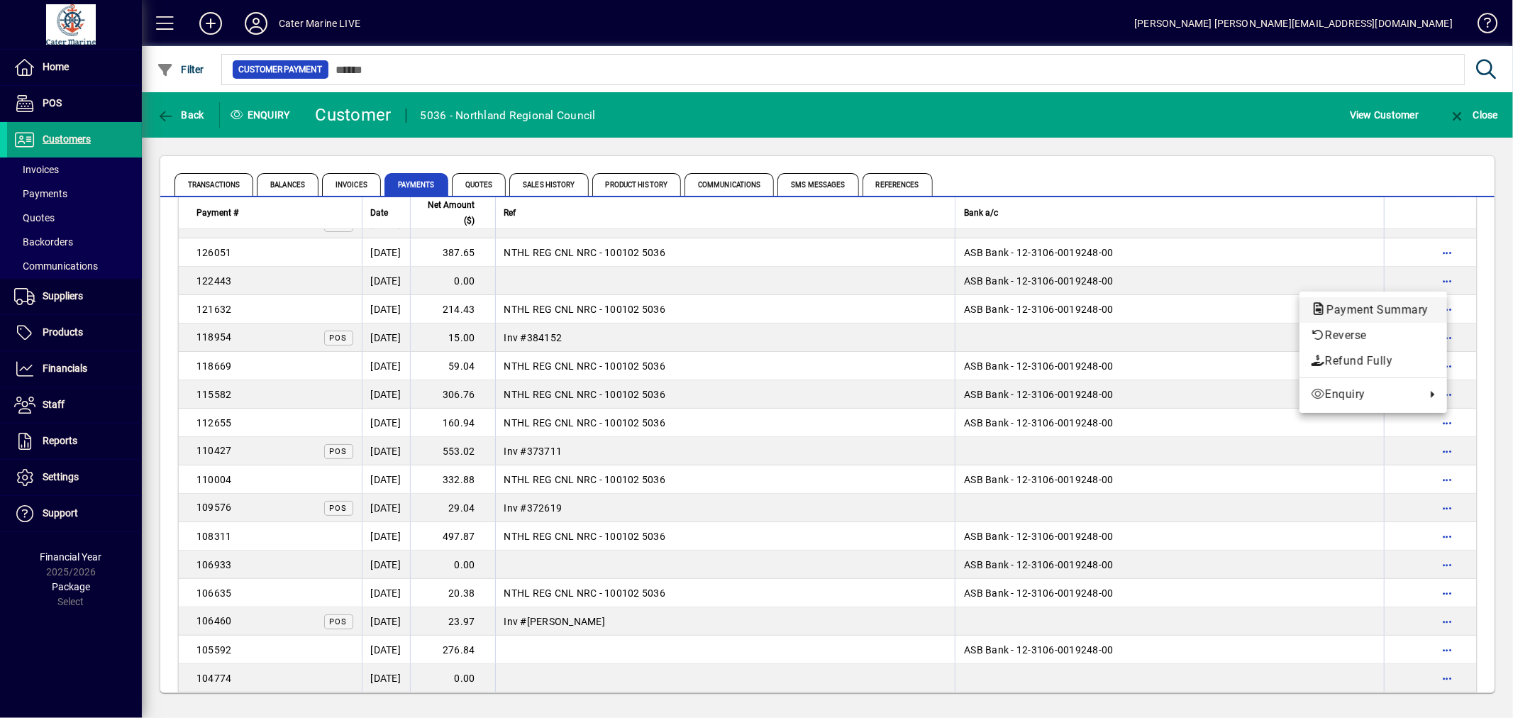
click at [1398, 316] on span "Payment Summary" at bounding box center [1373, 309] width 125 height 13
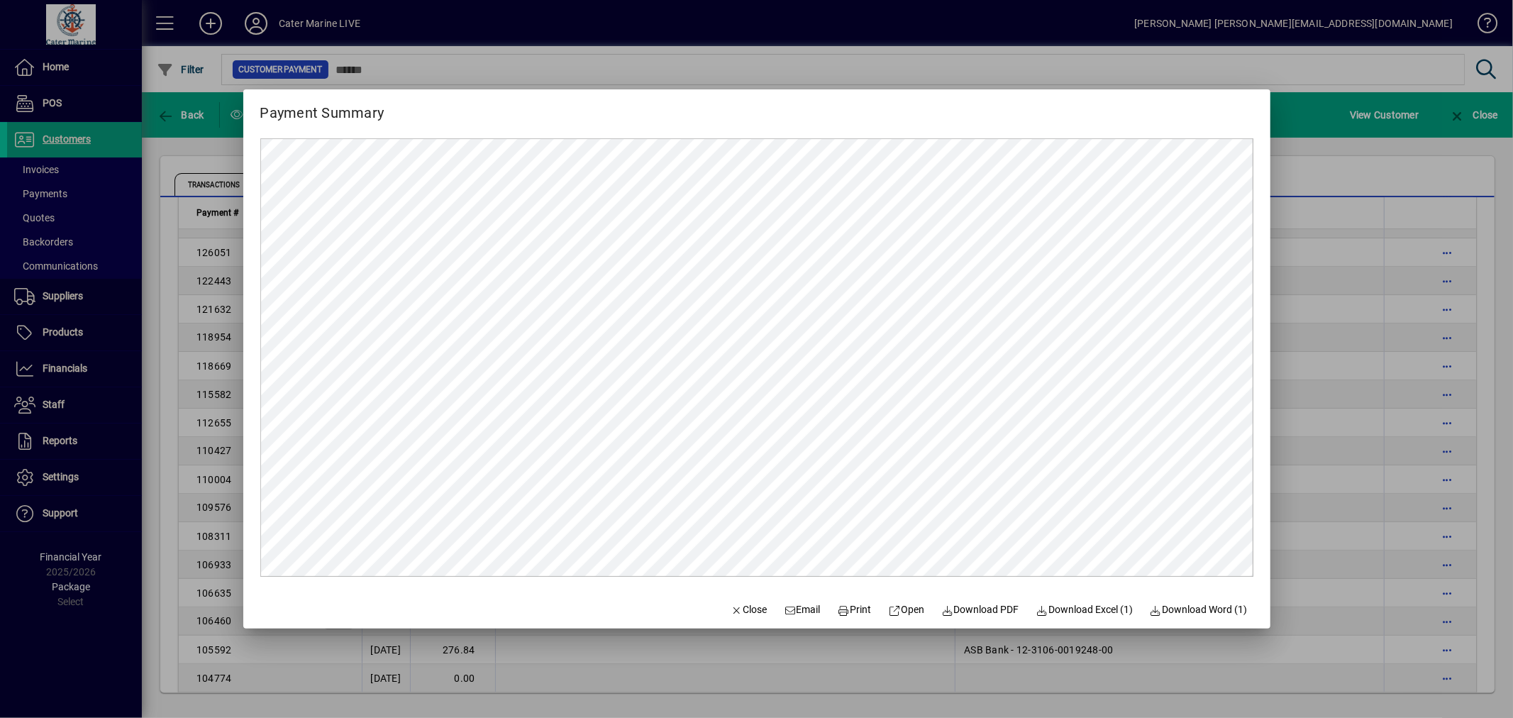
click at [1289, 345] on div at bounding box center [756, 359] width 1513 height 718
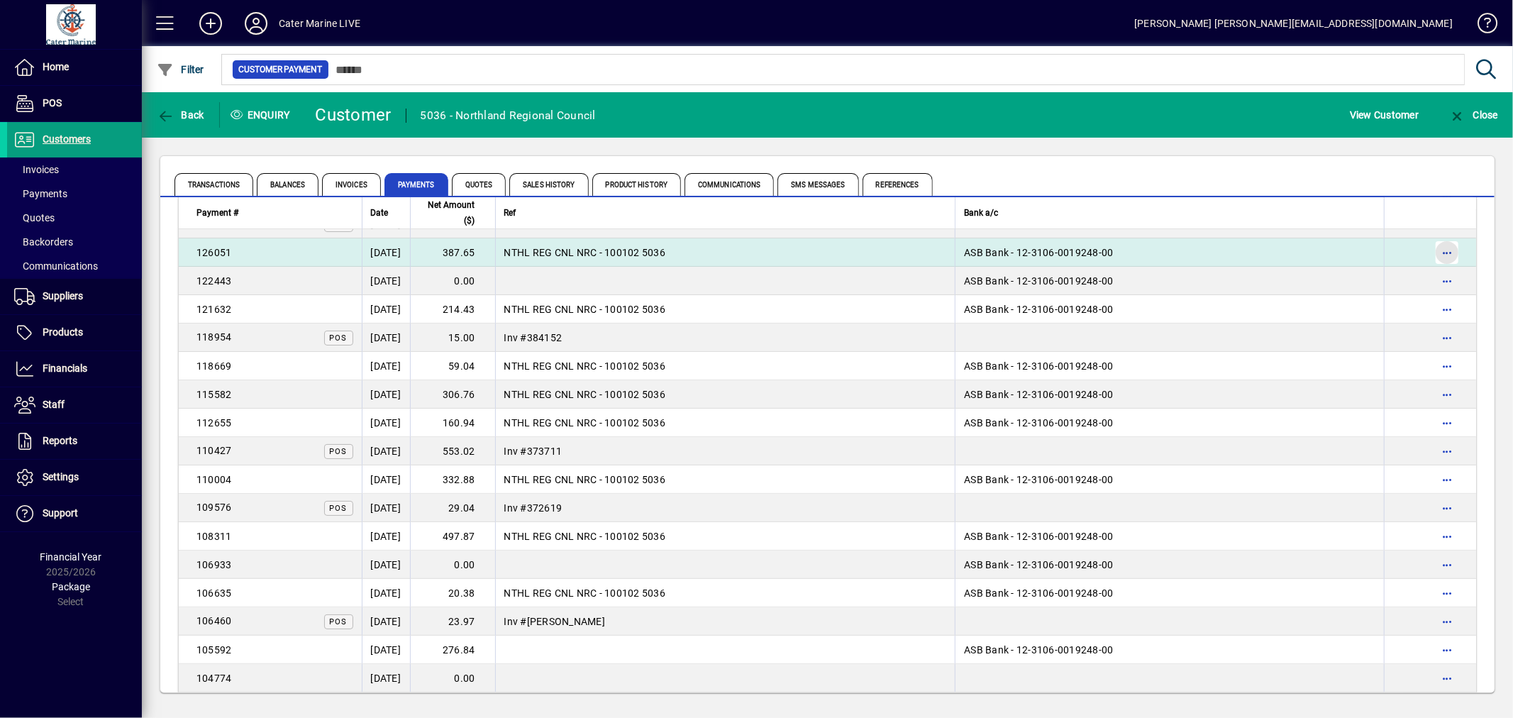
click at [1440, 239] on span "button" at bounding box center [1447, 252] width 34 height 34
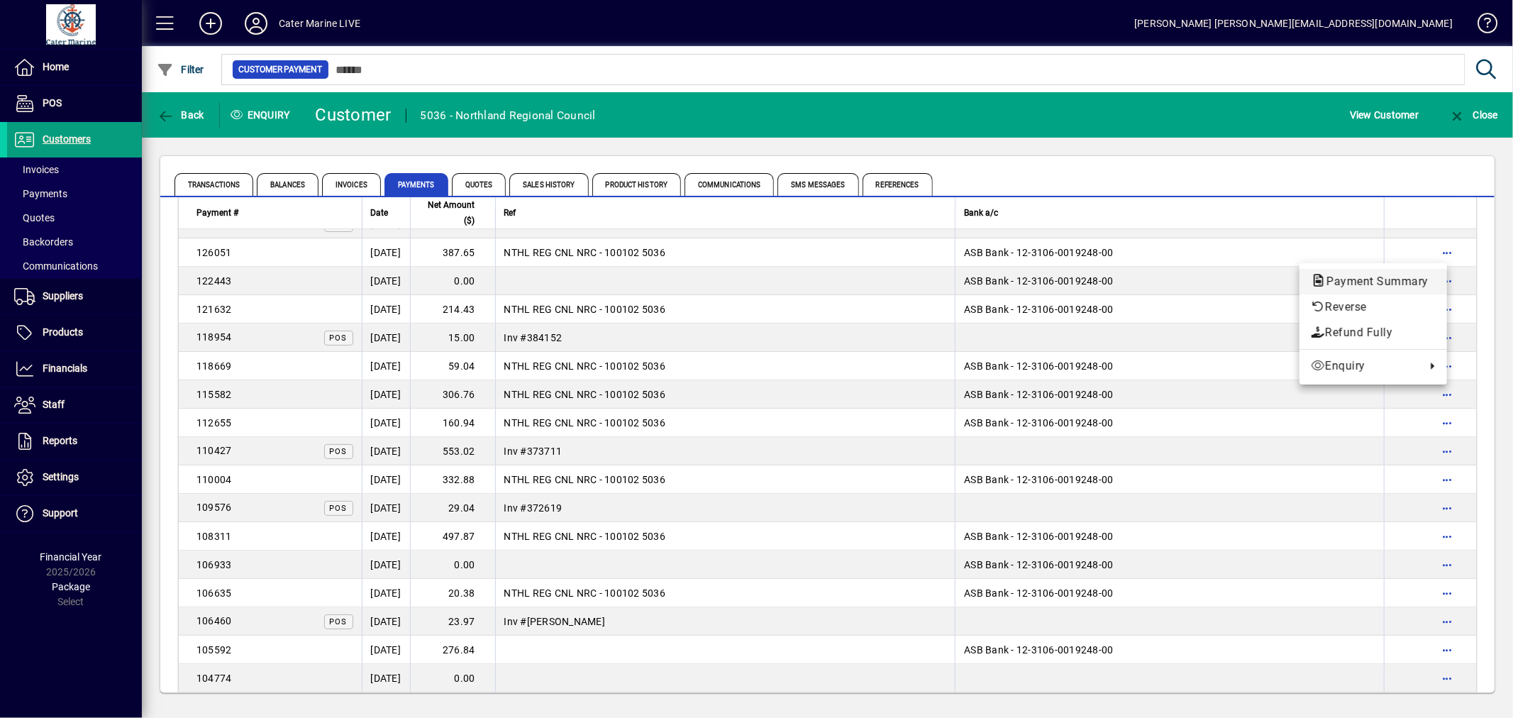
click at [1357, 287] on span "Payment Summary" at bounding box center [1373, 280] width 125 height 13
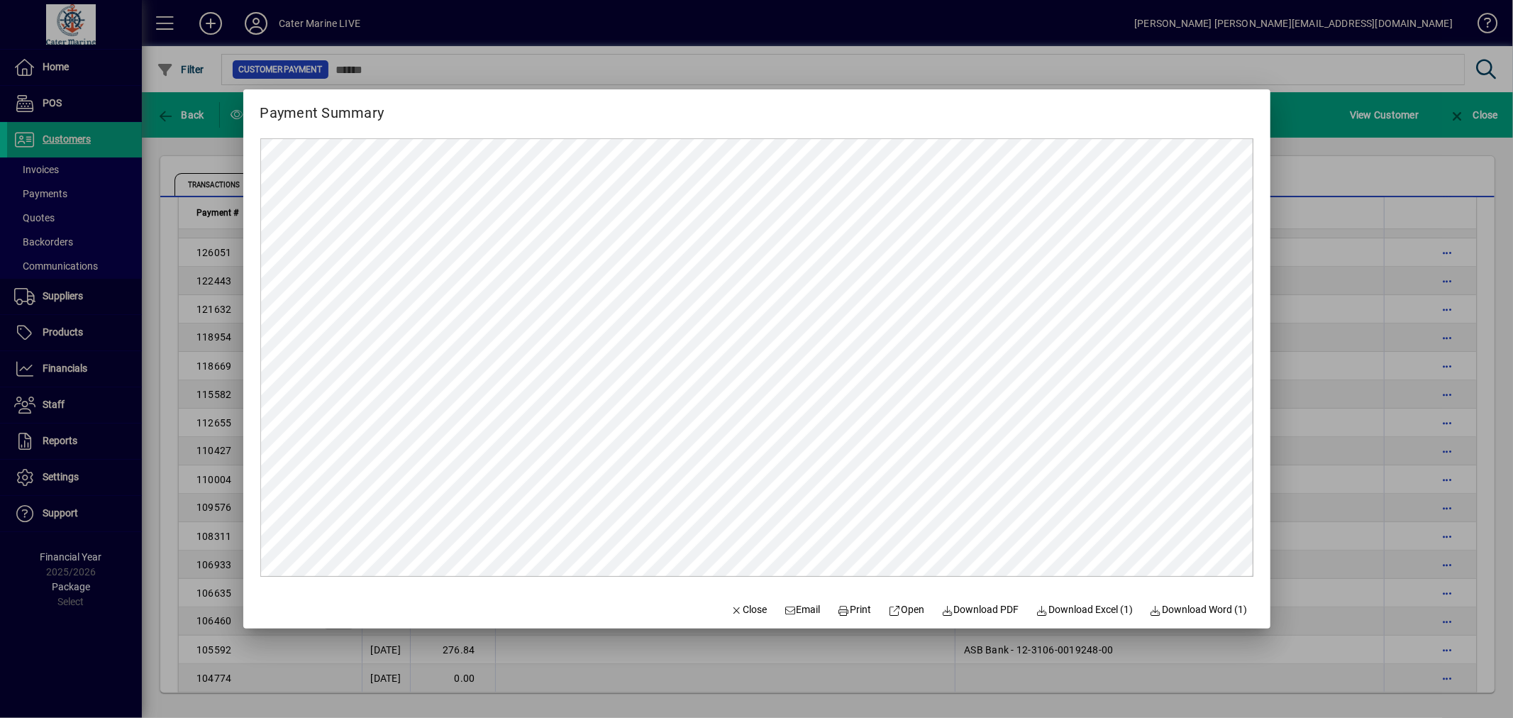
click at [1339, 340] on div at bounding box center [756, 359] width 1513 height 718
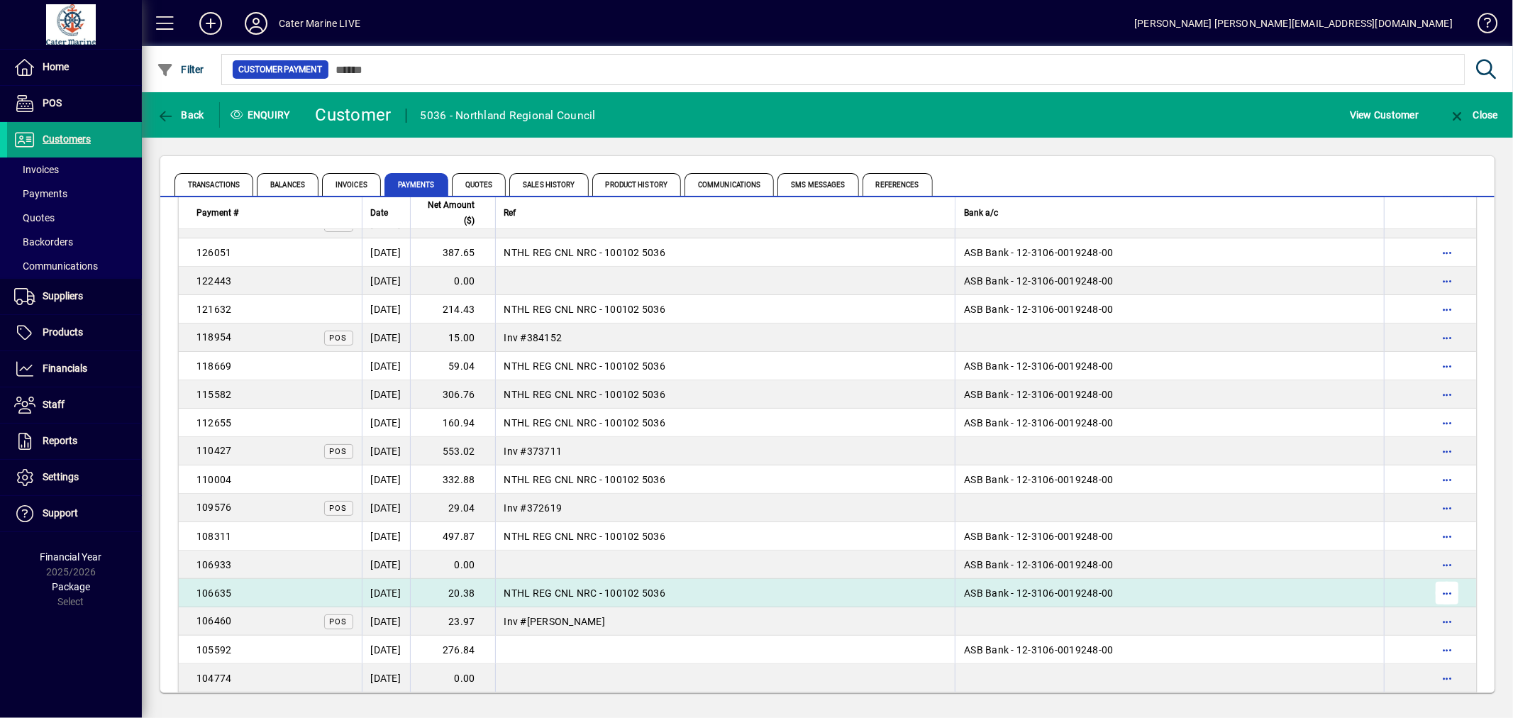
click at [1431, 585] on span "button" at bounding box center [1447, 593] width 34 height 34
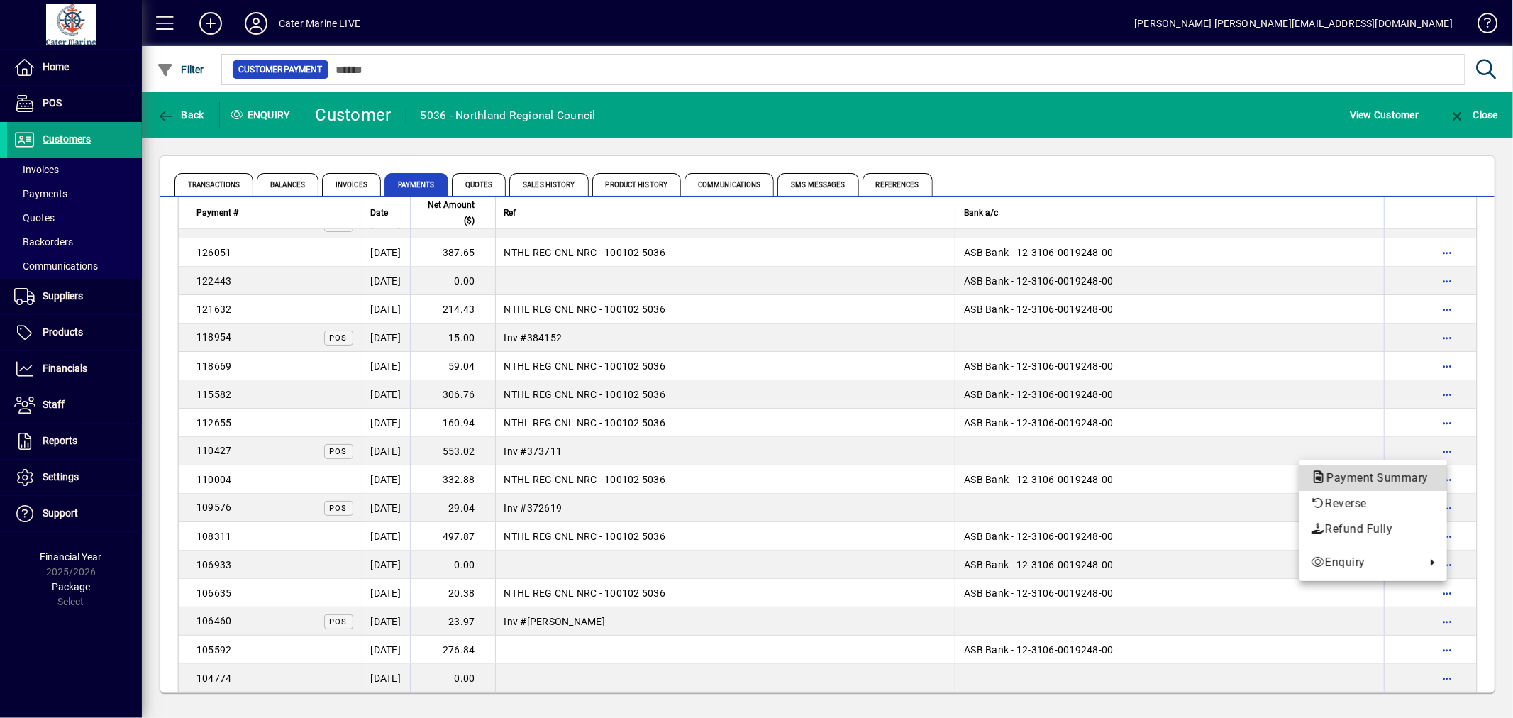
click at [1362, 476] on span "Payment Summary" at bounding box center [1373, 477] width 125 height 13
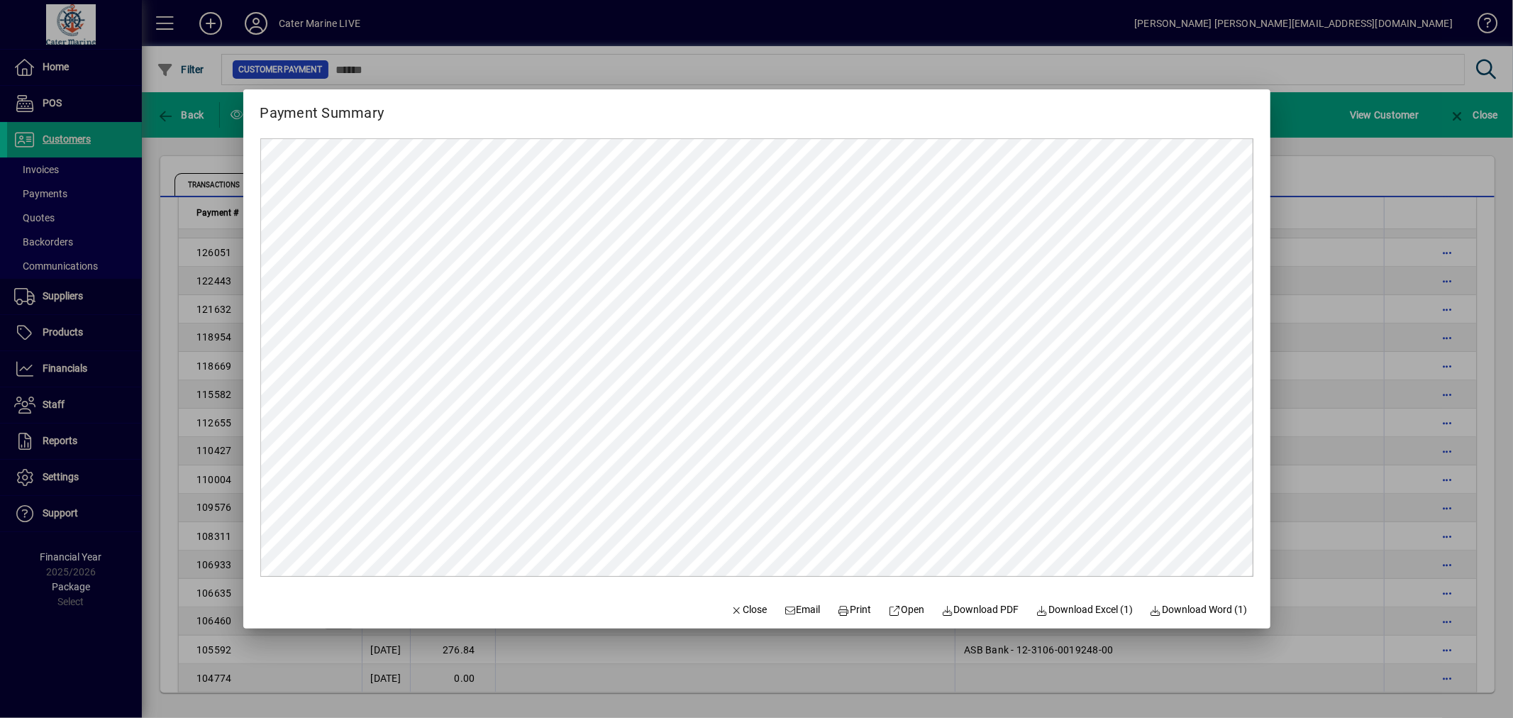
click at [1314, 438] on div at bounding box center [756, 359] width 1513 height 718
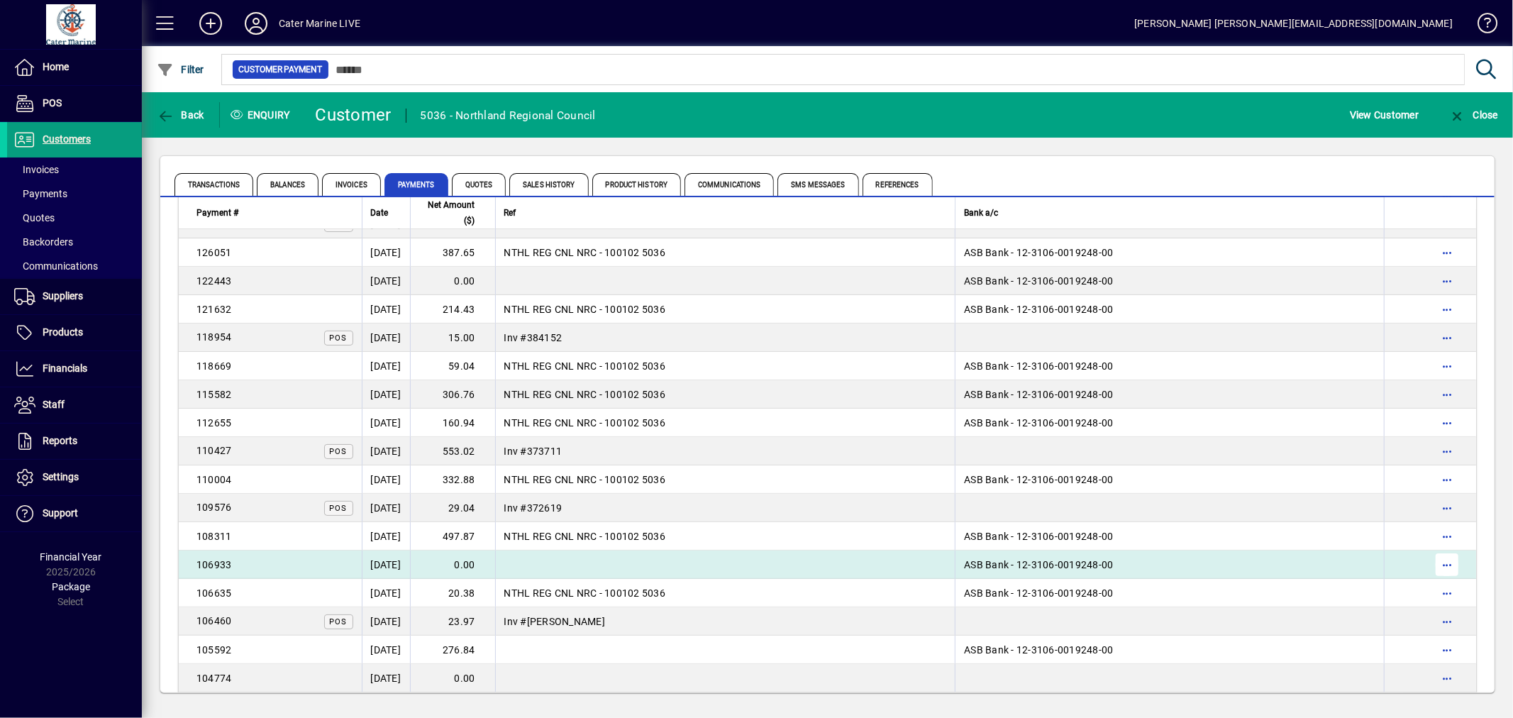
click at [1433, 563] on span "button" at bounding box center [1447, 565] width 34 height 34
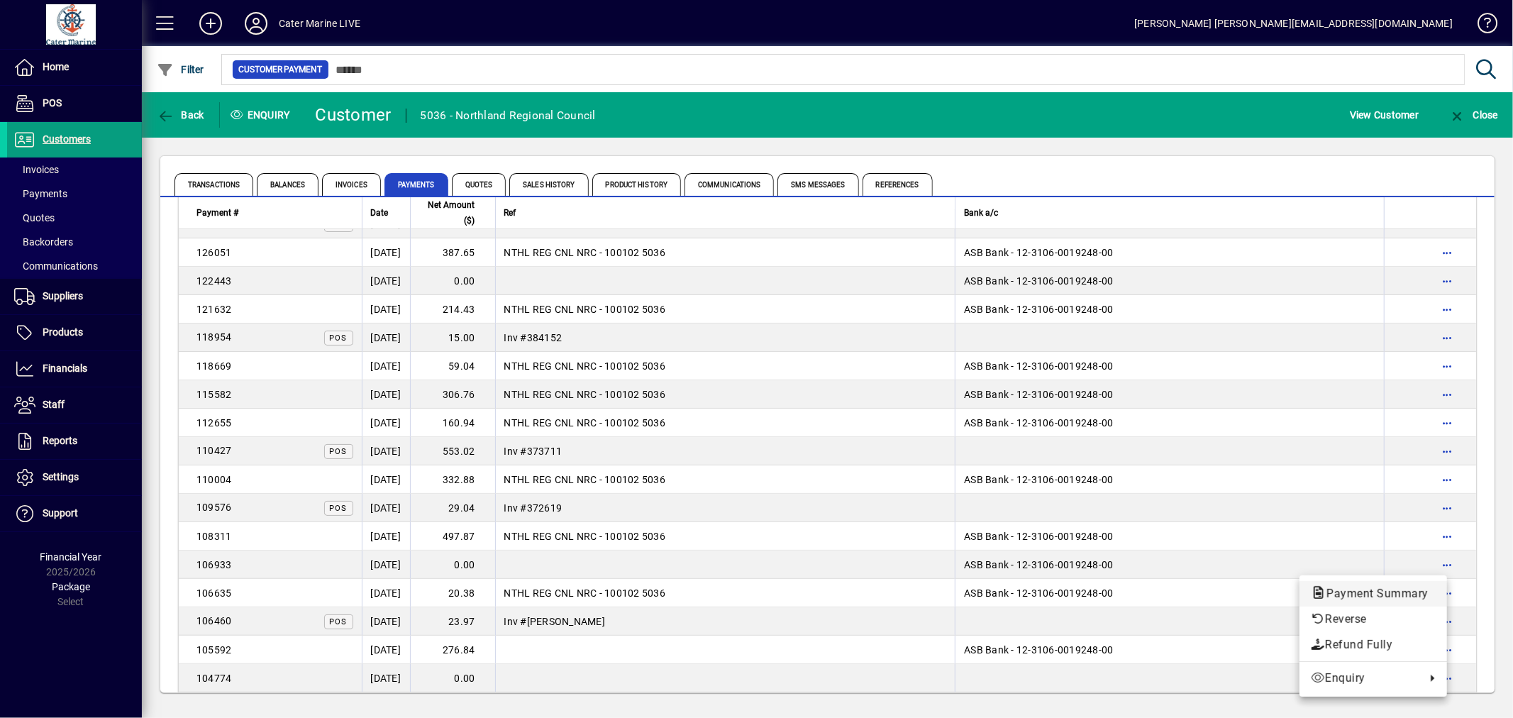
click at [1352, 587] on span "Payment Summary" at bounding box center [1373, 593] width 125 height 13
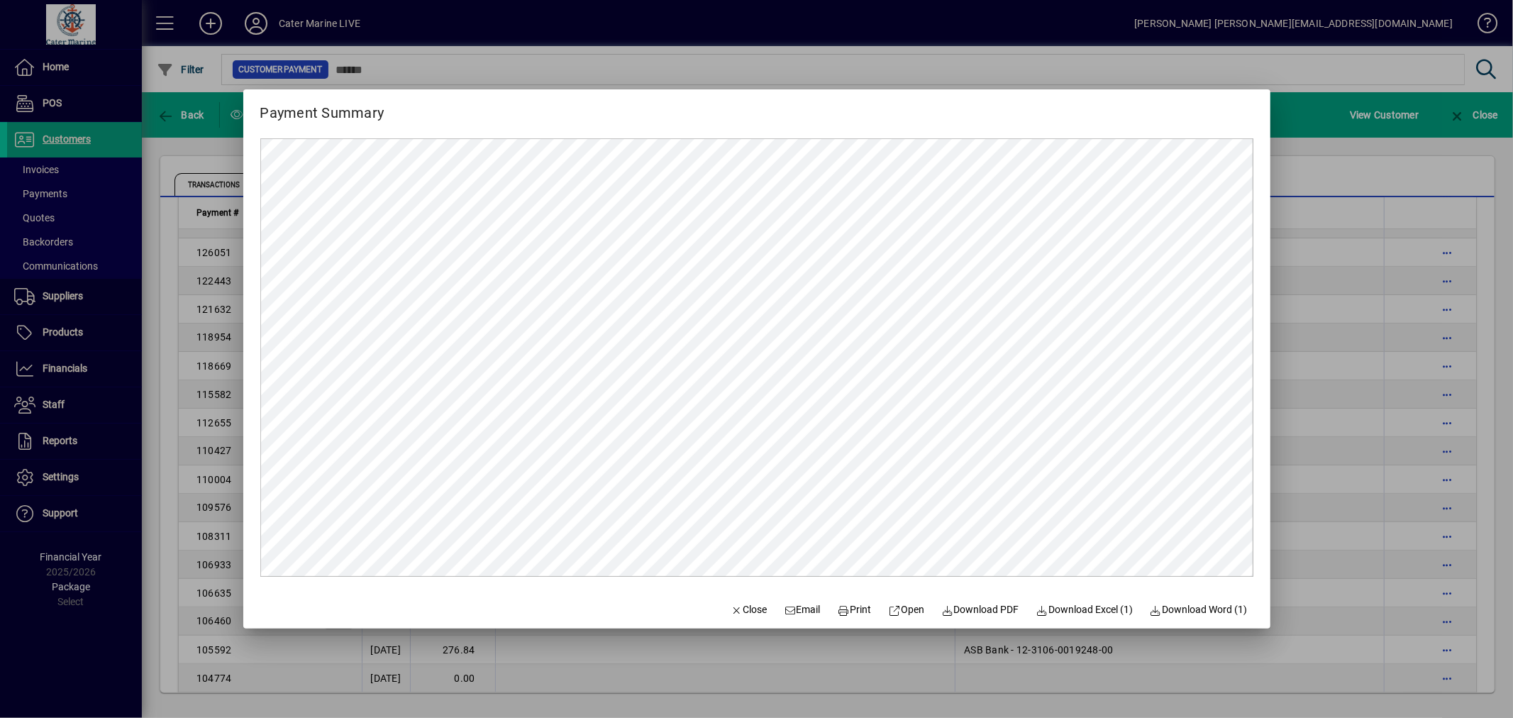
click at [1315, 511] on div at bounding box center [756, 359] width 1513 height 718
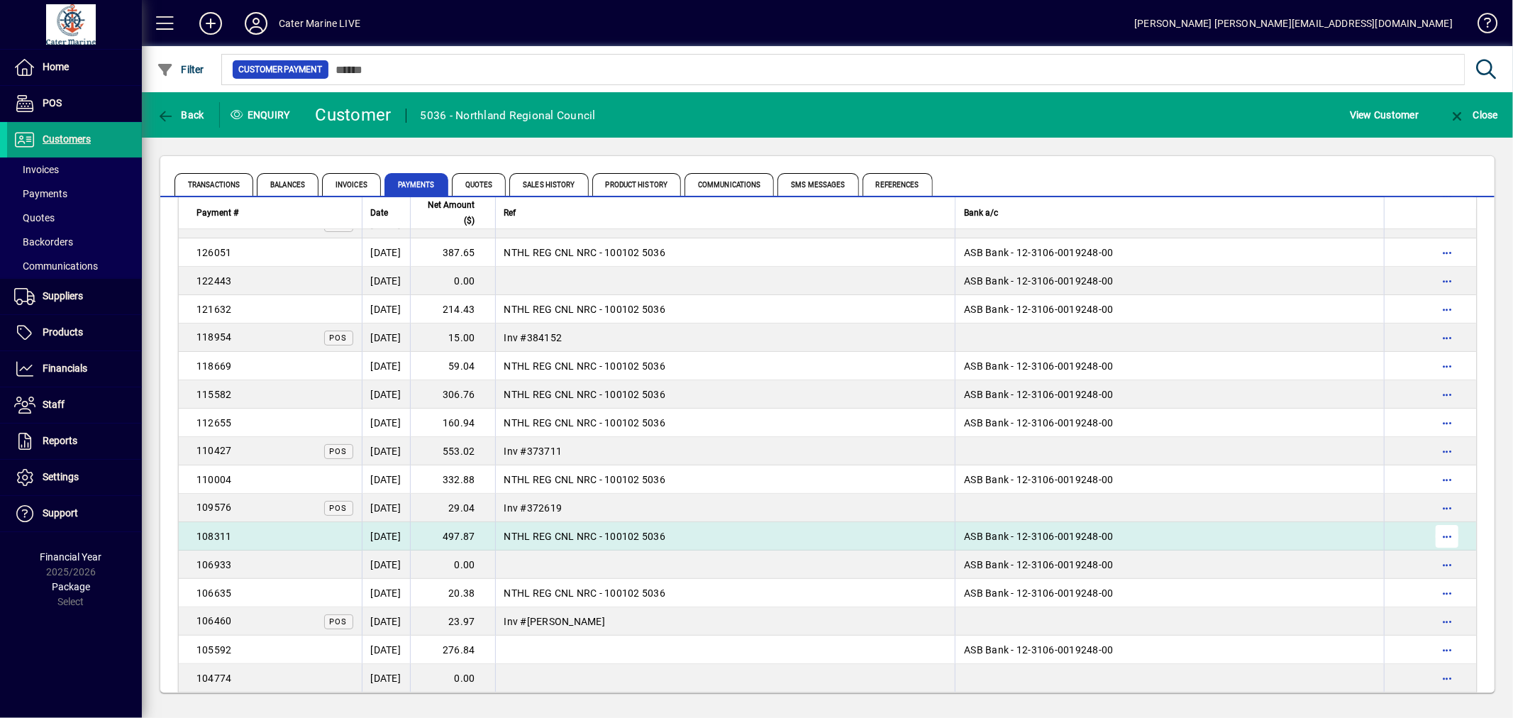
click at [1436, 531] on span "button" at bounding box center [1447, 536] width 34 height 34
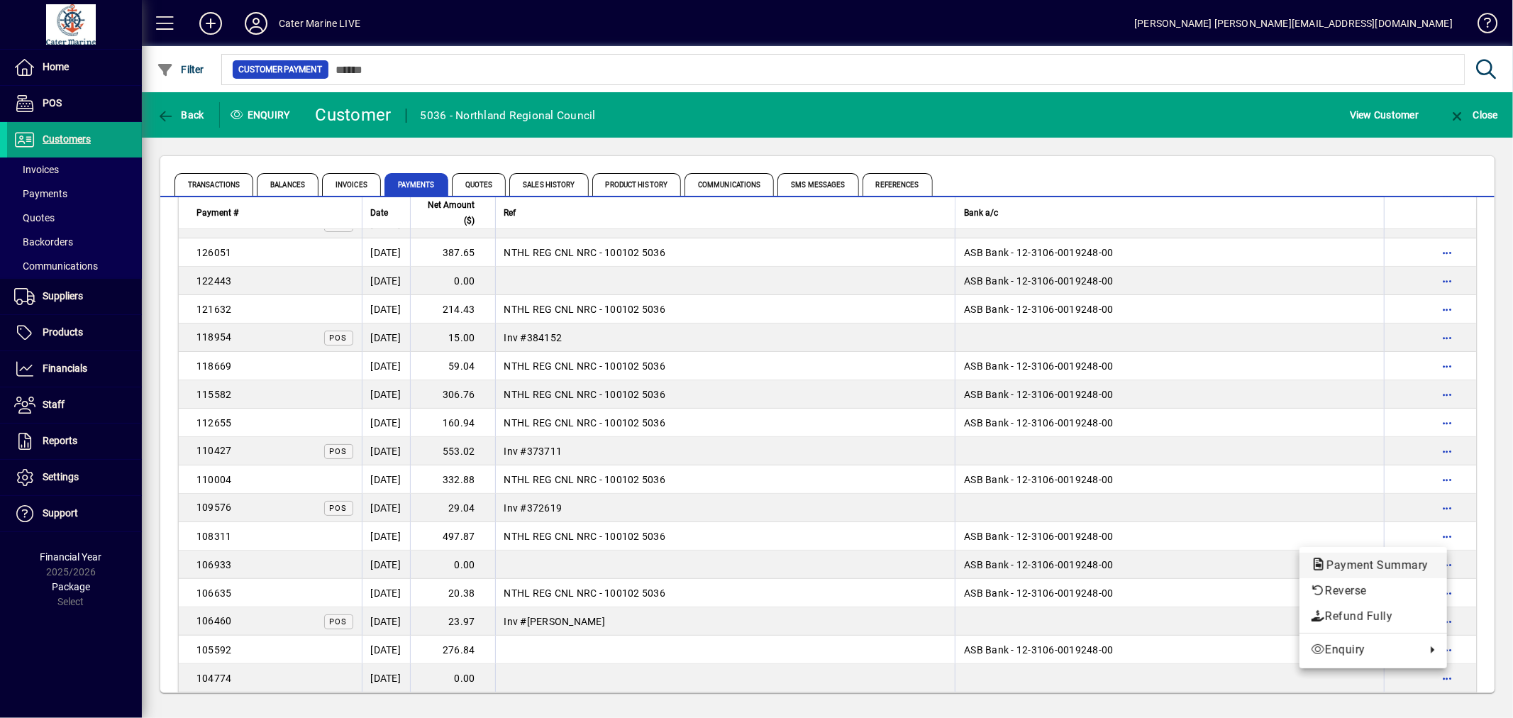
click at [1362, 571] on span "Payment Summary" at bounding box center [1373, 564] width 125 height 13
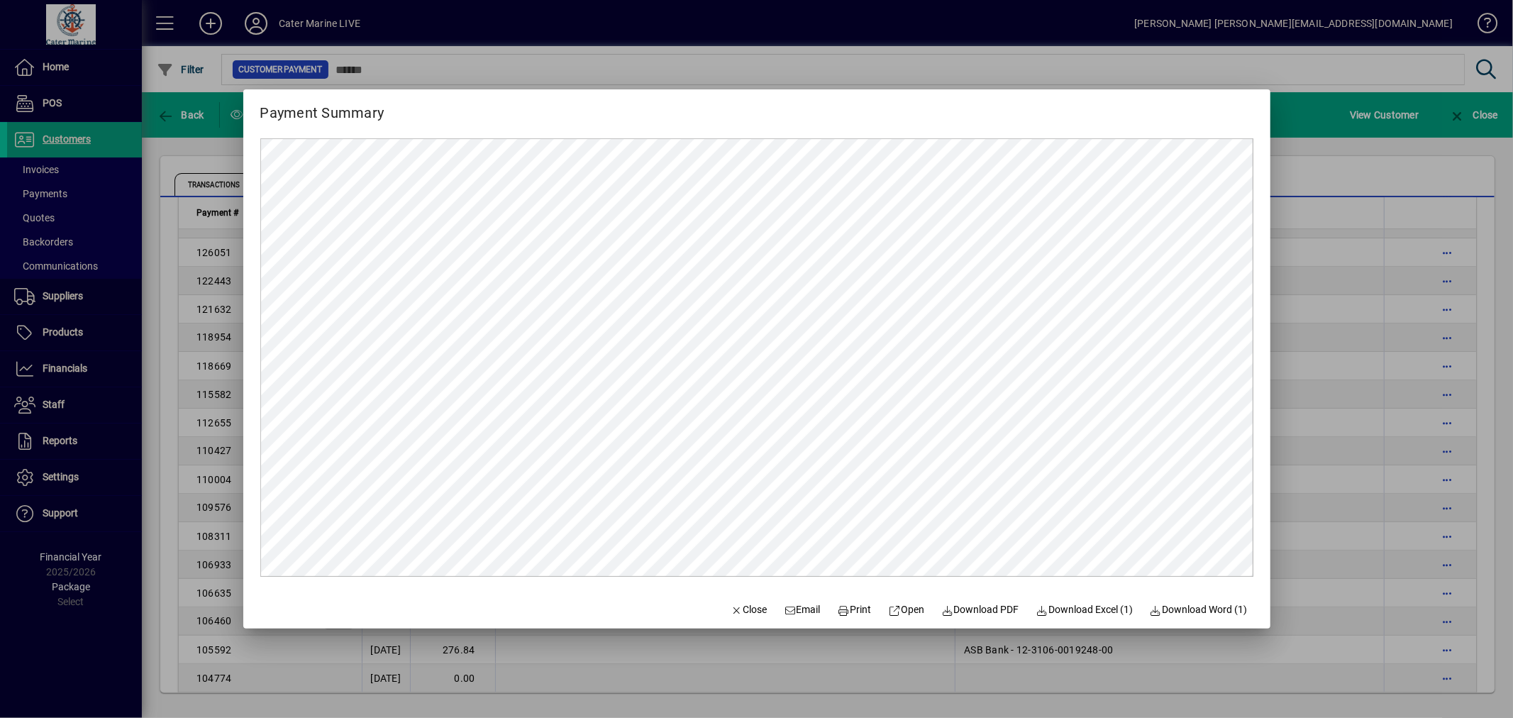
click at [1315, 465] on div at bounding box center [756, 359] width 1513 height 718
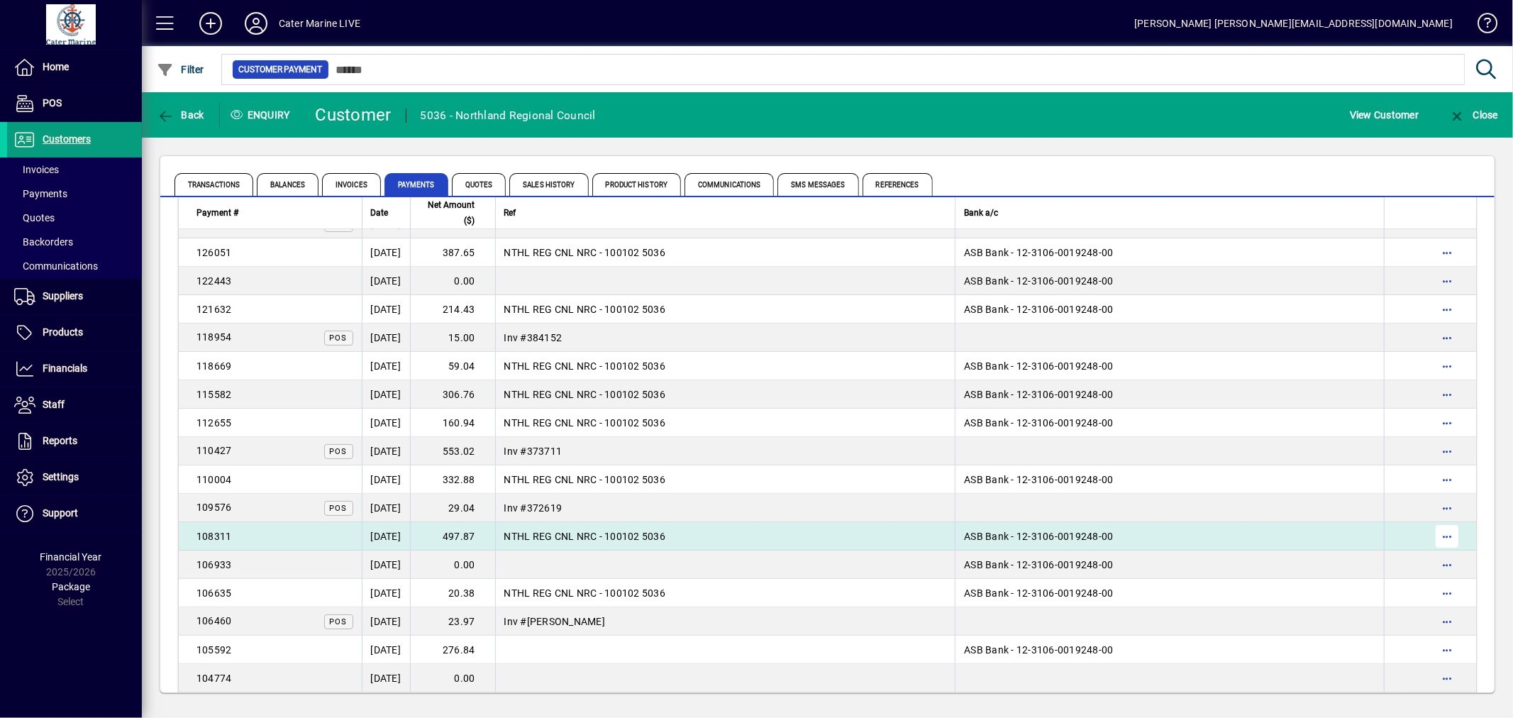
click at [1440, 533] on span "button" at bounding box center [1447, 536] width 34 height 34
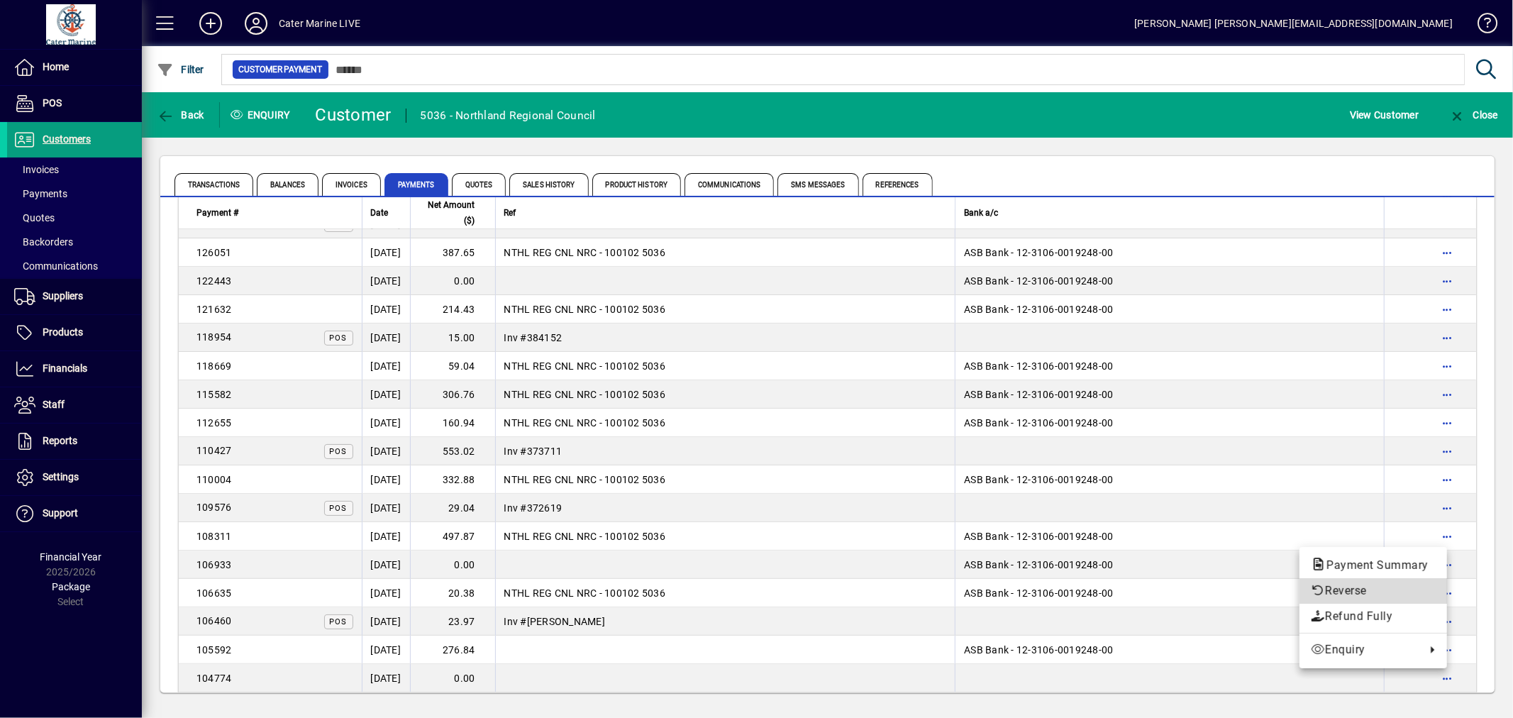
click at [1380, 589] on span "Reverse" at bounding box center [1373, 590] width 125 height 17
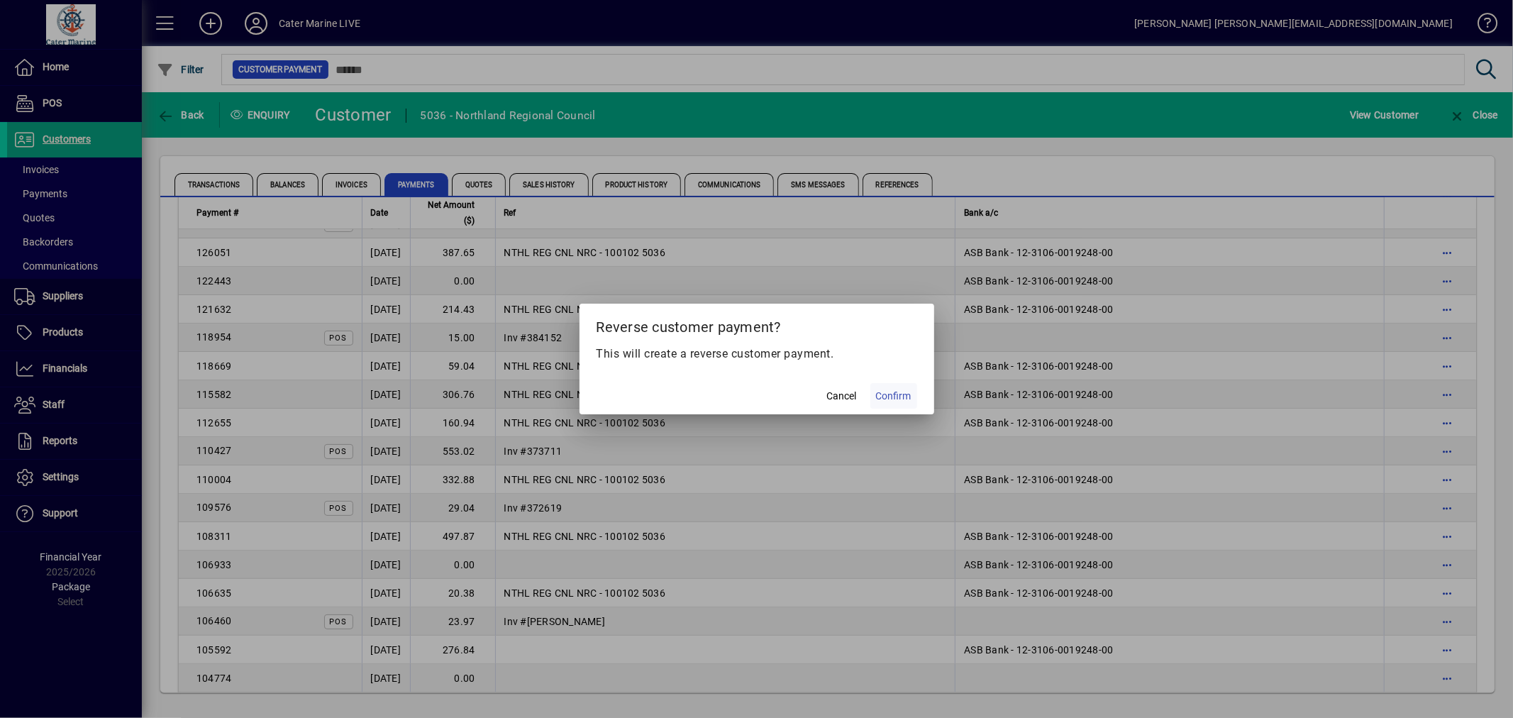
click at [889, 392] on span "Confirm" at bounding box center [893, 396] width 35 height 15
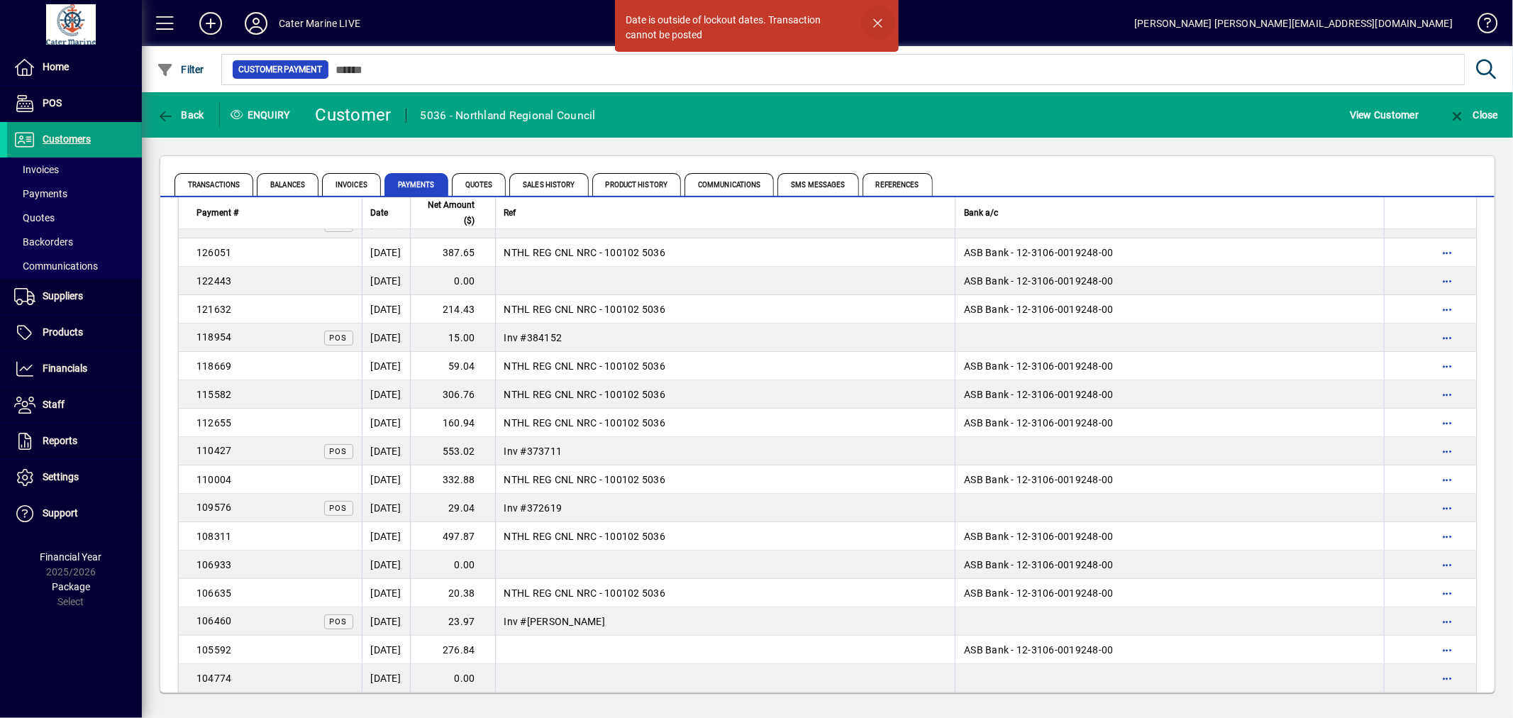
click at [872, 21] on span "button" at bounding box center [878, 23] width 34 height 34
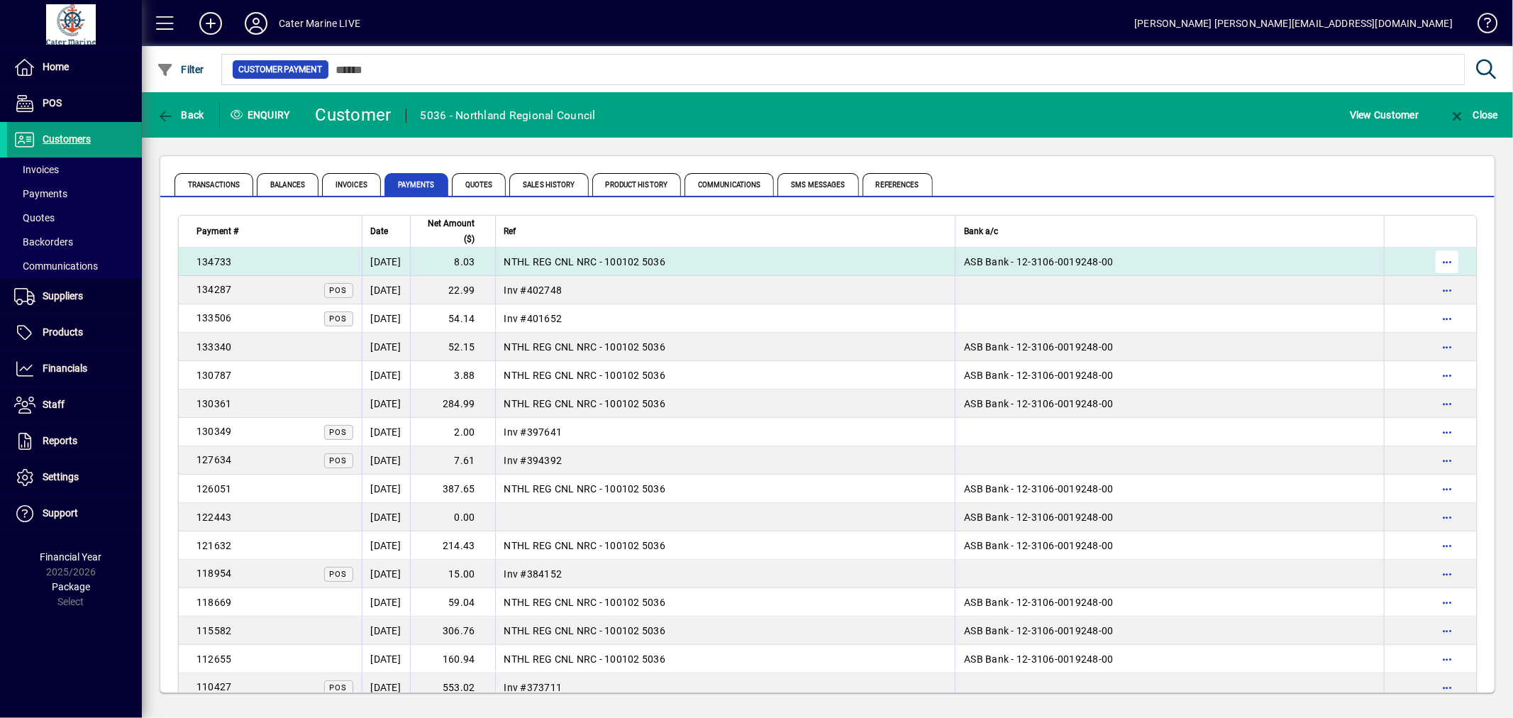
click at [1438, 260] on span "button" at bounding box center [1447, 262] width 34 height 34
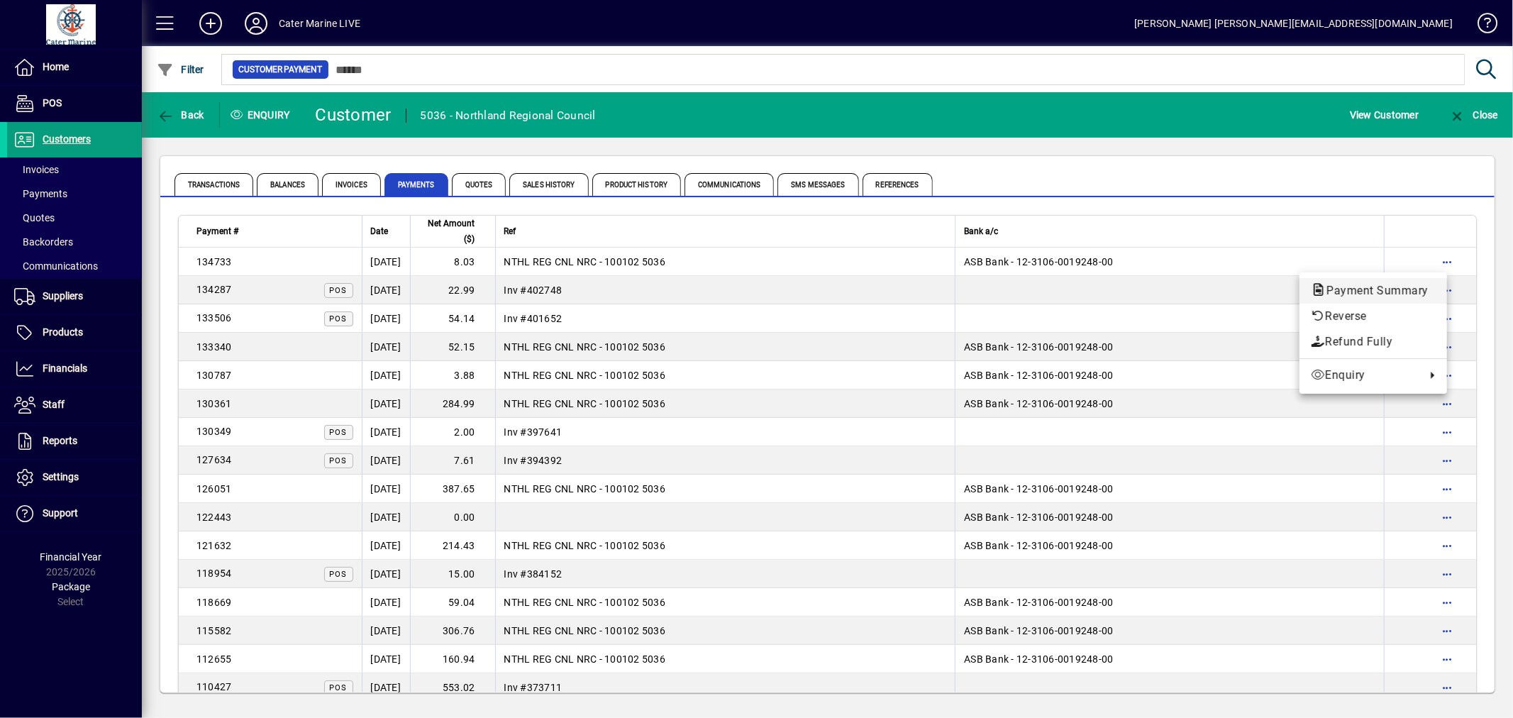
click at [1395, 289] on span "Payment Summary" at bounding box center [1373, 290] width 125 height 13
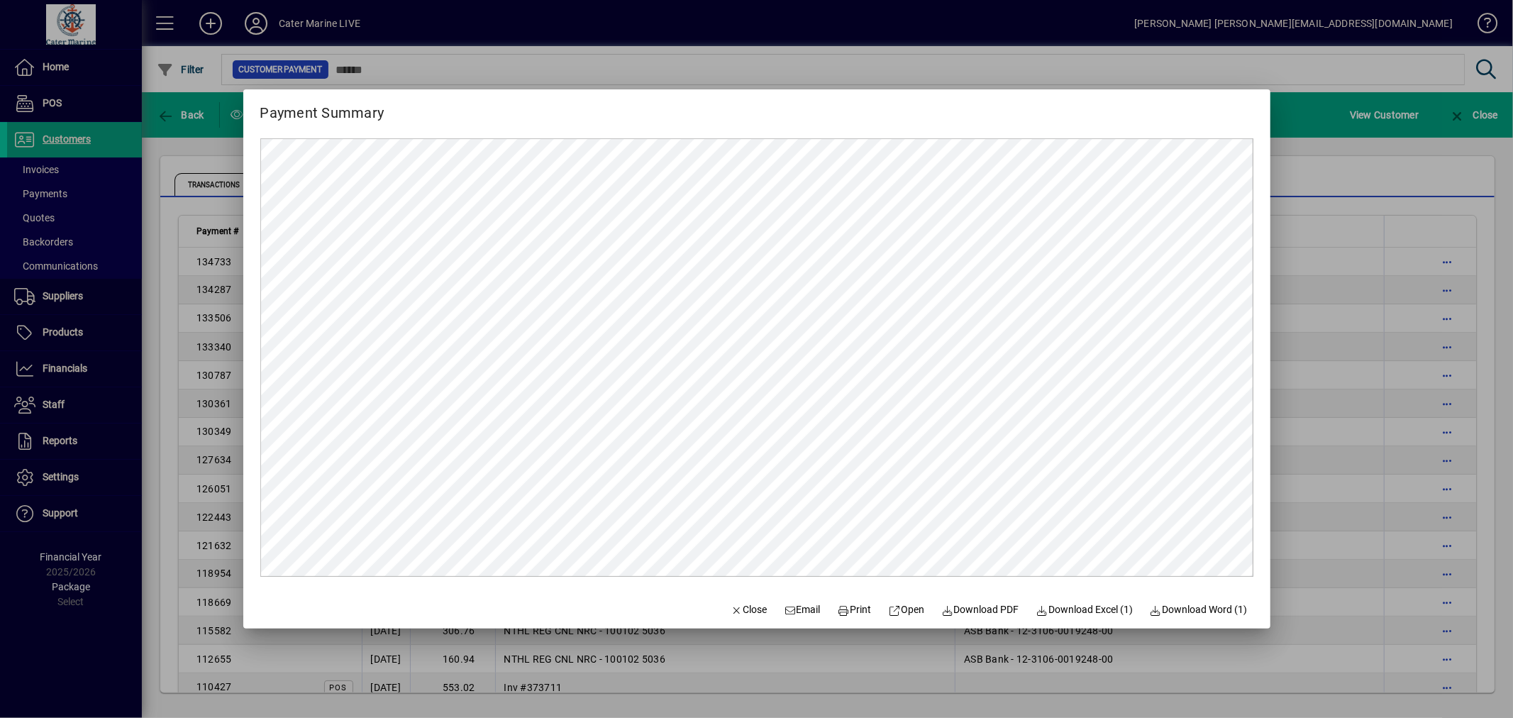
click at [1320, 356] on div at bounding box center [756, 359] width 1513 height 718
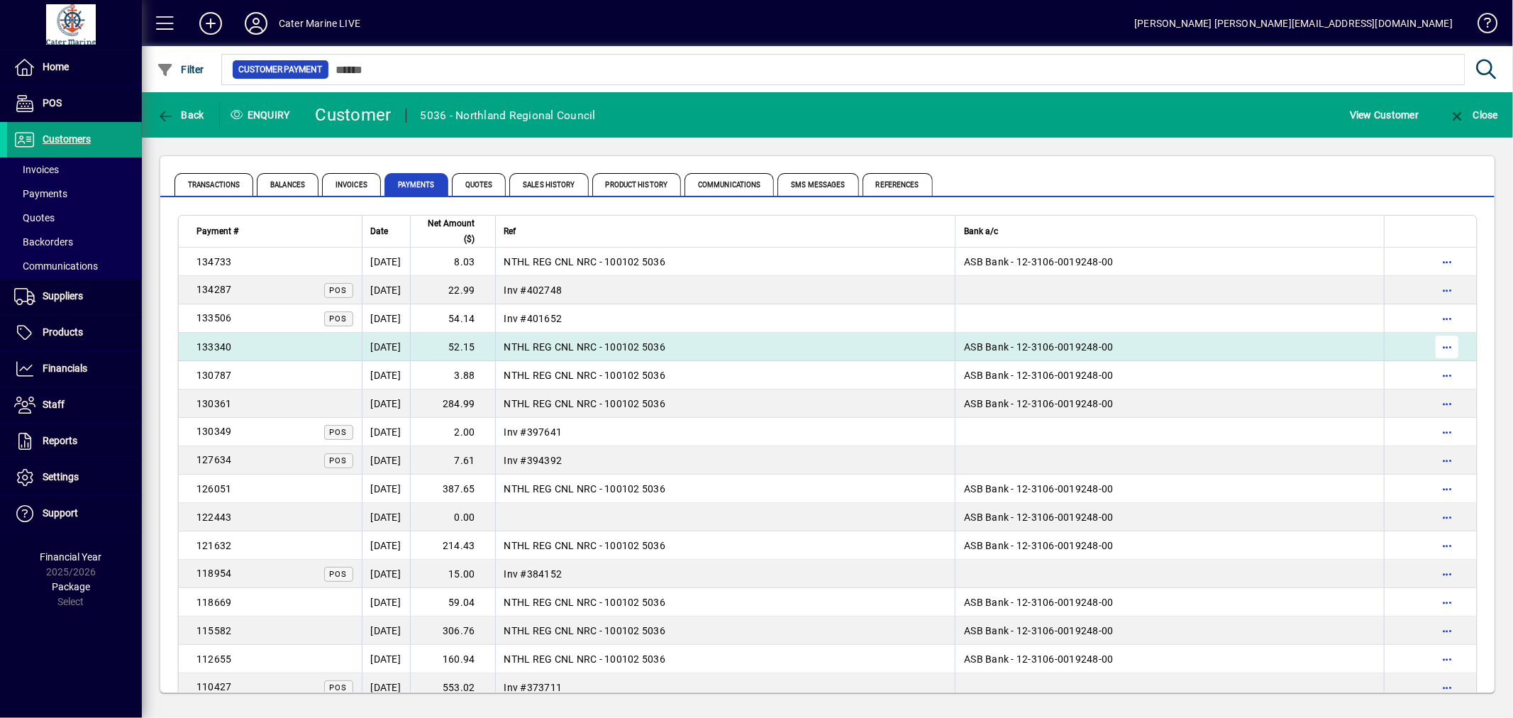
click at [1438, 344] on span "button" at bounding box center [1447, 347] width 34 height 34
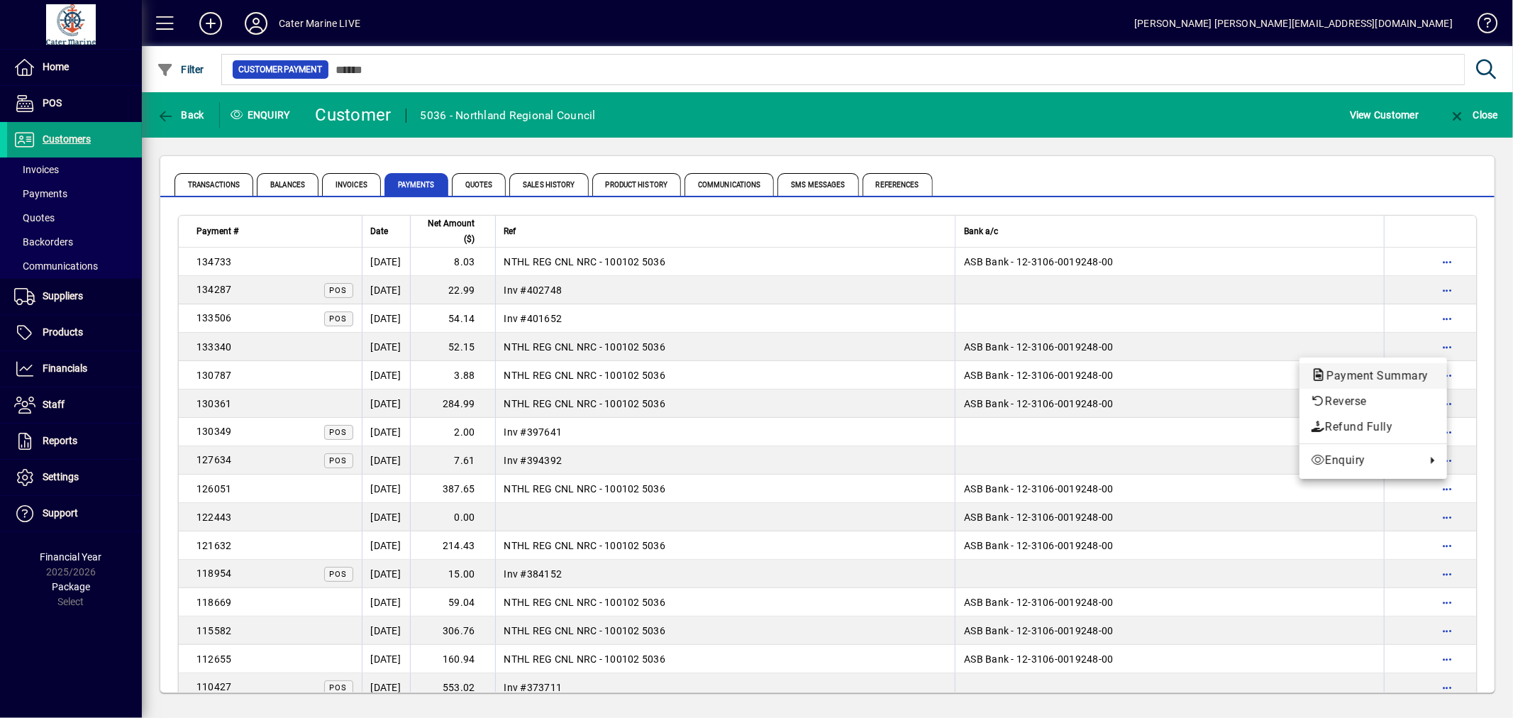
click at [1386, 374] on span "Payment Summary" at bounding box center [1373, 375] width 125 height 13
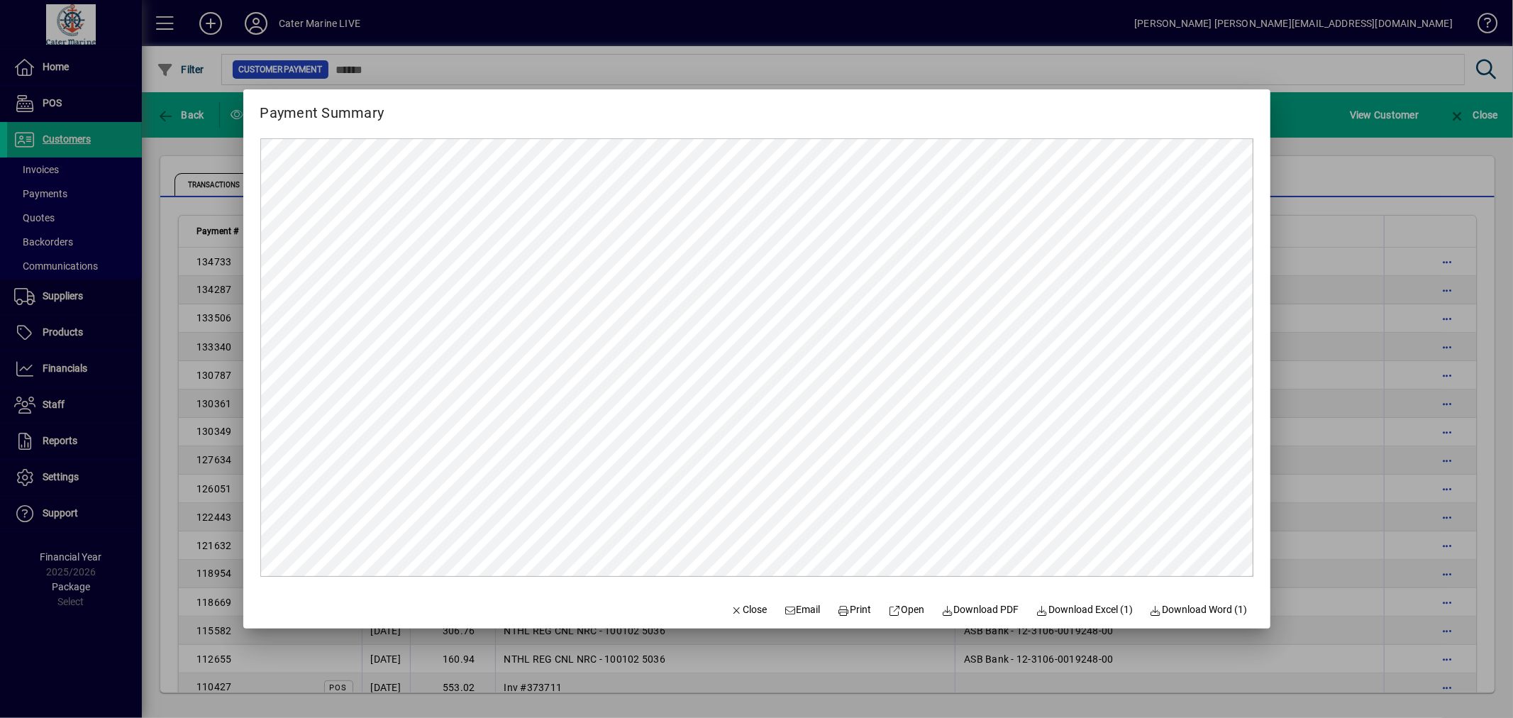
click at [1321, 426] on div at bounding box center [756, 359] width 1513 height 718
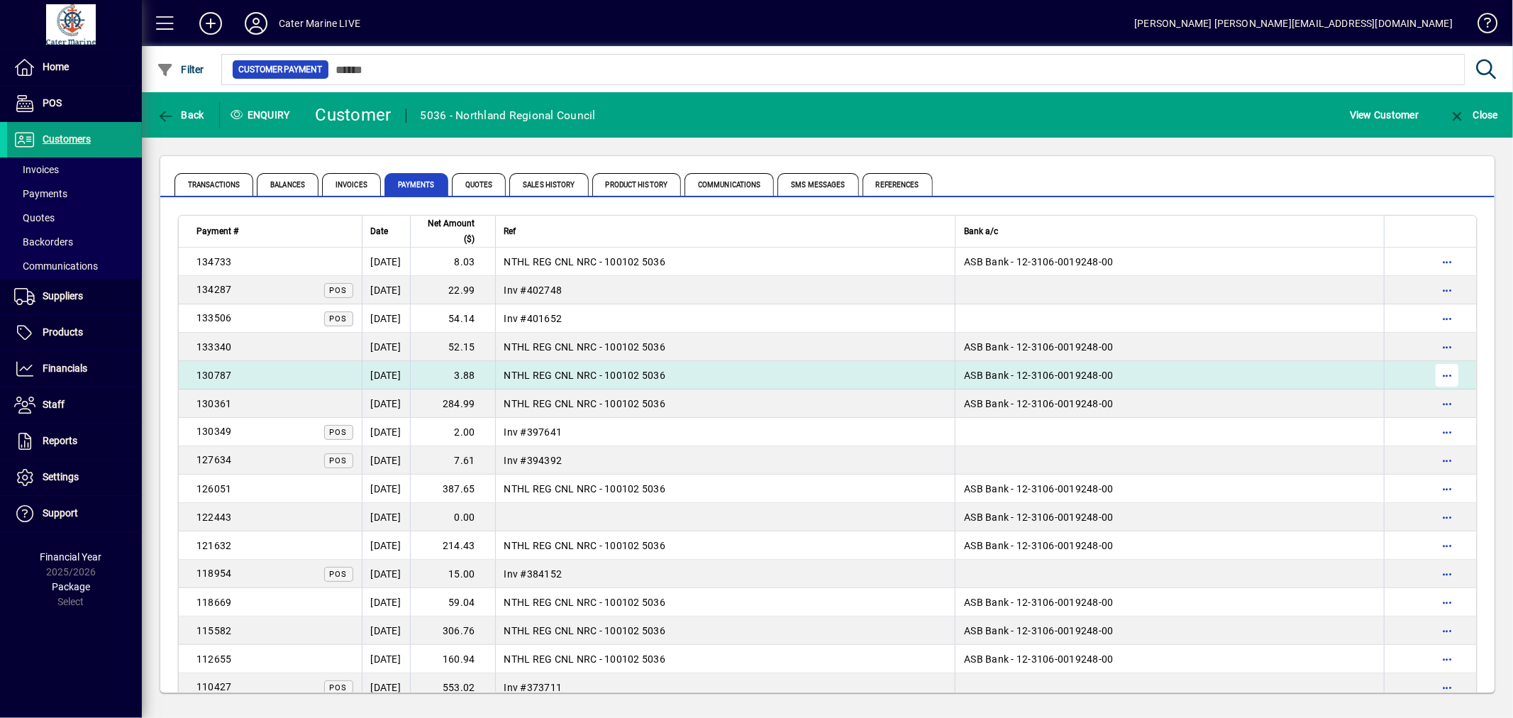
click at [1440, 374] on span "button" at bounding box center [1447, 375] width 34 height 34
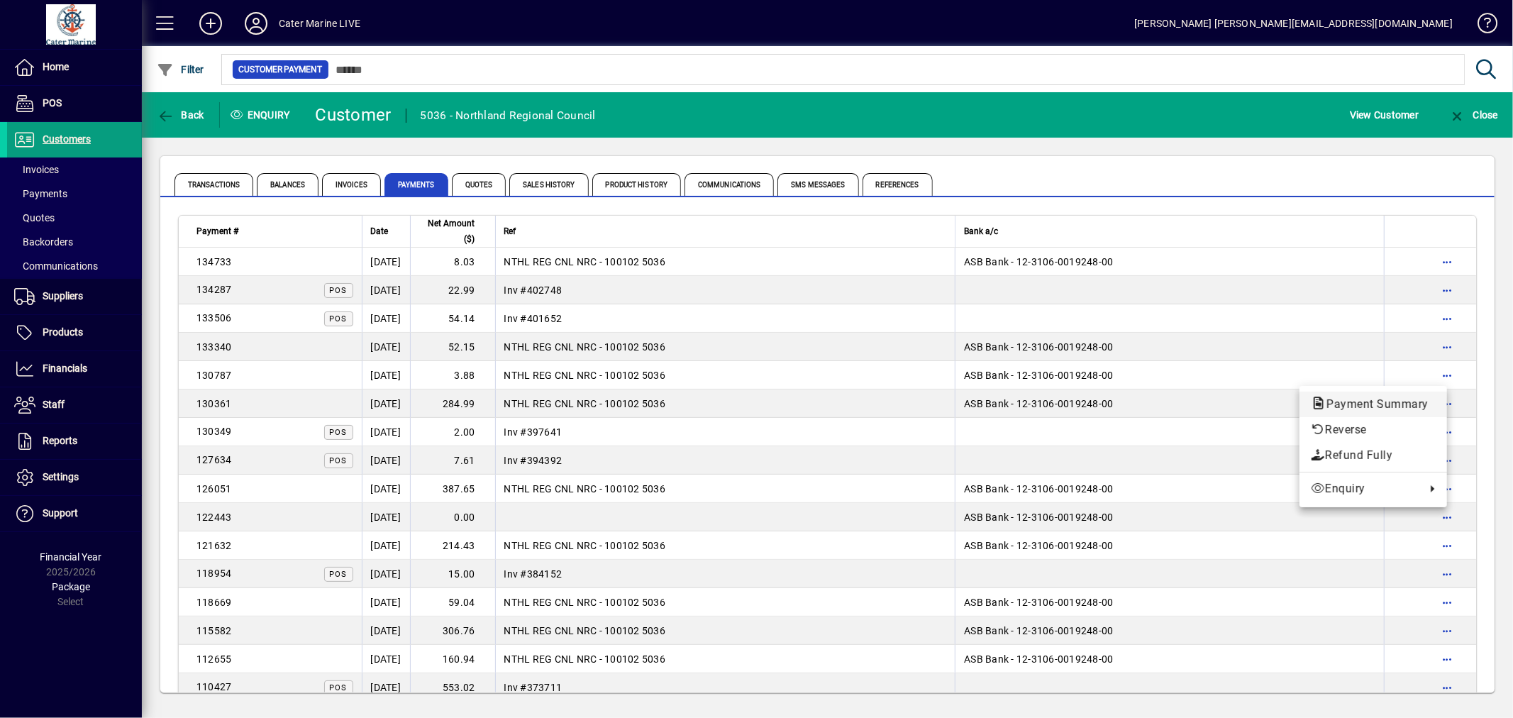
click at [1365, 406] on span "Payment Summary" at bounding box center [1373, 403] width 125 height 13
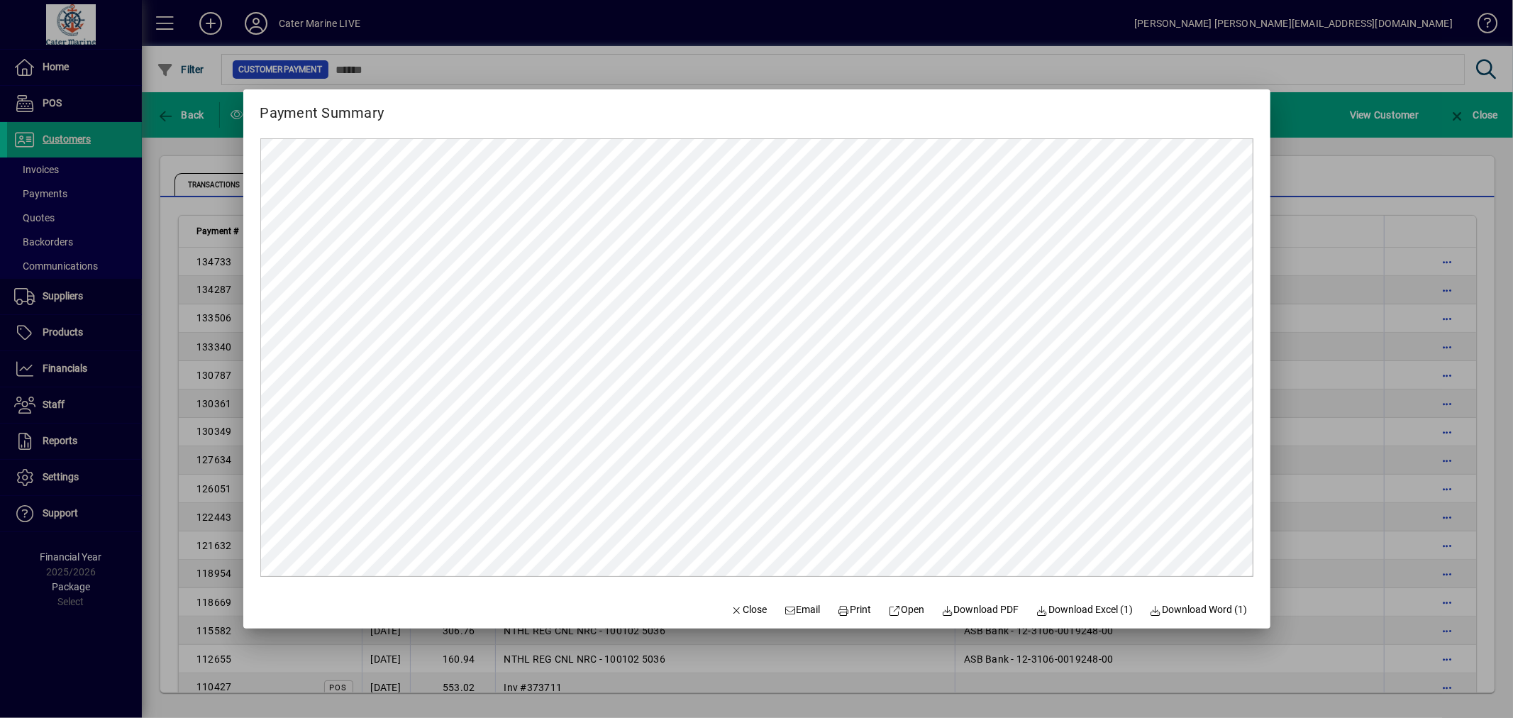
click at [1331, 383] on div at bounding box center [756, 359] width 1513 height 718
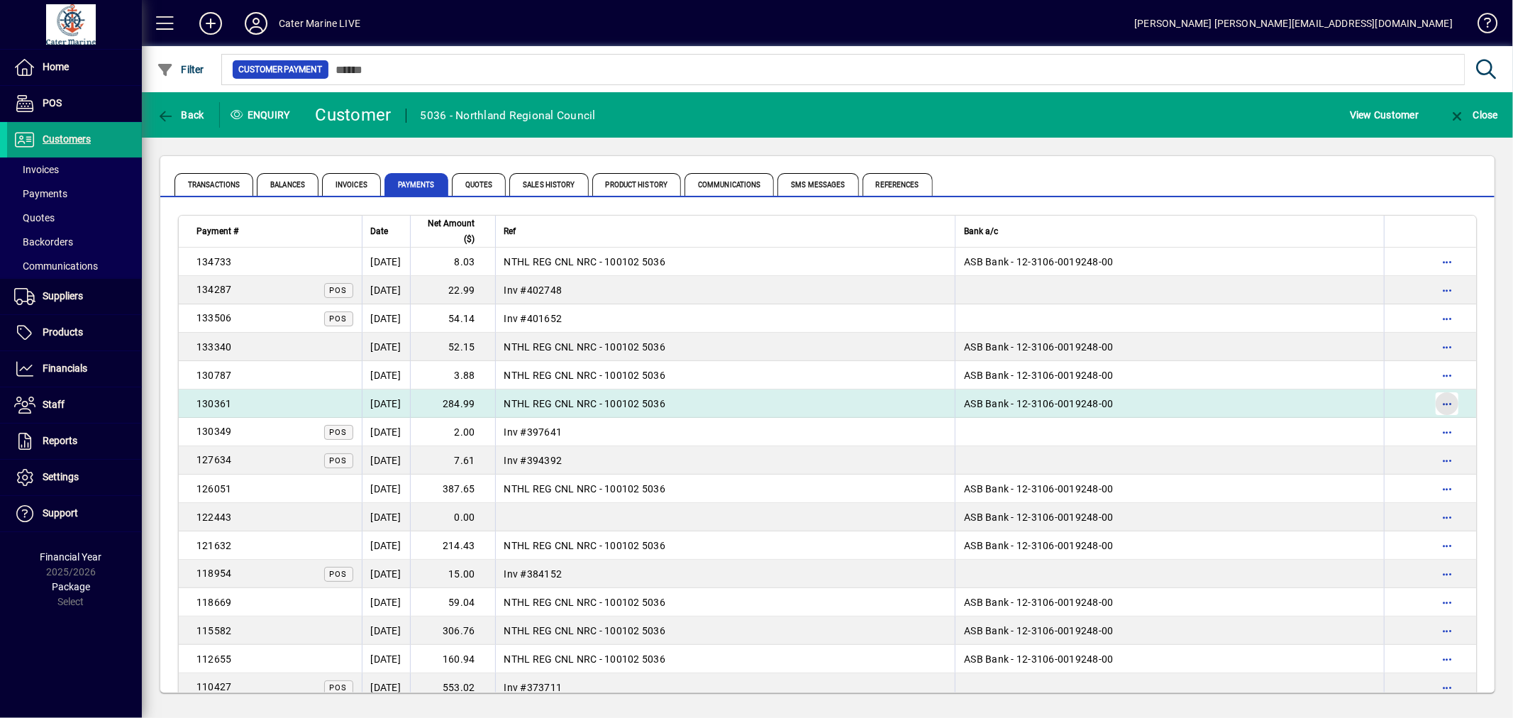
click at [1443, 406] on span "button" at bounding box center [1447, 404] width 34 height 34
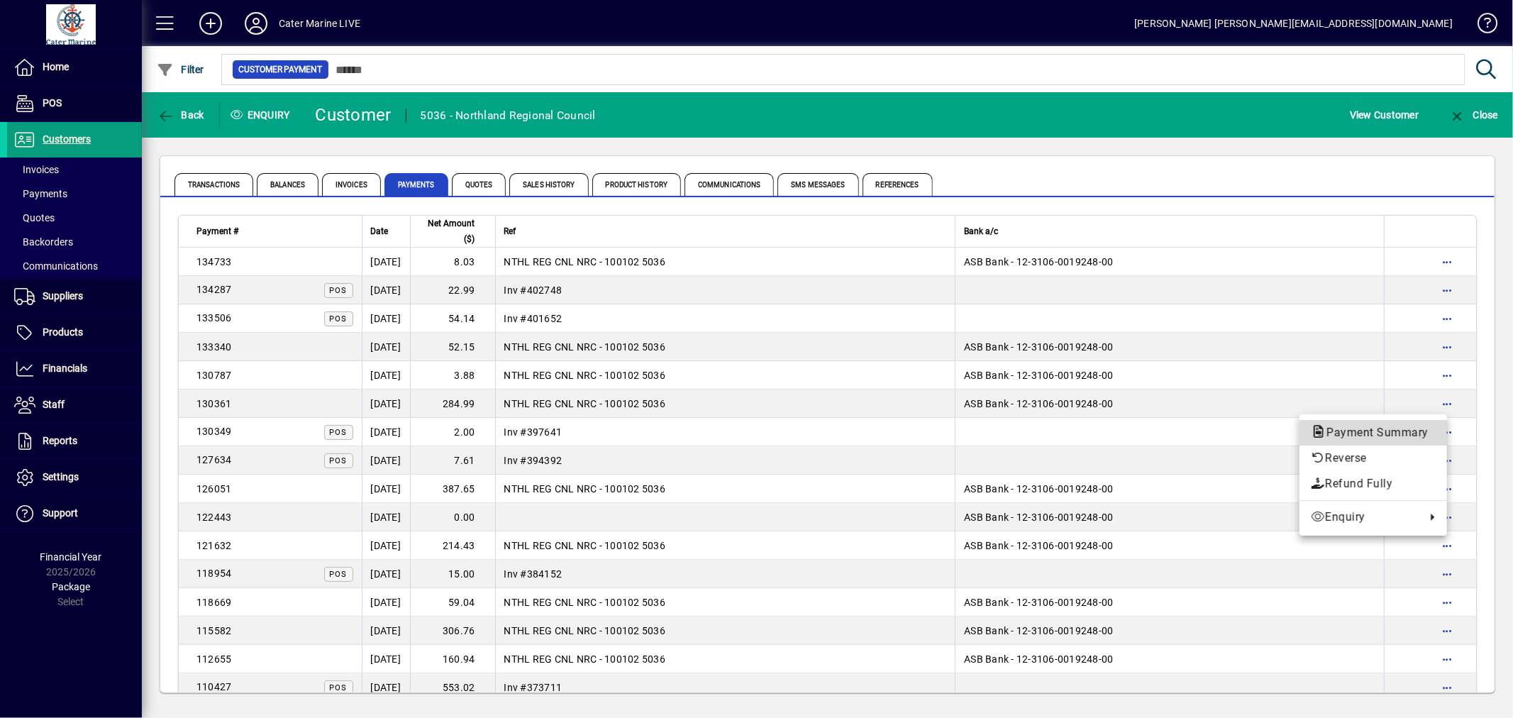
click at [1376, 422] on button "Payment Summary" at bounding box center [1373, 433] width 148 height 26
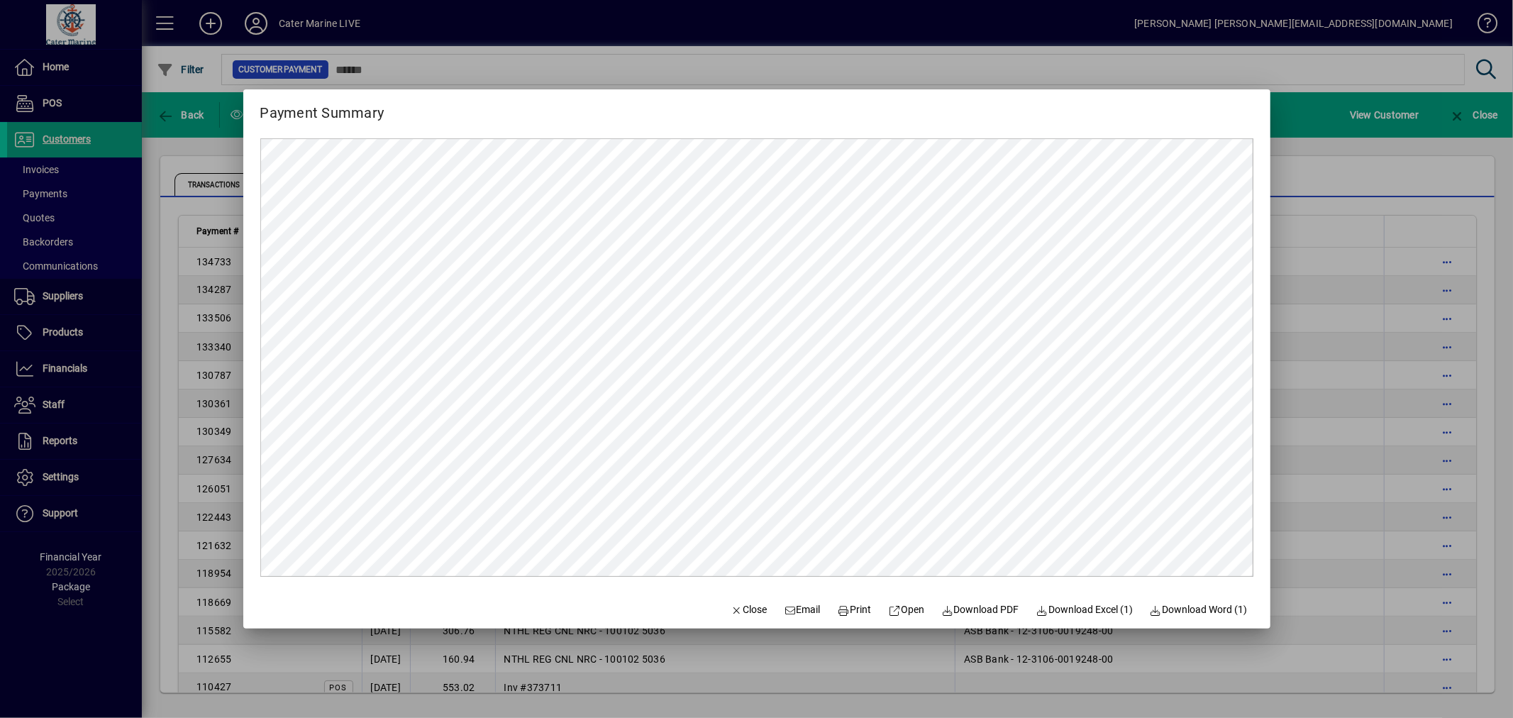
click at [1331, 463] on div at bounding box center [756, 359] width 1513 height 718
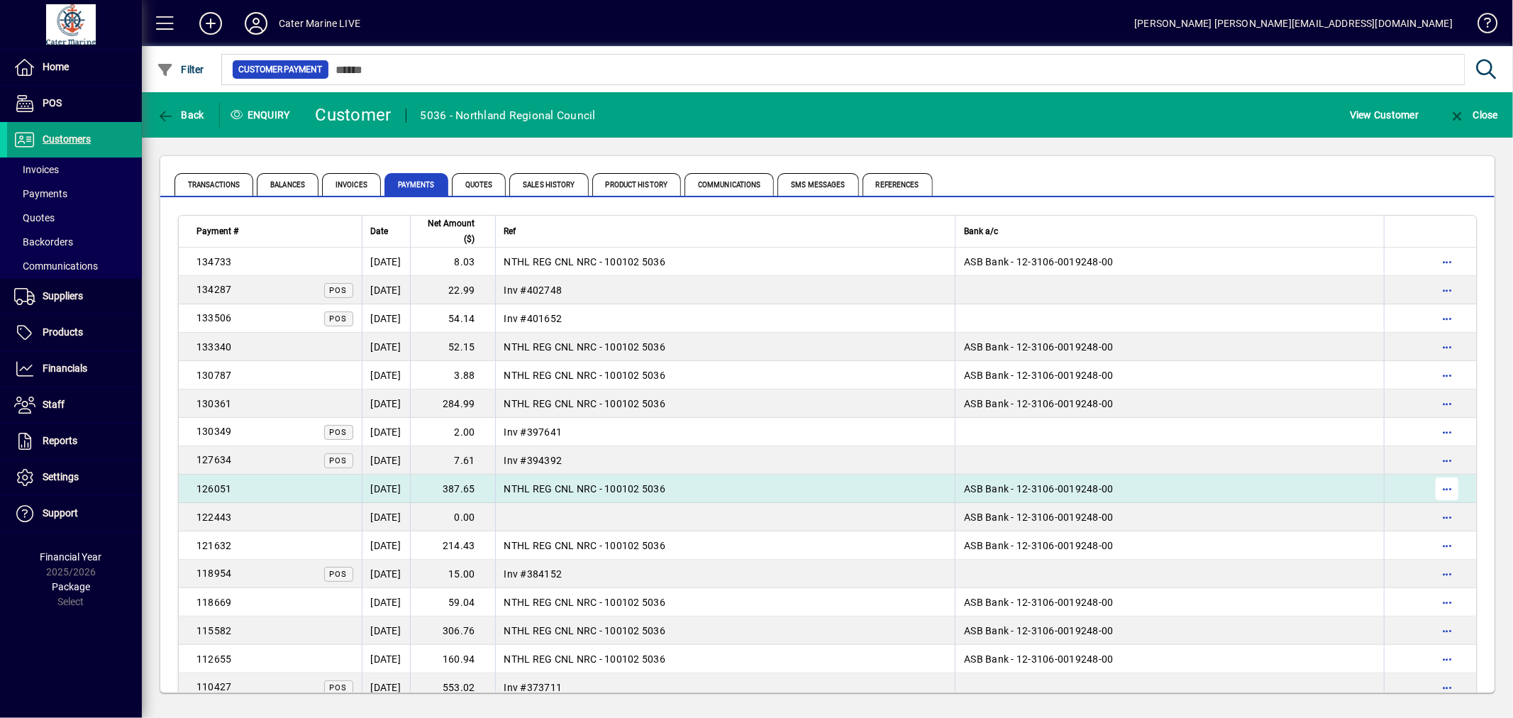
click at [1438, 488] on span "button" at bounding box center [1447, 489] width 34 height 34
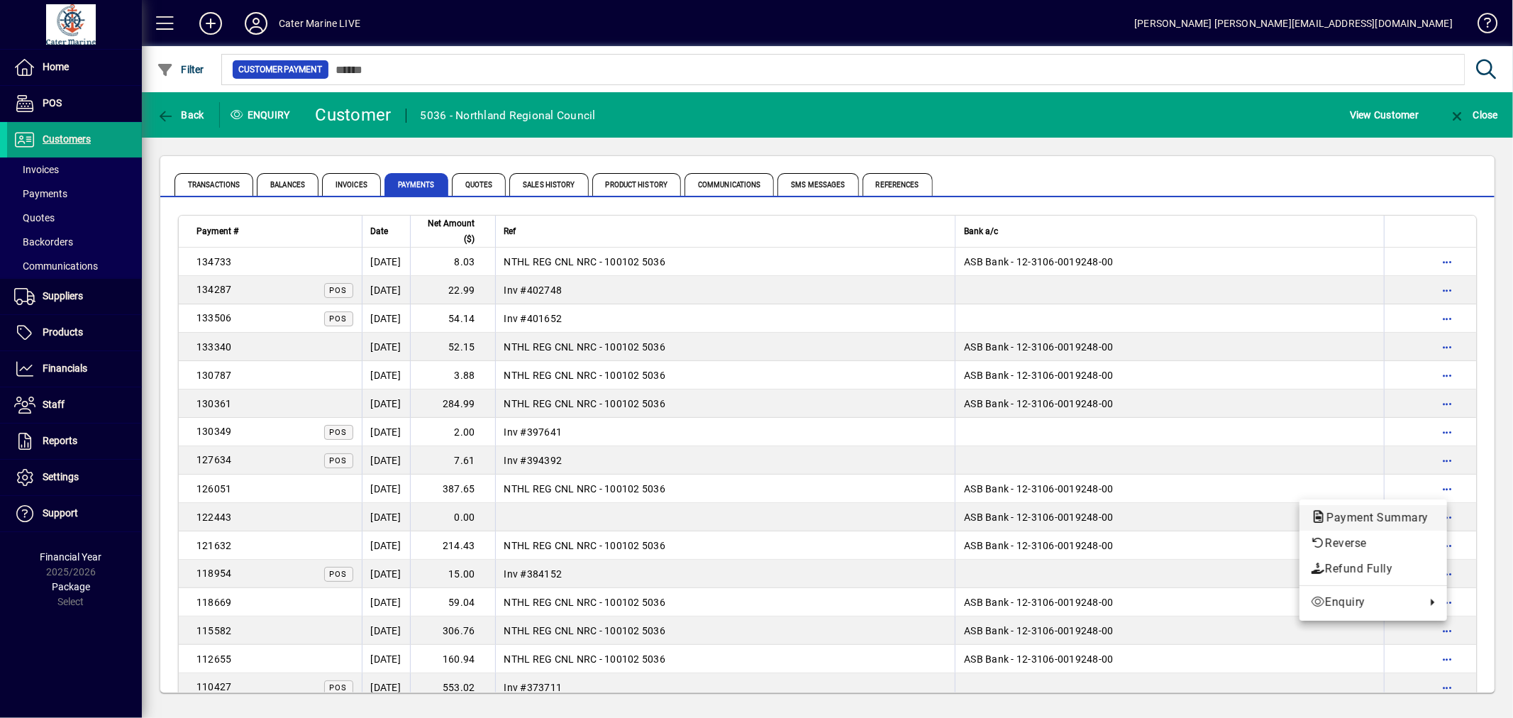
click at [1359, 511] on span "Payment Summary" at bounding box center [1373, 517] width 125 height 13
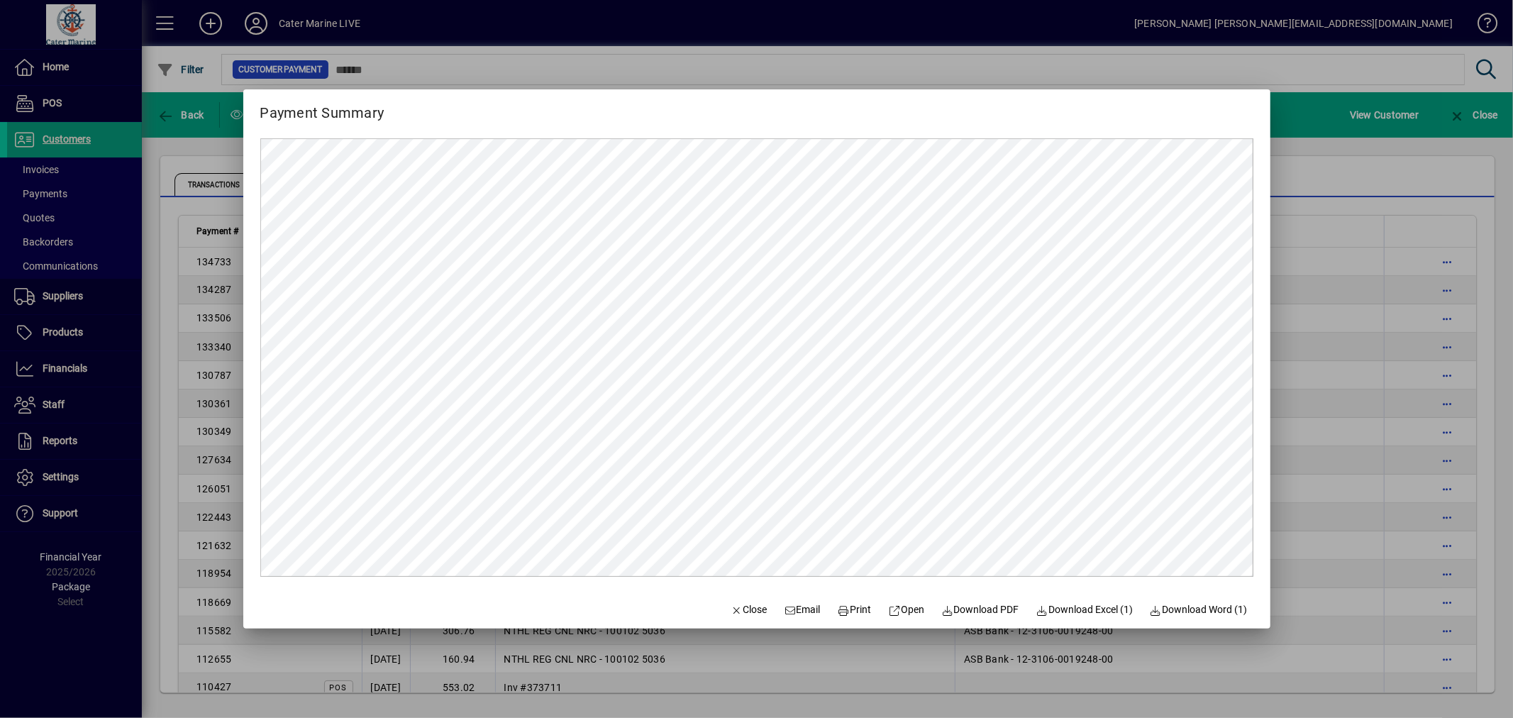
click at [1314, 440] on div at bounding box center [756, 359] width 1513 height 718
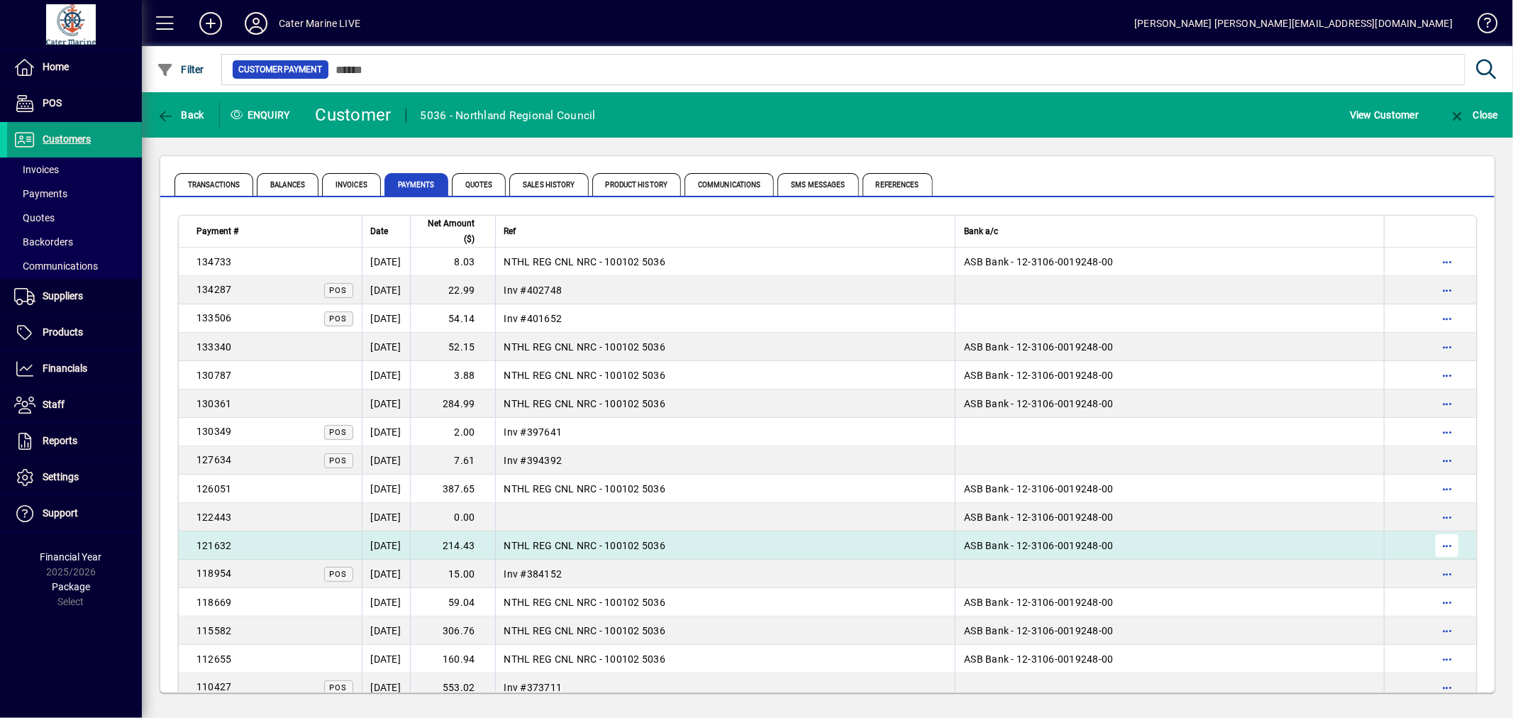
click at [1431, 543] on span "button" at bounding box center [1447, 545] width 34 height 34
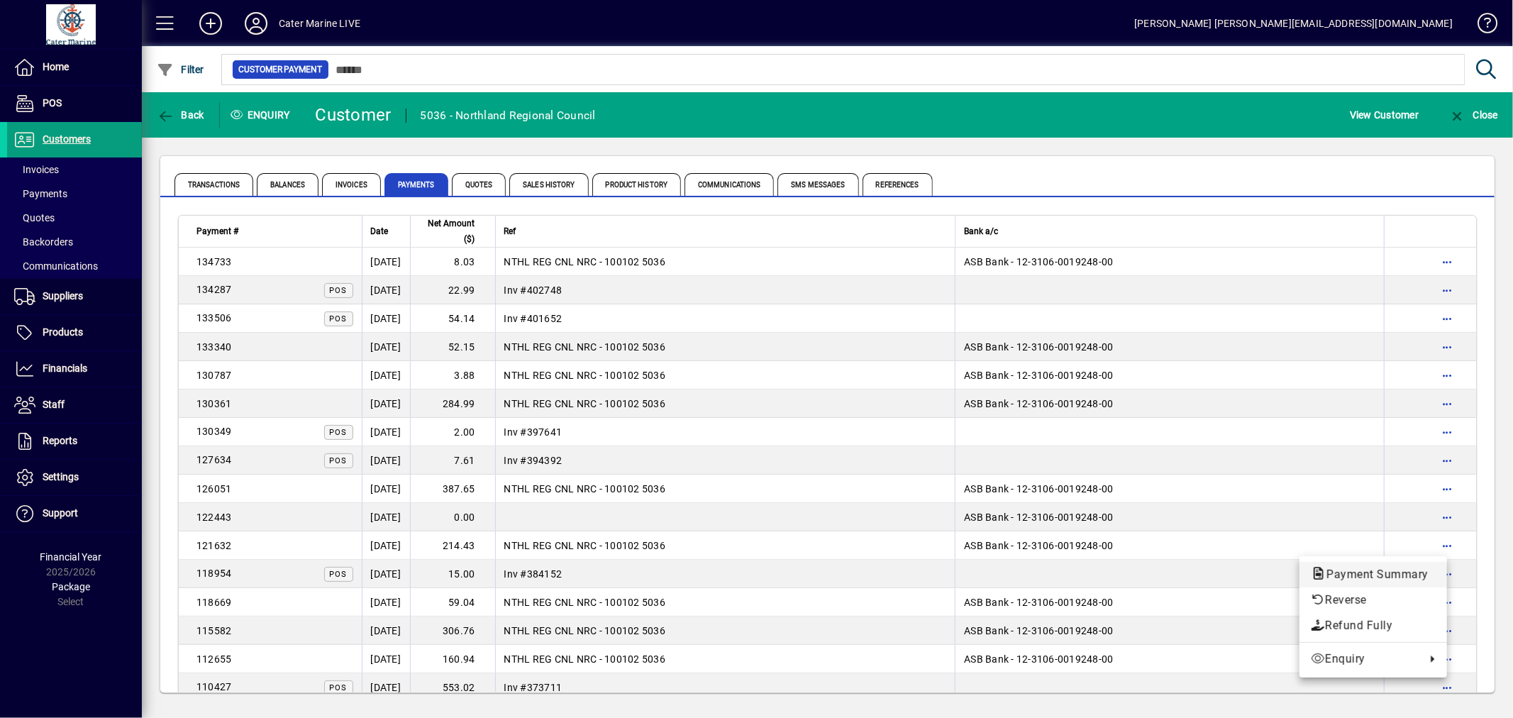
click at [1372, 572] on span "Payment Summary" at bounding box center [1373, 573] width 125 height 13
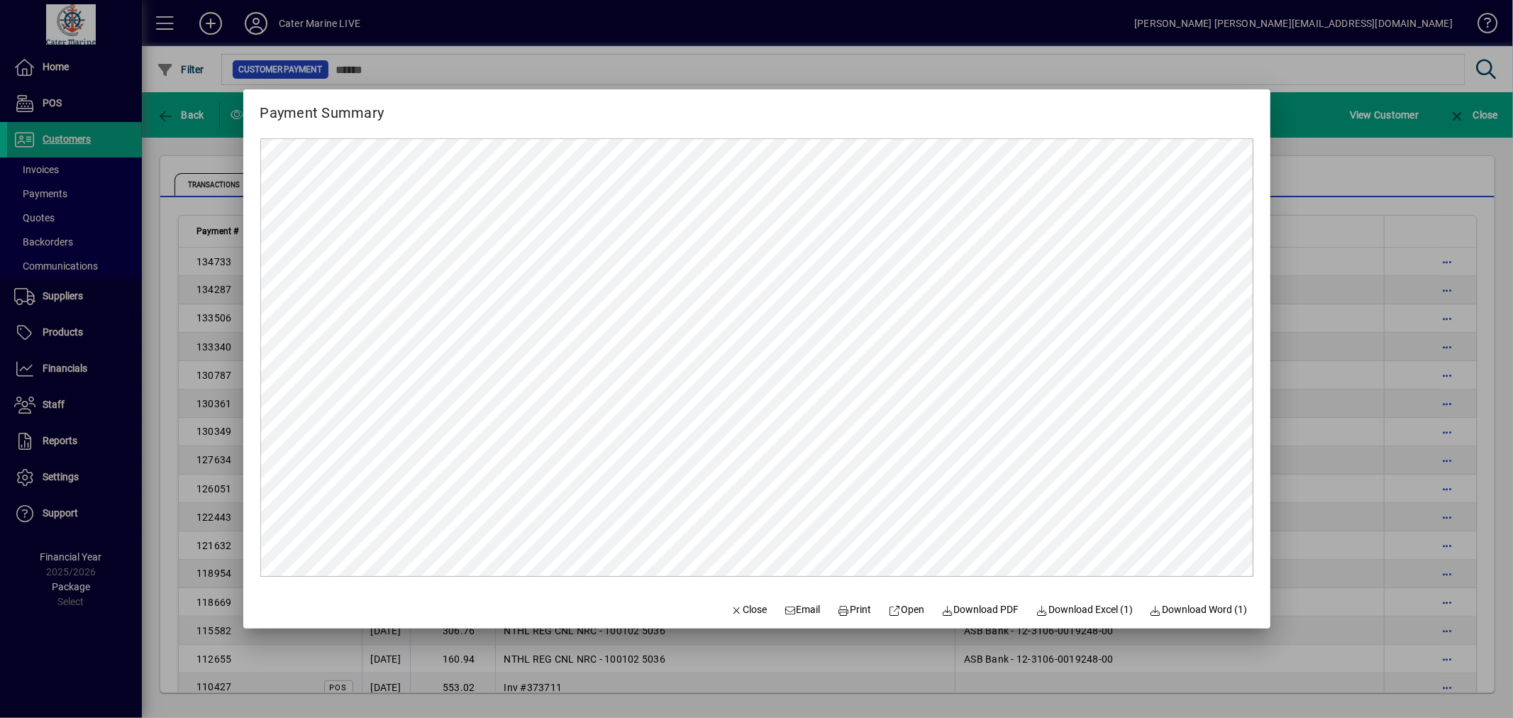
click at [1301, 465] on div at bounding box center [756, 359] width 1513 height 718
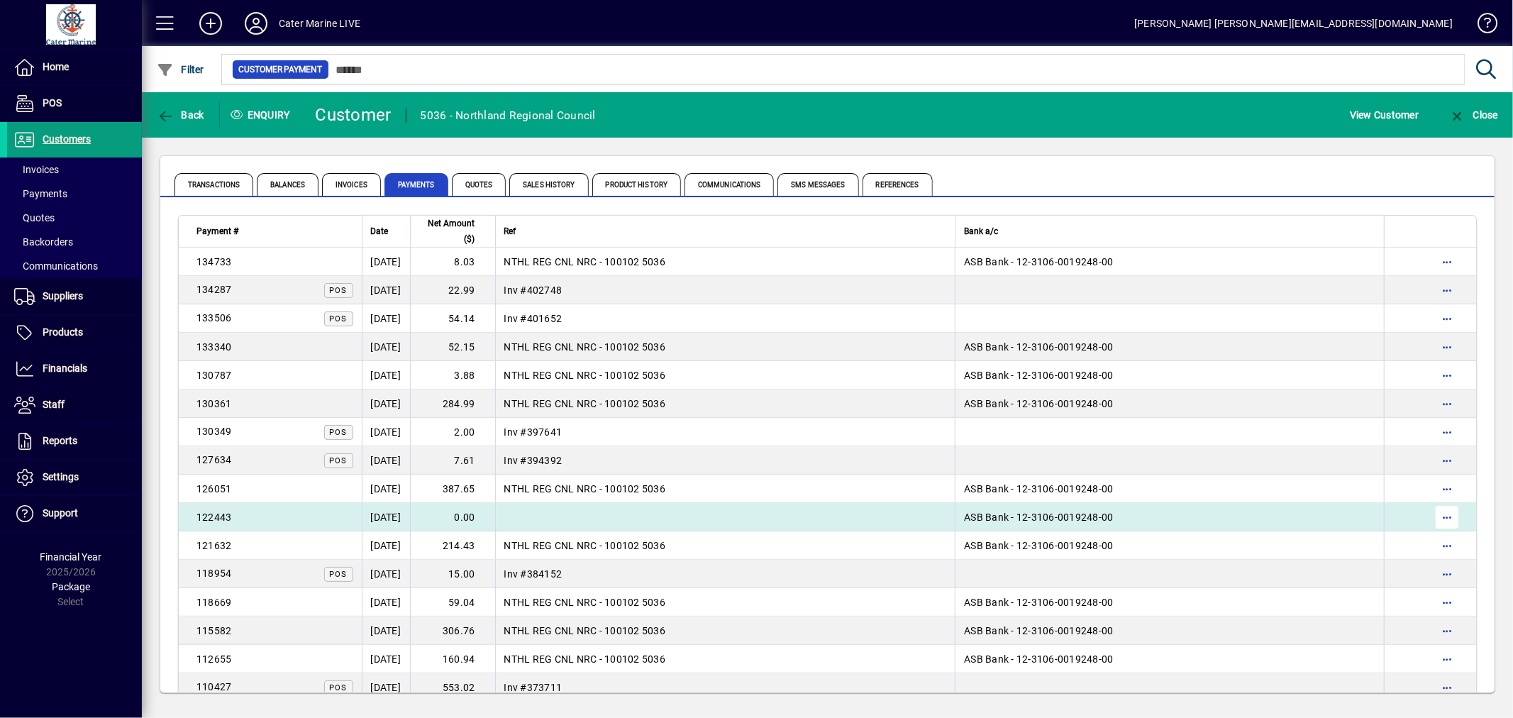
click at [1436, 521] on span "button" at bounding box center [1447, 517] width 34 height 34
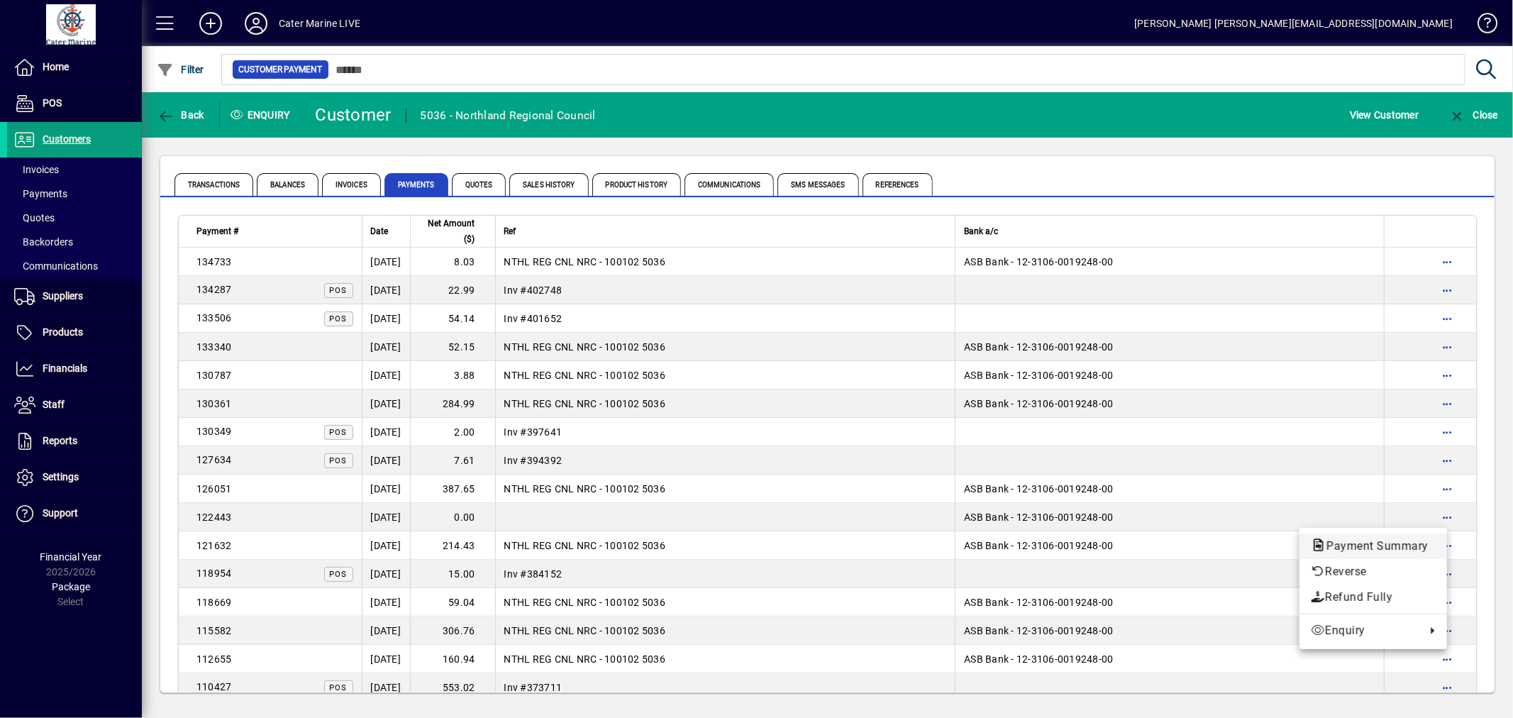
click at [1377, 542] on span "Payment Summary" at bounding box center [1373, 545] width 125 height 13
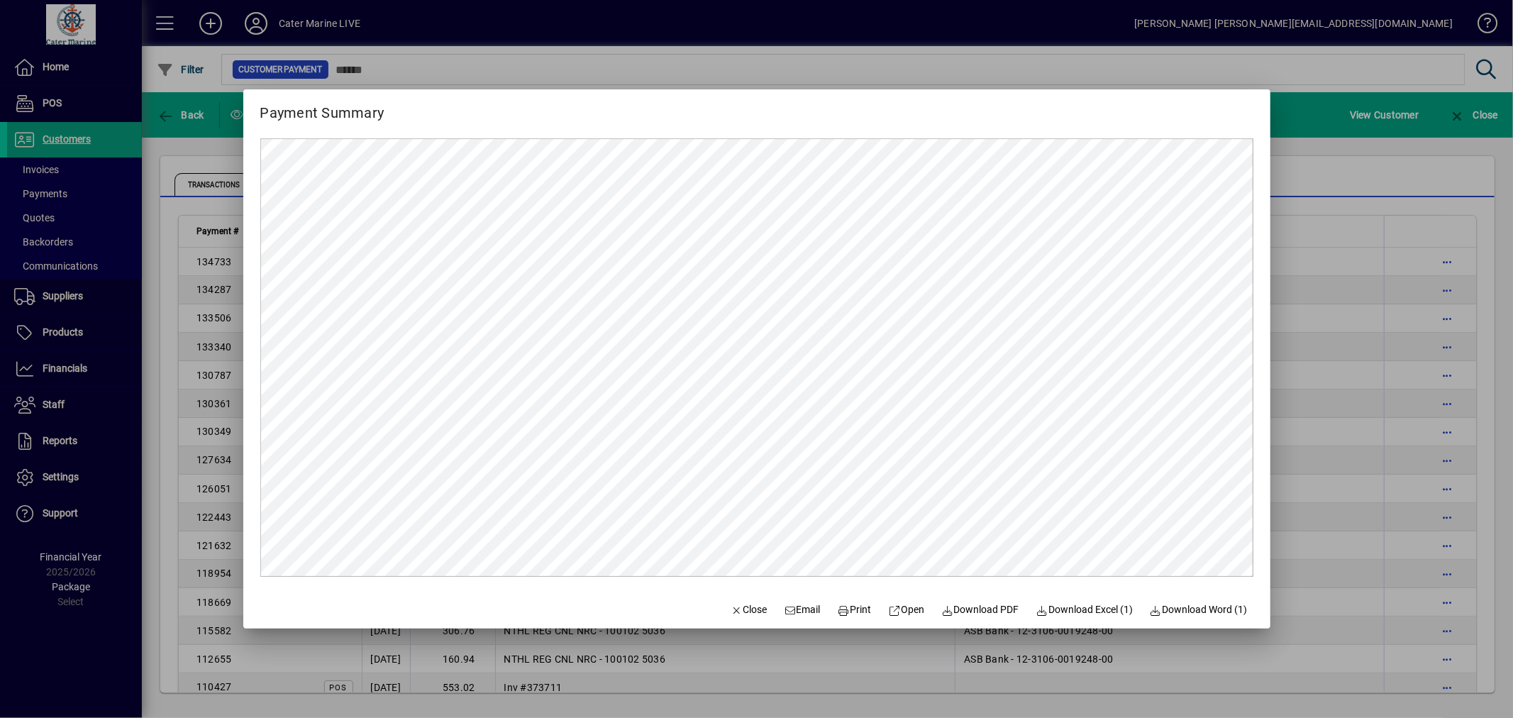
click at [1325, 445] on div at bounding box center [756, 359] width 1513 height 718
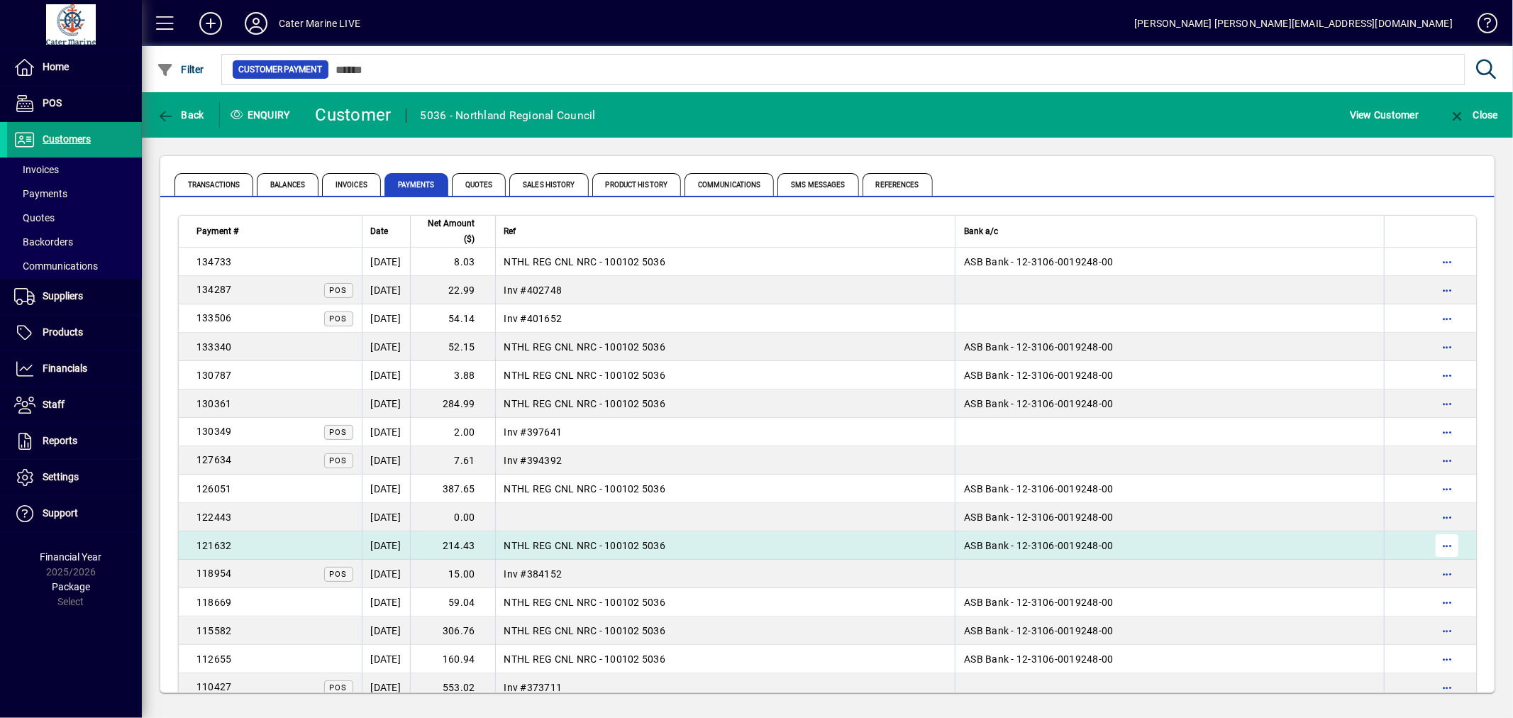
click at [1442, 548] on span "button" at bounding box center [1447, 545] width 34 height 34
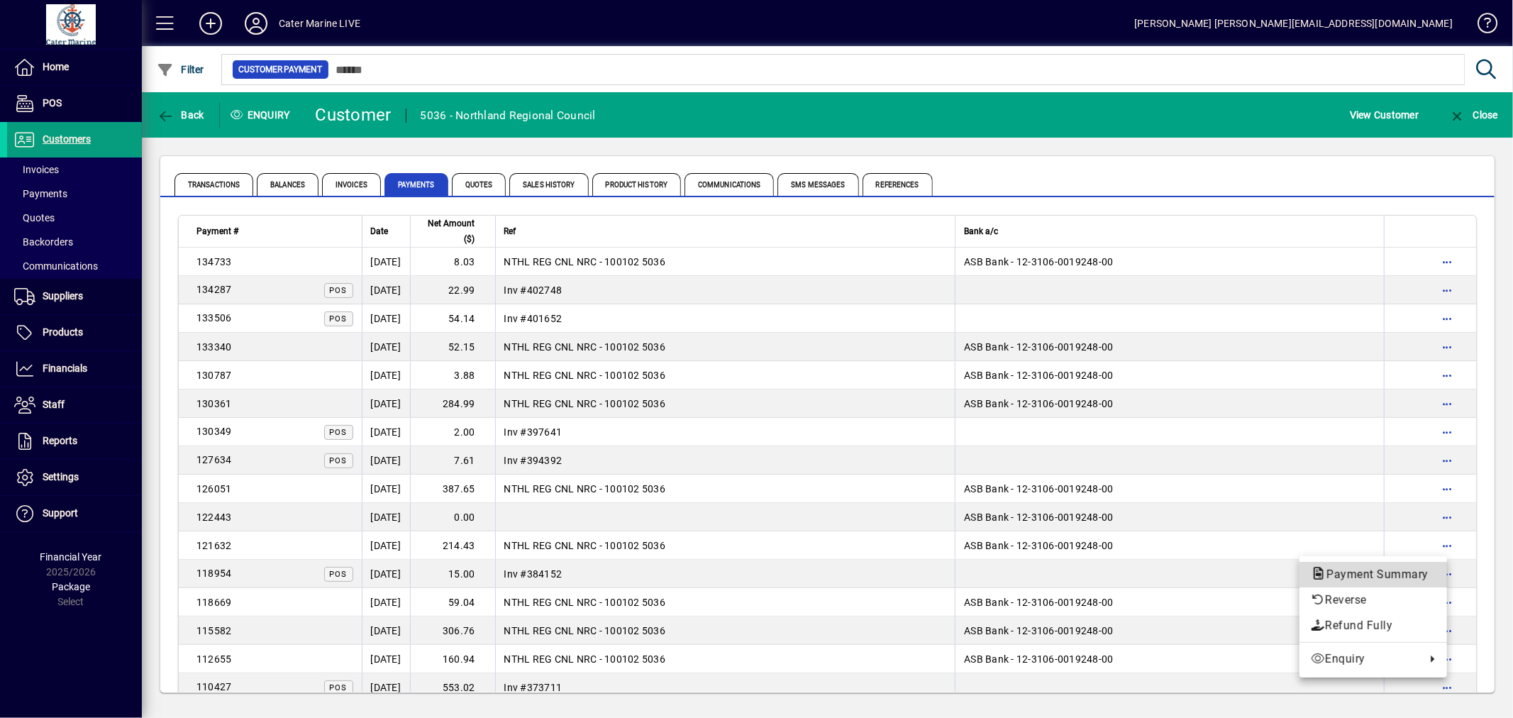
click at [1371, 571] on span "Payment Summary" at bounding box center [1373, 573] width 125 height 13
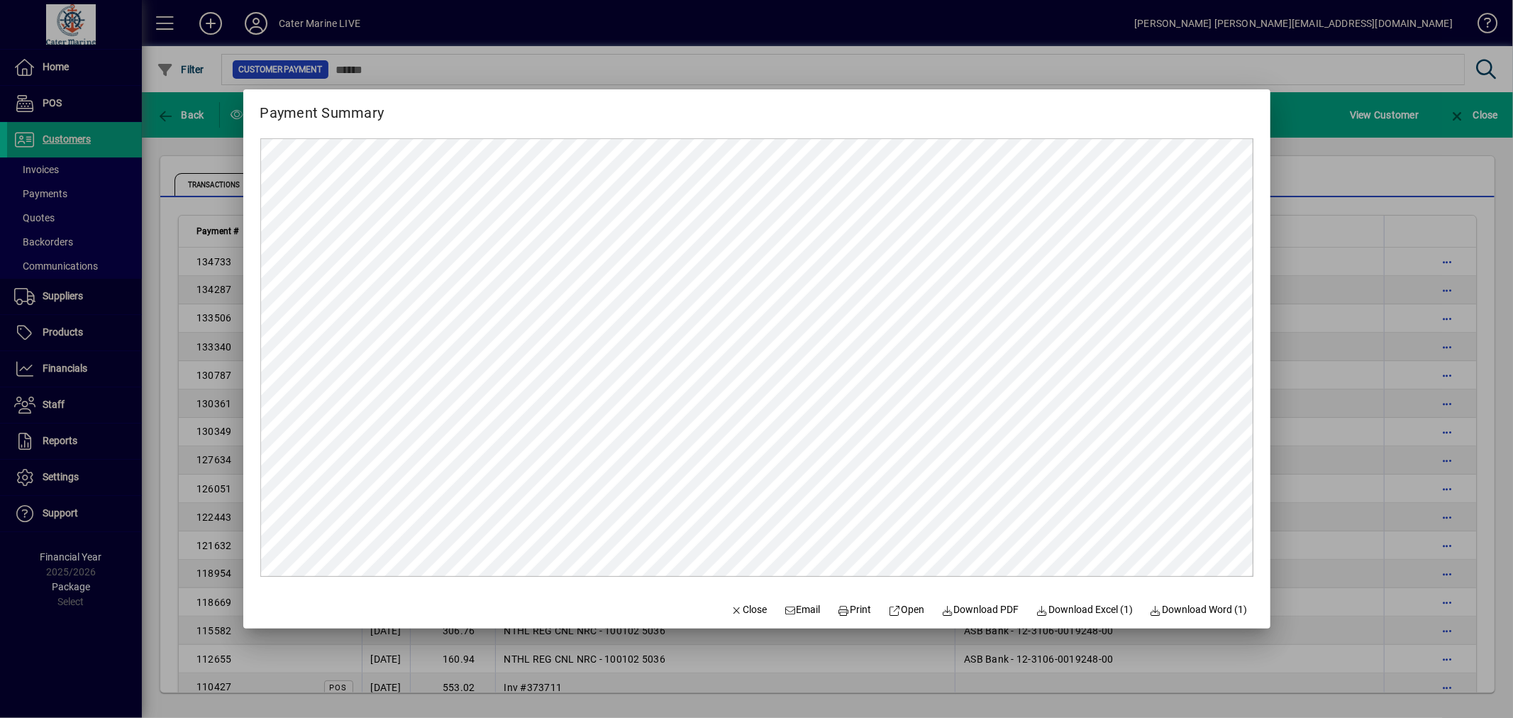
click at [1306, 483] on div at bounding box center [756, 359] width 1513 height 718
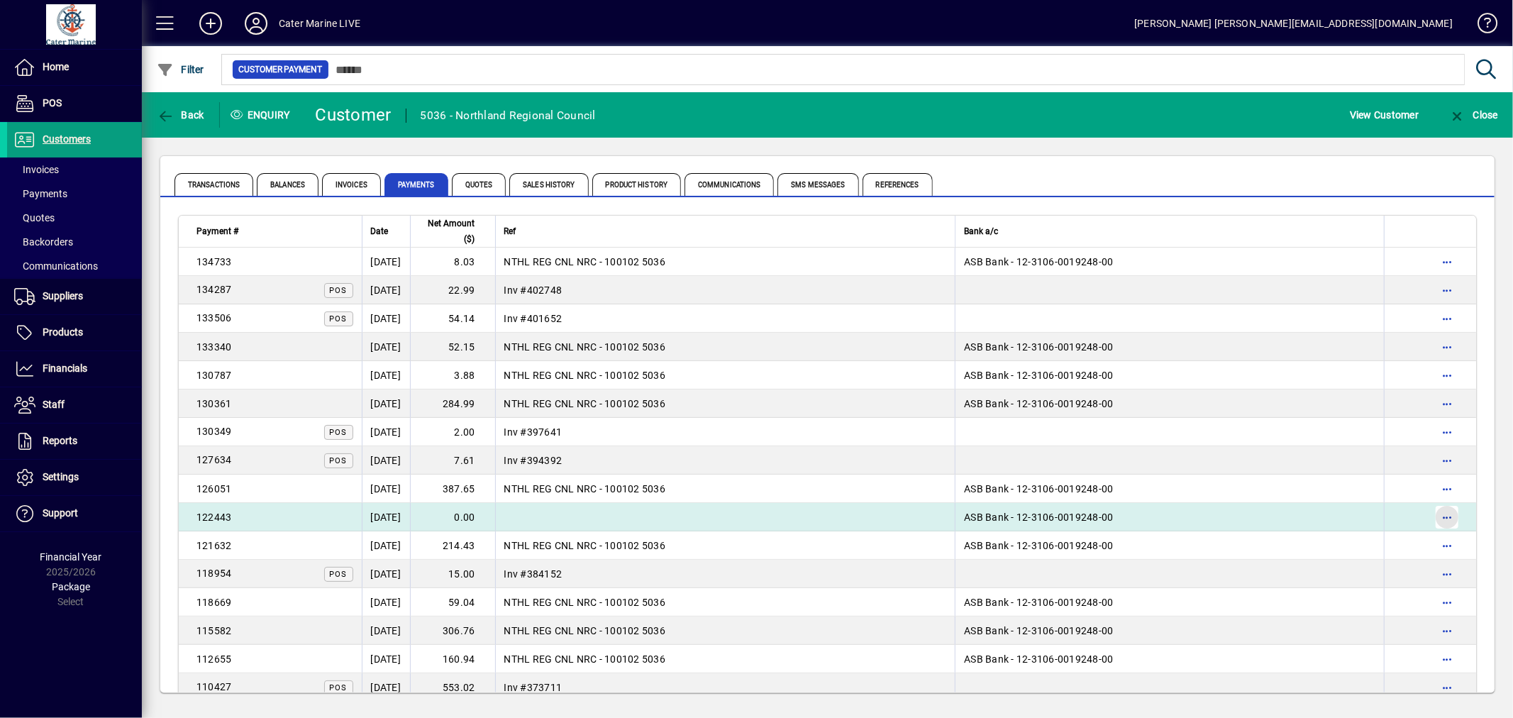
click at [1445, 521] on span "button" at bounding box center [1447, 517] width 34 height 34
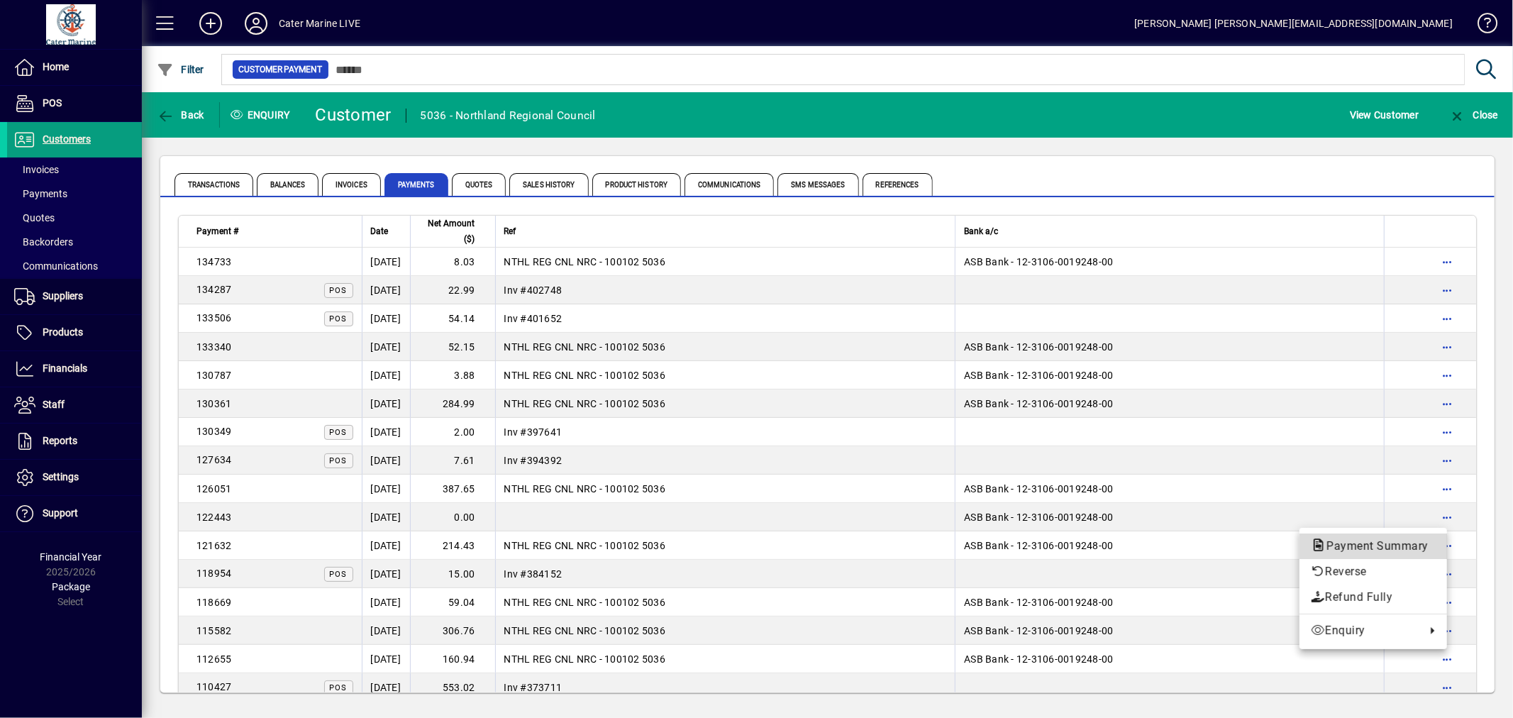
click at [1379, 541] on span "Payment Summary" at bounding box center [1373, 545] width 125 height 13
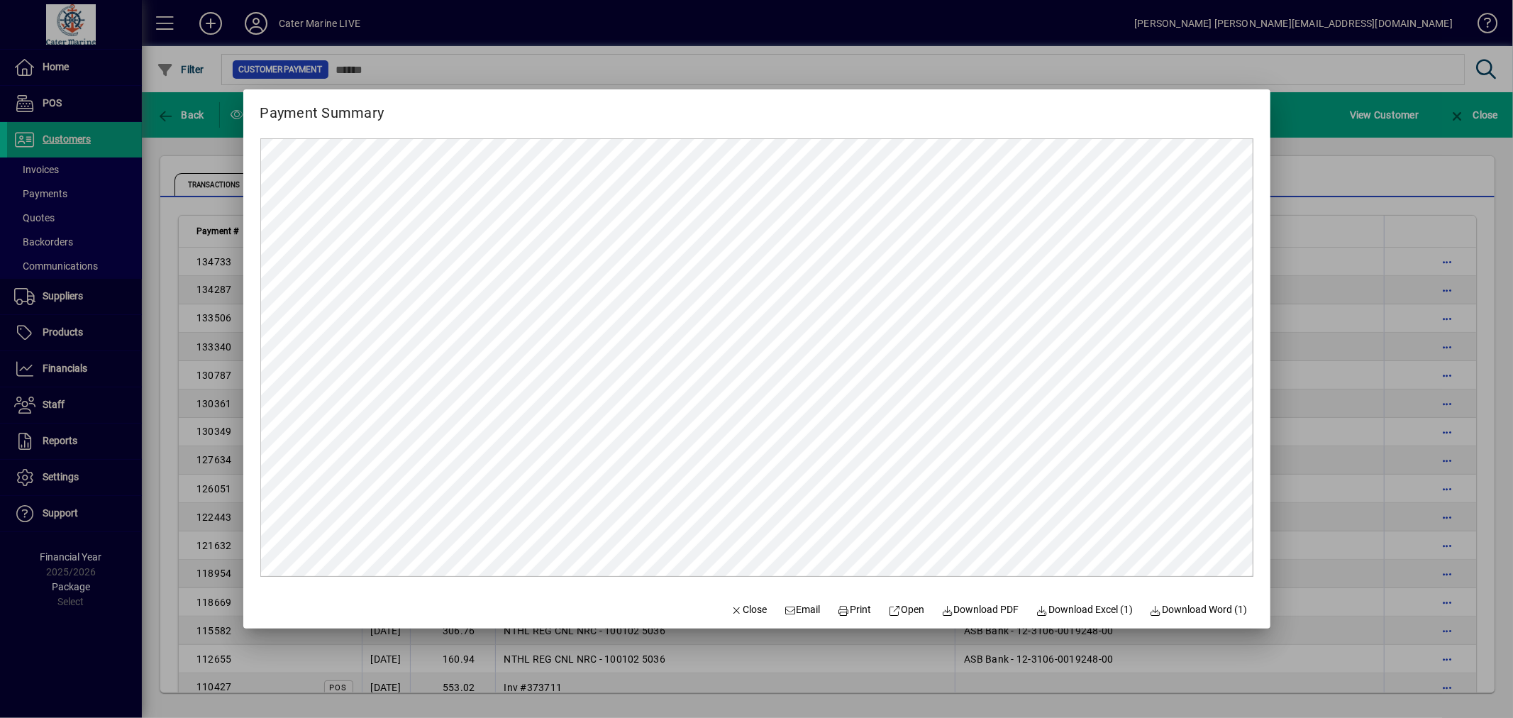
click at [1343, 429] on div at bounding box center [756, 359] width 1513 height 718
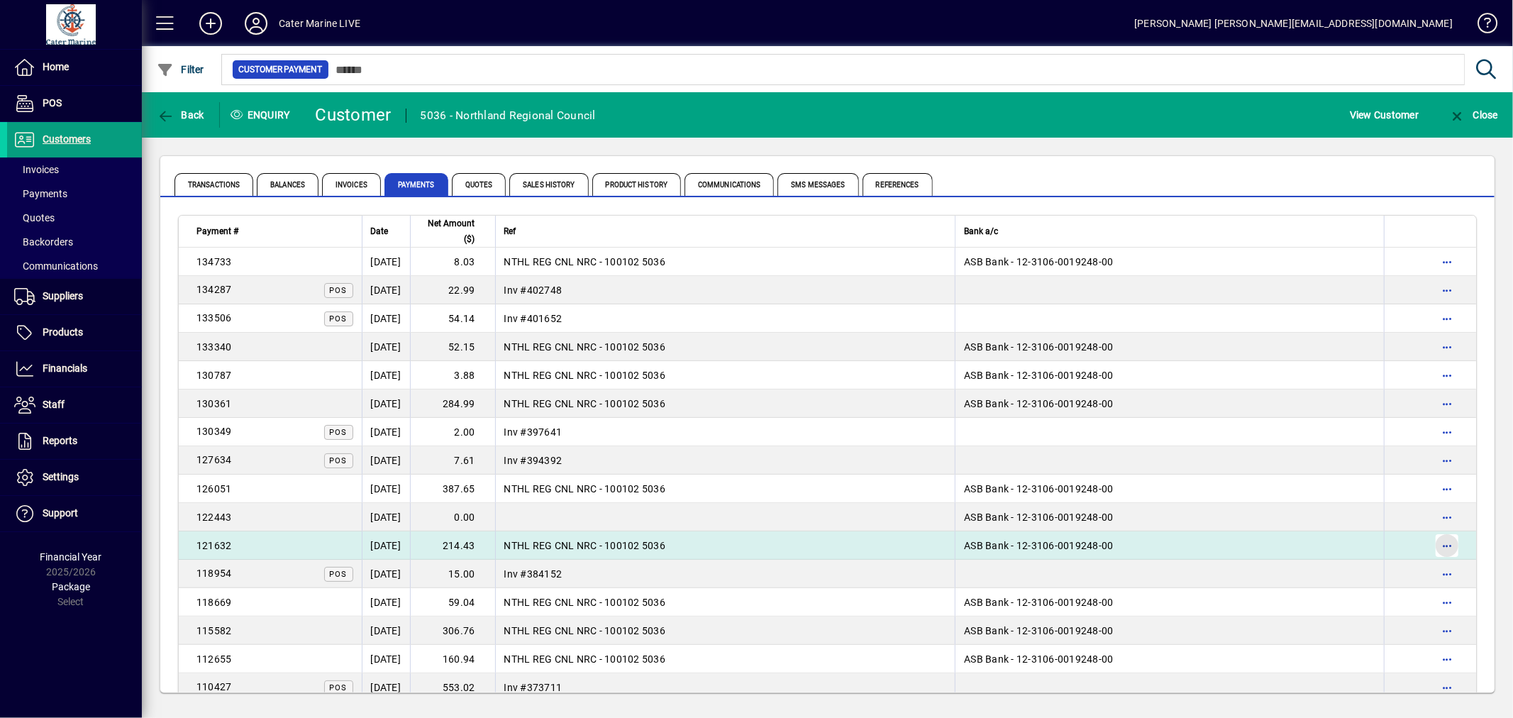
click at [1437, 548] on span "button" at bounding box center [1447, 545] width 34 height 34
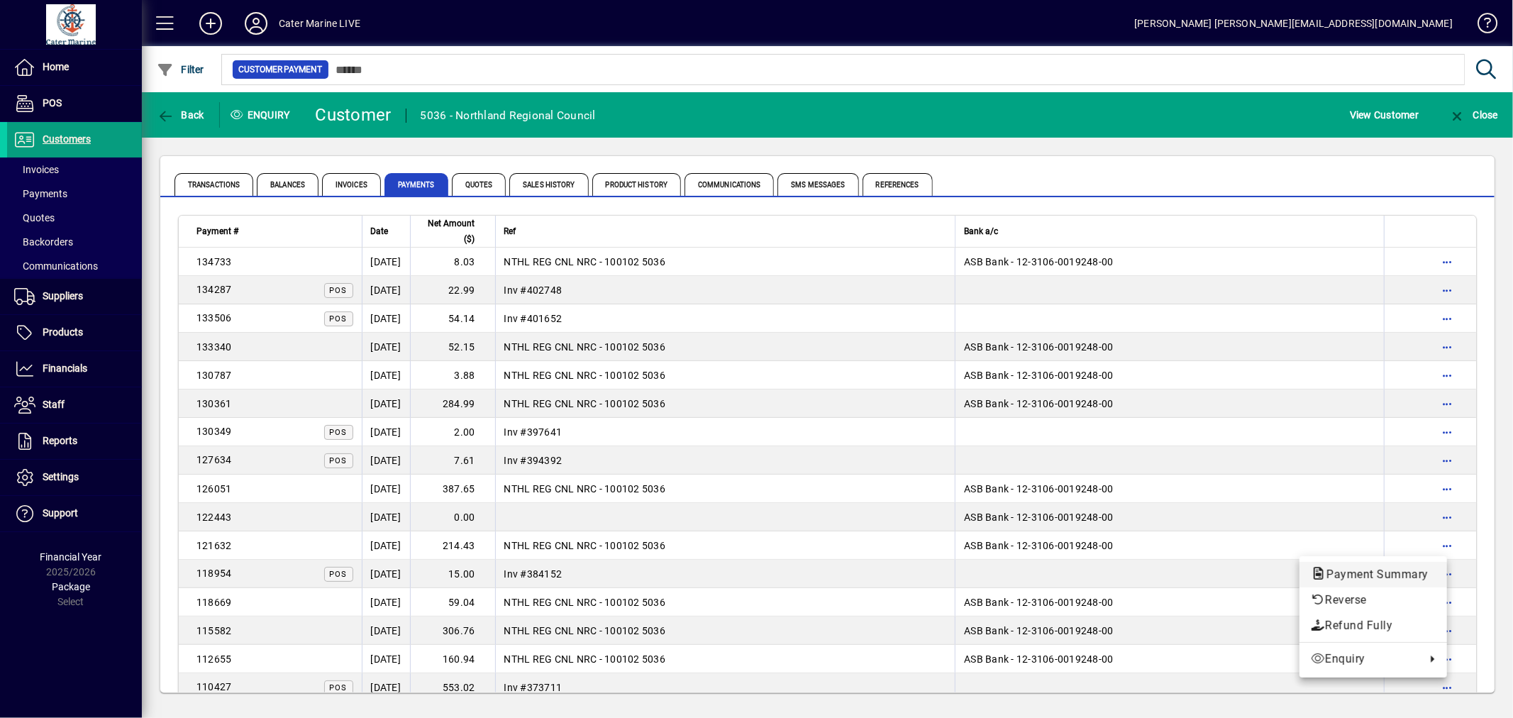
click at [1344, 574] on span "Payment Summary" at bounding box center [1373, 573] width 125 height 13
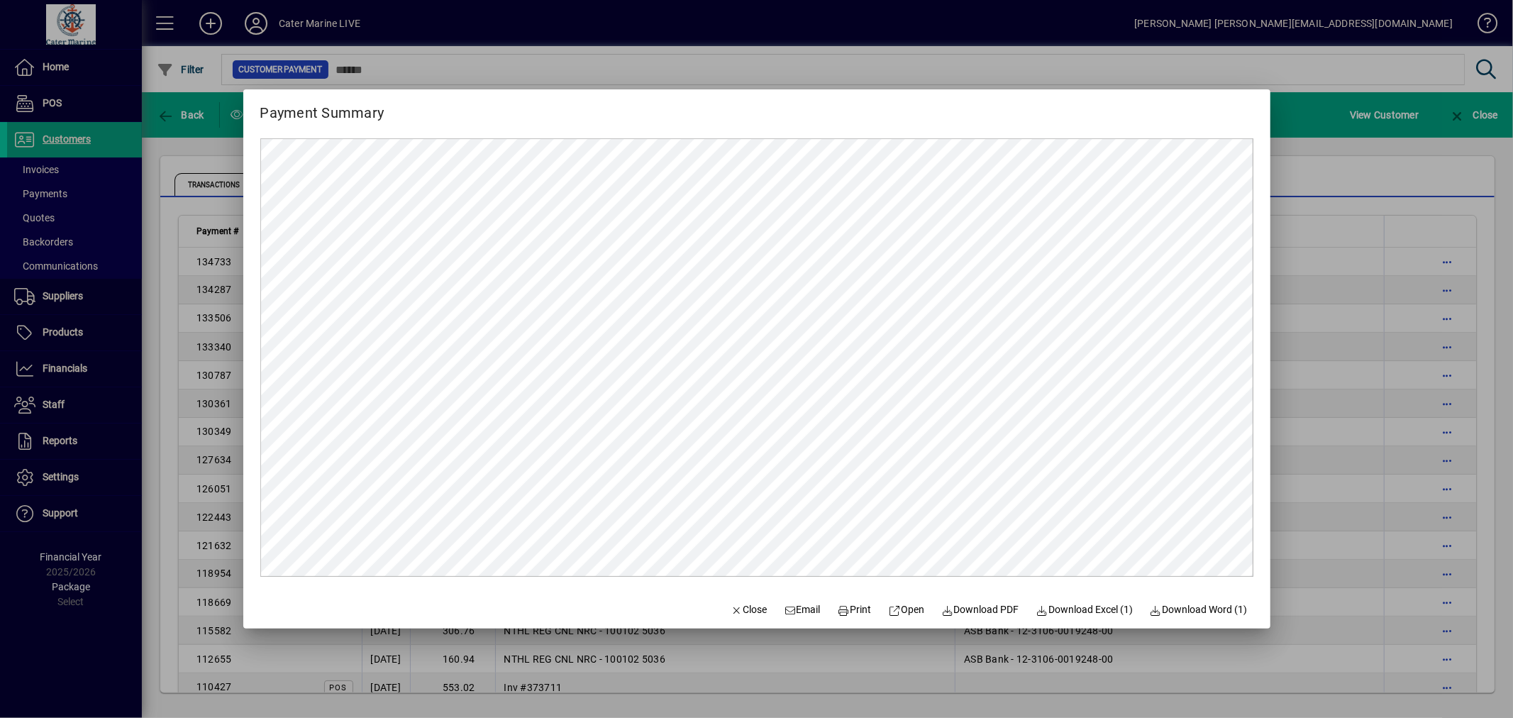
click at [1328, 469] on div at bounding box center [756, 359] width 1513 height 718
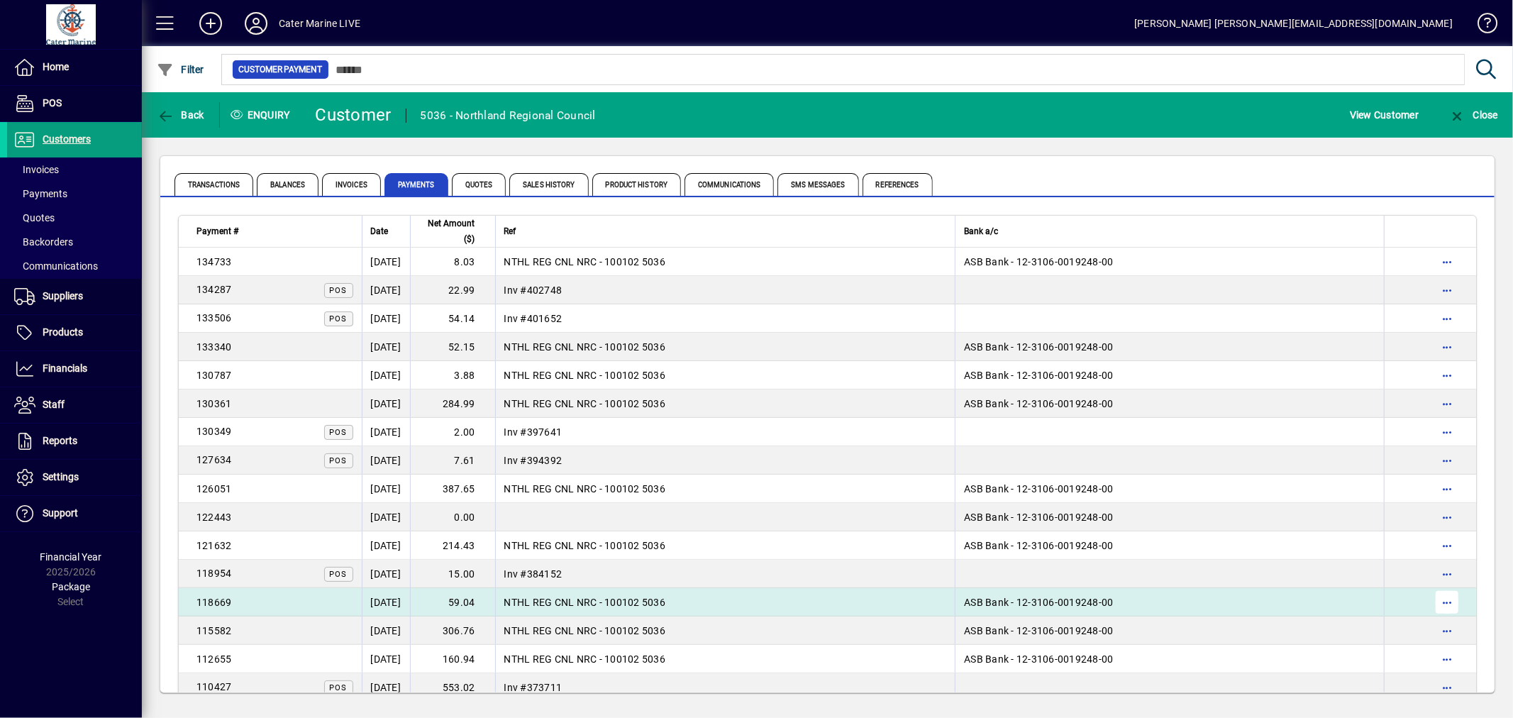
click at [1444, 607] on span "button" at bounding box center [1447, 602] width 34 height 34
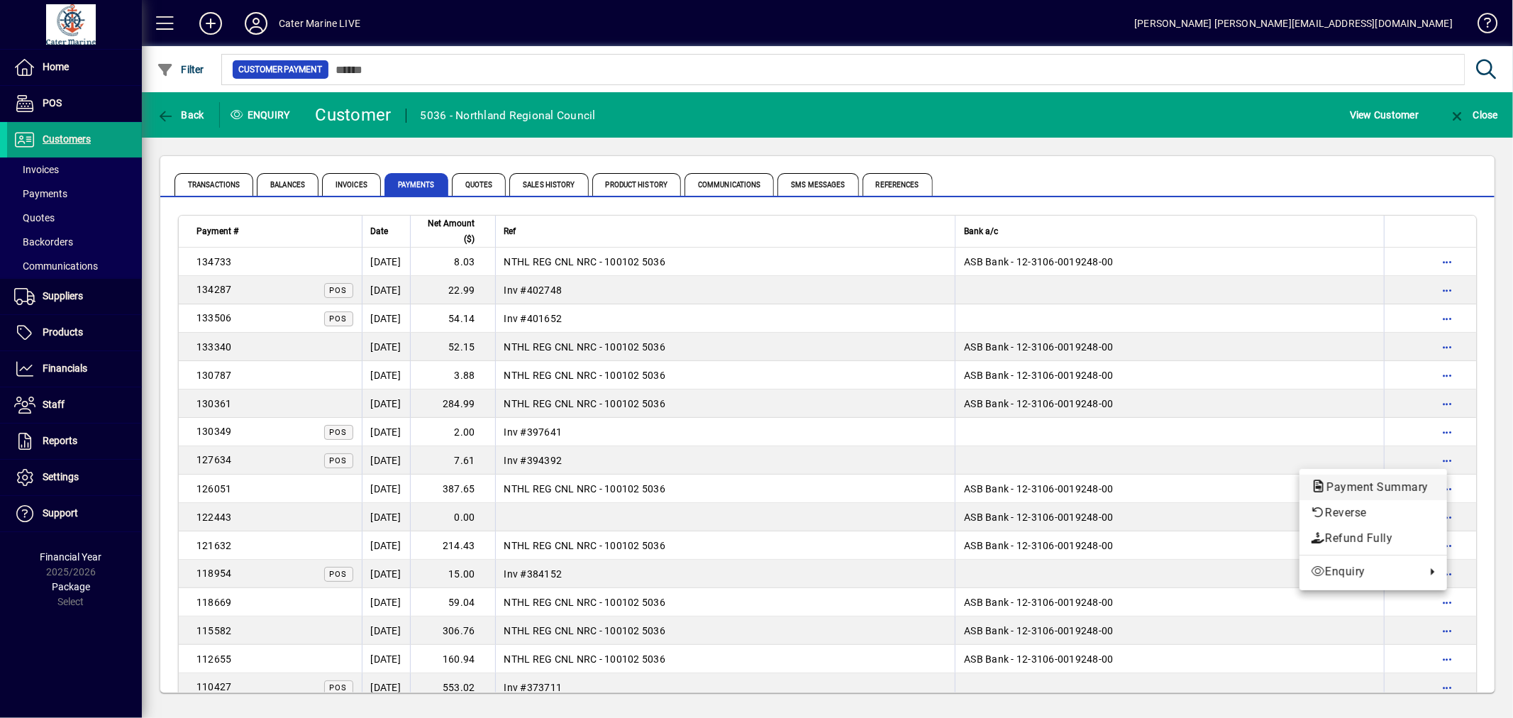
click at [1342, 492] on span "Payment Summary" at bounding box center [1373, 486] width 125 height 13
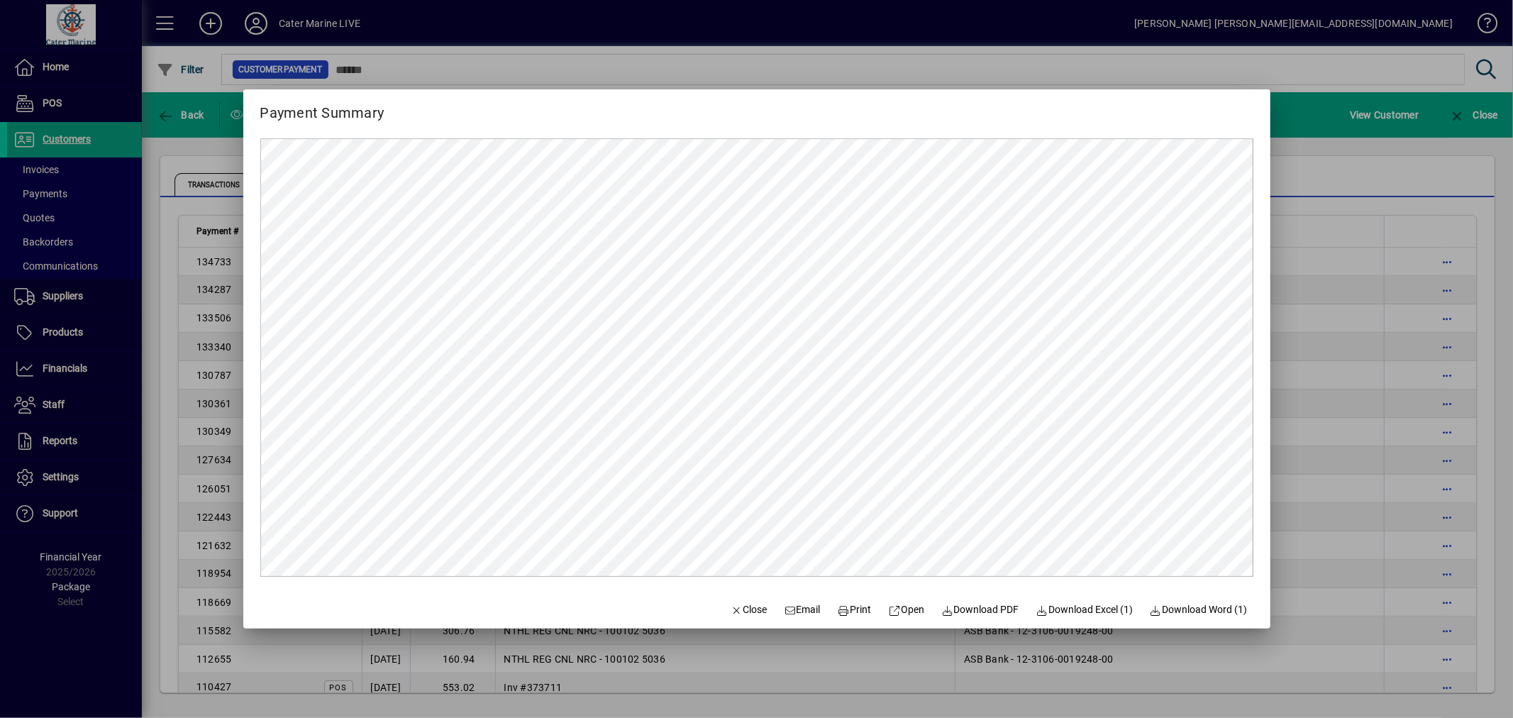
click at [1299, 463] on div at bounding box center [756, 359] width 1513 height 718
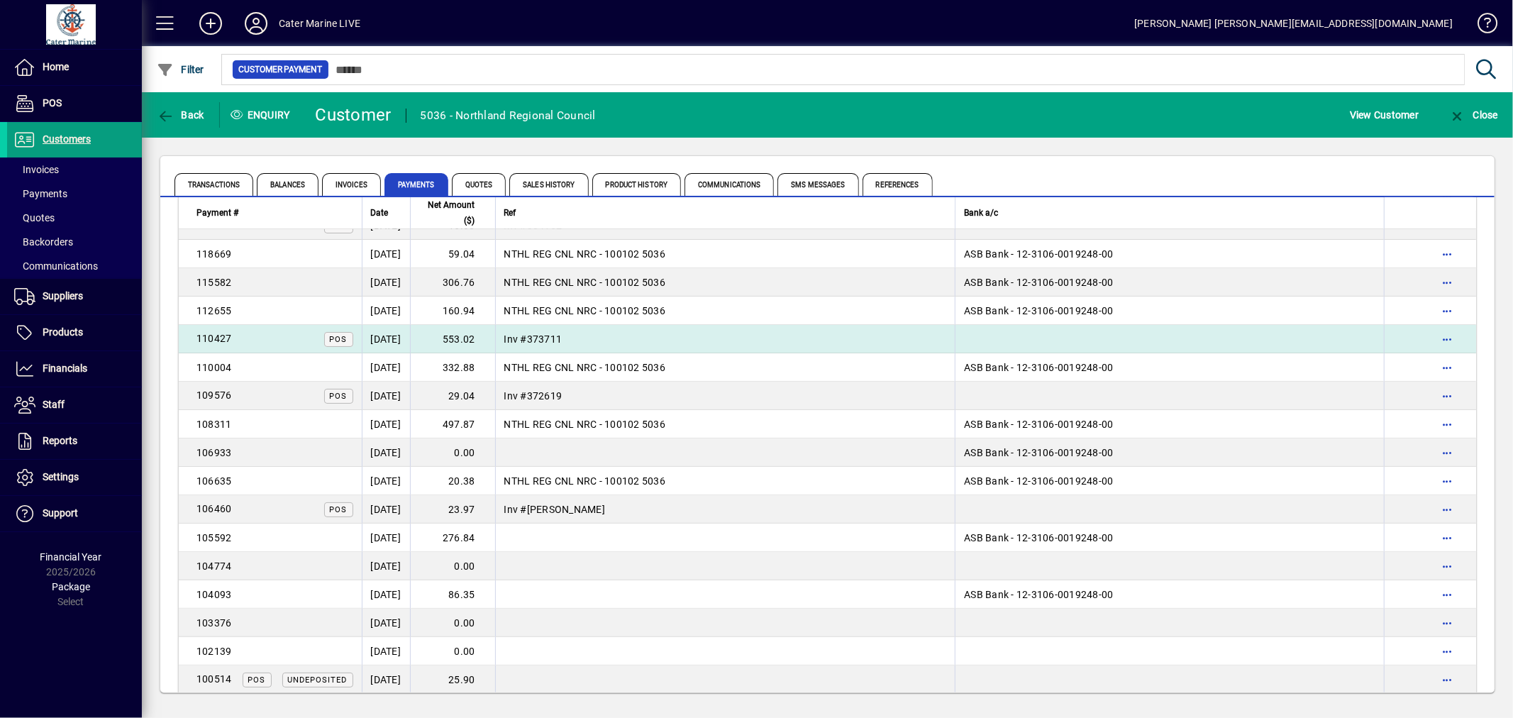
scroll to position [315, 0]
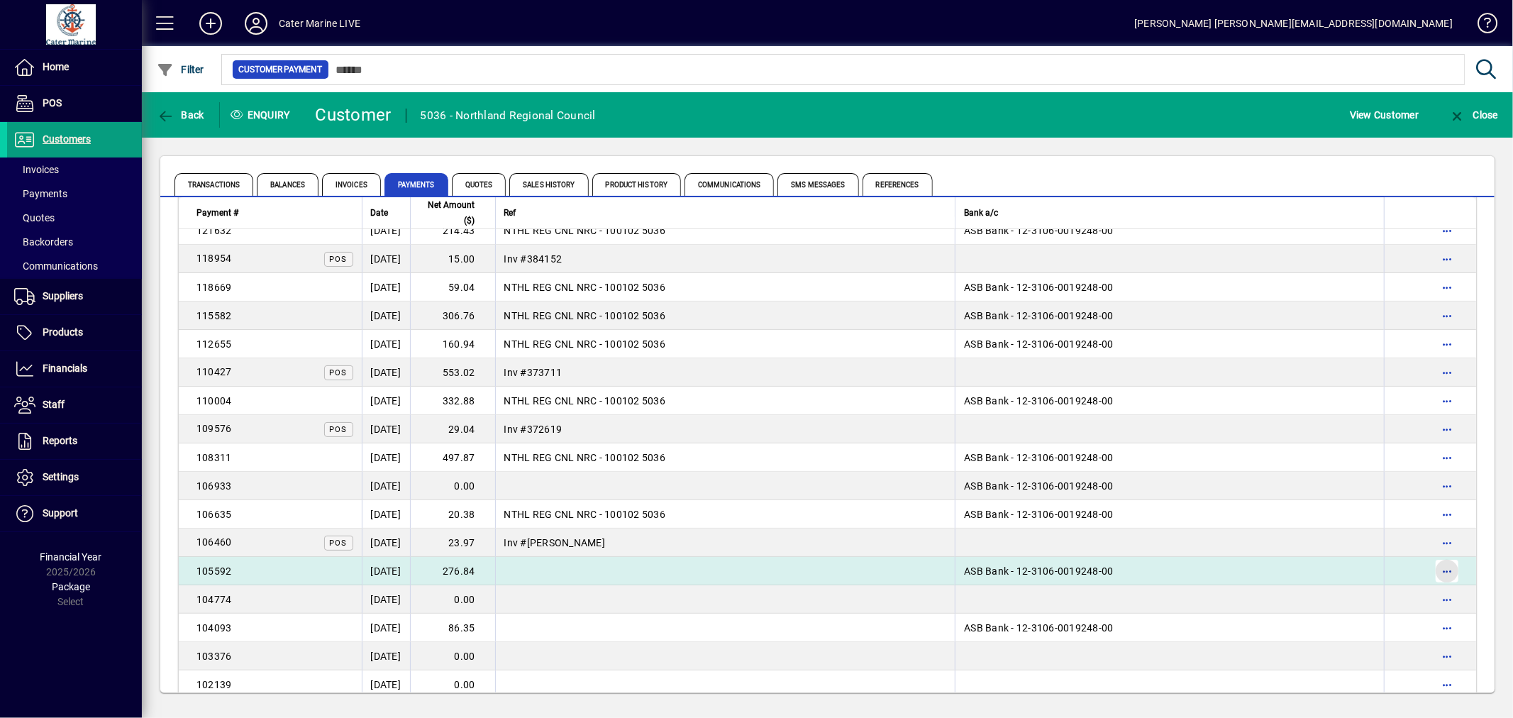
click at [1433, 565] on span "button" at bounding box center [1447, 571] width 34 height 34
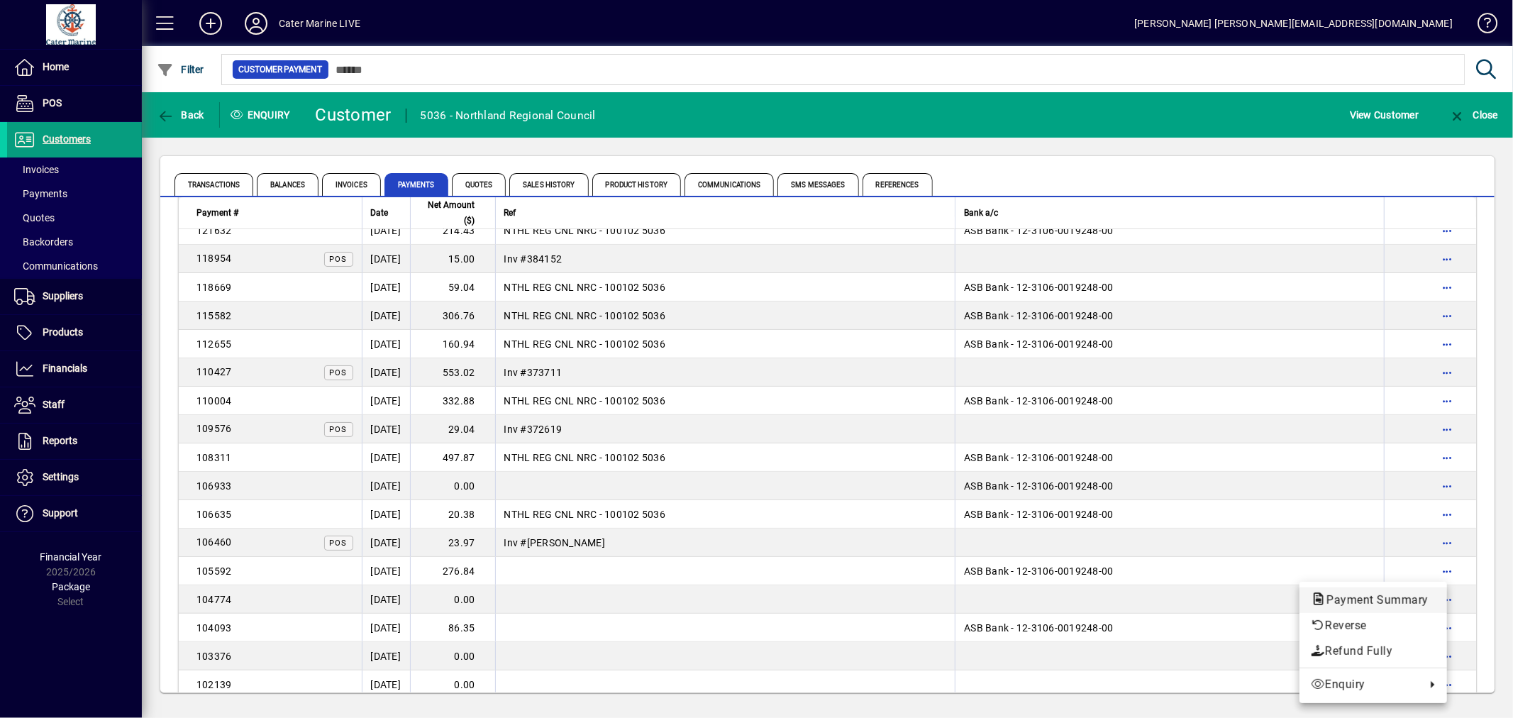
click at [1365, 606] on span "Payment Summary" at bounding box center [1373, 599] width 125 height 13
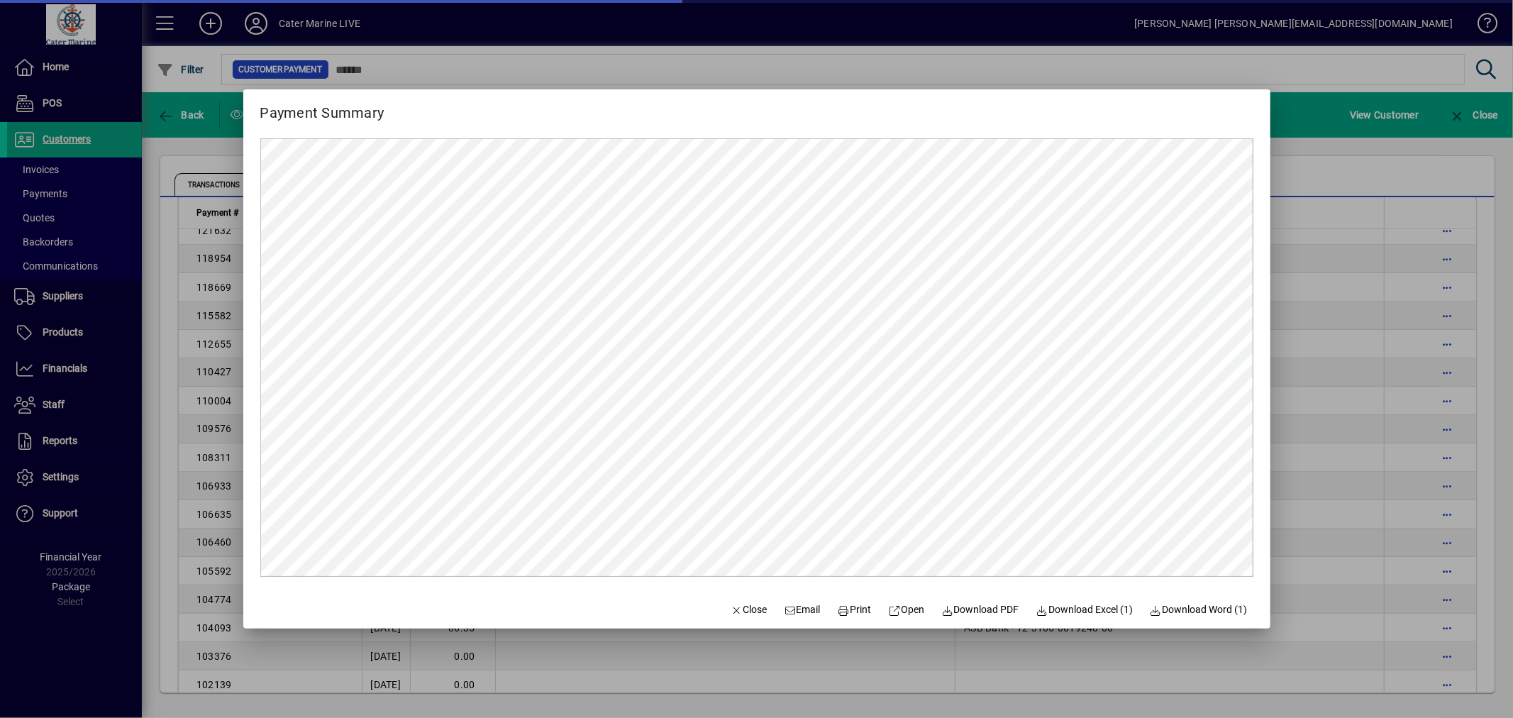
scroll to position [0, 0]
click at [1356, 466] on div at bounding box center [756, 359] width 1513 height 718
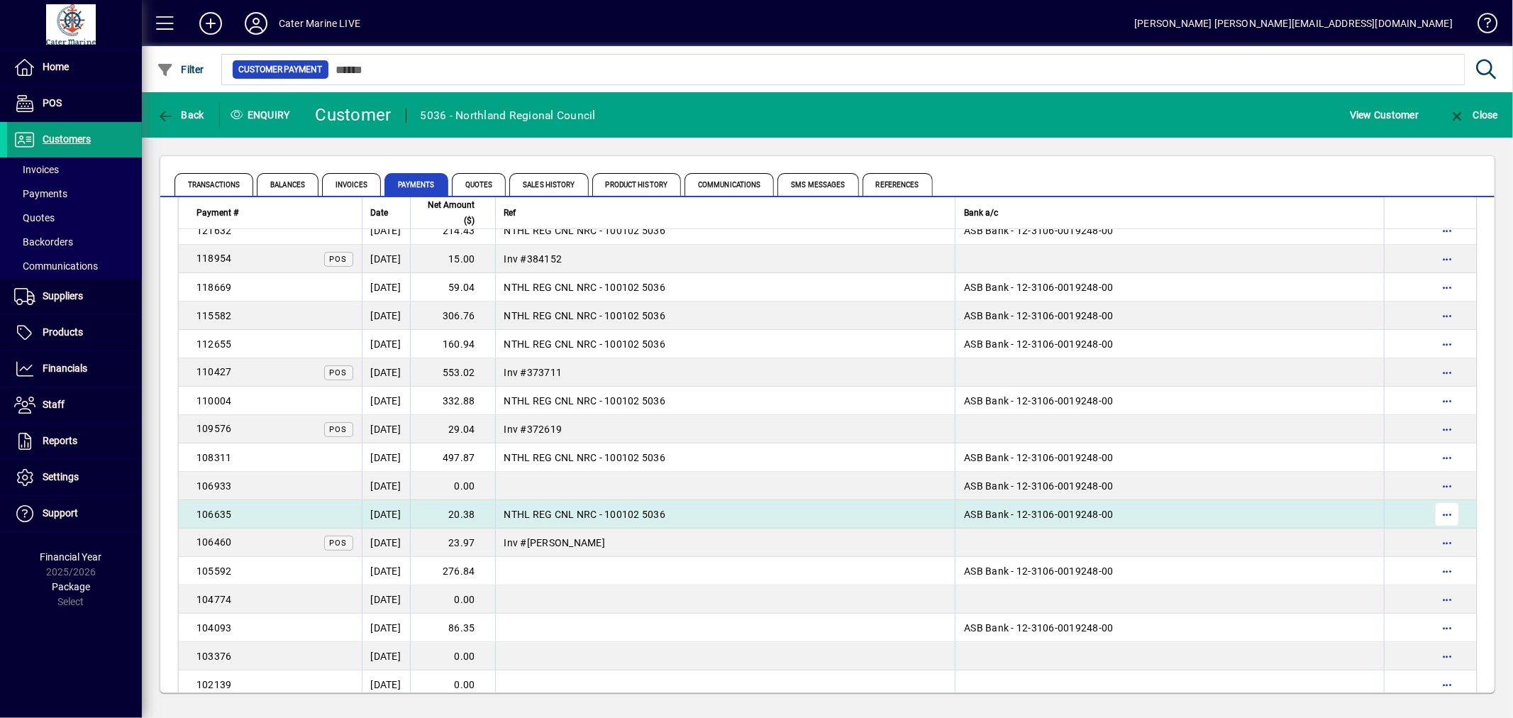
click at [1431, 513] on span "button" at bounding box center [1447, 514] width 34 height 34
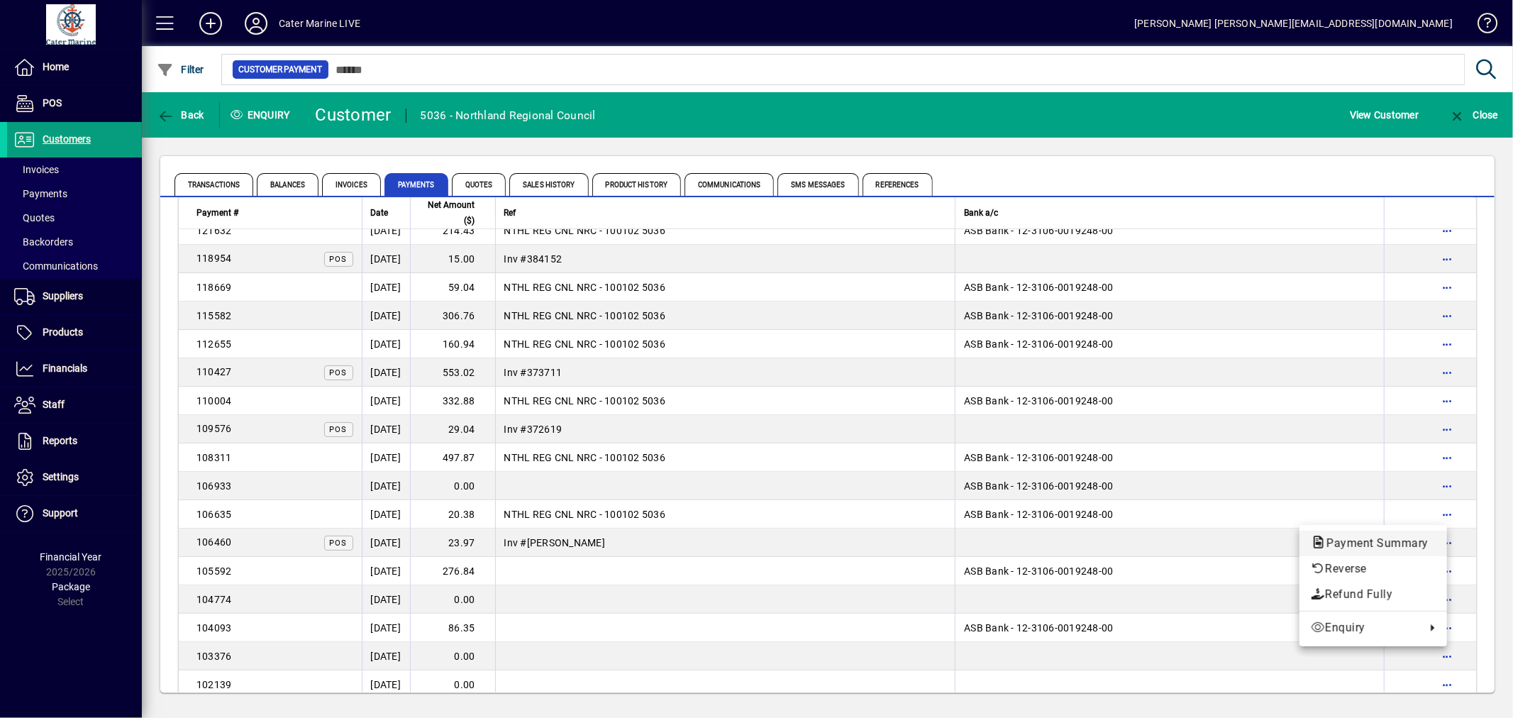
click at [1360, 536] on span "Payment Summary" at bounding box center [1373, 542] width 125 height 13
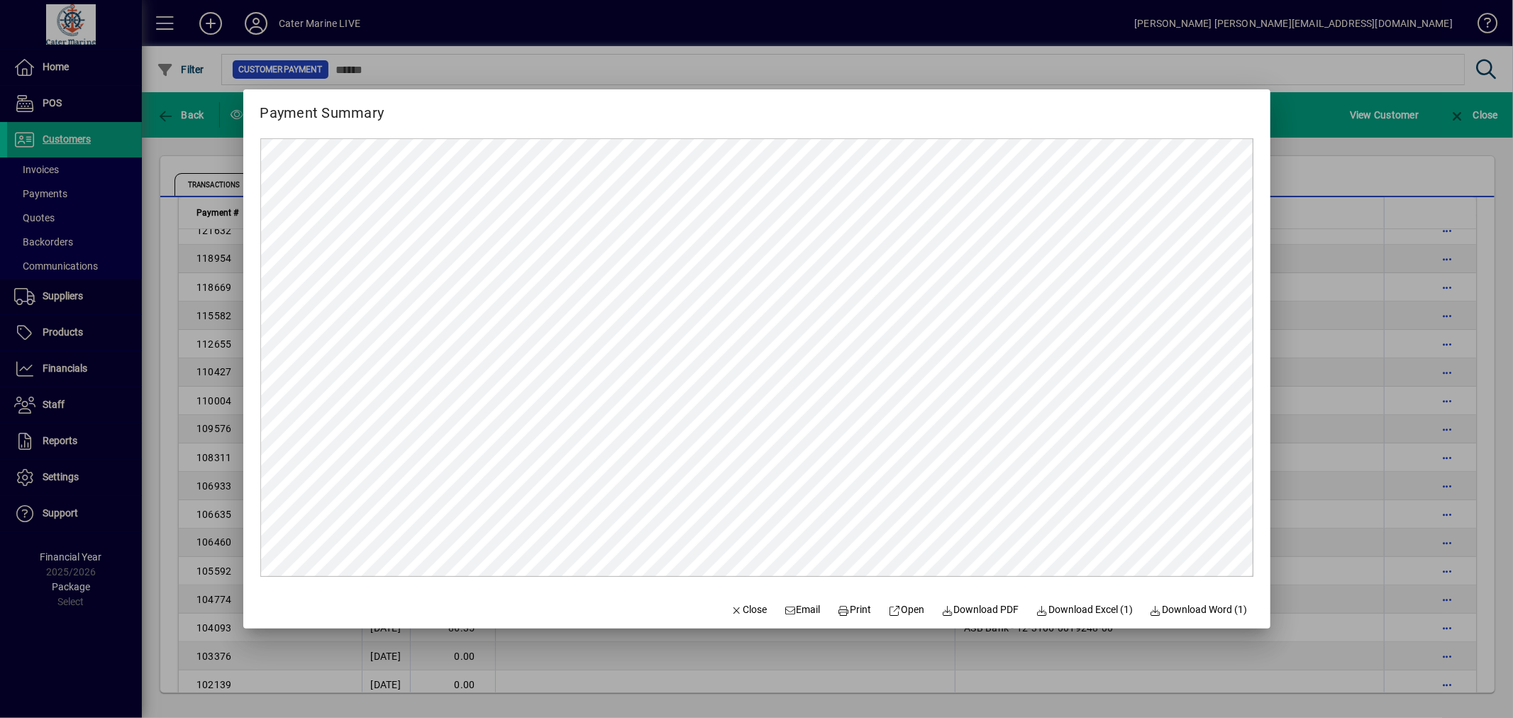
click at [1353, 378] on div at bounding box center [756, 359] width 1513 height 718
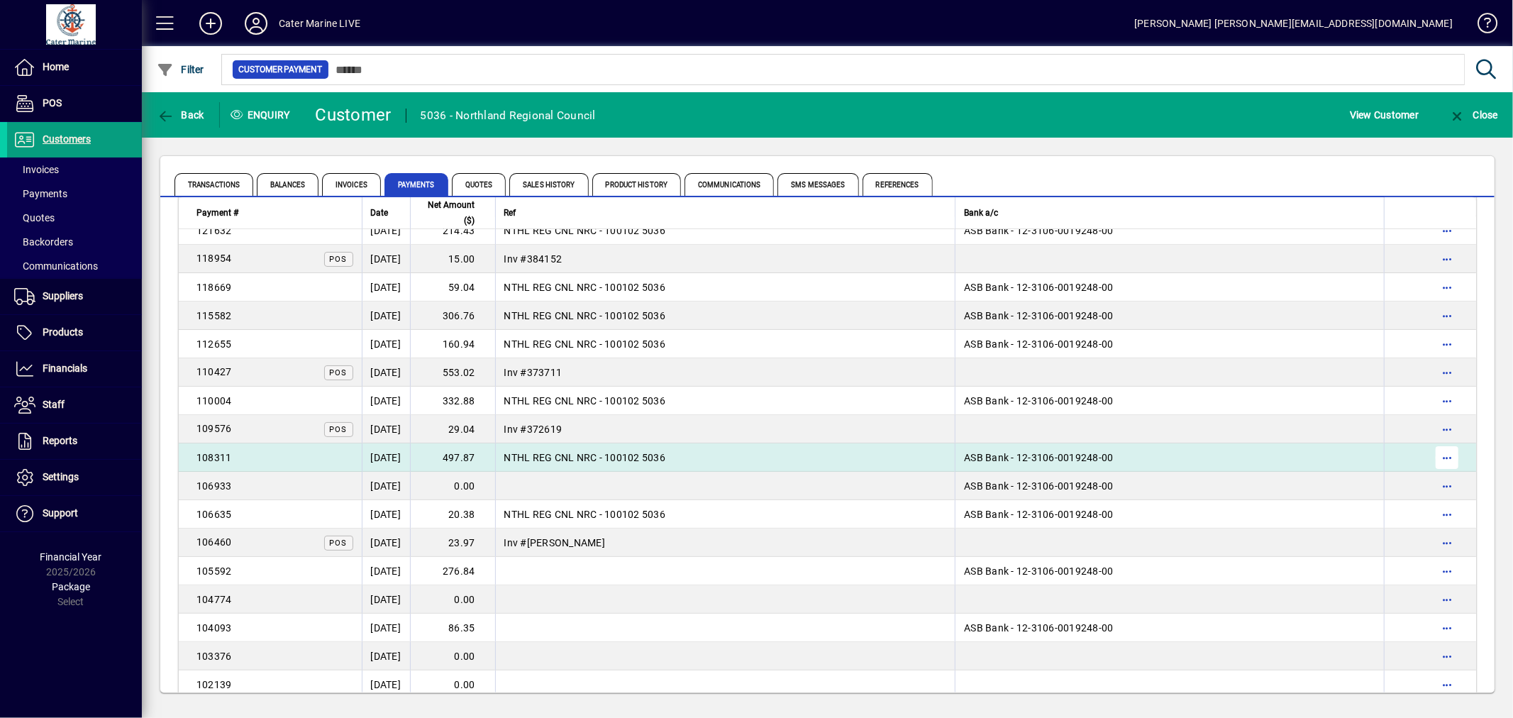
click at [1436, 457] on span "button" at bounding box center [1447, 457] width 34 height 34
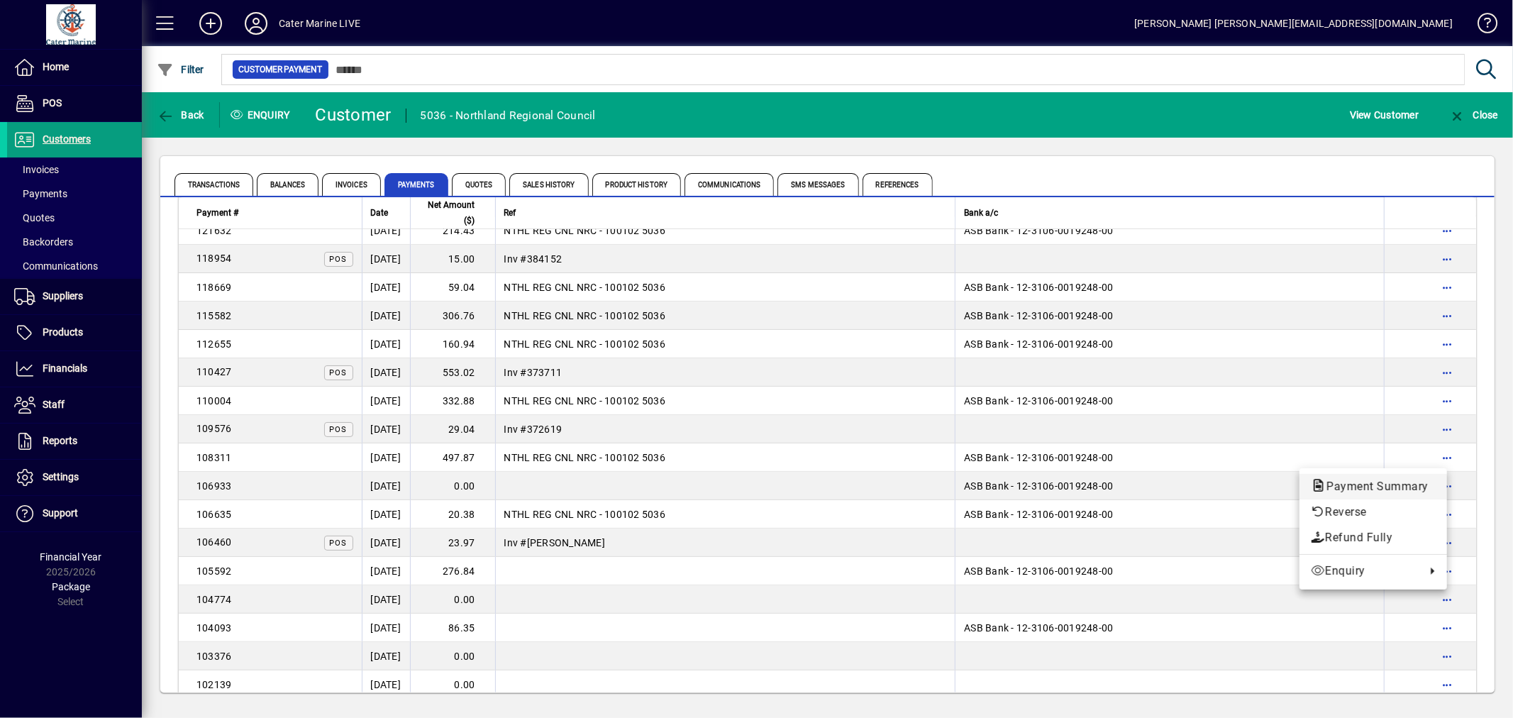
click at [1355, 485] on span "Payment Summary" at bounding box center [1373, 485] width 125 height 13
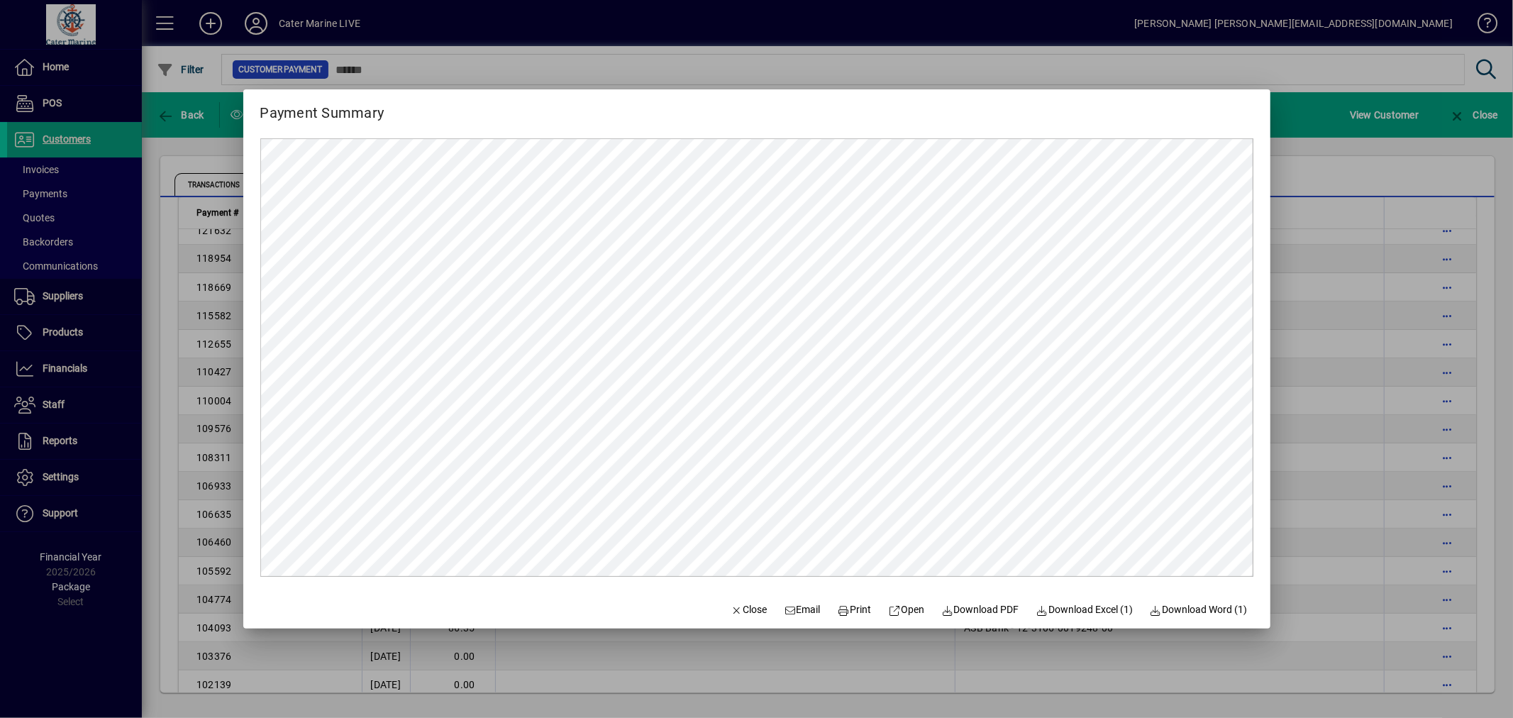
click at [1345, 372] on div at bounding box center [756, 359] width 1513 height 718
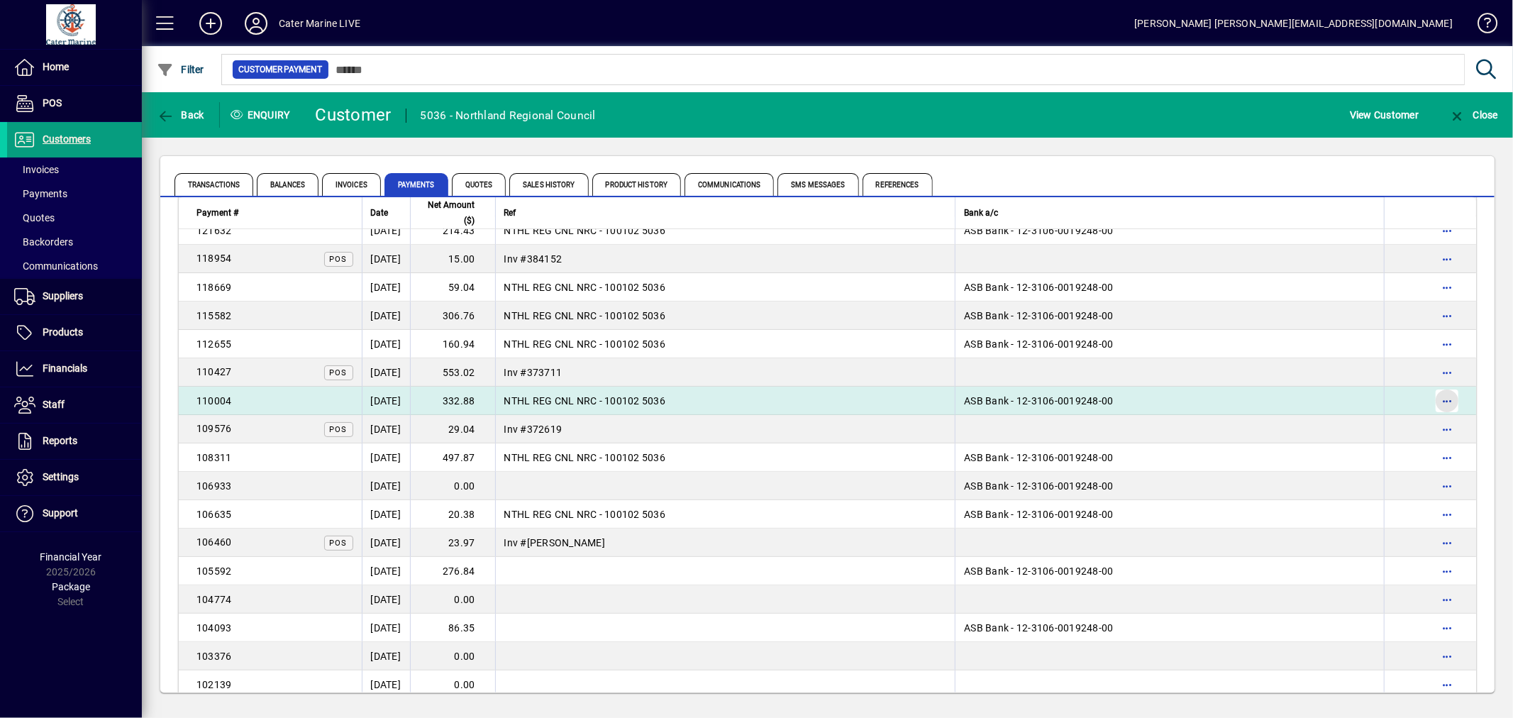
click at [1434, 400] on span "button" at bounding box center [1447, 401] width 34 height 34
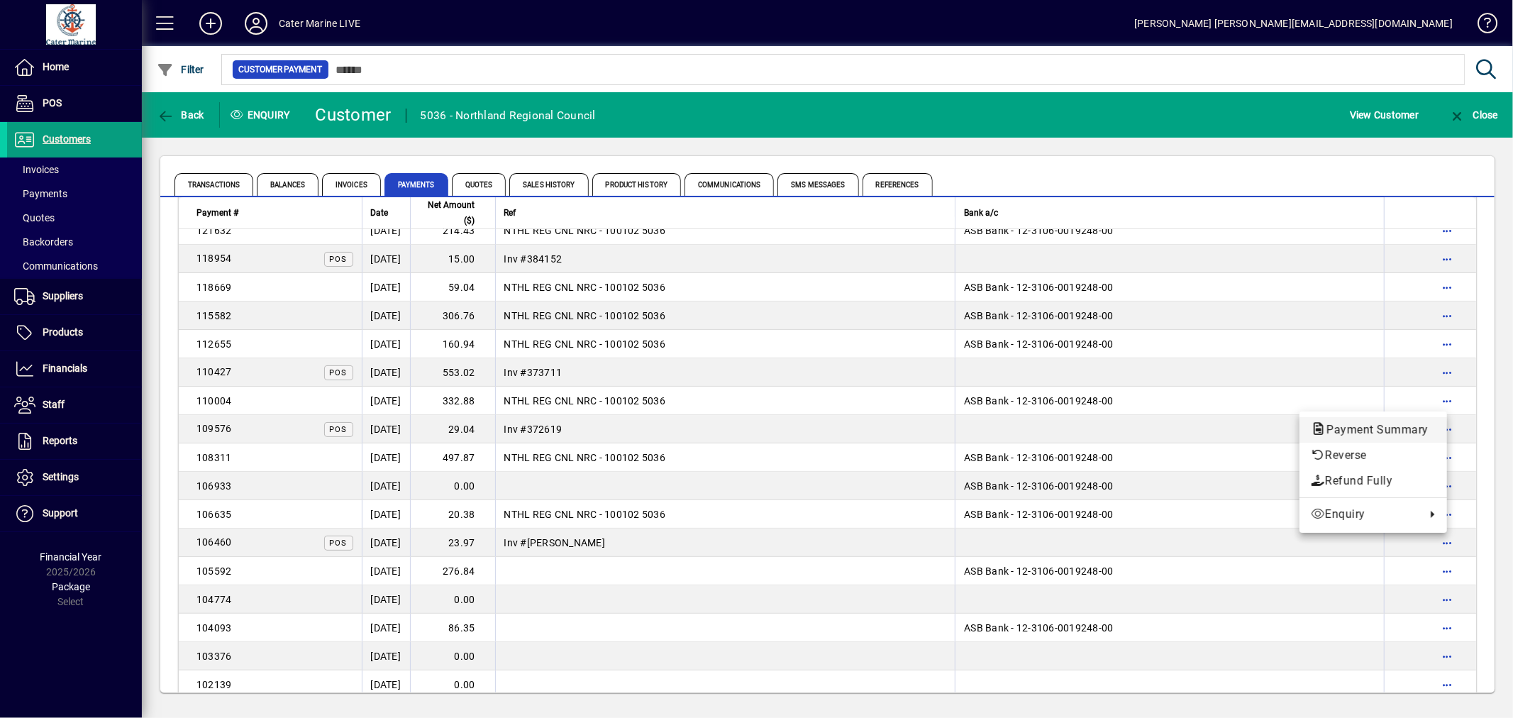
click at [1403, 421] on span "Payment Summary" at bounding box center [1373, 429] width 125 height 17
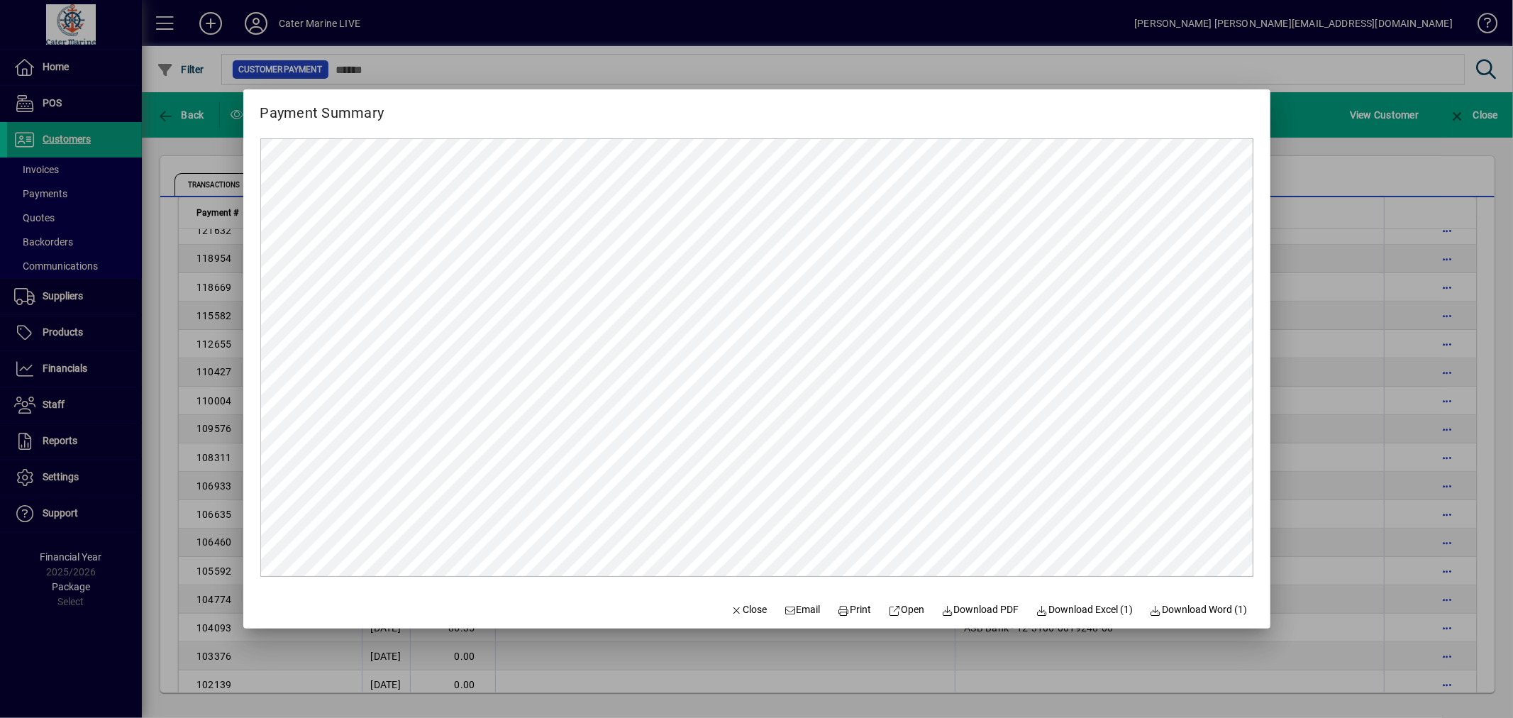
click at [1299, 401] on div at bounding box center [756, 359] width 1513 height 718
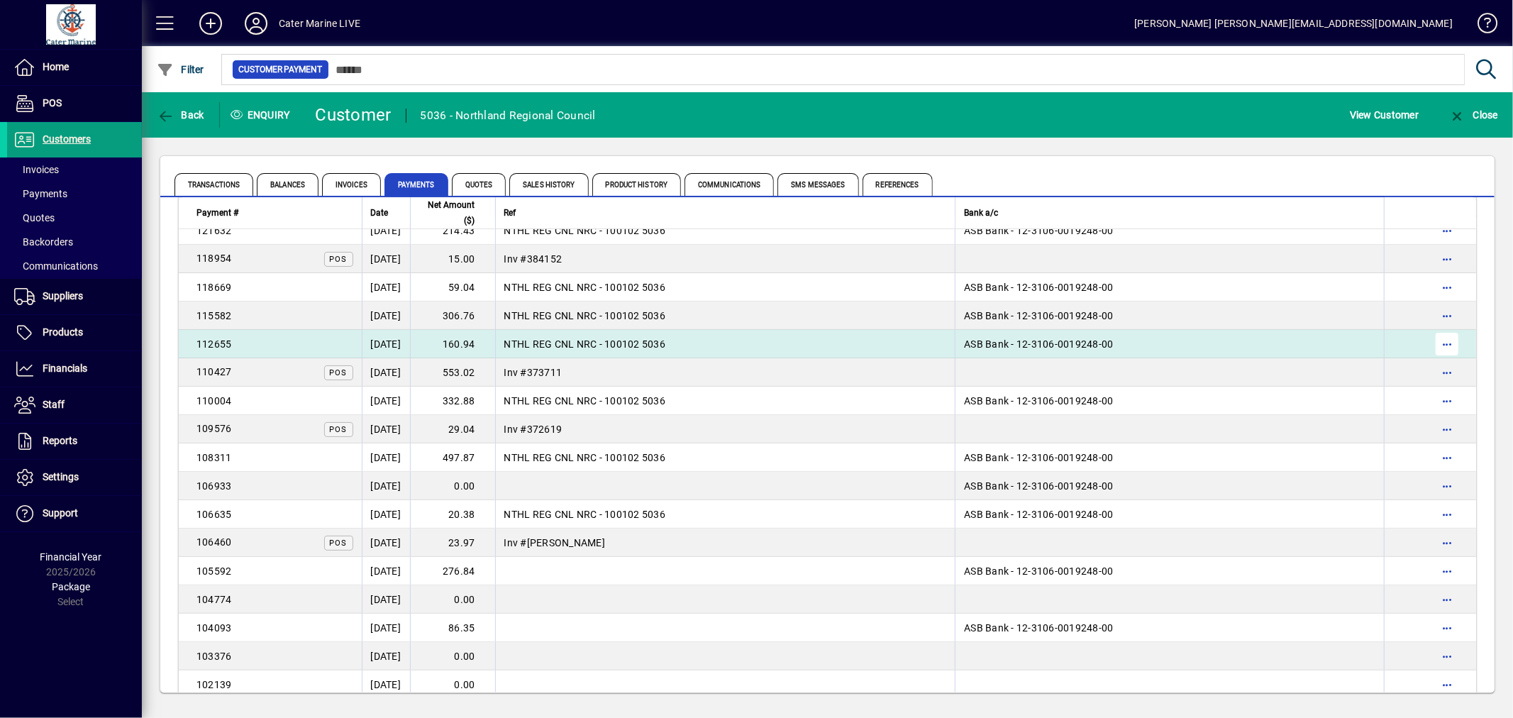
click at [1447, 340] on span "button" at bounding box center [1447, 344] width 34 height 34
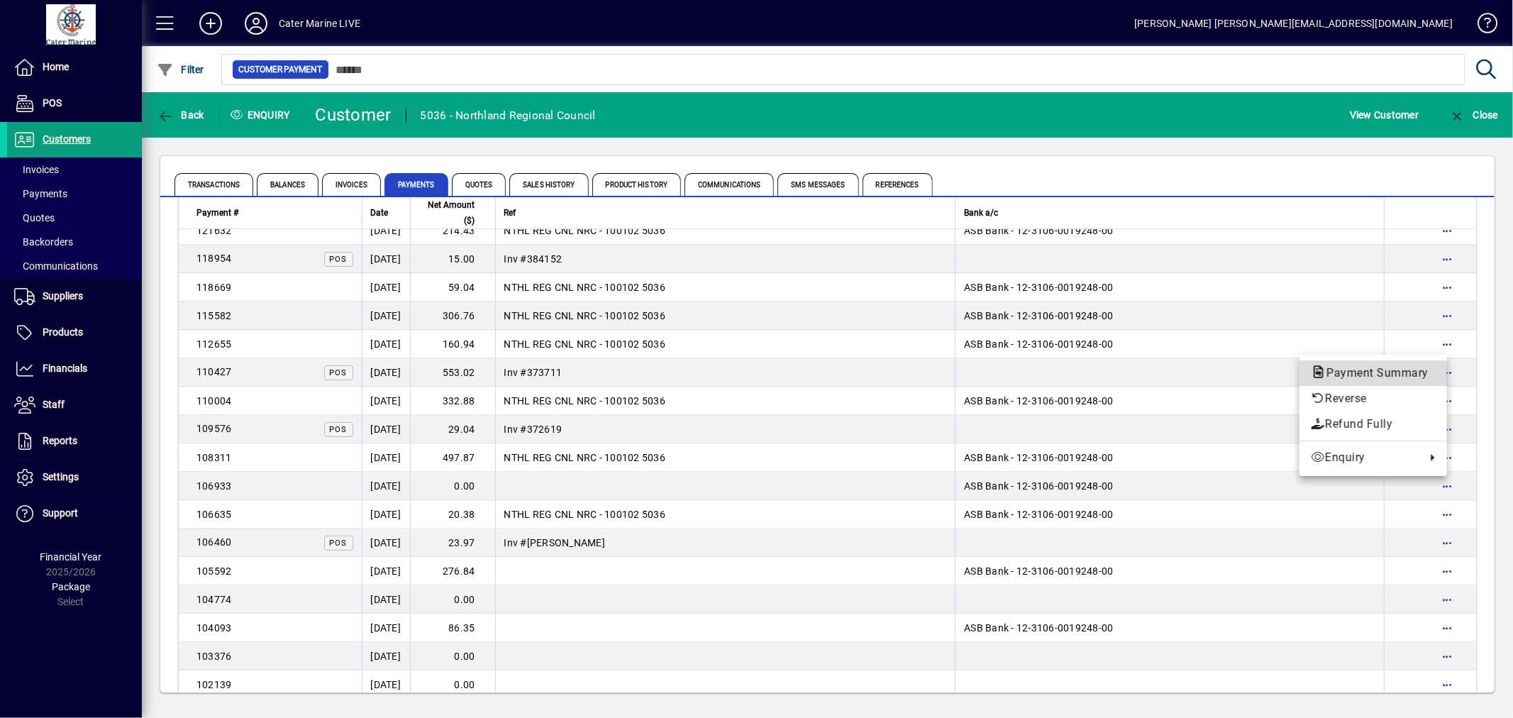
click at [1380, 370] on span "Payment Summary" at bounding box center [1373, 372] width 125 height 13
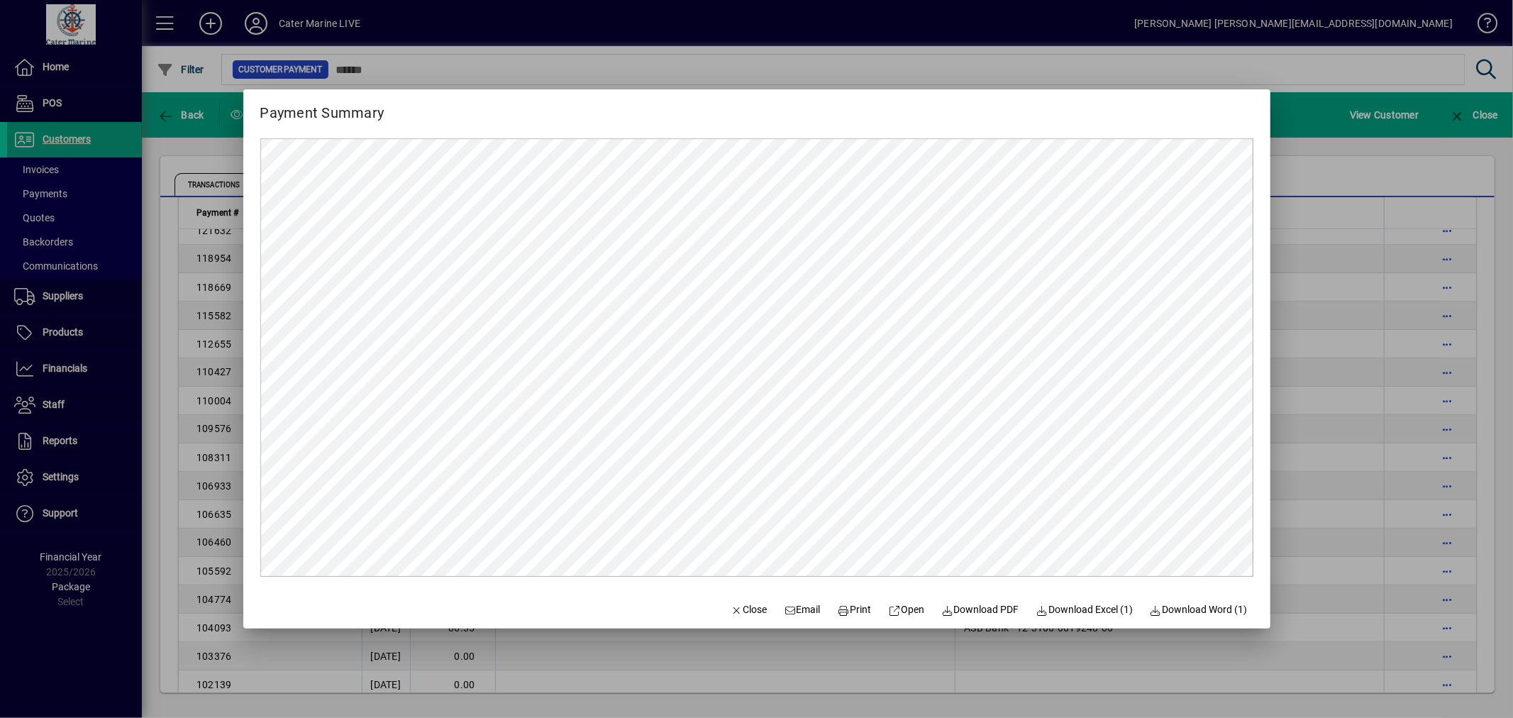
click at [1367, 367] on div at bounding box center [756, 359] width 1513 height 718
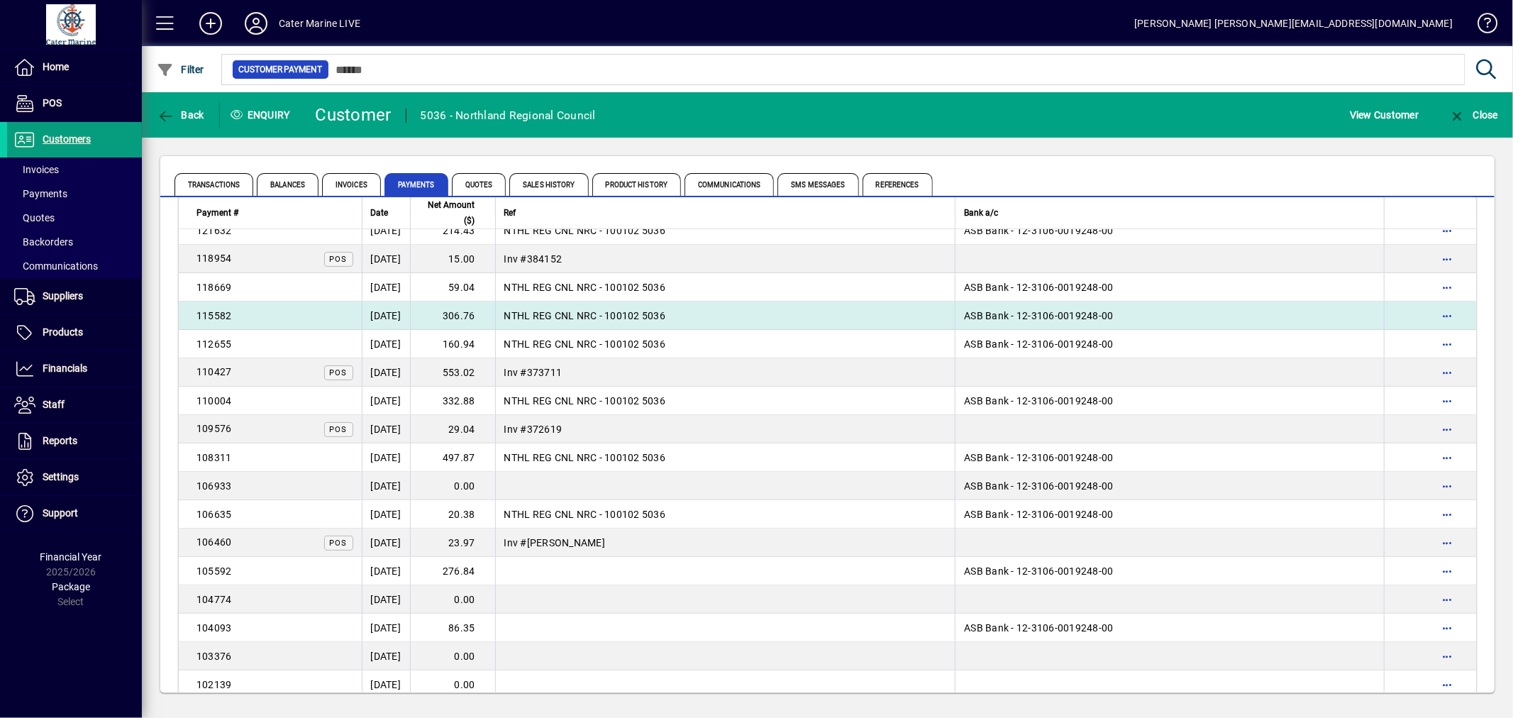
click at [1456, 315] on td at bounding box center [1430, 315] width 92 height 28
click at [1433, 314] on span "button" at bounding box center [1447, 316] width 34 height 34
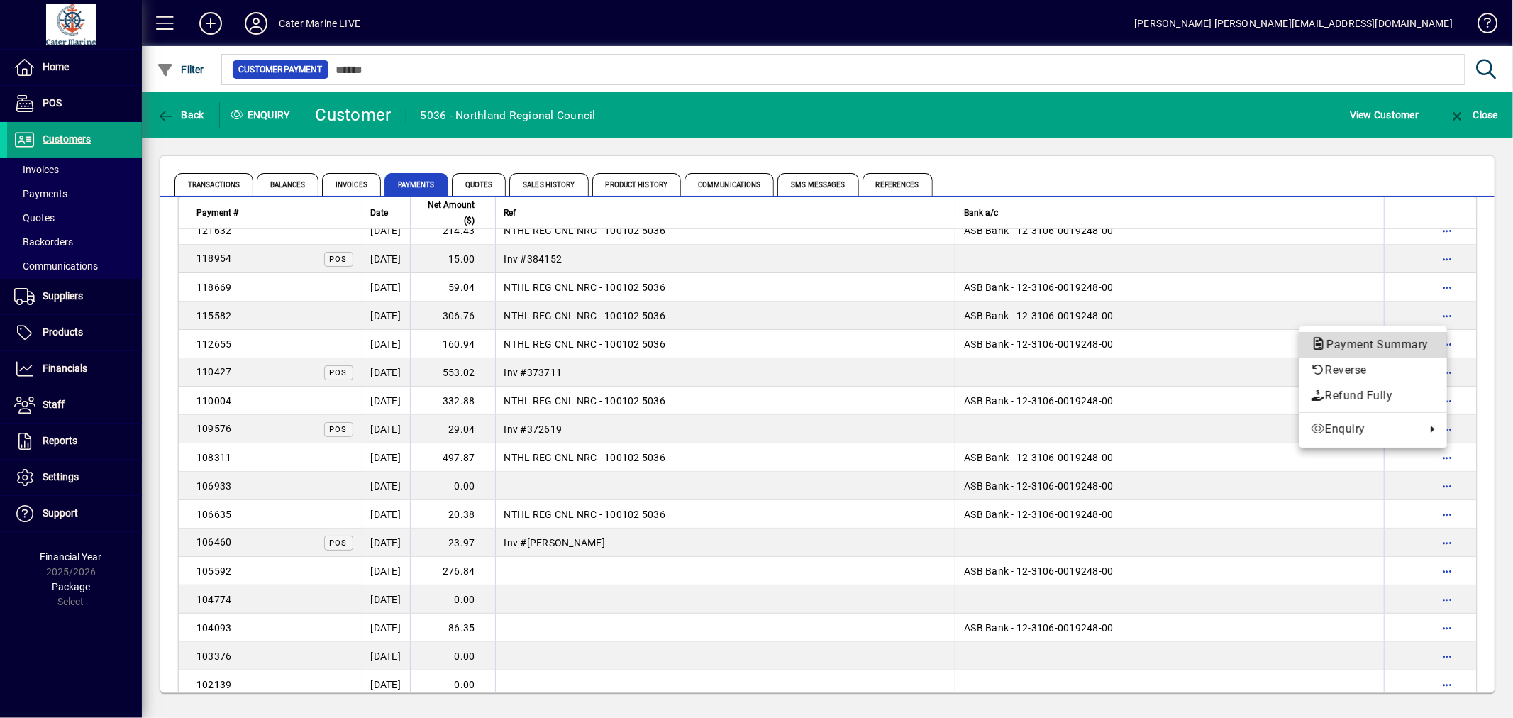
click at [1334, 344] on span "Payment Summary" at bounding box center [1373, 344] width 125 height 13
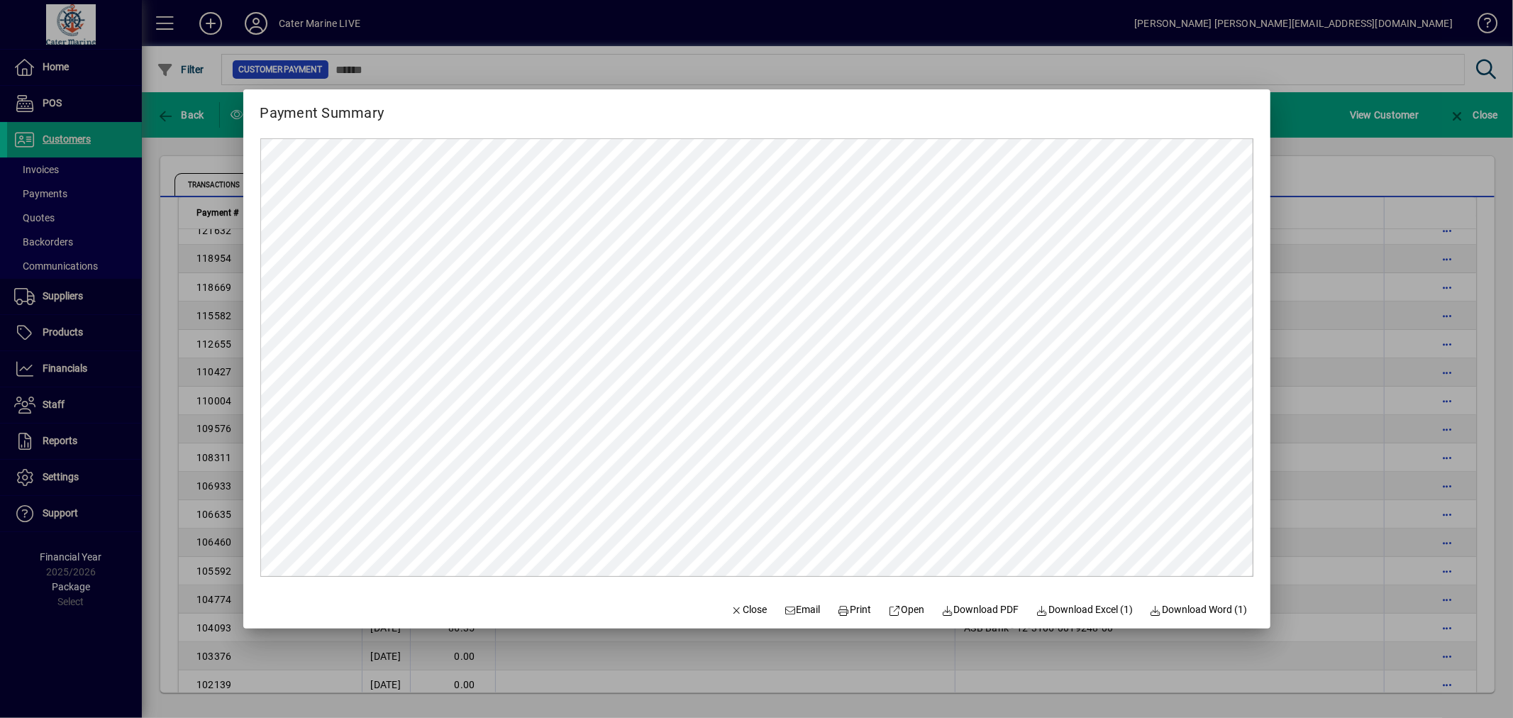
click at [1345, 333] on div at bounding box center [756, 359] width 1513 height 718
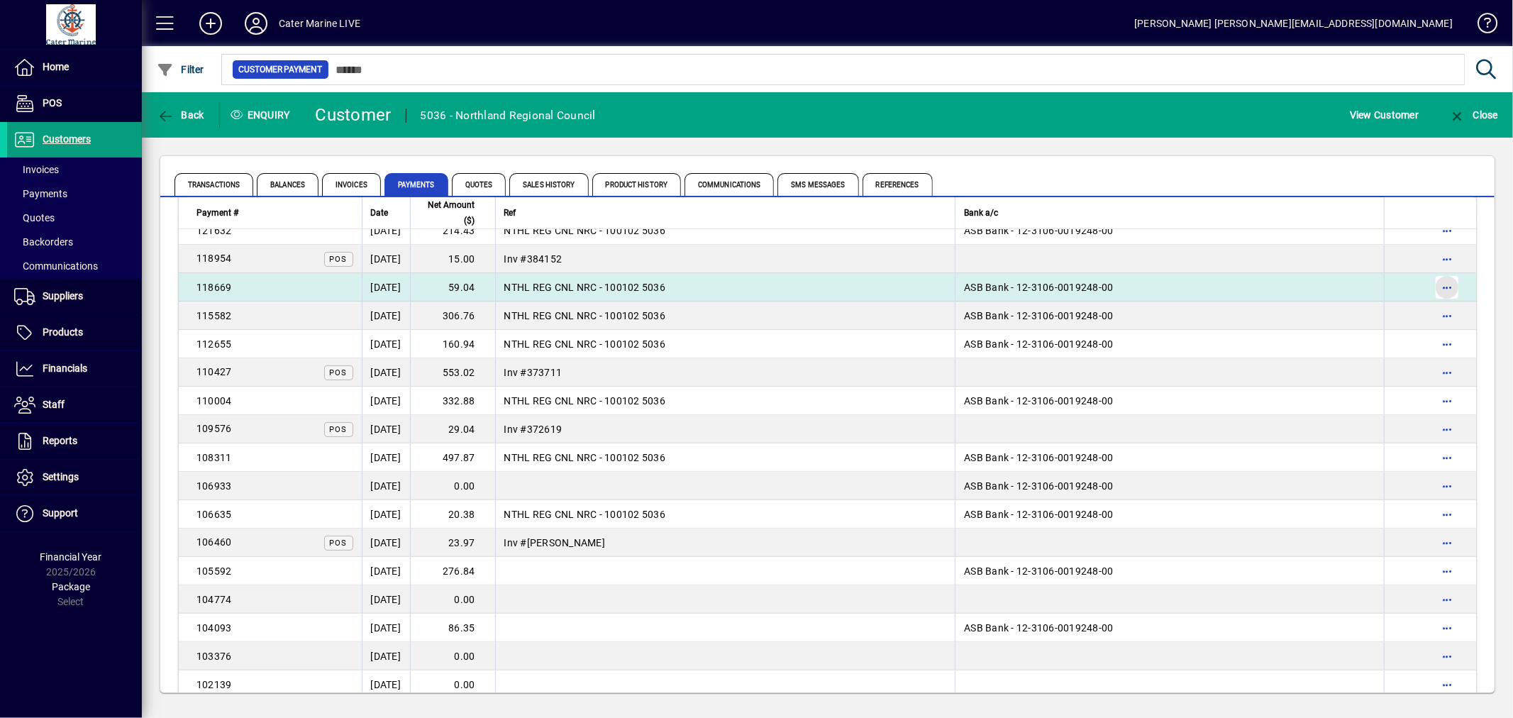
click at [1445, 281] on span "button" at bounding box center [1447, 287] width 34 height 34
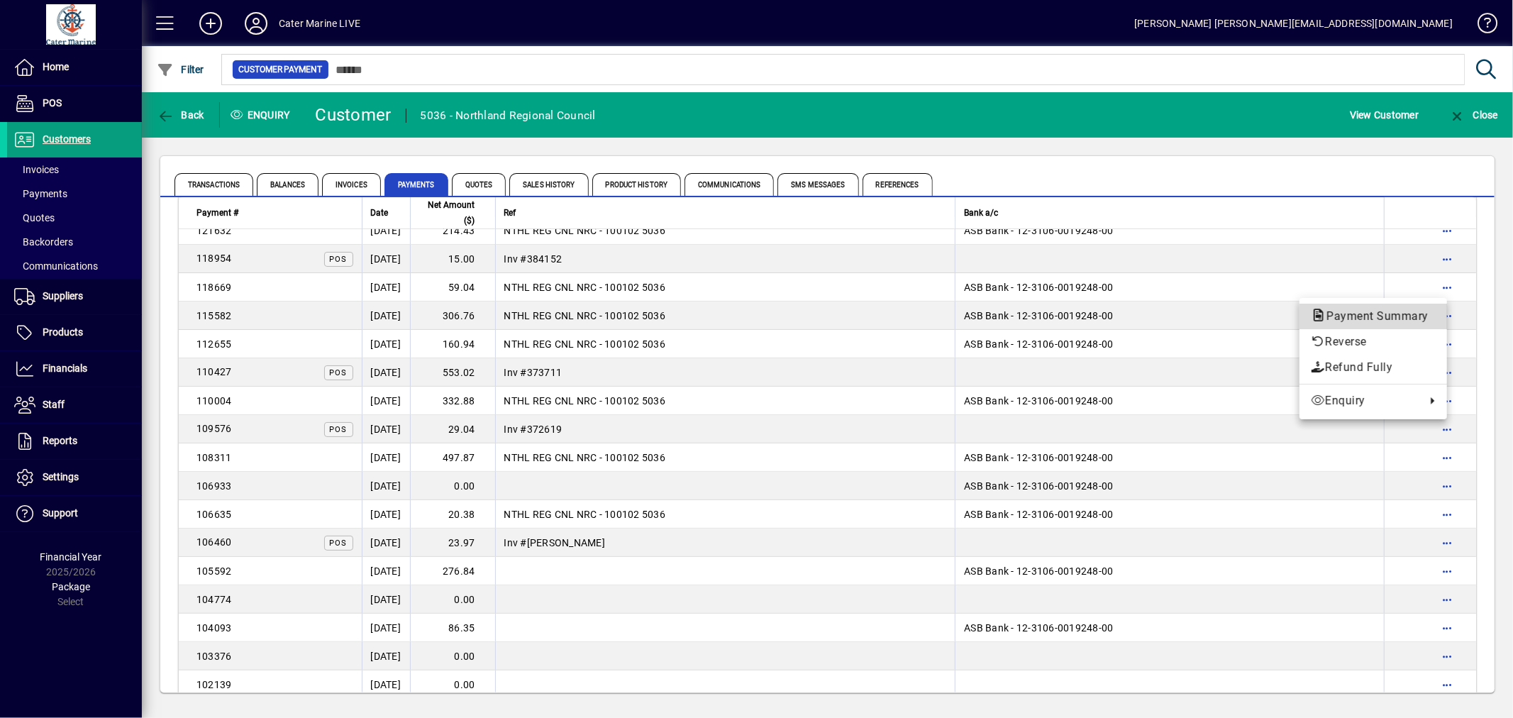
click at [1383, 314] on span "Payment Summary" at bounding box center [1373, 315] width 125 height 13
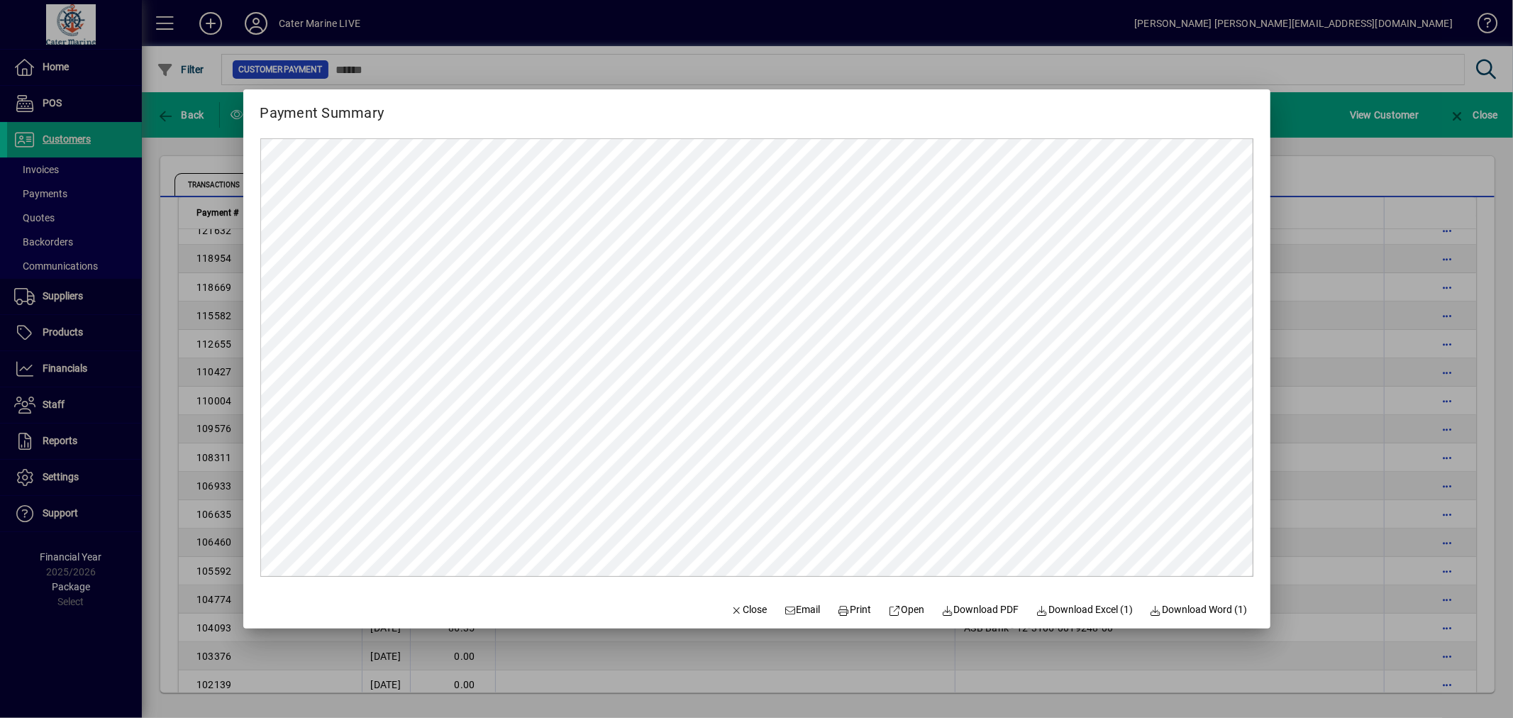
click at [1311, 306] on div at bounding box center [756, 359] width 1513 height 718
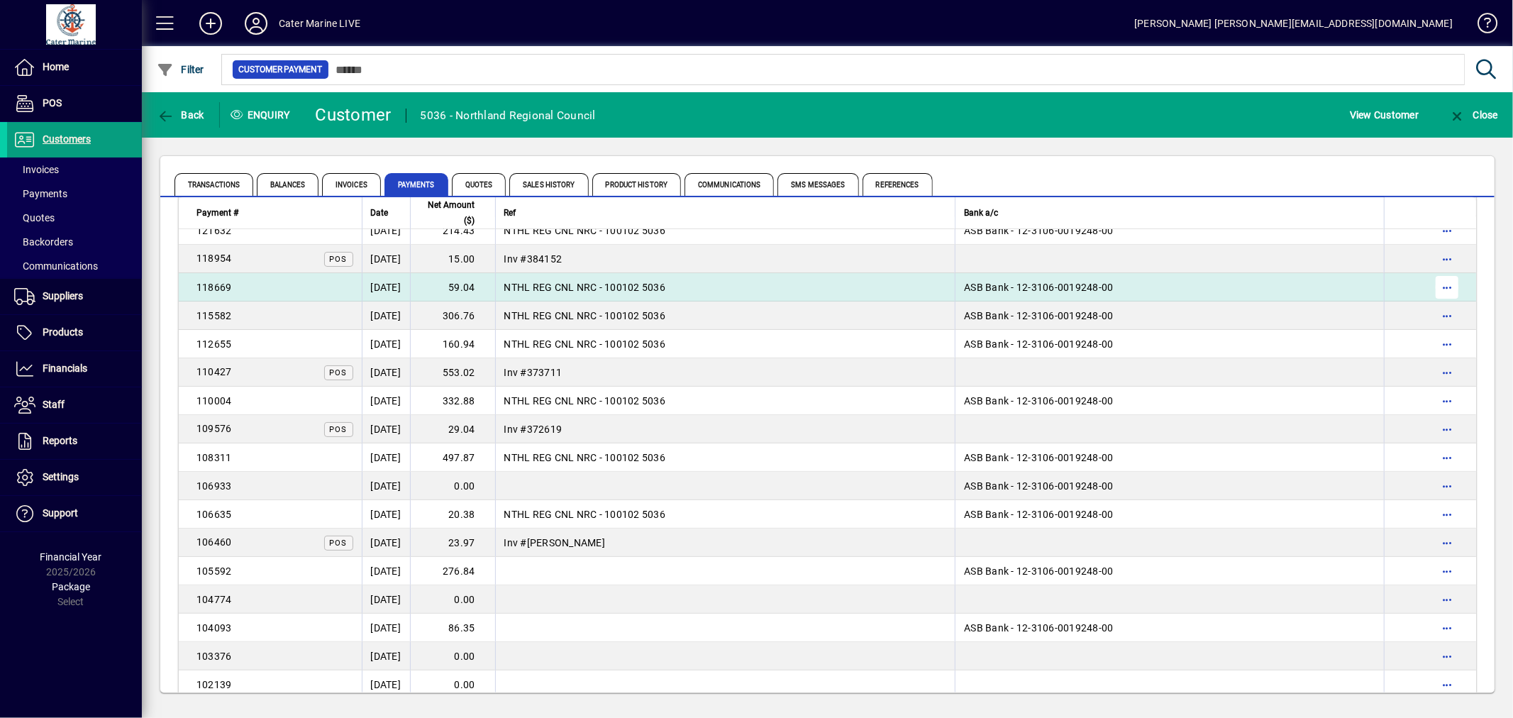
click at [1430, 289] on span "button" at bounding box center [1447, 287] width 34 height 34
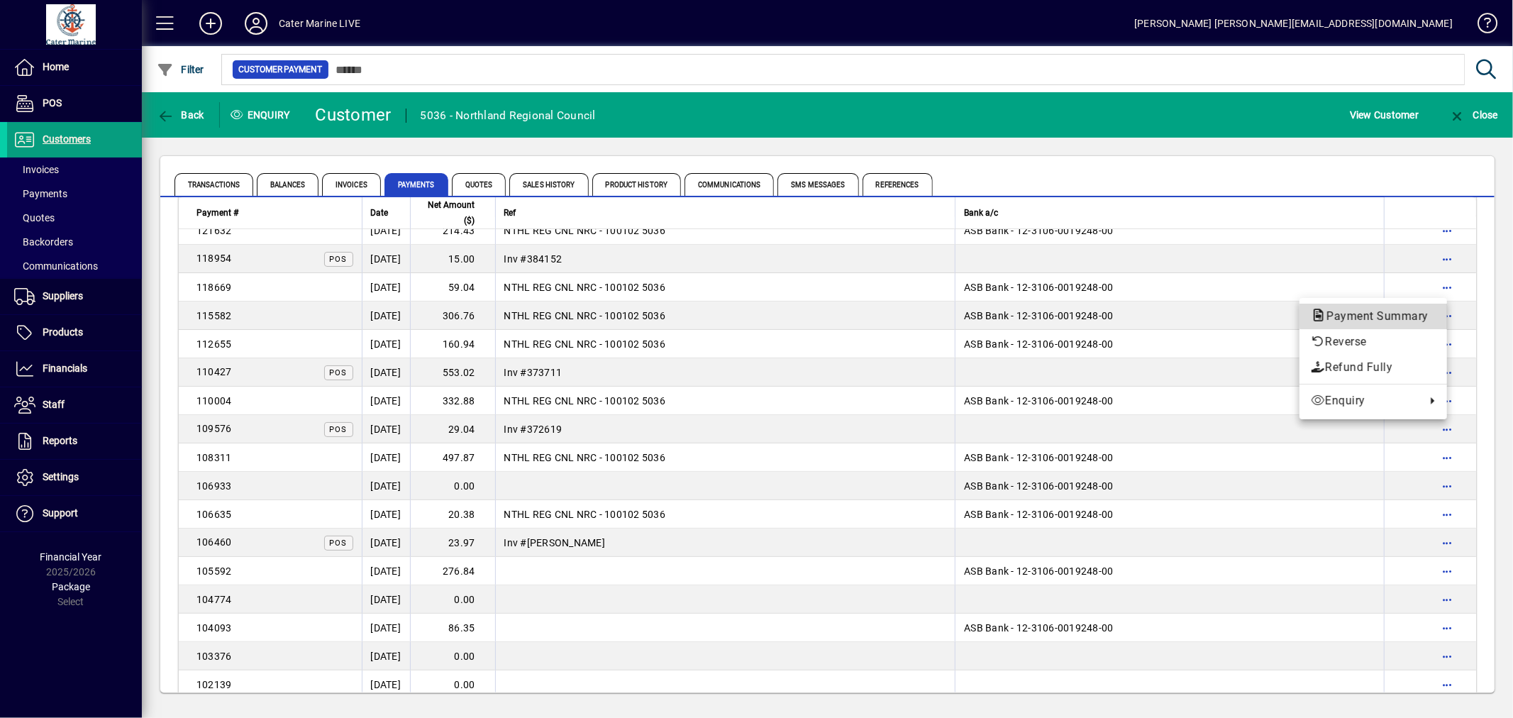
click at [1386, 308] on span "Payment Summary" at bounding box center [1373, 316] width 125 height 17
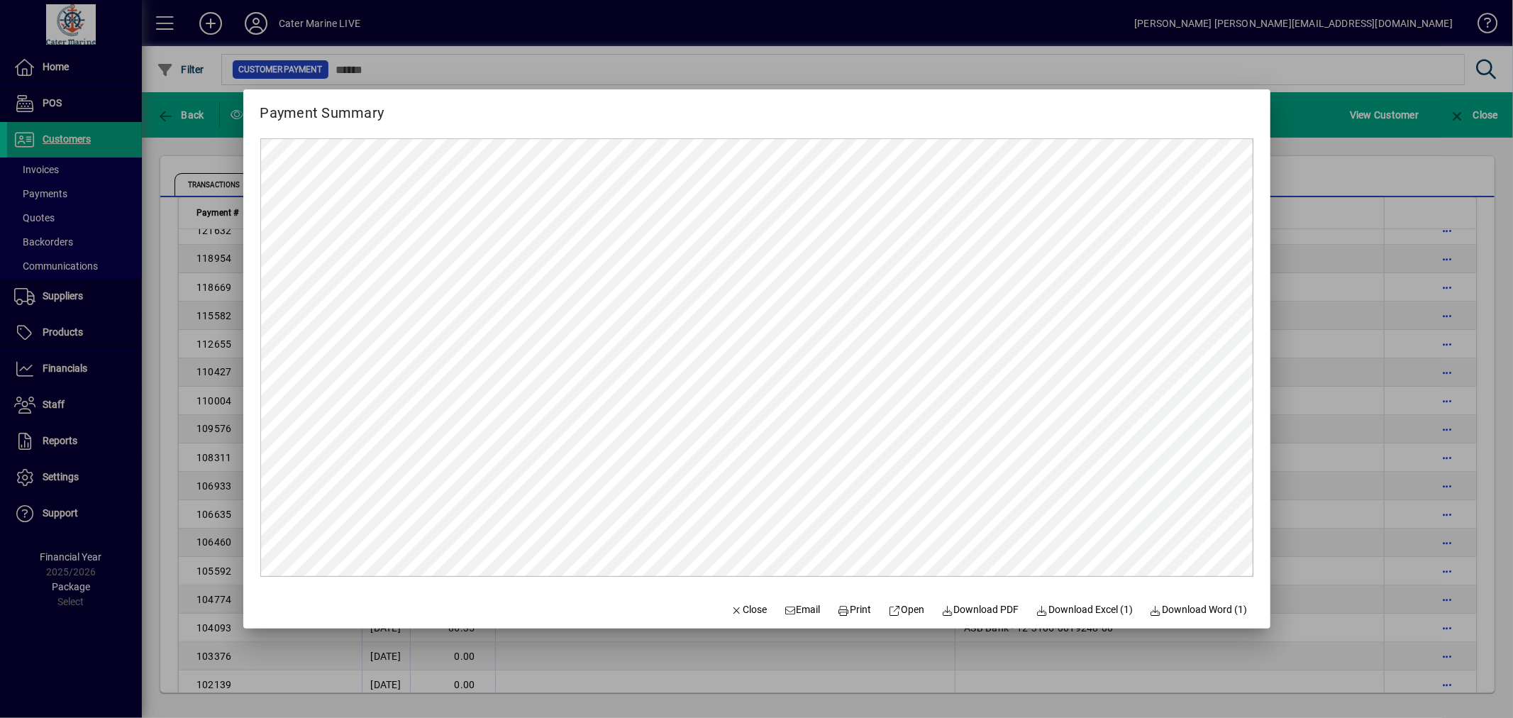
click at [1320, 418] on div at bounding box center [756, 359] width 1513 height 718
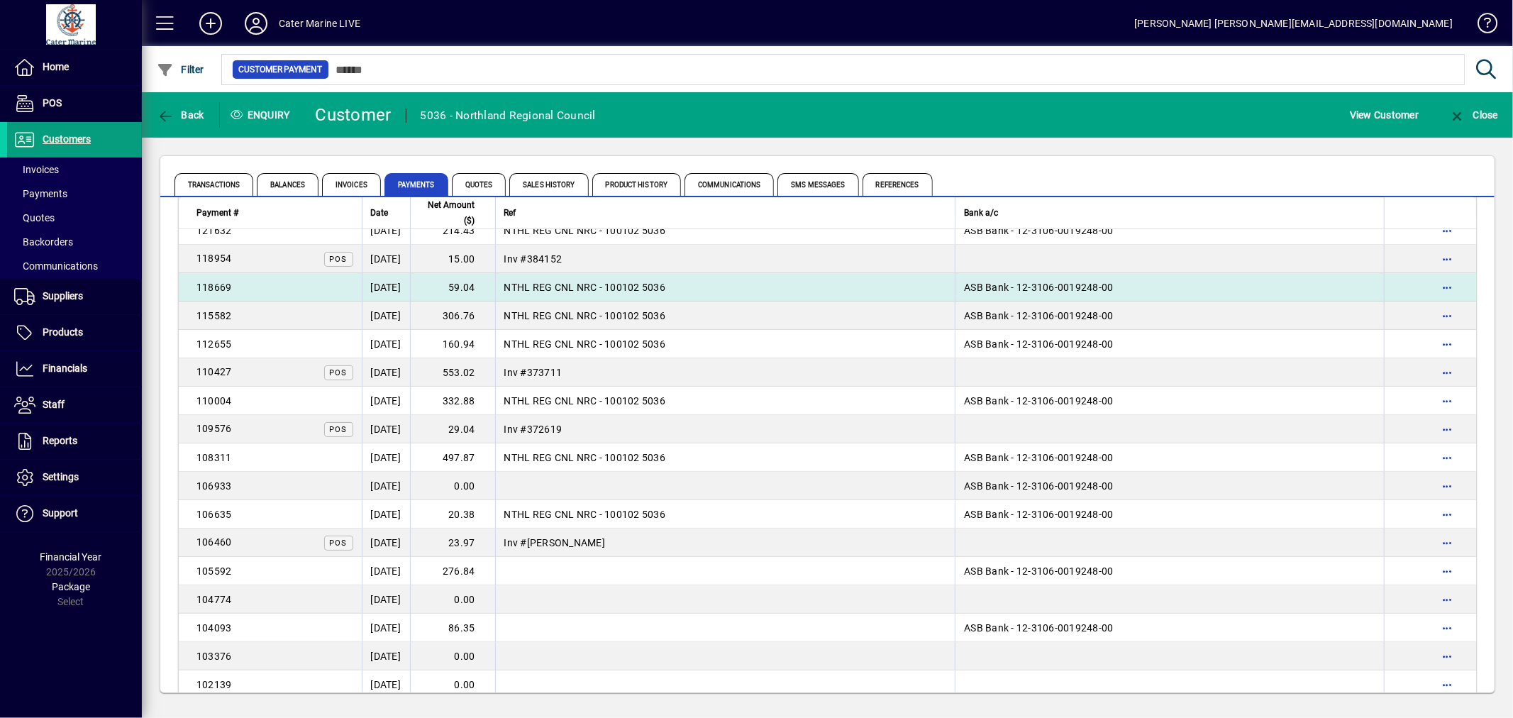
scroll to position [236, 0]
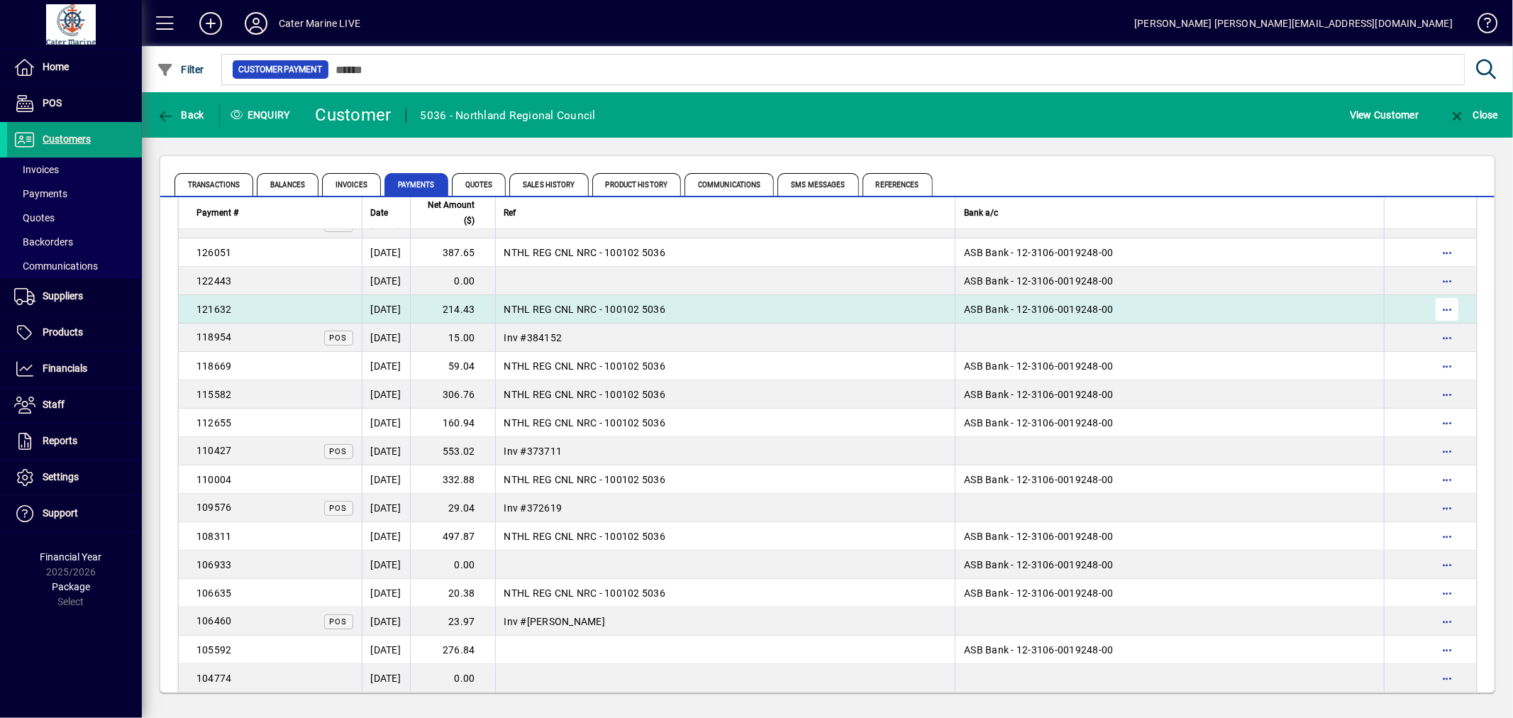
click at [1443, 308] on span "button" at bounding box center [1447, 309] width 34 height 34
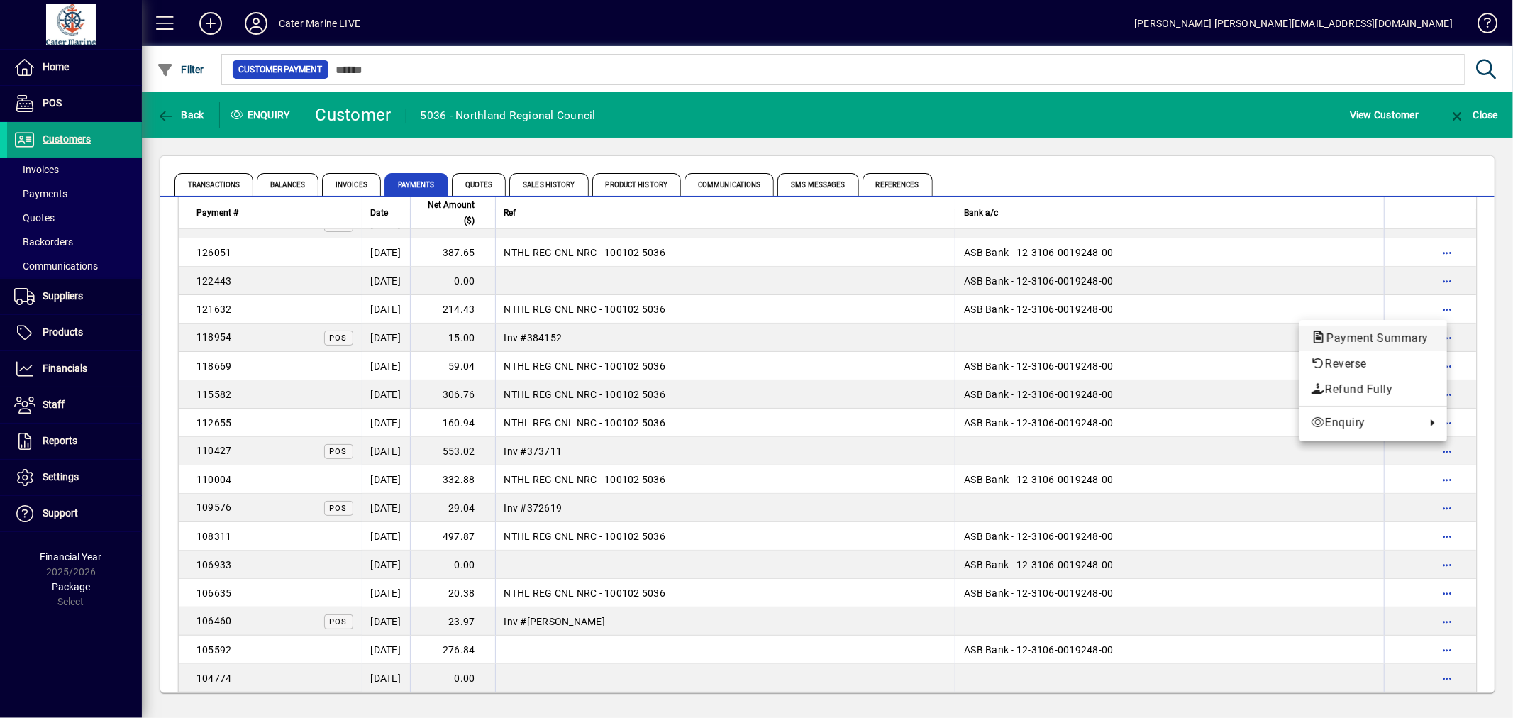
click at [1387, 336] on span "Payment Summary" at bounding box center [1373, 337] width 125 height 13
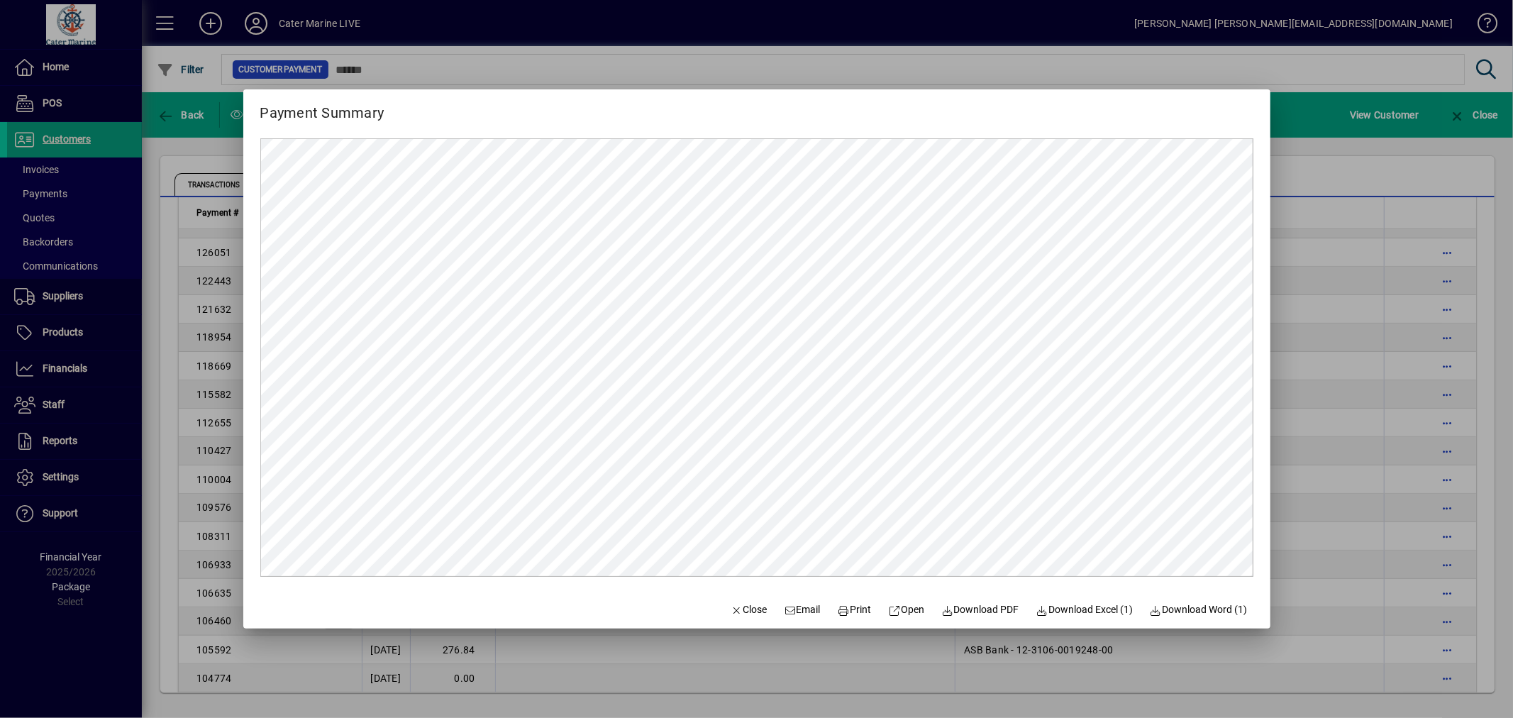
scroll to position [0, 0]
click at [1381, 332] on div at bounding box center [756, 359] width 1513 height 718
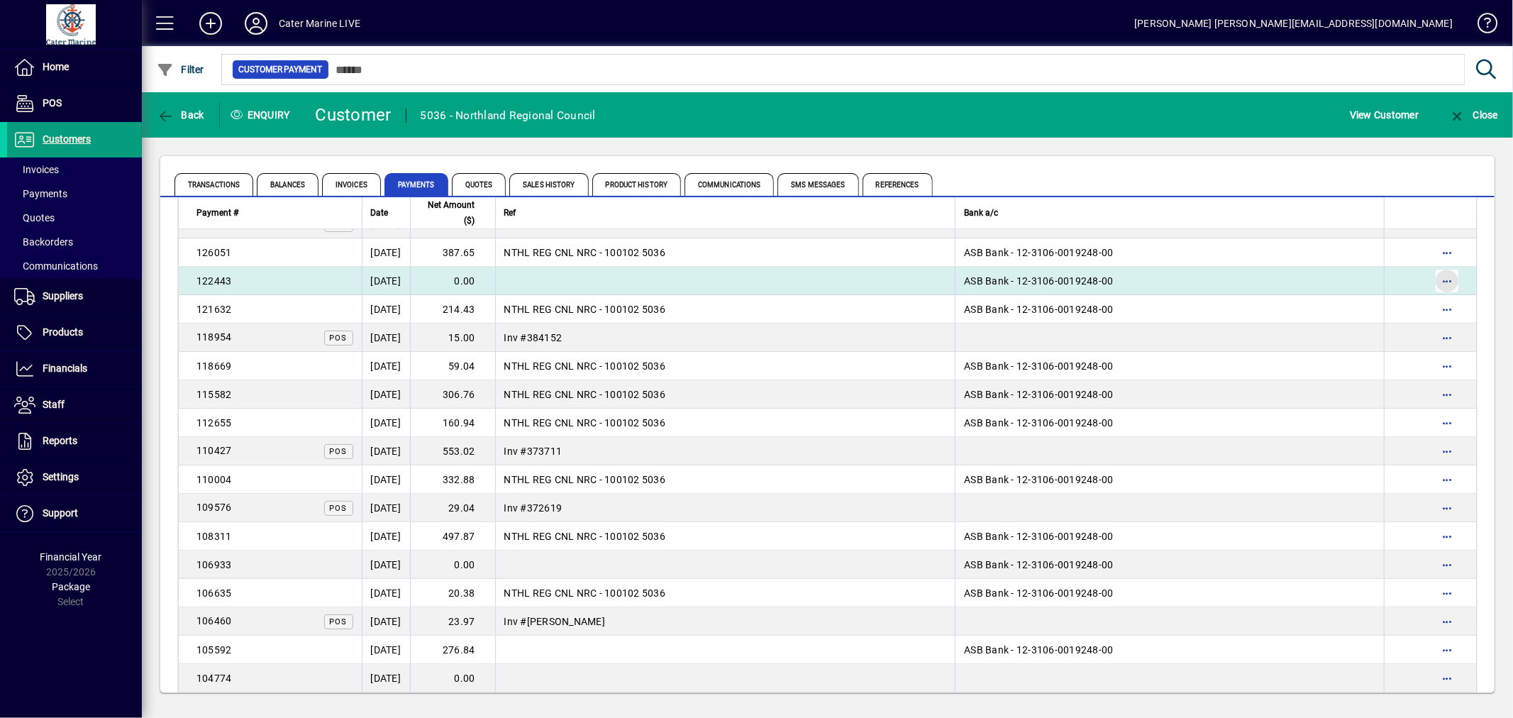
click at [1438, 282] on span "button" at bounding box center [1447, 281] width 34 height 34
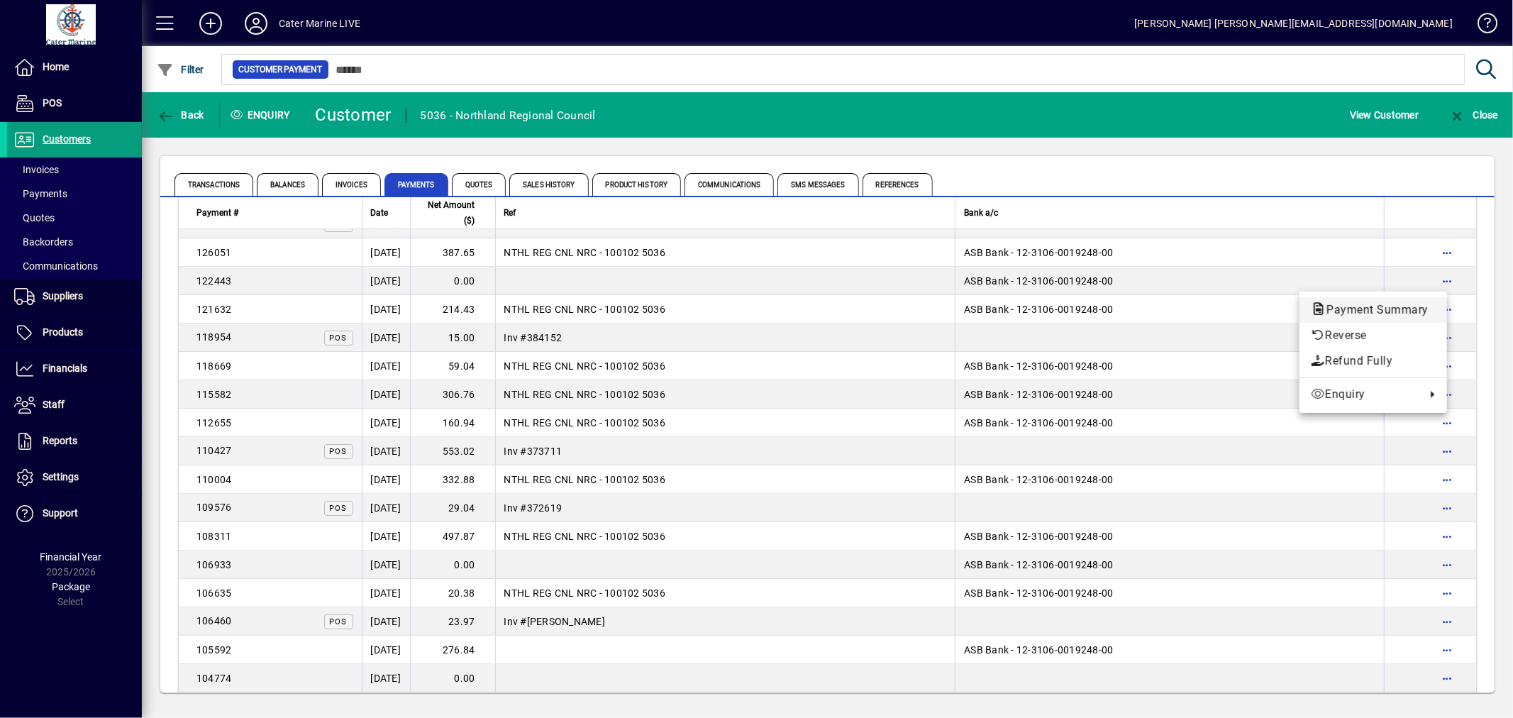
click at [1367, 309] on span "Payment Summary" at bounding box center [1373, 309] width 125 height 13
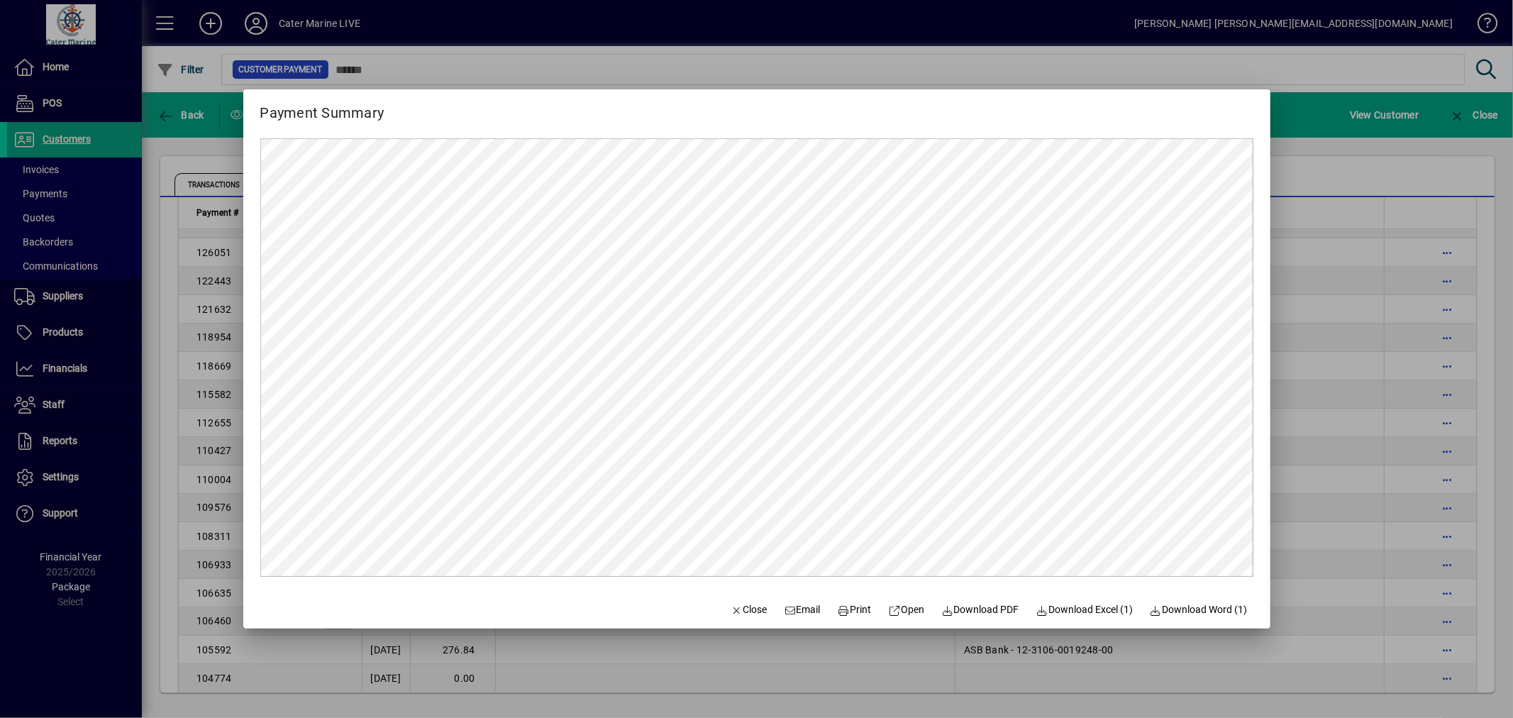
click at [1365, 332] on div at bounding box center [756, 359] width 1513 height 718
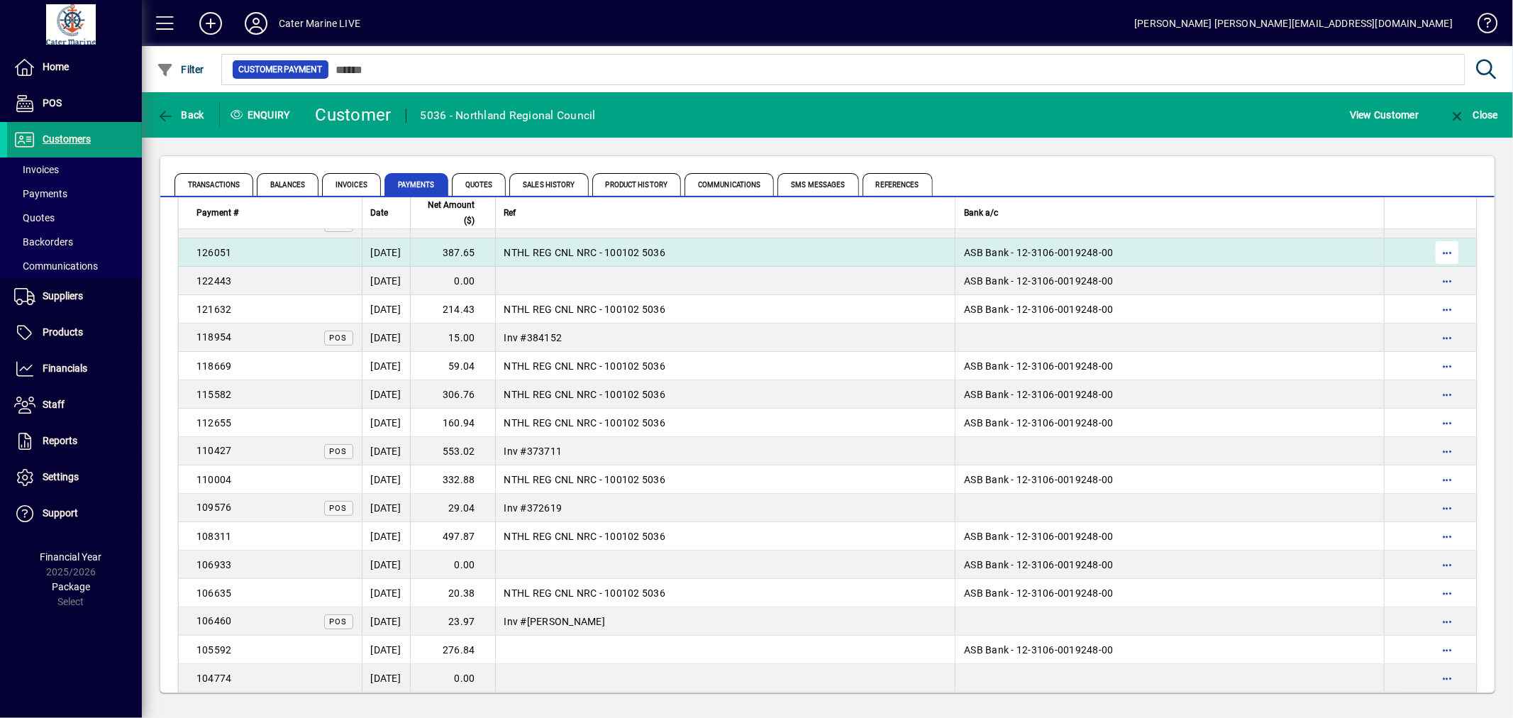
click at [1442, 250] on span "button" at bounding box center [1447, 252] width 34 height 34
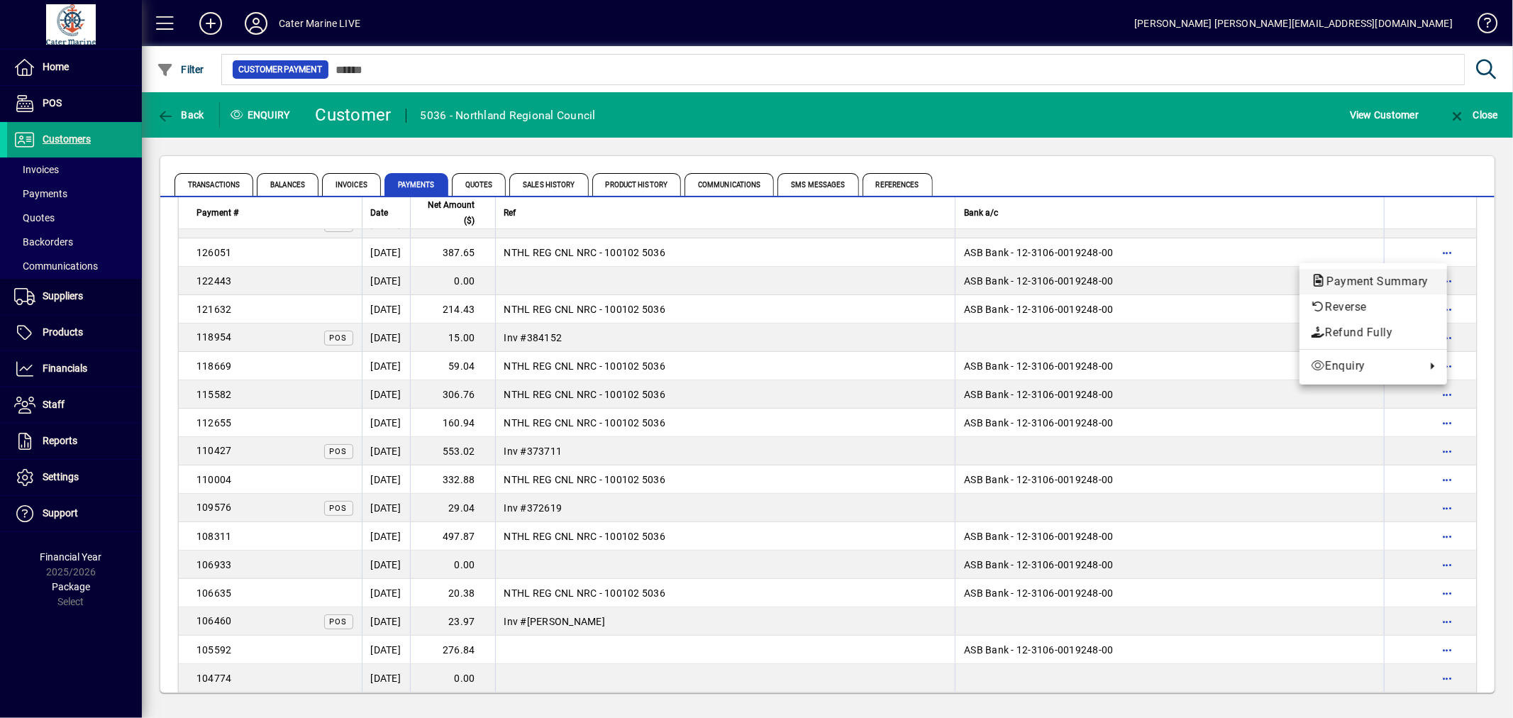
click at [1381, 280] on span "Payment Summary" at bounding box center [1373, 280] width 125 height 13
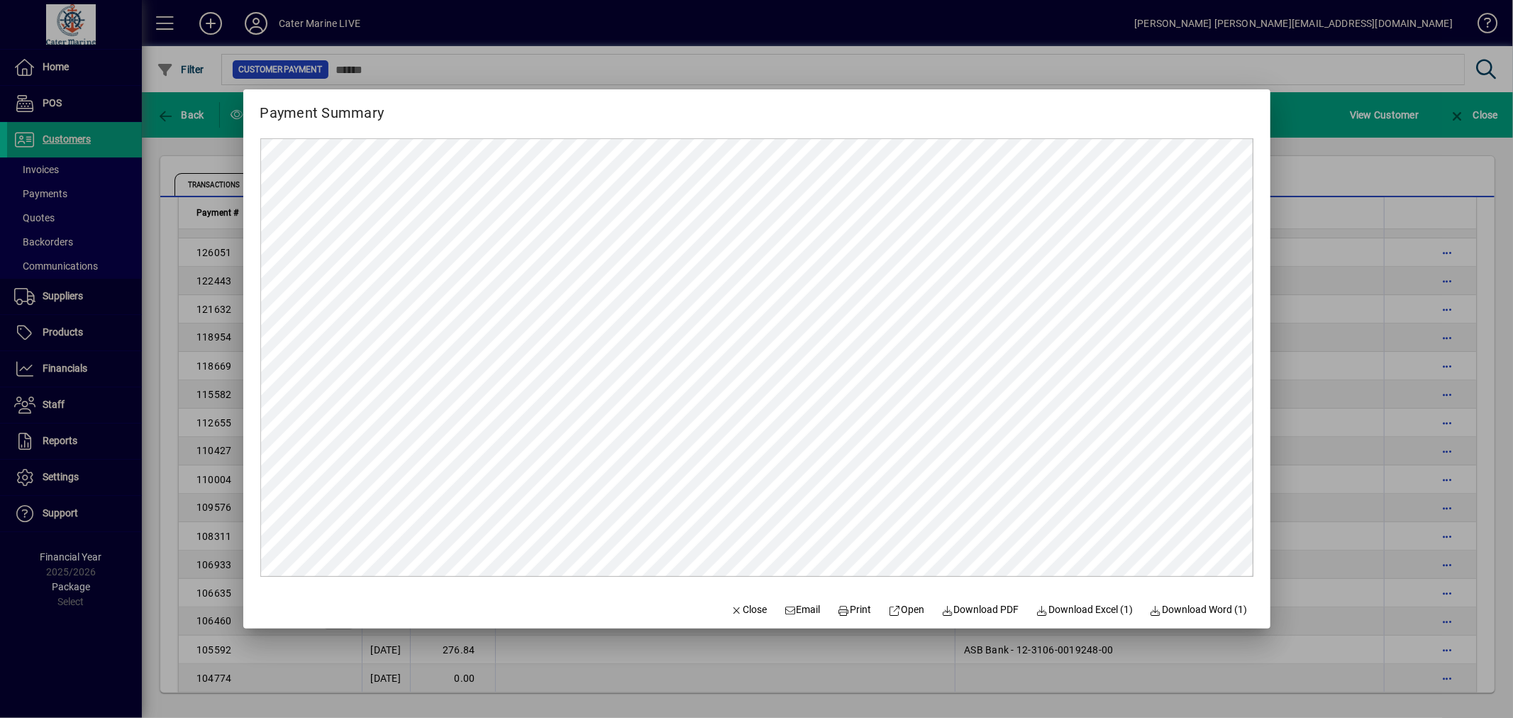
click at [1380, 377] on div at bounding box center [756, 359] width 1513 height 718
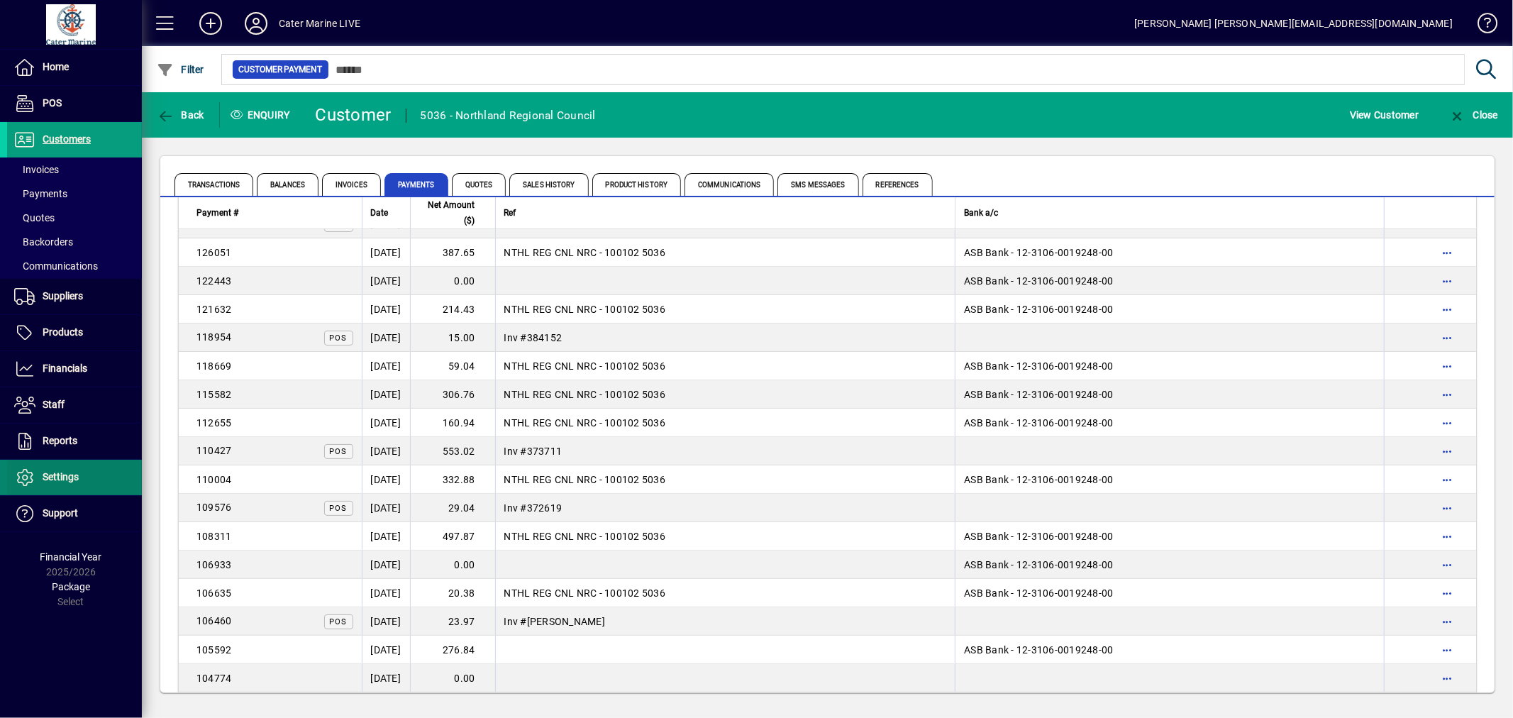
click at [48, 476] on span "Settings" at bounding box center [61, 476] width 36 height 11
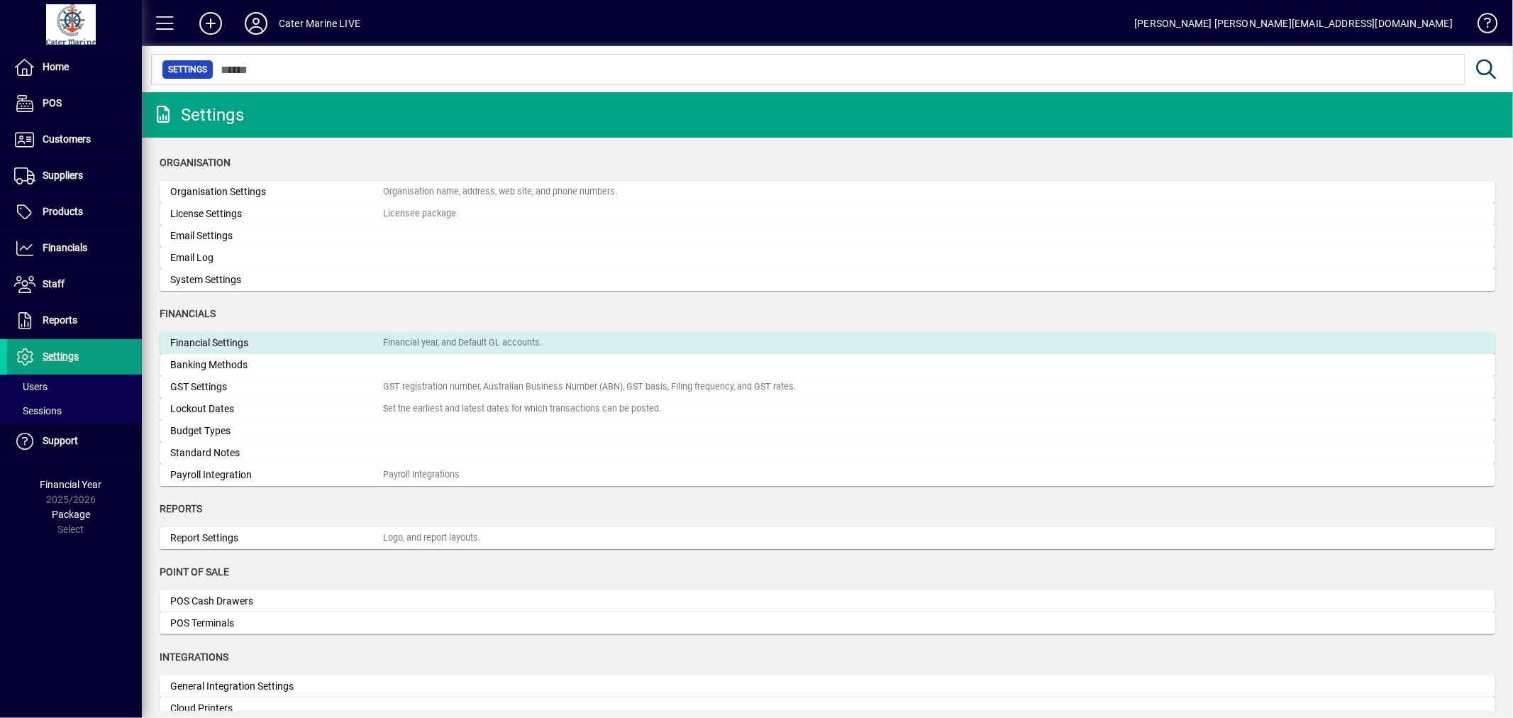
click at [443, 345] on div "Financial year, and Default GL accounts." at bounding box center [462, 342] width 159 height 13
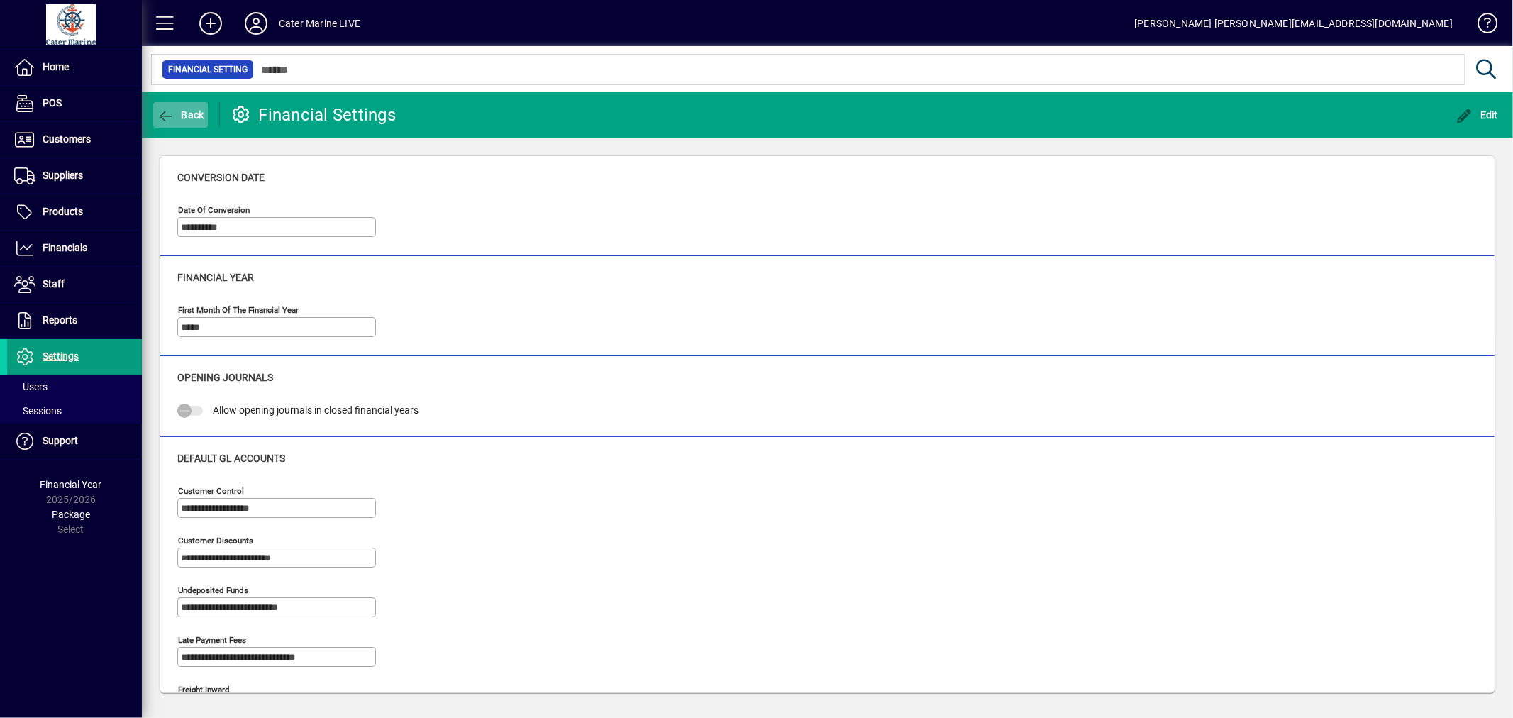
click at [190, 105] on span "button" at bounding box center [180, 115] width 55 height 34
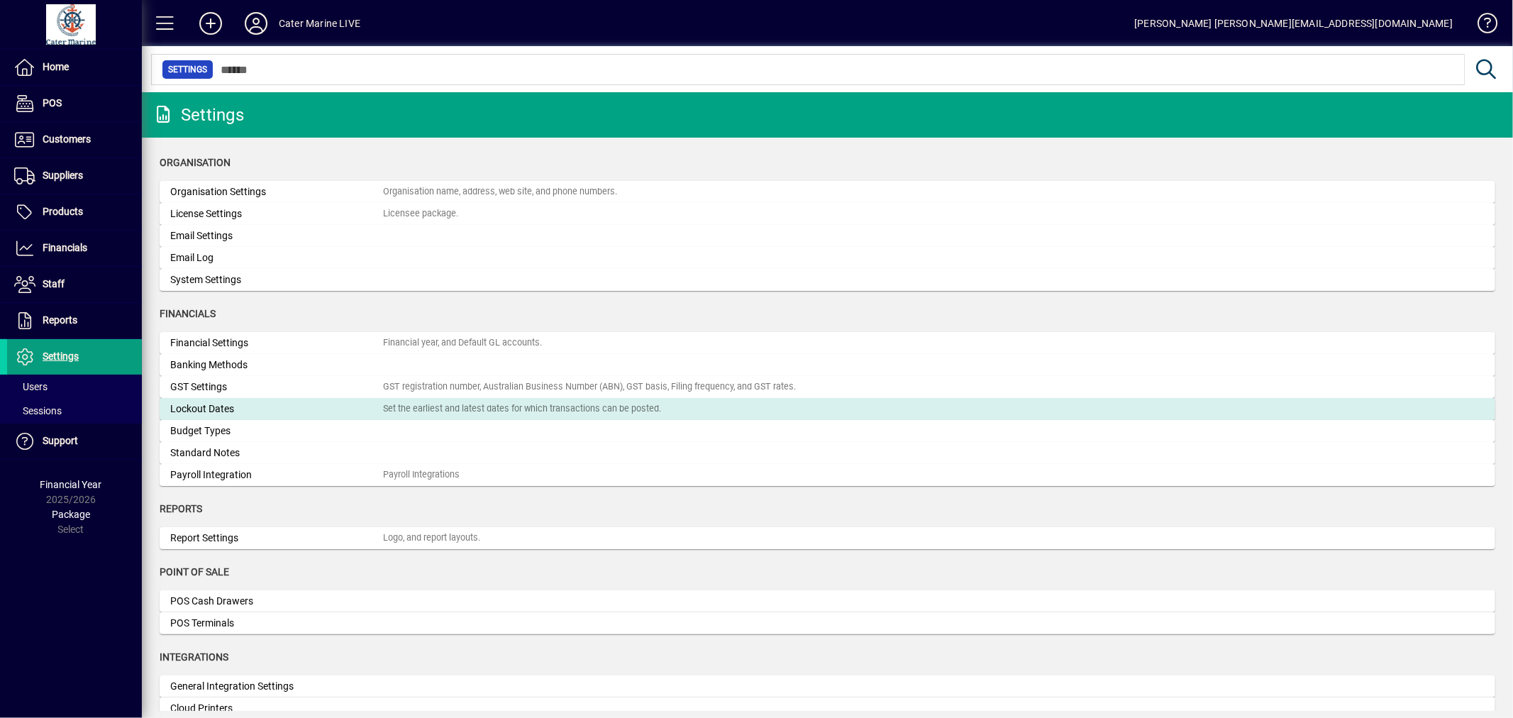
click at [259, 408] on div "Lockout Dates" at bounding box center [276, 408] width 213 height 15
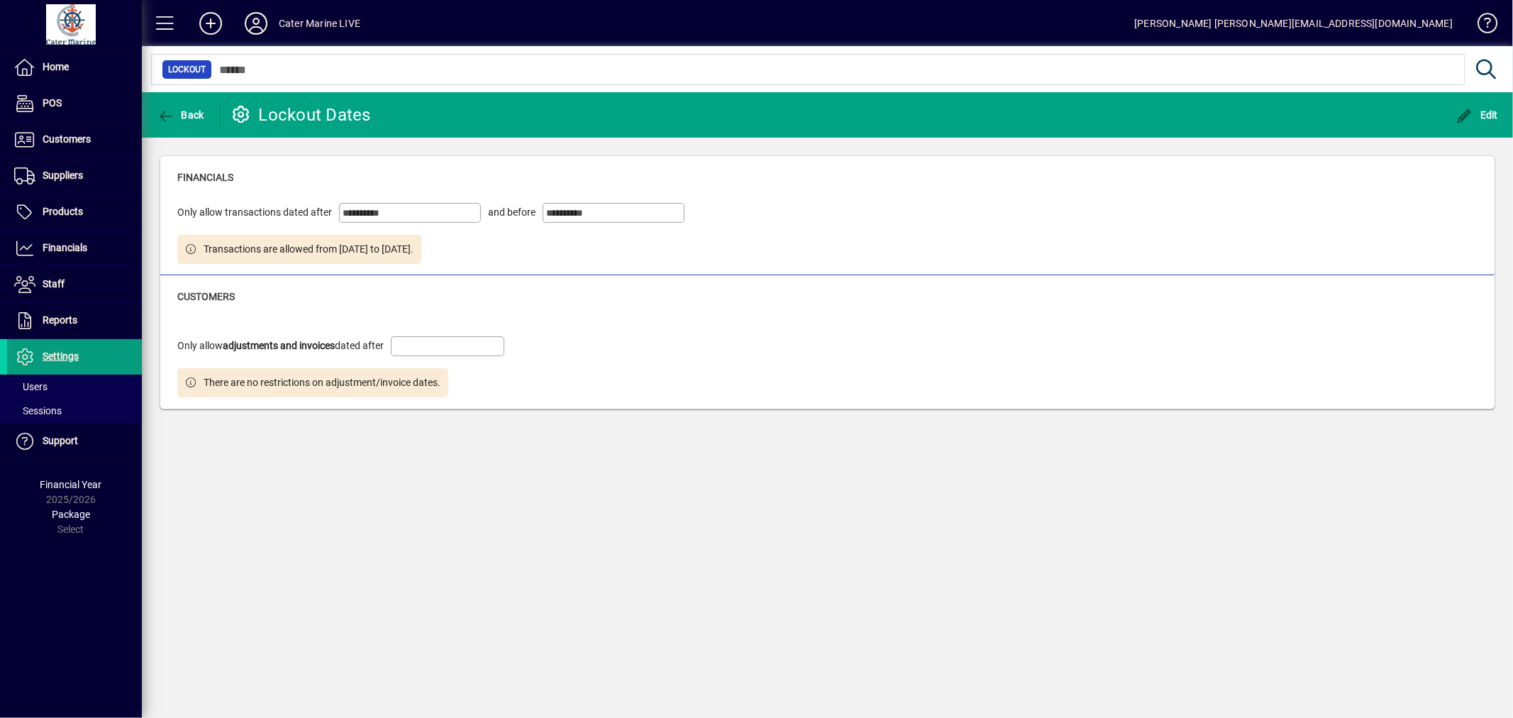
click at [409, 208] on input "**********" at bounding box center [412, 212] width 138 height 11
click at [1498, 103] on span "button" at bounding box center [1478, 115] width 50 height 34
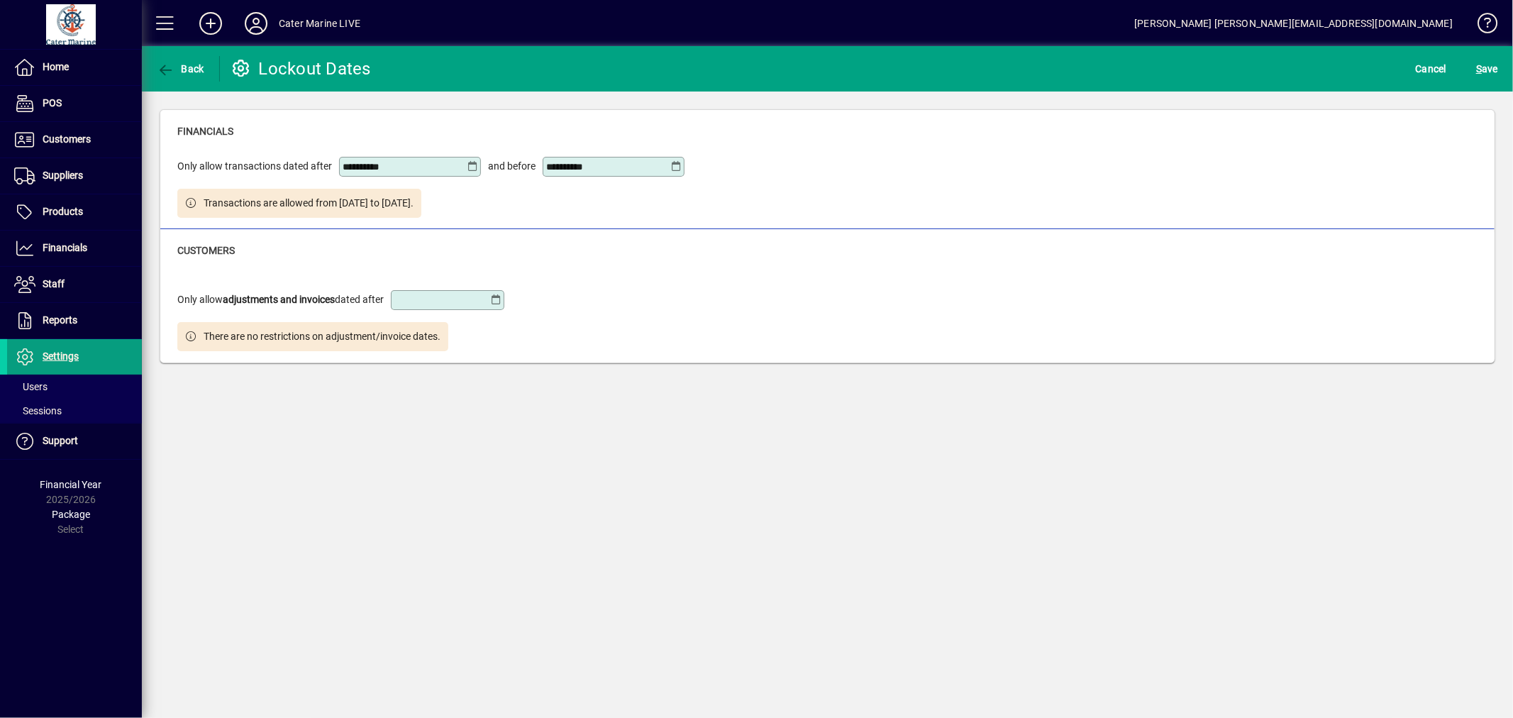
click at [393, 170] on input "**********" at bounding box center [405, 166] width 124 height 11
click at [403, 170] on input "**********" at bounding box center [405, 166] width 124 height 11
type input "**********"
click at [922, 208] on div "**********" at bounding box center [827, 178] width 1300 height 79
click at [1498, 75] on span "S ave" at bounding box center [1487, 68] width 22 height 23
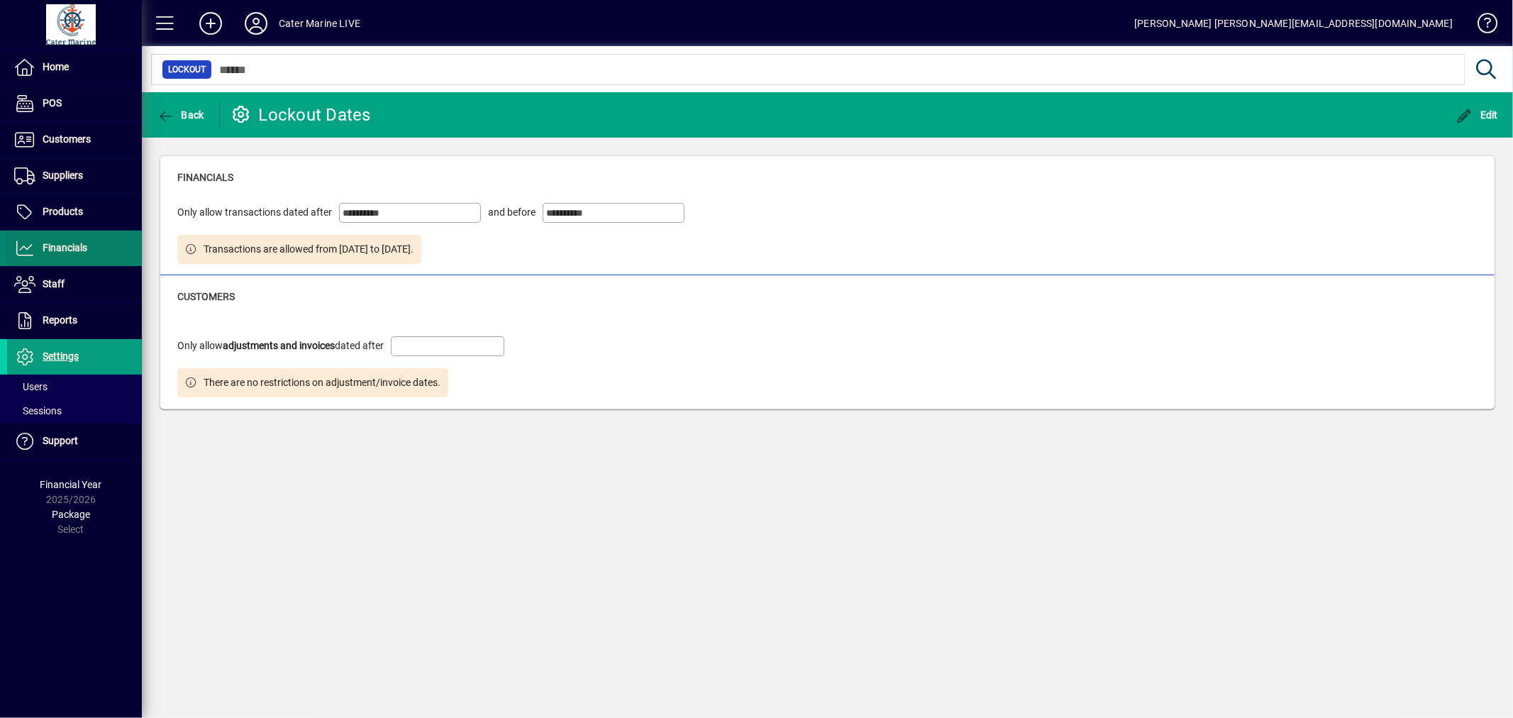
click at [52, 241] on span "Financials" at bounding box center [47, 248] width 80 height 17
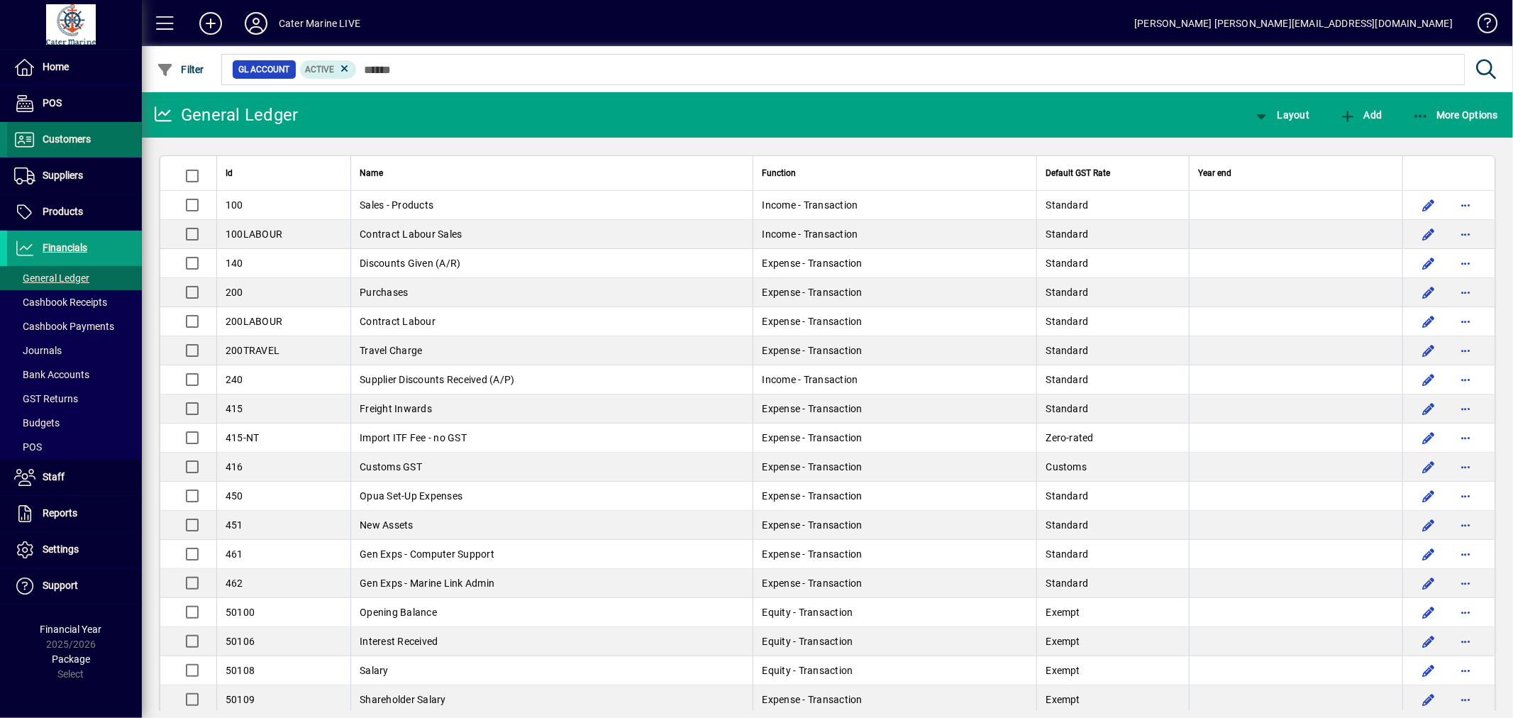
click at [66, 138] on span "Customers" at bounding box center [67, 138] width 48 height 11
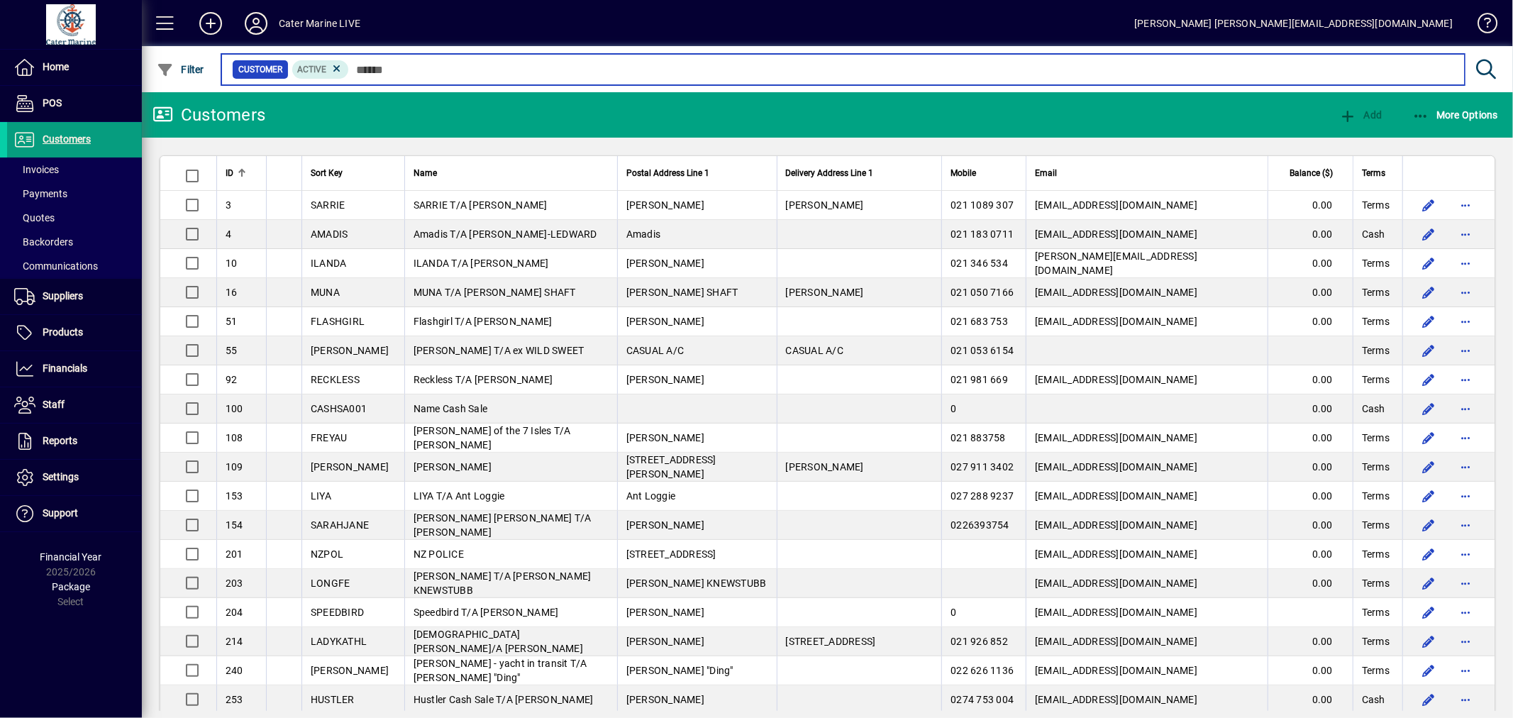
click at [418, 72] on input "text" at bounding box center [901, 70] width 1104 height 20
type input "***"
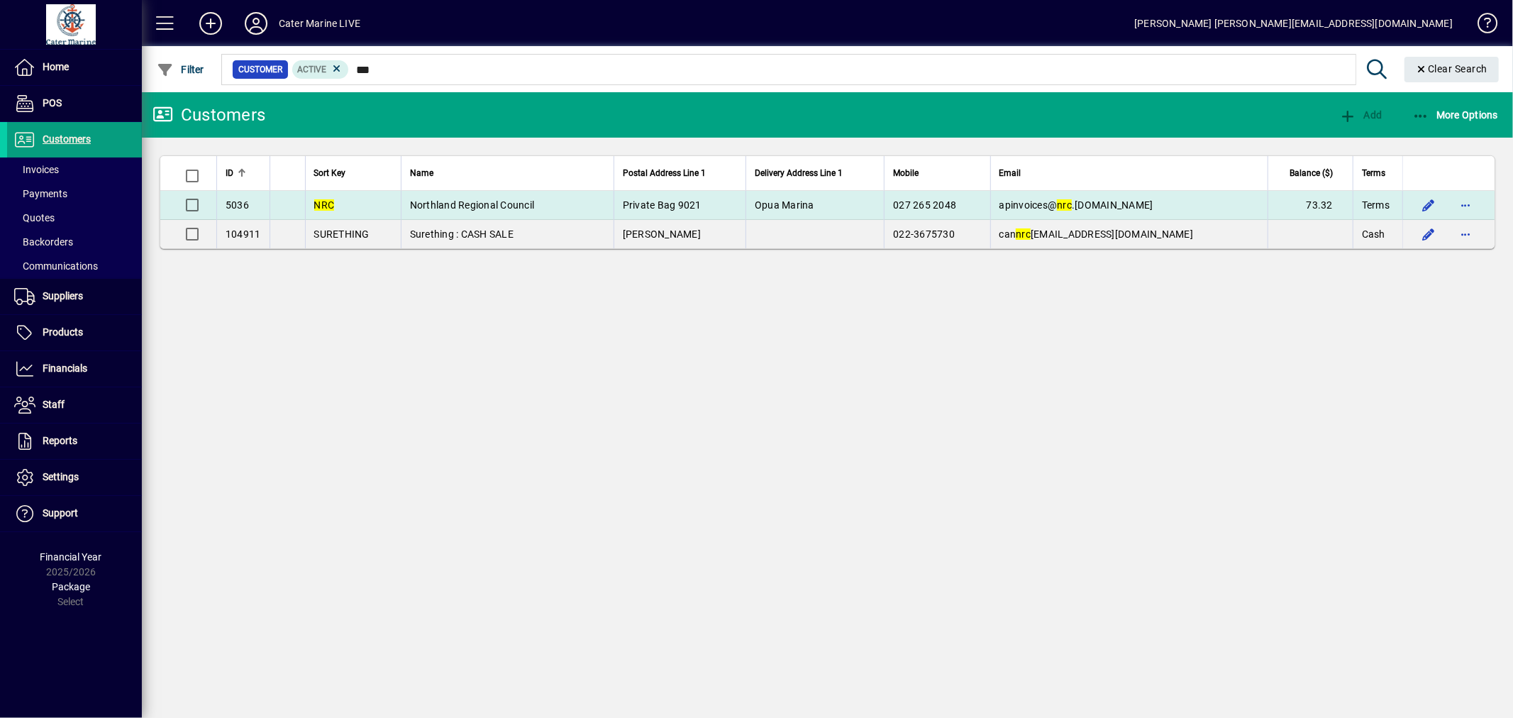
click at [721, 202] on td "Private Bag 9021" at bounding box center [679, 205] width 132 height 29
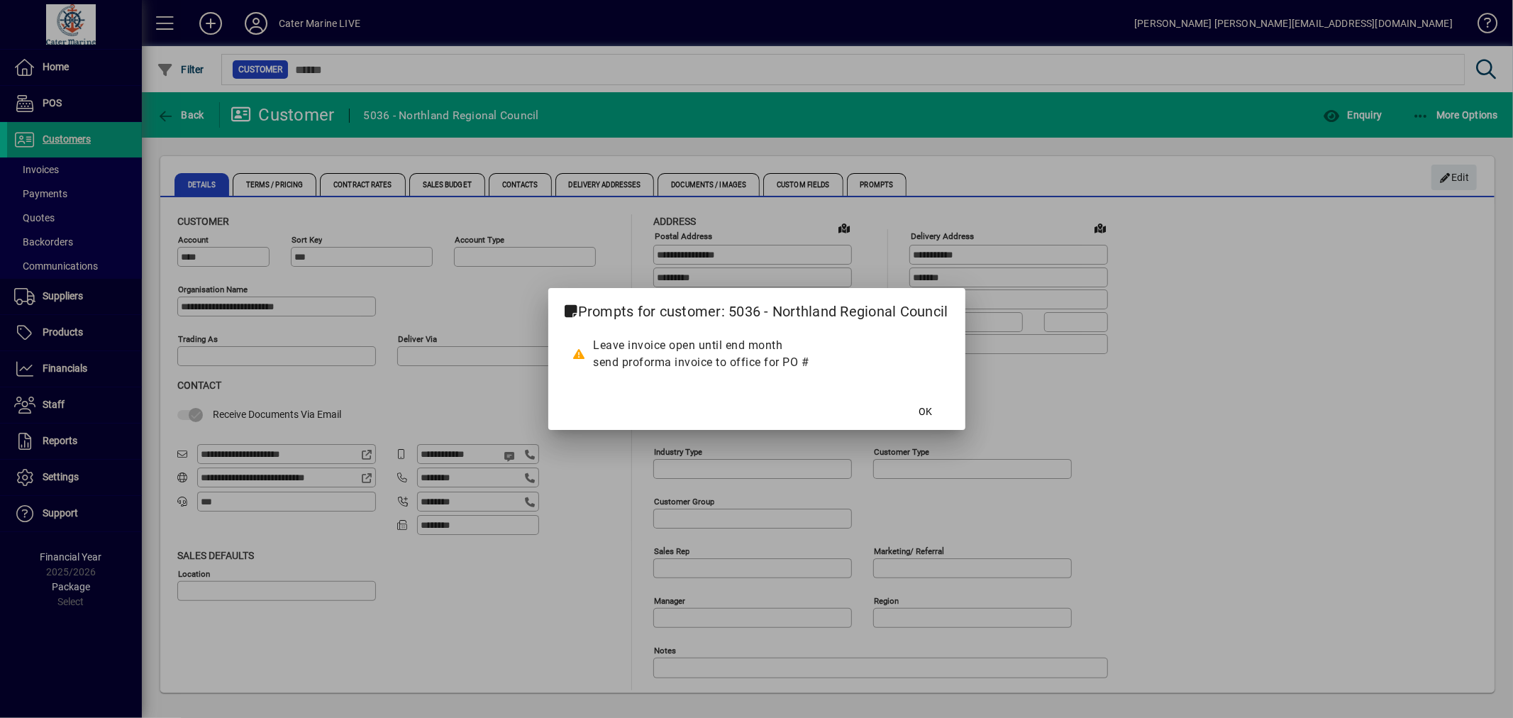
type input "**********"
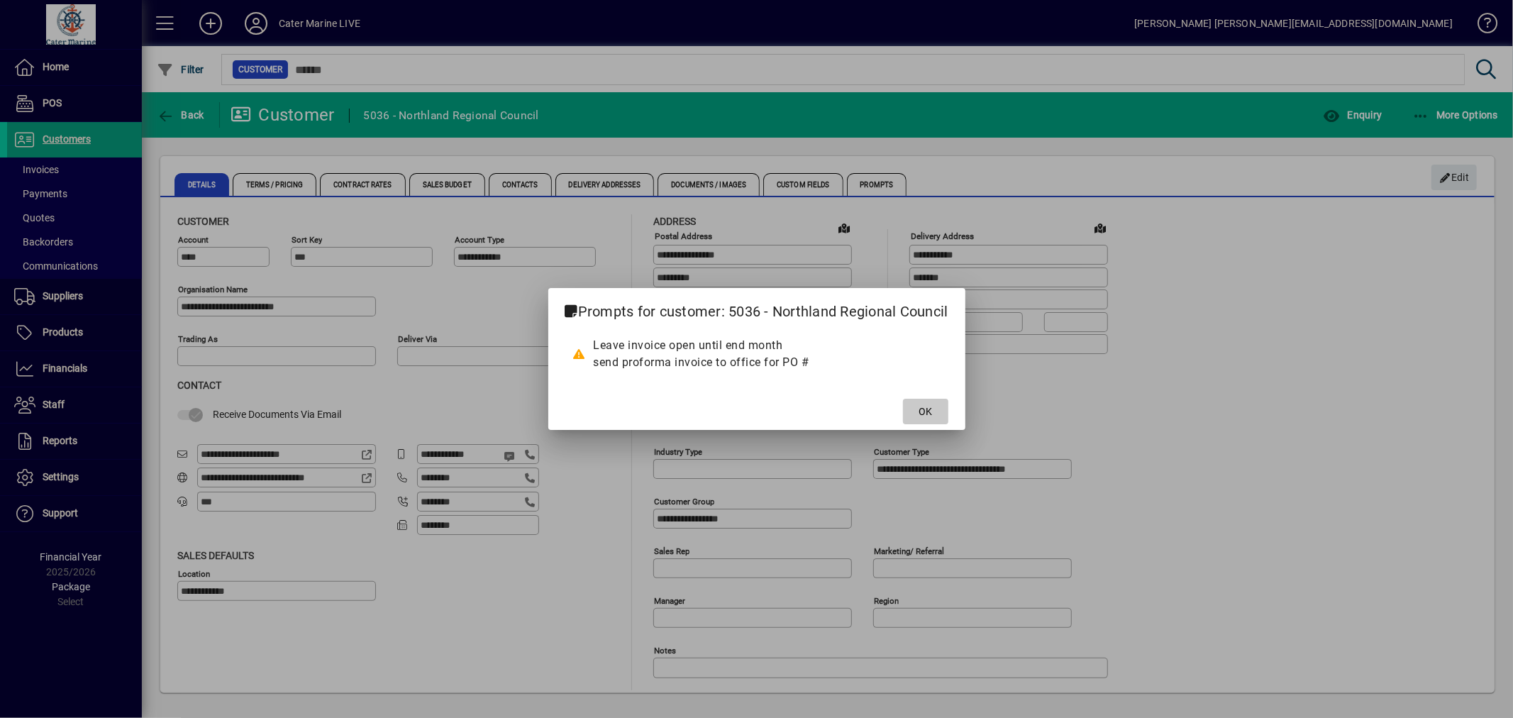
click at [927, 415] on span "OK" at bounding box center [924, 411] width 13 height 15
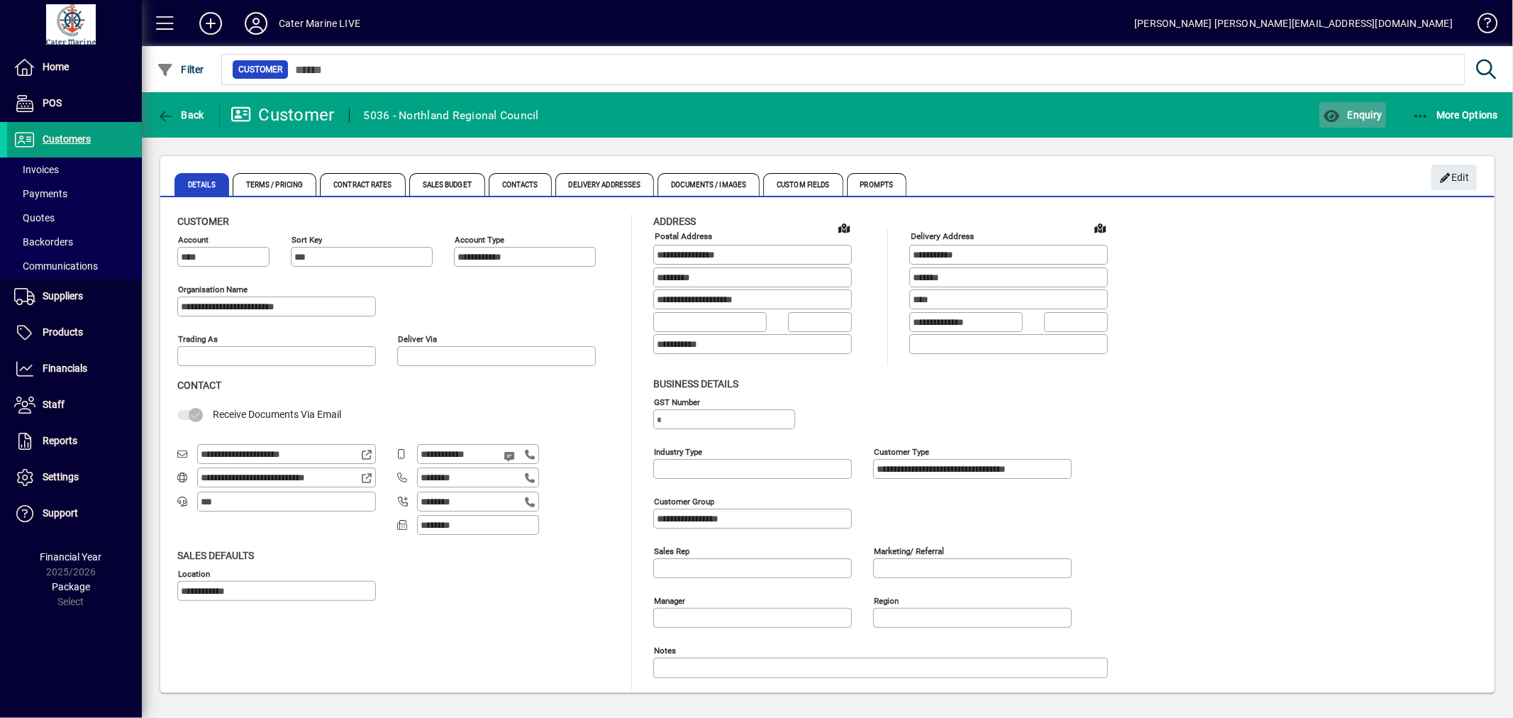
click at [1345, 121] on span "button" at bounding box center [1352, 115] width 66 height 34
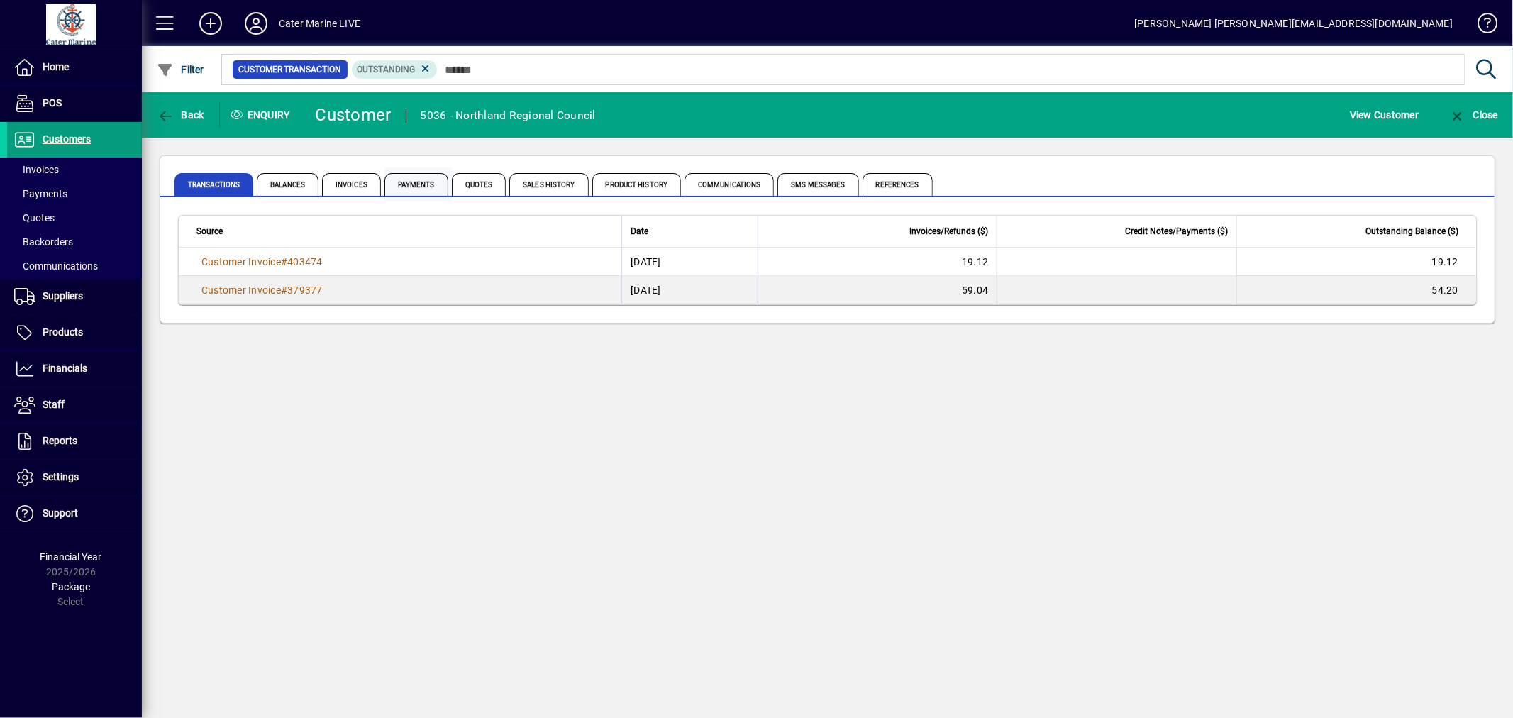
click at [399, 181] on span "Payments" at bounding box center [416, 184] width 64 height 23
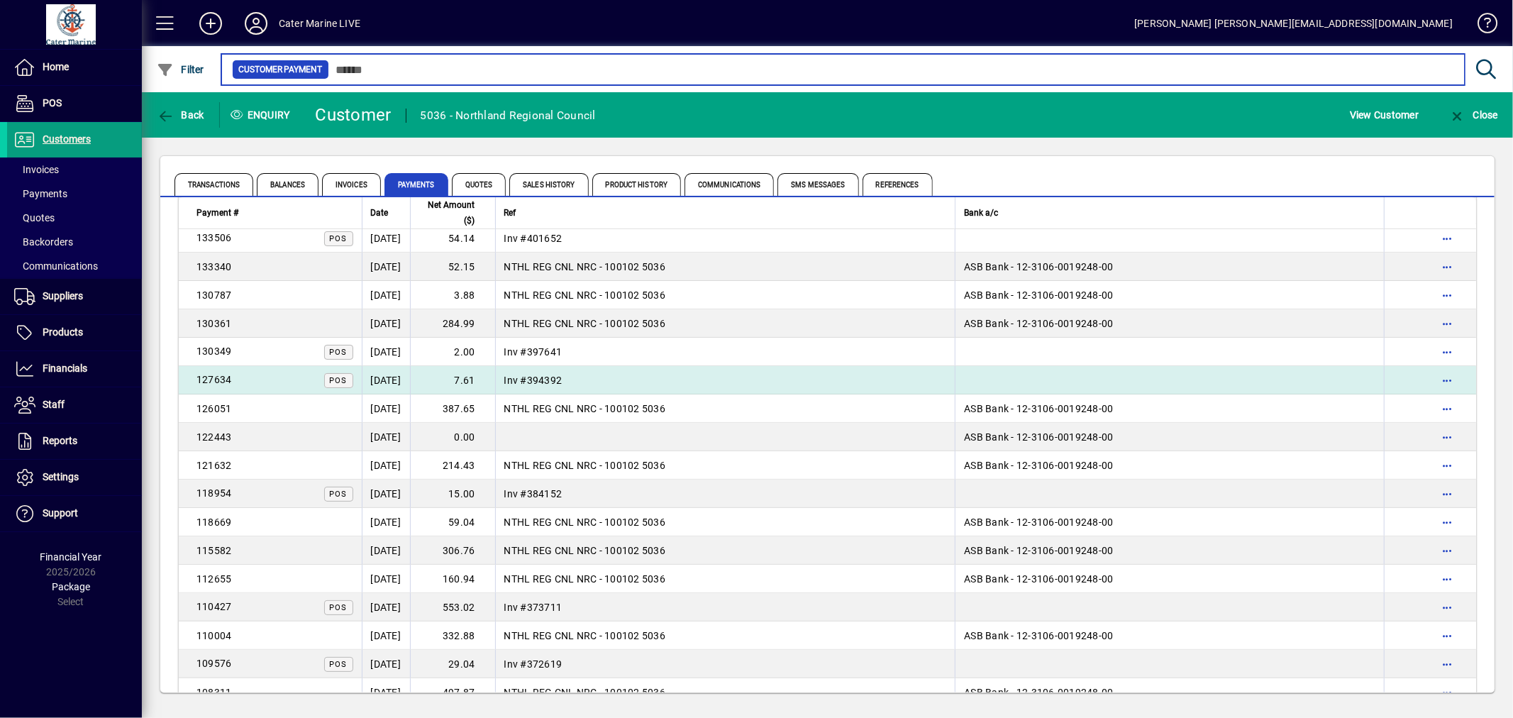
scroll to position [157, 0]
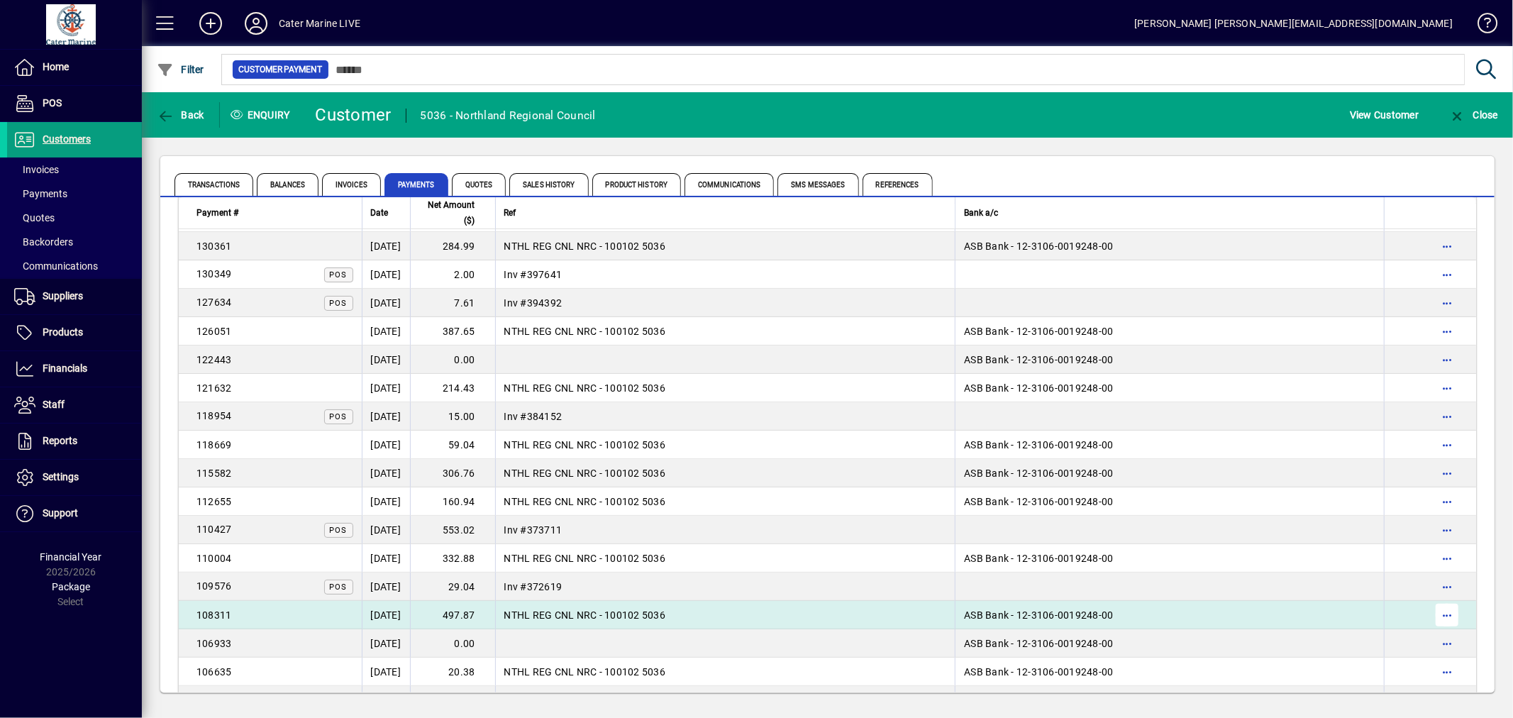
click at [1442, 611] on span "button" at bounding box center [1447, 615] width 34 height 34
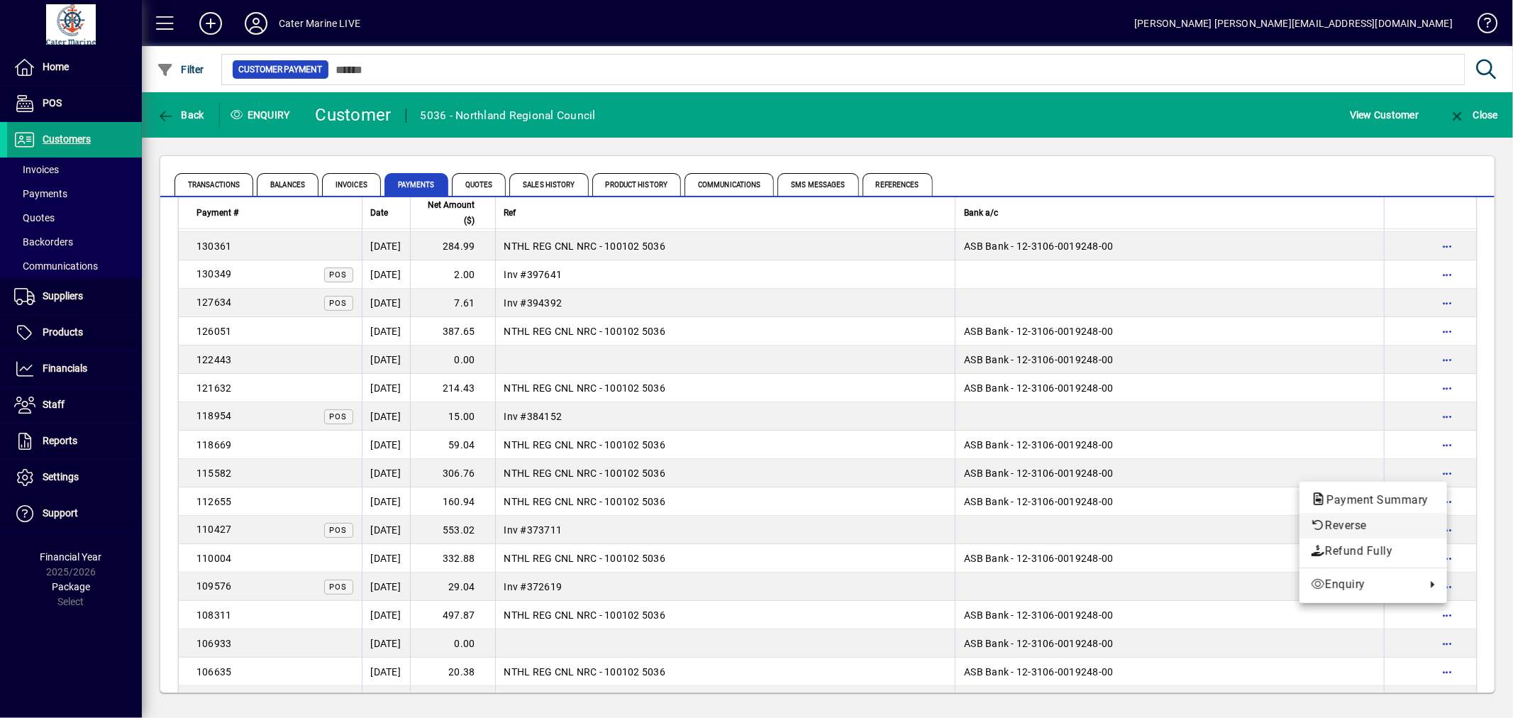
click at [1339, 519] on span "Reverse" at bounding box center [1373, 525] width 125 height 17
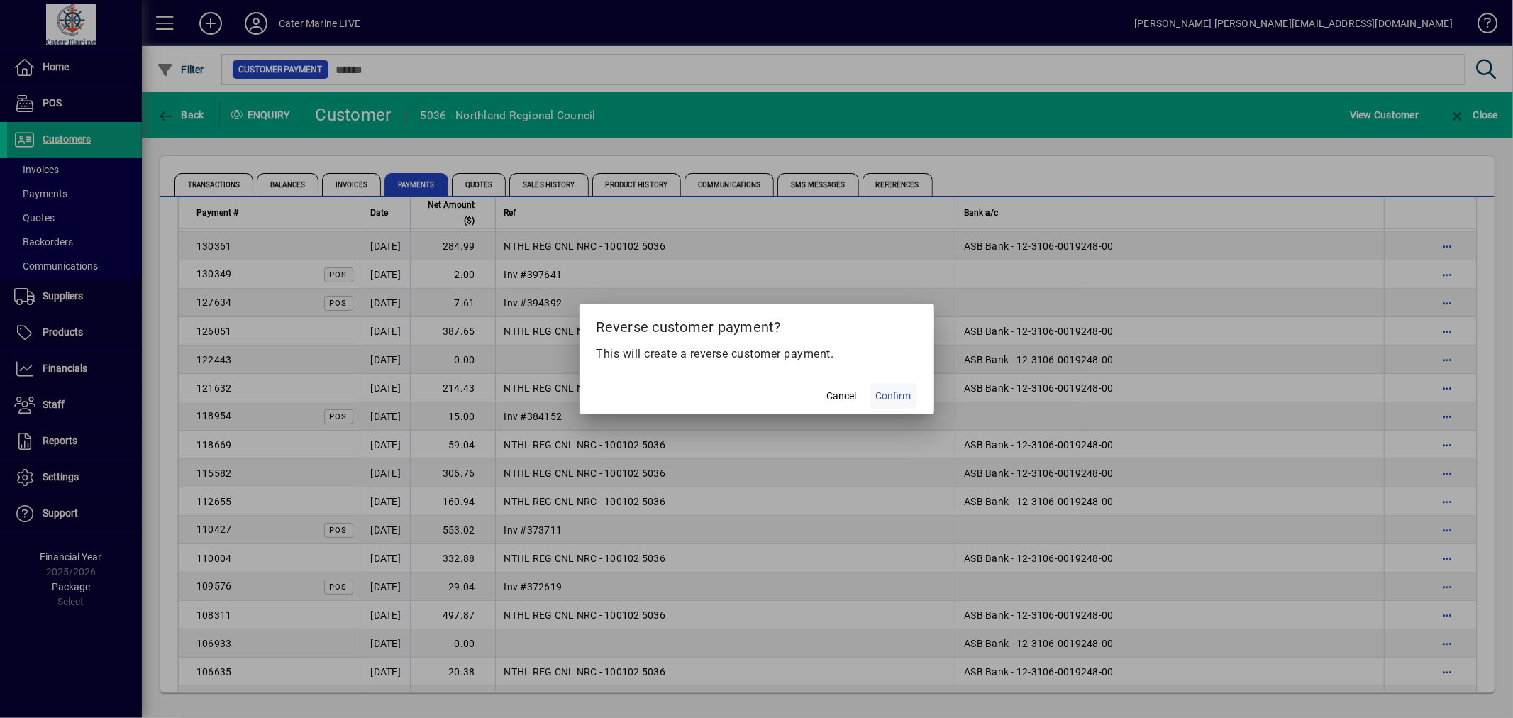
click at [889, 391] on span "Confirm" at bounding box center [893, 396] width 35 height 15
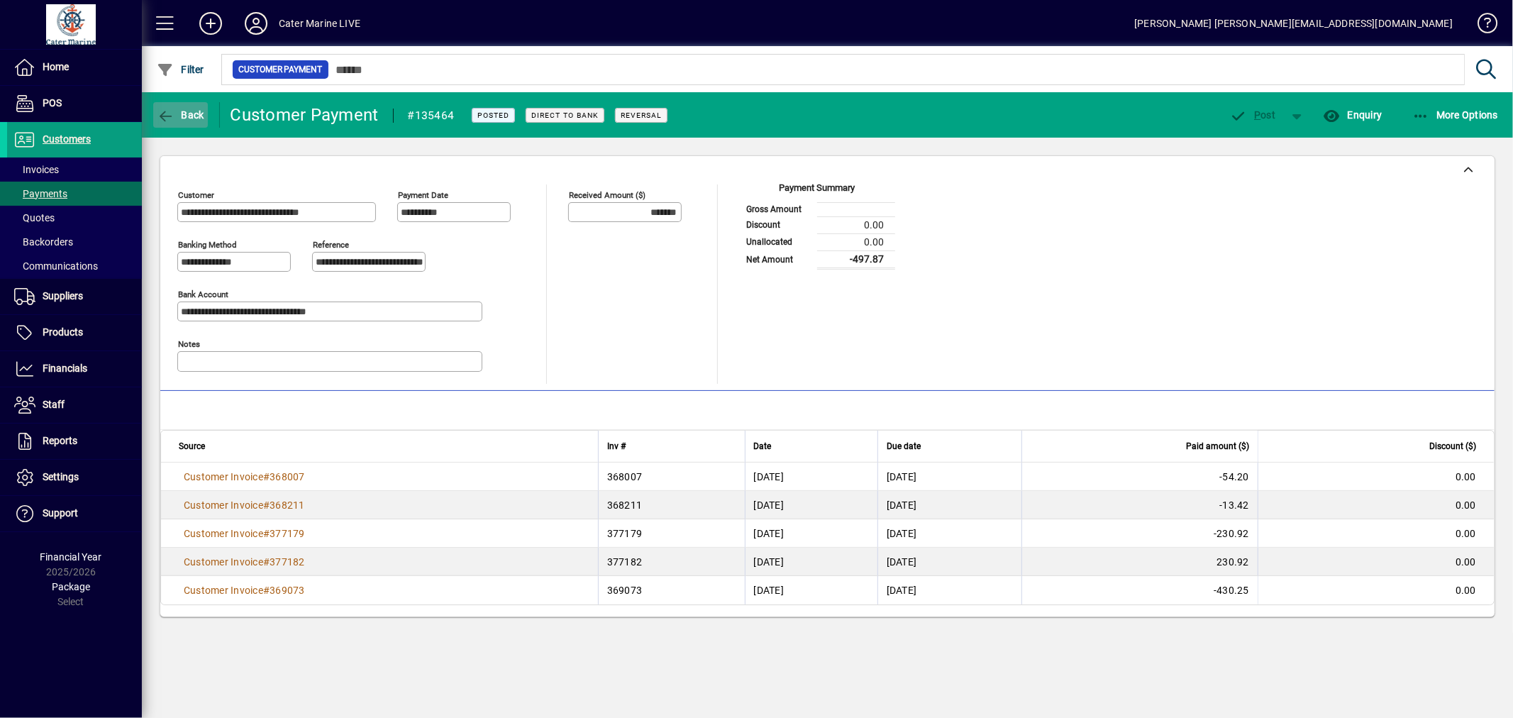
click at [194, 111] on span "Back" at bounding box center [181, 114] width 48 height 11
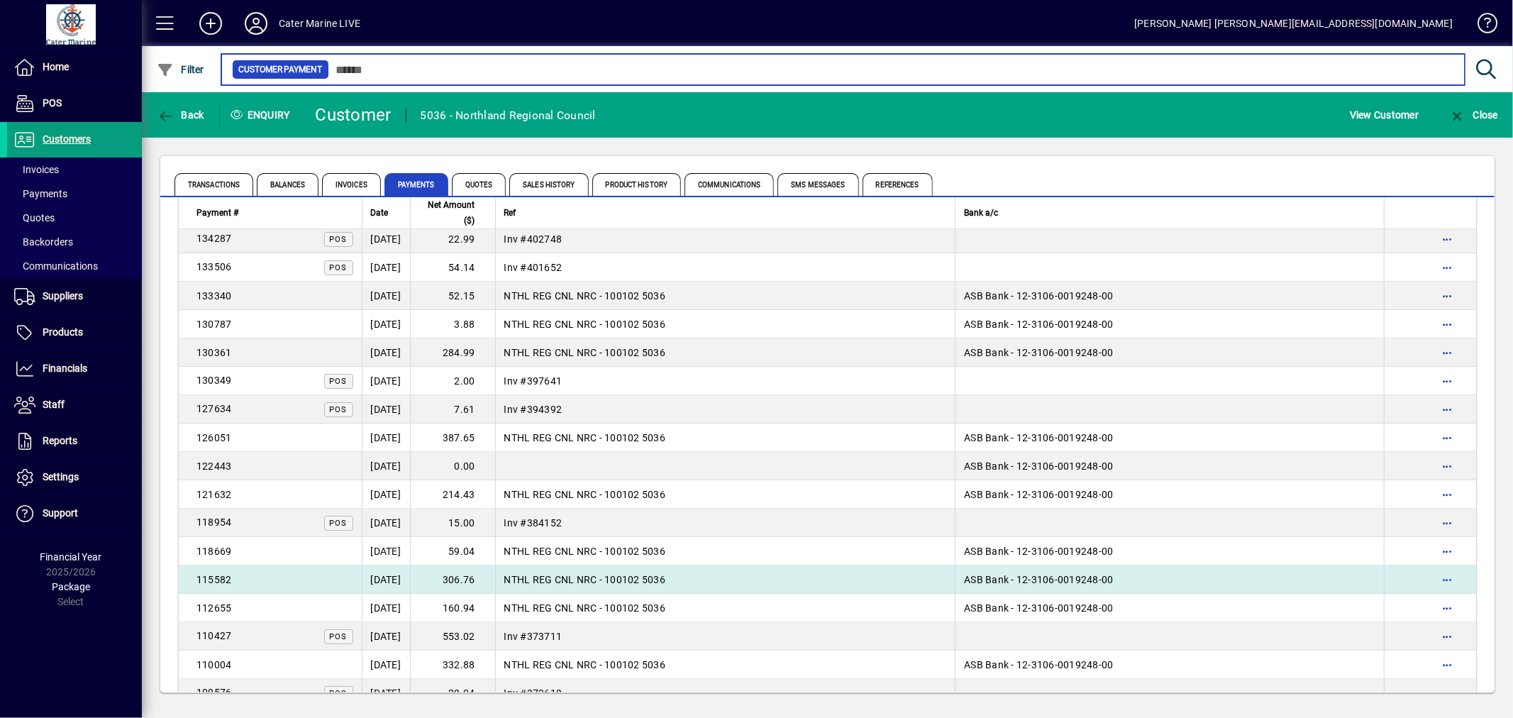
scroll to position [79, 0]
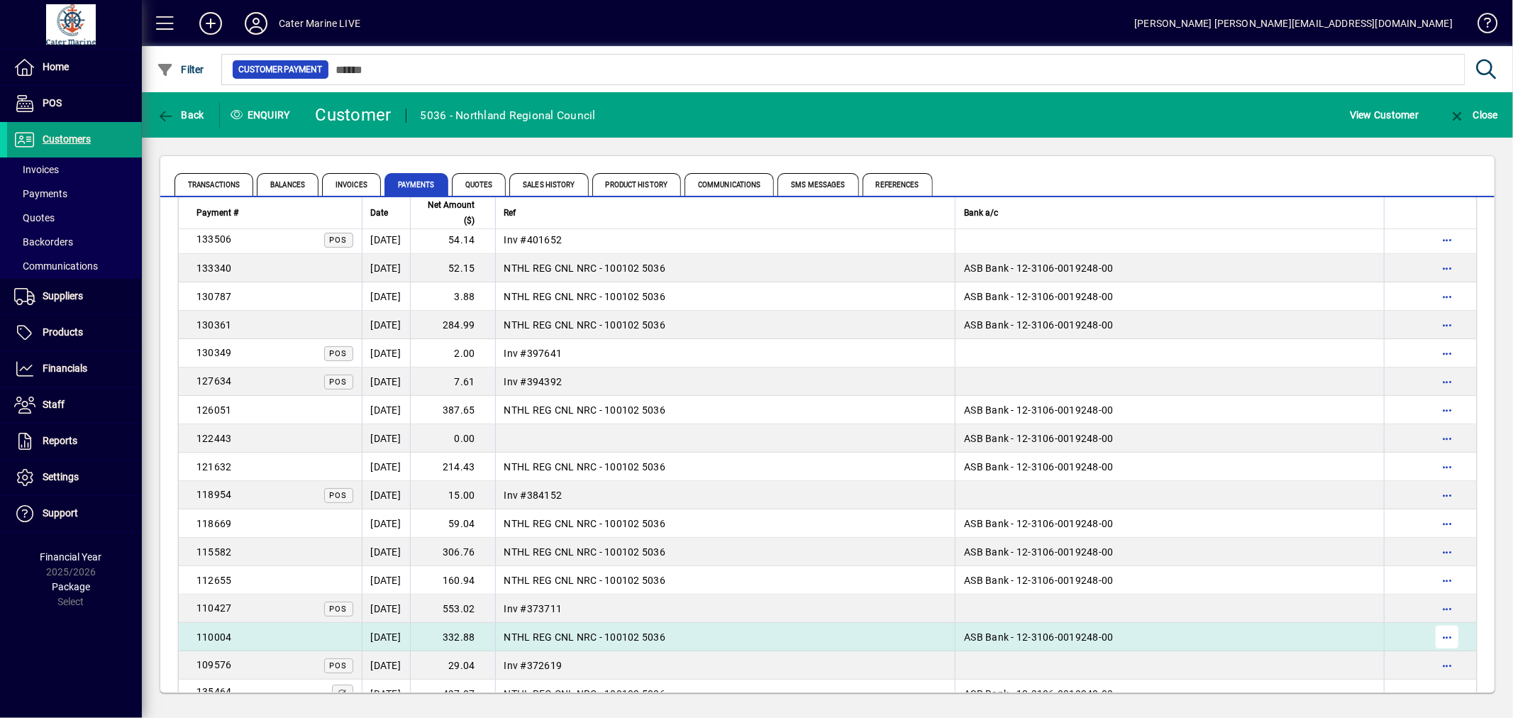
click at [1431, 631] on span "button" at bounding box center [1447, 637] width 34 height 34
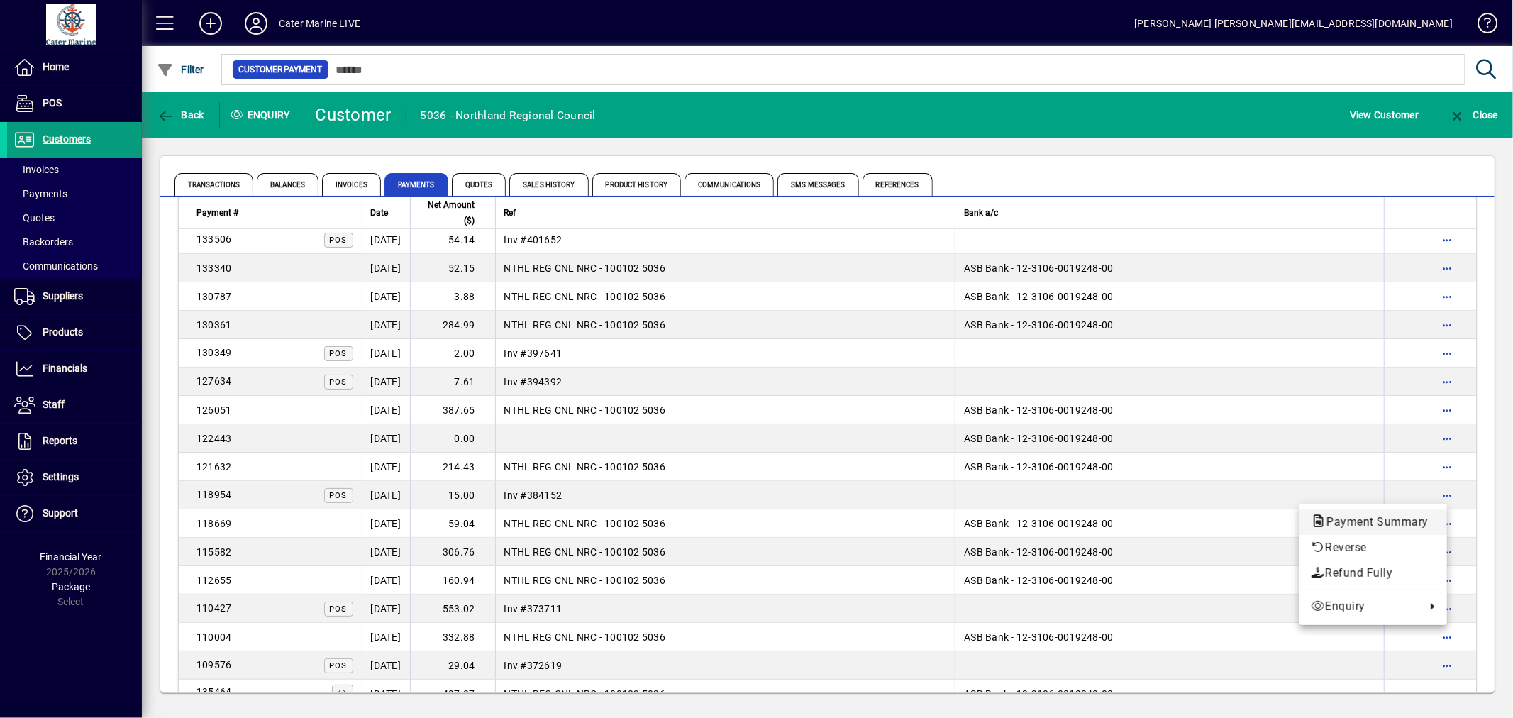
click at [1388, 526] on span "Payment Summary" at bounding box center [1373, 521] width 125 height 13
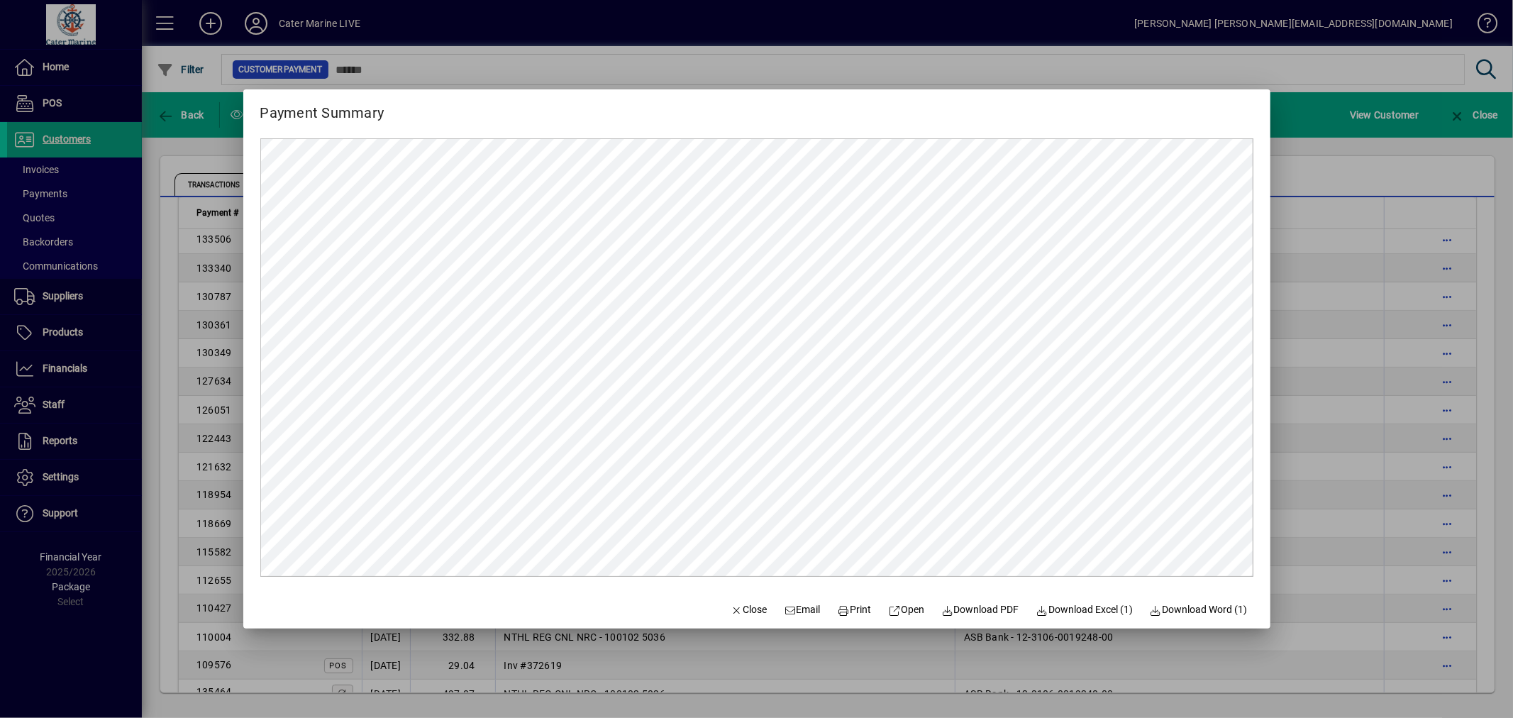
scroll to position [0, 0]
click at [1267, 484] on mat-dialog-content at bounding box center [756, 357] width 1027 height 467
click at [742, 601] on span "button" at bounding box center [749, 610] width 48 height 34
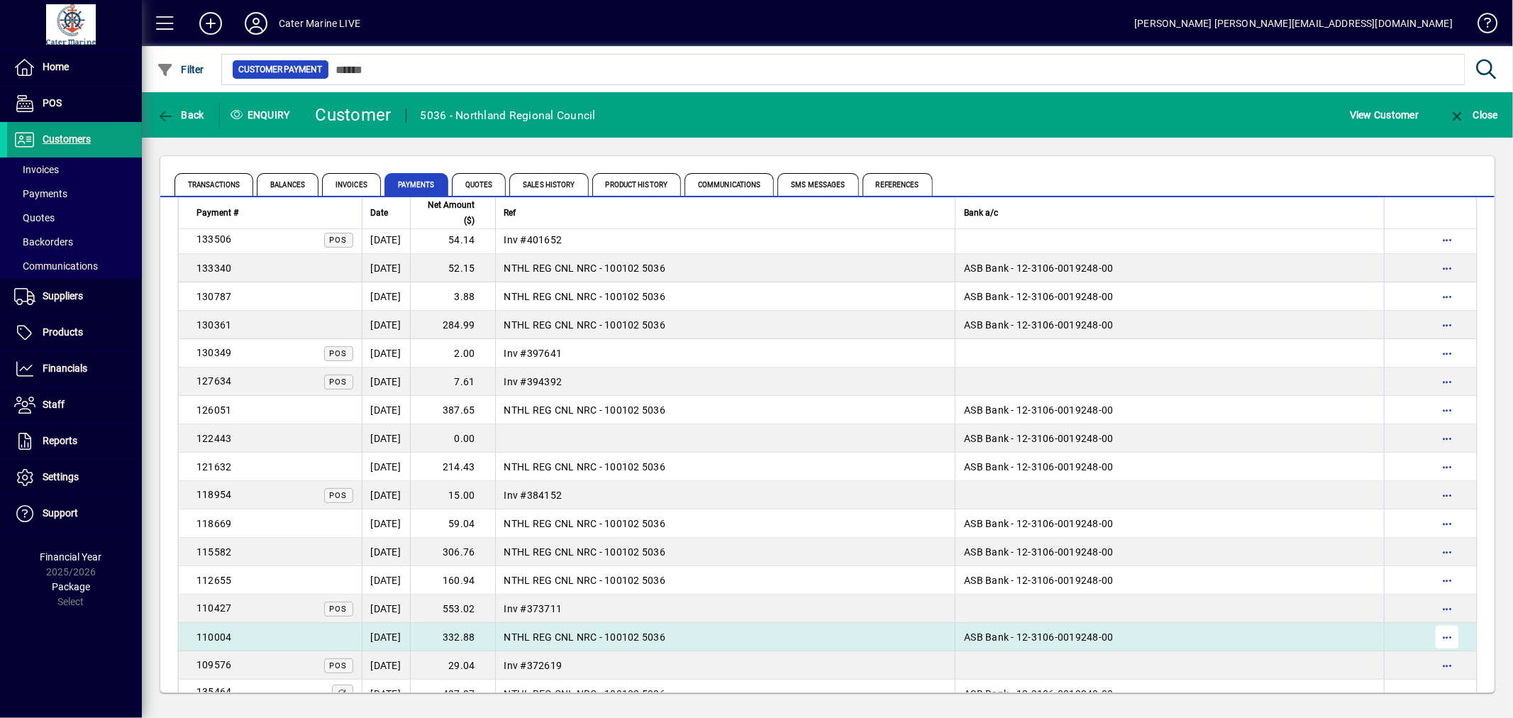
click at [1437, 638] on span "button" at bounding box center [1447, 637] width 34 height 34
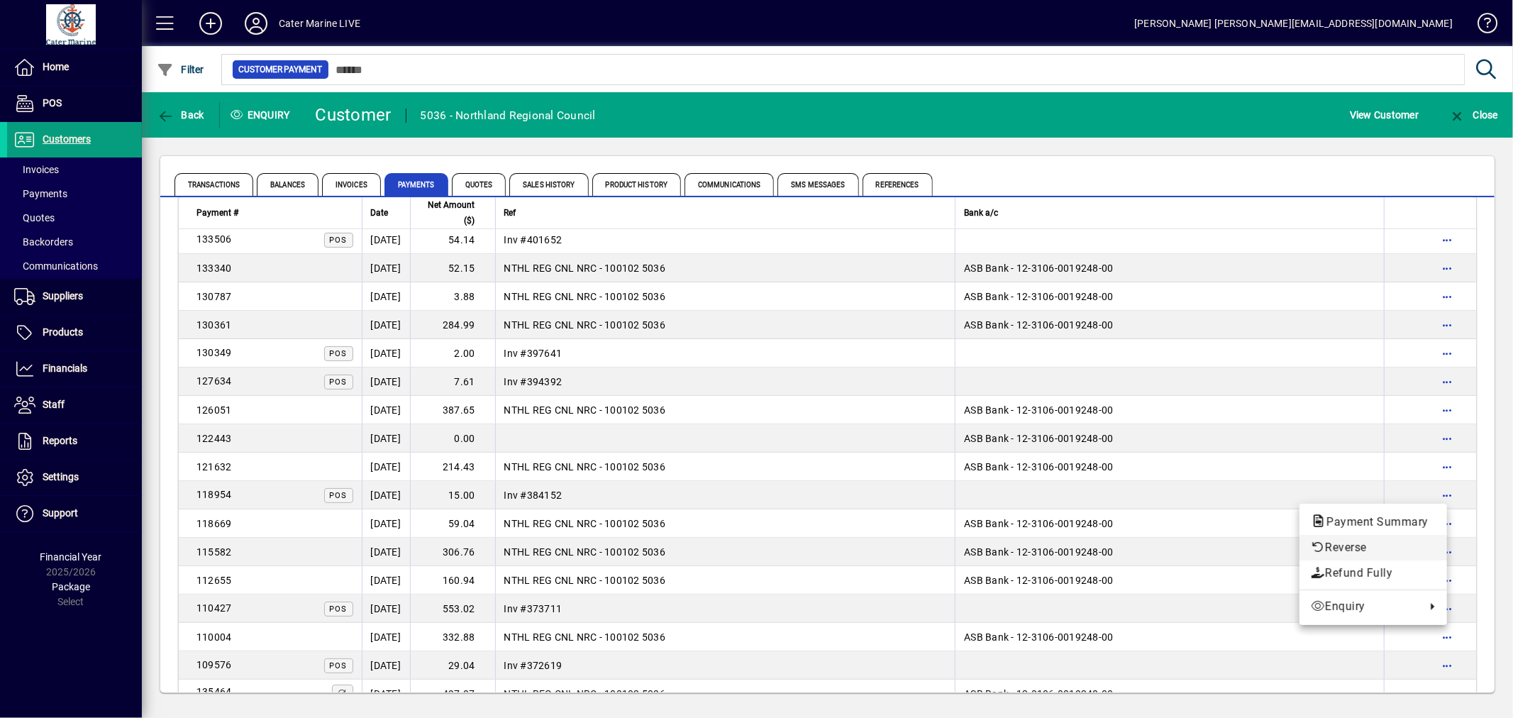
click at [1343, 543] on span "Reverse" at bounding box center [1373, 547] width 125 height 17
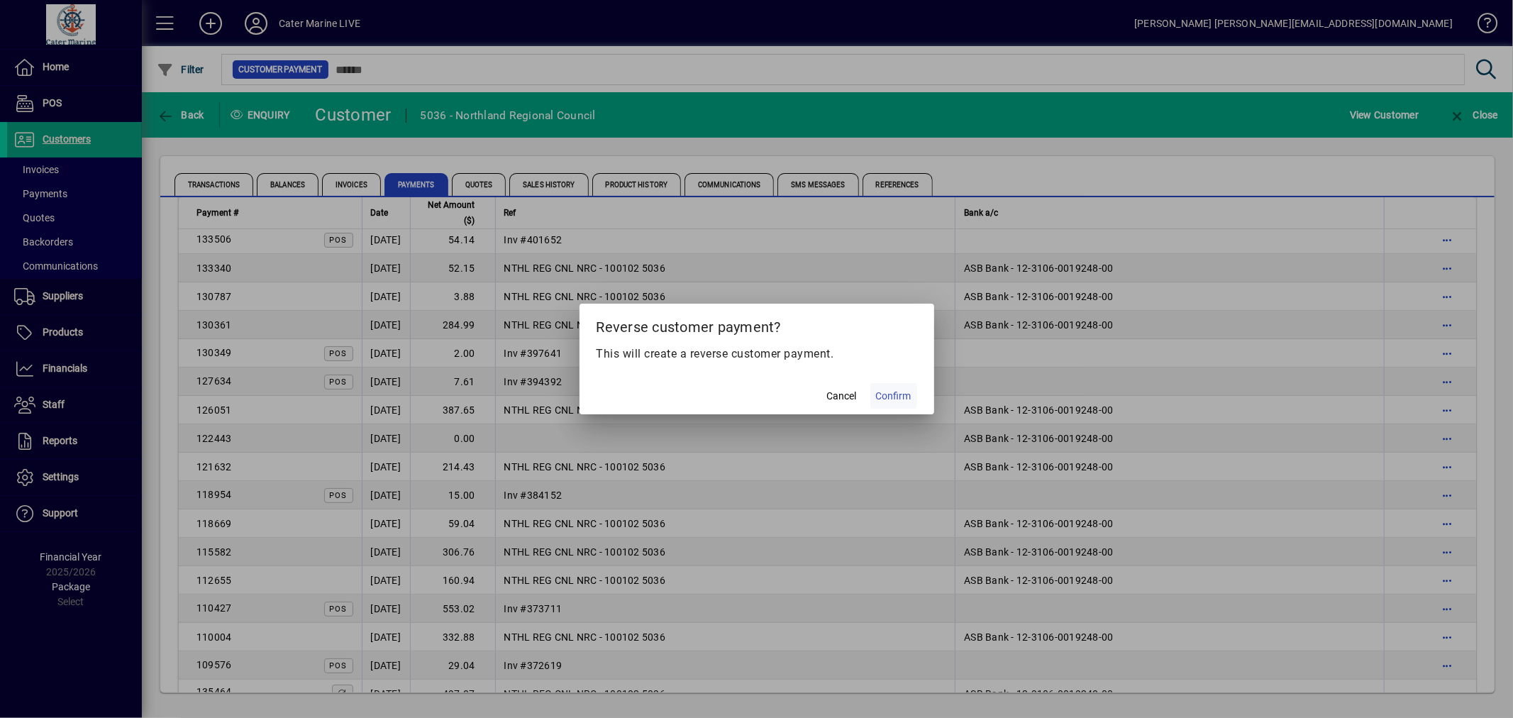
click at [884, 396] on span "Confirm" at bounding box center [893, 396] width 35 height 15
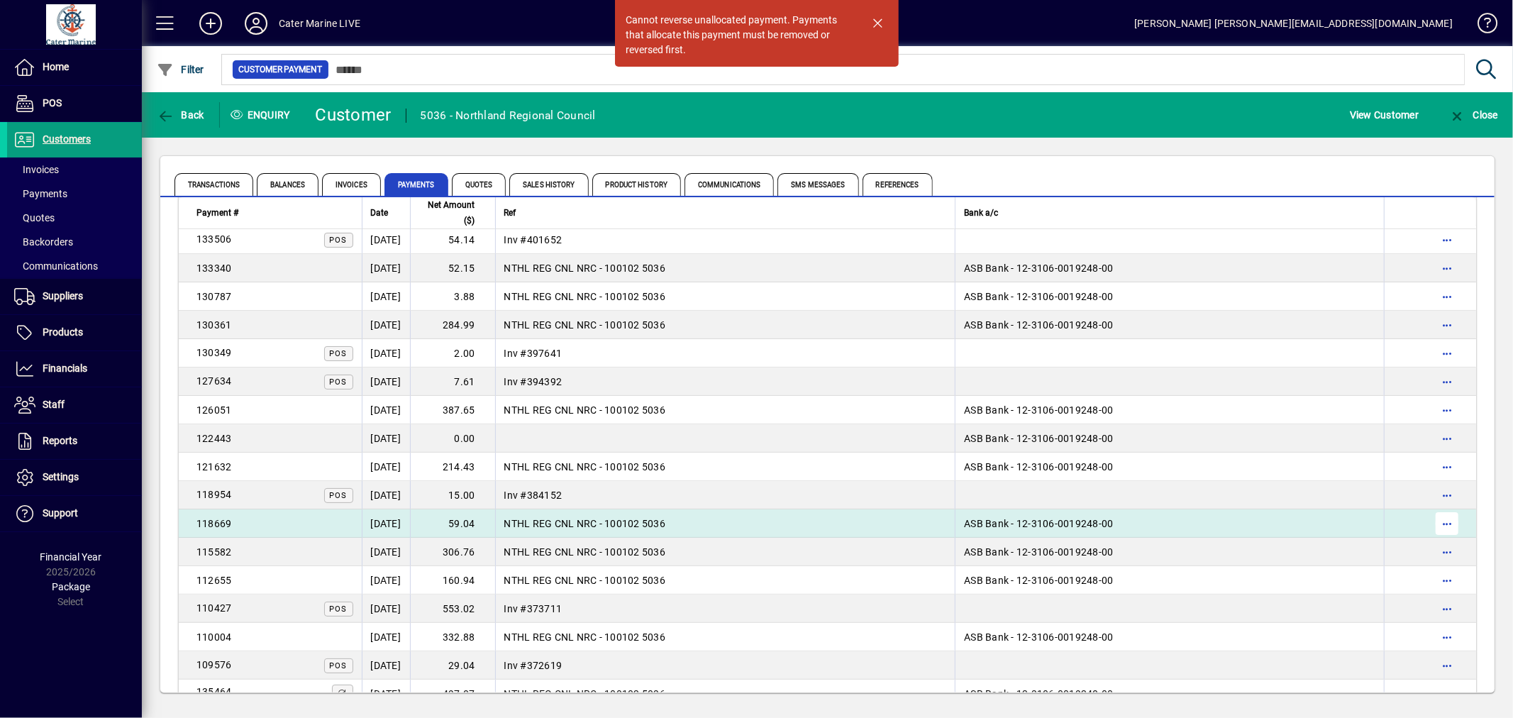
click at [1433, 521] on span "button" at bounding box center [1447, 523] width 34 height 34
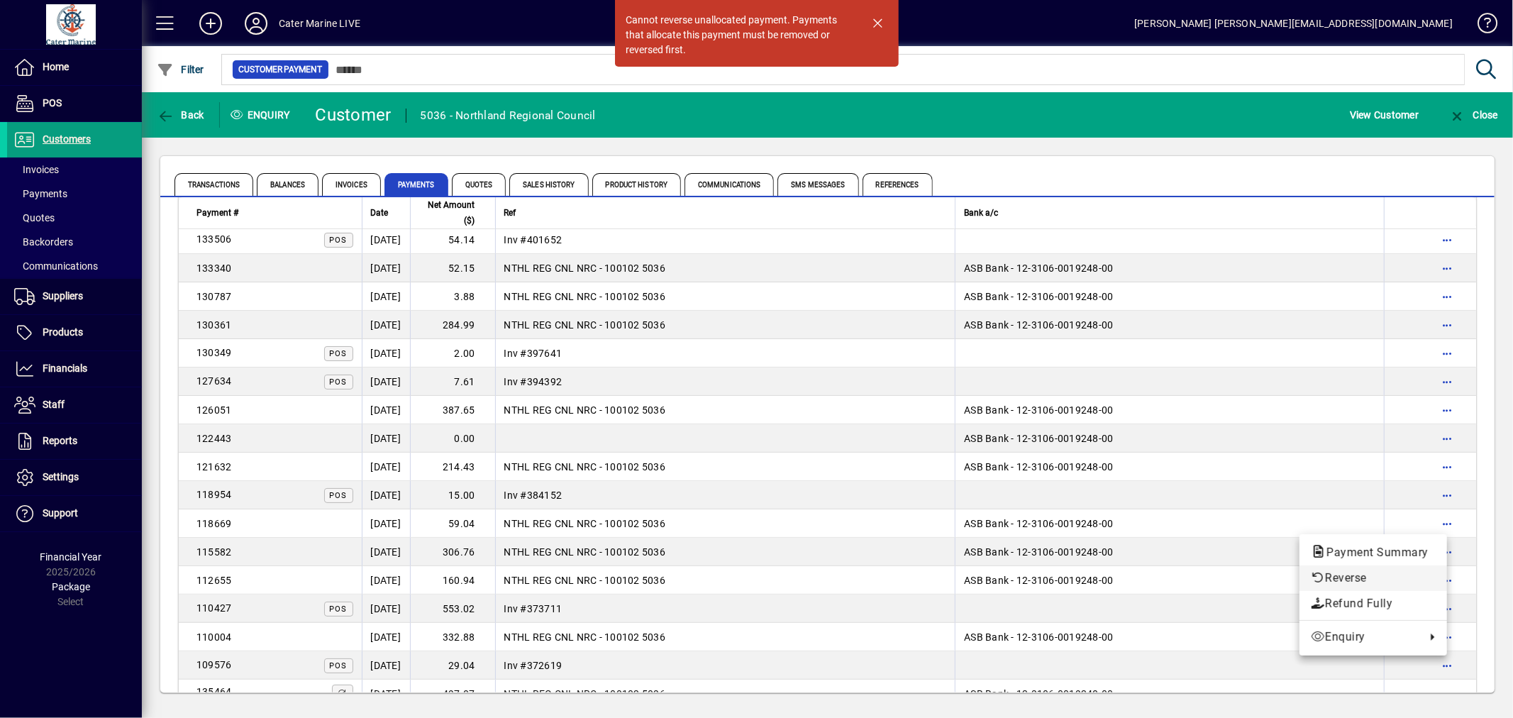
click at [1339, 574] on span "Reverse" at bounding box center [1373, 578] width 125 height 17
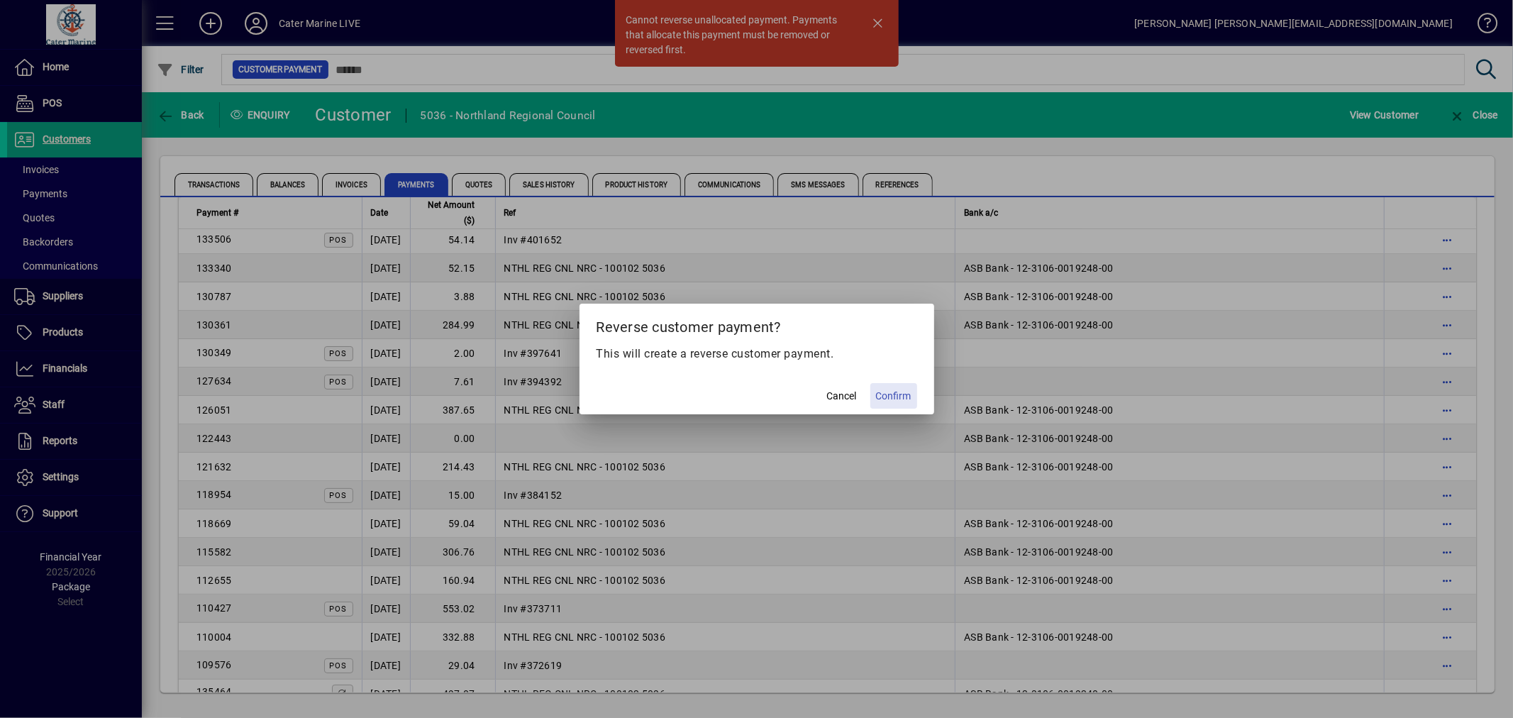
click at [899, 395] on span "Confirm" at bounding box center [893, 396] width 35 height 15
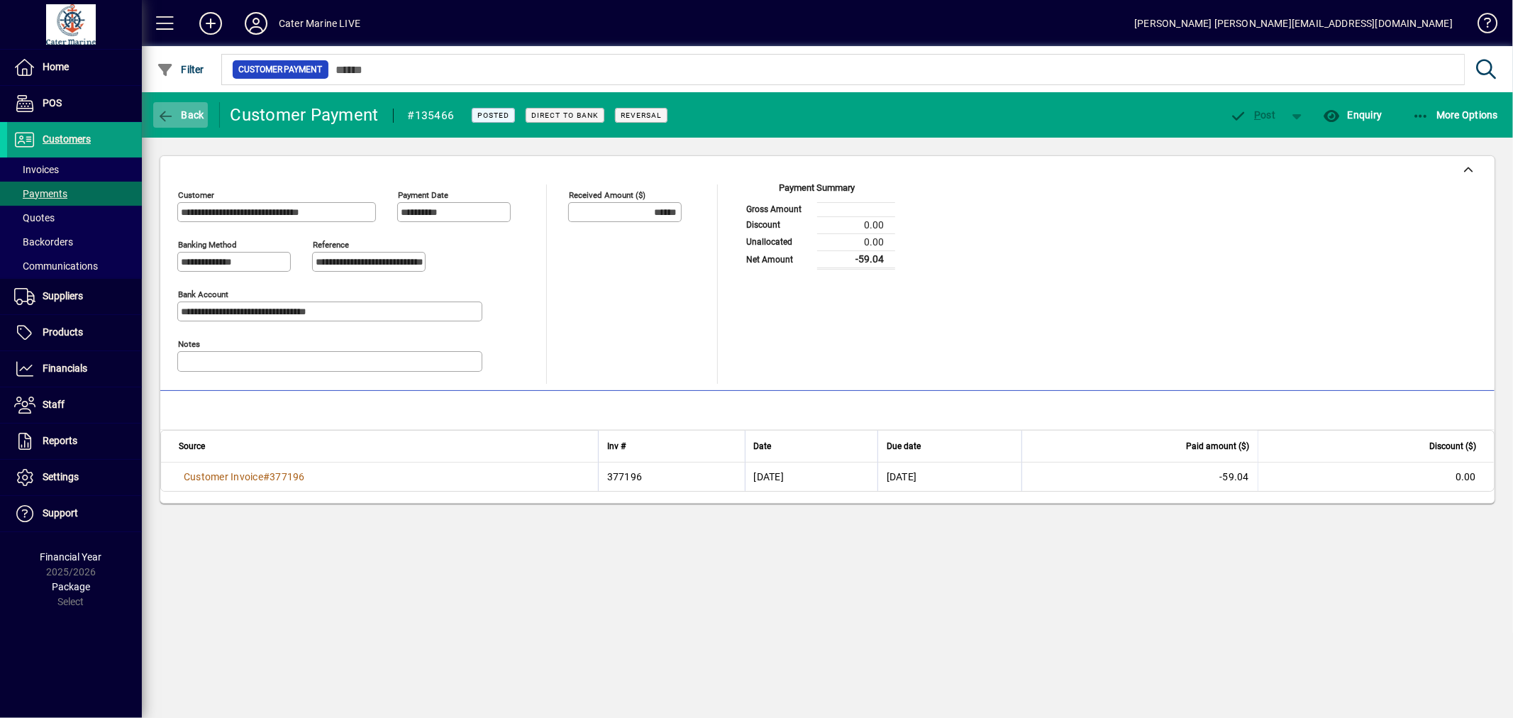
click at [188, 116] on span "Back" at bounding box center [181, 114] width 48 height 11
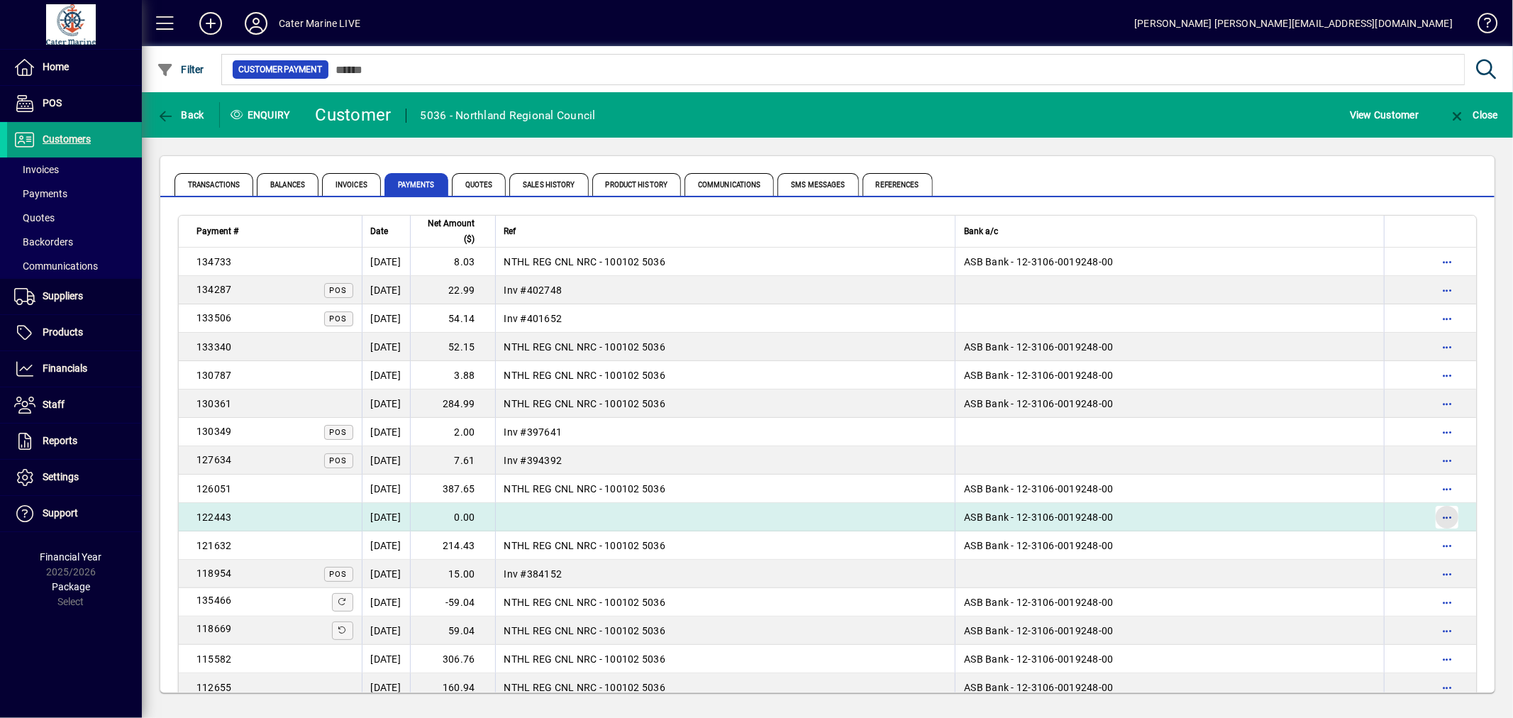
click at [1442, 511] on span "button" at bounding box center [1447, 517] width 34 height 34
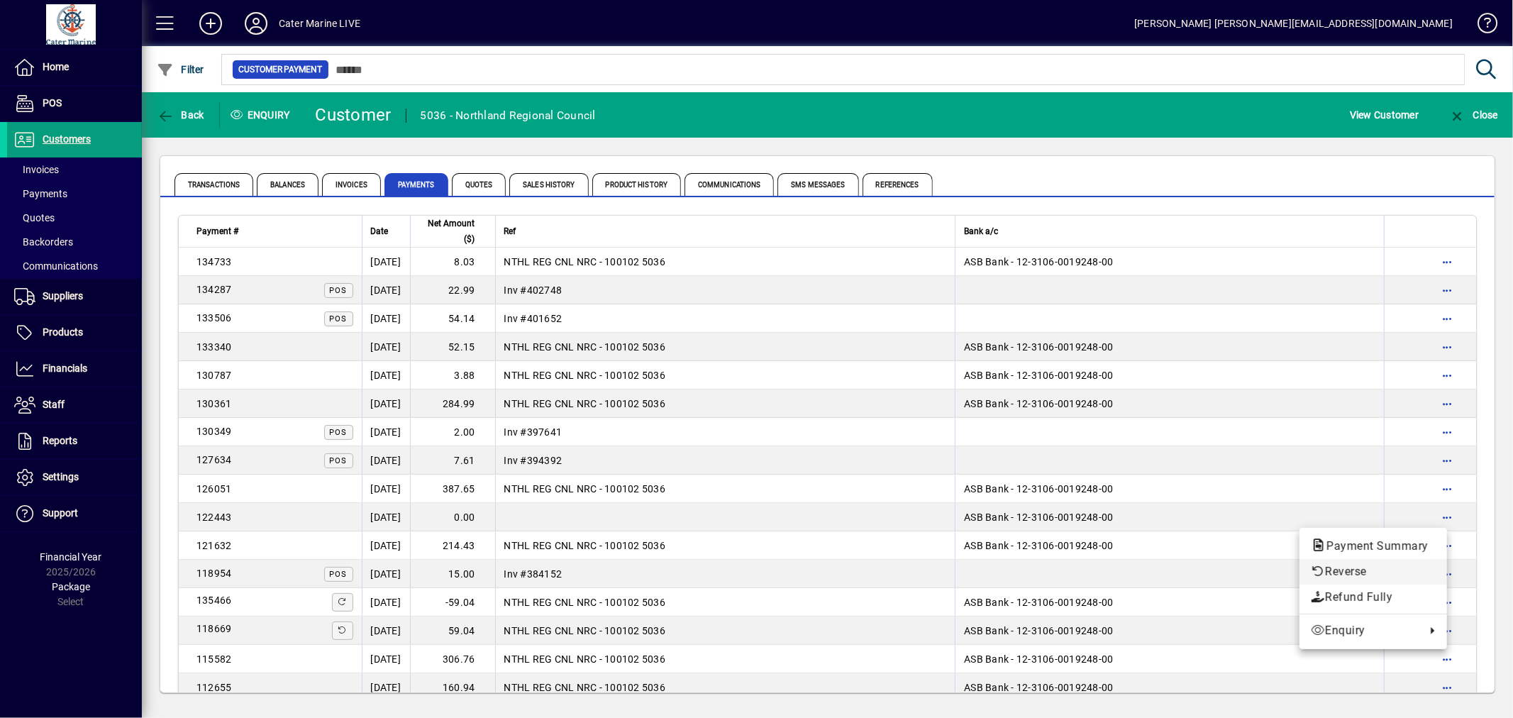
click at [1341, 572] on span "Reverse" at bounding box center [1373, 571] width 125 height 17
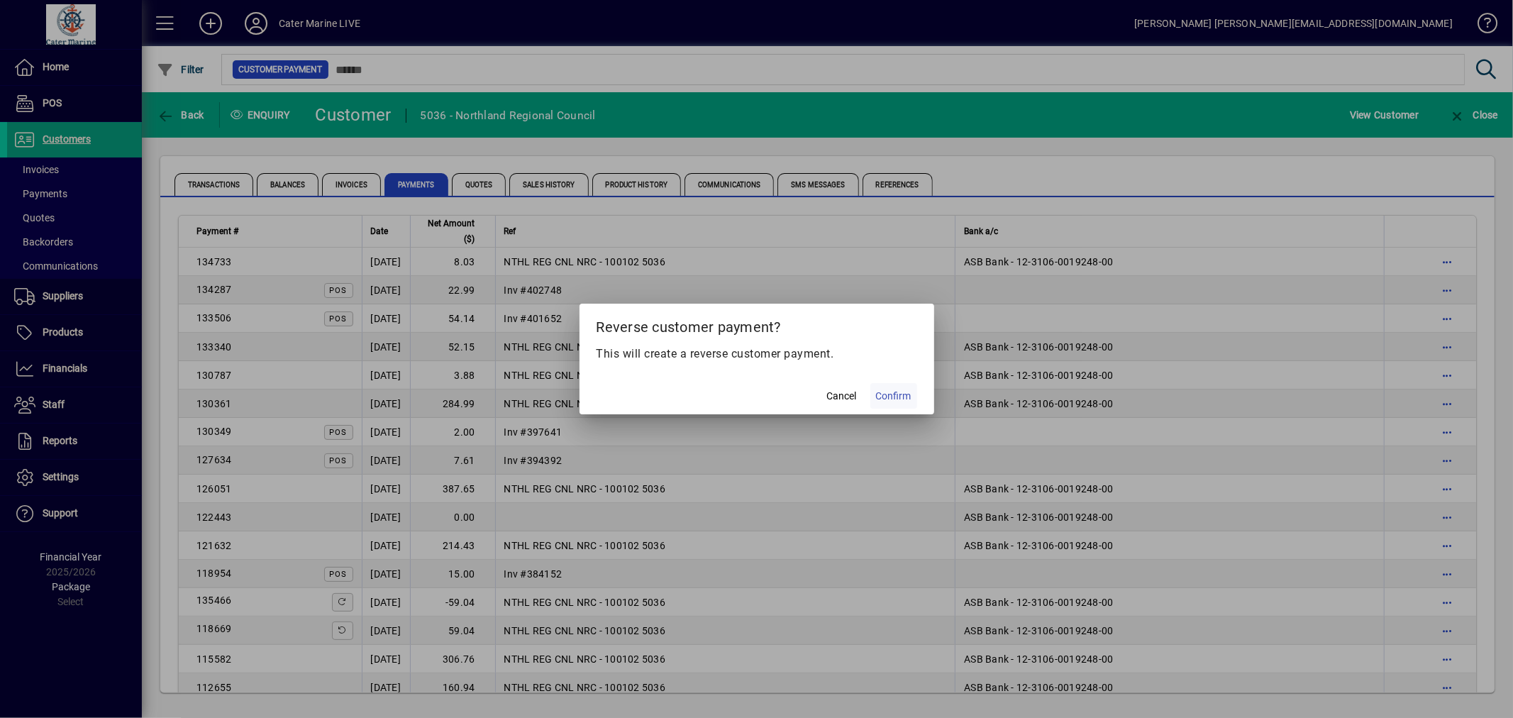
click at [898, 394] on span "Confirm" at bounding box center [893, 396] width 35 height 15
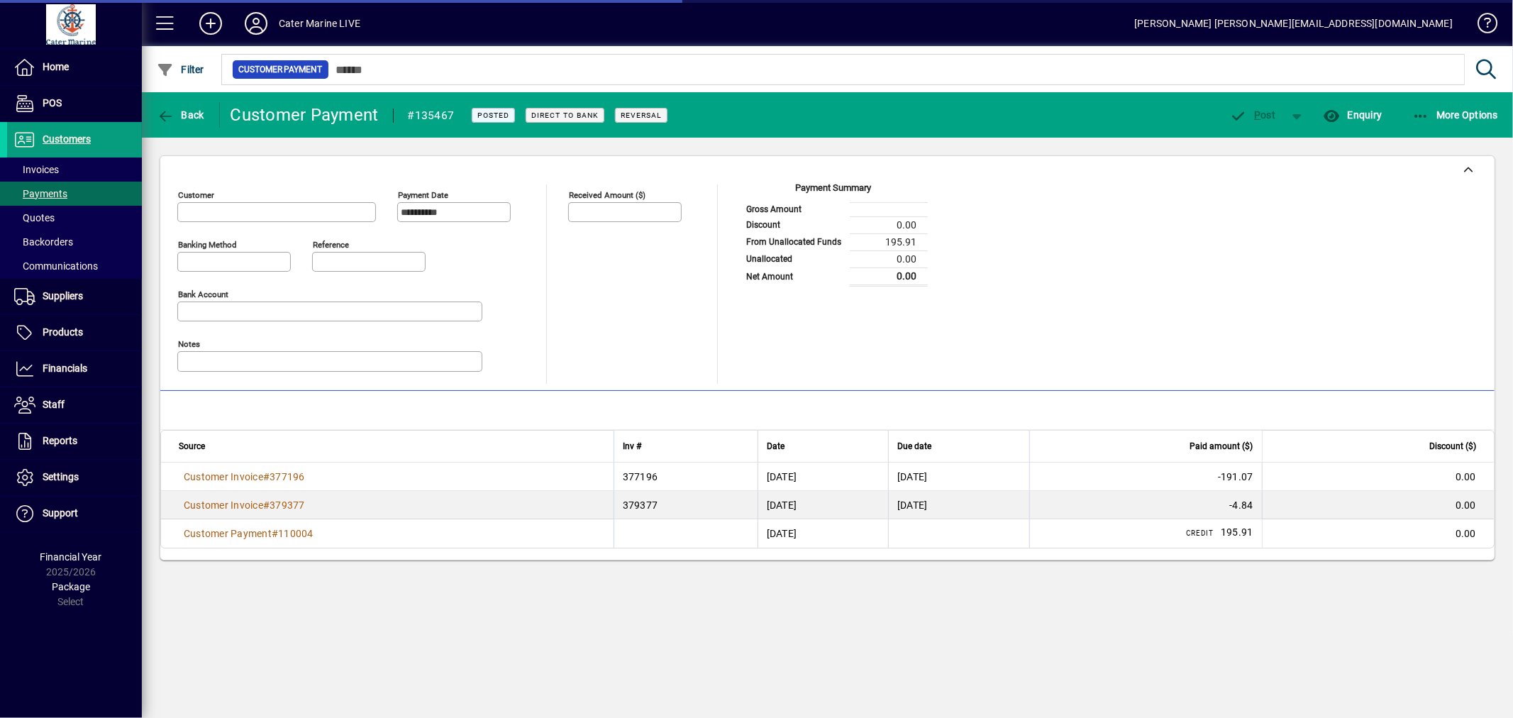
type input "**********"
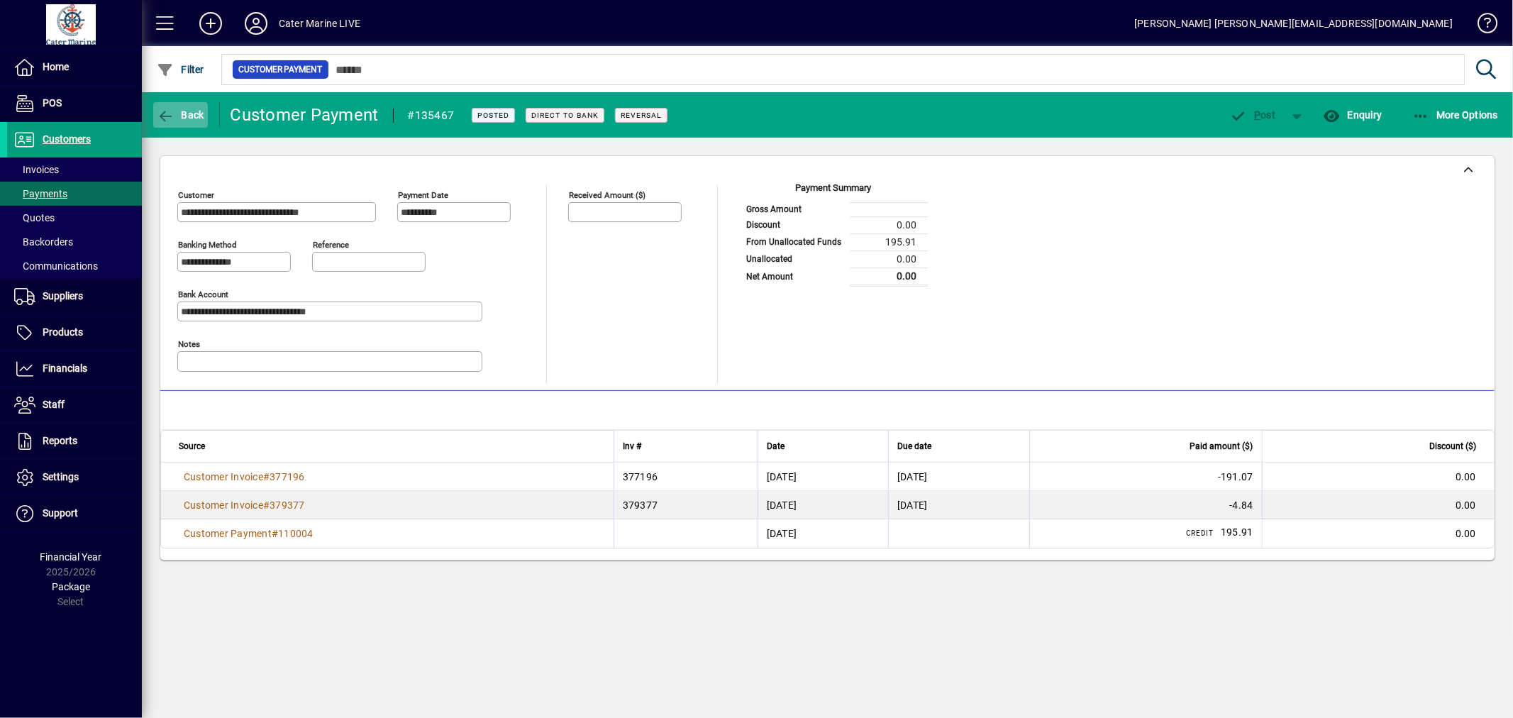
click at [184, 115] on span "Back" at bounding box center [181, 114] width 48 height 11
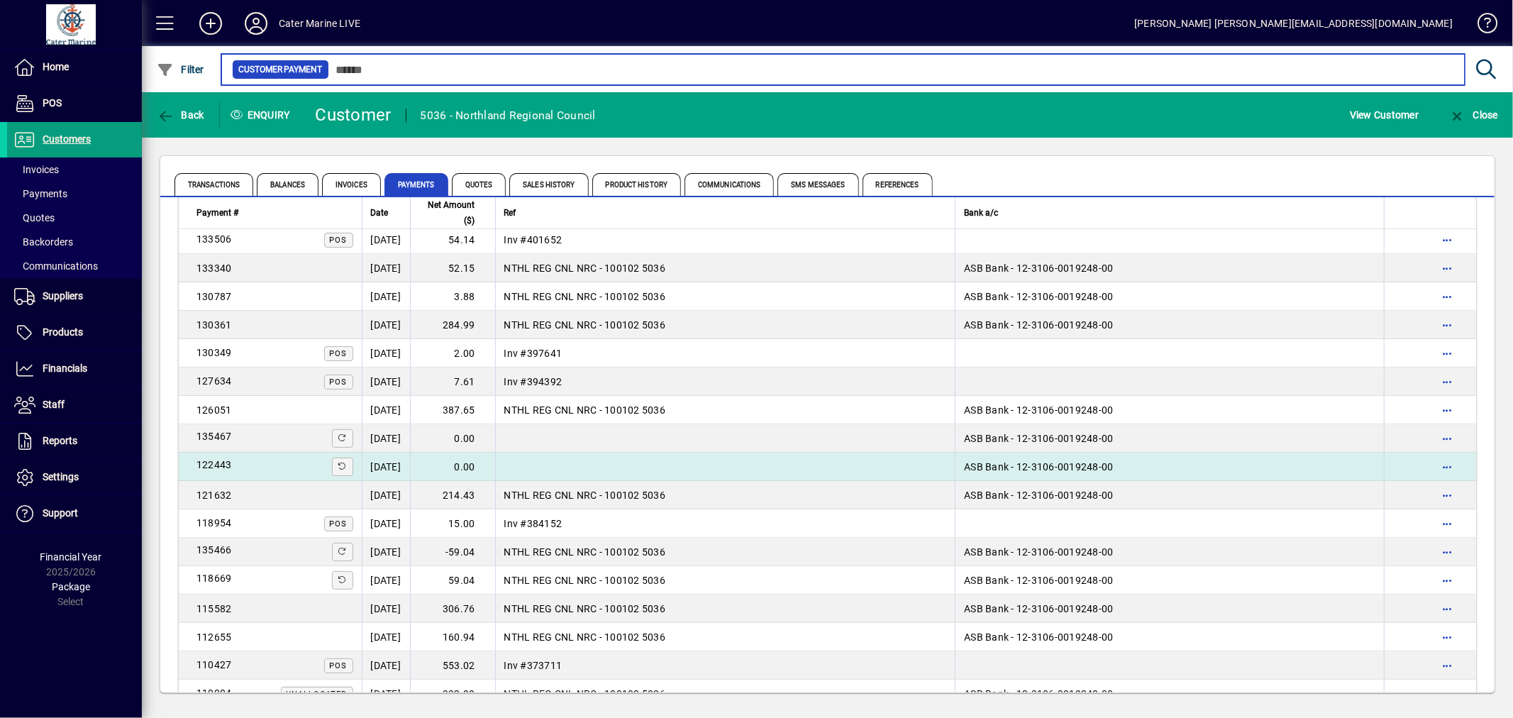
scroll to position [157, 0]
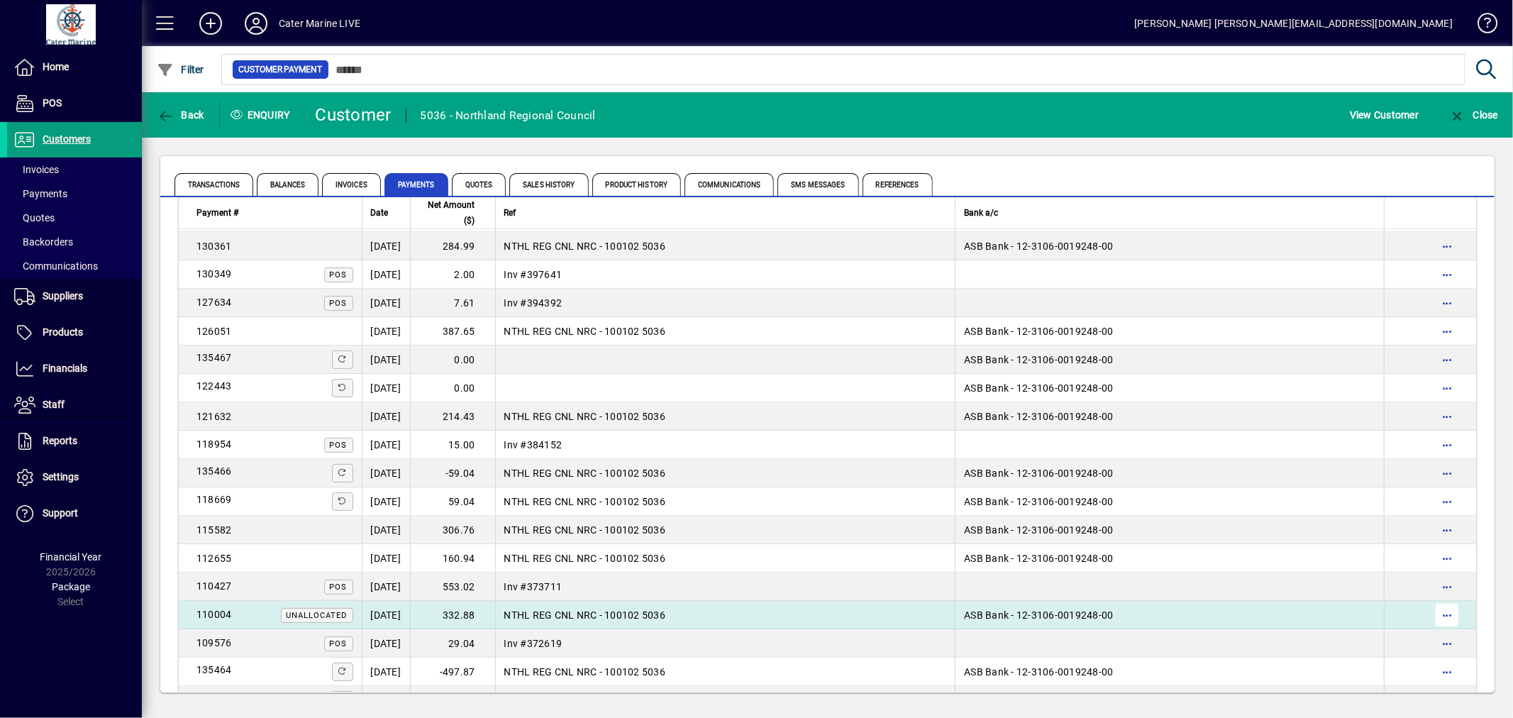
click at [1431, 615] on span "button" at bounding box center [1447, 615] width 34 height 34
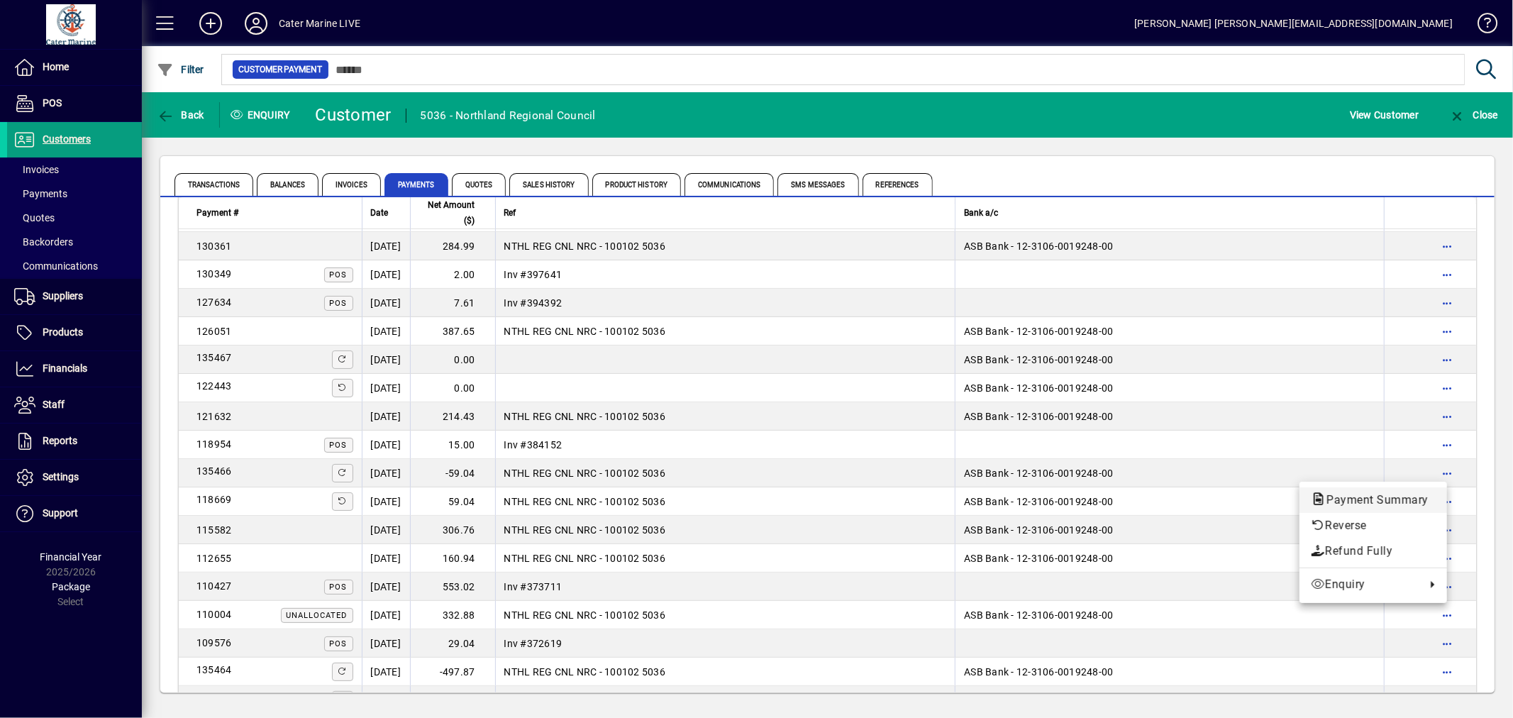
click at [1344, 496] on span "Payment Summary" at bounding box center [1373, 499] width 125 height 13
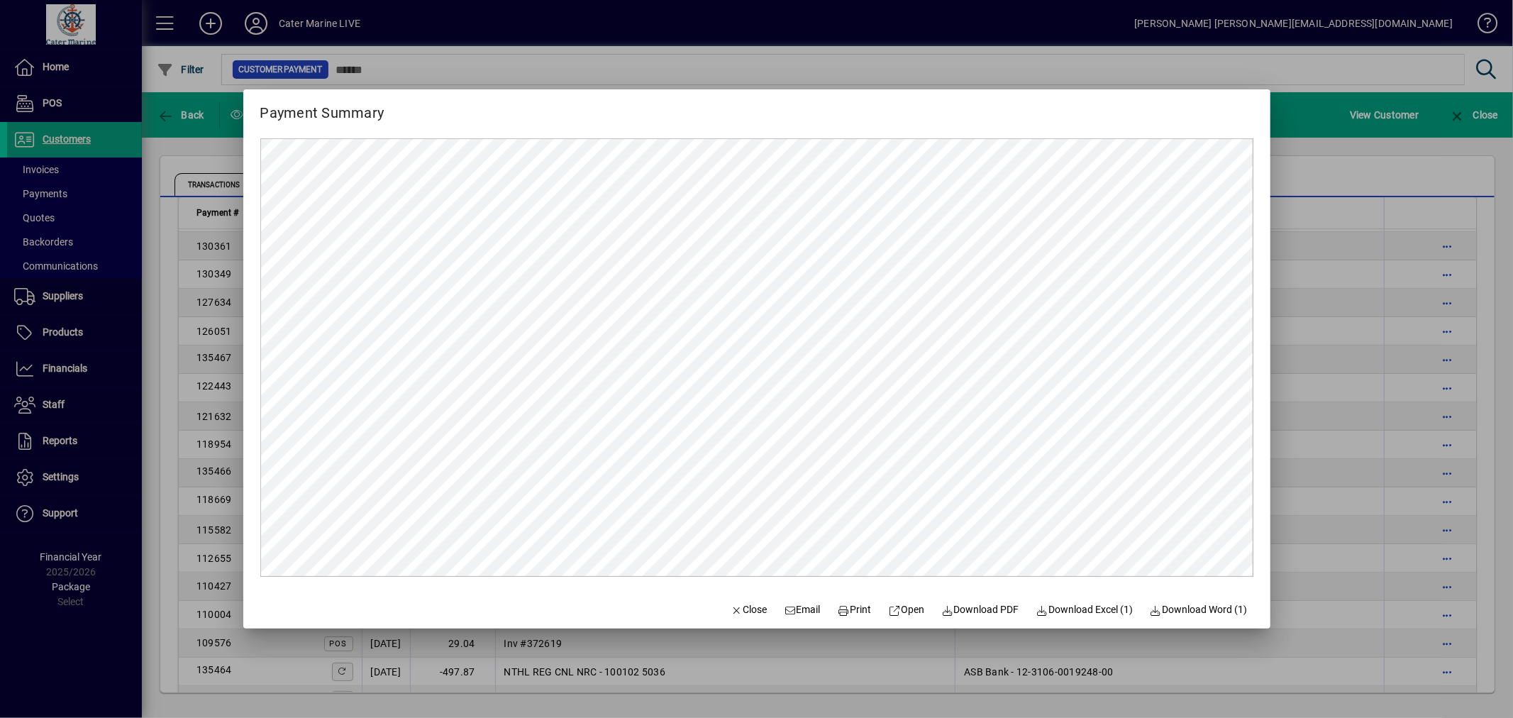
scroll to position [0, 0]
click at [1353, 522] on div at bounding box center [756, 359] width 1513 height 718
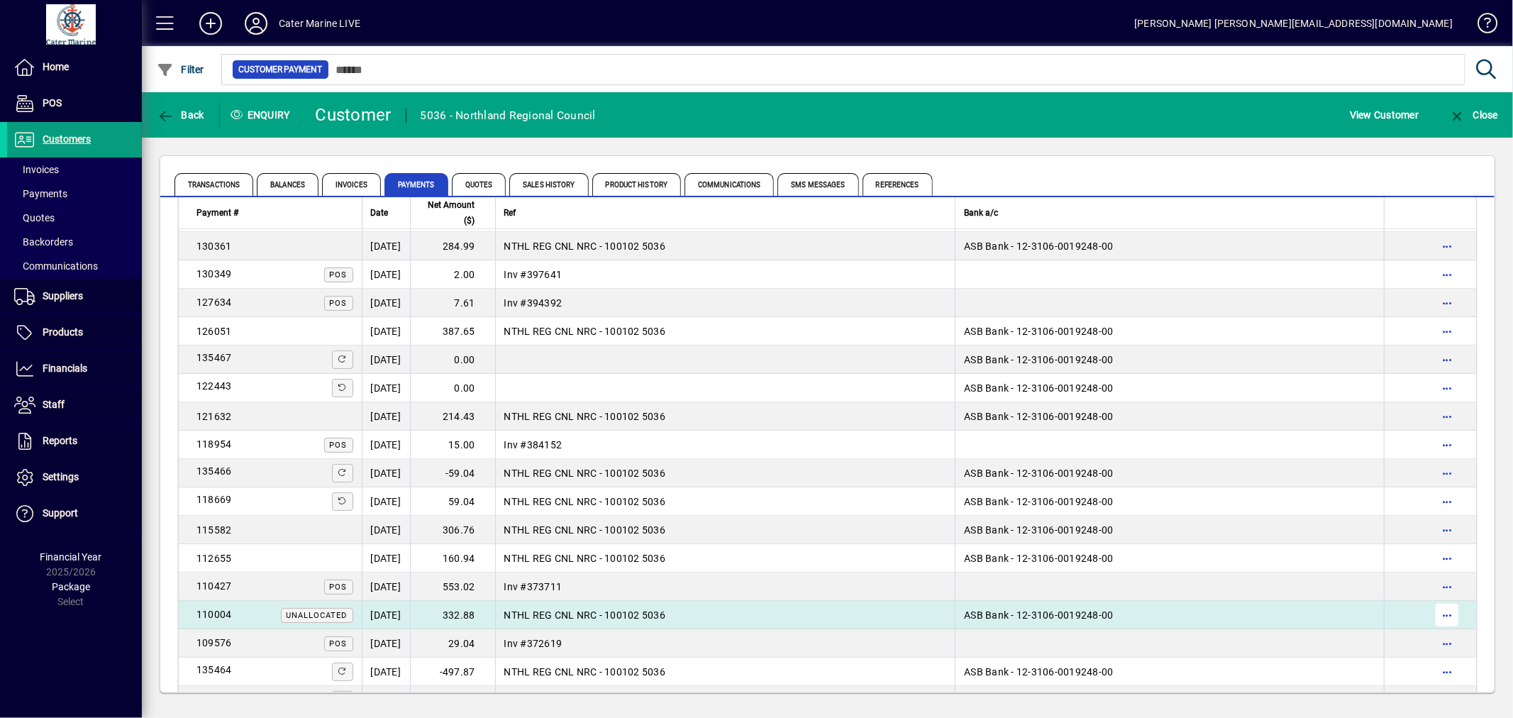
click at [1438, 608] on span "button" at bounding box center [1447, 615] width 34 height 34
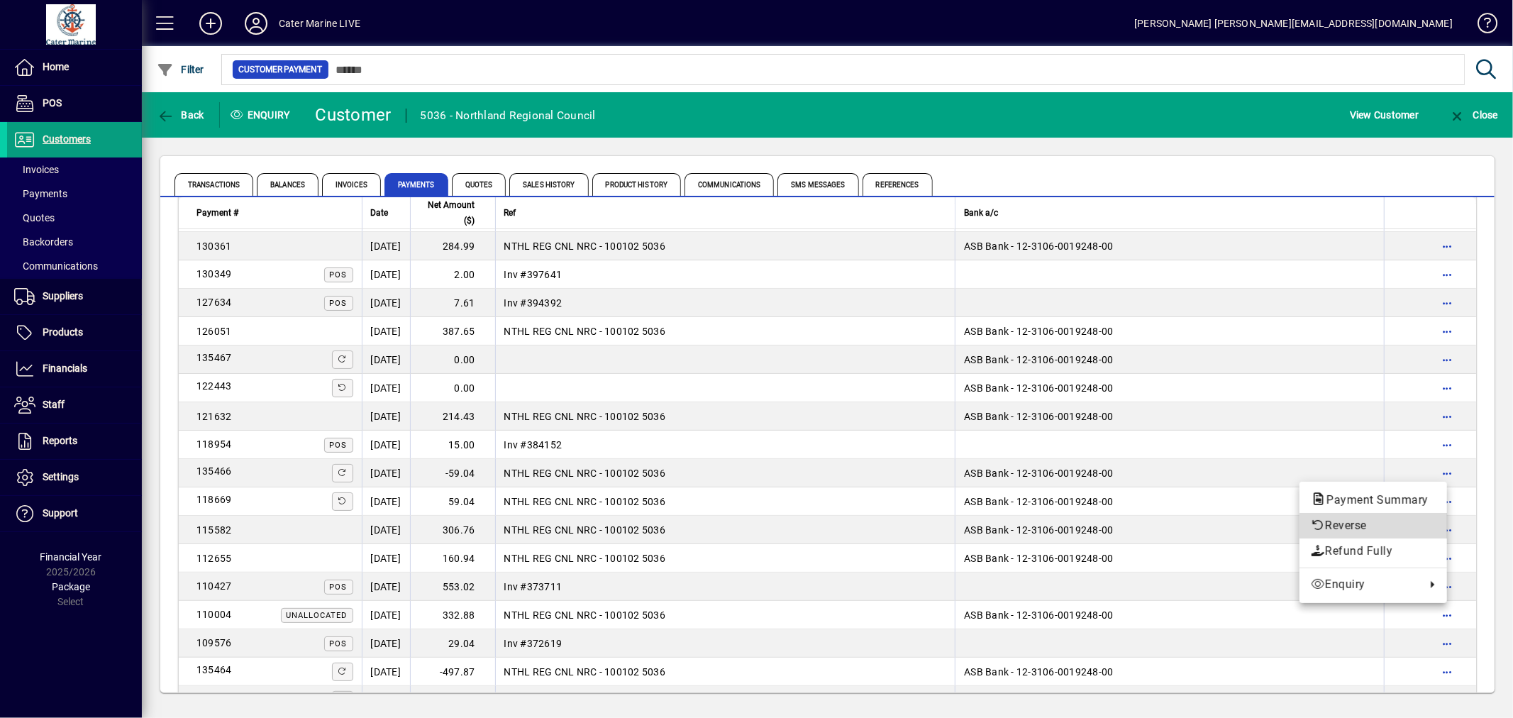
click at [1339, 523] on span "Reverse" at bounding box center [1373, 525] width 125 height 17
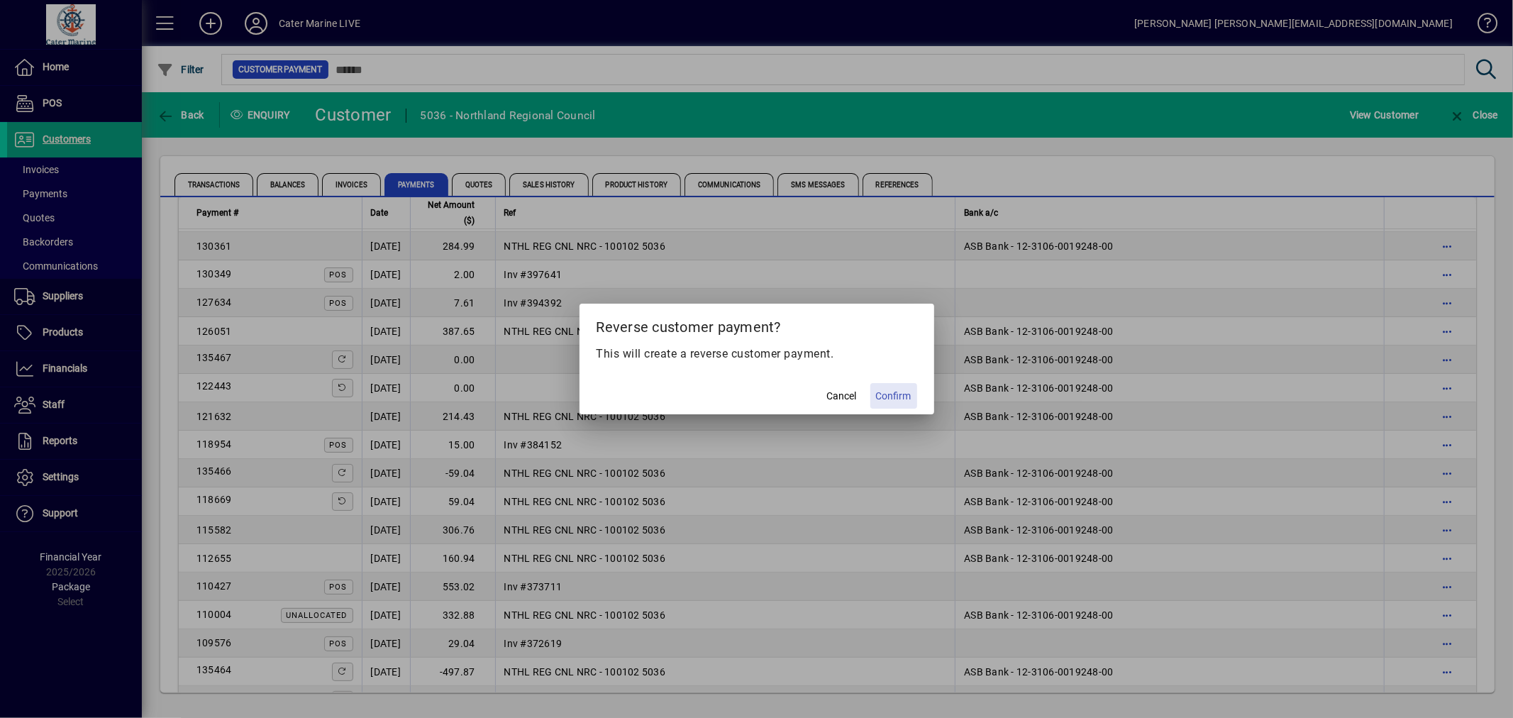
click at [904, 393] on span "Confirm" at bounding box center [893, 396] width 35 height 15
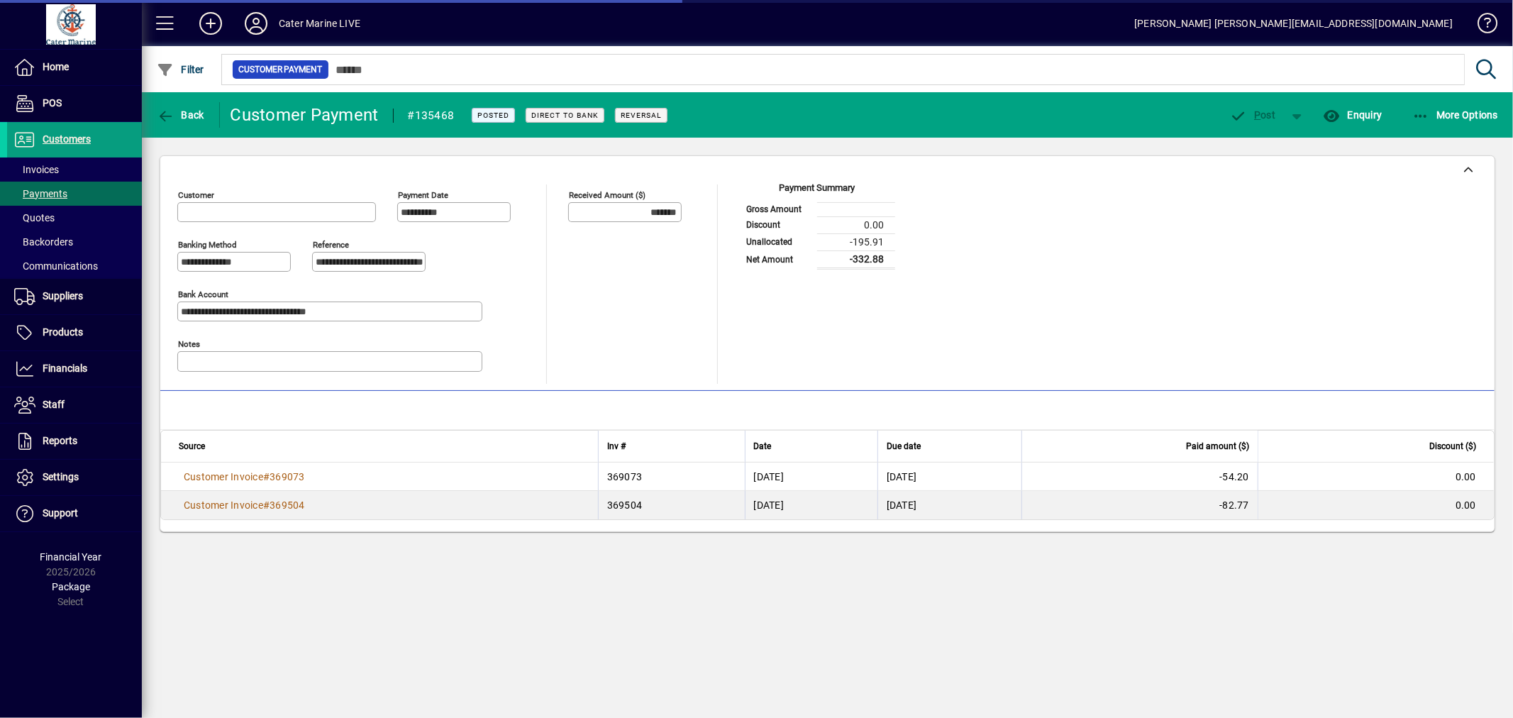
type input "**********"
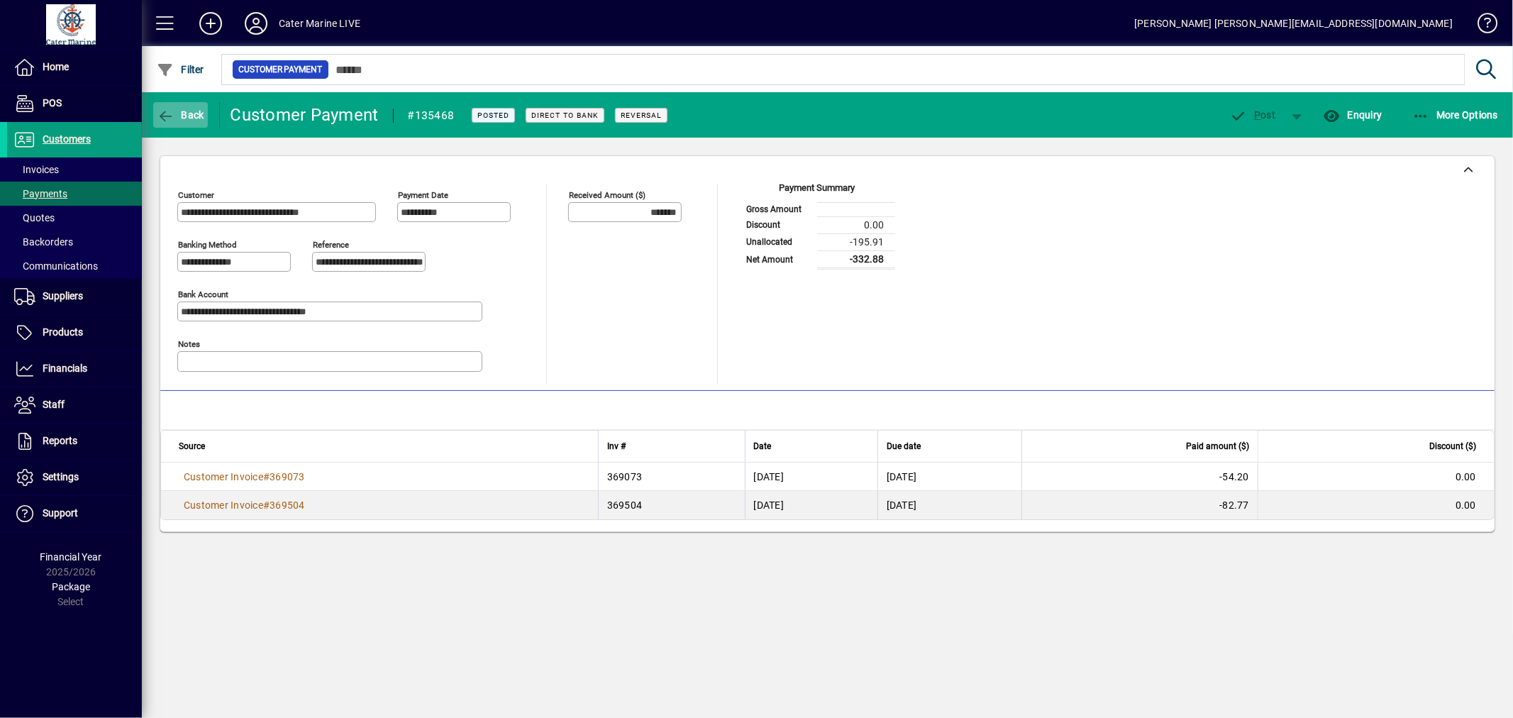
click at [167, 116] on icon "button" at bounding box center [166, 116] width 18 height 14
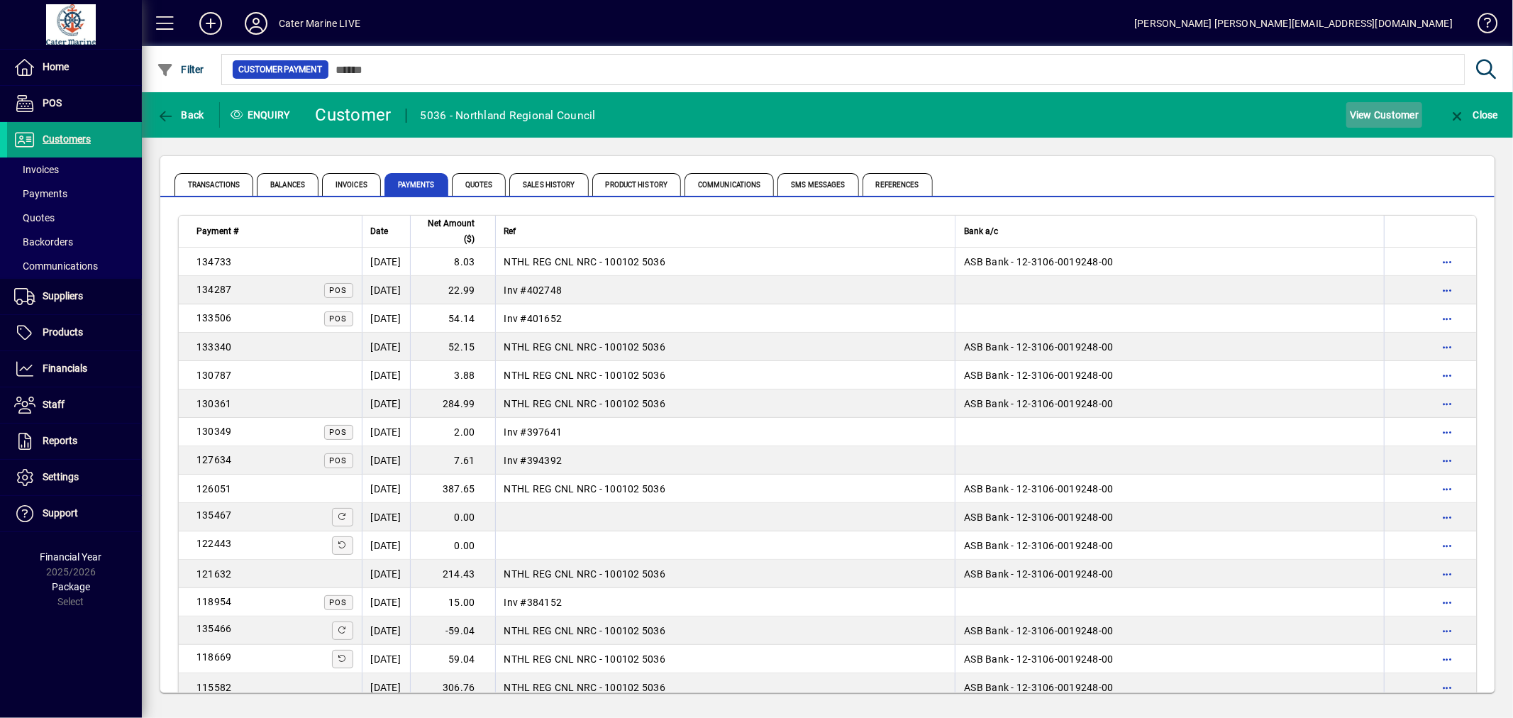
click at [1363, 108] on span "View Customer" at bounding box center [1384, 115] width 69 height 23
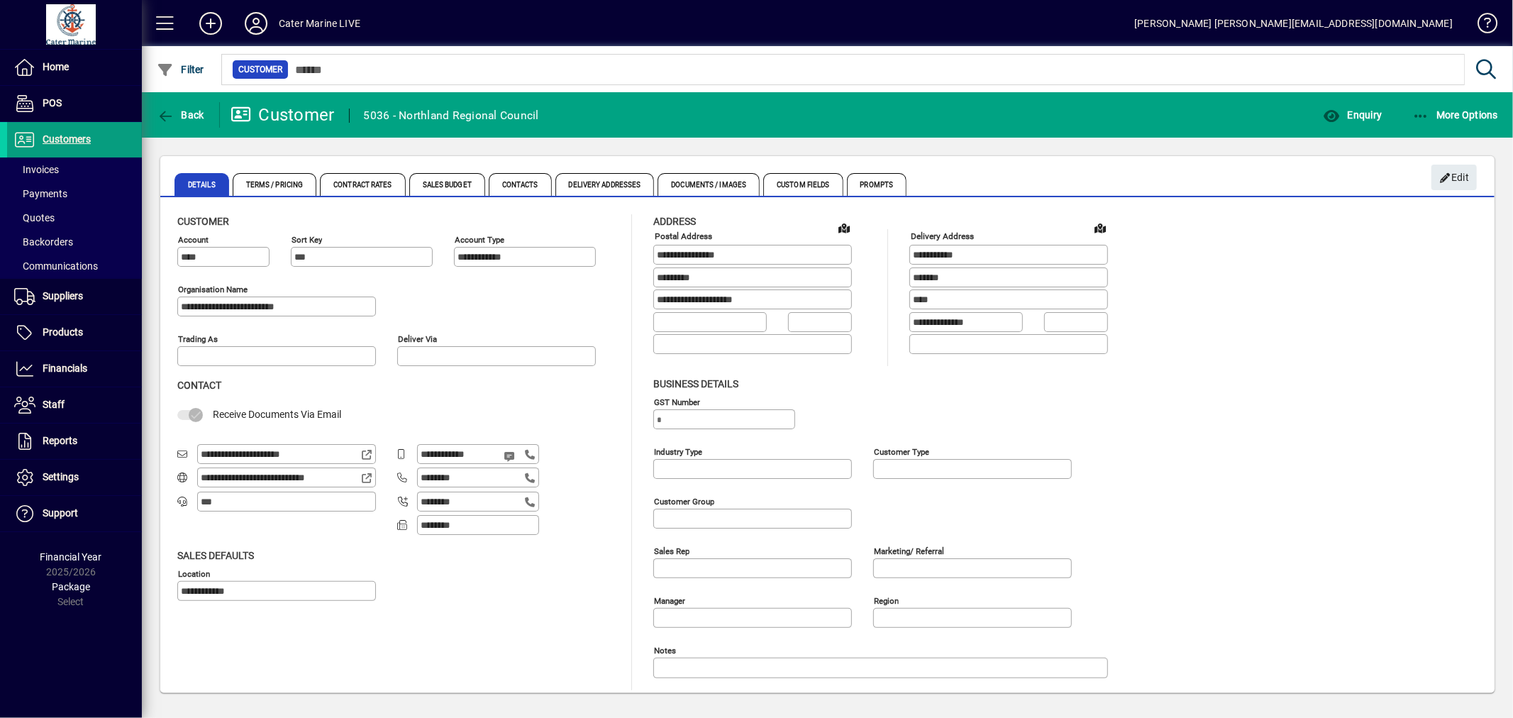
type input "**********"
click at [1423, 110] on icon "button" at bounding box center [1421, 116] width 18 height 14
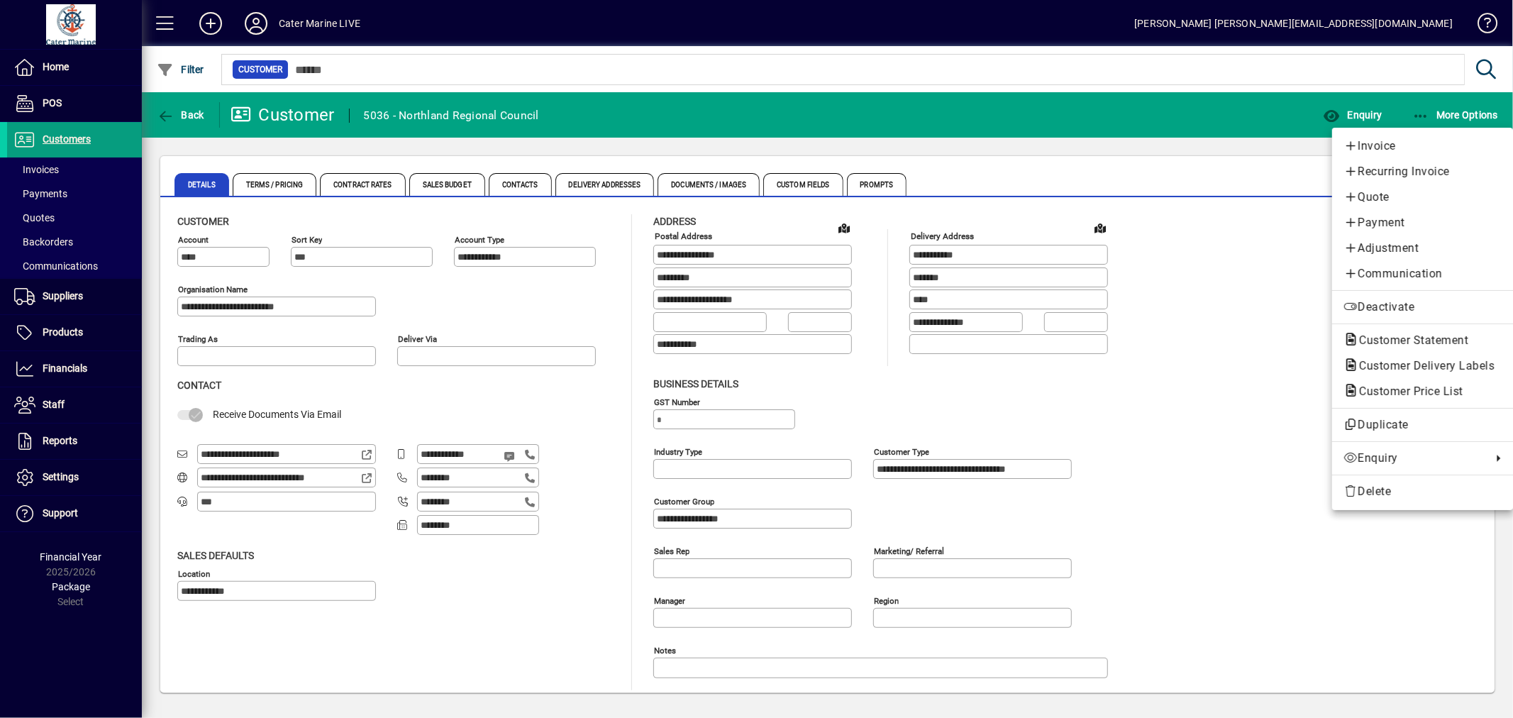
click at [69, 371] on div at bounding box center [756, 359] width 1513 height 718
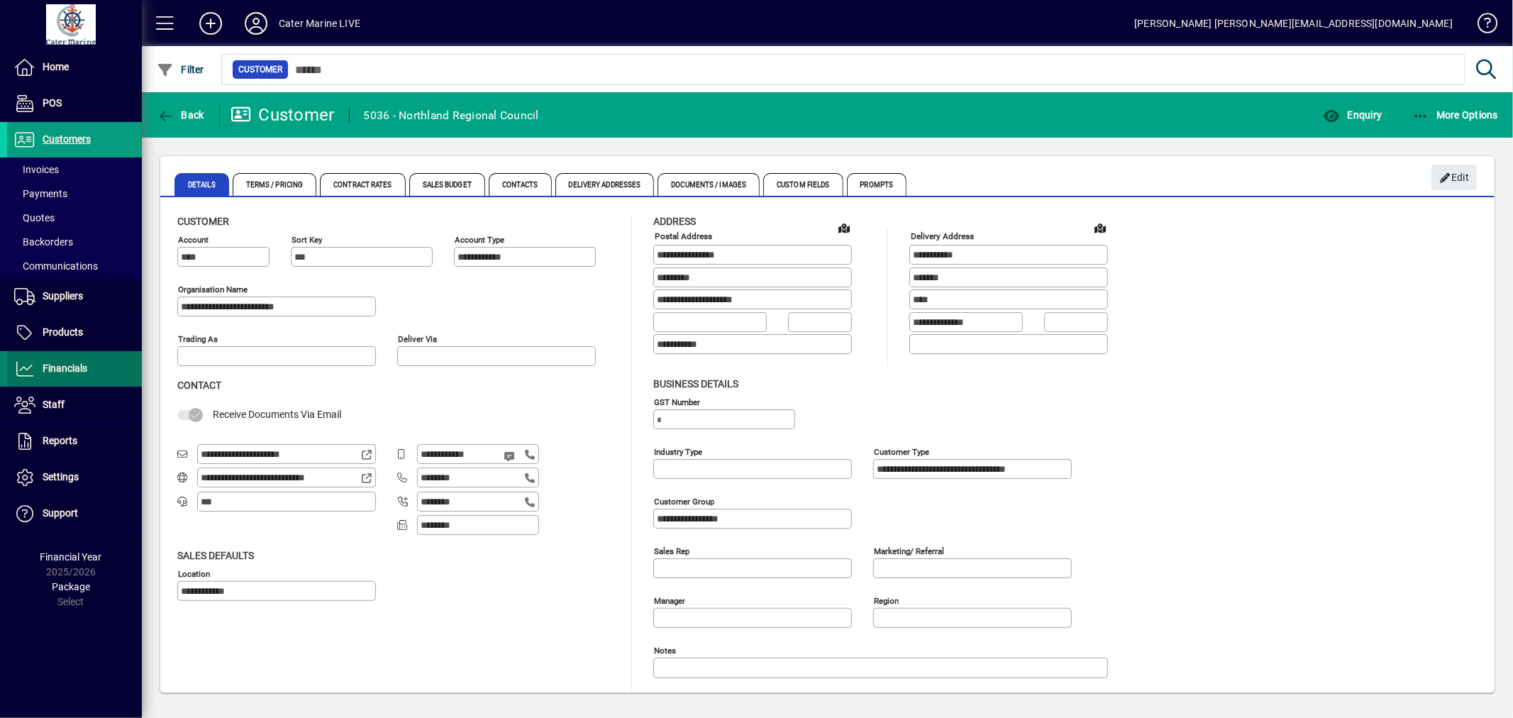
click at [68, 370] on span "Financials" at bounding box center [65, 367] width 45 height 11
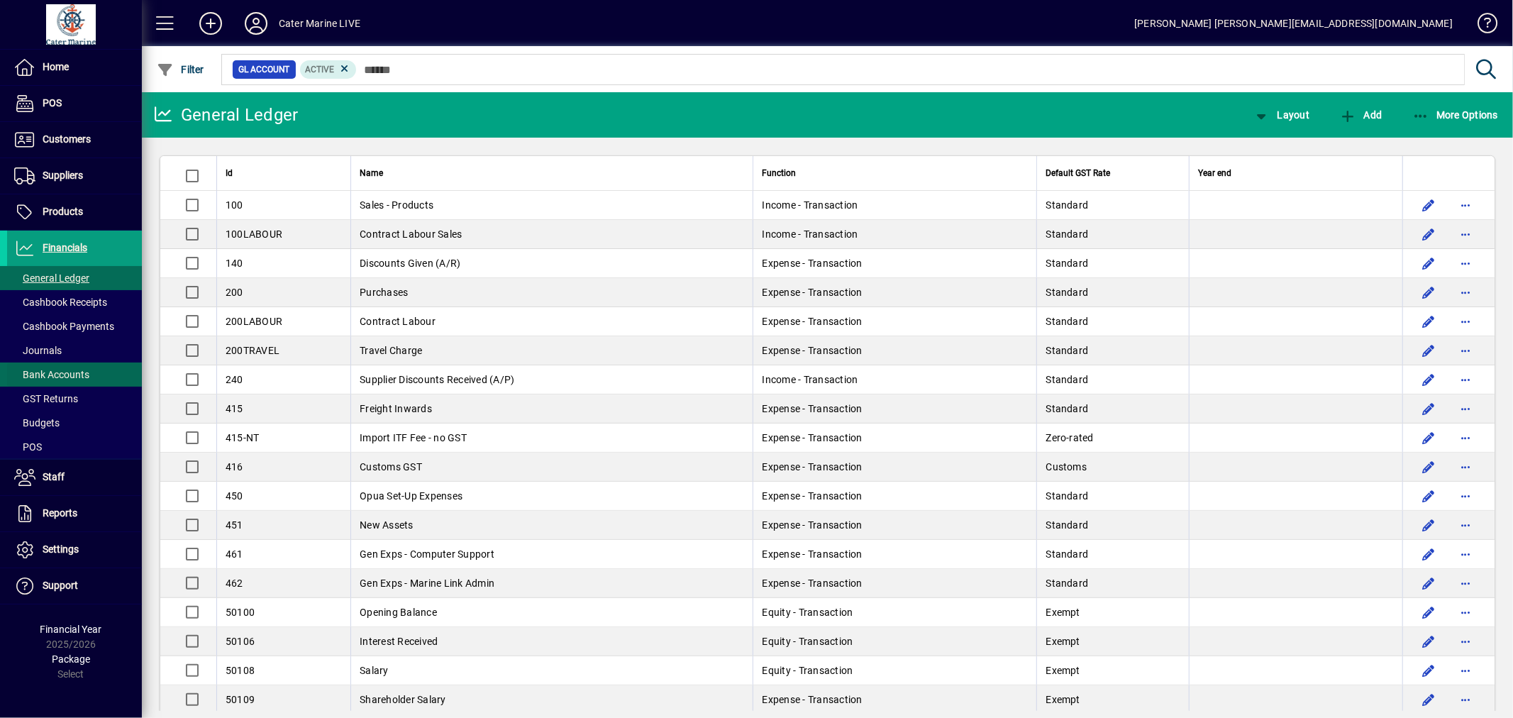
click at [36, 380] on span "Bank Accounts" at bounding box center [48, 374] width 82 height 15
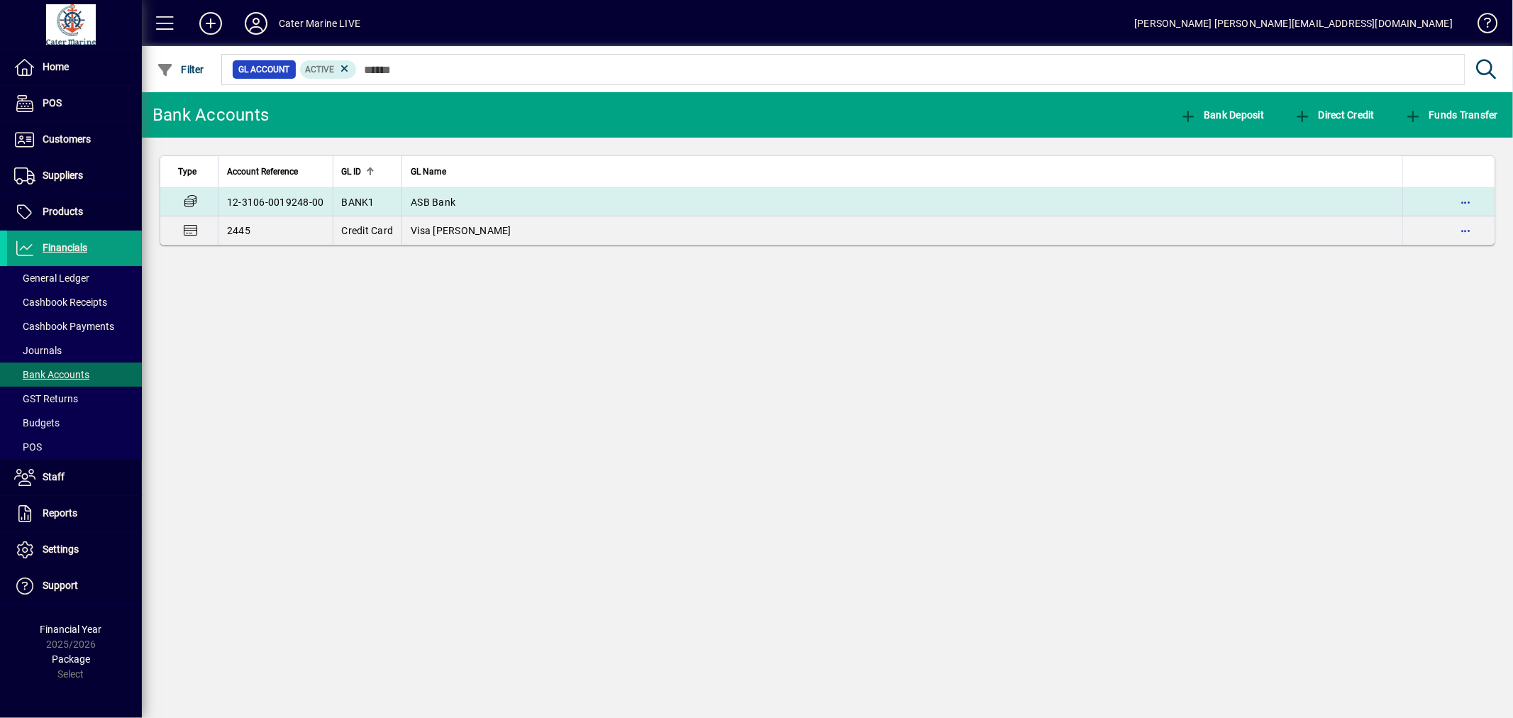
click at [538, 201] on td "ASB Bank" at bounding box center [901, 202] width 1001 height 28
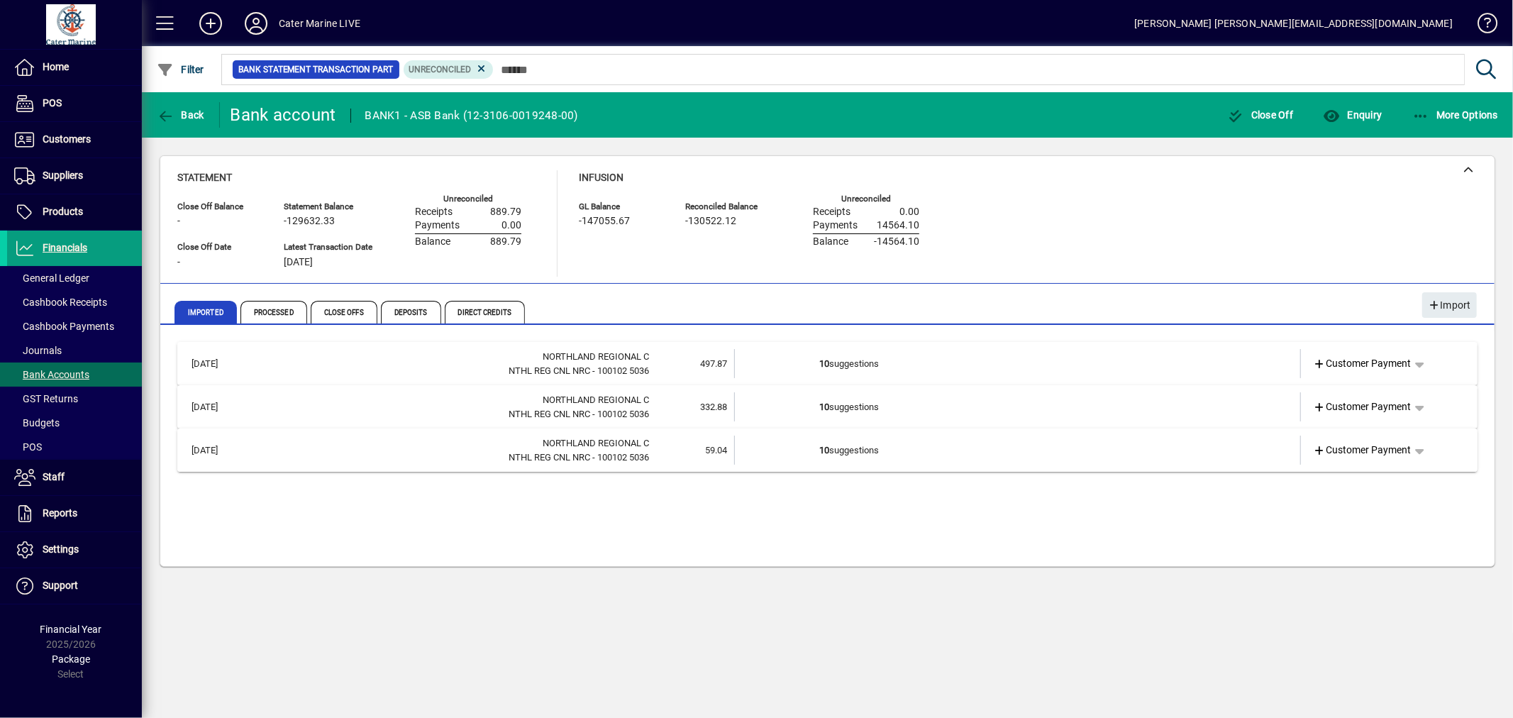
click at [909, 455] on td "10 suggestions" at bounding box center [1019, 449] width 398 height 29
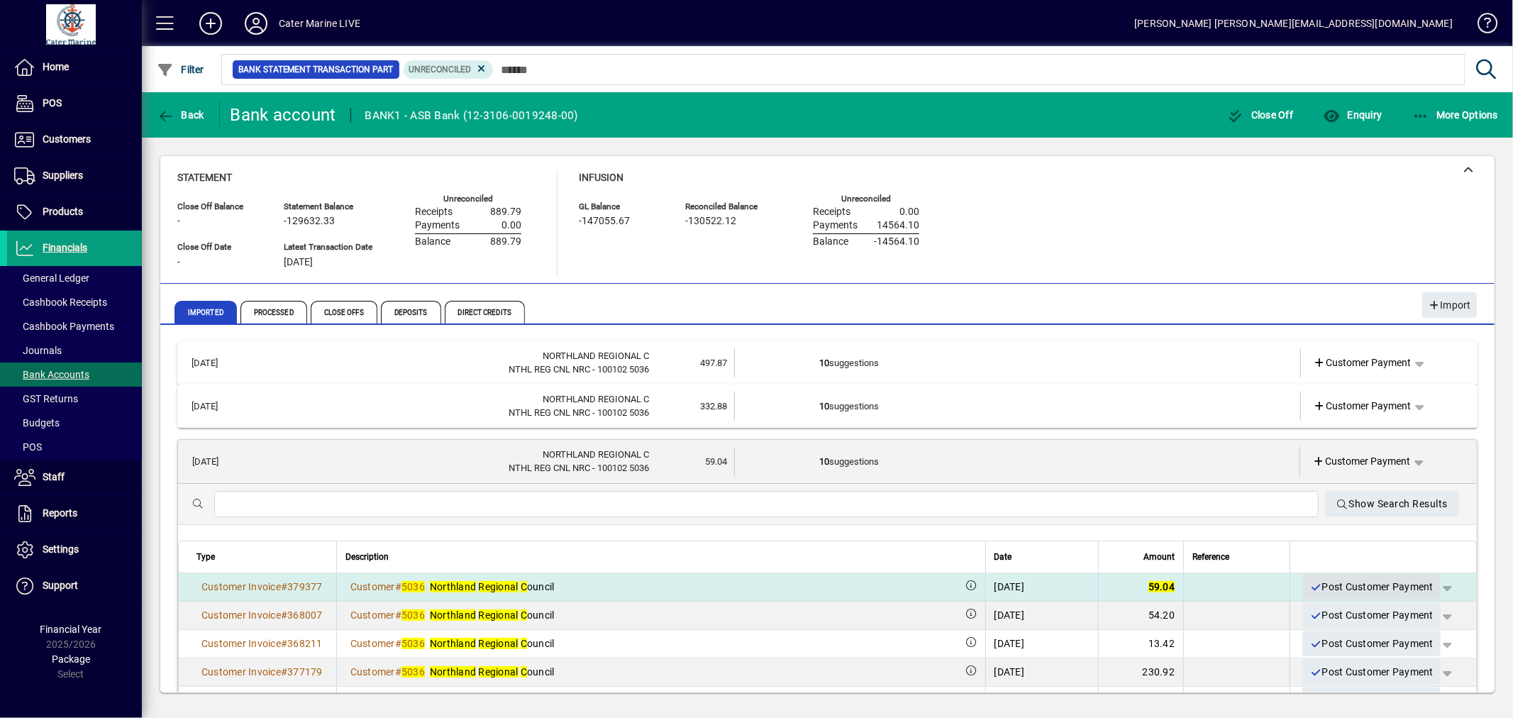
click at [1358, 584] on span "Post Customer Payment" at bounding box center [1371, 586] width 124 height 23
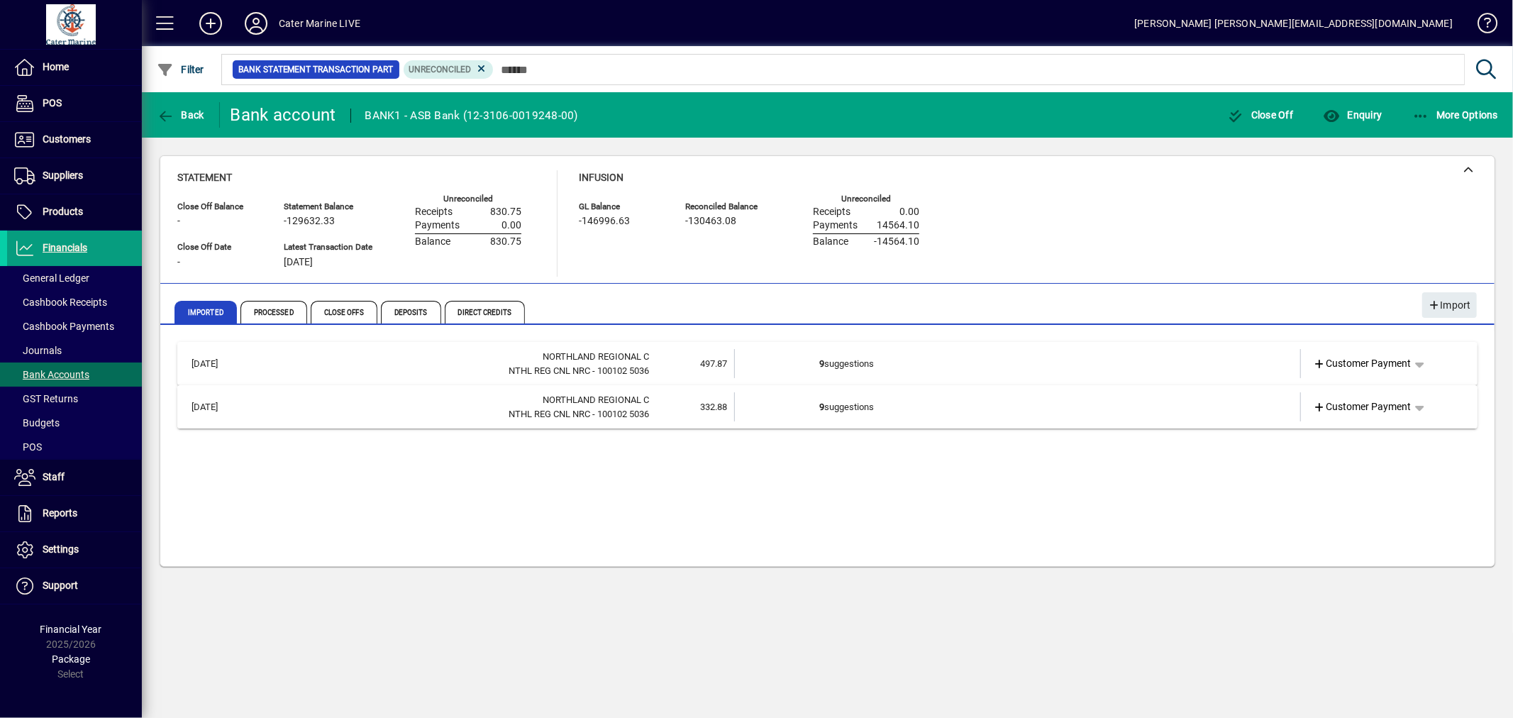
click at [1057, 406] on td "9 suggestions" at bounding box center [1019, 406] width 398 height 29
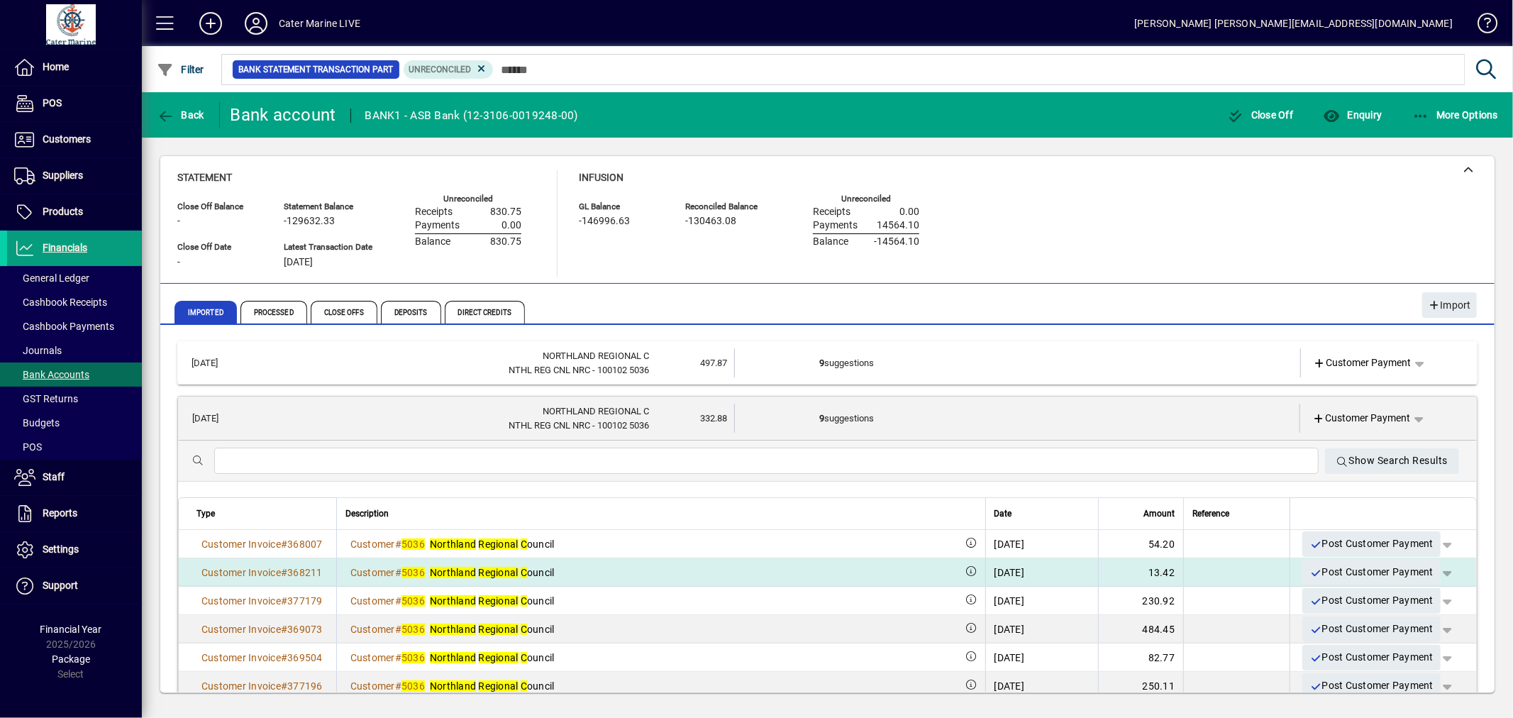
click at [1055, 576] on div "16/08/2024" at bounding box center [1041, 572] width 95 height 14
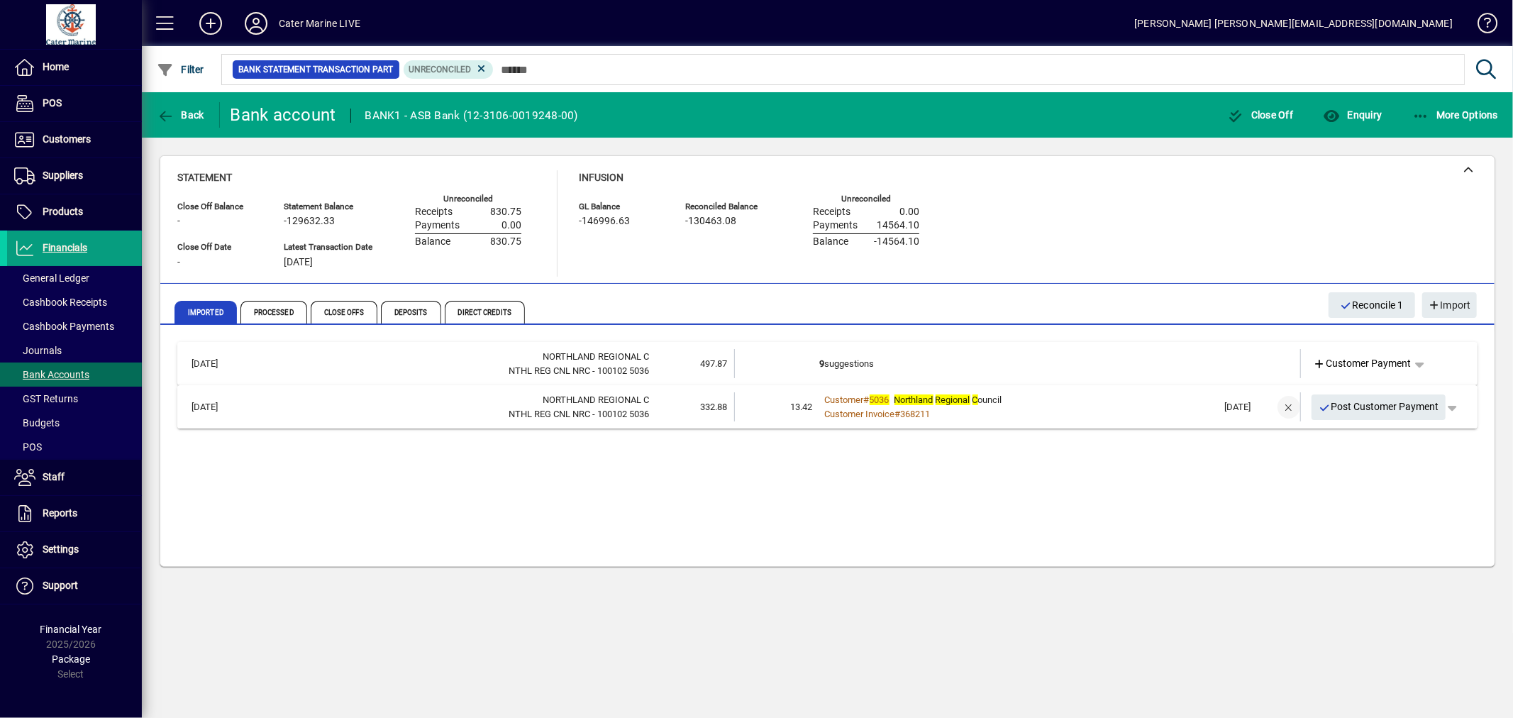
click at [1285, 402] on span "button" at bounding box center [1289, 407] width 34 height 34
click at [1031, 406] on td "9 suggestions" at bounding box center [1019, 406] width 398 height 29
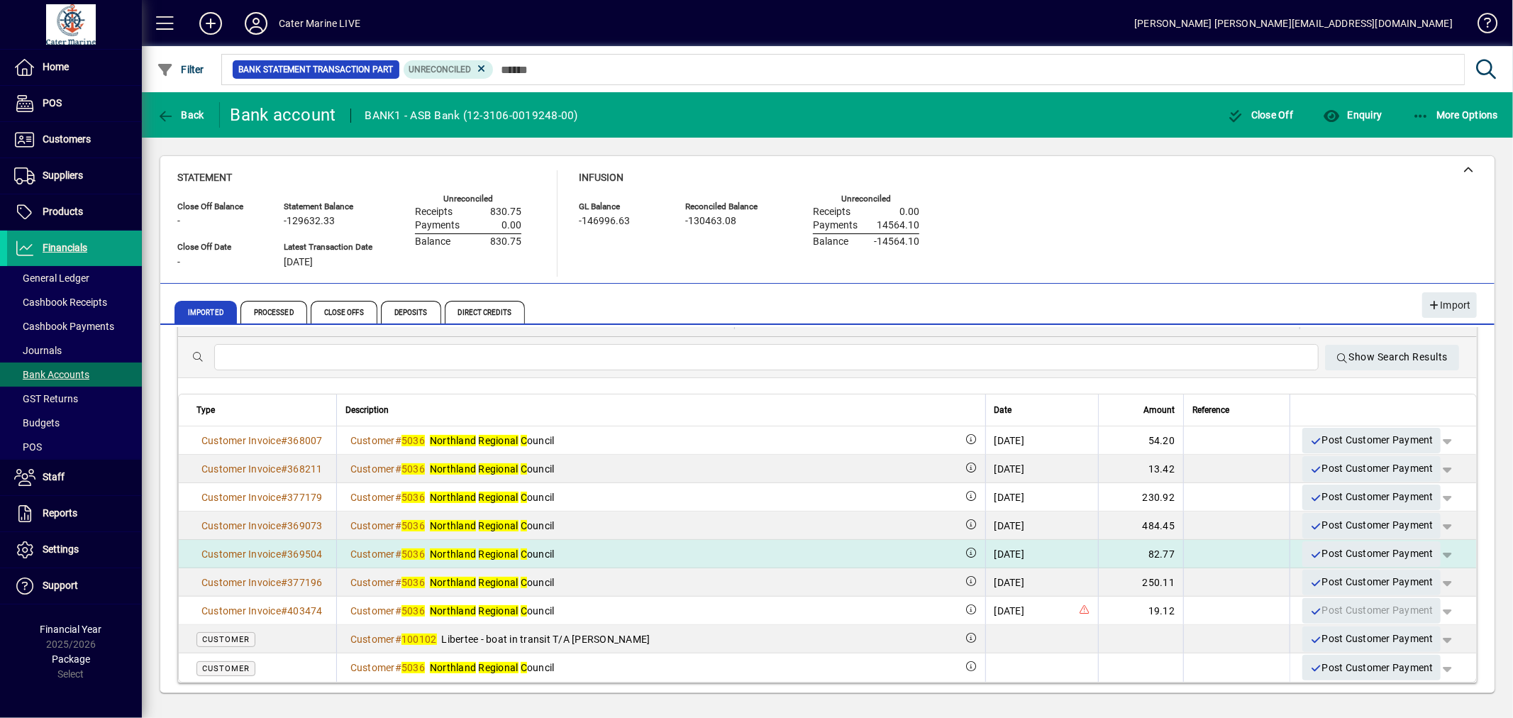
scroll to position [116, 0]
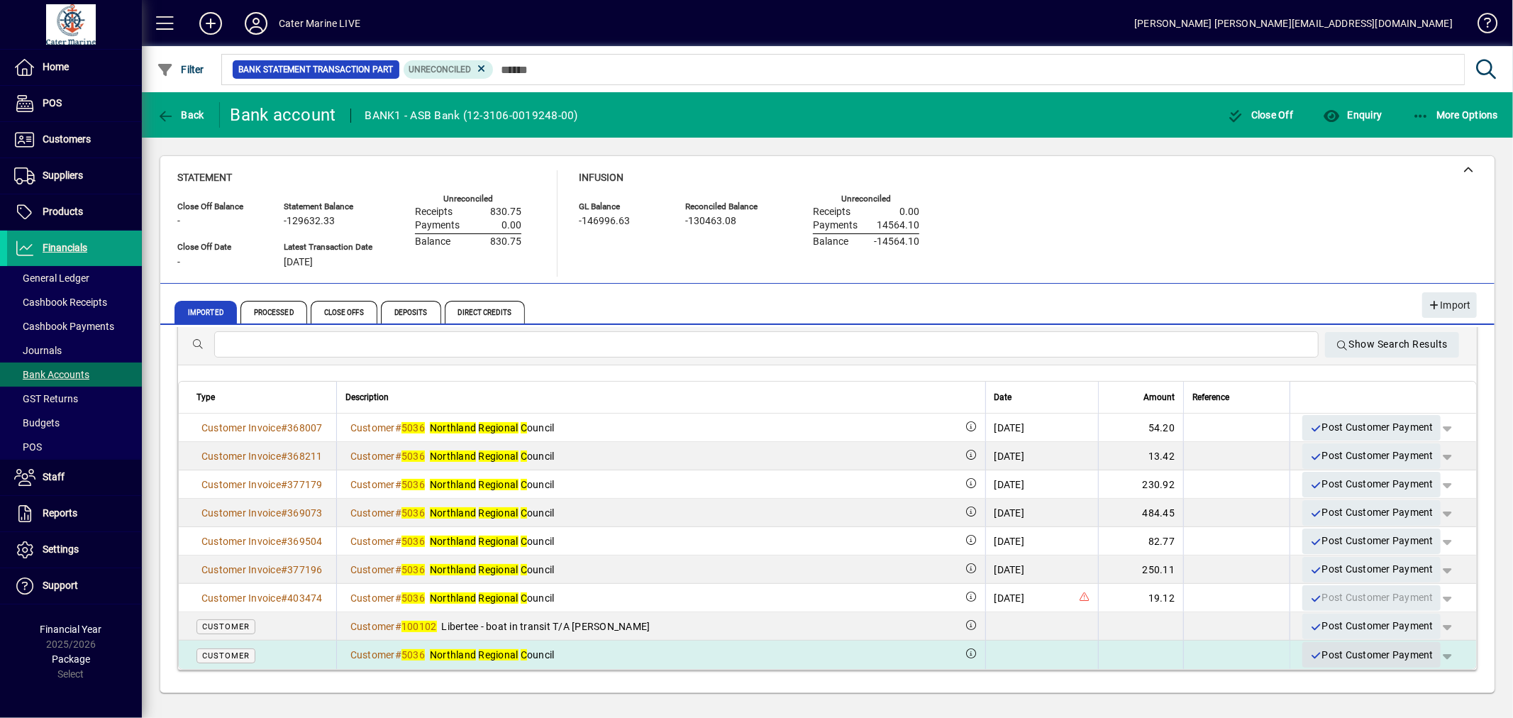
click at [1350, 655] on span "Post Customer Payment" at bounding box center [1371, 654] width 124 height 23
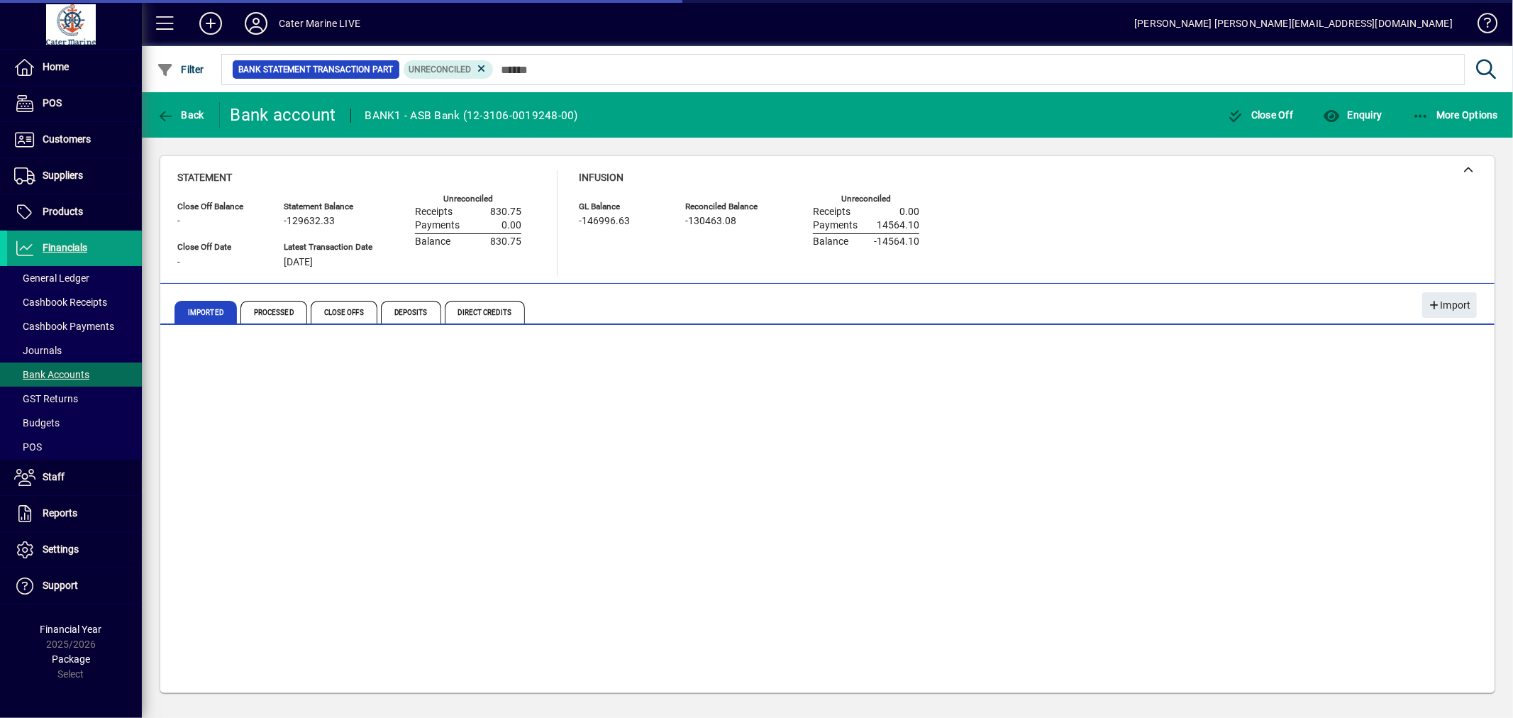
scroll to position [0, 0]
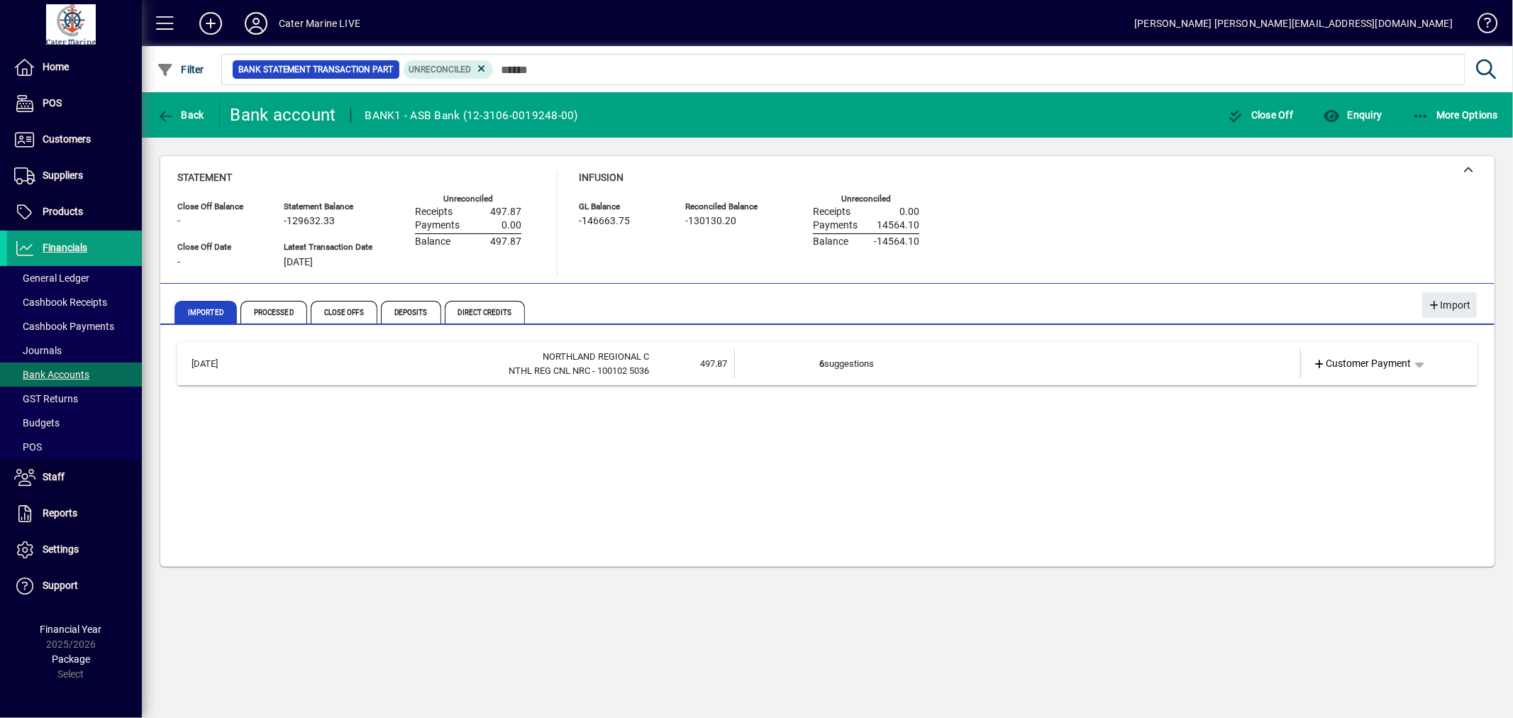
click at [1109, 360] on td "6 suggestions" at bounding box center [1019, 363] width 398 height 29
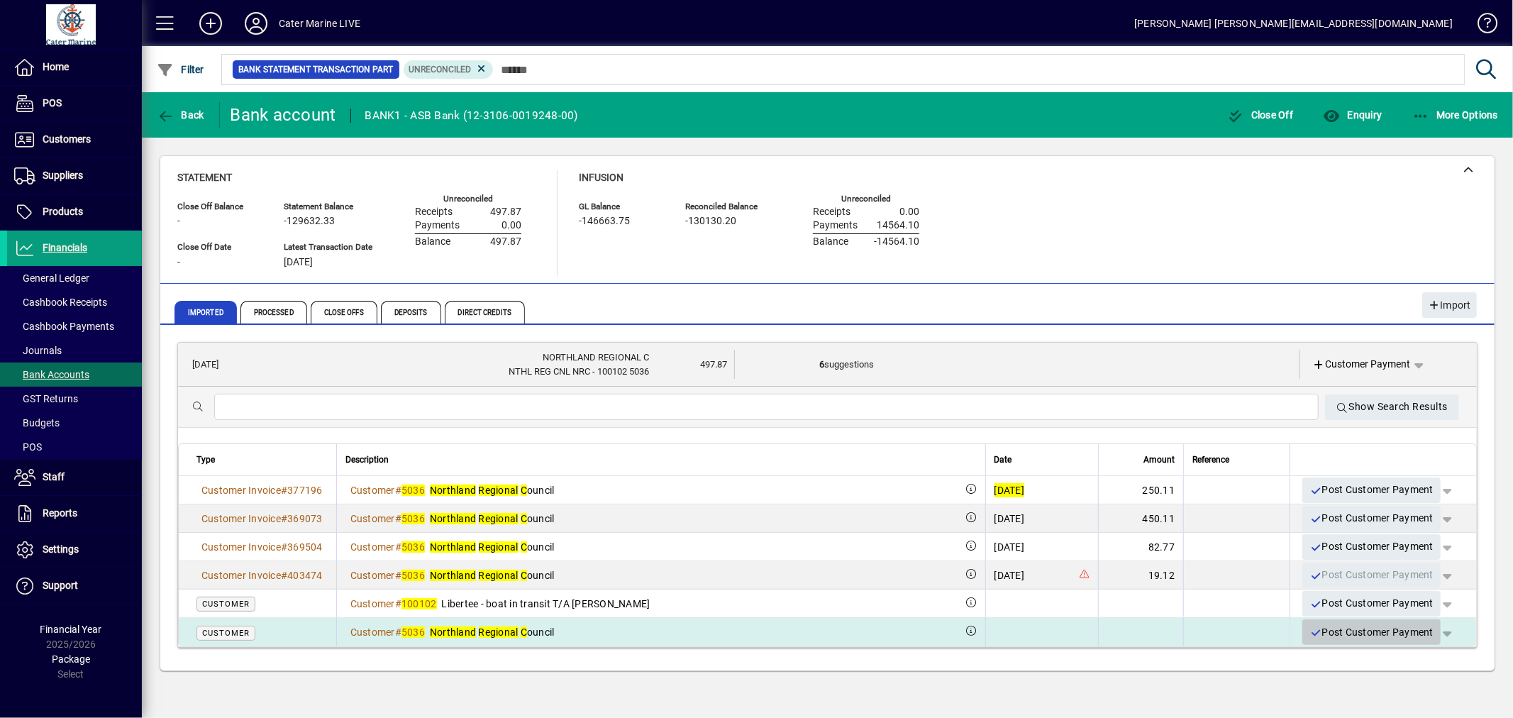
click at [1350, 635] on span "Post Customer Payment" at bounding box center [1371, 632] width 124 height 23
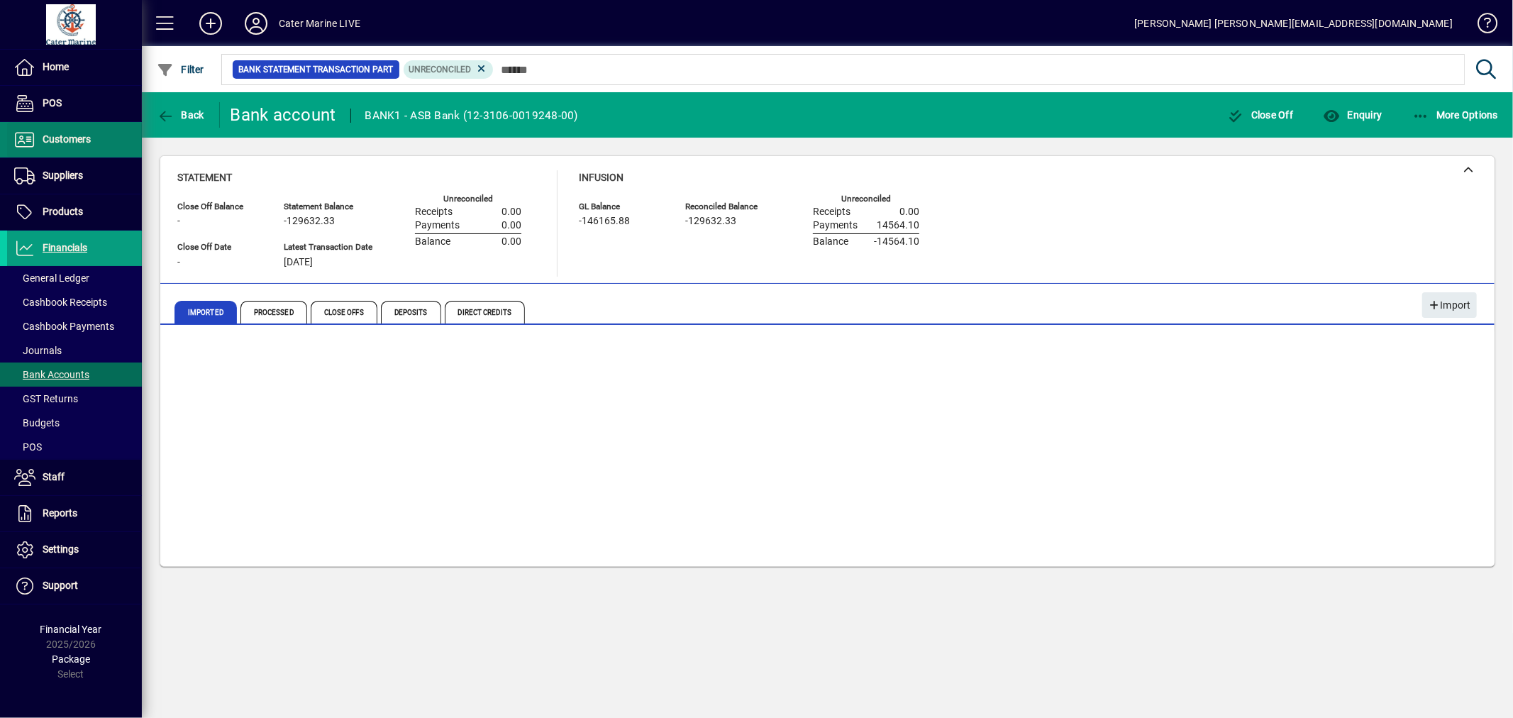
click at [43, 139] on span "Customers" at bounding box center [67, 138] width 48 height 11
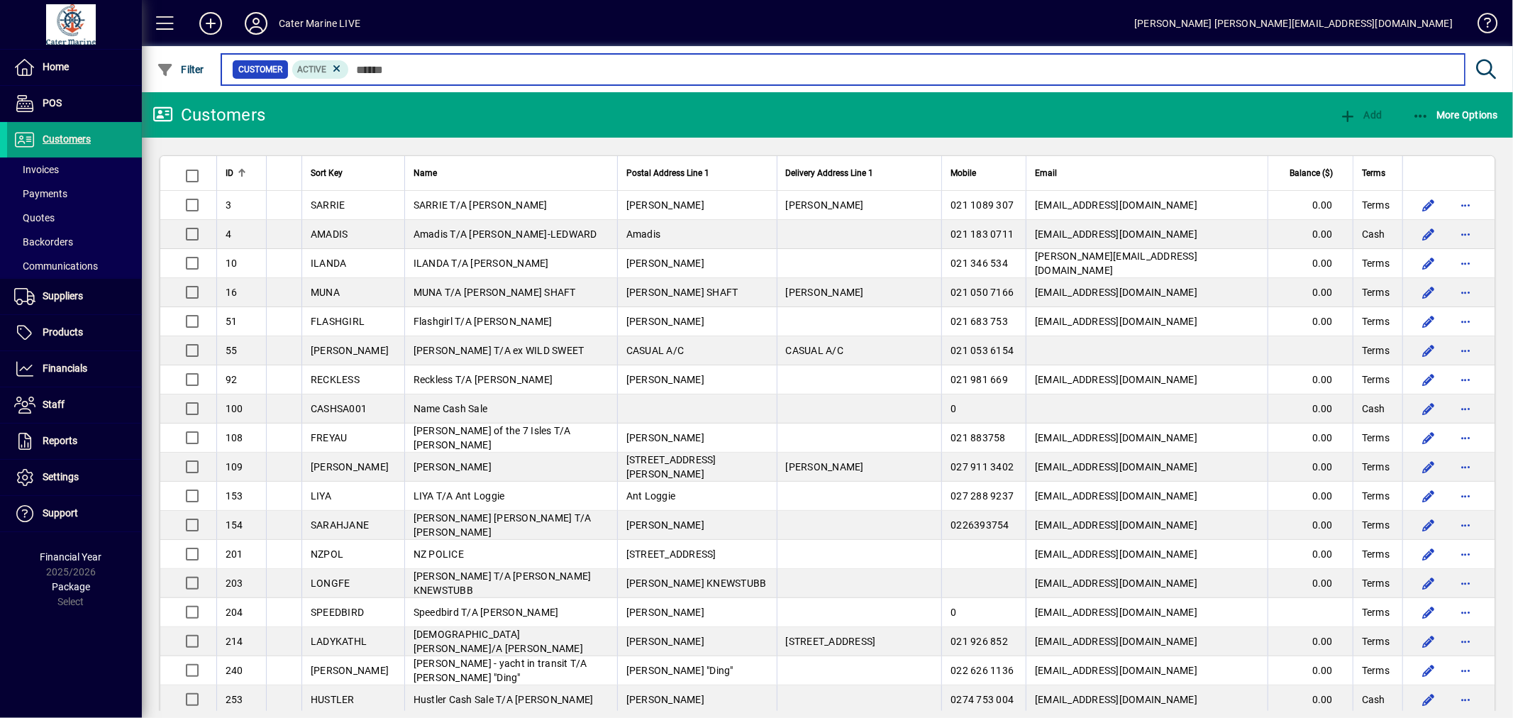
click at [460, 68] on input "text" at bounding box center [901, 70] width 1104 height 20
type input "***"
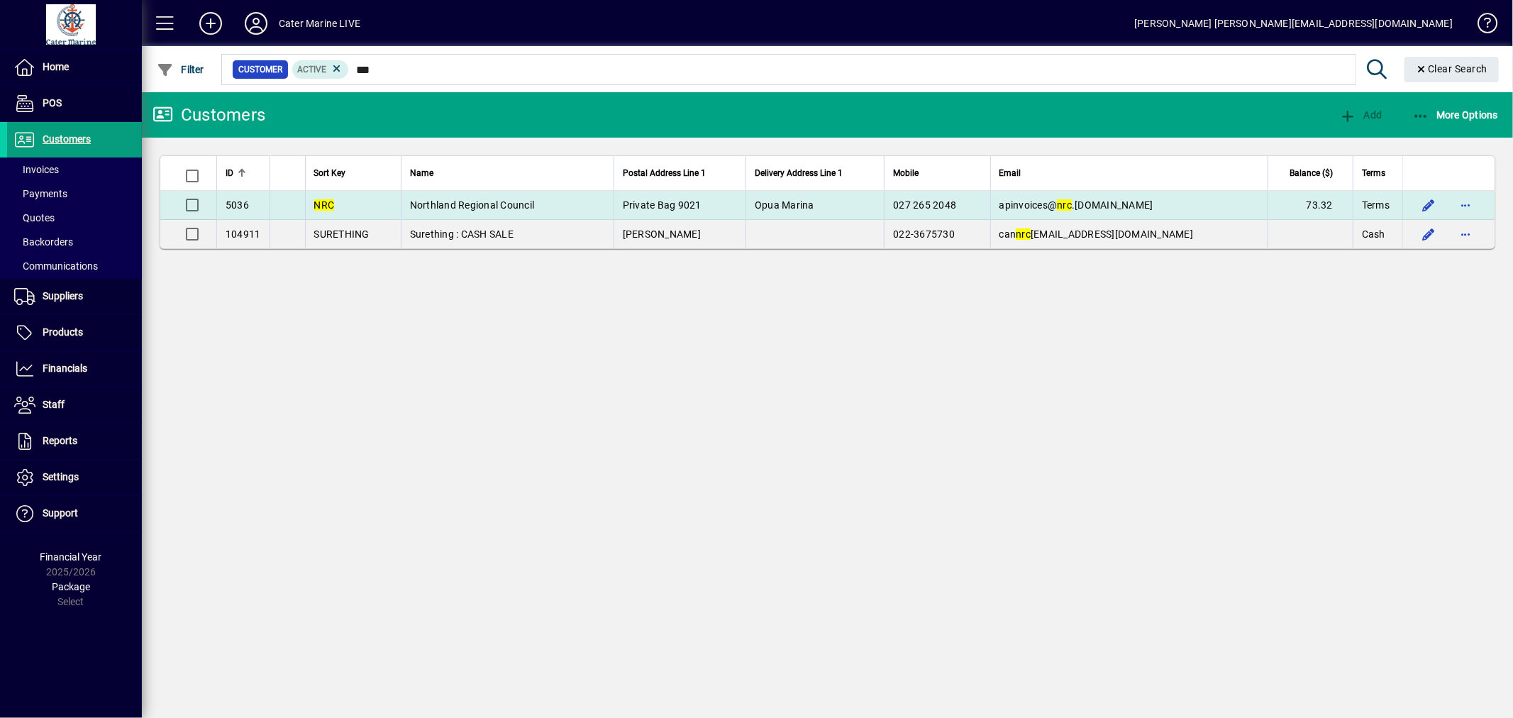
click at [1223, 206] on td "apinvoices@ nrc .govt.nz" at bounding box center [1128, 205] width 277 height 29
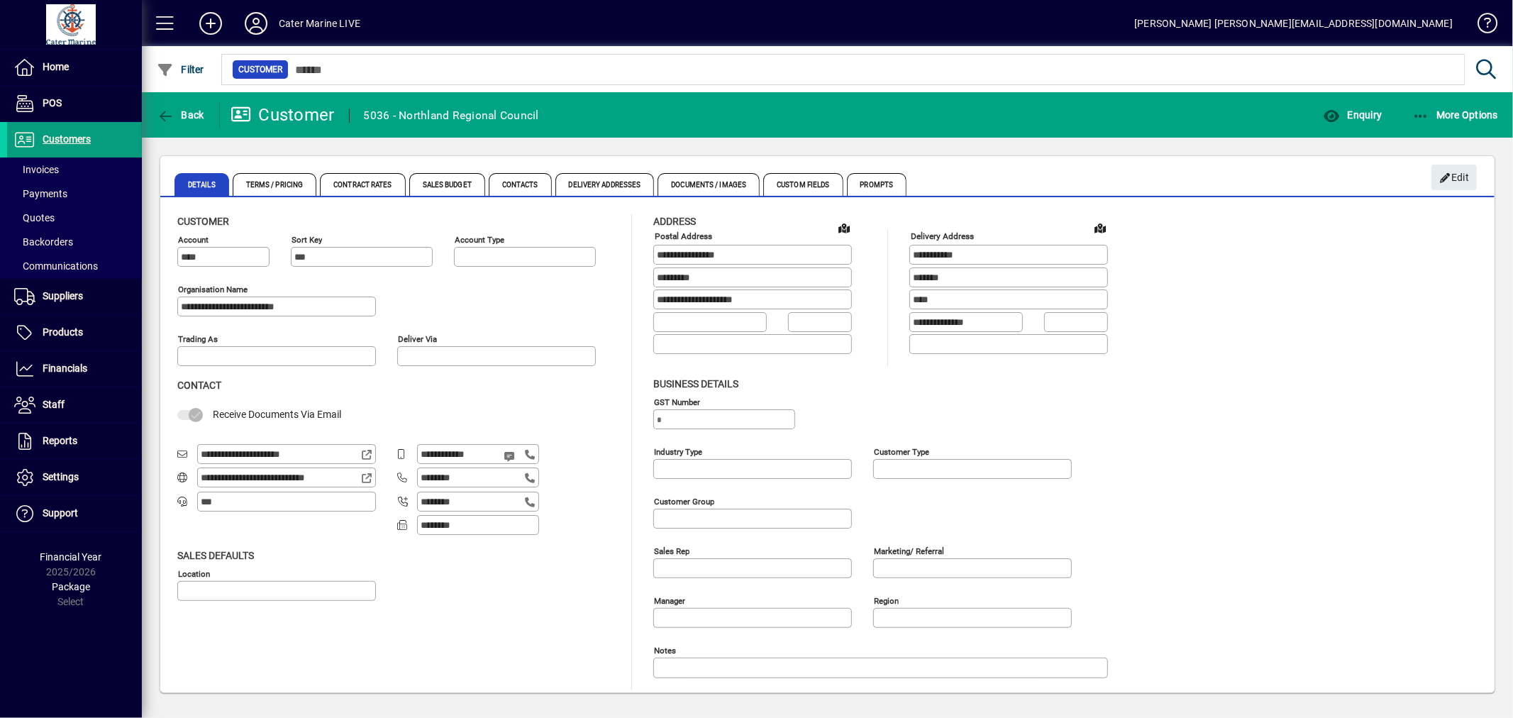
type input "**********"
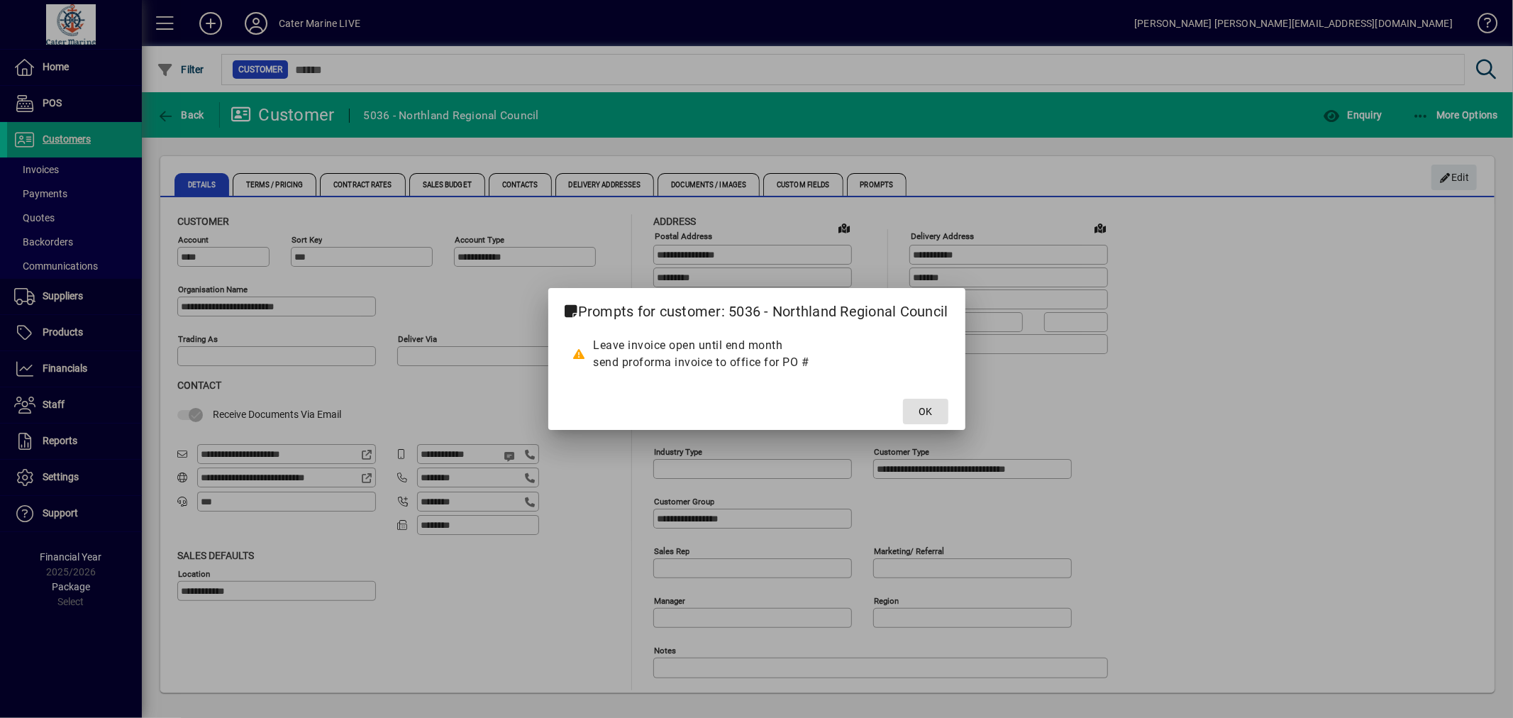
click at [920, 417] on span "OK" at bounding box center [924, 411] width 13 height 15
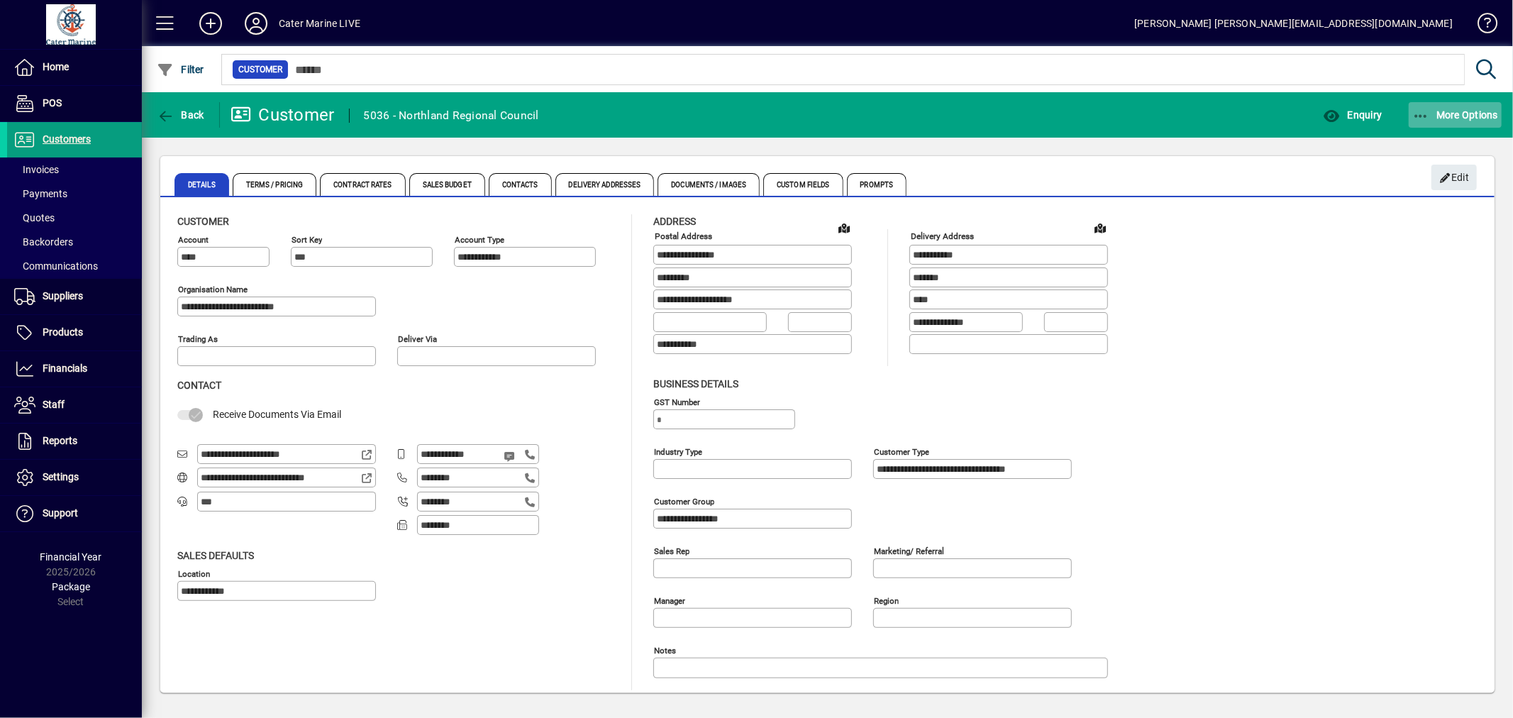
click at [1428, 115] on icon "button" at bounding box center [1421, 116] width 18 height 14
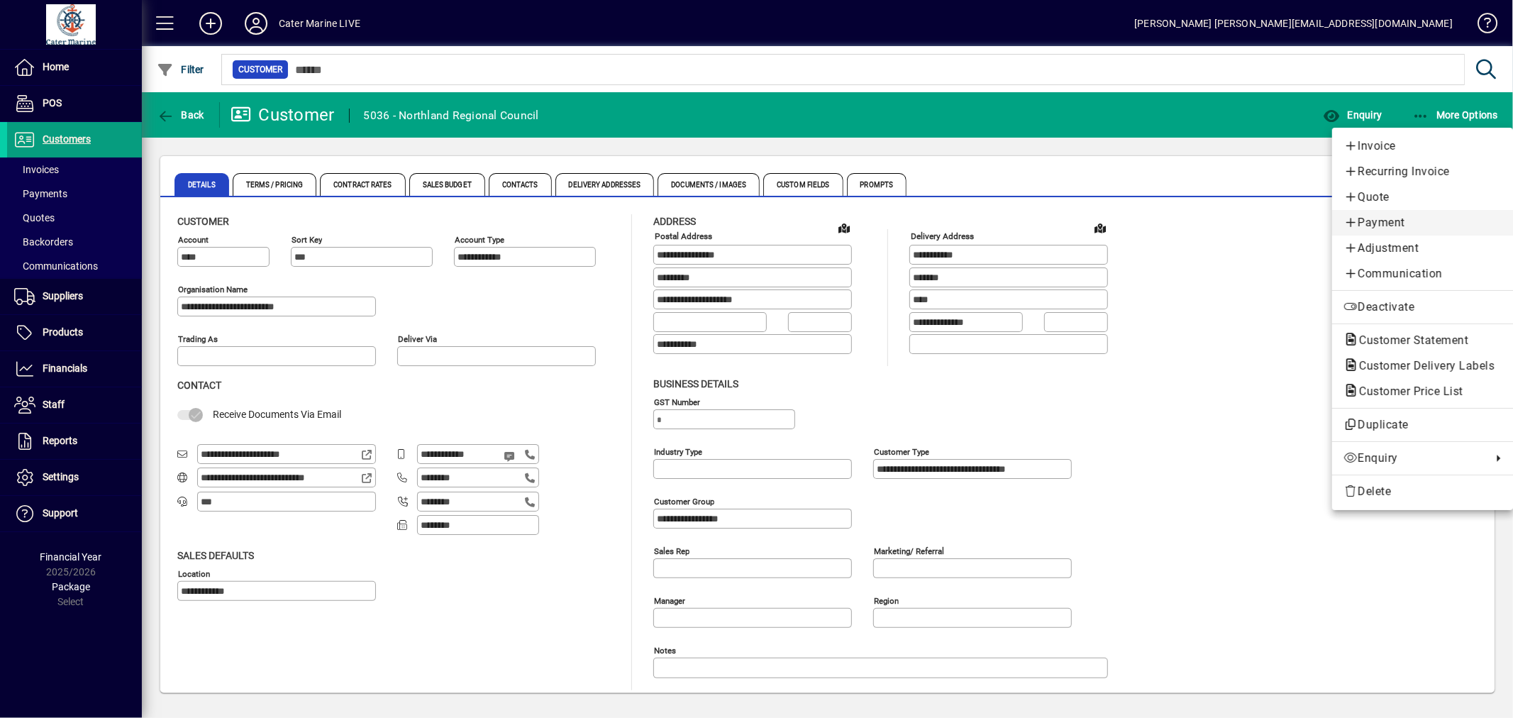
click at [1394, 225] on span "Payment" at bounding box center [1422, 222] width 158 height 17
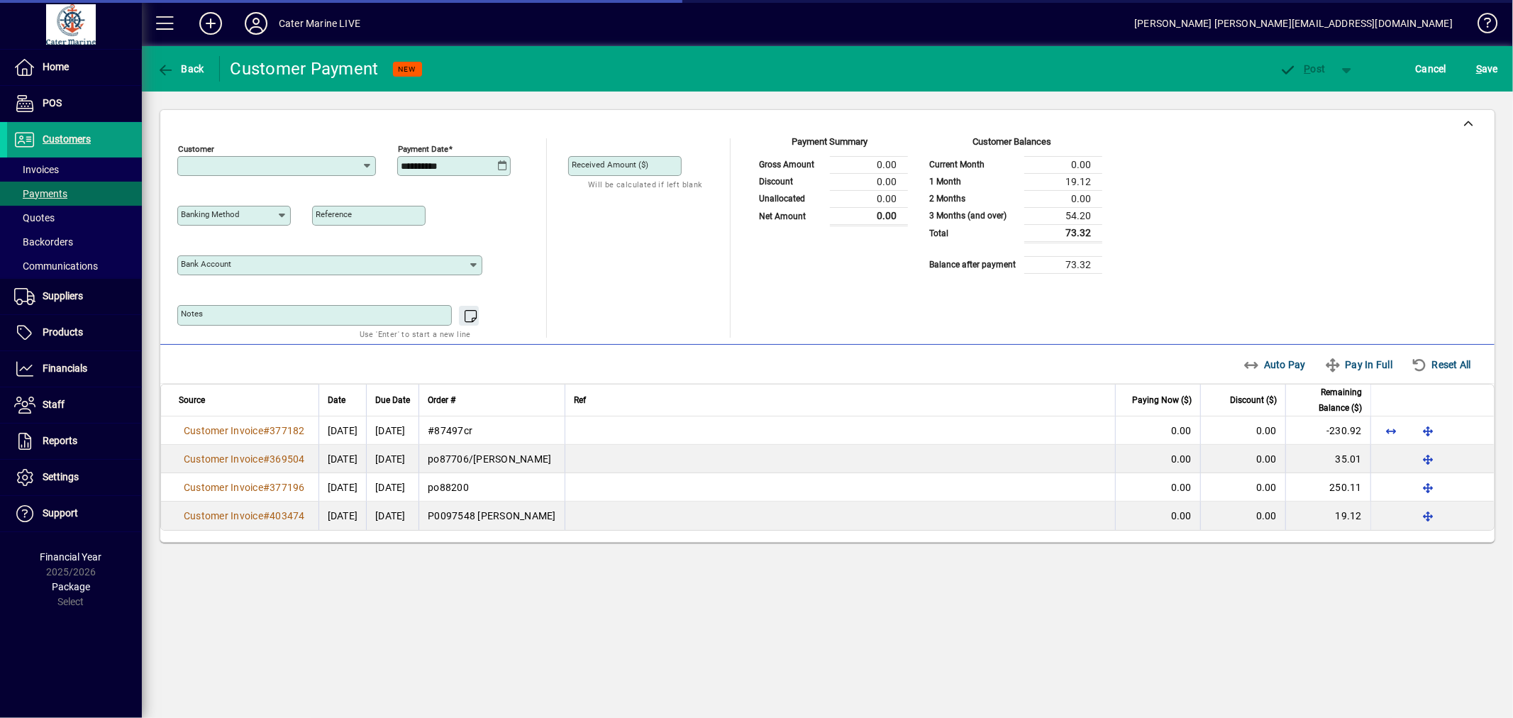
type input "**********"
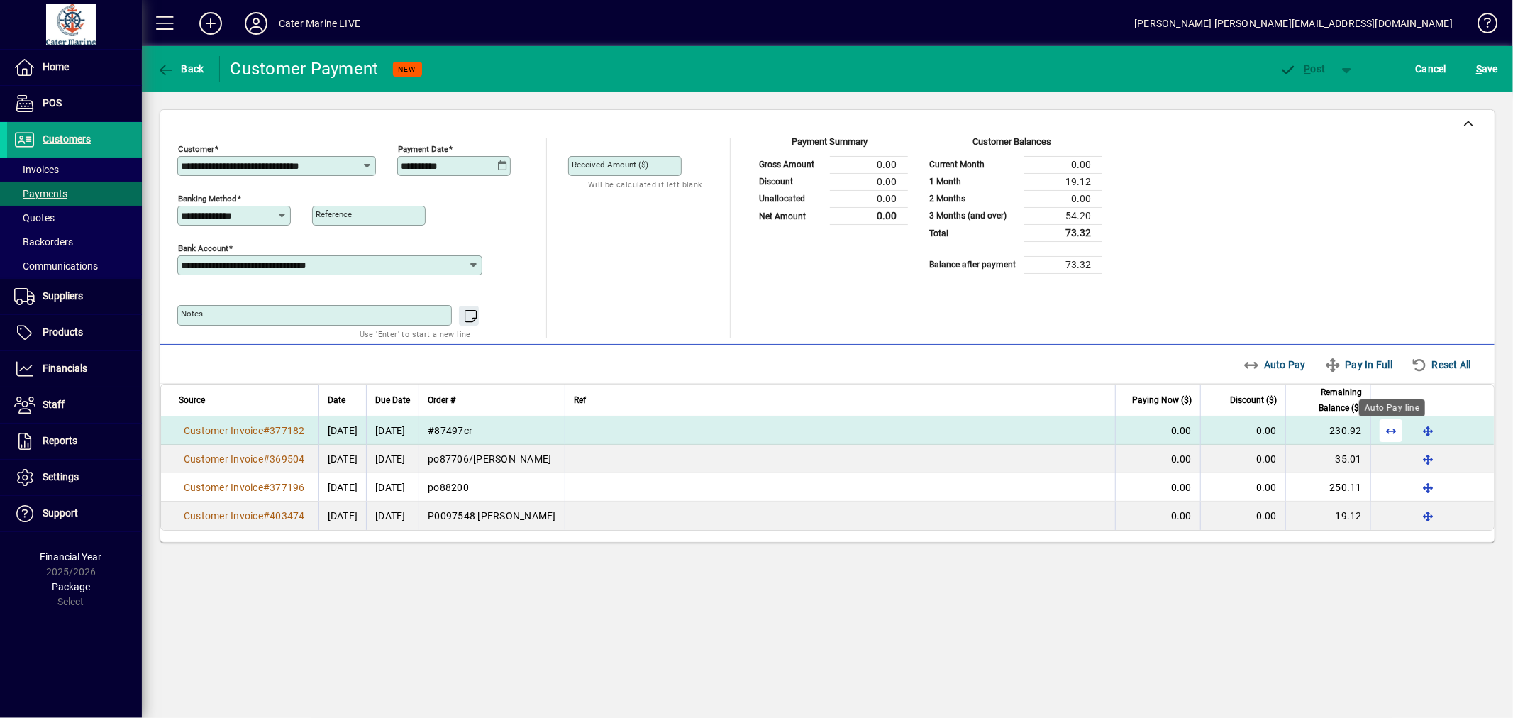
click at [1398, 427] on span "button" at bounding box center [1391, 430] width 34 height 34
click at [1459, 429] on span "button" at bounding box center [1465, 430] width 34 height 34
click at [818, 328] on div "Payment Summary Gross Amount 0.00 Discount 0.00 Unallocated 0.00 Net Amount 0.0…" at bounding box center [927, 237] width 350 height 199
click at [1421, 70] on span "Cancel" at bounding box center [1431, 68] width 31 height 23
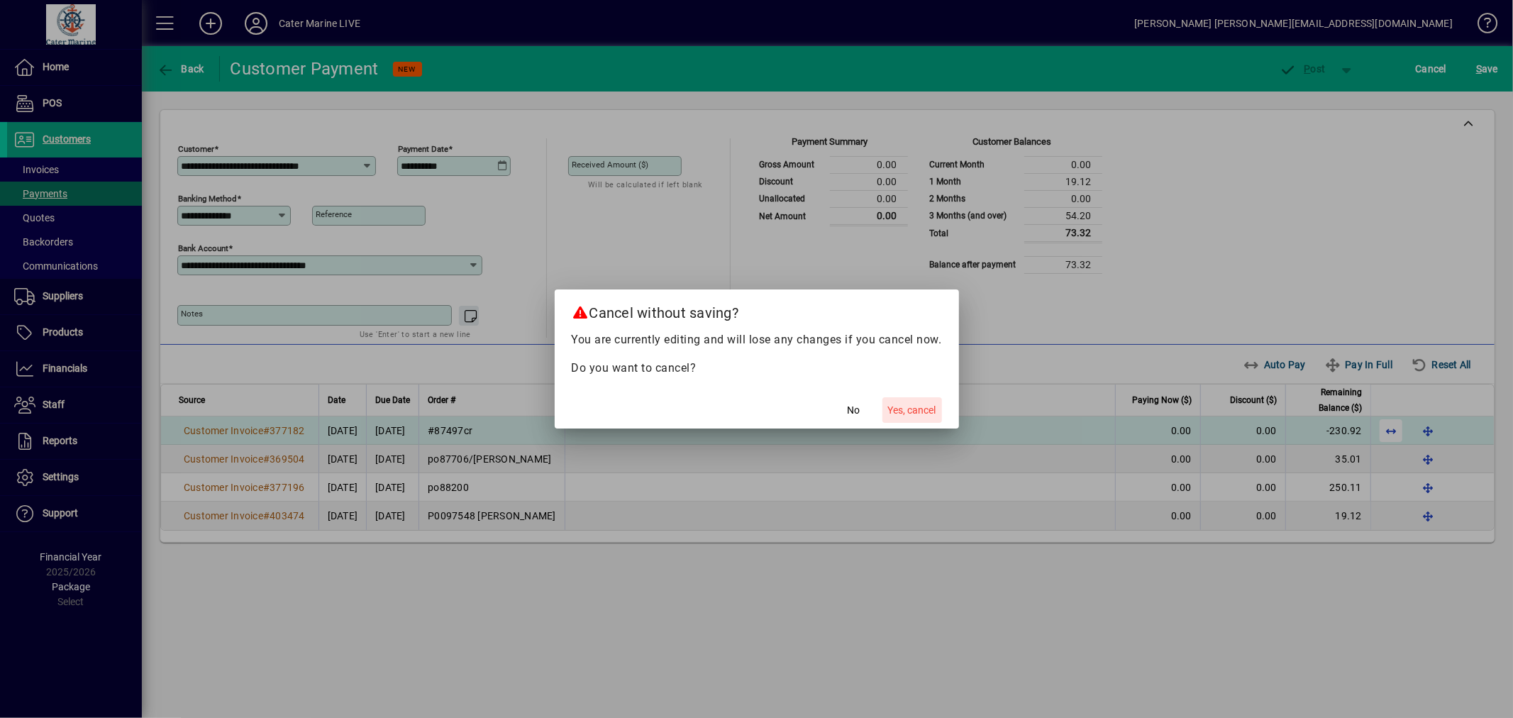
click at [920, 407] on span "Yes, cancel" at bounding box center [912, 410] width 48 height 15
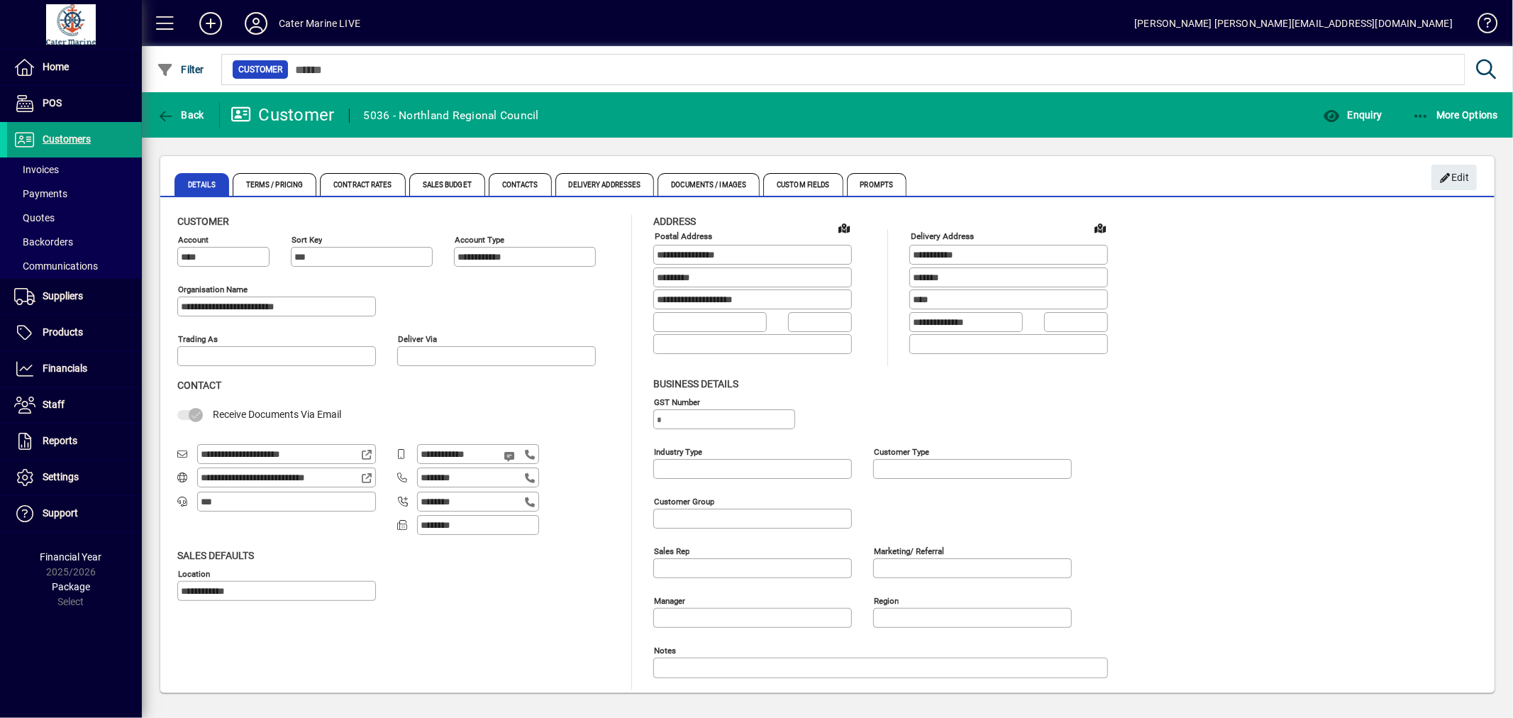
type input "**********"
click at [1363, 109] on span "Enquiry" at bounding box center [1352, 114] width 59 height 11
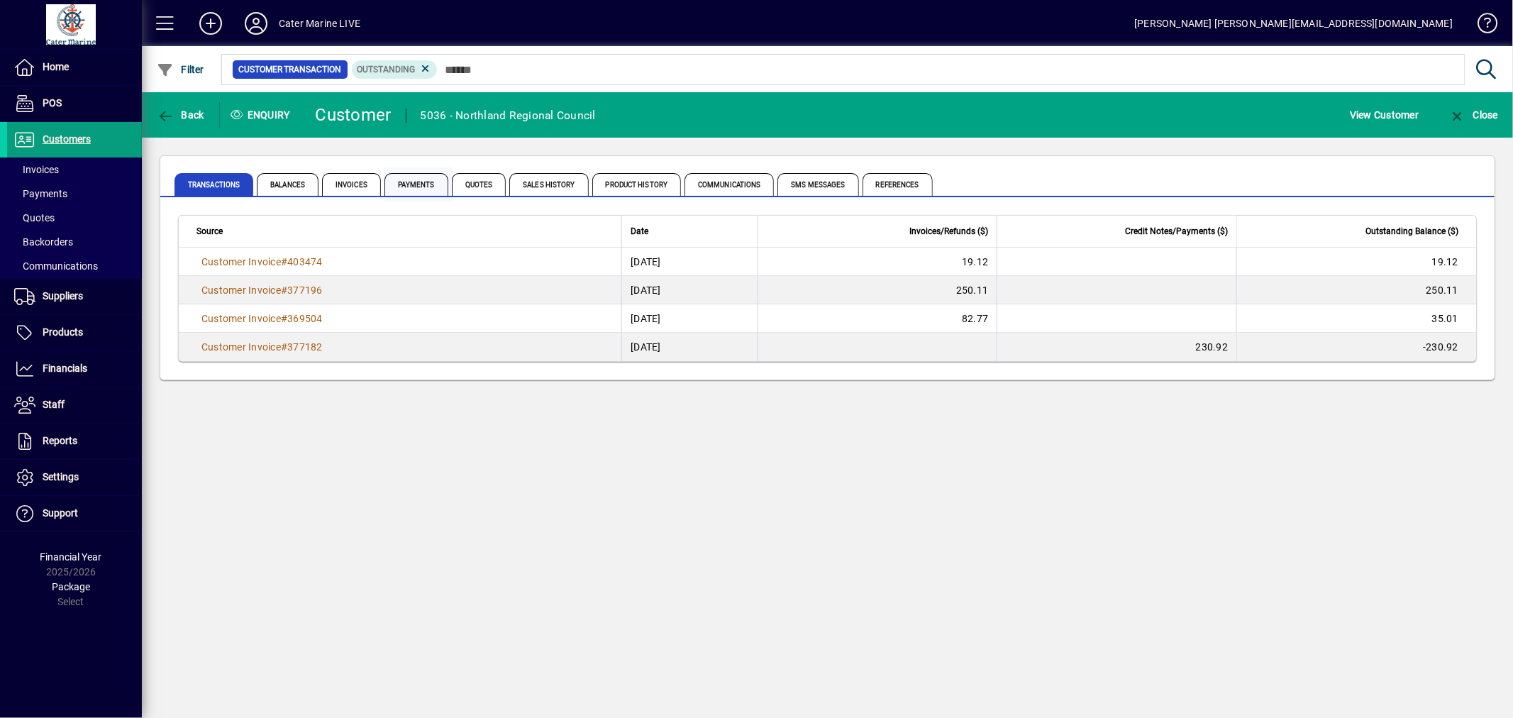
click at [431, 181] on span "Payments" at bounding box center [416, 184] width 64 height 23
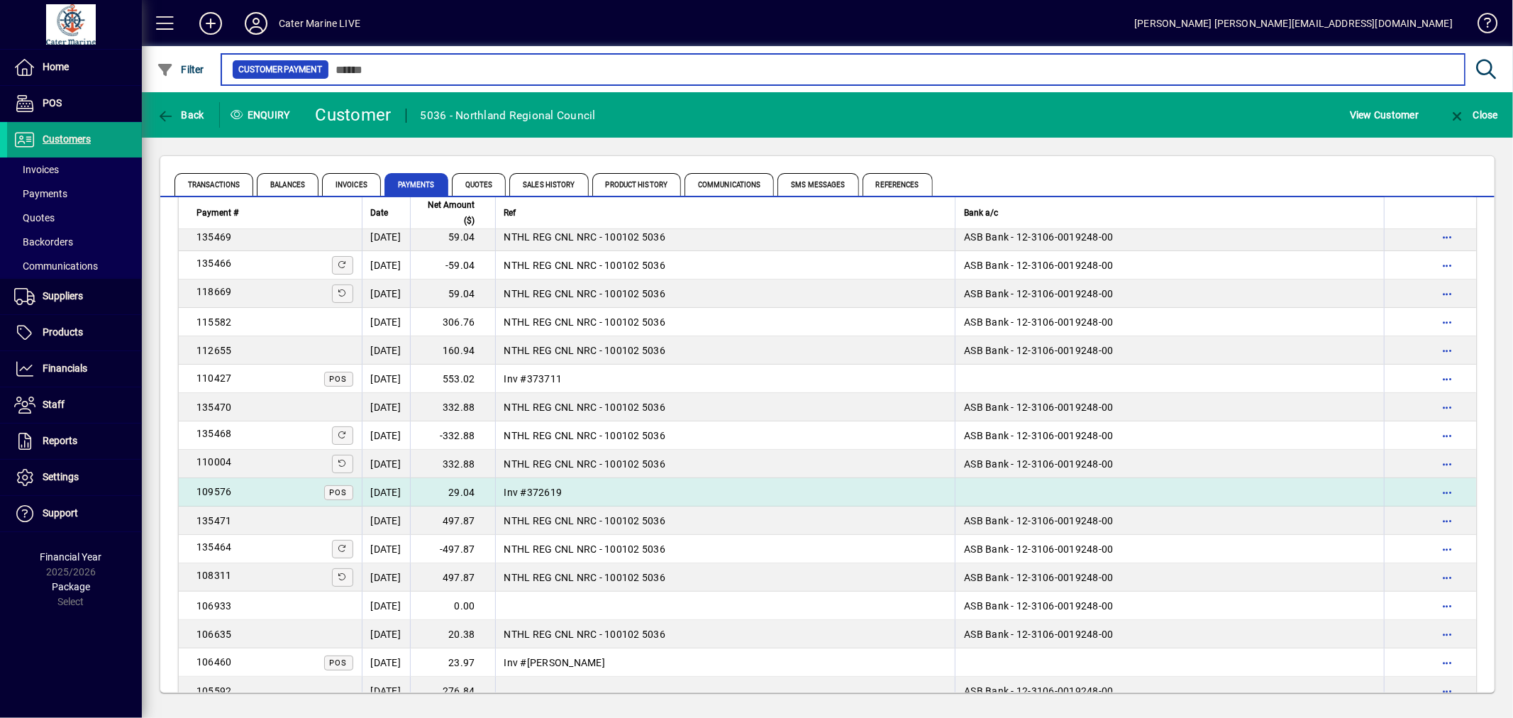
scroll to position [394, 0]
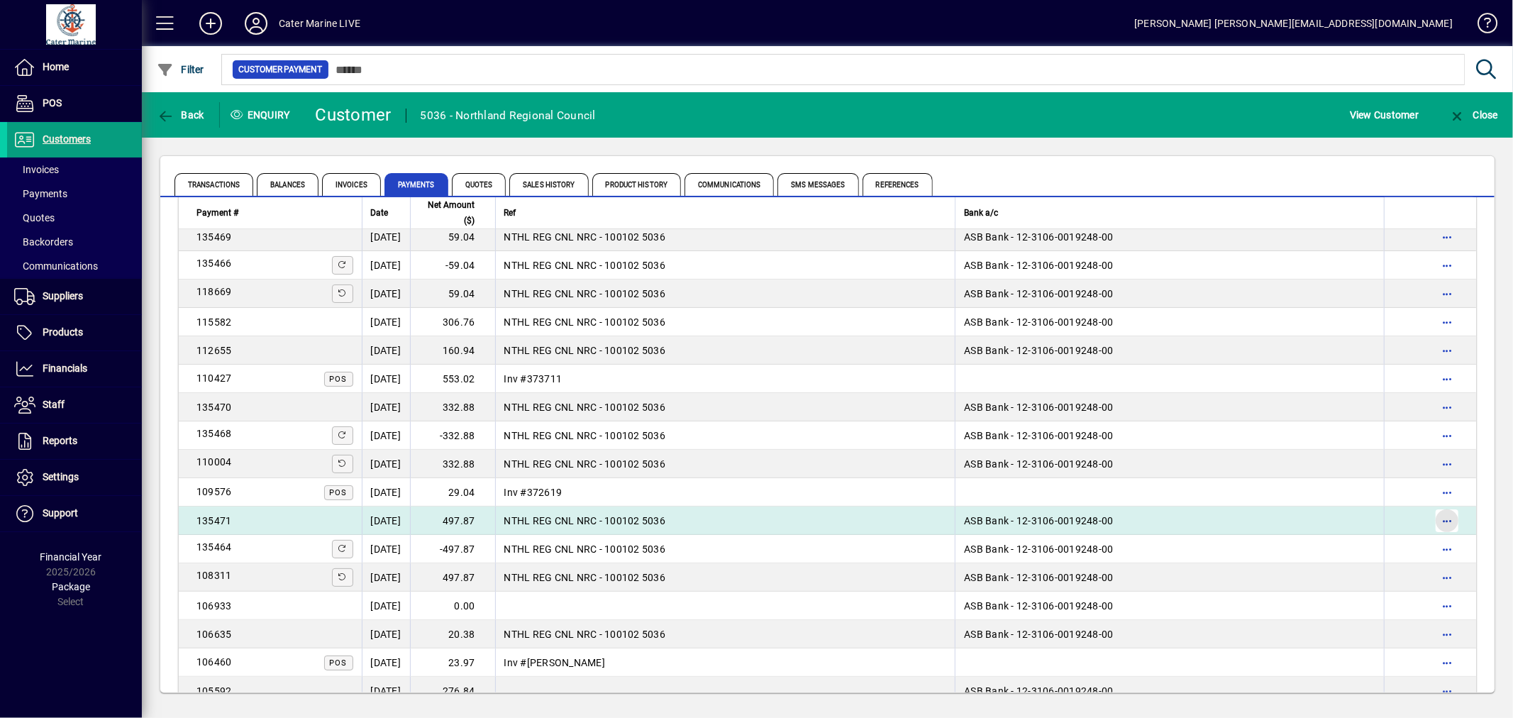
click at [1433, 516] on span "button" at bounding box center [1447, 521] width 34 height 34
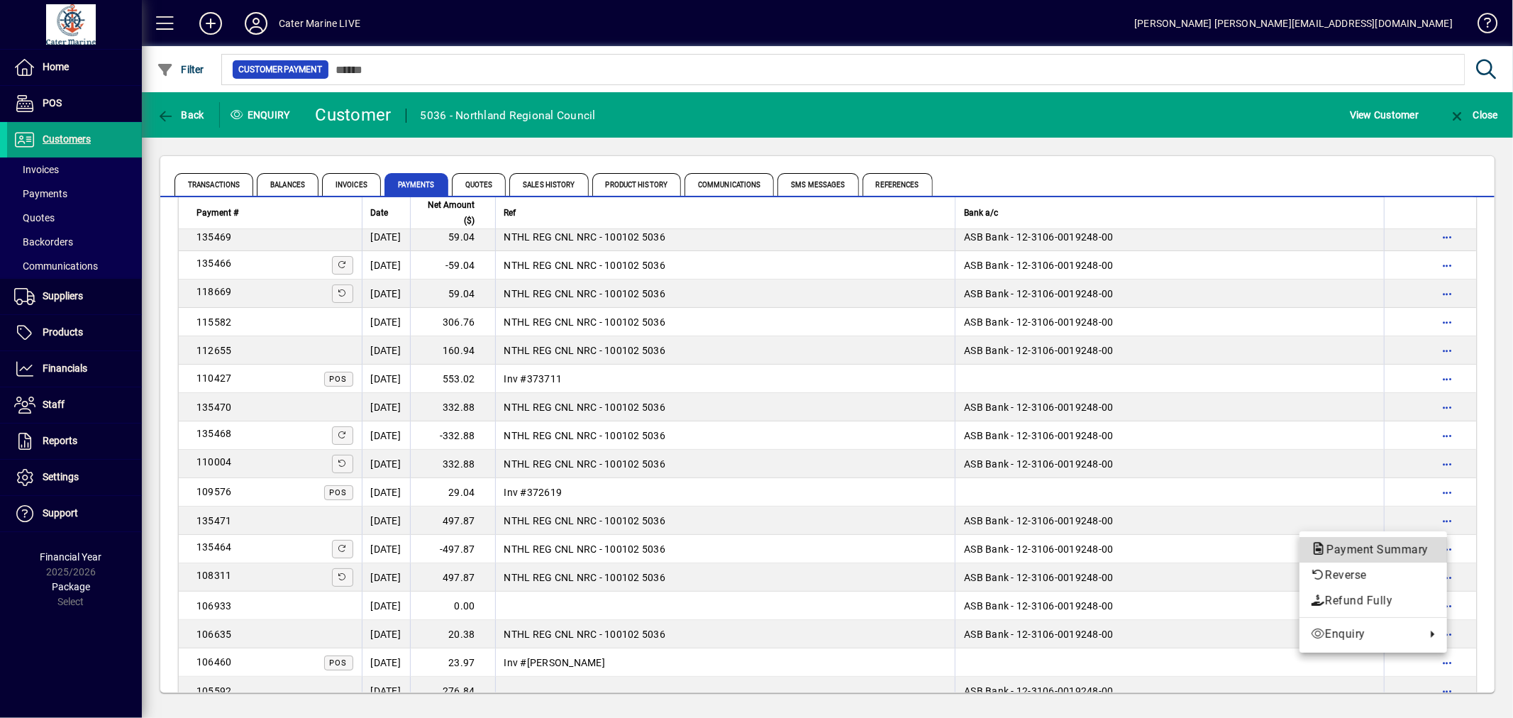
click at [1350, 550] on span "Payment Summary" at bounding box center [1373, 549] width 125 height 13
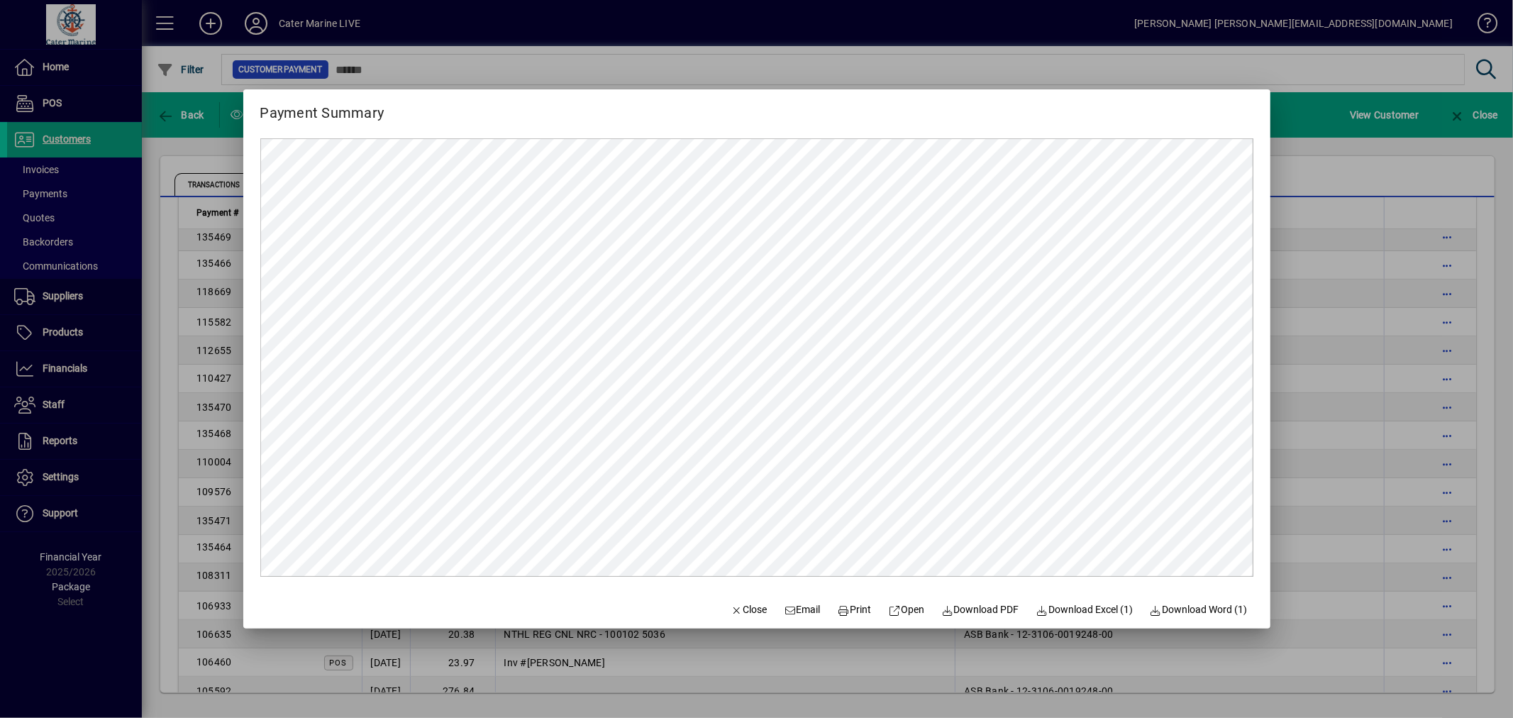
scroll to position [0, 0]
click at [1392, 208] on div at bounding box center [756, 359] width 1513 height 718
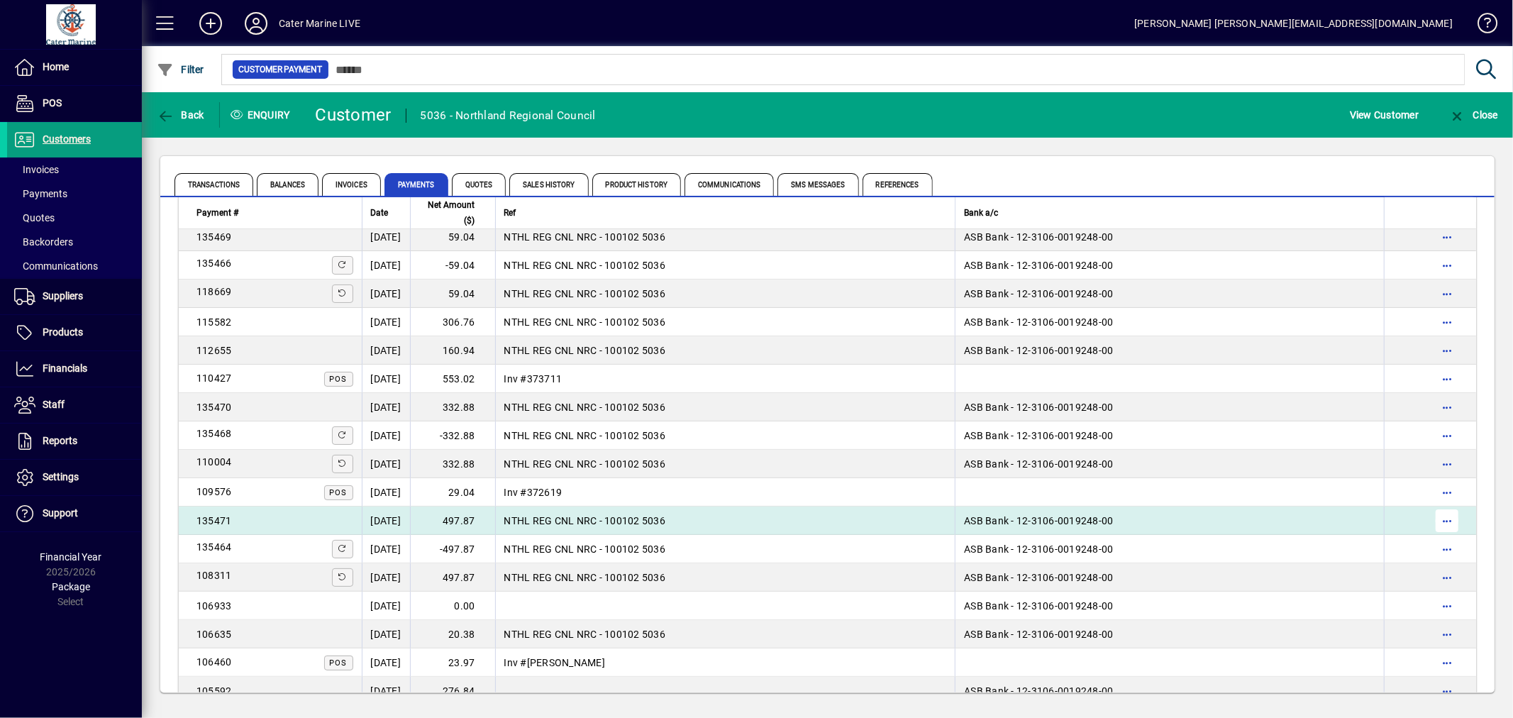
click at [1435, 521] on span "button" at bounding box center [1447, 521] width 34 height 34
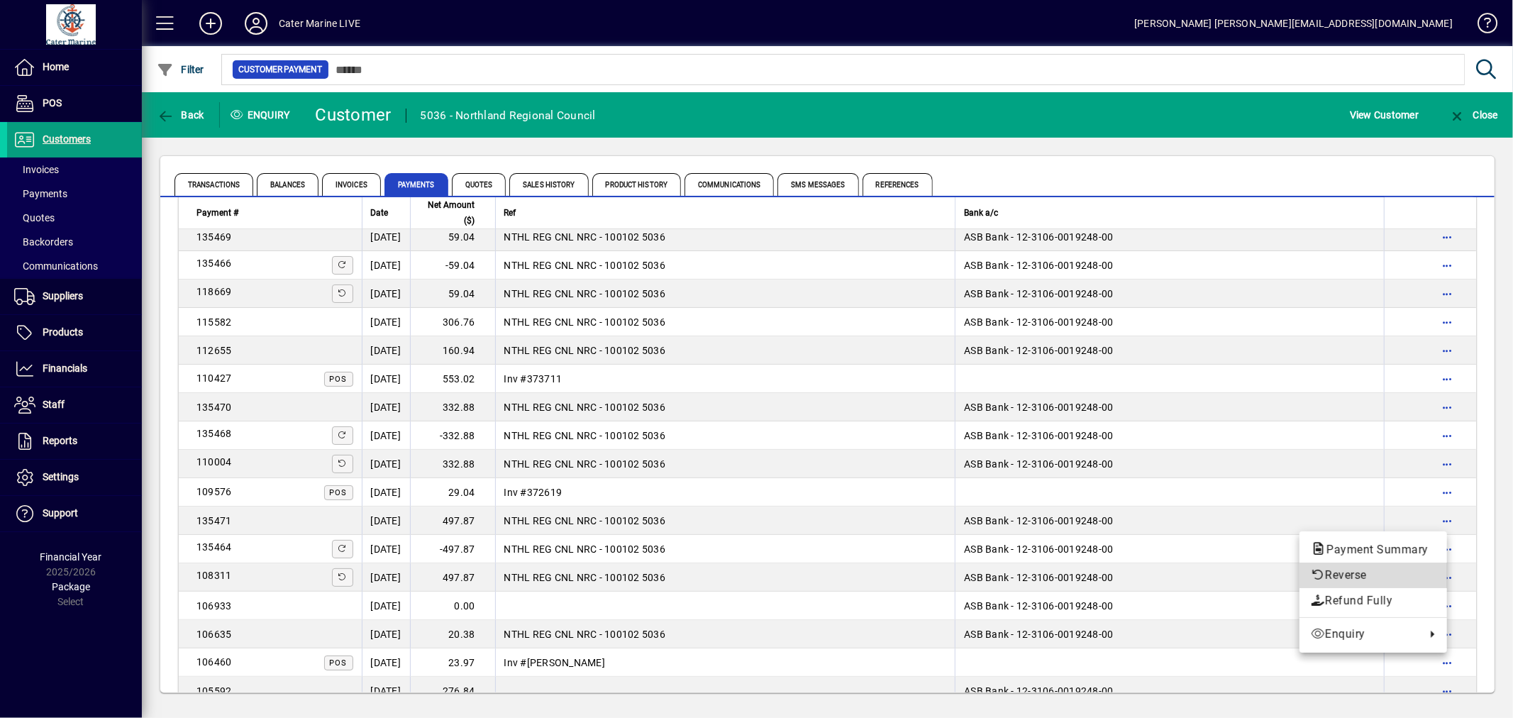
click at [1371, 570] on span "Reverse" at bounding box center [1373, 575] width 125 height 17
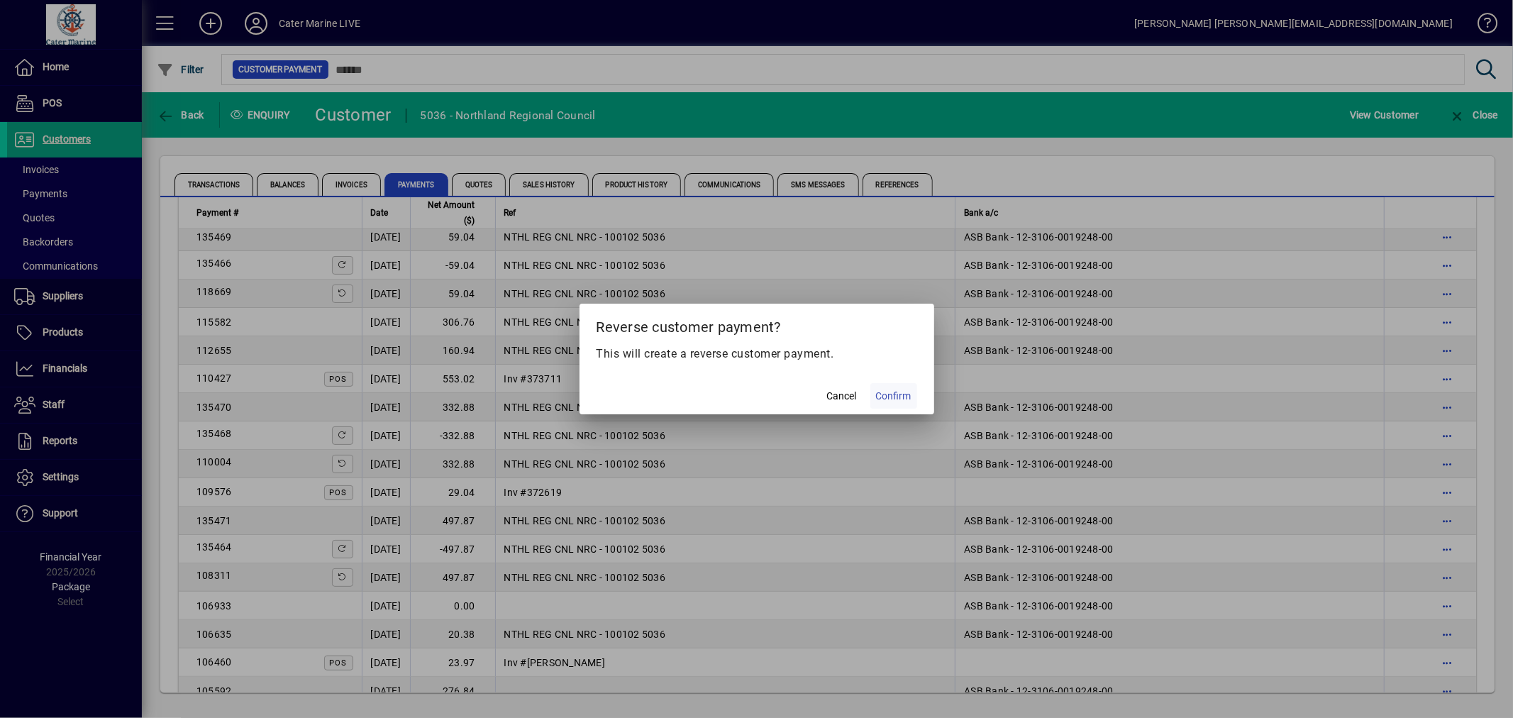
click at [892, 398] on span "Confirm" at bounding box center [893, 396] width 35 height 15
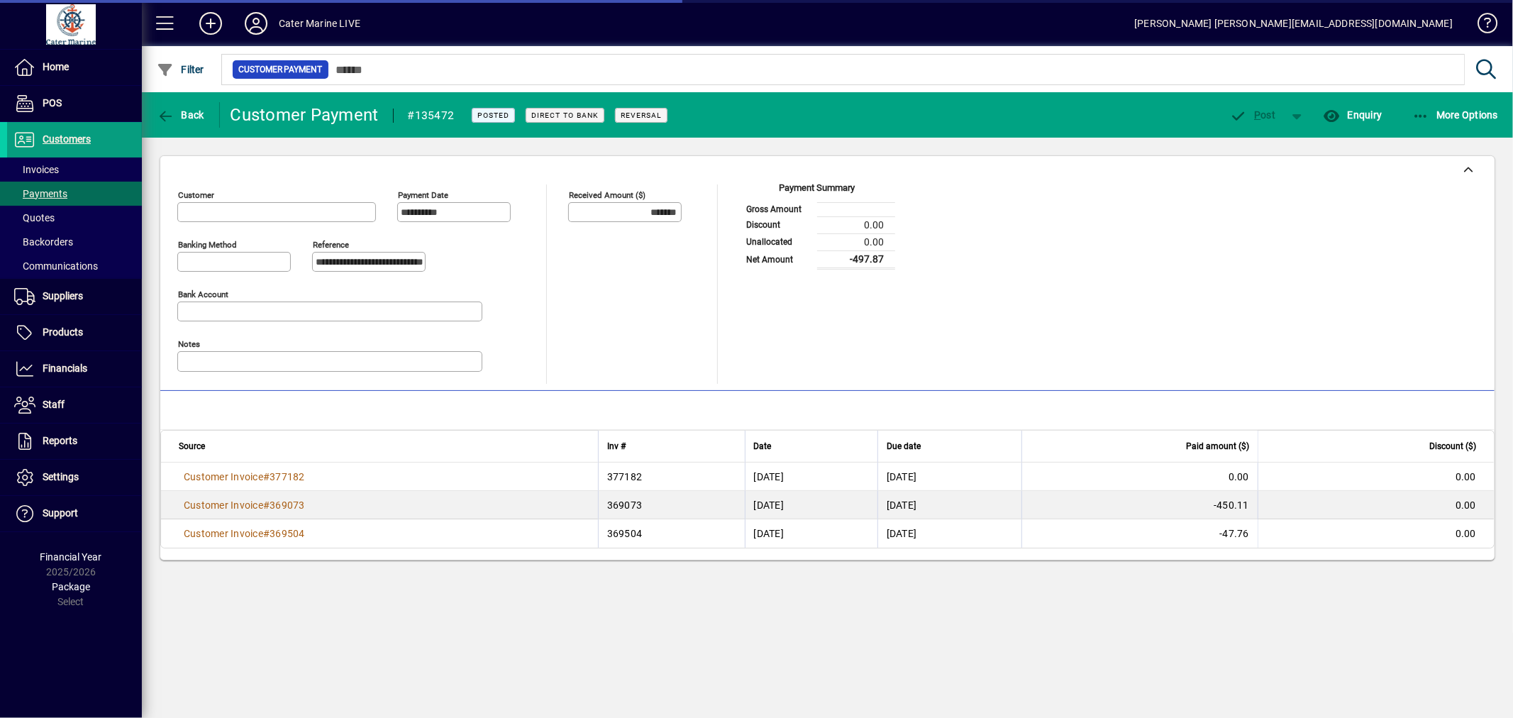
type input "**********"
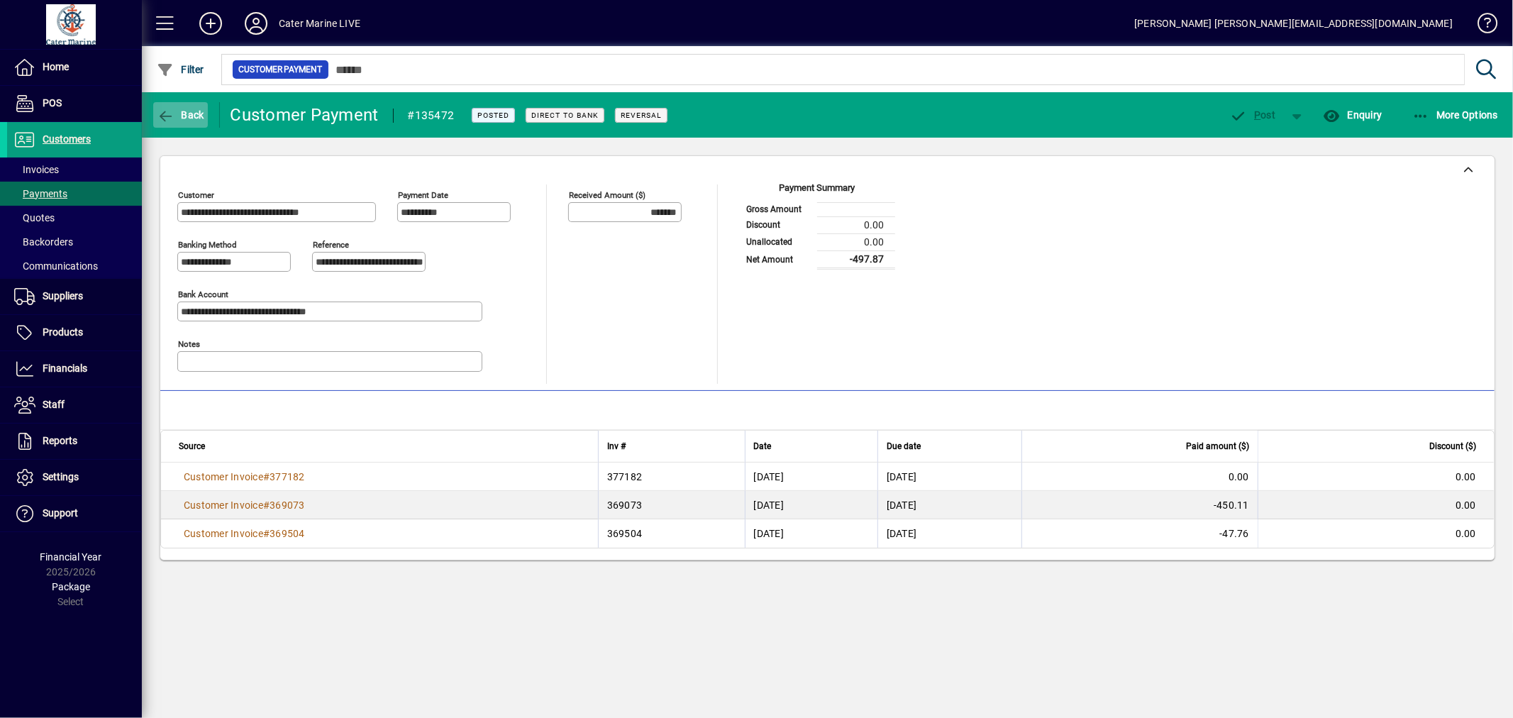
click at [159, 121] on icon "button" at bounding box center [166, 116] width 18 height 14
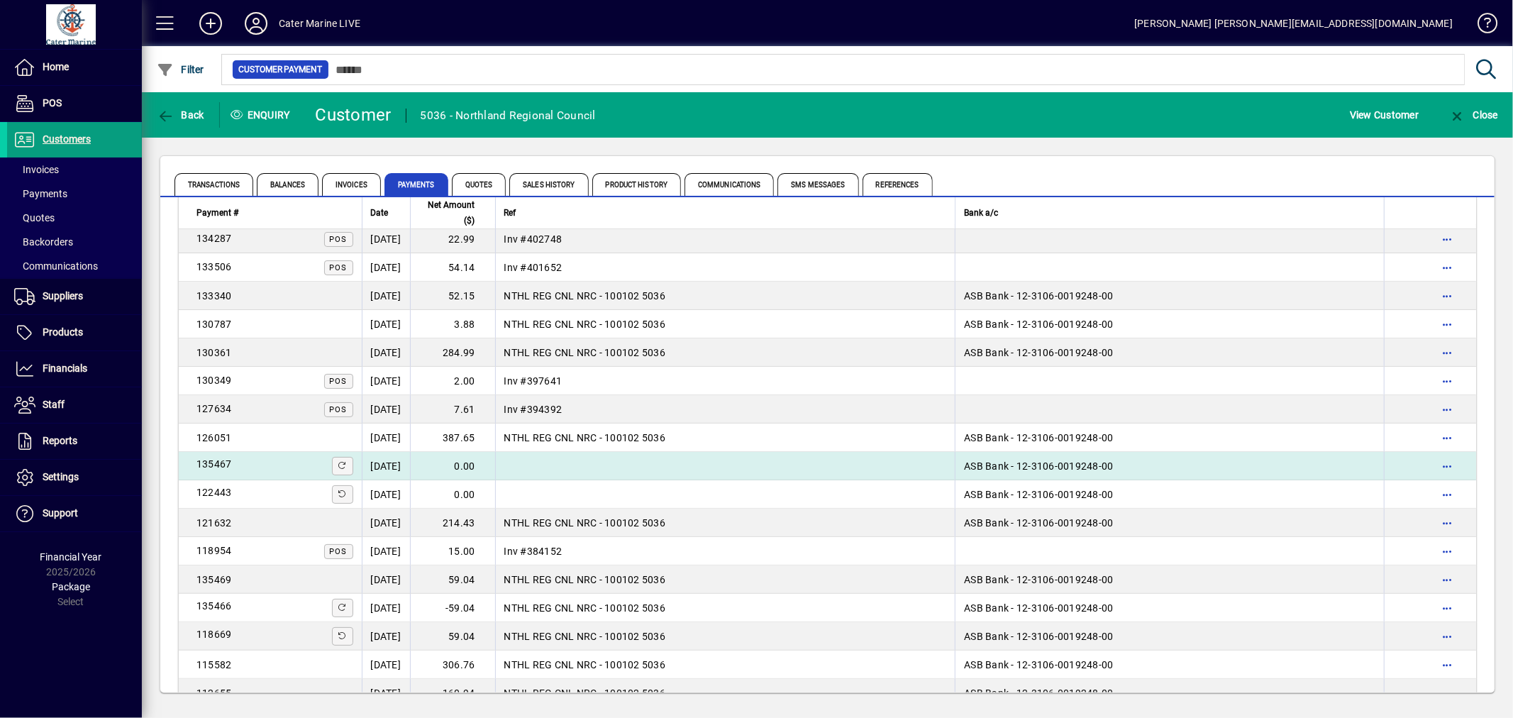
scroll to position [79, 0]
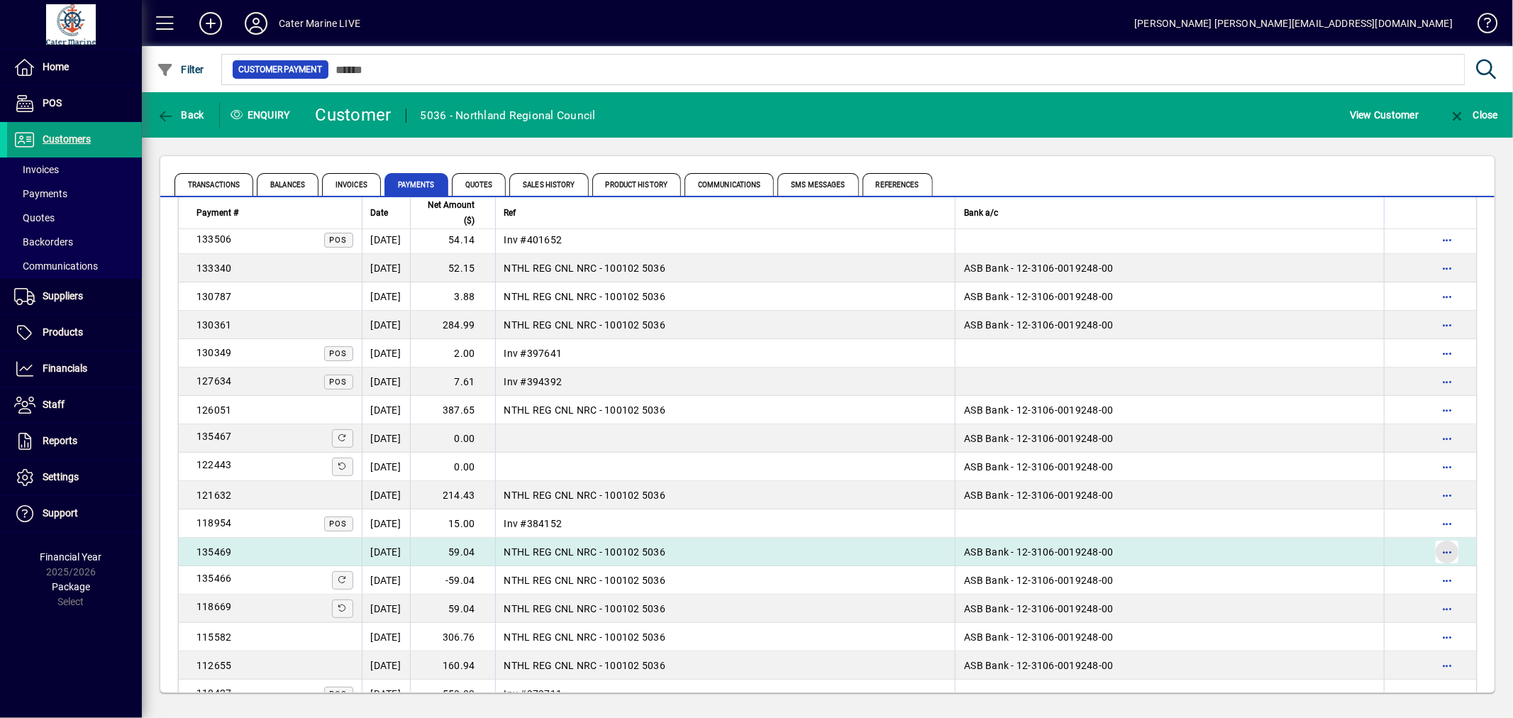
click at [1443, 553] on span "button" at bounding box center [1447, 552] width 34 height 34
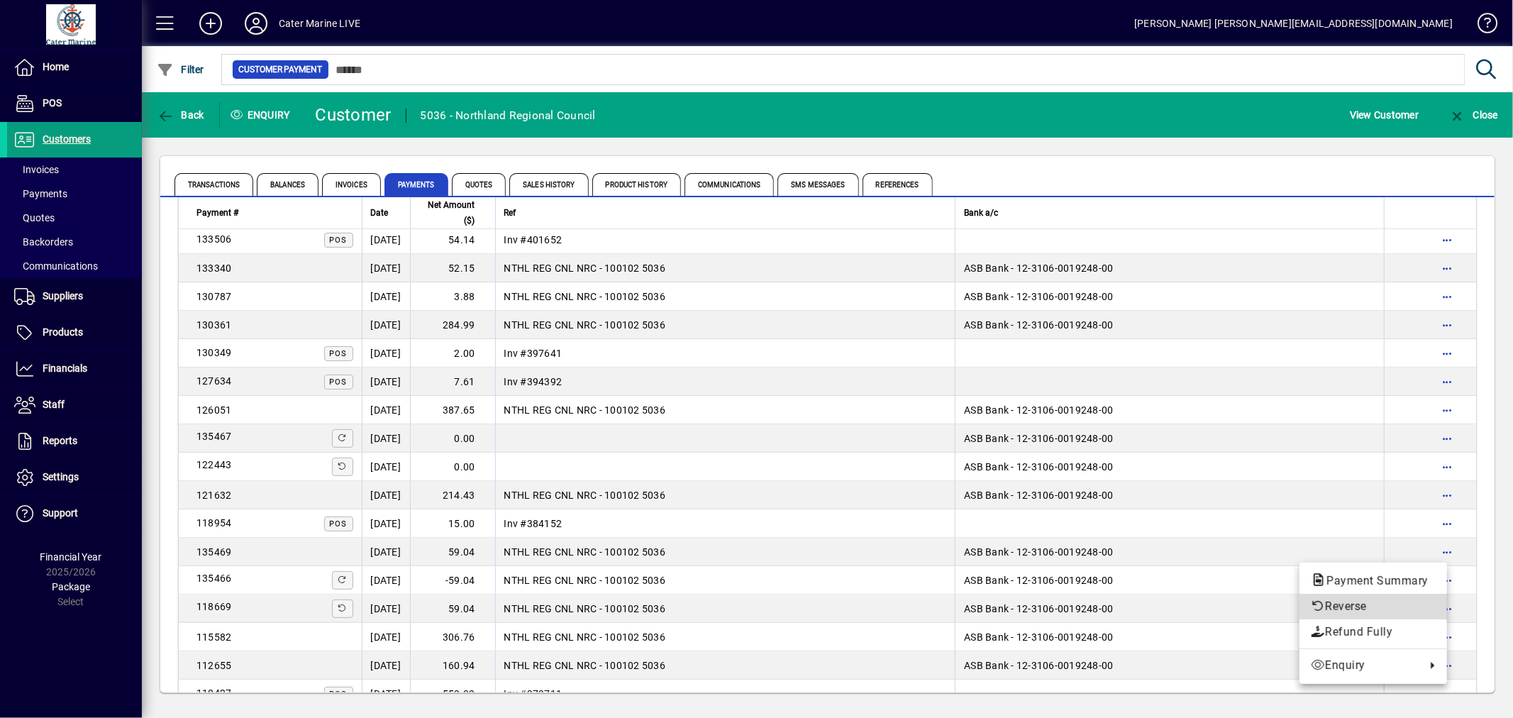
click at [1338, 606] on span "Reverse" at bounding box center [1373, 606] width 125 height 17
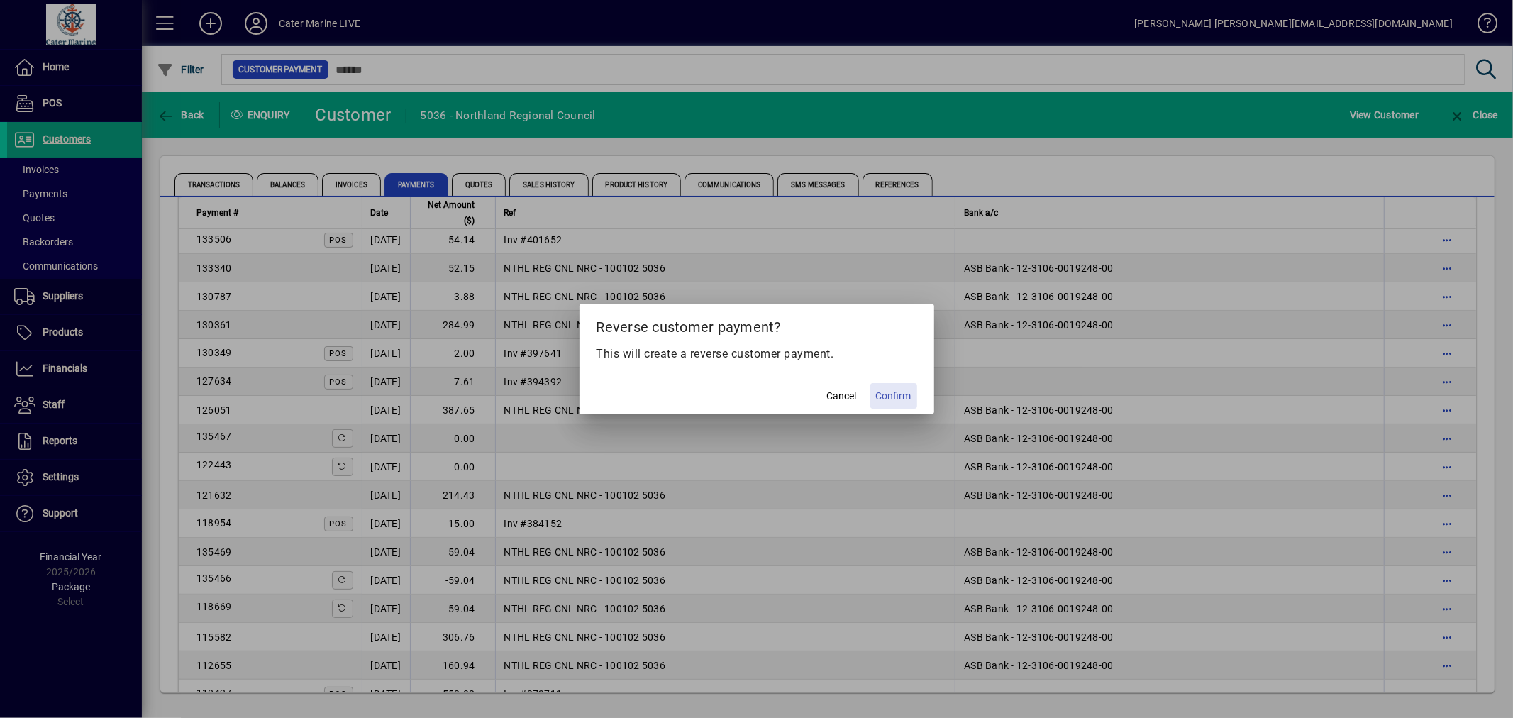
click at [892, 398] on span "Confirm" at bounding box center [893, 396] width 35 height 15
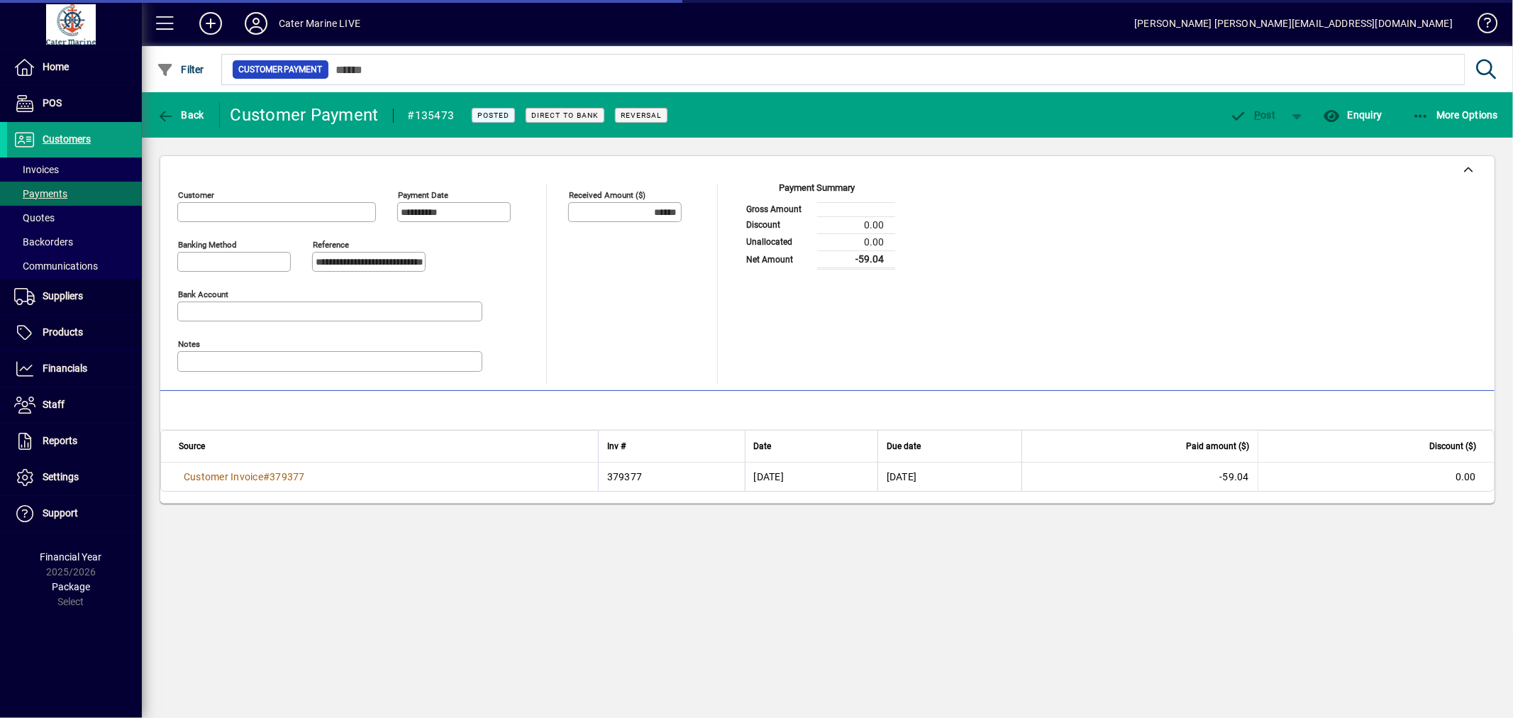
type input "**********"
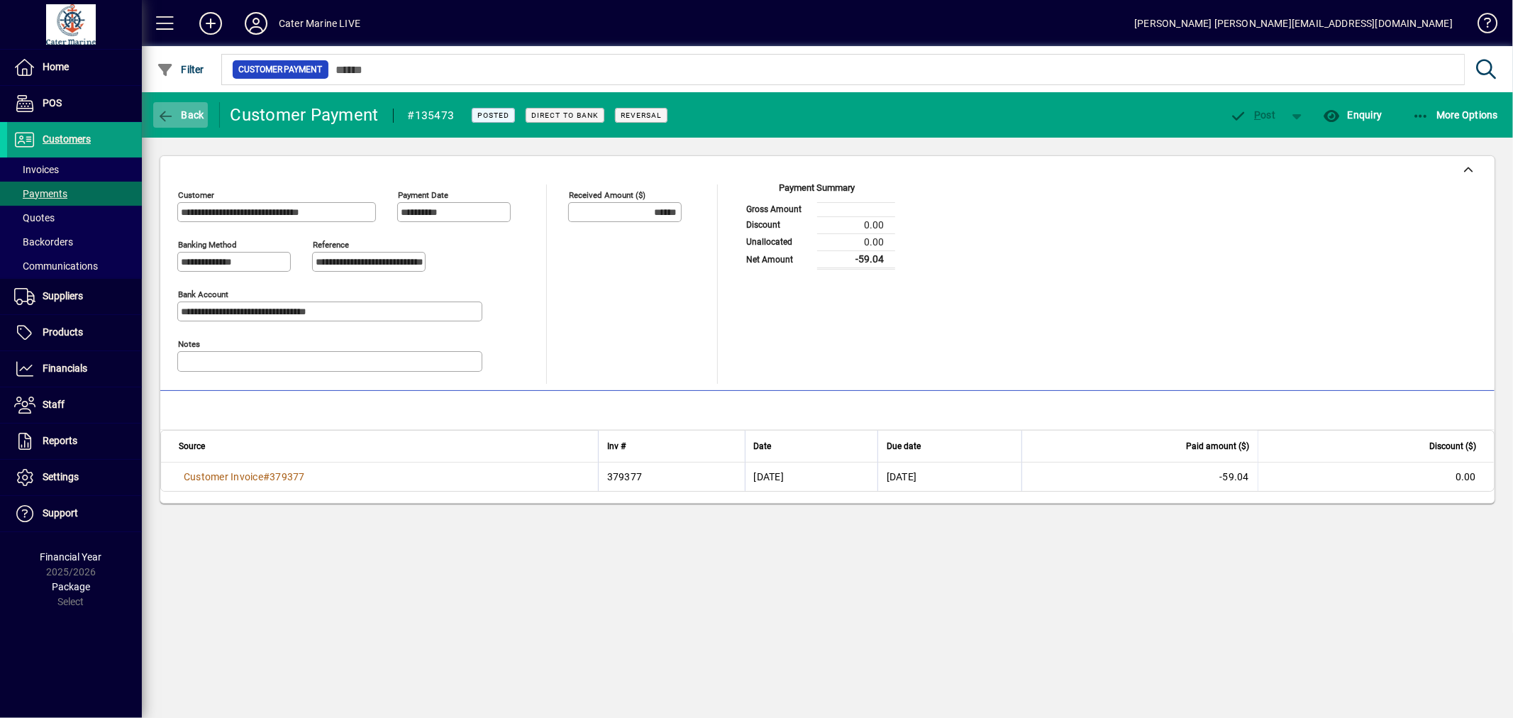
click at [172, 118] on icon "button" at bounding box center [166, 116] width 18 height 14
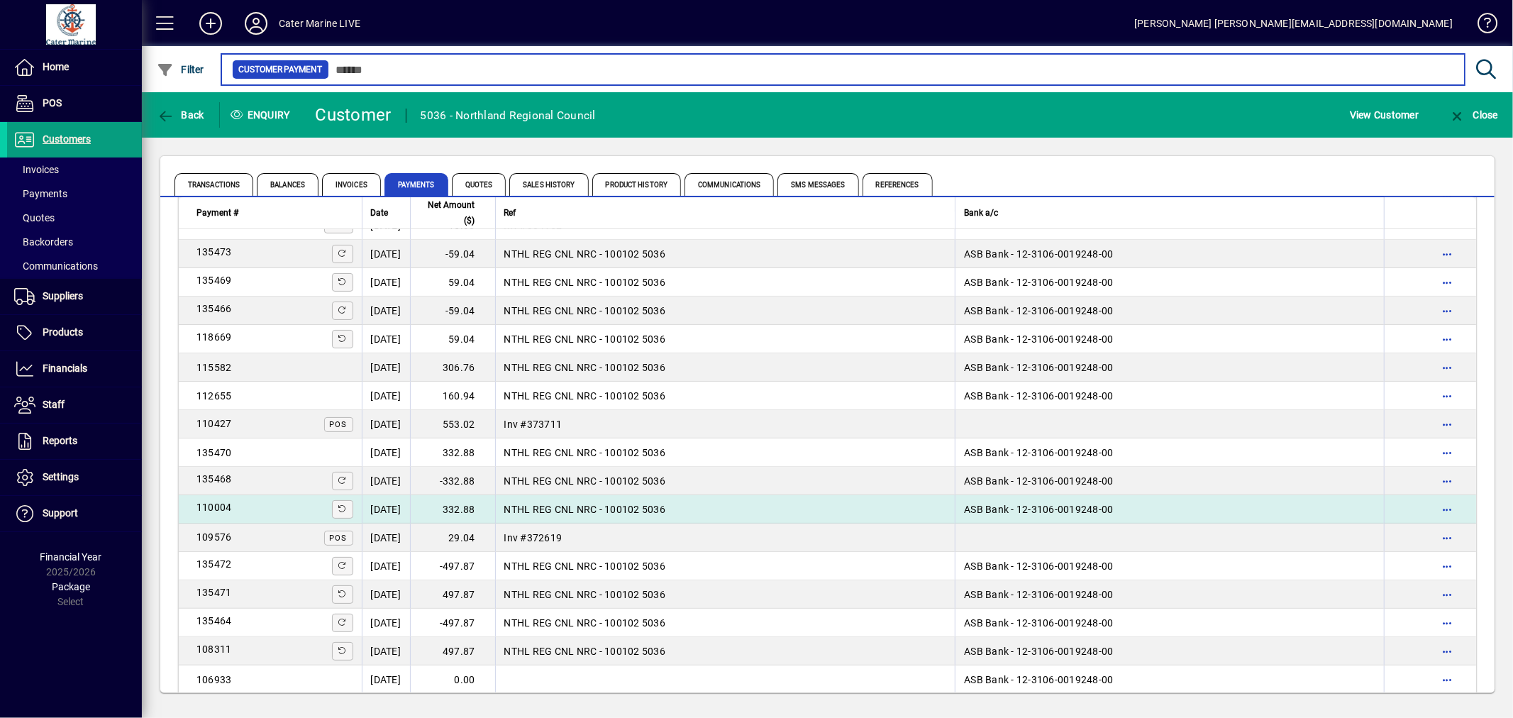
scroll to position [394, 0]
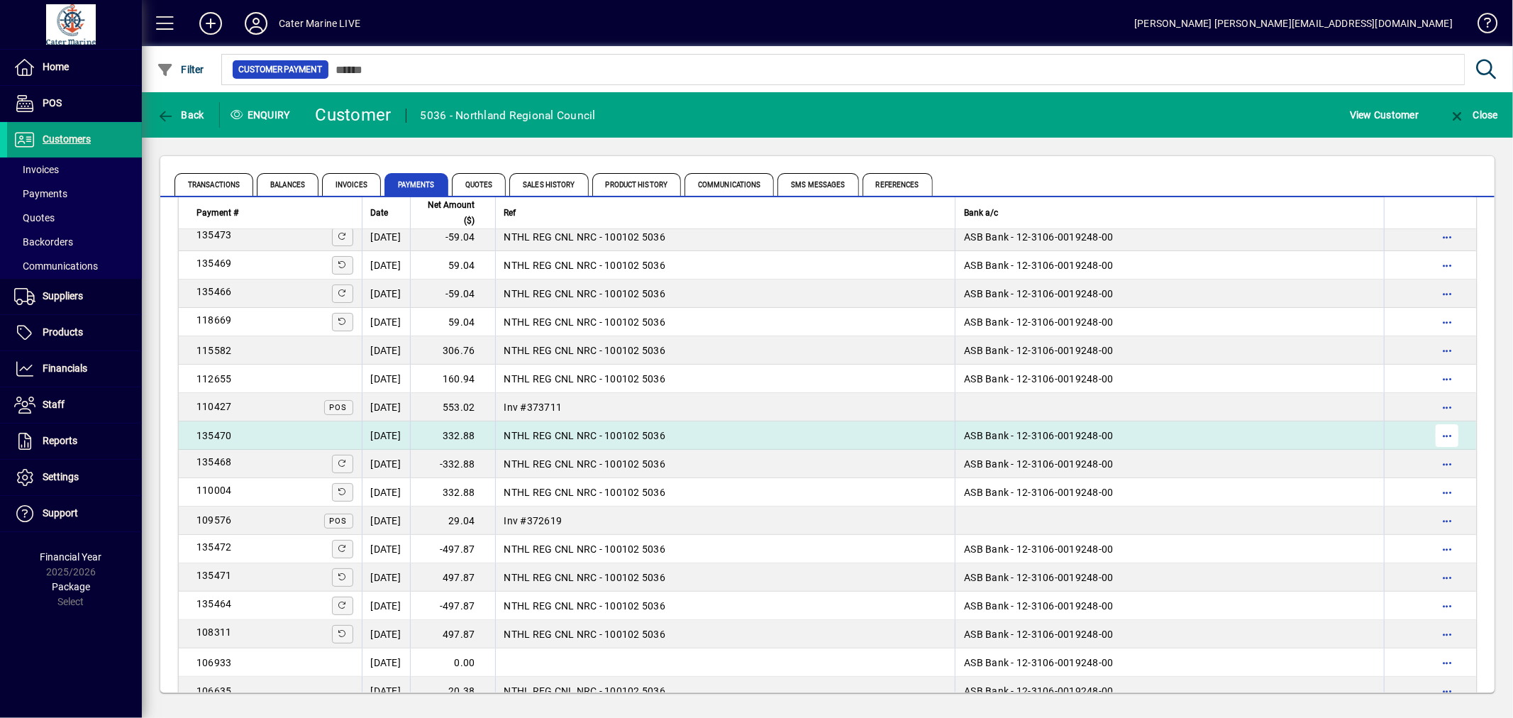
click at [1430, 431] on span "button" at bounding box center [1447, 435] width 34 height 34
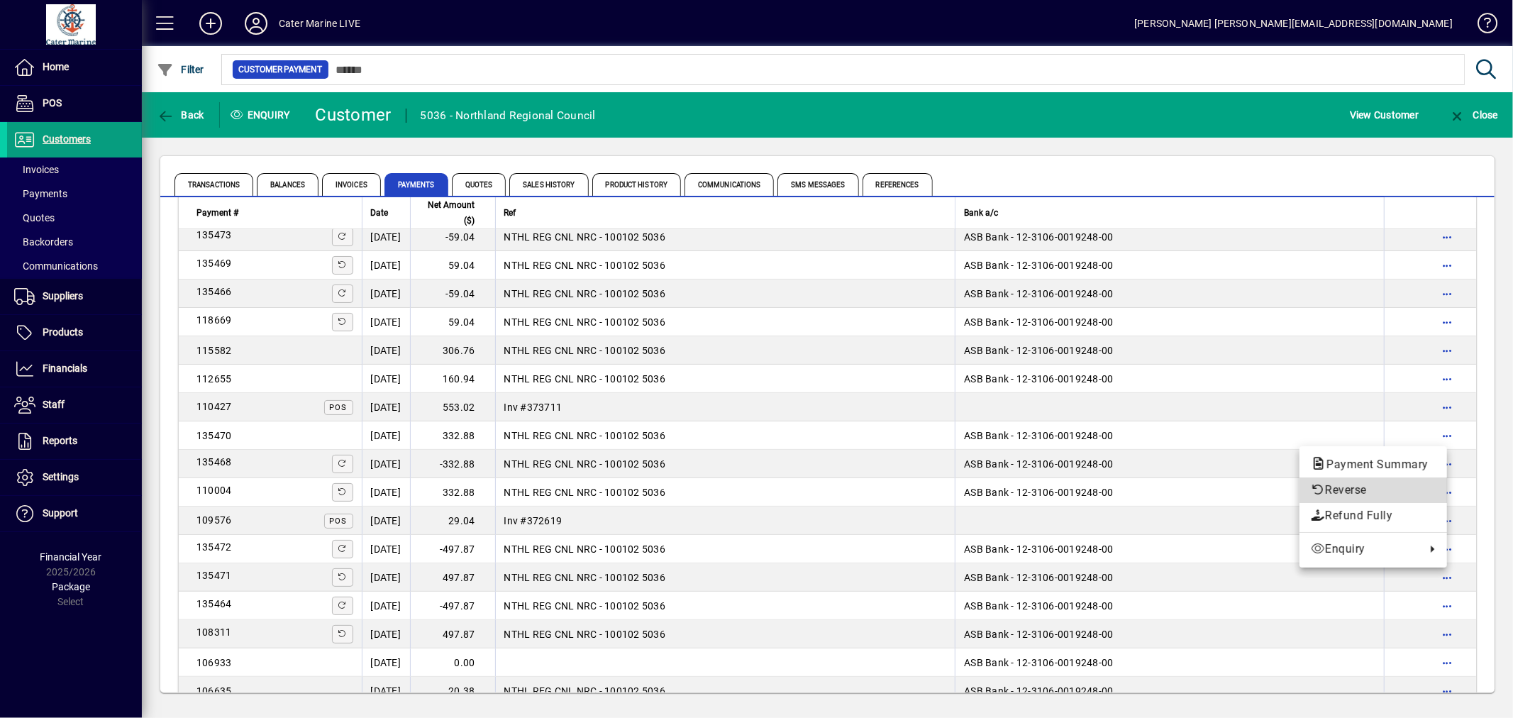
click at [1355, 482] on span "Reverse" at bounding box center [1373, 490] width 125 height 17
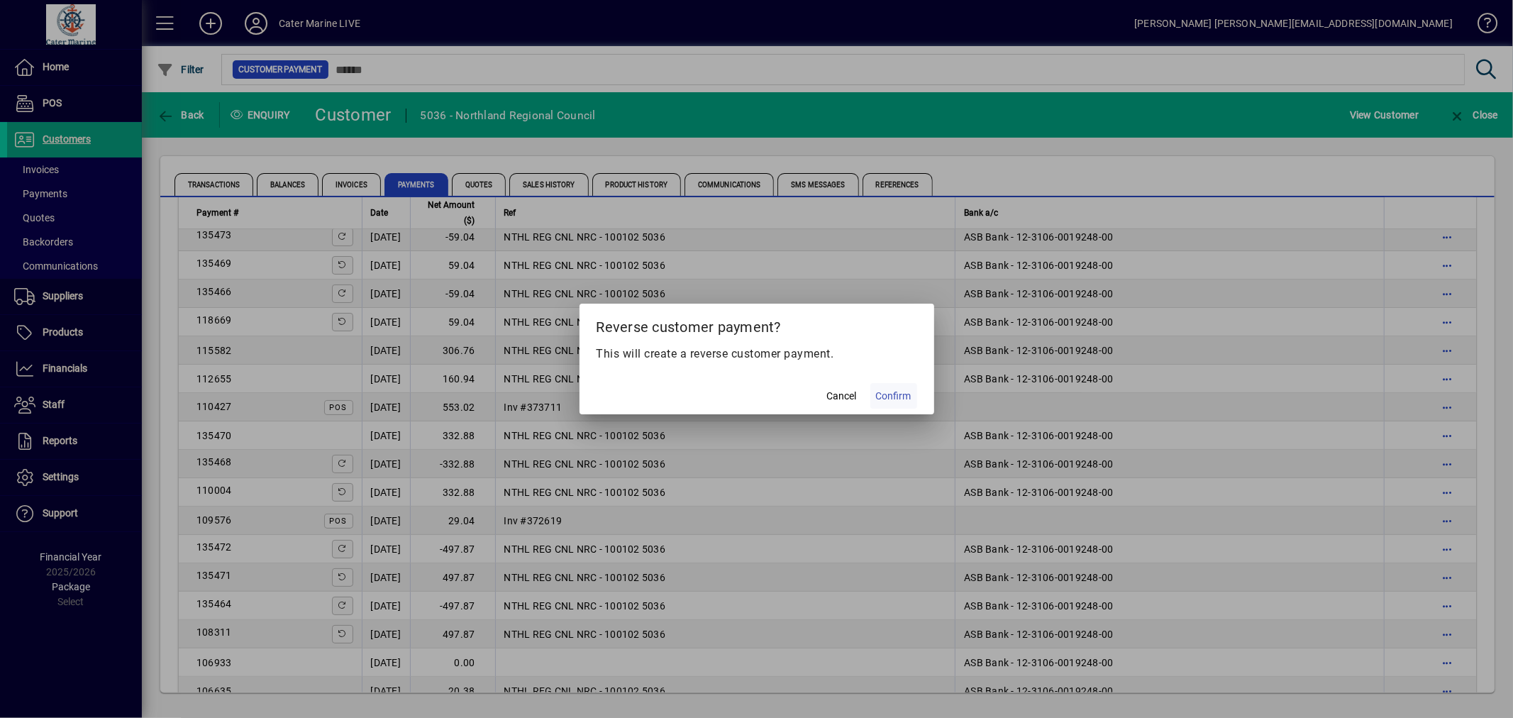
click at [894, 395] on span "Confirm" at bounding box center [893, 396] width 35 height 15
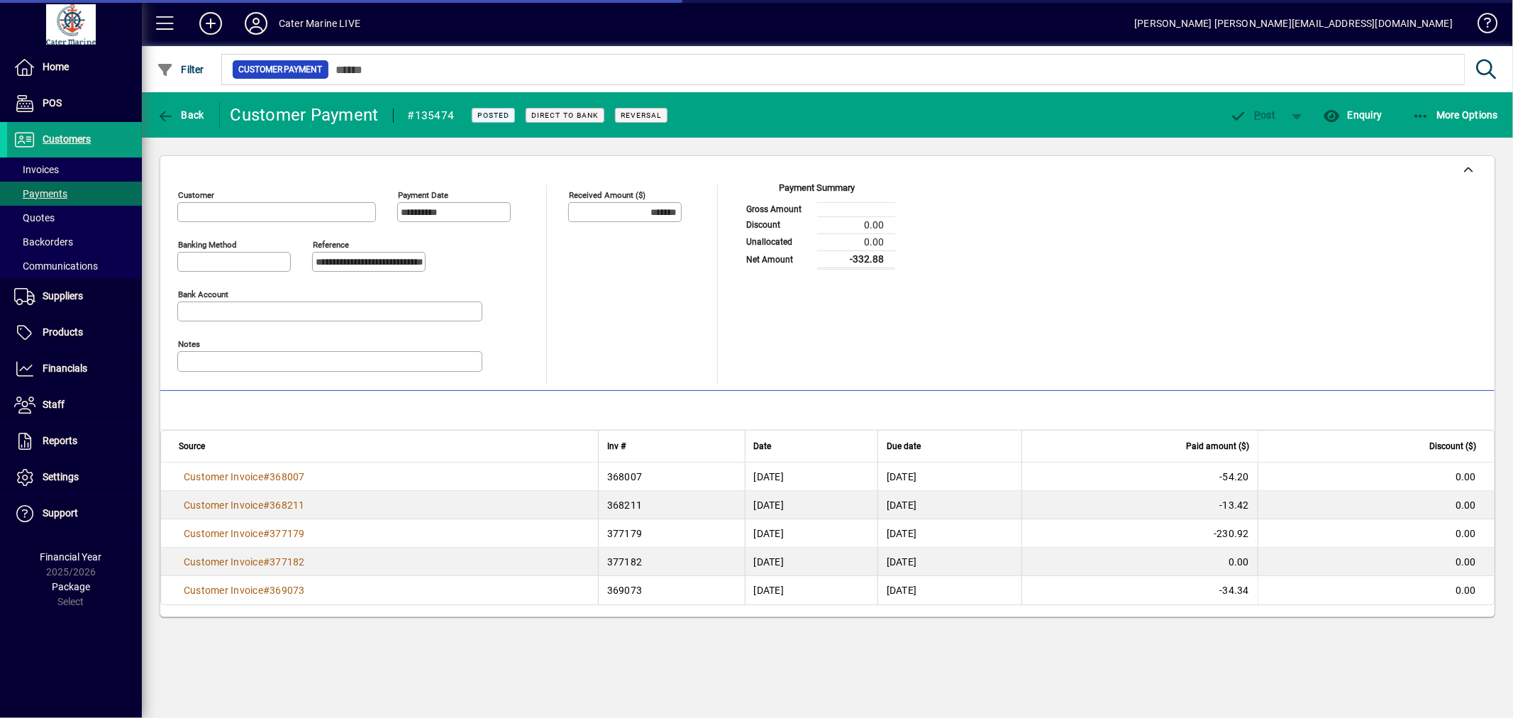
type input "**********"
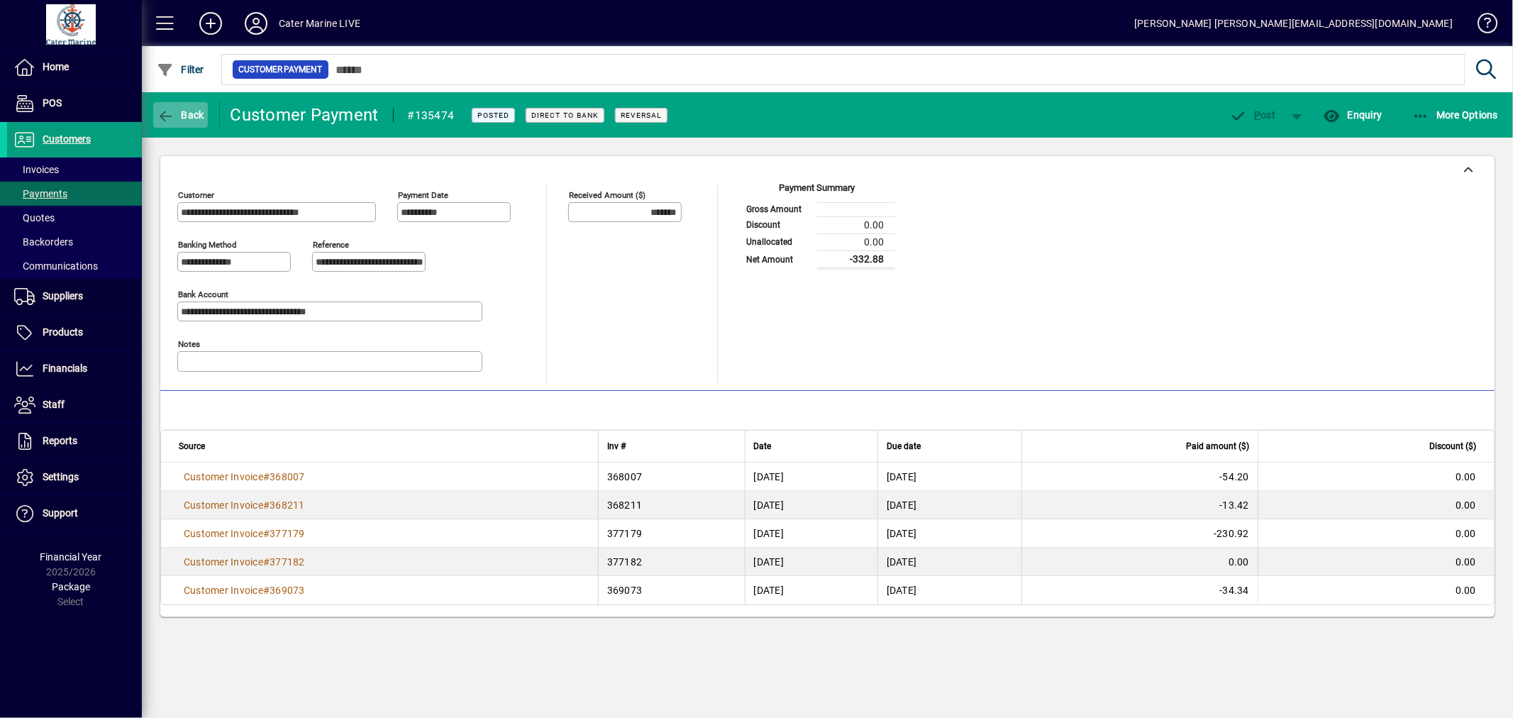
click at [157, 113] on icon "button" at bounding box center [166, 116] width 18 height 14
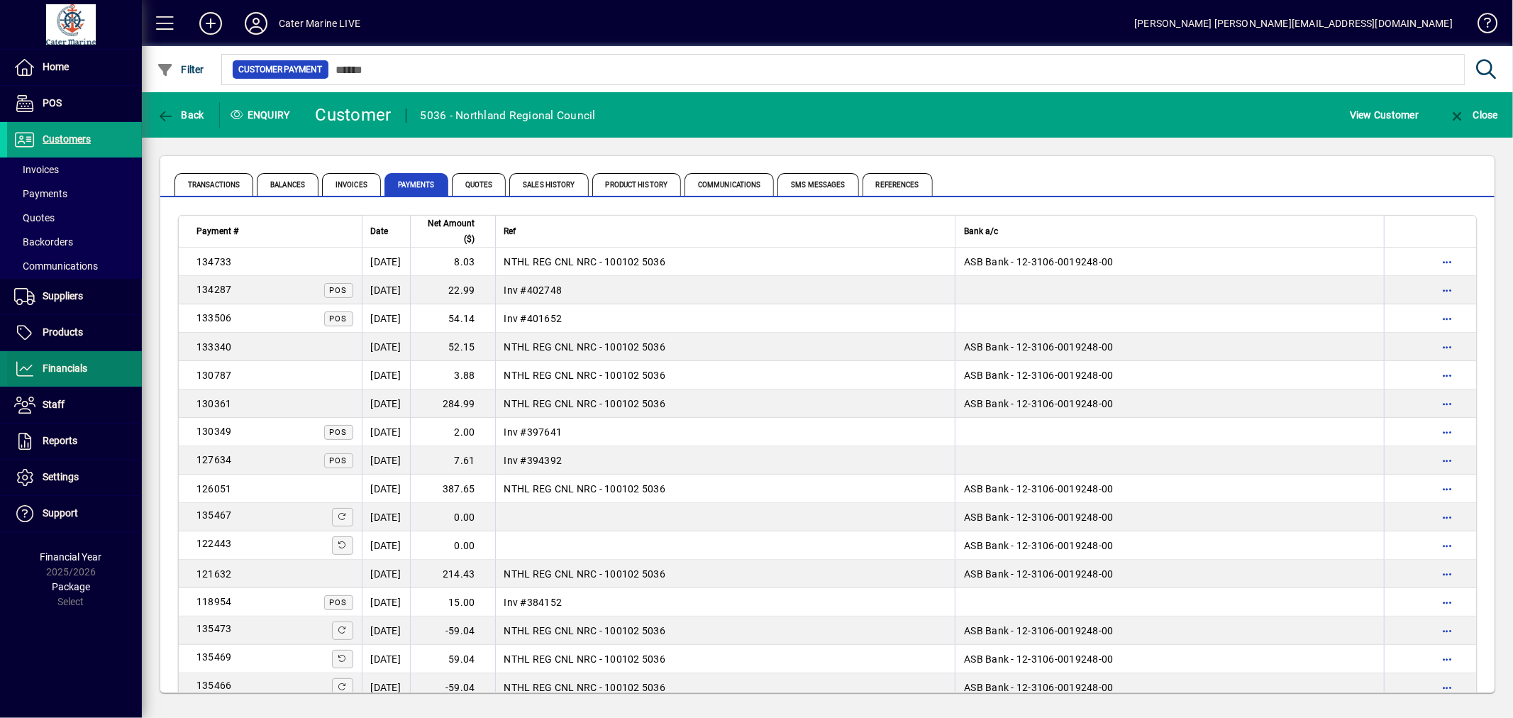
click at [74, 365] on span "Financials" at bounding box center [65, 367] width 45 height 11
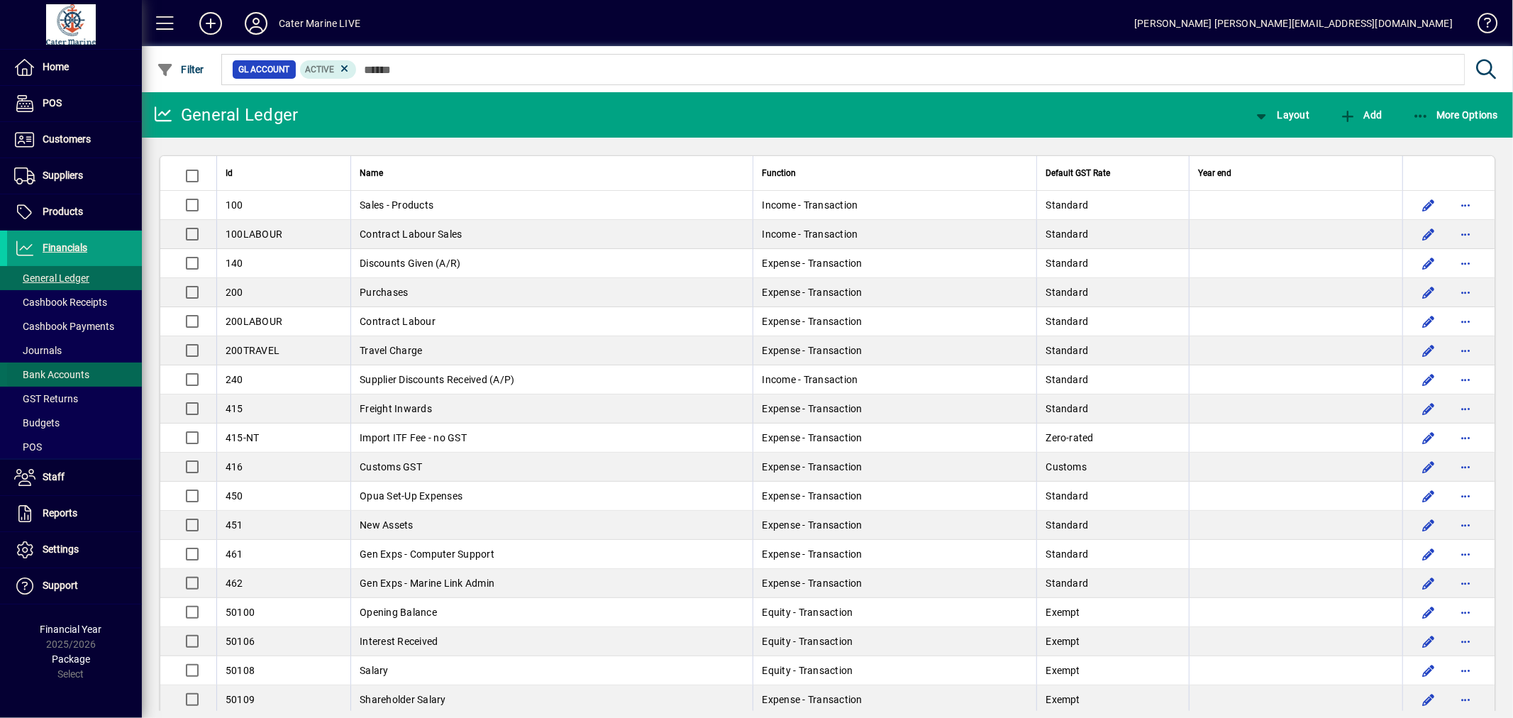
click at [28, 364] on span at bounding box center [74, 374] width 135 height 34
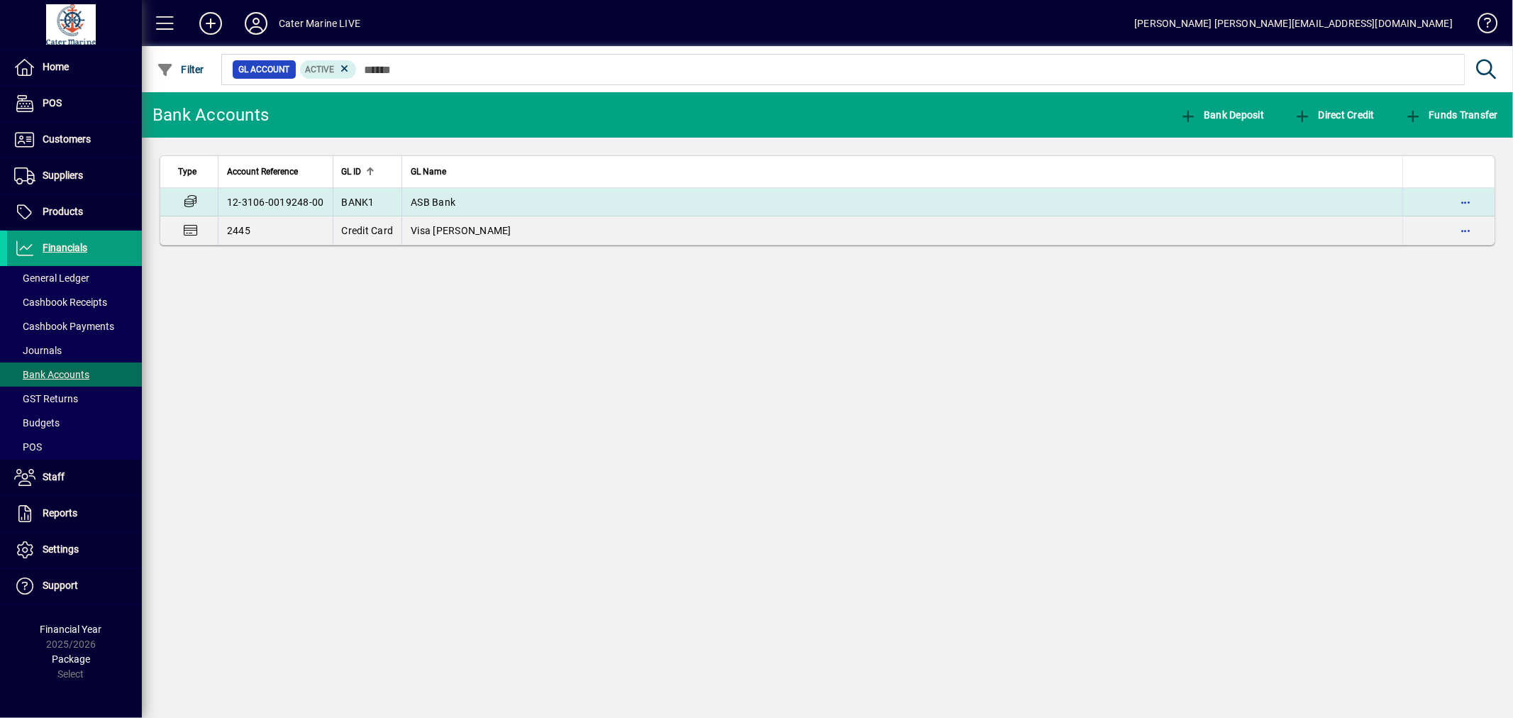
click at [583, 210] on td "ASB Bank" at bounding box center [901, 202] width 1001 height 28
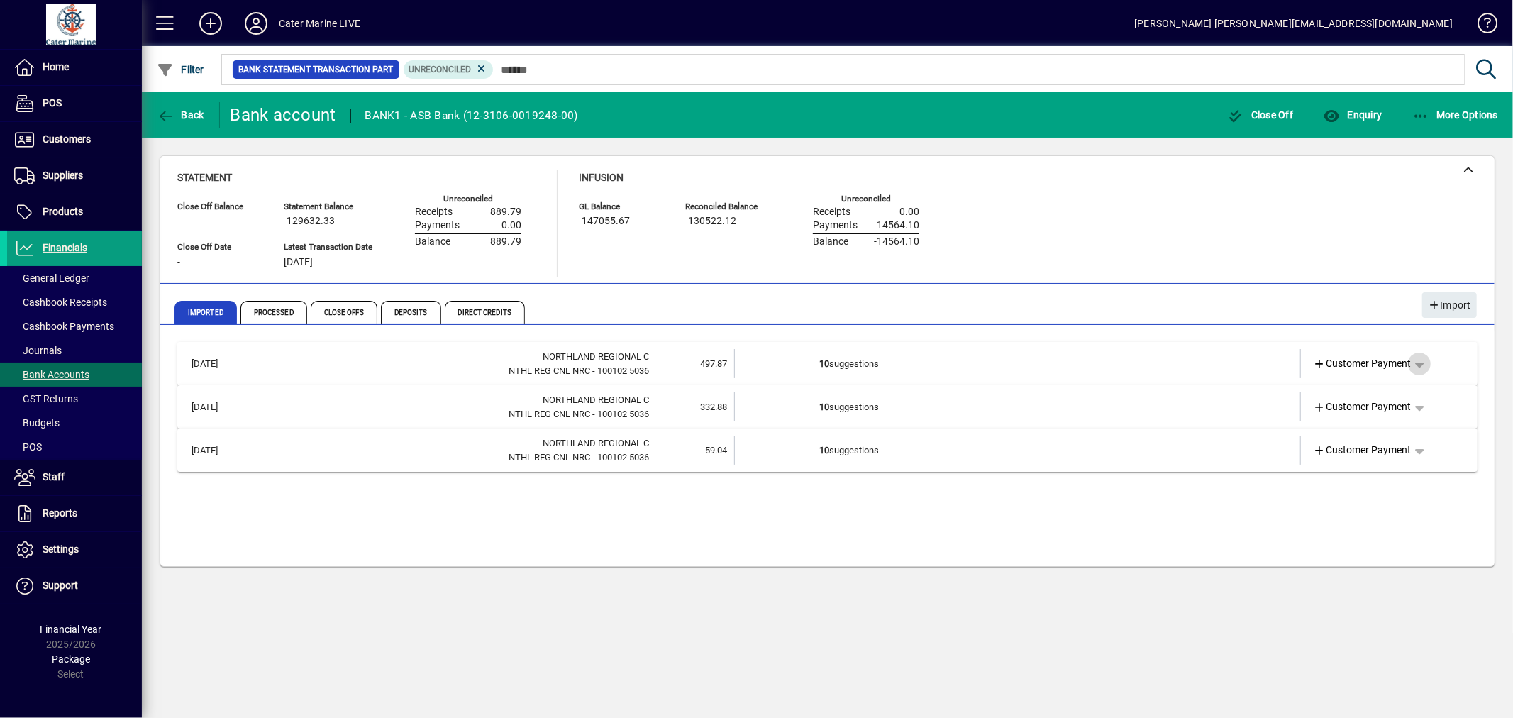
click at [1422, 366] on span "button" at bounding box center [1419, 364] width 34 height 34
click at [1008, 631] on div at bounding box center [756, 359] width 1513 height 718
click at [1335, 362] on span "Customer Payment" at bounding box center [1363, 363] width 98 height 15
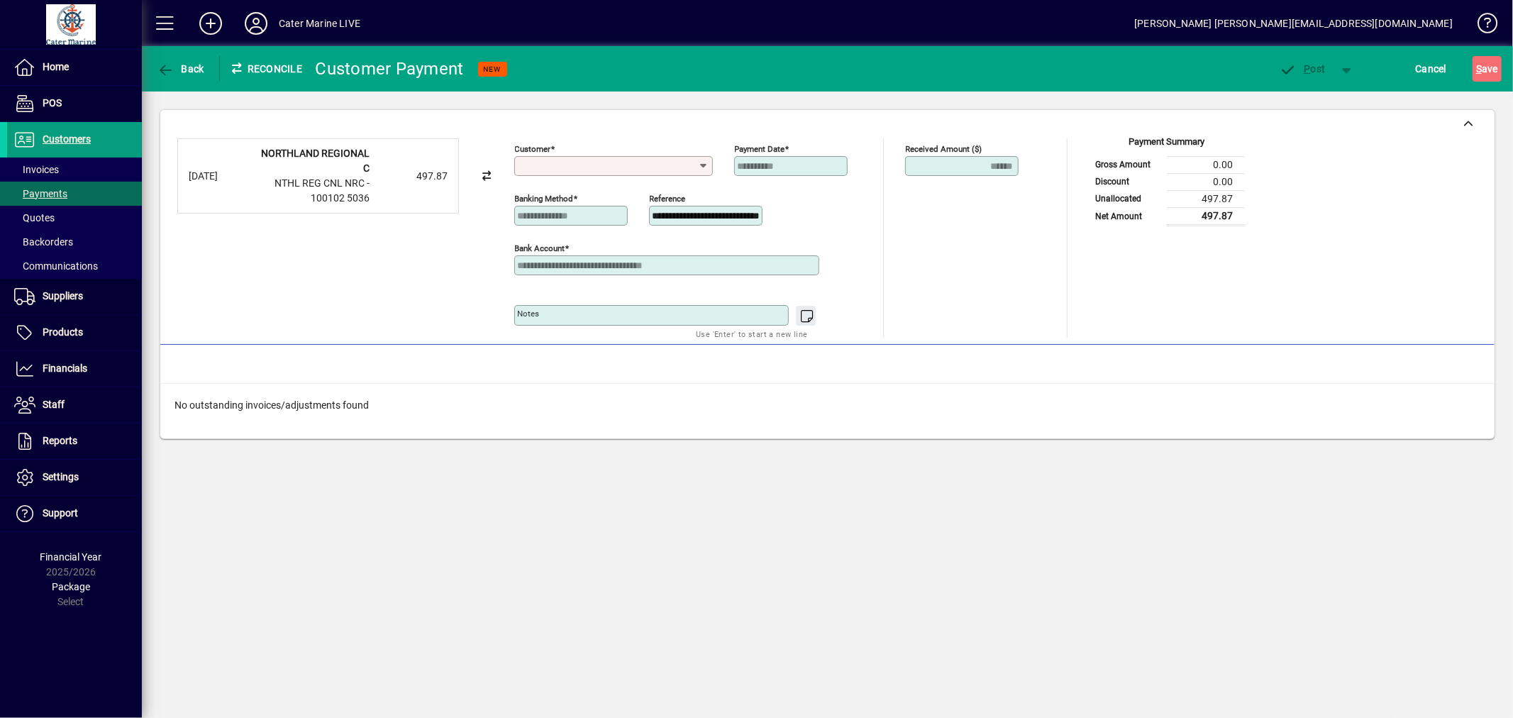
click at [580, 170] on input "Customer" at bounding box center [608, 165] width 181 height 11
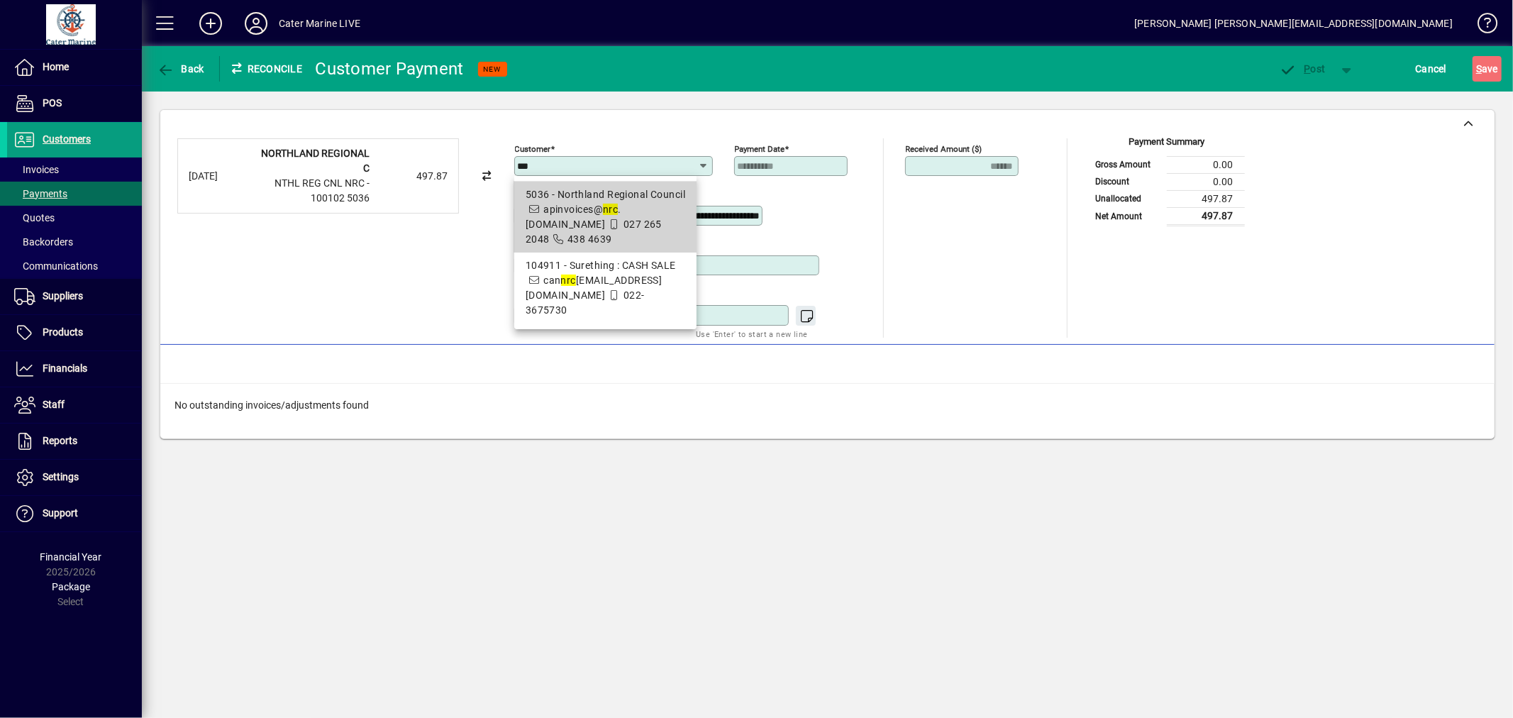
click at [601, 233] on span "438 4639" at bounding box center [581, 238] width 62 height 11
type input "**********"
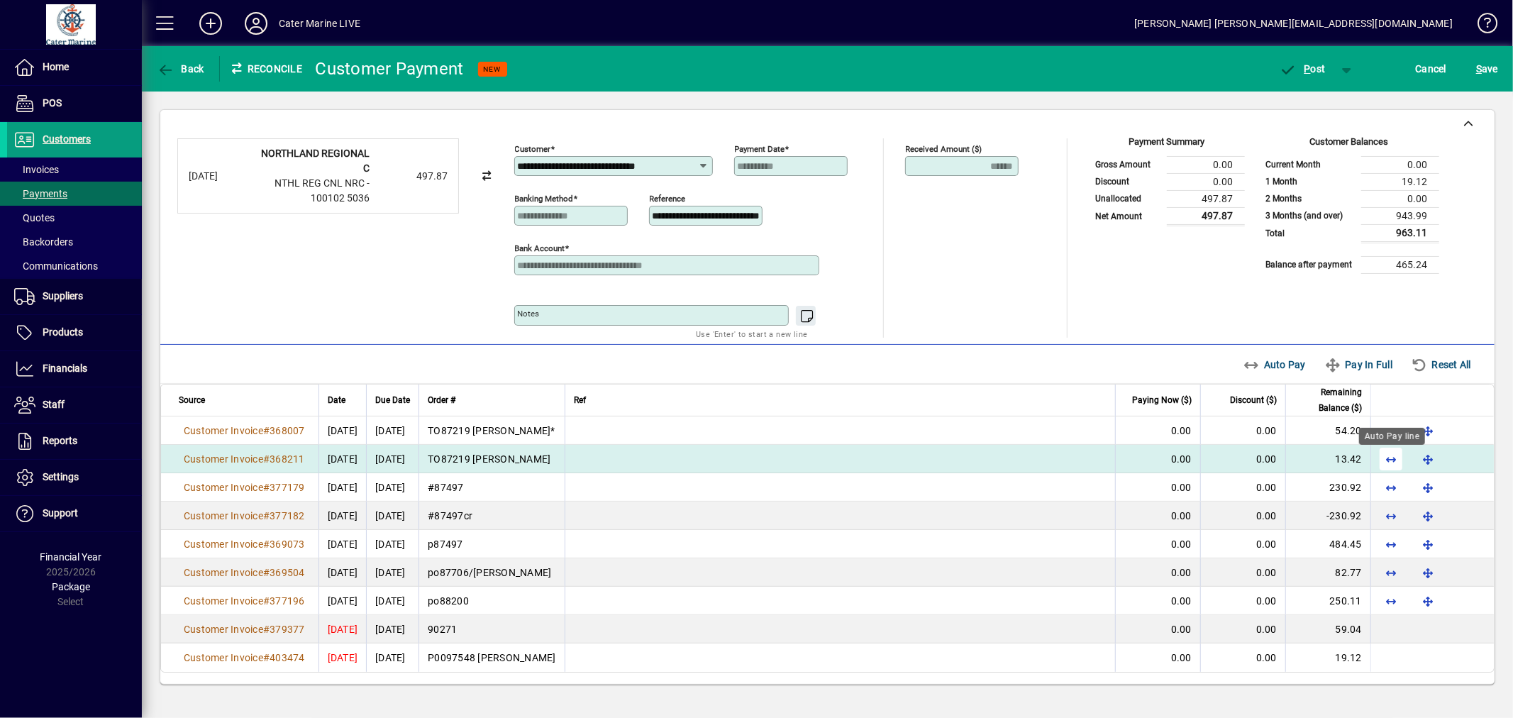
click at [1385, 462] on span "button" at bounding box center [1391, 459] width 34 height 34
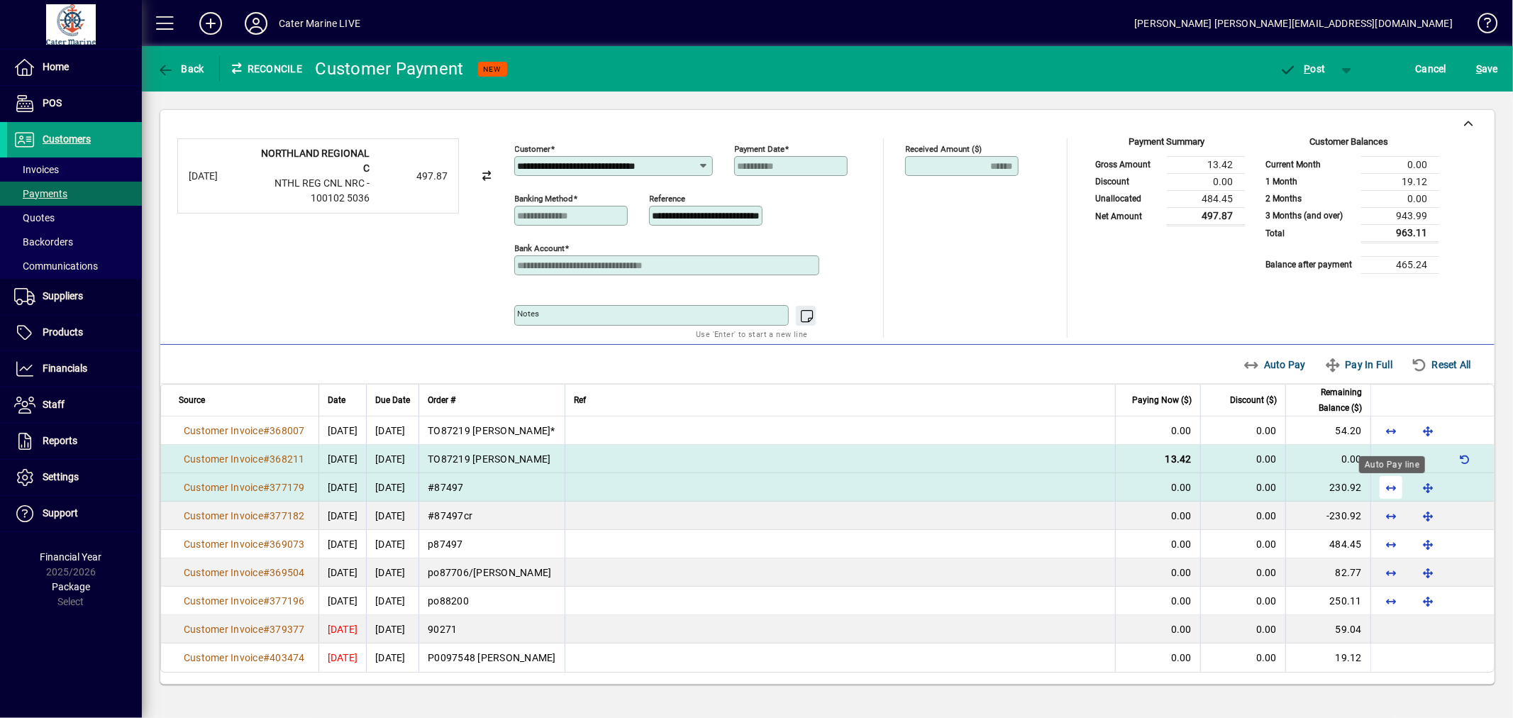
click at [1387, 486] on span "button" at bounding box center [1391, 487] width 34 height 34
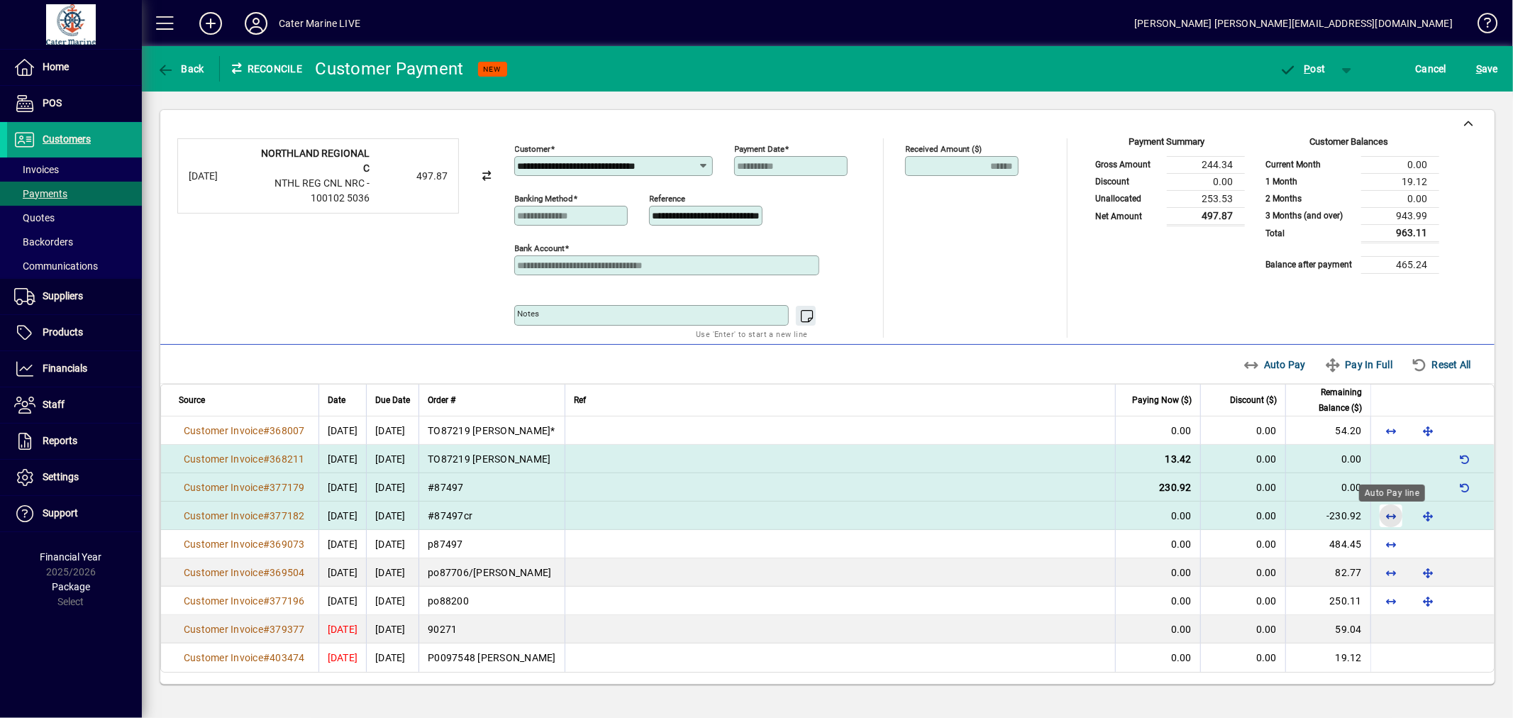
click at [1386, 515] on span "button" at bounding box center [1391, 516] width 34 height 34
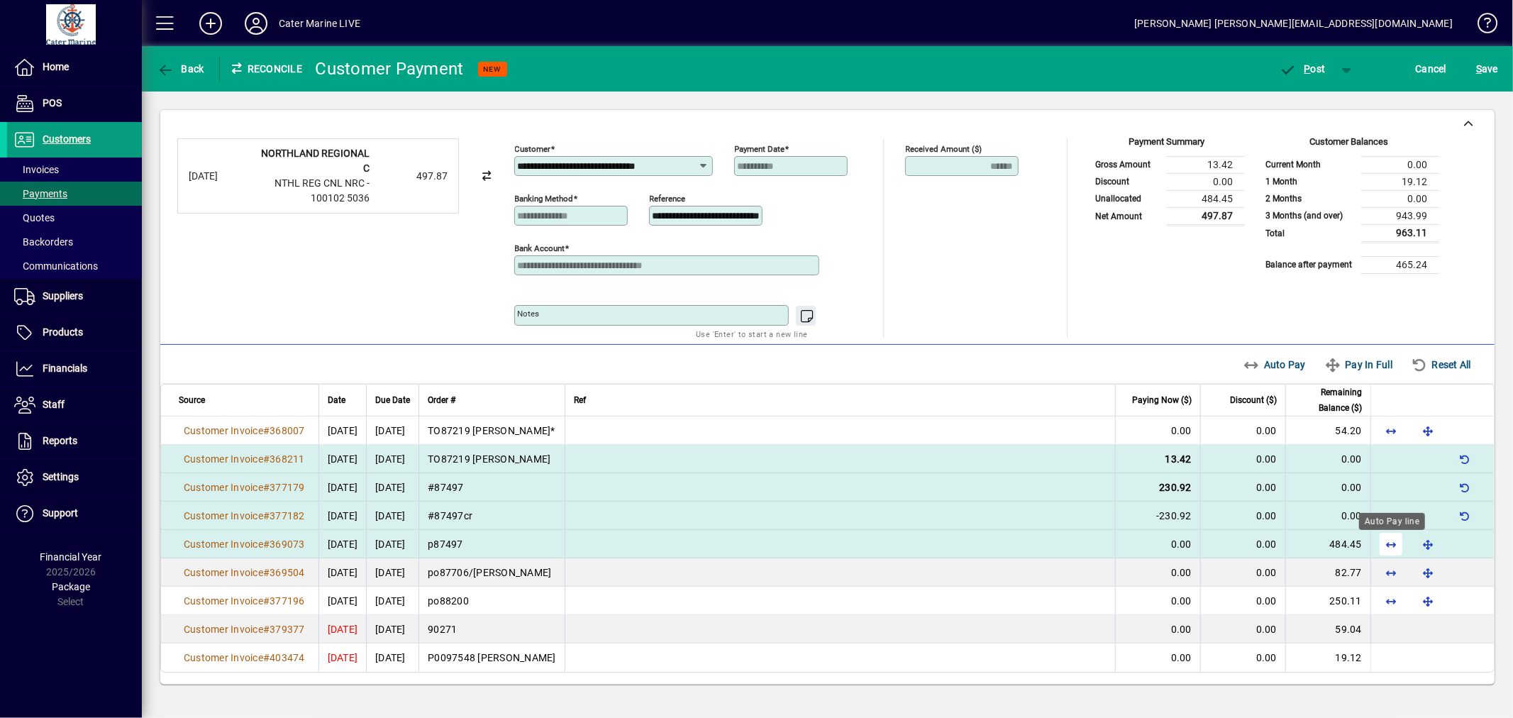
click at [1389, 544] on span "button" at bounding box center [1391, 544] width 34 height 34
click at [1307, 73] on span "P" at bounding box center [1307, 68] width 6 height 11
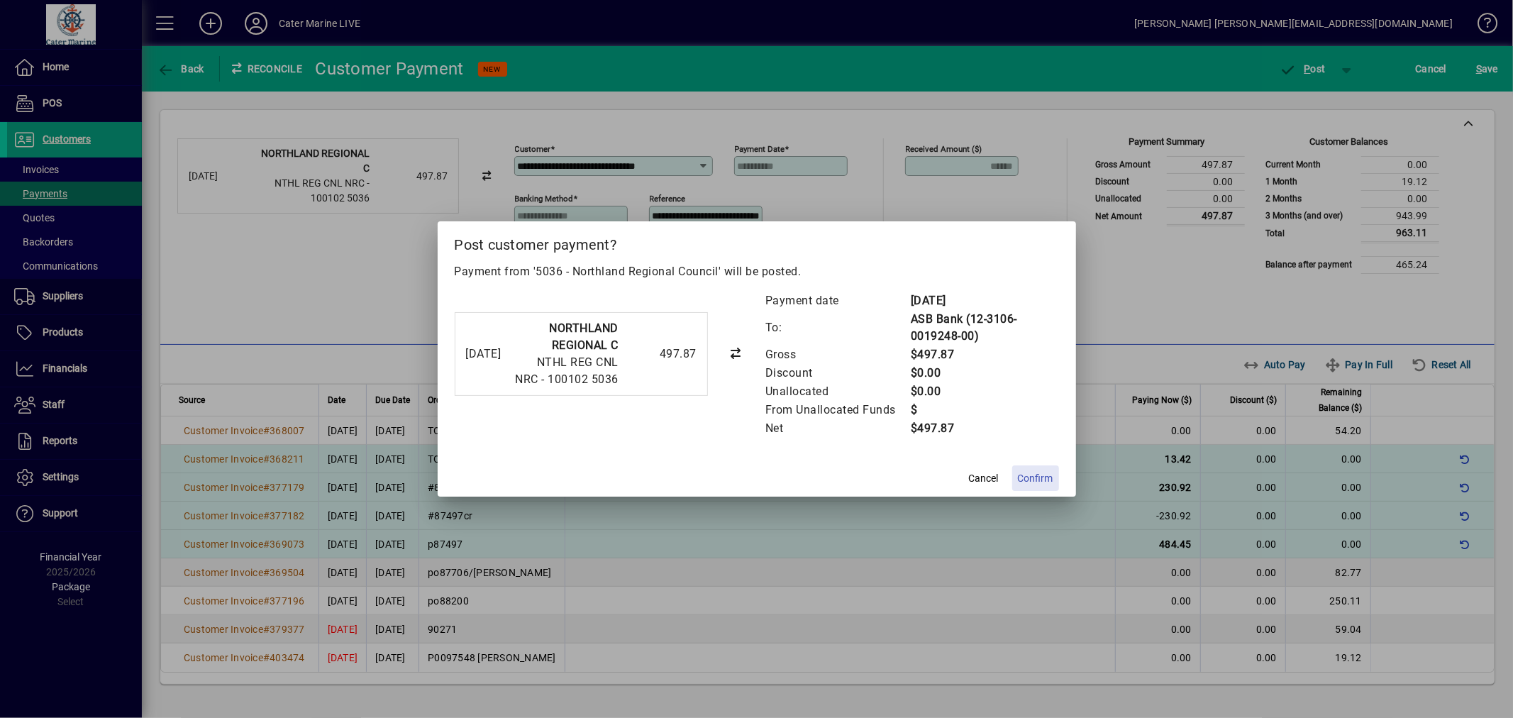
click at [1038, 472] on span "Confirm" at bounding box center [1035, 478] width 35 height 15
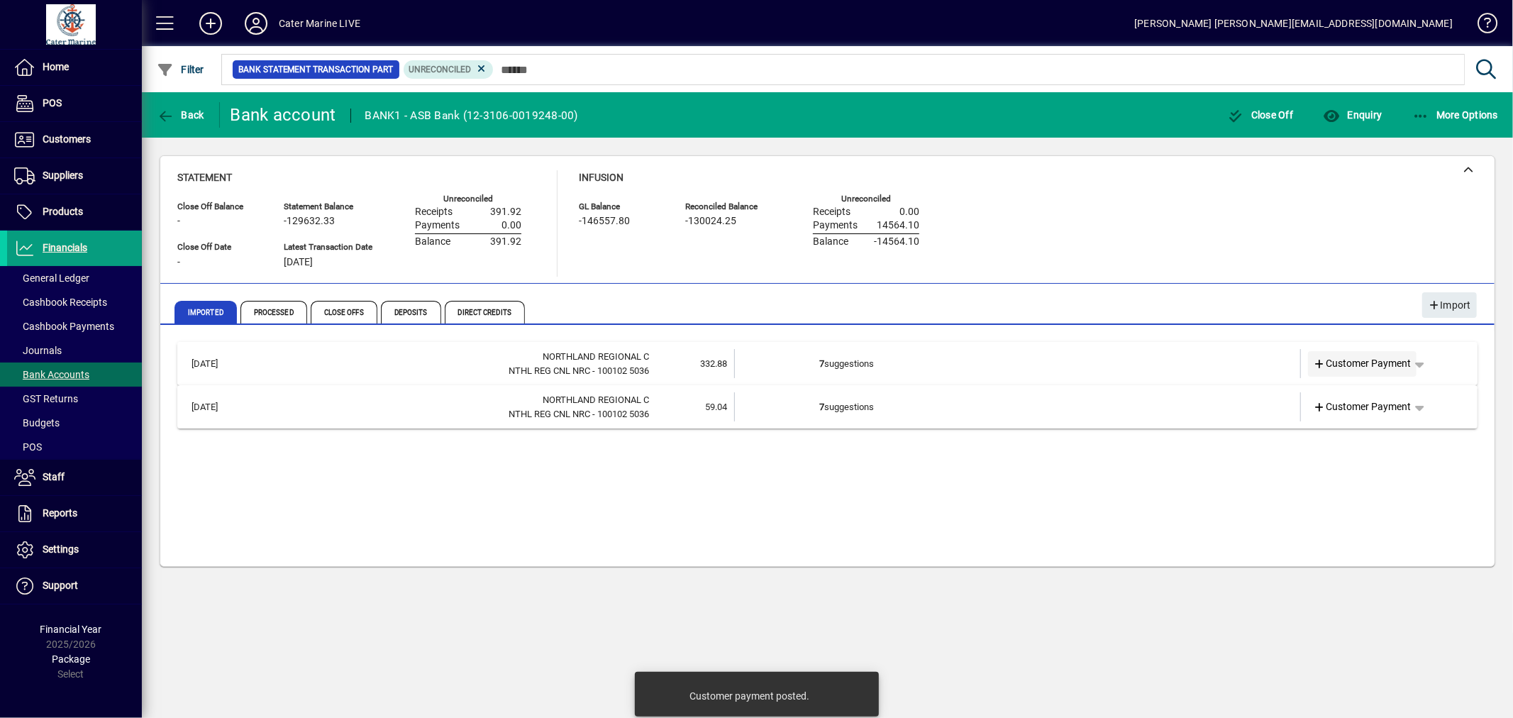
click at [1358, 358] on span "Customer Payment" at bounding box center [1363, 363] width 98 height 15
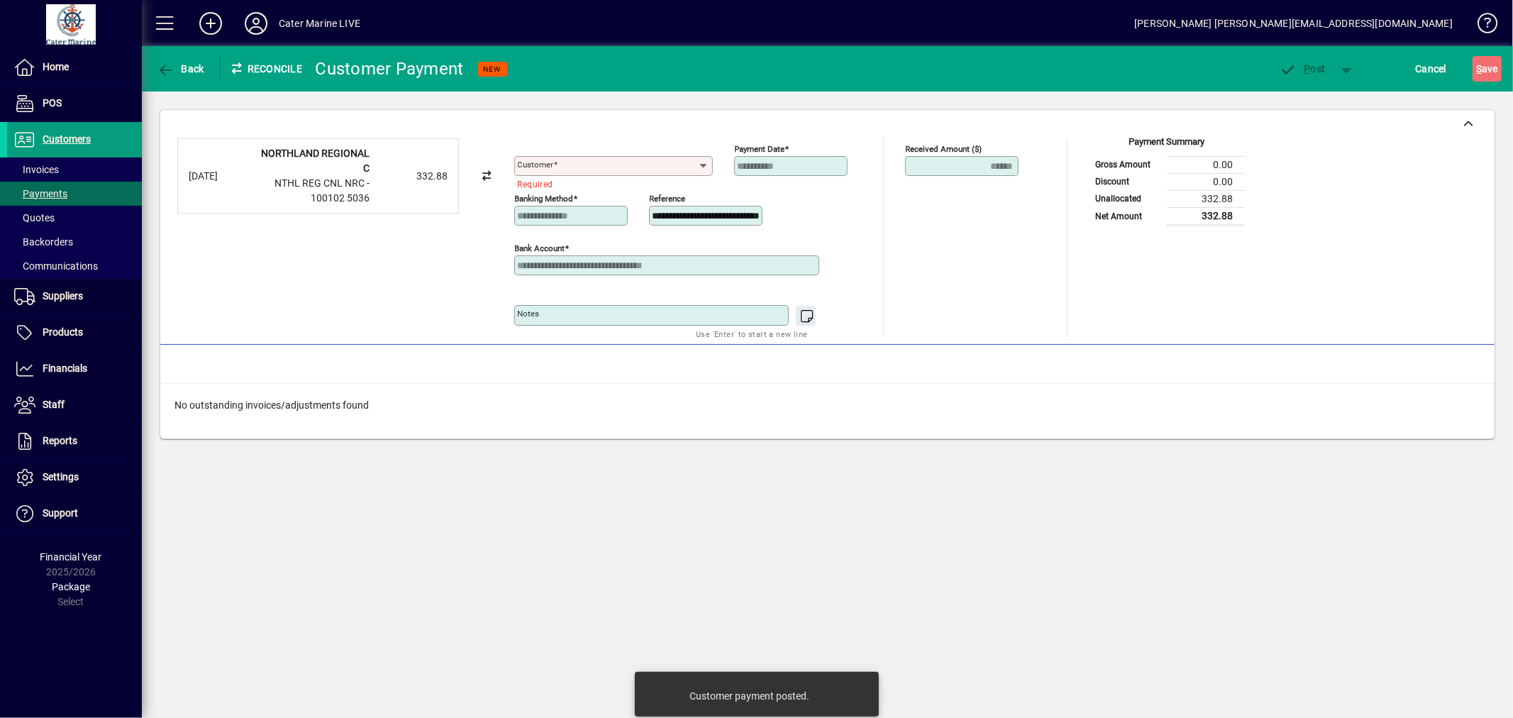
click at [541, 157] on div "Customer" at bounding box center [613, 166] width 199 height 20
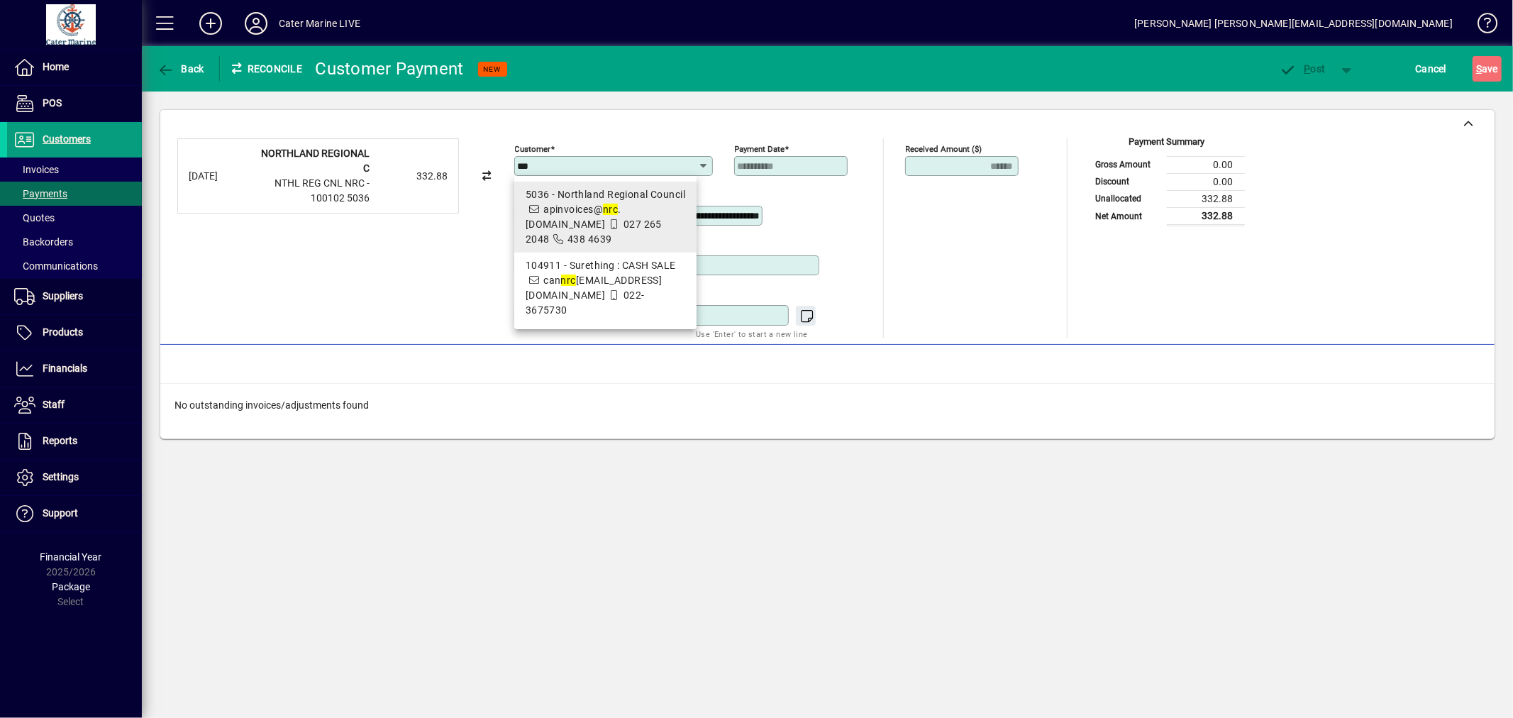
click at [569, 199] on div "5036 - Northland Regional Council" at bounding box center [606, 194] width 160 height 15
type input "**********"
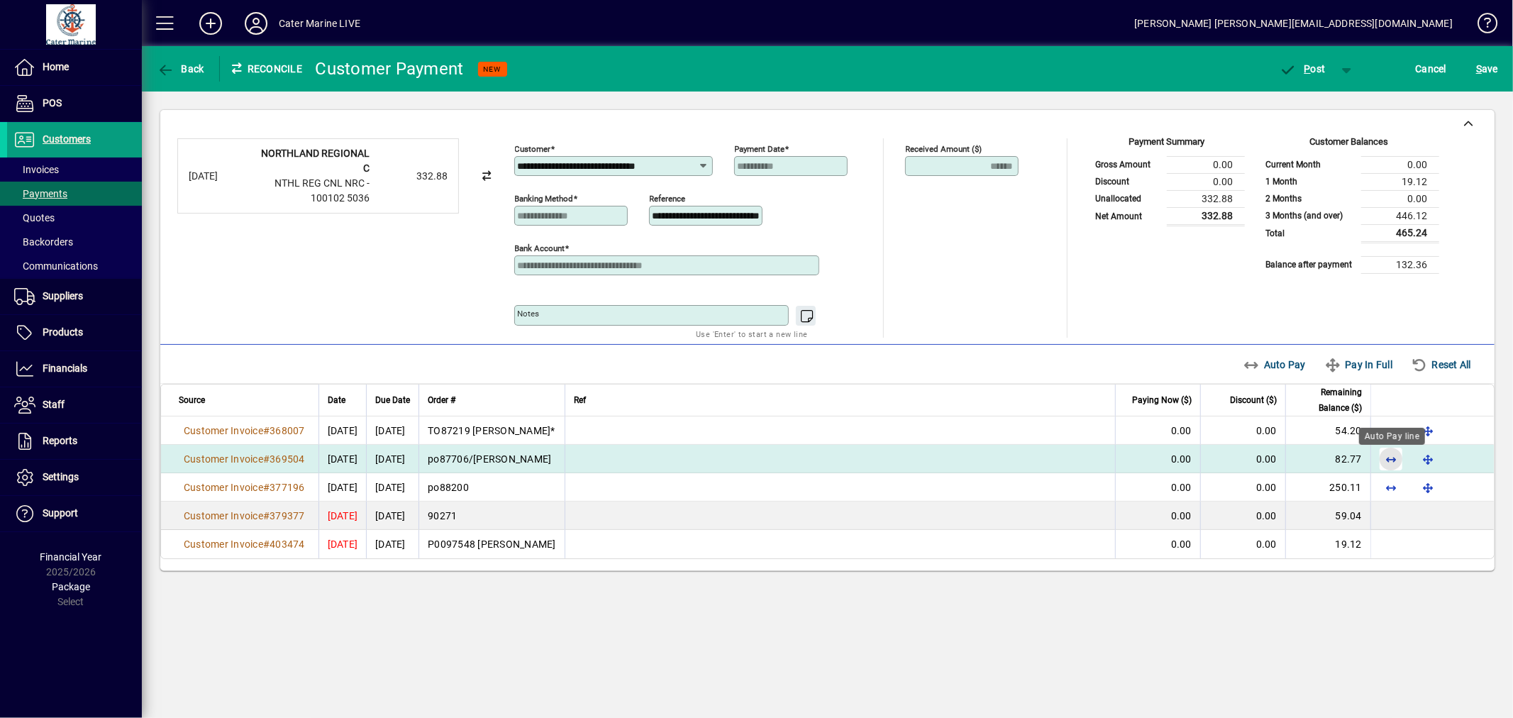
click at [1387, 463] on span "button" at bounding box center [1391, 459] width 34 height 34
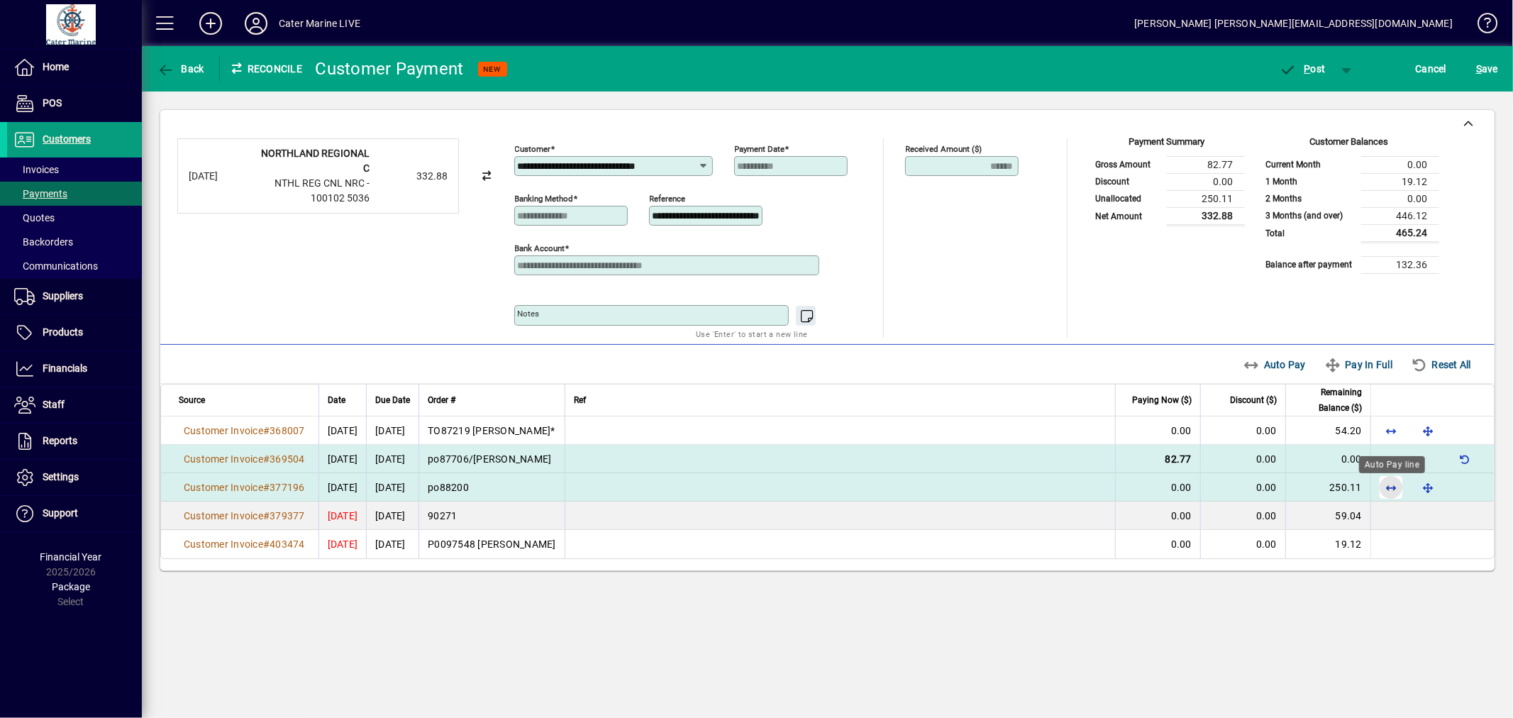
click at [1387, 490] on span "button" at bounding box center [1391, 487] width 34 height 34
click at [1300, 72] on span "P ost" at bounding box center [1302, 68] width 46 height 11
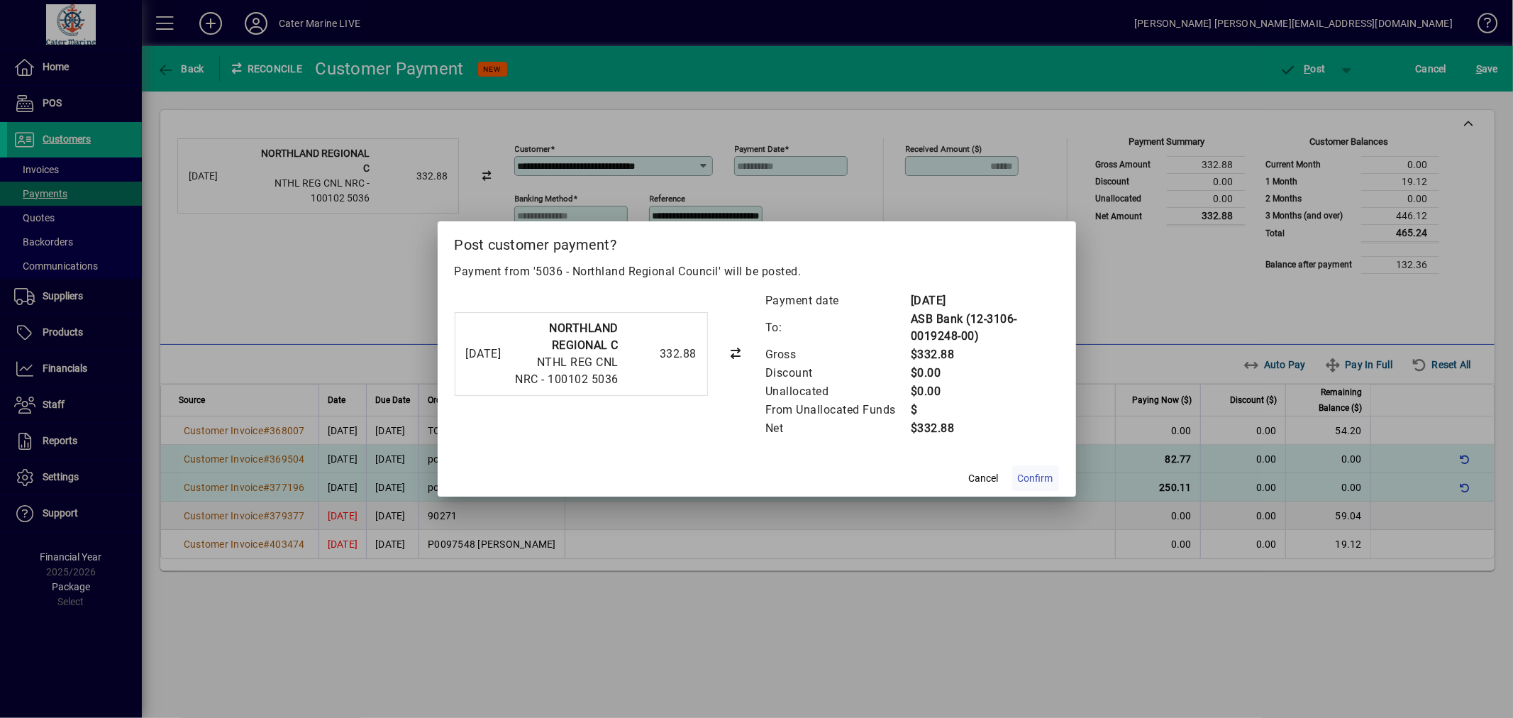
click at [1031, 479] on span "Confirm" at bounding box center [1035, 478] width 35 height 15
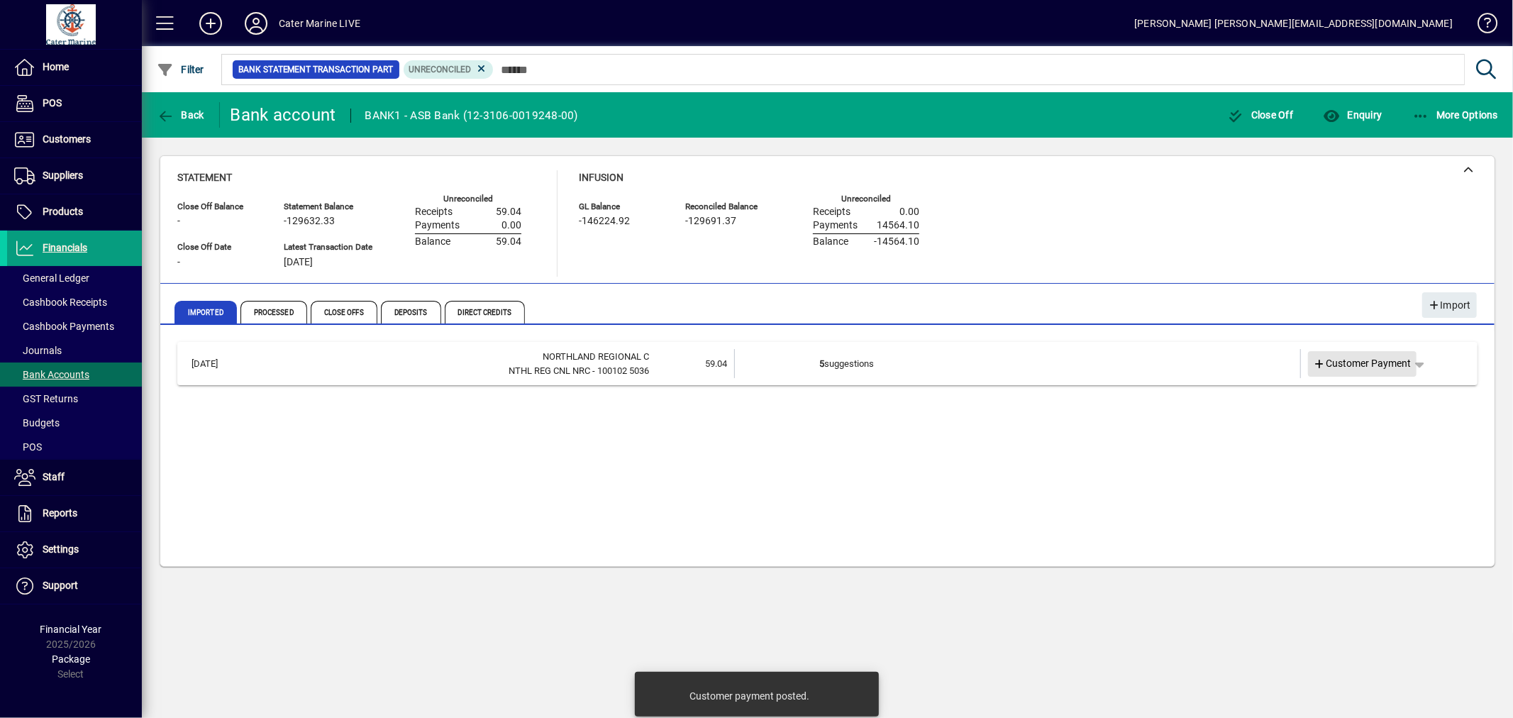
click at [1367, 357] on span "Customer Payment" at bounding box center [1363, 363] width 98 height 15
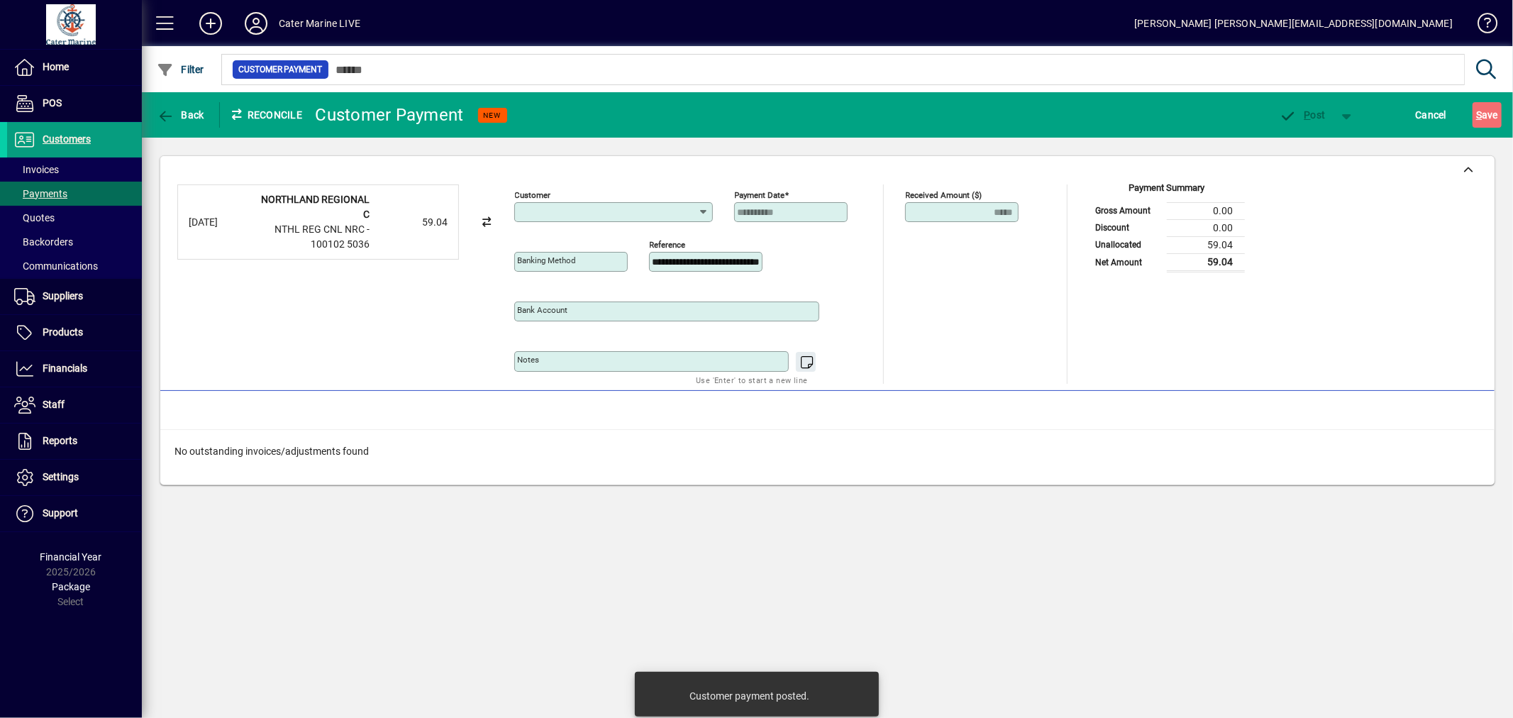
type input "**********"
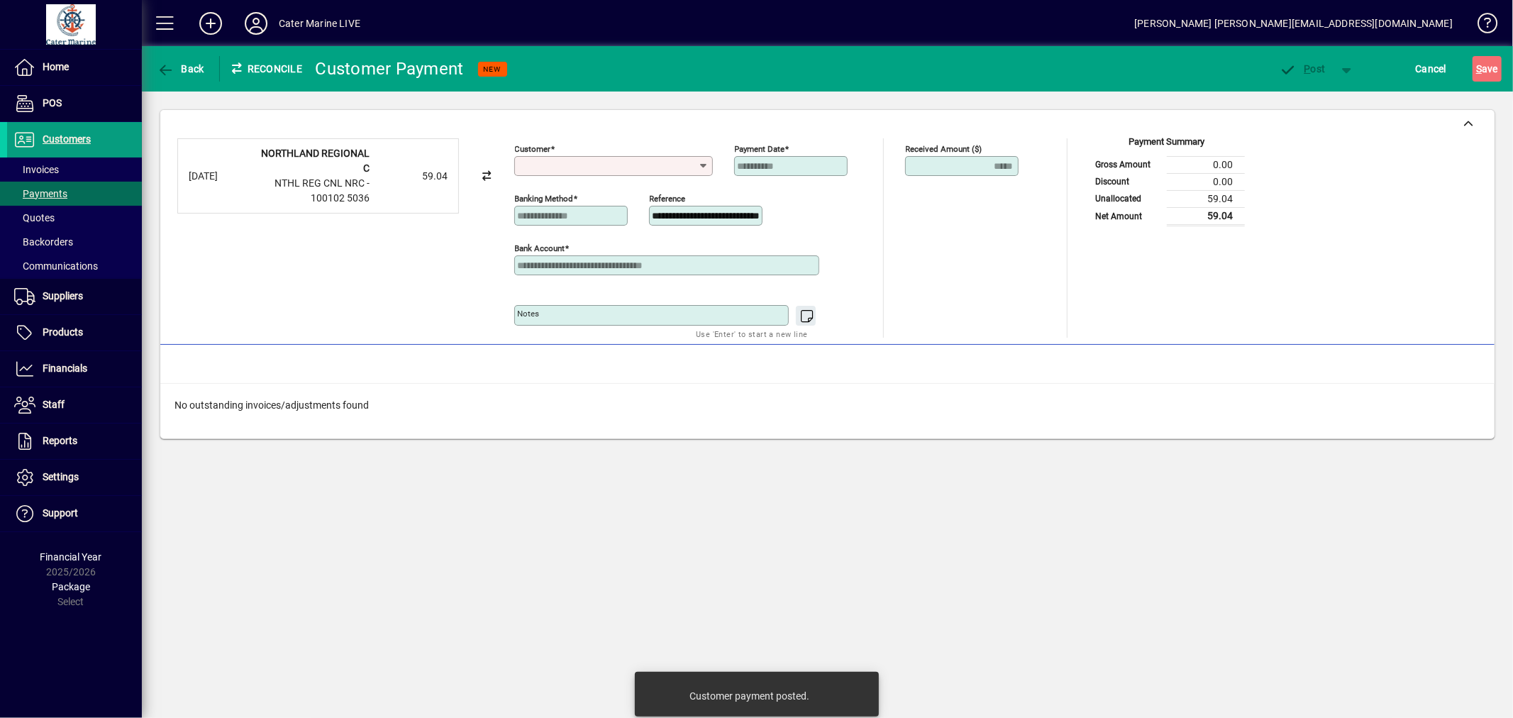
click at [626, 167] on input "Customer" at bounding box center [608, 165] width 181 height 11
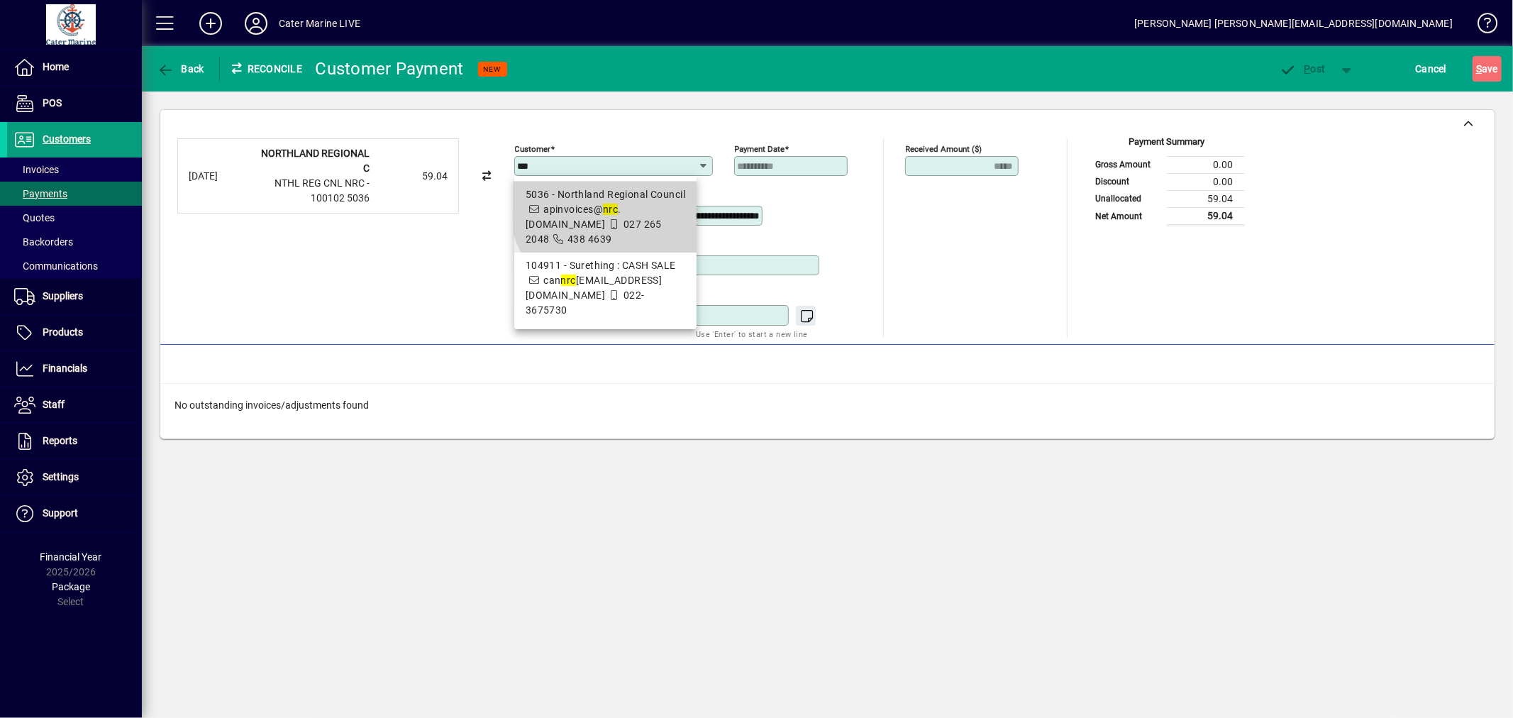
click at [619, 200] on div "5036 - Northland Regional Council" at bounding box center [606, 194] width 160 height 15
type input "**********"
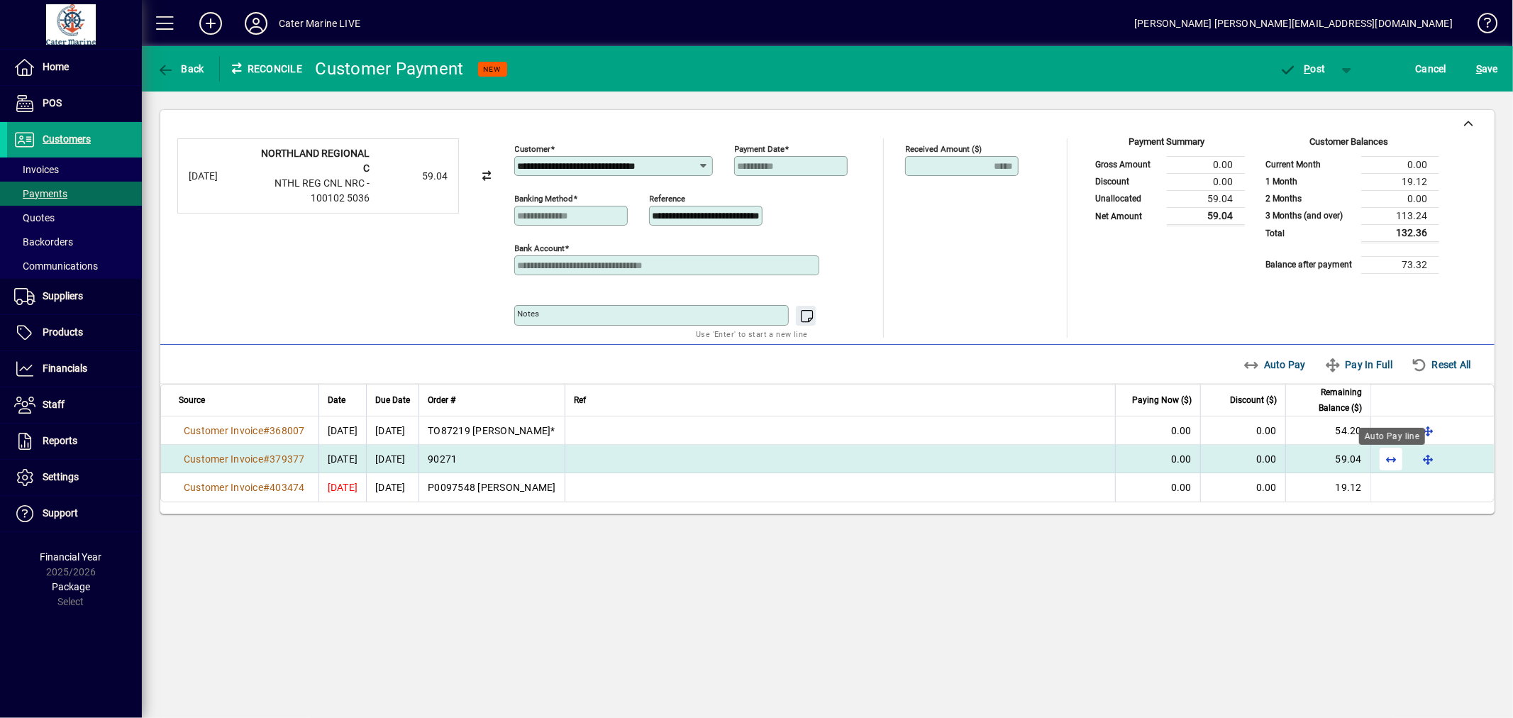
click at [1385, 464] on span "button" at bounding box center [1391, 459] width 34 height 34
click at [1313, 71] on span "P ost" at bounding box center [1302, 68] width 46 height 11
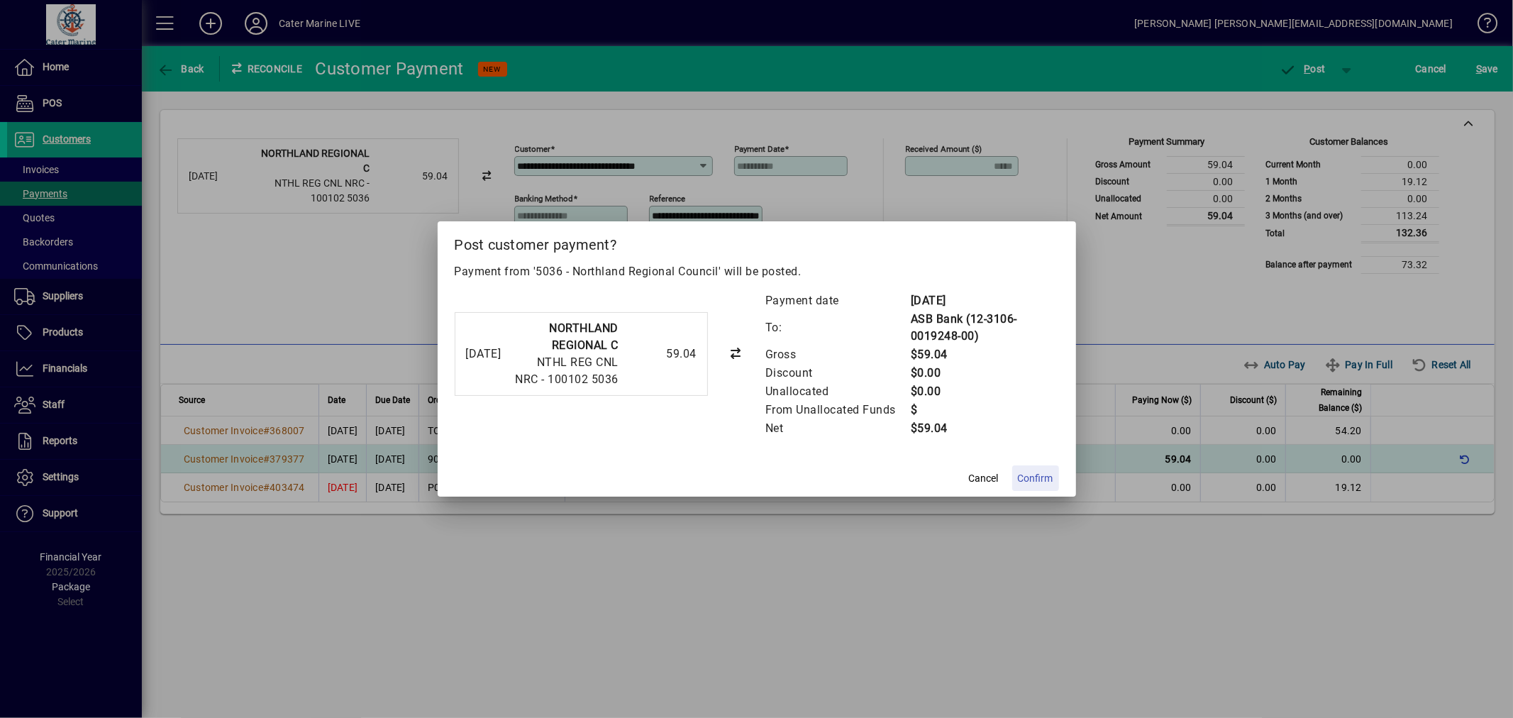
click at [1028, 475] on span "Confirm" at bounding box center [1035, 478] width 35 height 15
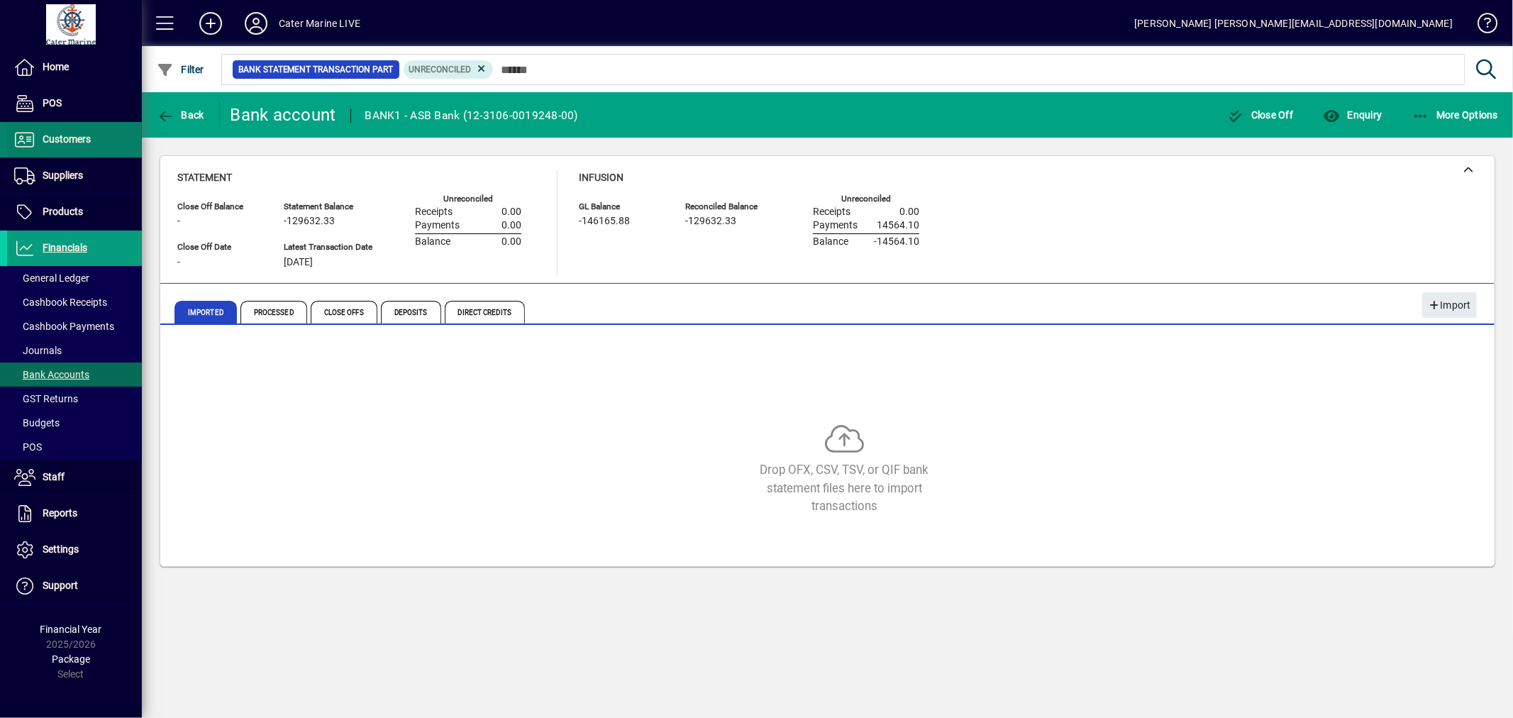
click at [66, 150] on span at bounding box center [74, 140] width 135 height 34
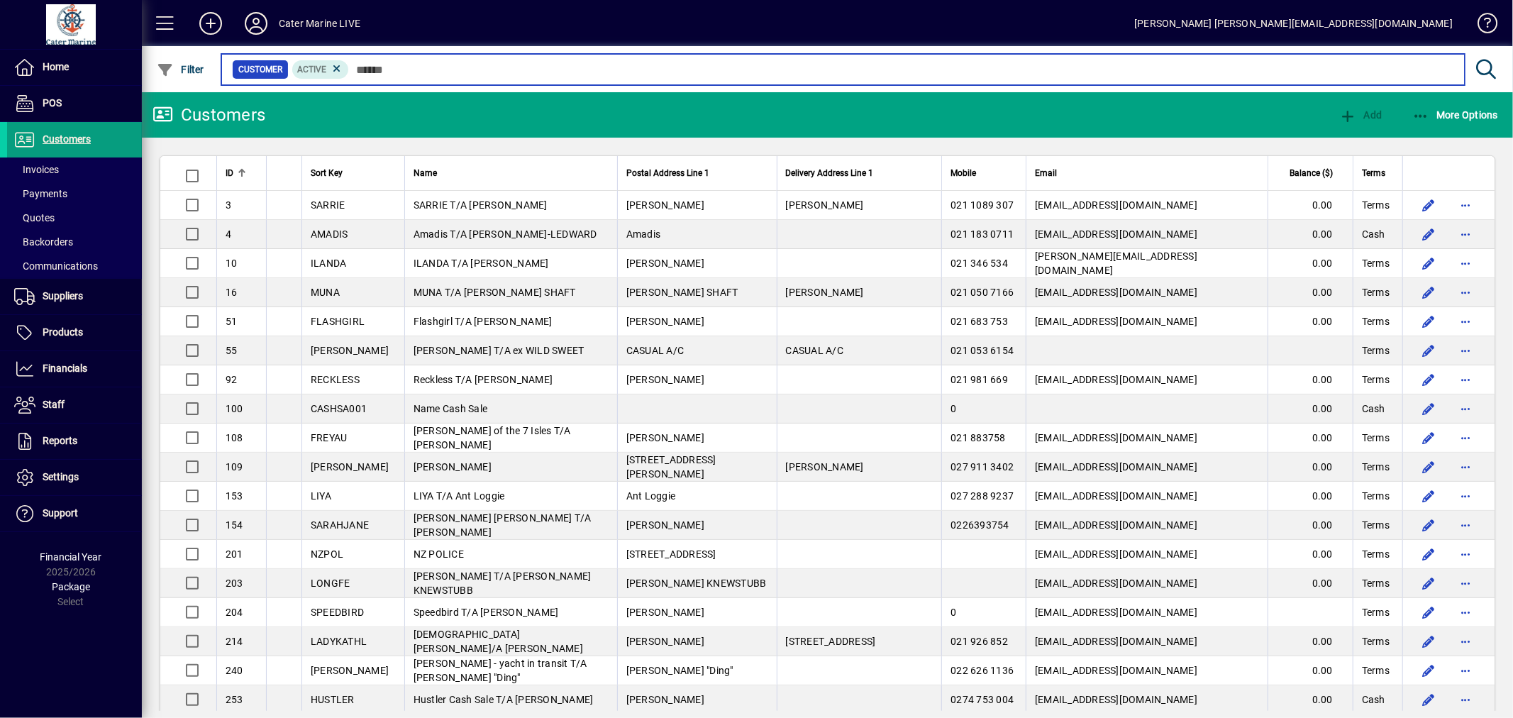
drag, startPoint x: 421, startPoint y: 64, endPoint x: 428, endPoint y: 64, distance: 7.8
click at [421, 64] on input "text" at bounding box center [901, 70] width 1104 height 20
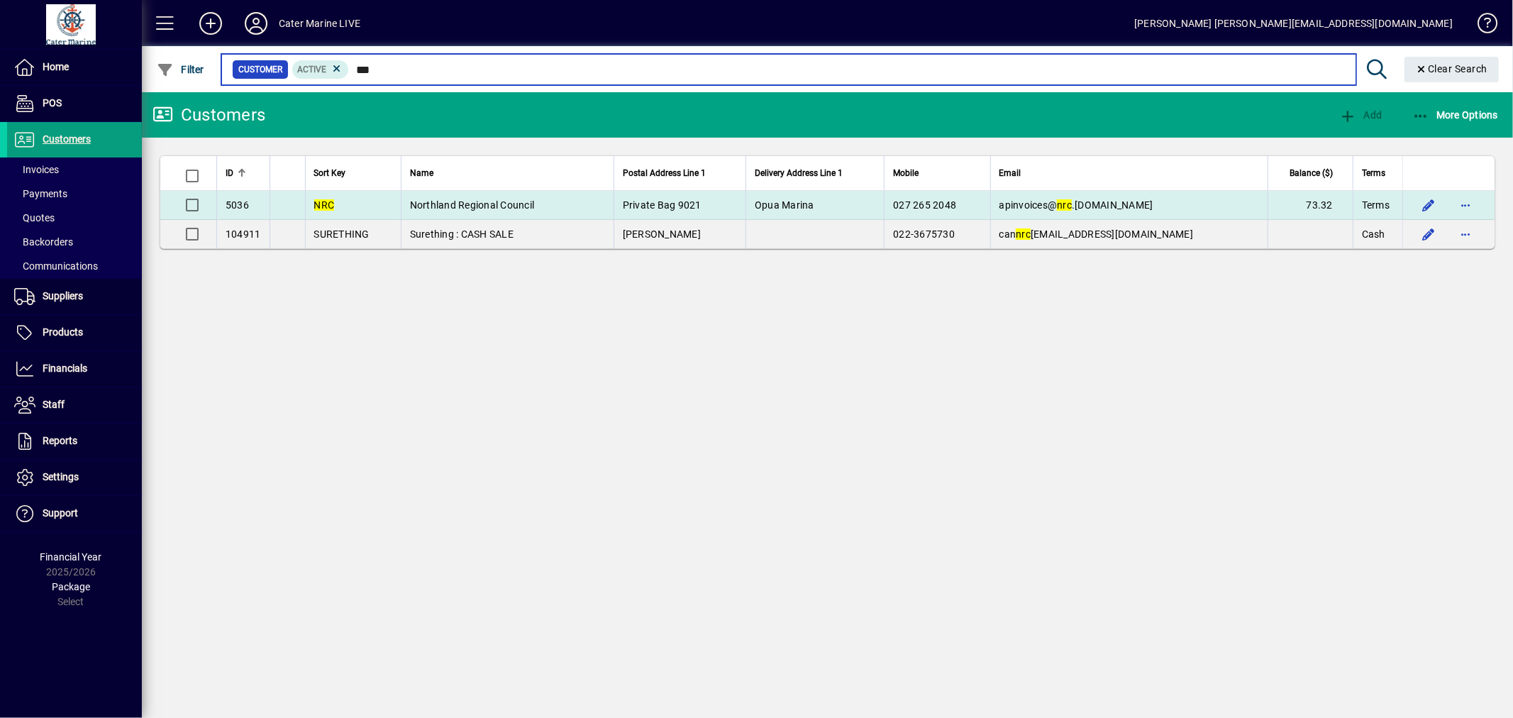
type input "***"
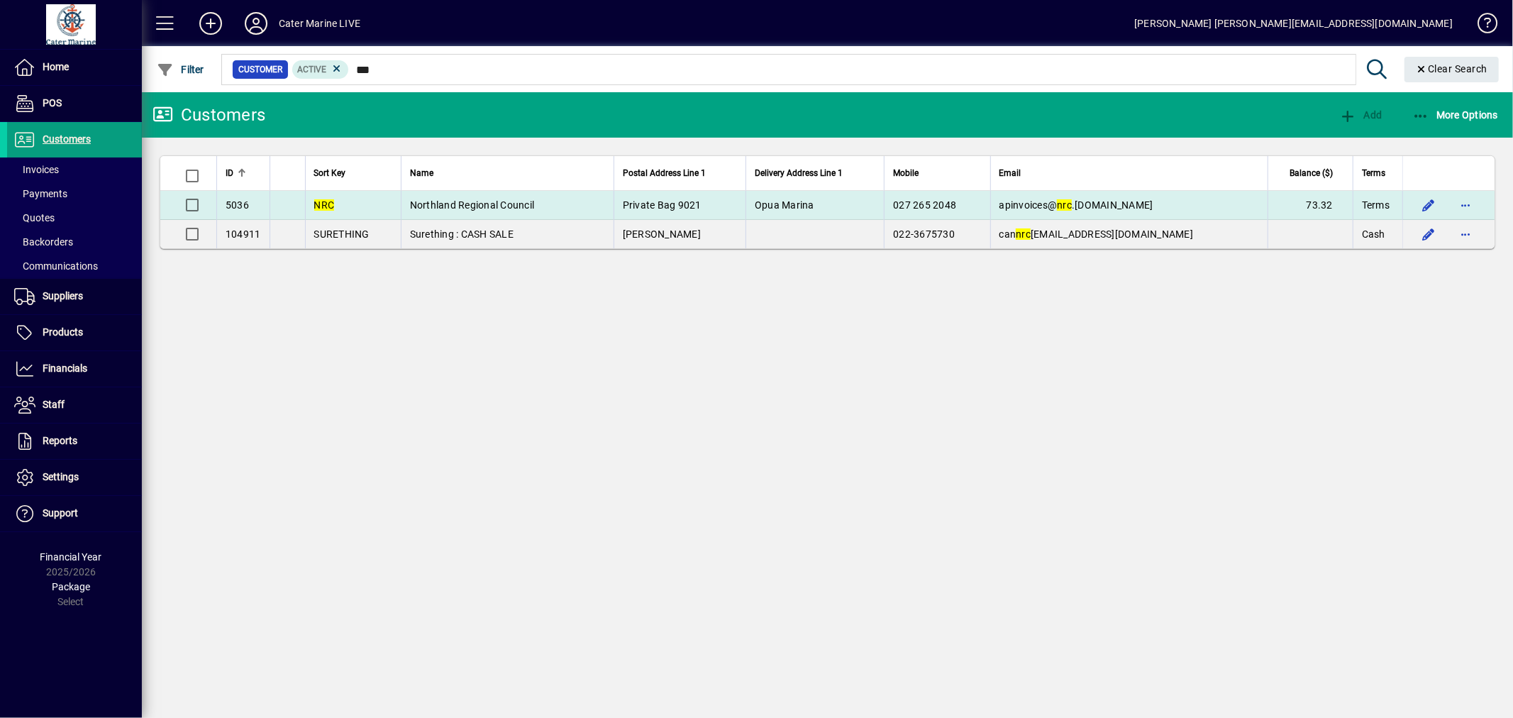
click at [605, 210] on td "Northland Regional Council" at bounding box center [507, 205] width 213 height 29
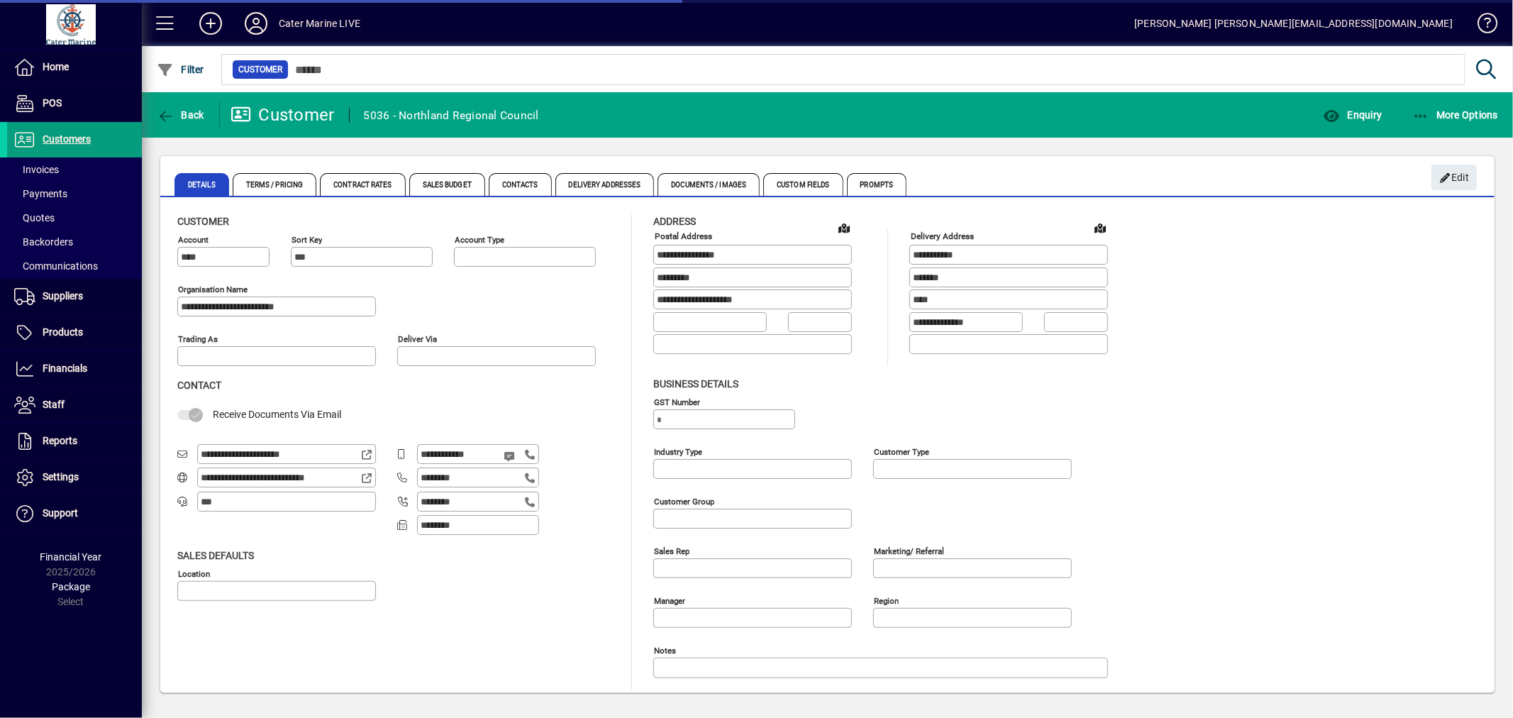
type input "**********"
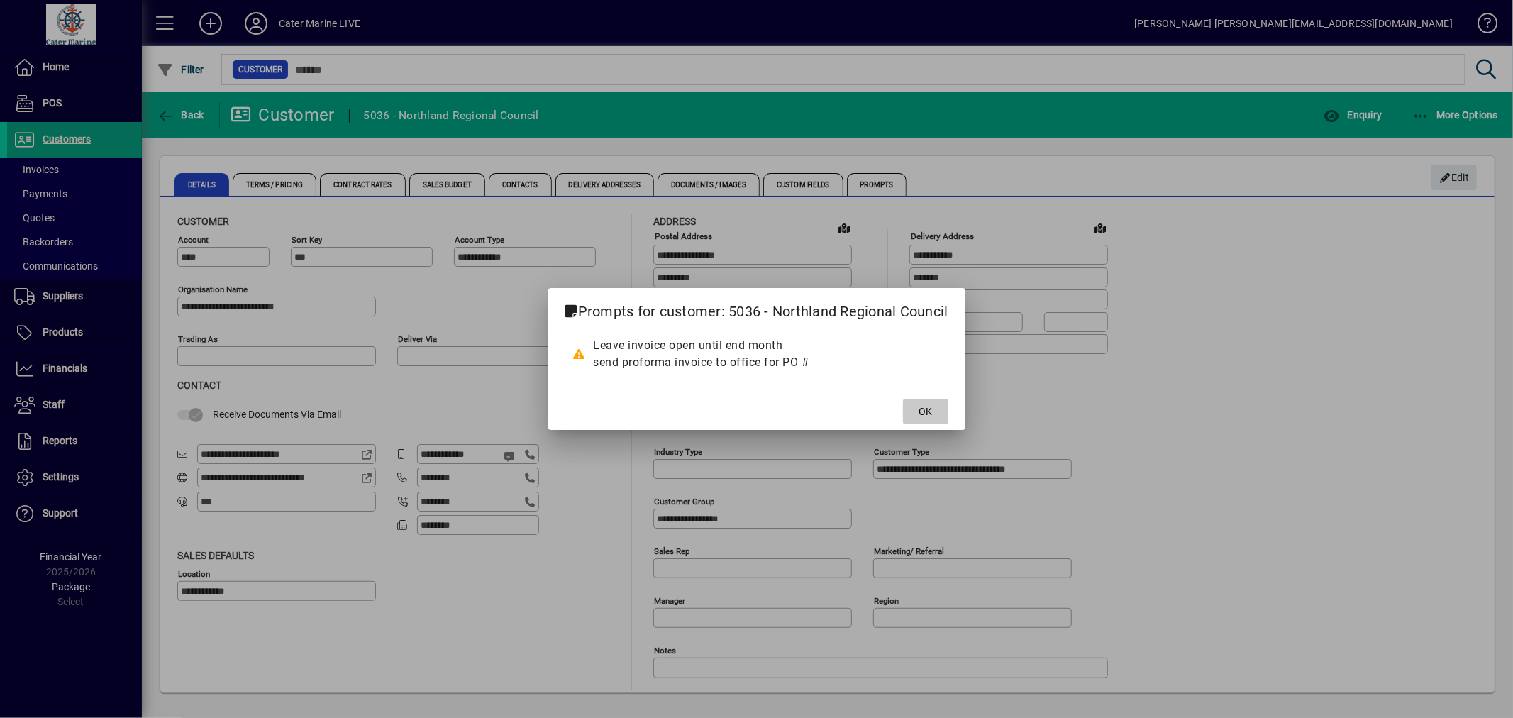
click at [927, 406] on span "OK" at bounding box center [924, 411] width 13 height 15
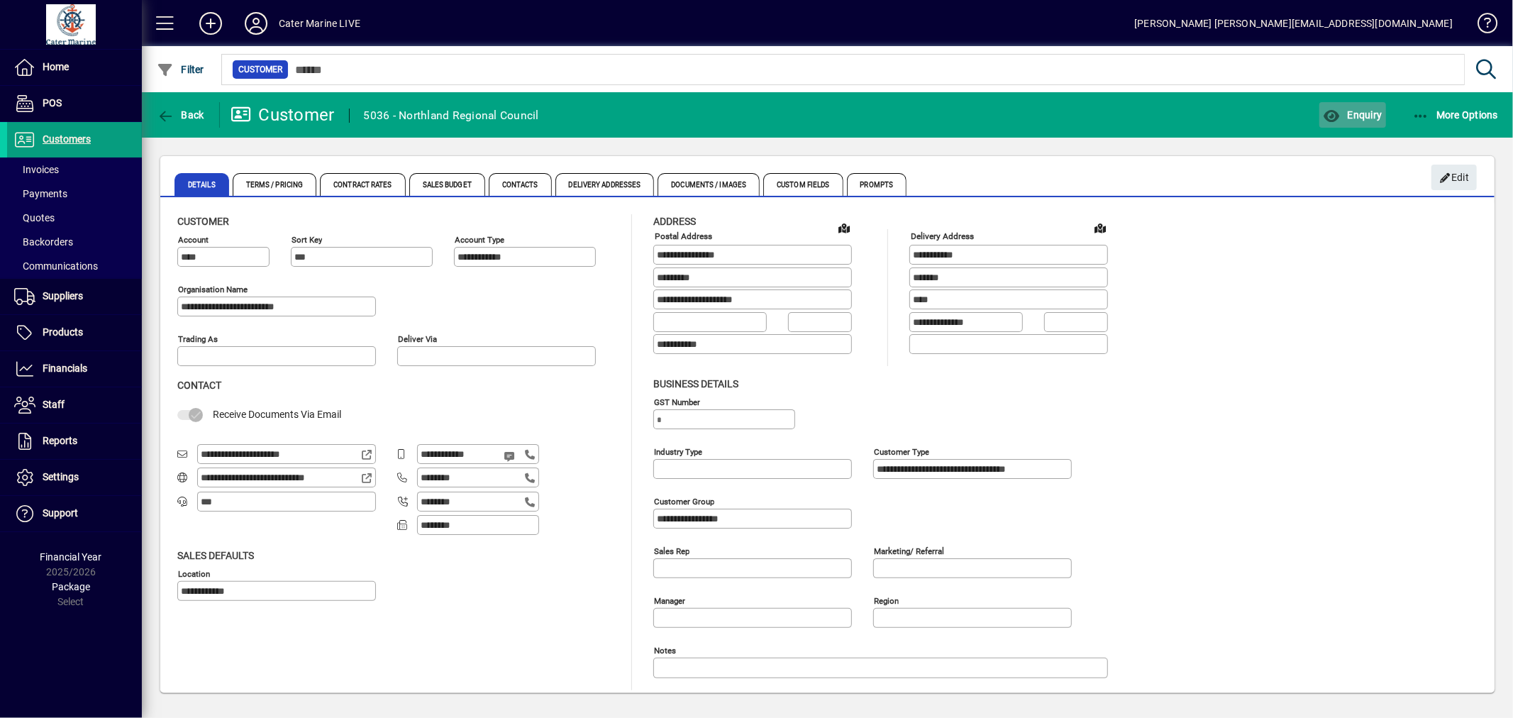
click at [1362, 116] on span "Enquiry" at bounding box center [1352, 114] width 59 height 11
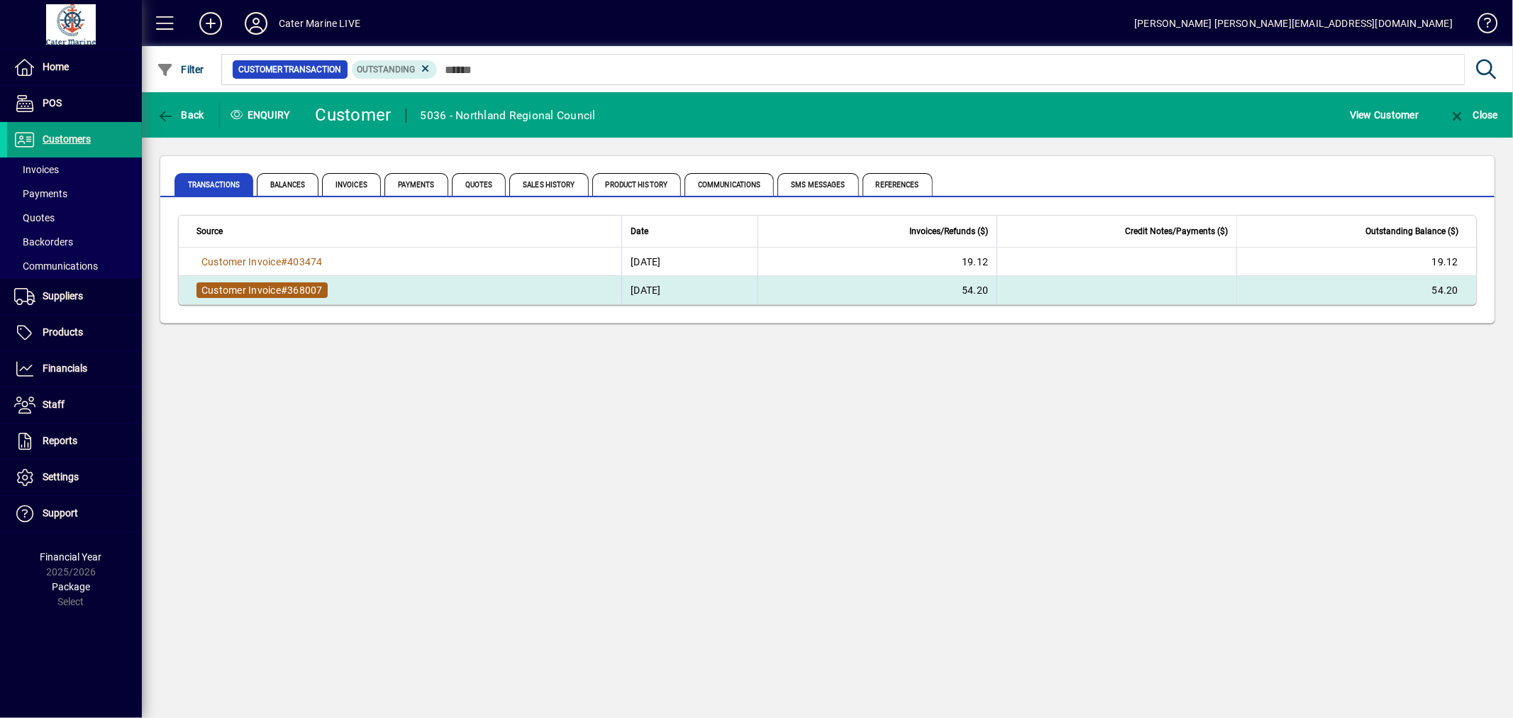
click at [265, 287] on span "Customer Invoice" at bounding box center [240, 289] width 79 height 11
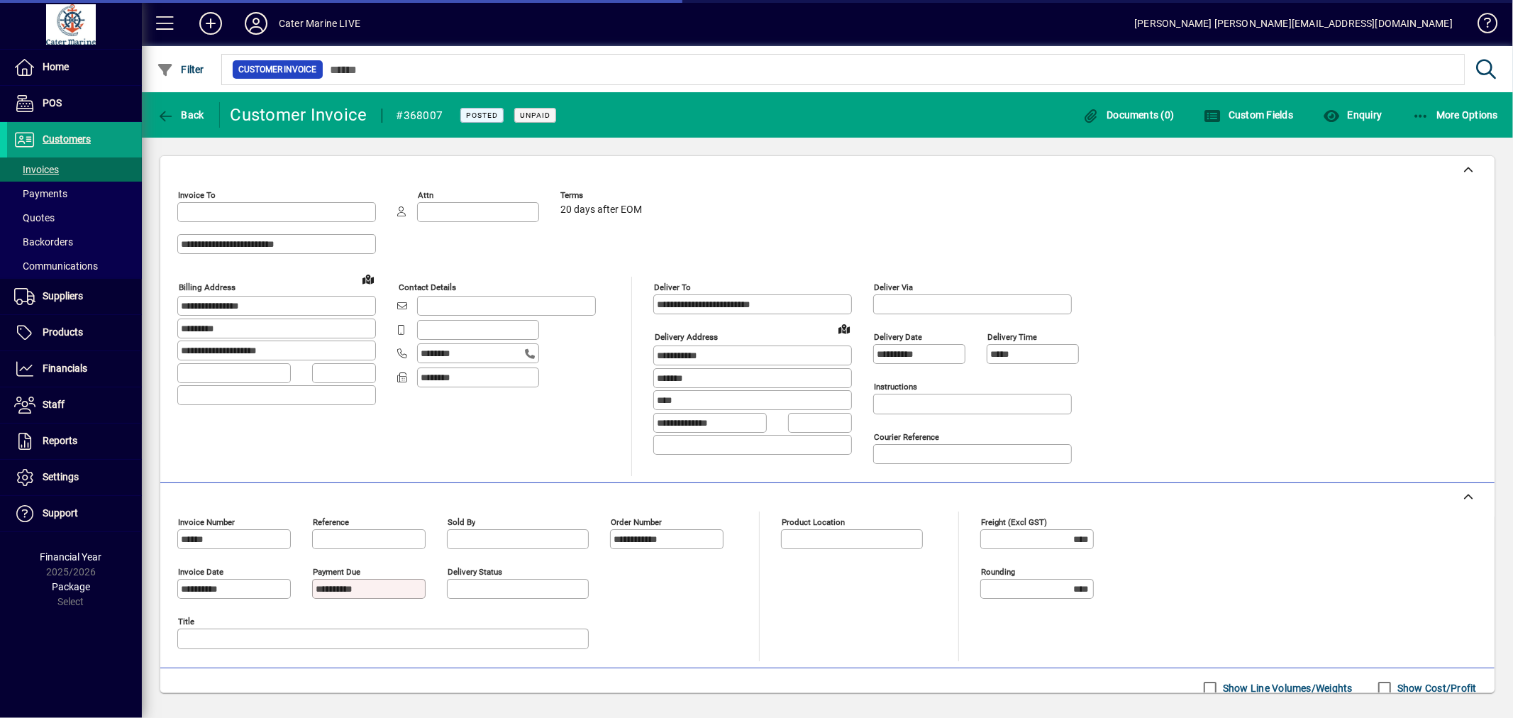
type input "**********"
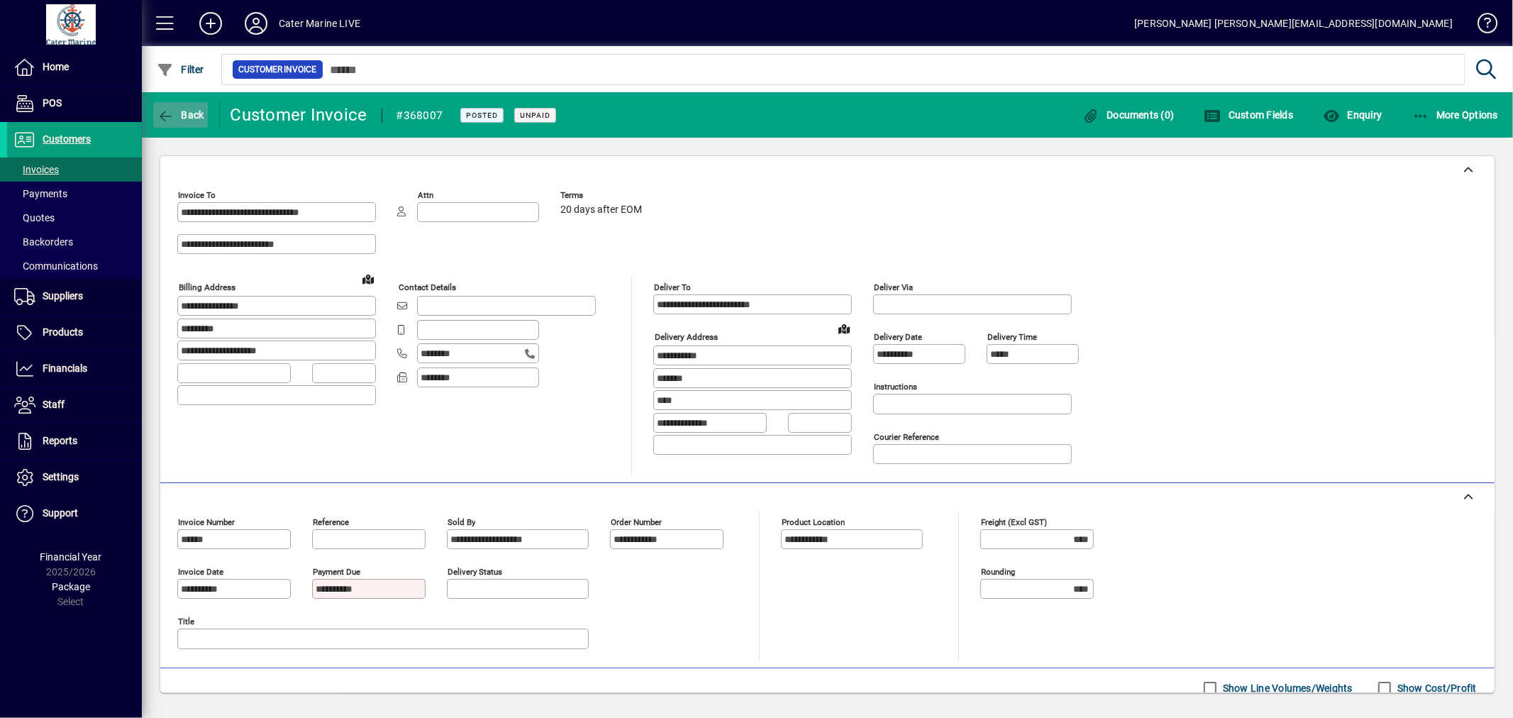
click at [172, 118] on icon "button" at bounding box center [166, 116] width 18 height 14
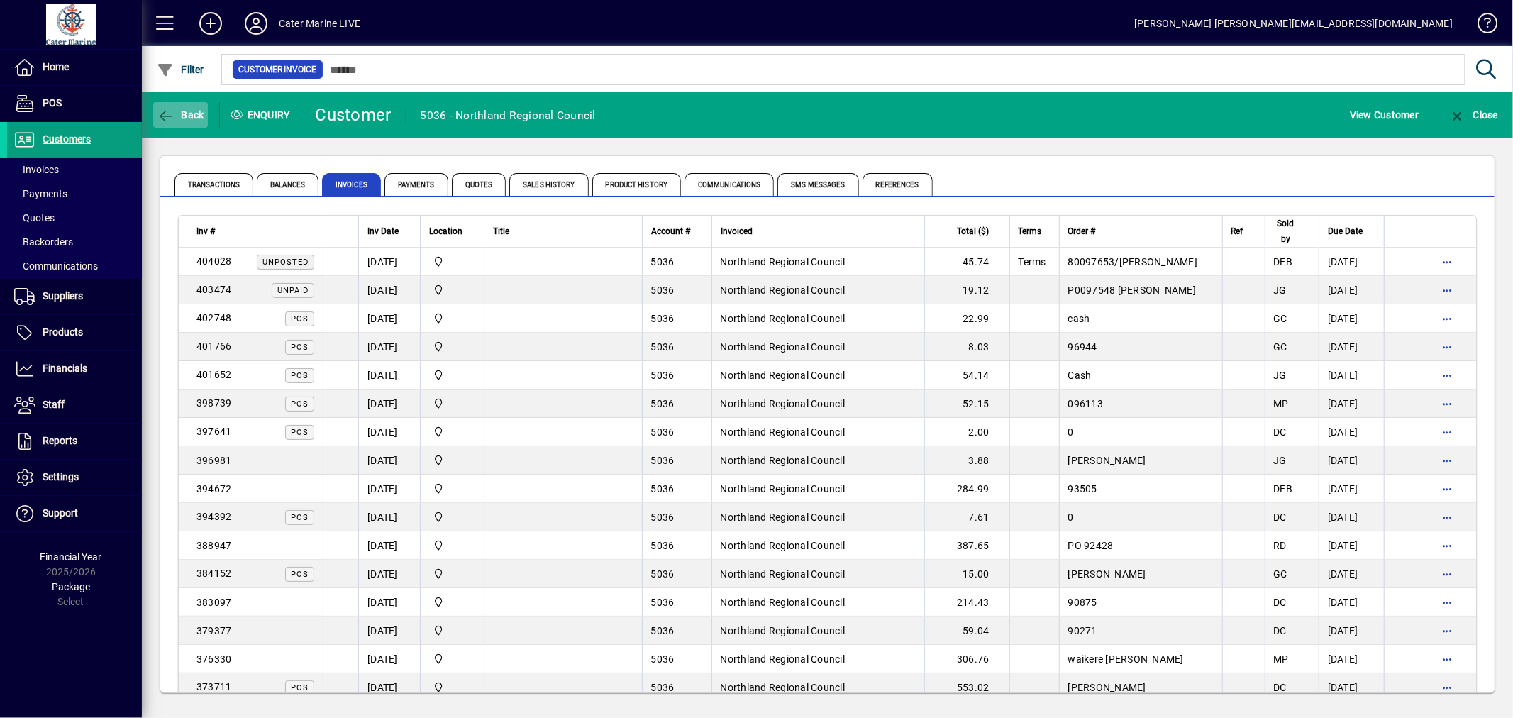
click at [175, 111] on span "Back" at bounding box center [181, 114] width 48 height 11
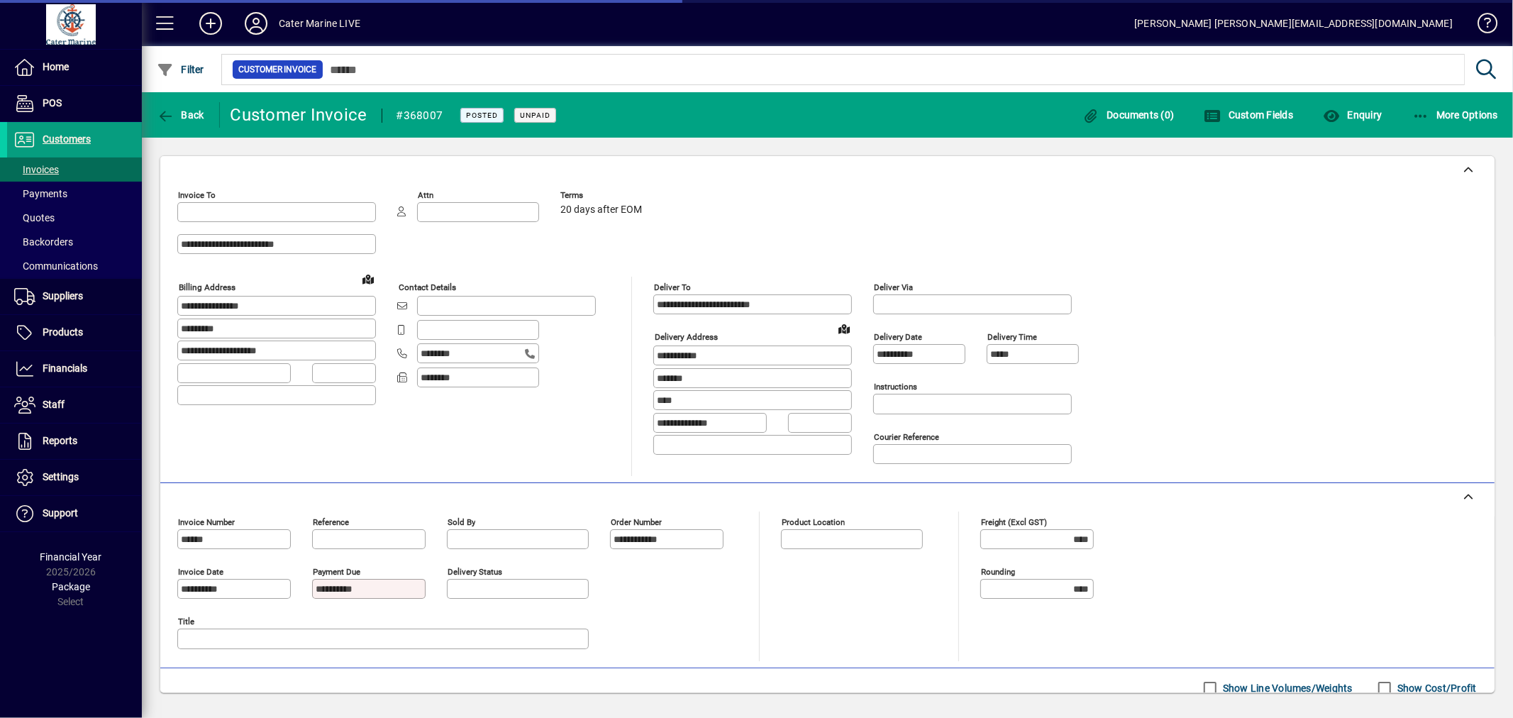
type input "**********"
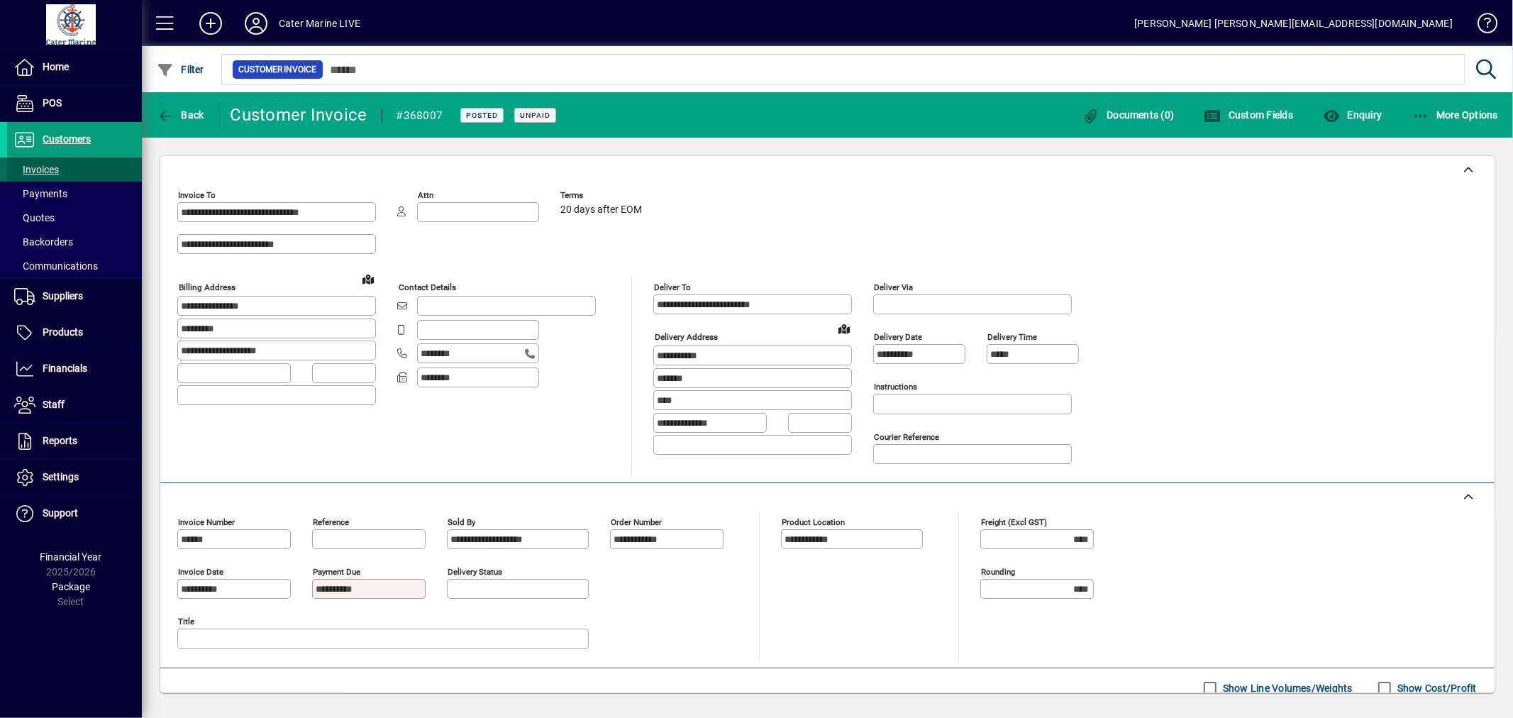
click at [38, 166] on span "Invoices" at bounding box center [36, 169] width 45 height 11
